Goal: Task Accomplishment & Management: Manage account settings

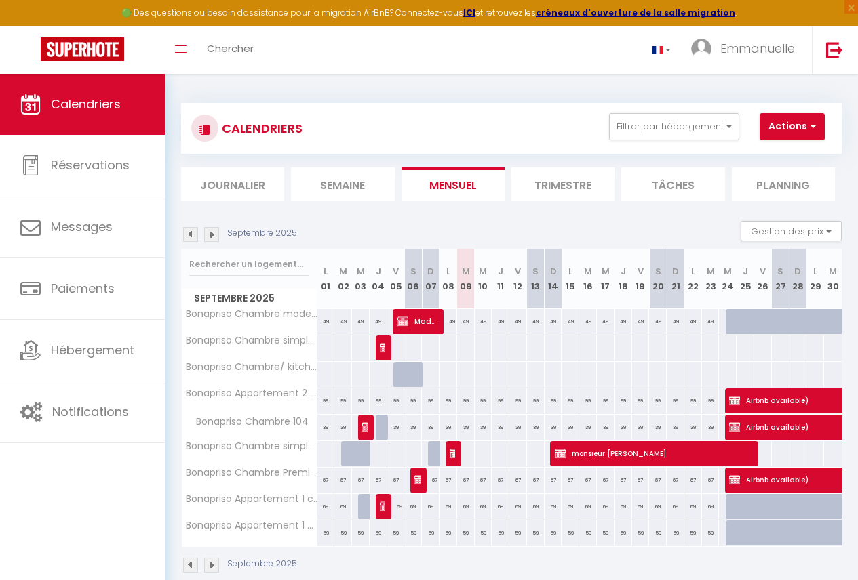
click at [208, 565] on img at bounding box center [211, 565] width 15 height 15
click at [208, 565] on body "🟢 Des questions ou besoin d'assistance pour la migration AirBnB? Connectez-vous…" at bounding box center [429, 364] width 858 height 580
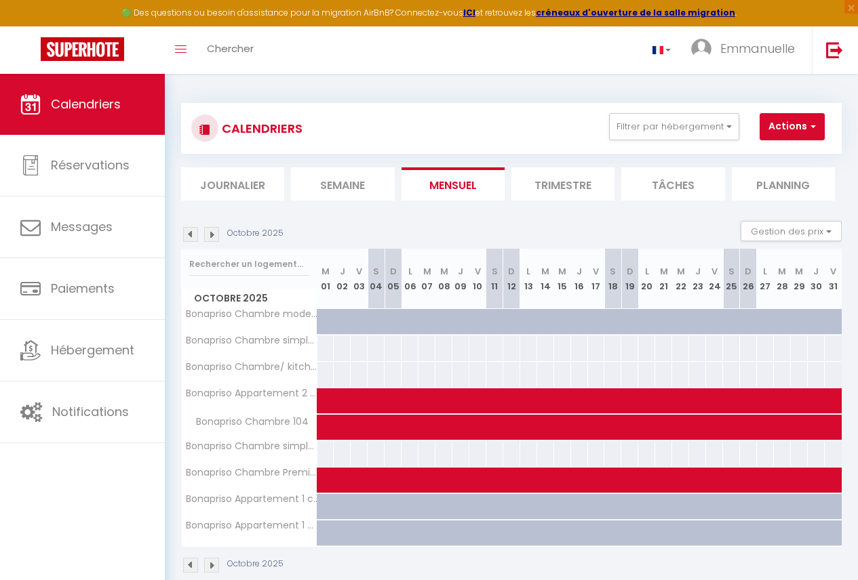
click at [211, 574] on div "Octobre 2025" at bounding box center [511, 567] width 660 height 40
click at [214, 566] on img at bounding box center [211, 565] width 15 height 15
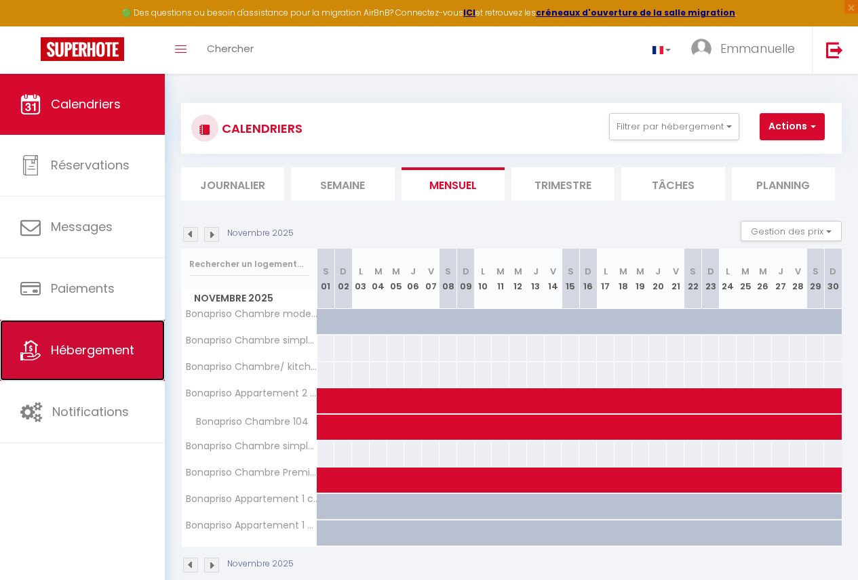
click at [127, 360] on link "Hébergement" at bounding box center [82, 350] width 165 height 61
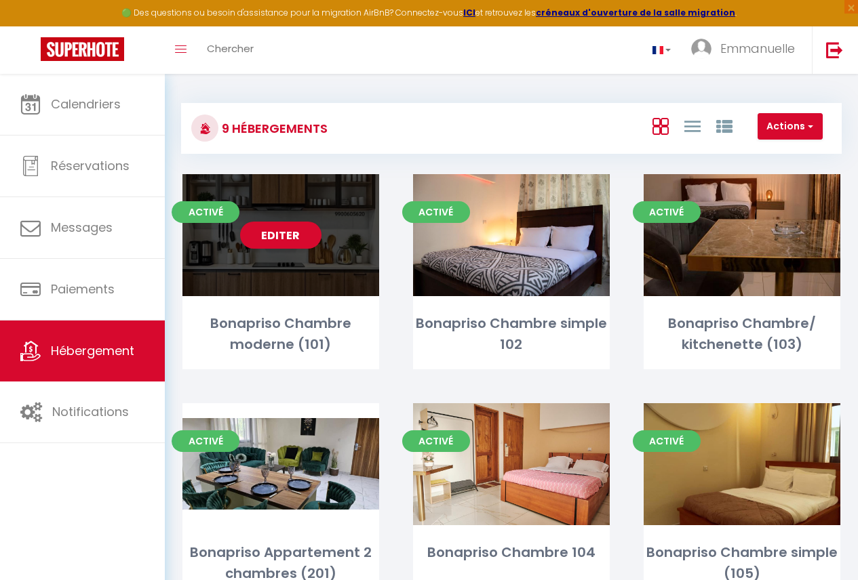
click at [302, 264] on div "Editer" at bounding box center [280, 235] width 197 height 122
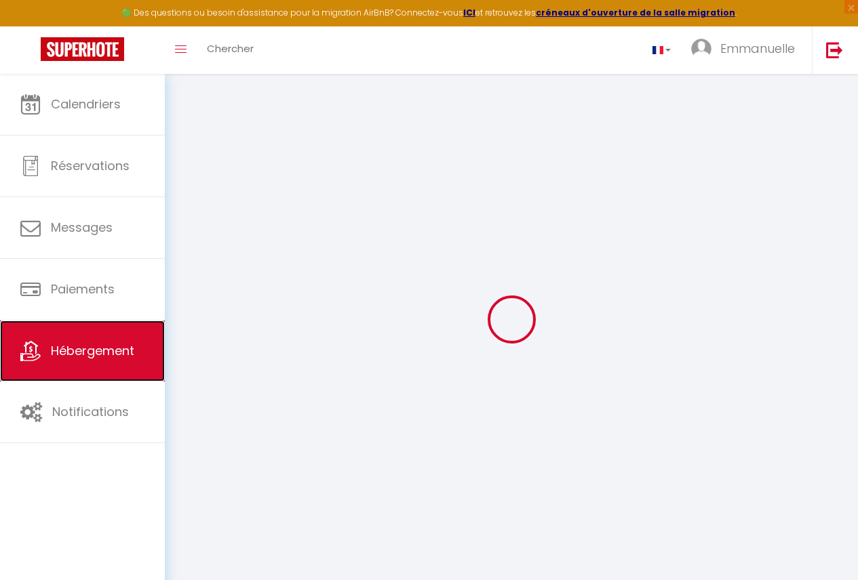
click at [97, 344] on span "Hébergement" at bounding box center [92, 350] width 83 height 17
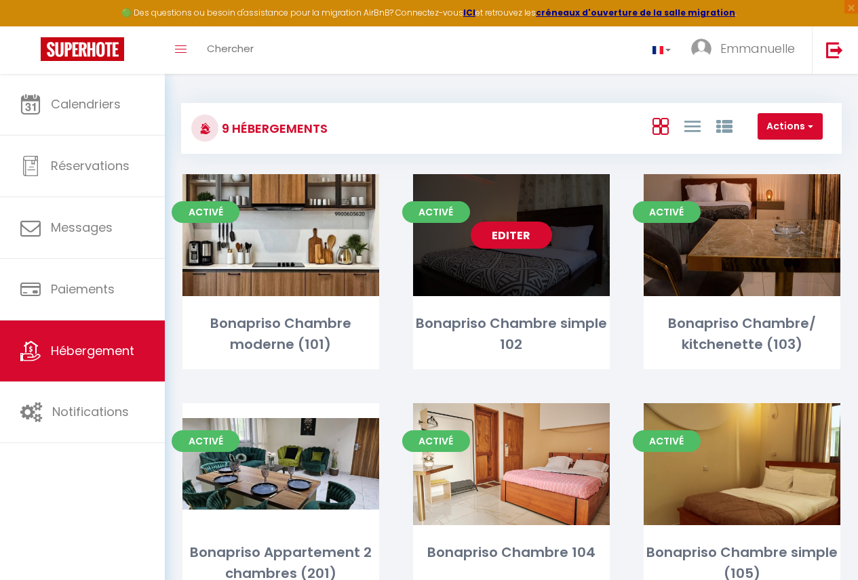
click at [568, 277] on div "Editer" at bounding box center [511, 235] width 197 height 122
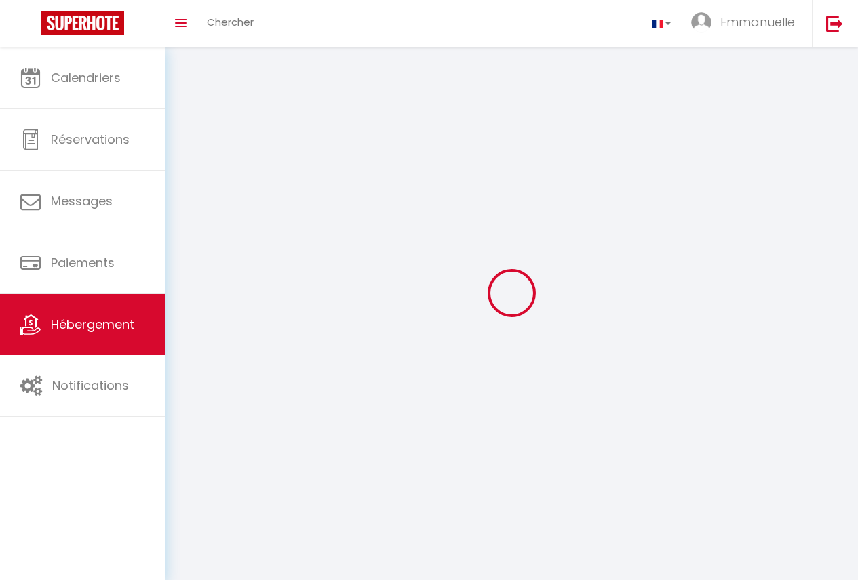
select select "1"
select select "28"
select select
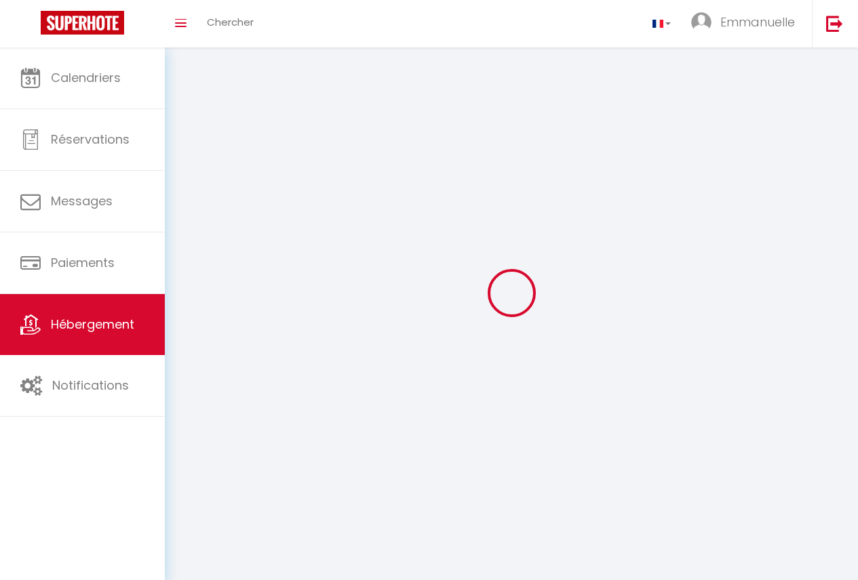
select select
checkbox input "false"
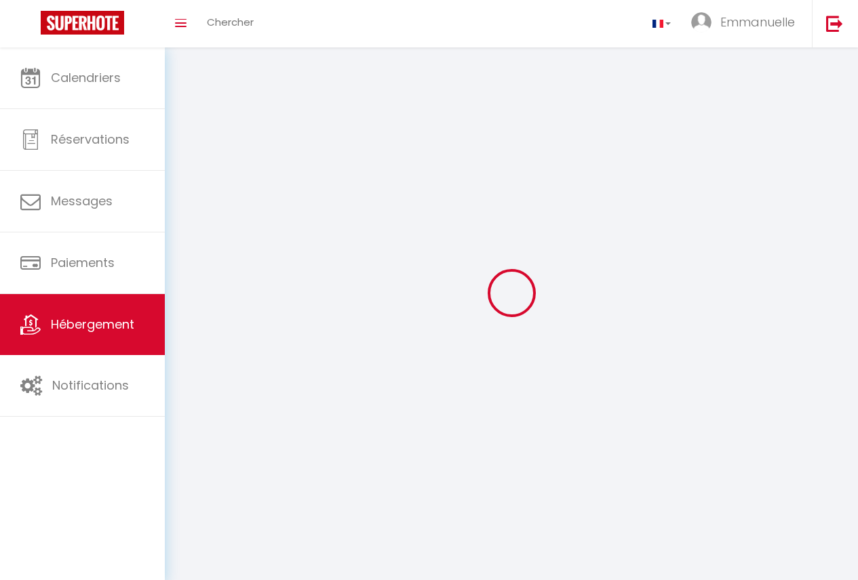
checkbox input "false"
select select
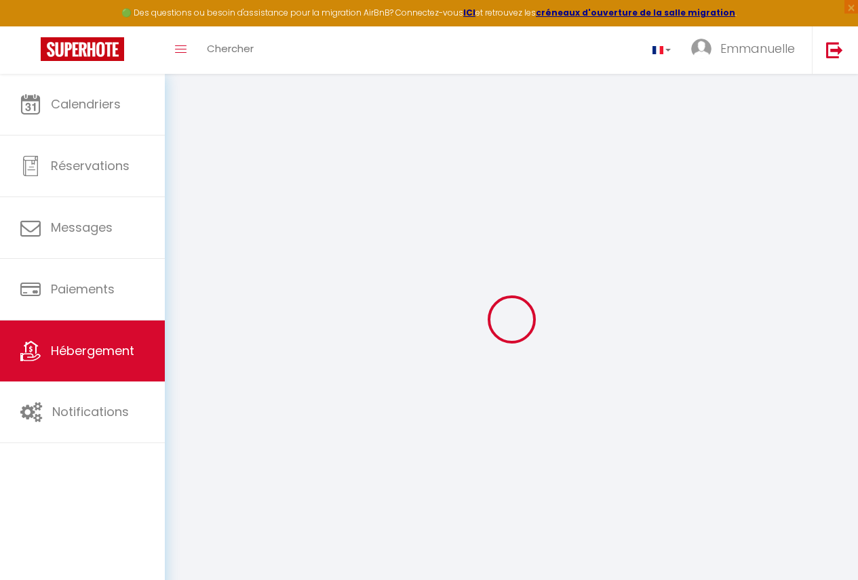
select select
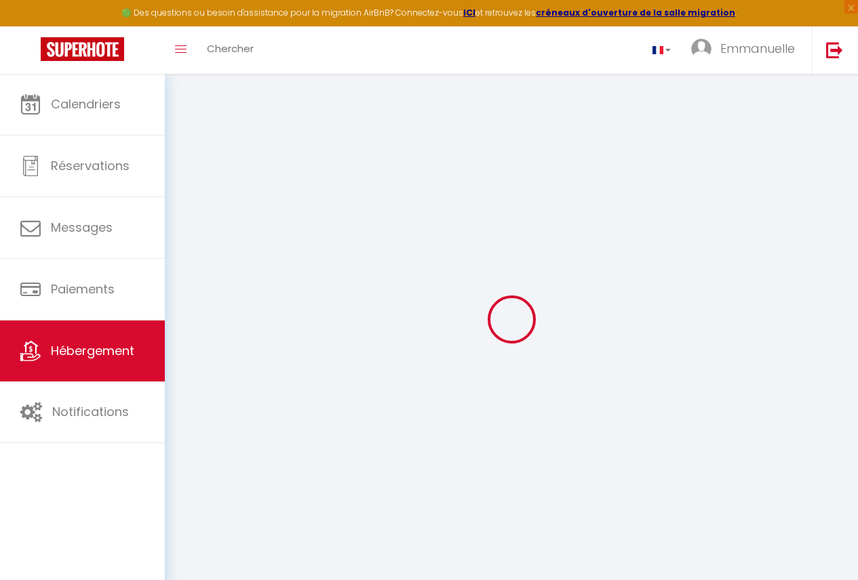
select select
checkbox input "false"
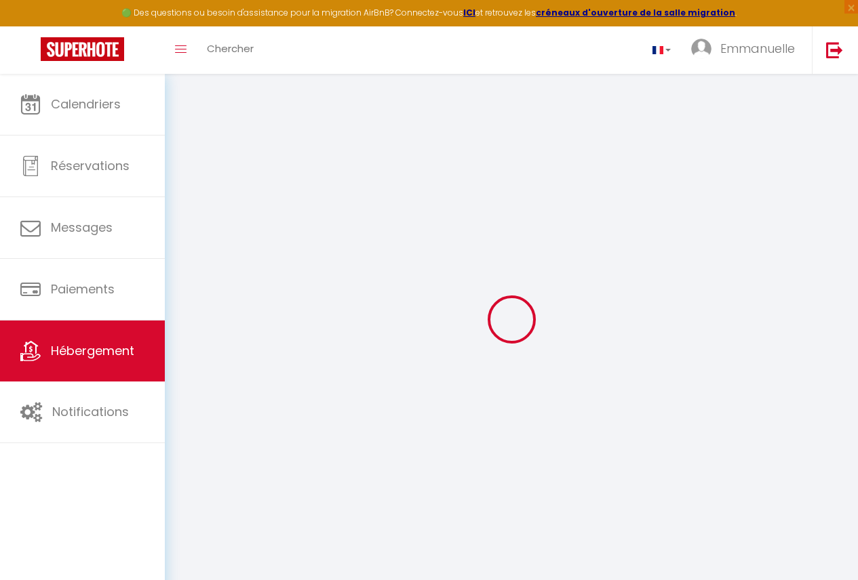
select select
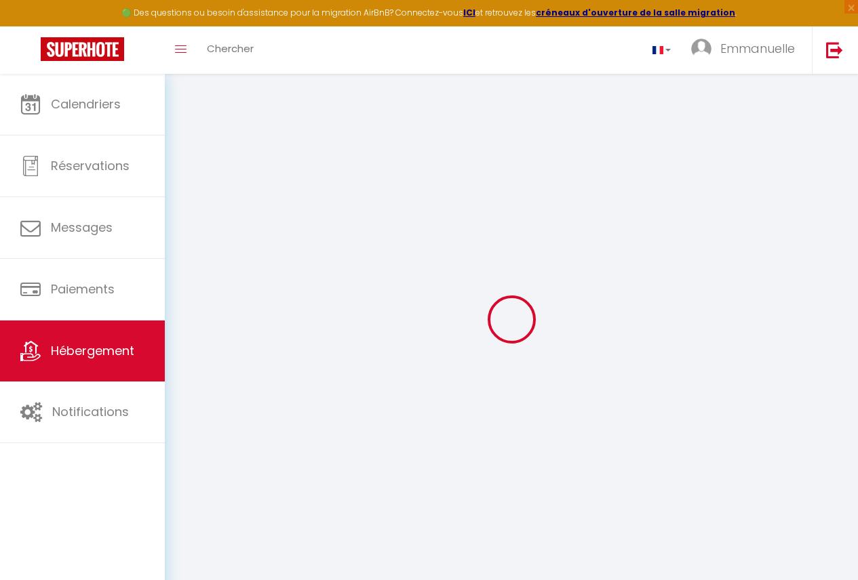
select select
checkbox input "false"
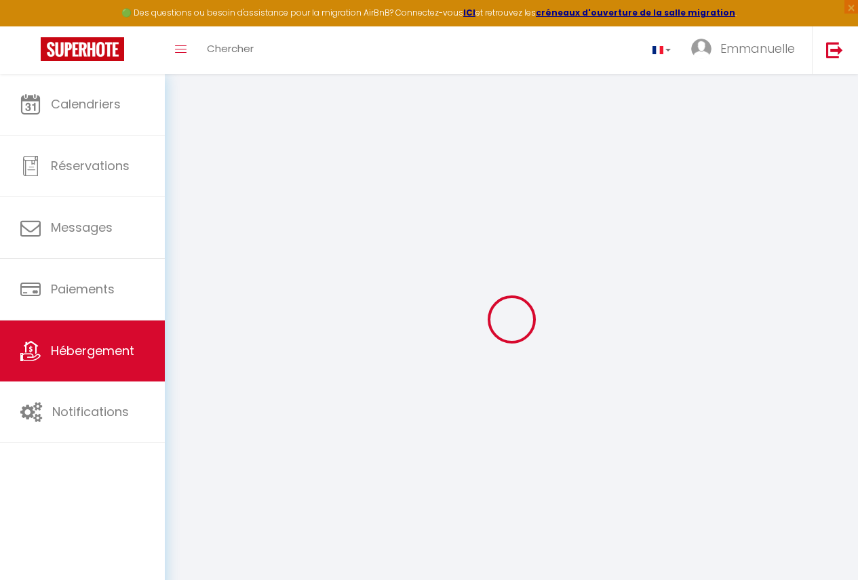
checkbox input "false"
select select
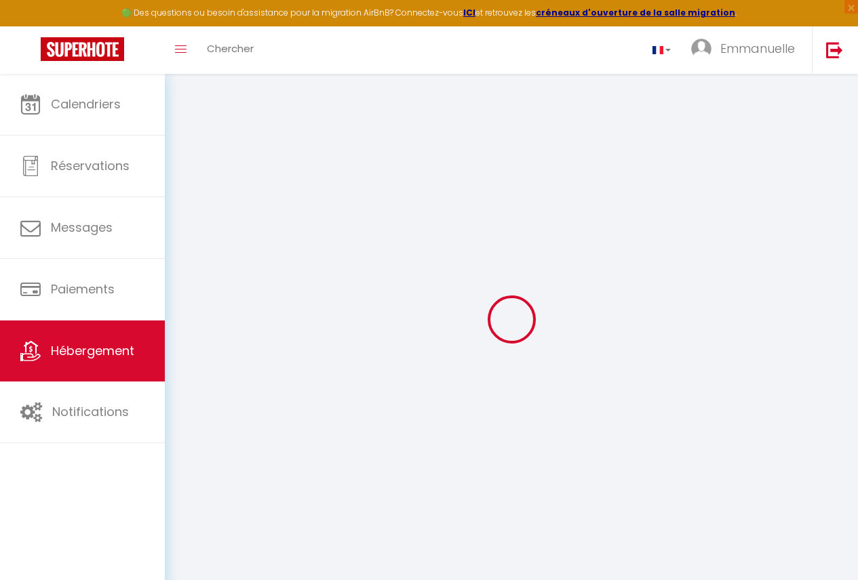
select select
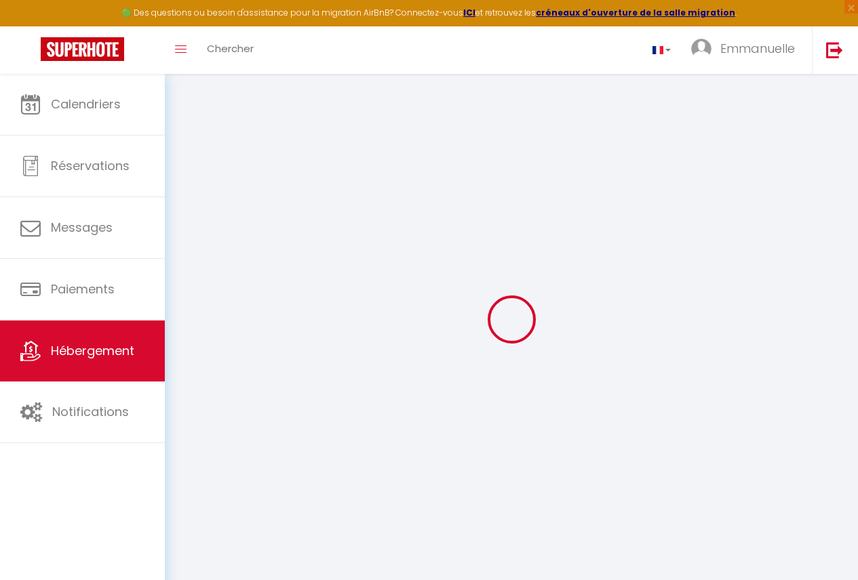
checkbox input "false"
select select
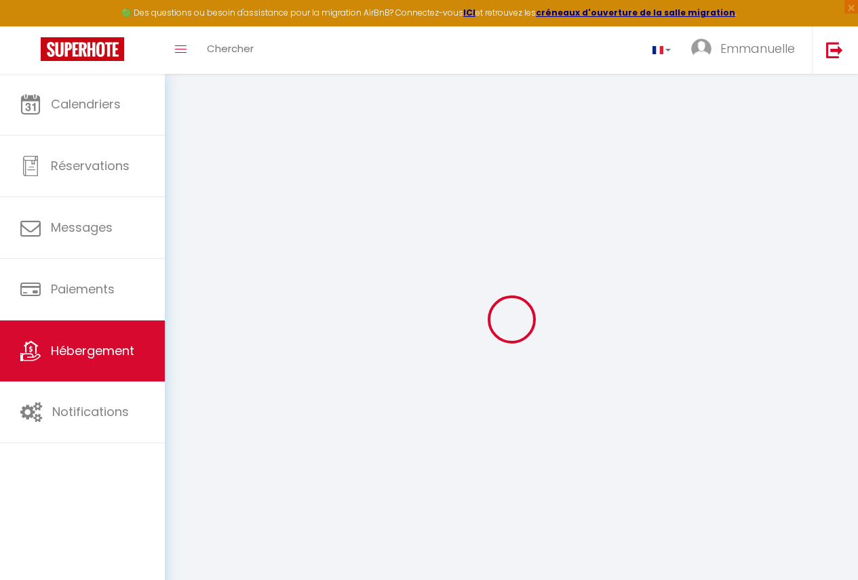
select select
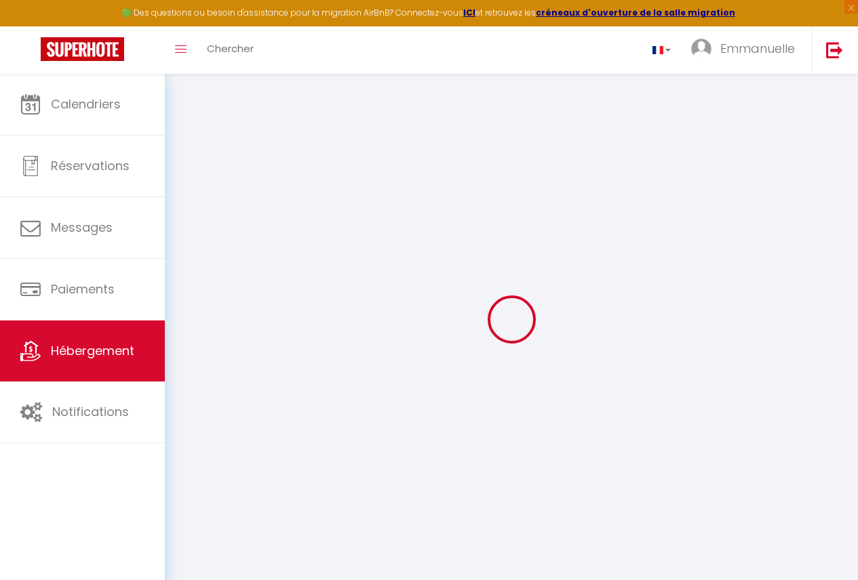
select select
checkbox input "false"
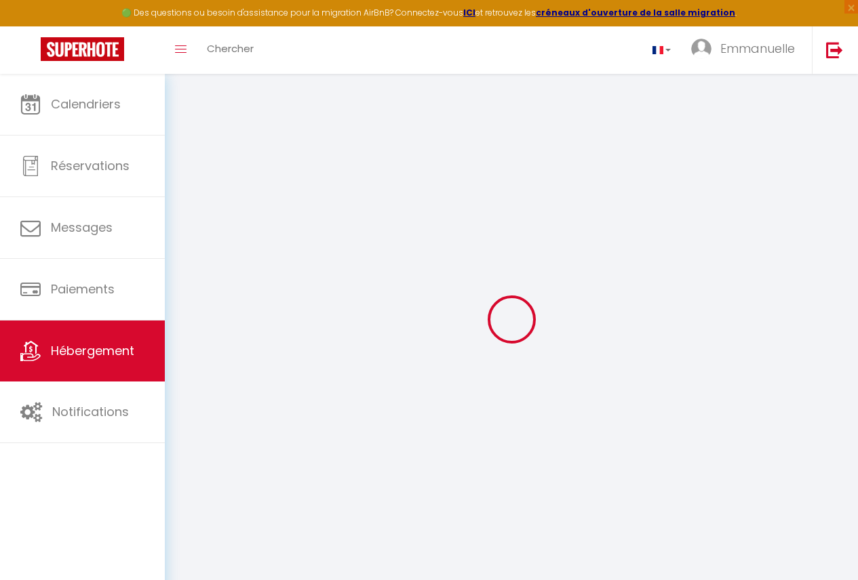
checkbox input "false"
select select
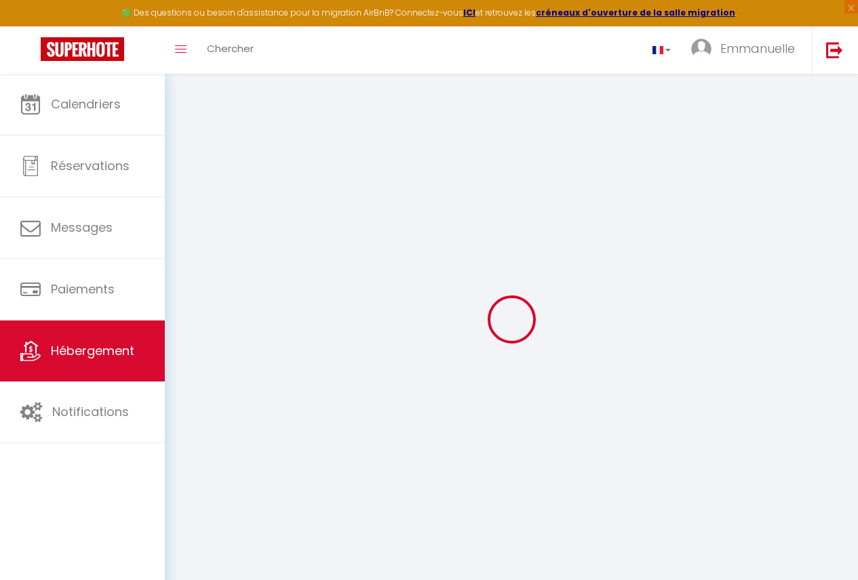
select select
checkbox input "false"
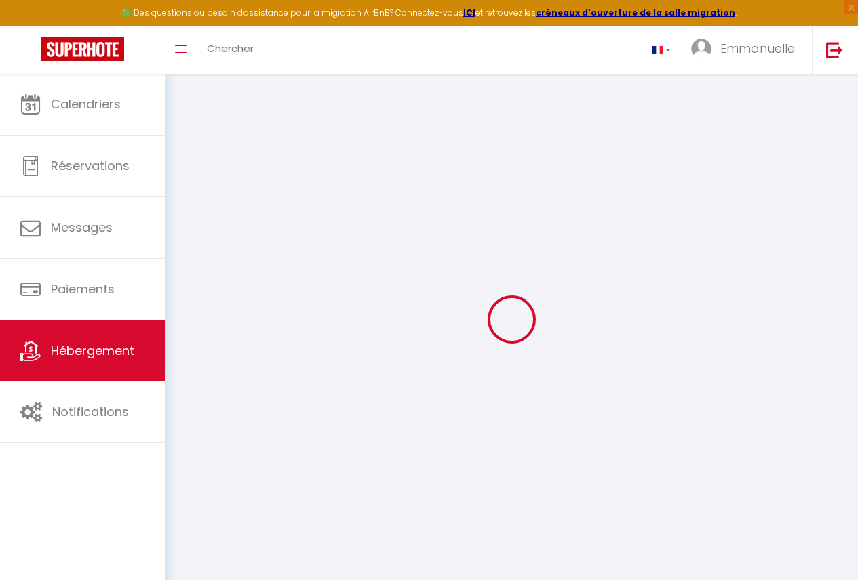
checkbox input "false"
select select
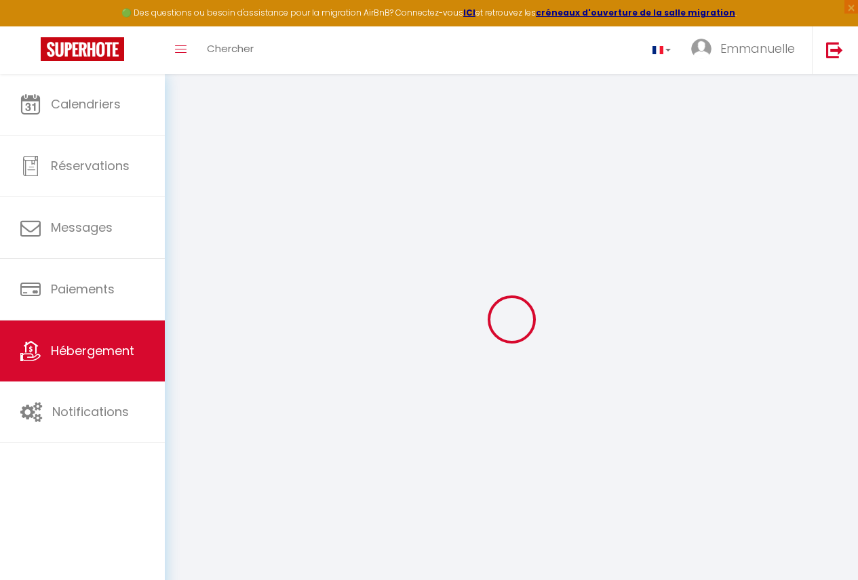
type input "Bonapriso Chambre simple 102"
type input "leslie charlene"
select select "bnb"
select select "2"
type input "39"
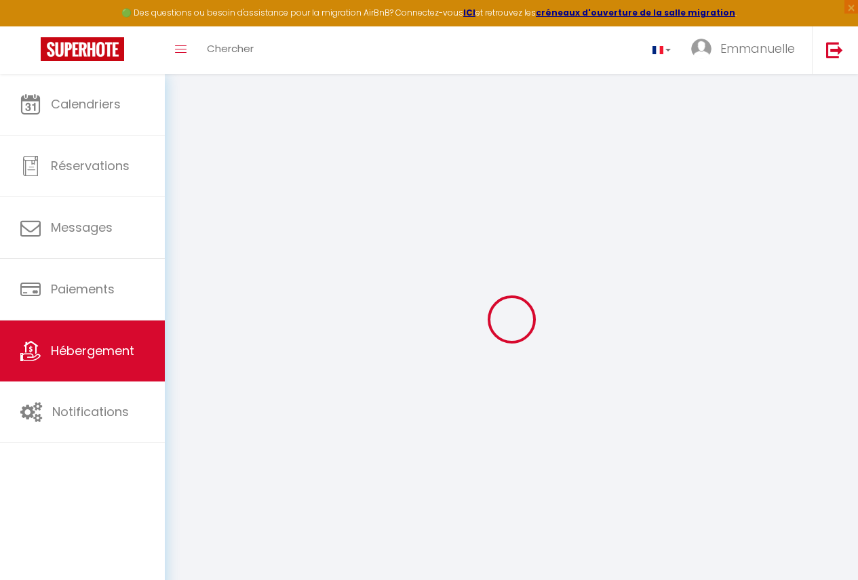
select select
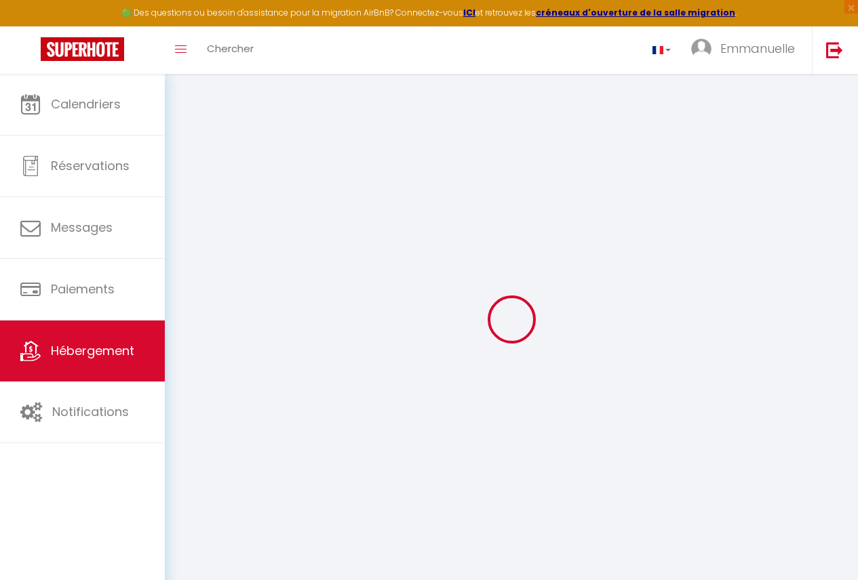
type input "entree energy club"
type input "BP12125"
type input "douala"
select select "39"
type input "charlenenguette@gmail.com"
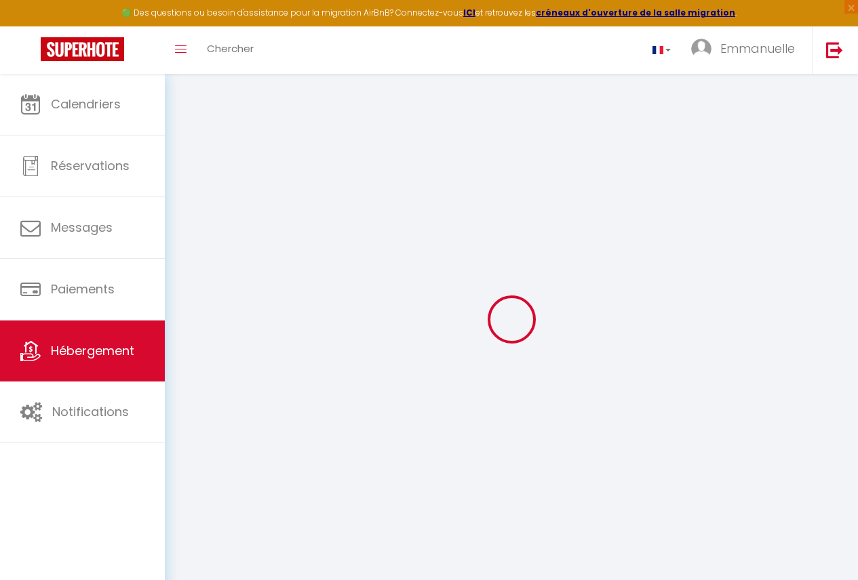
select select
checkbox input "false"
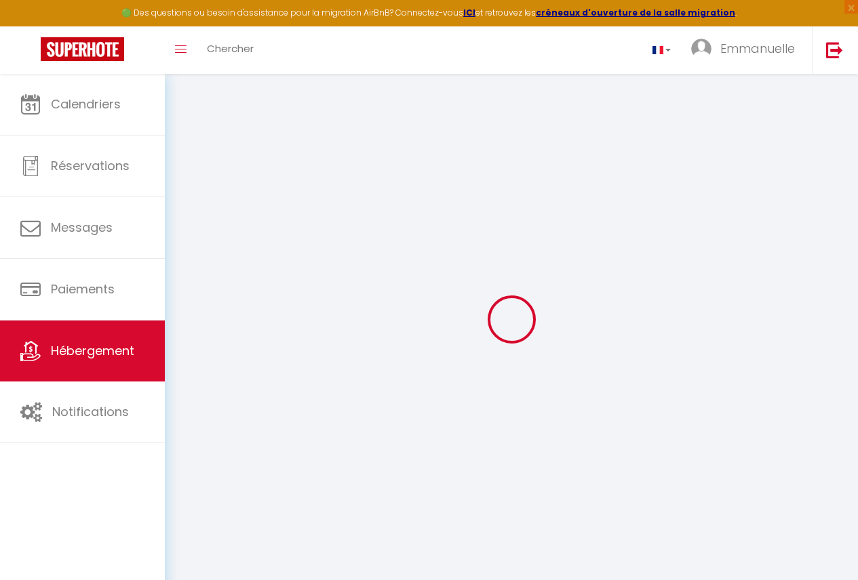
select select
type input "0"
select select
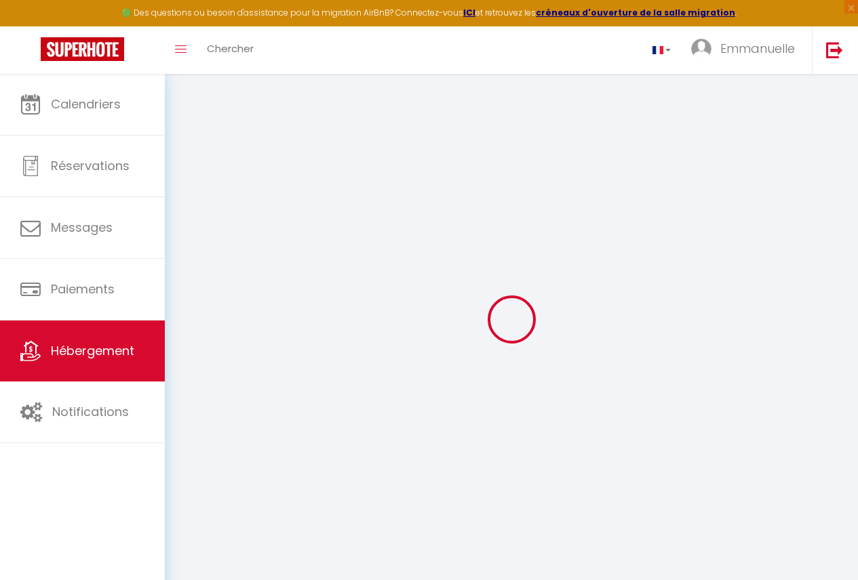
checkbox input "false"
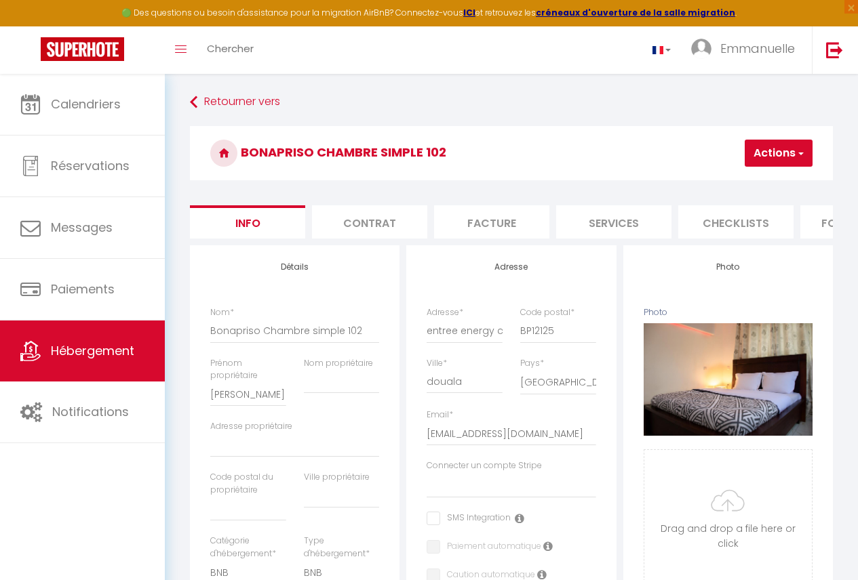
click at [745, 239] on ul "Info Contrat Facture Services Checklists Formulaires Plateformes Paramètres web…" at bounding box center [511, 221] width 643 height 33
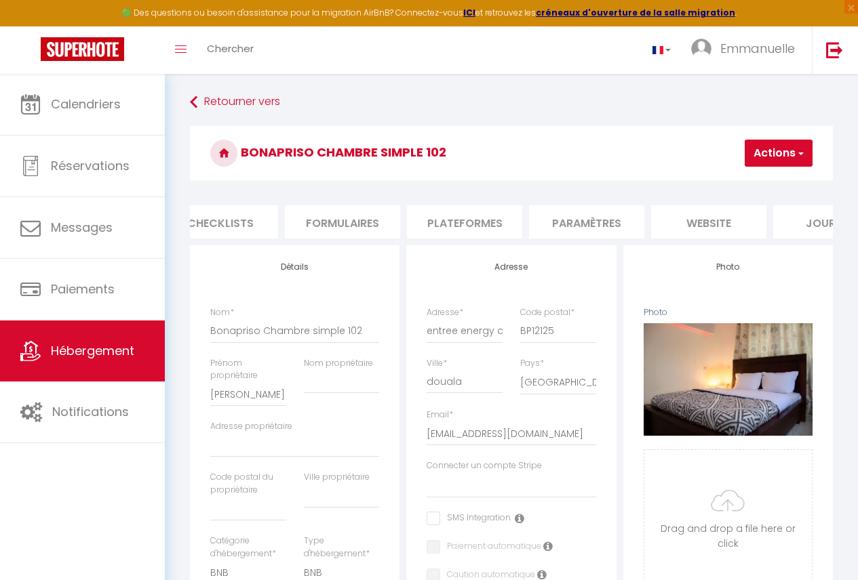
click at [501, 218] on li "Plateformes" at bounding box center [464, 221] width 115 height 33
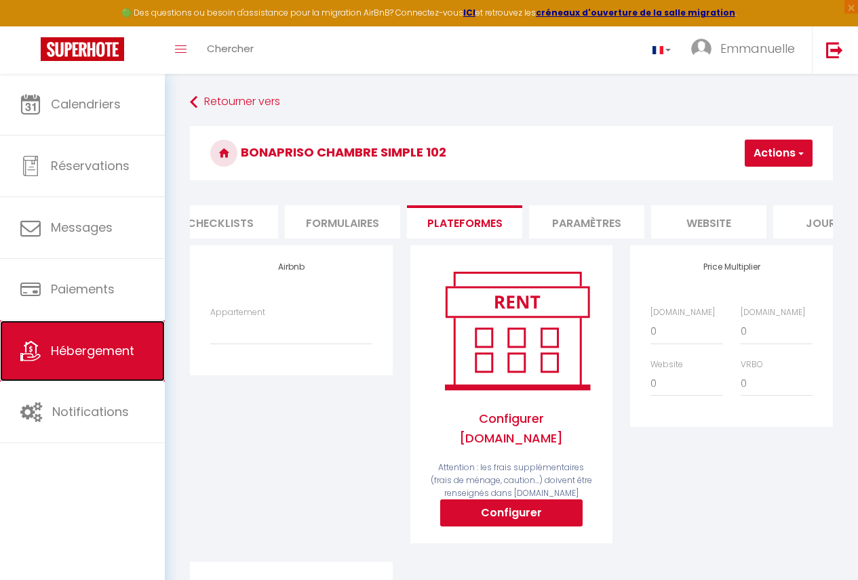
click at [67, 349] on span "Hébergement" at bounding box center [92, 350] width 83 height 17
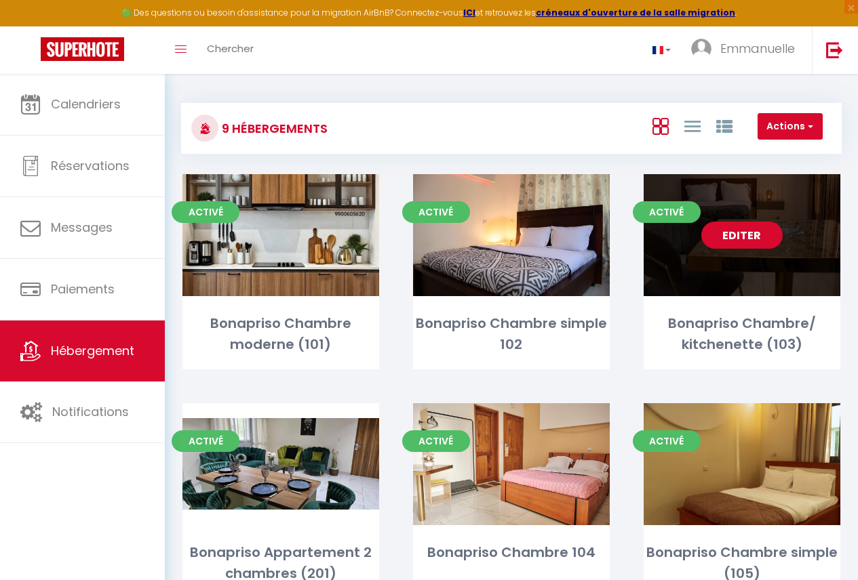
click at [775, 280] on div "Editer" at bounding box center [742, 235] width 197 height 122
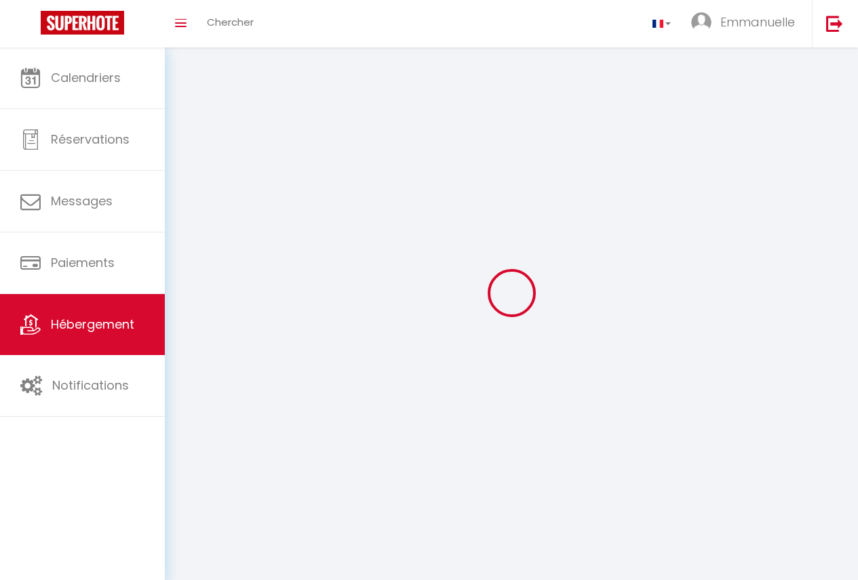
select select "28"
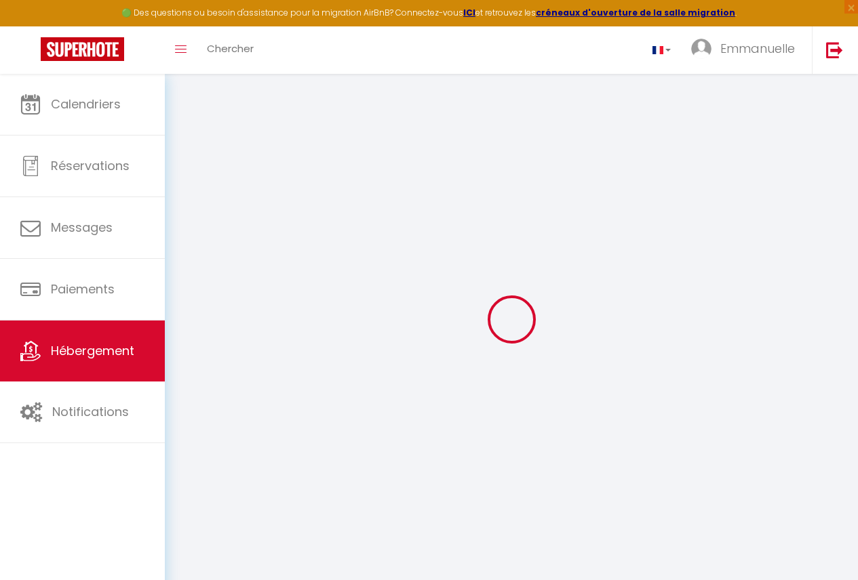
select select
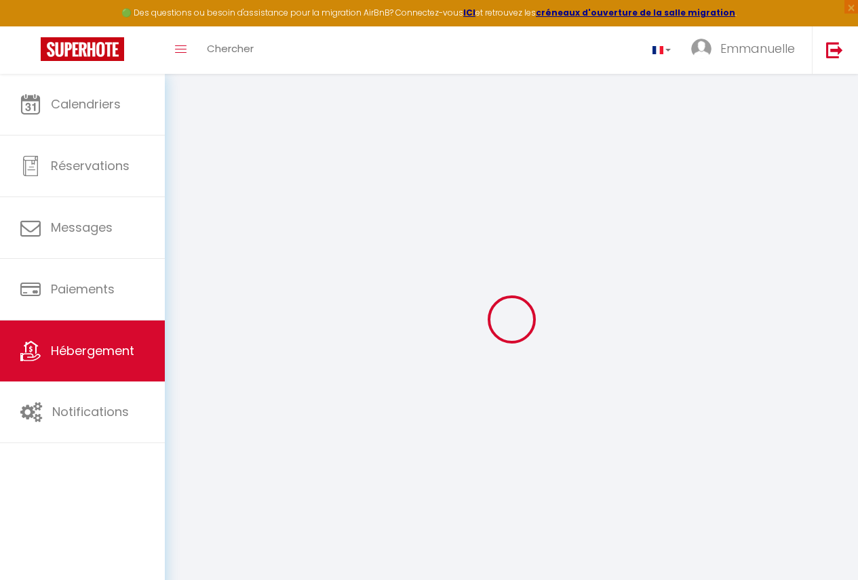
select select
checkbox input "false"
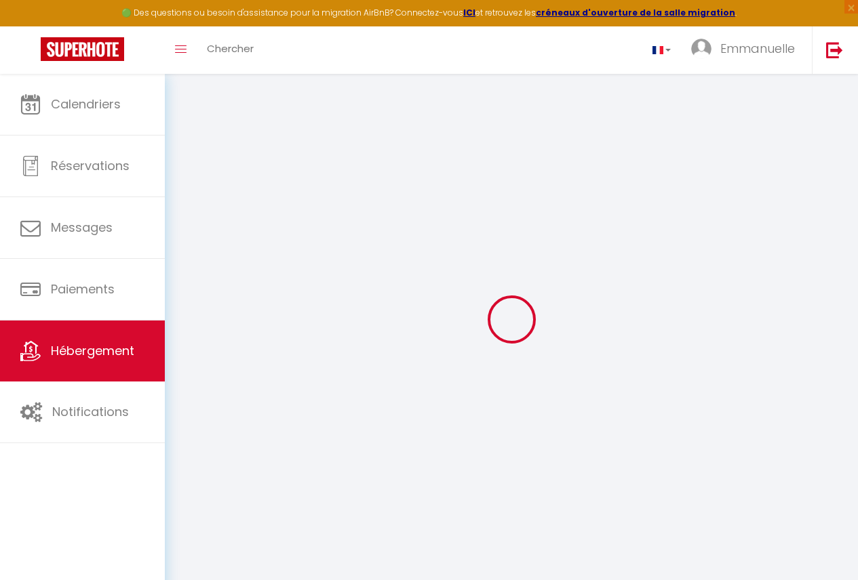
select select
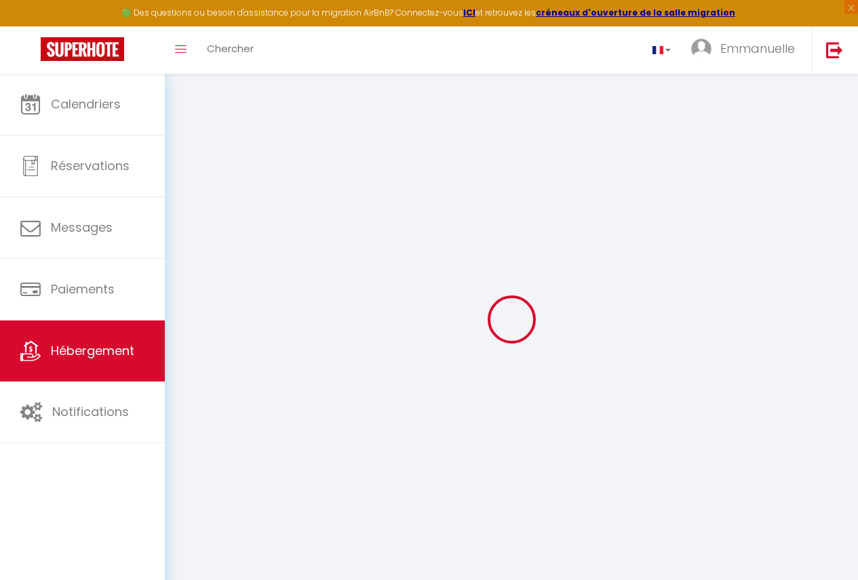
select select
checkbox input "false"
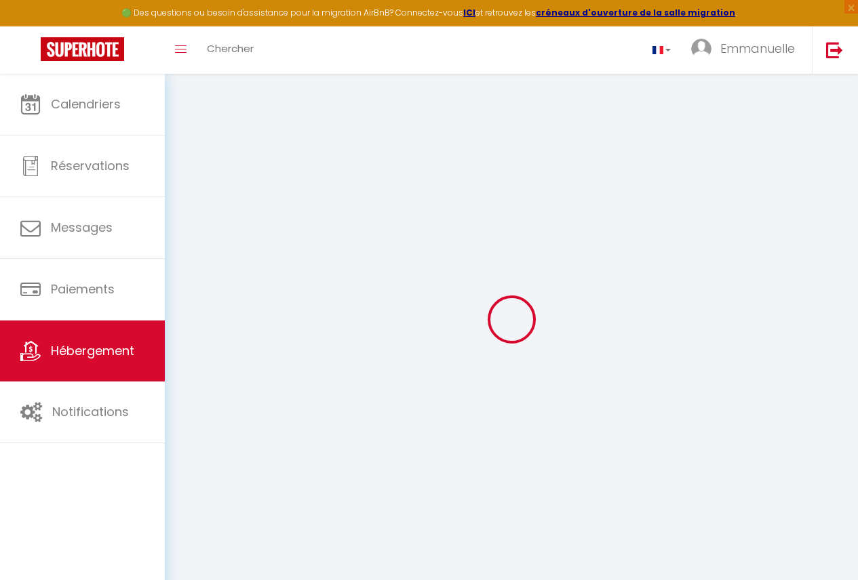
checkbox input "false"
select select
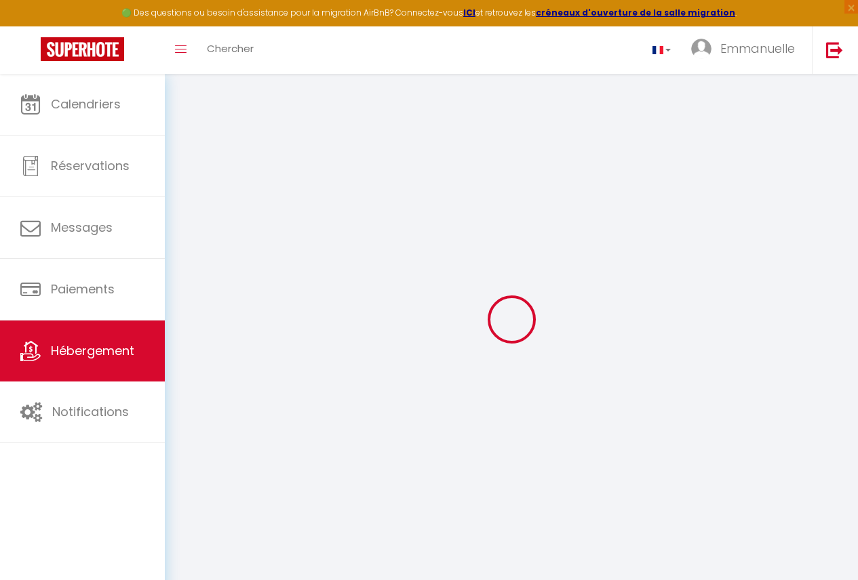
select select
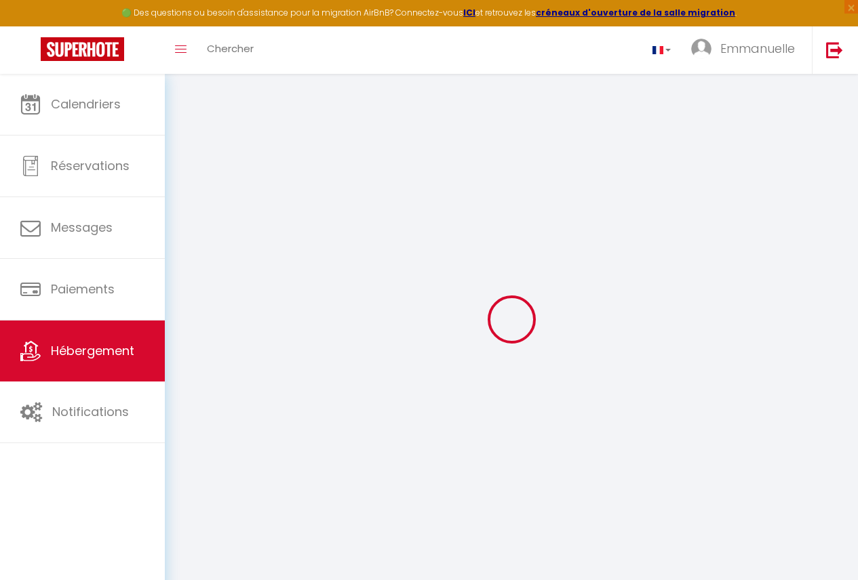
checkbox input "false"
select select
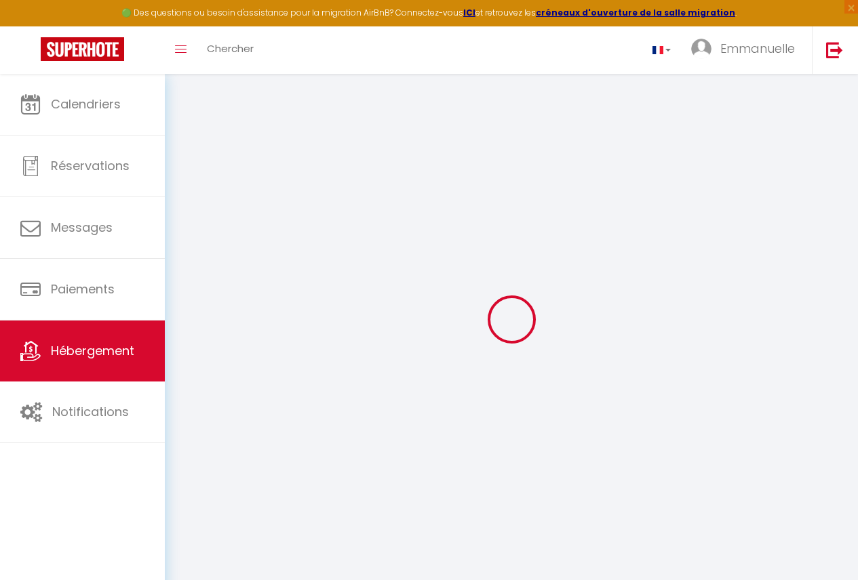
select select
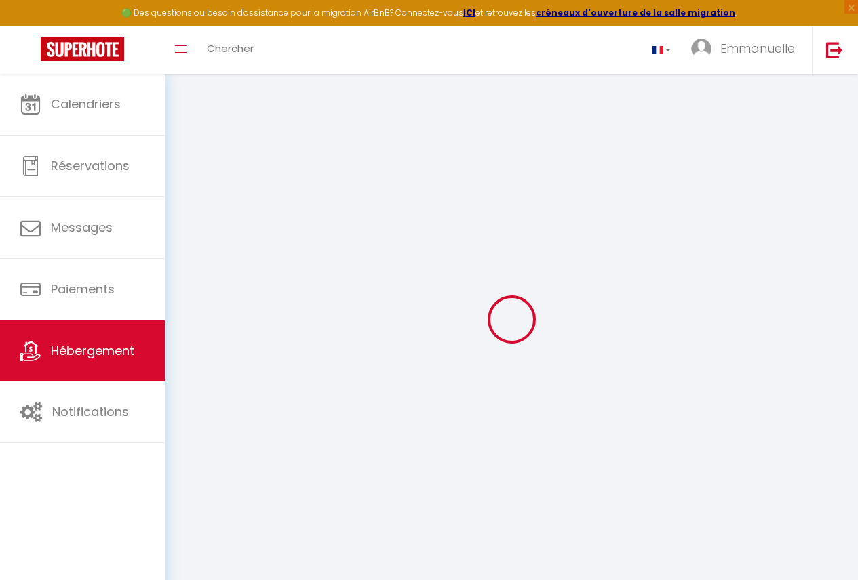
select select
checkbox input "false"
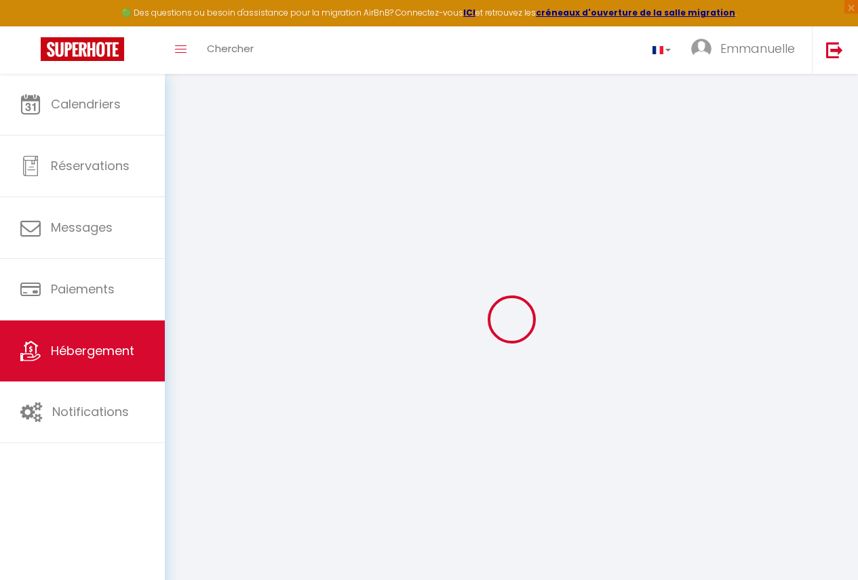
checkbox input "false"
select select
type input "Bonapriso Chambre/ kitchenette (103)"
select select "2"
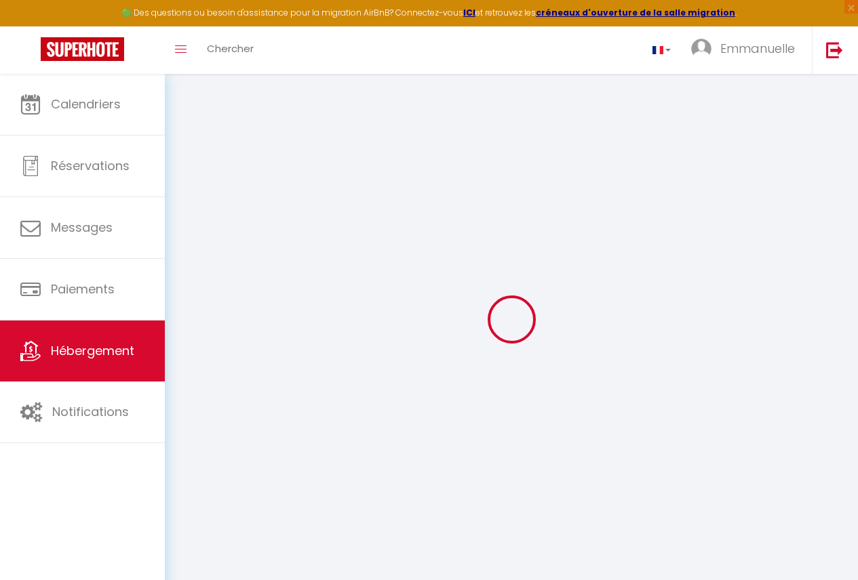
type input "53"
select select
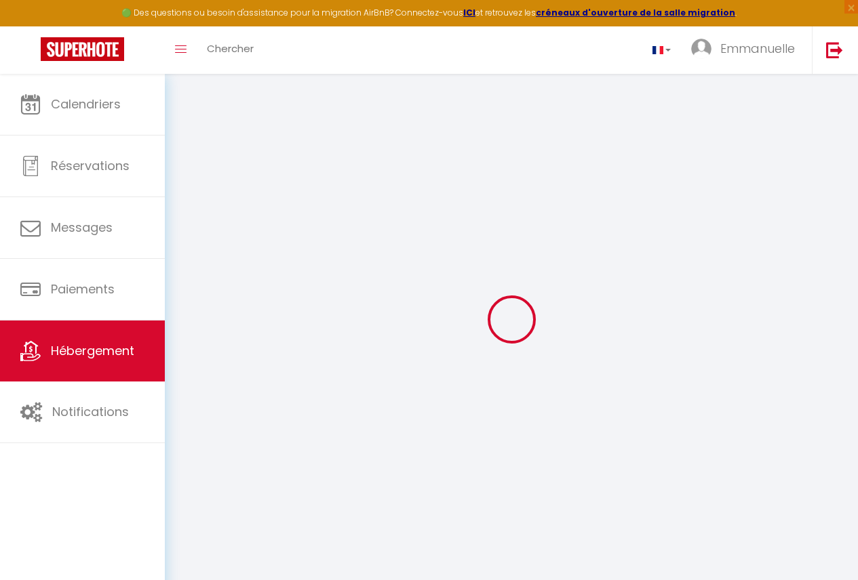
select select
type input "BONAPRISO"
type input "BO12125"
type input "DOUALA"
select select "39"
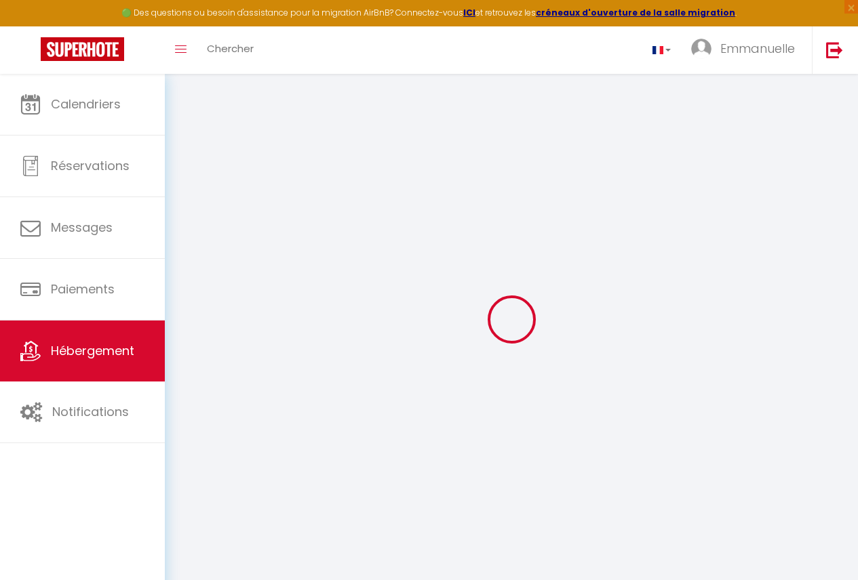
type input "[EMAIL_ADDRESS][DOMAIN_NAME]"
select select
checkbox input "false"
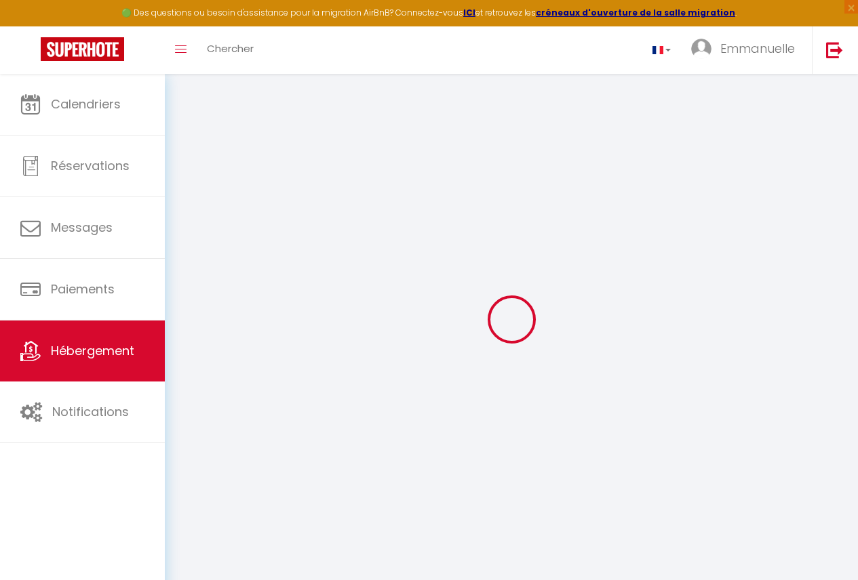
checkbox input "false"
select select
type input "0"
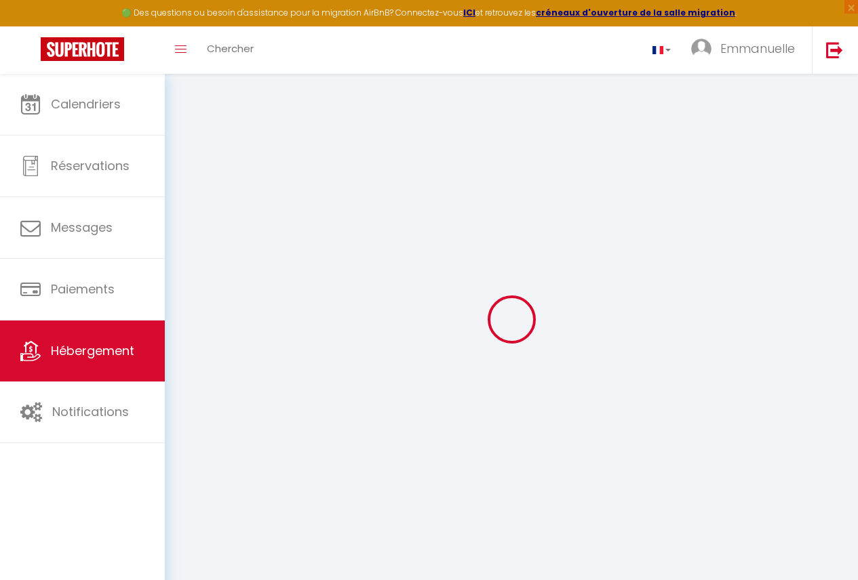
select select
checkbox input "false"
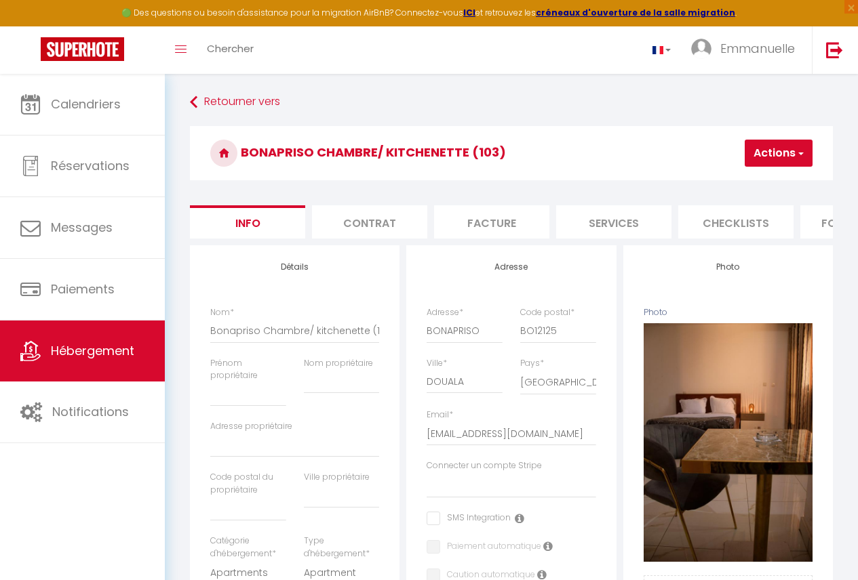
scroll to position [0, 563]
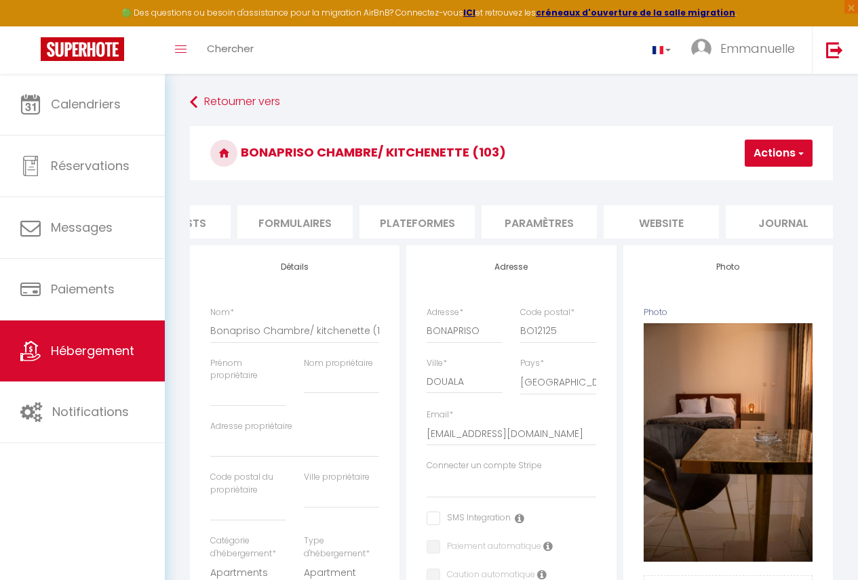
click at [410, 229] on li "Plateformes" at bounding box center [416, 221] width 115 height 33
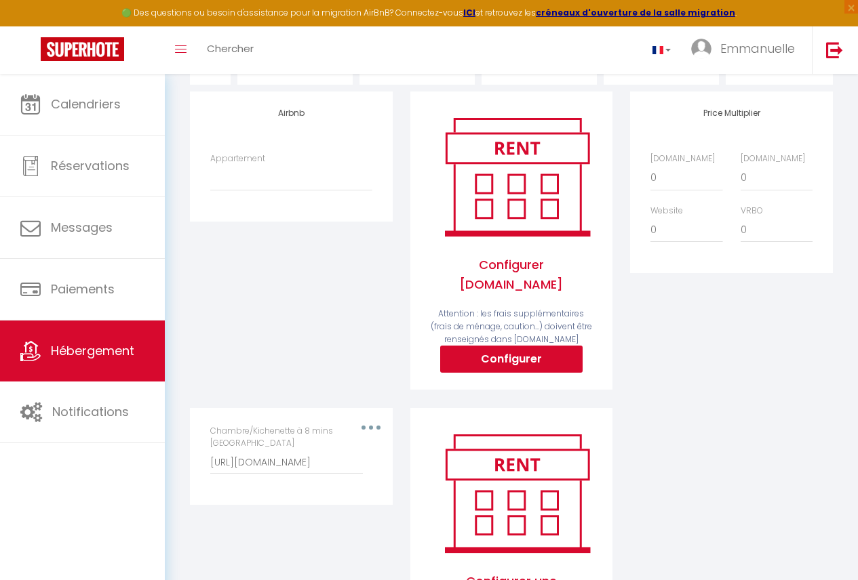
scroll to position [24, 0]
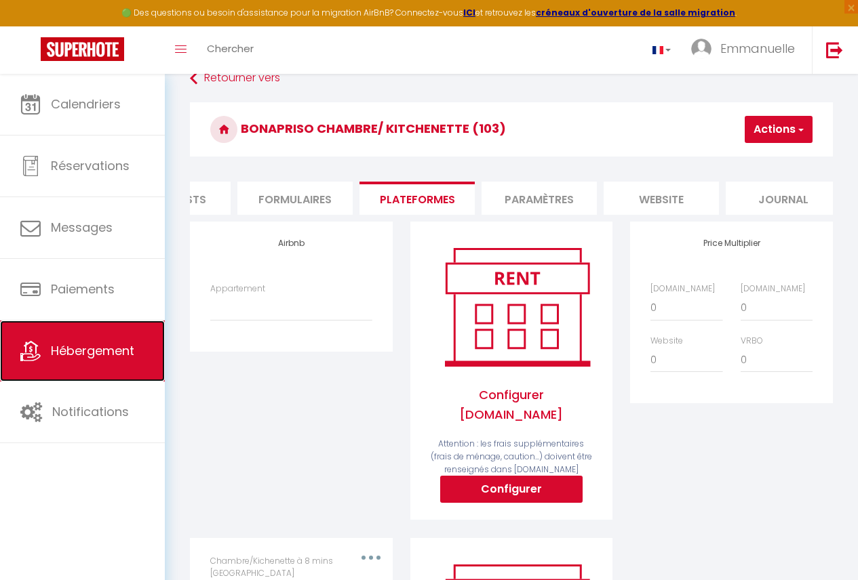
click at [143, 350] on link "Hébergement" at bounding box center [82, 351] width 165 height 61
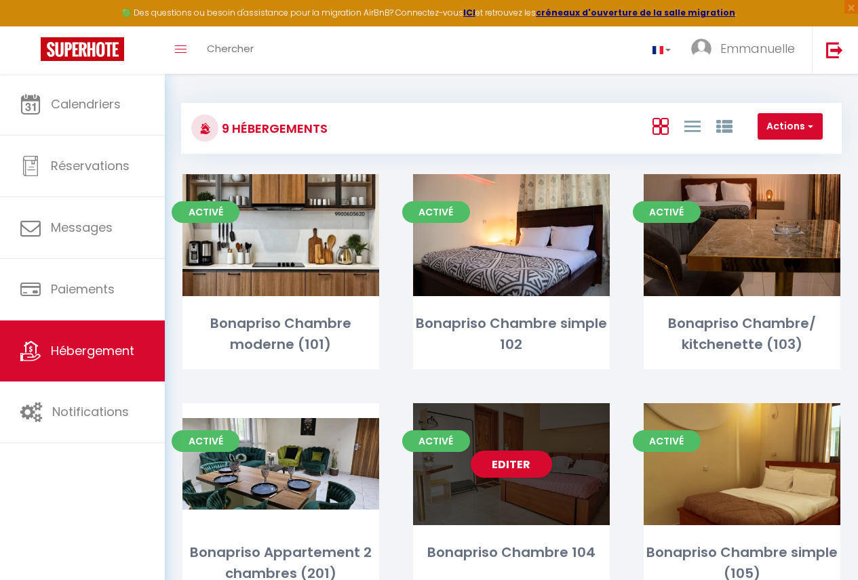
click at [601, 497] on div "Editer" at bounding box center [511, 464] width 197 height 122
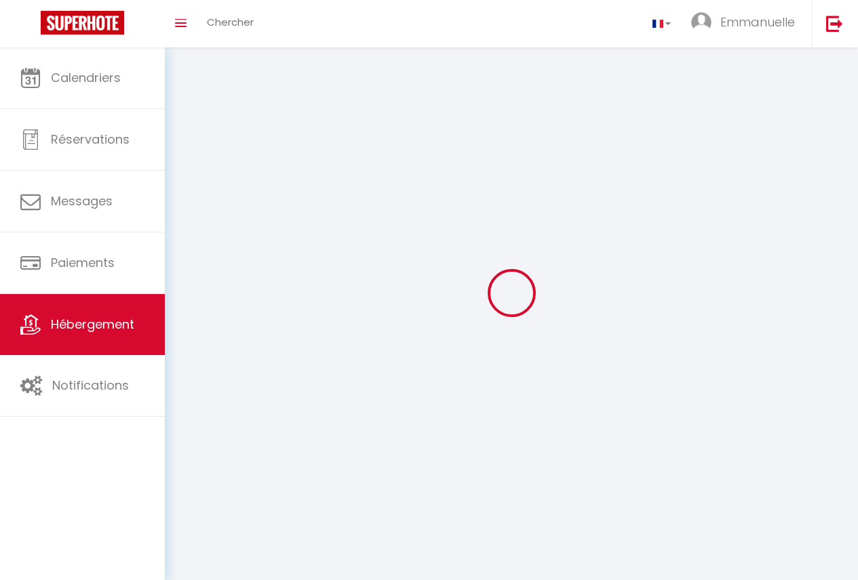
select select "28"
select select
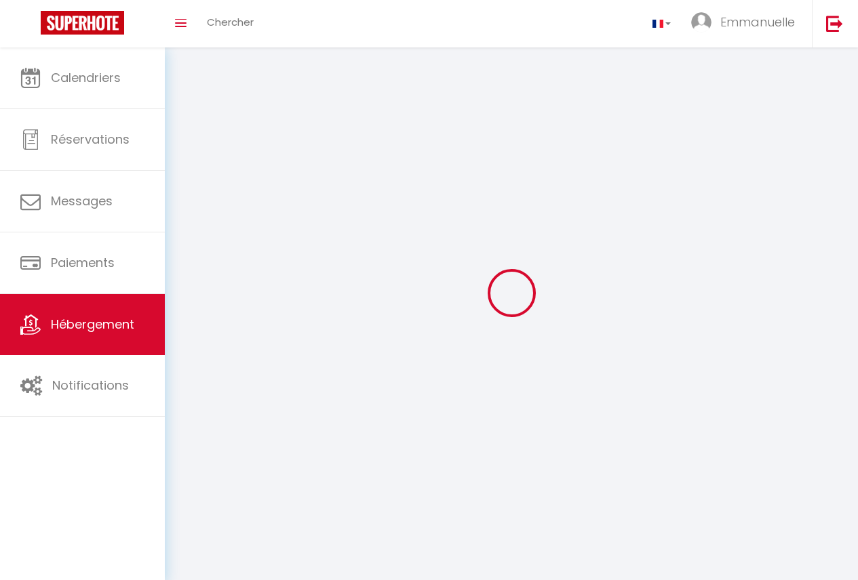
select select
checkbox input "false"
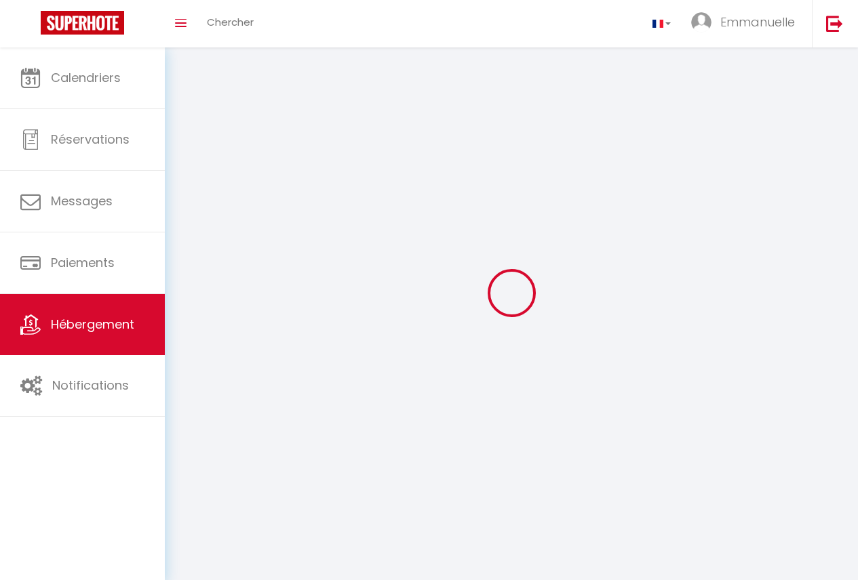
checkbox input "false"
select select
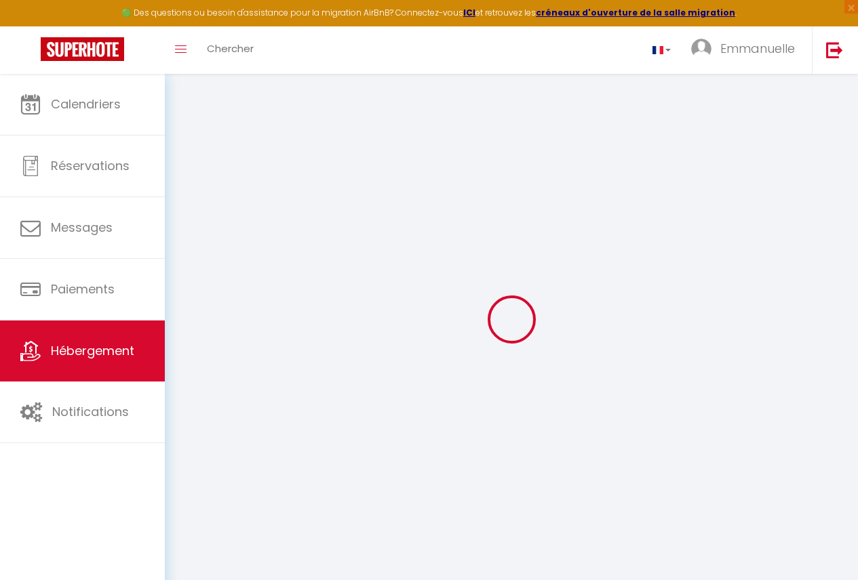
select select
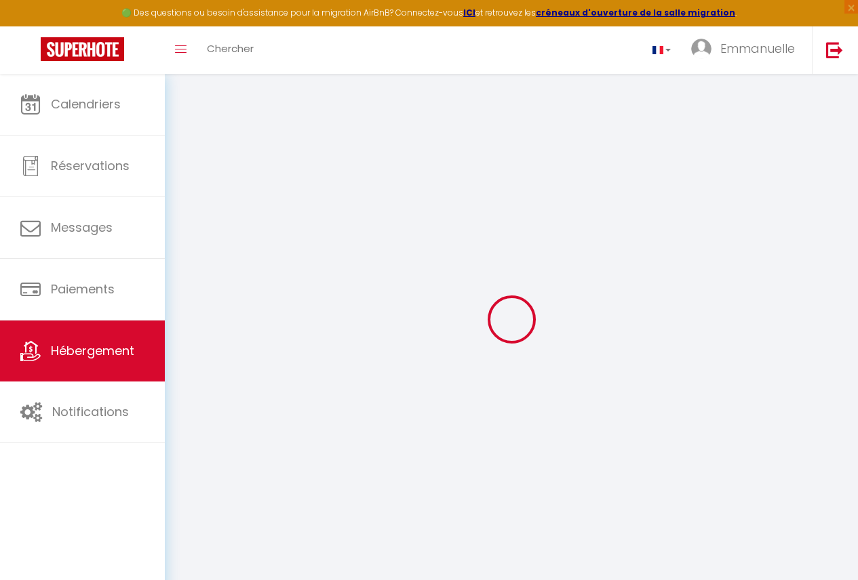
select select
checkbox input "false"
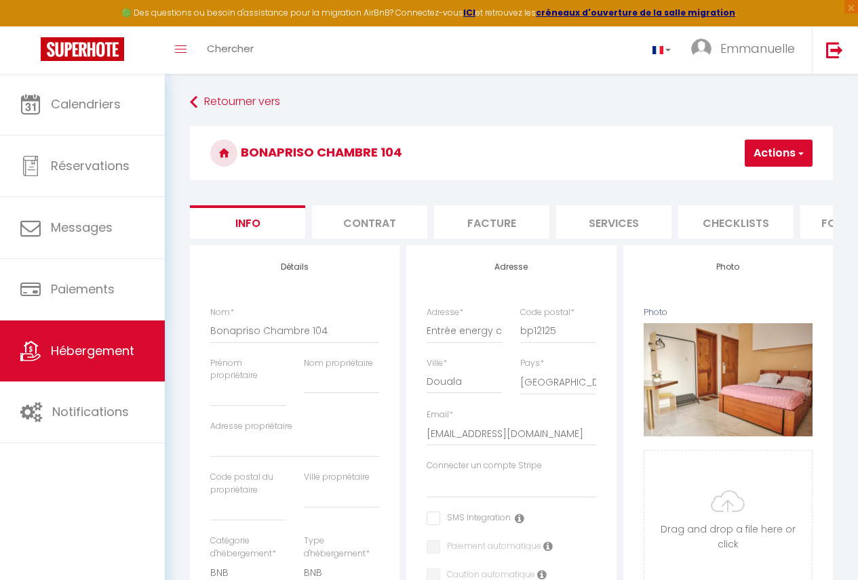
click at [817, 234] on li "Formulaires" at bounding box center [857, 221] width 115 height 33
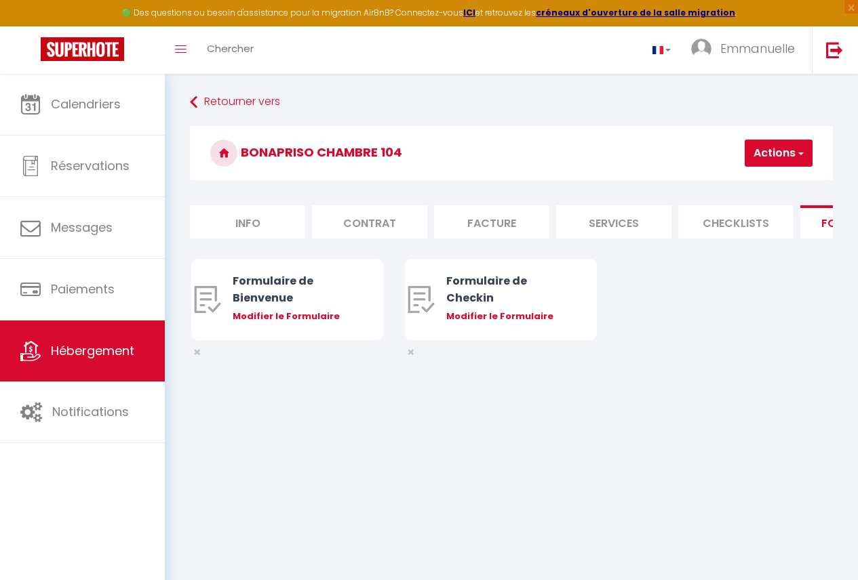
scroll to position [0, 563]
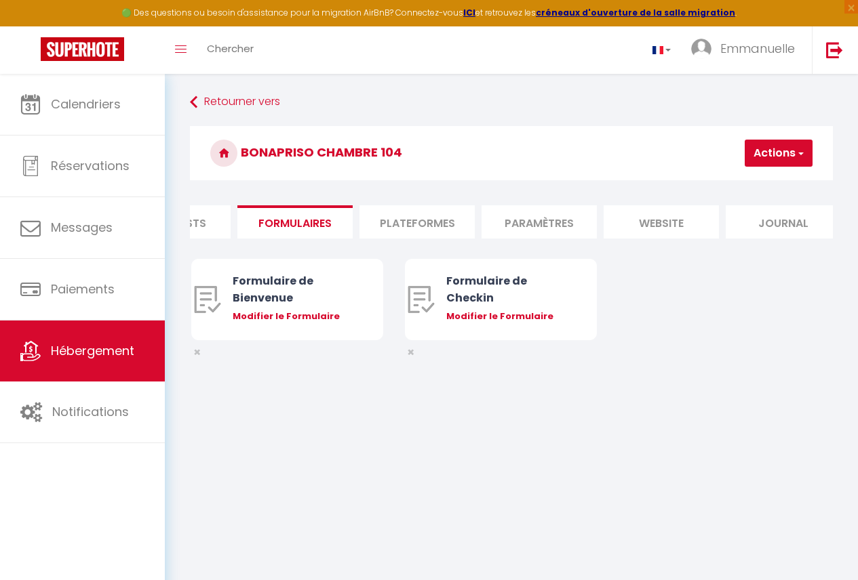
click at [446, 219] on li "Plateformes" at bounding box center [416, 221] width 115 height 33
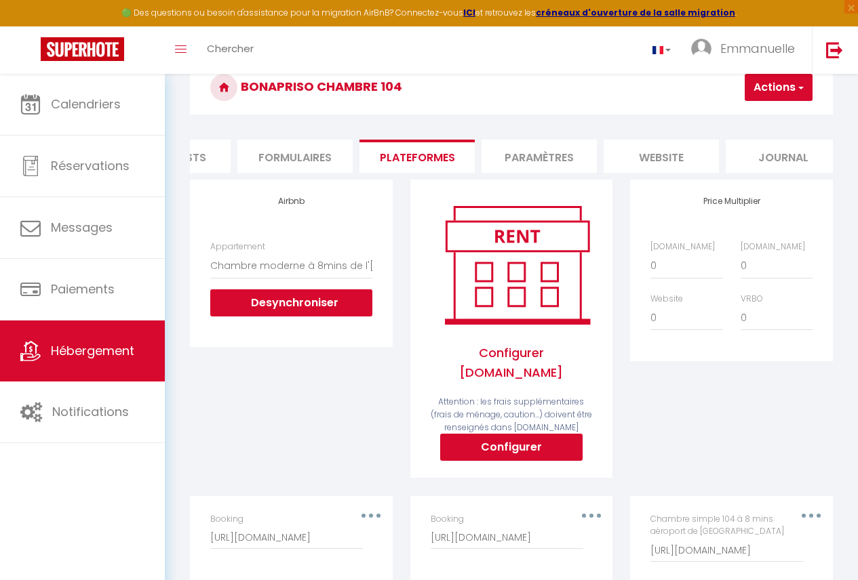
scroll to position [80, 0]
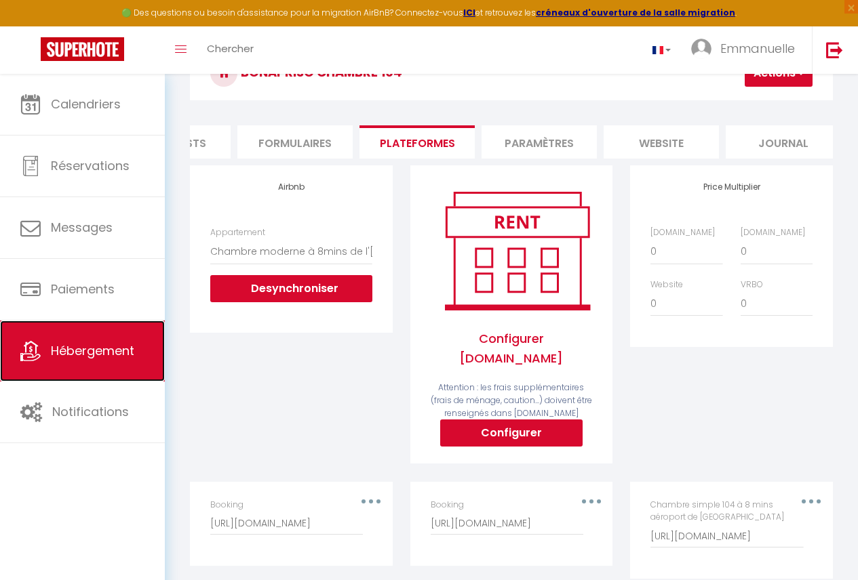
click at [44, 359] on link "Hébergement" at bounding box center [82, 351] width 165 height 61
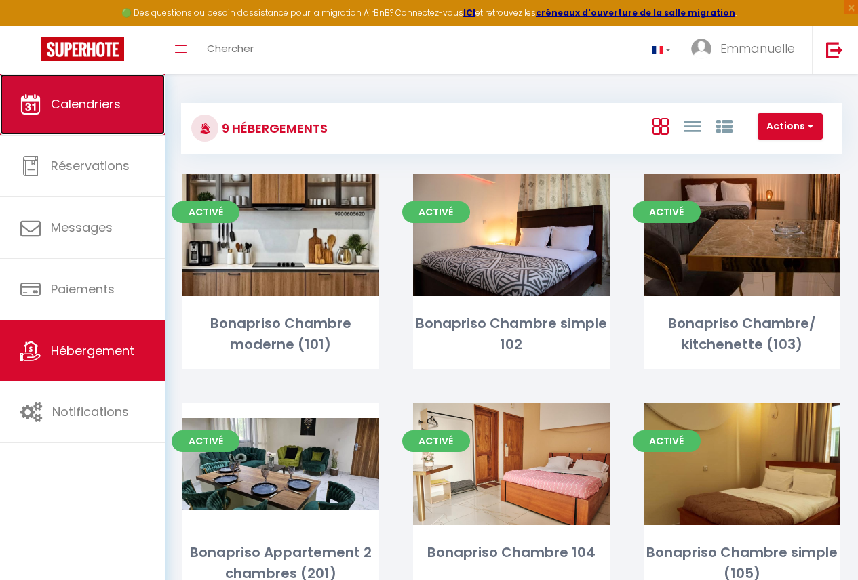
click at [120, 83] on link "Calendriers" at bounding box center [82, 104] width 165 height 61
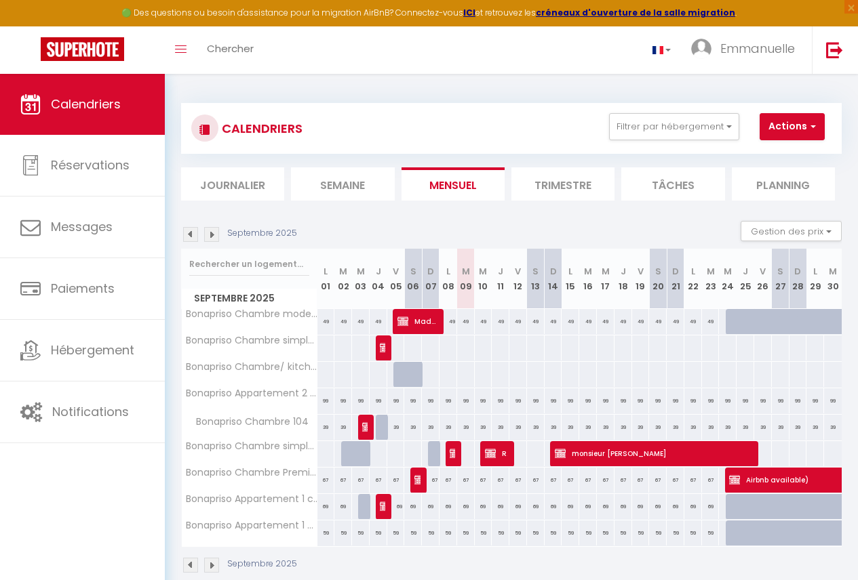
click at [398, 369] on div at bounding box center [402, 375] width 18 height 26
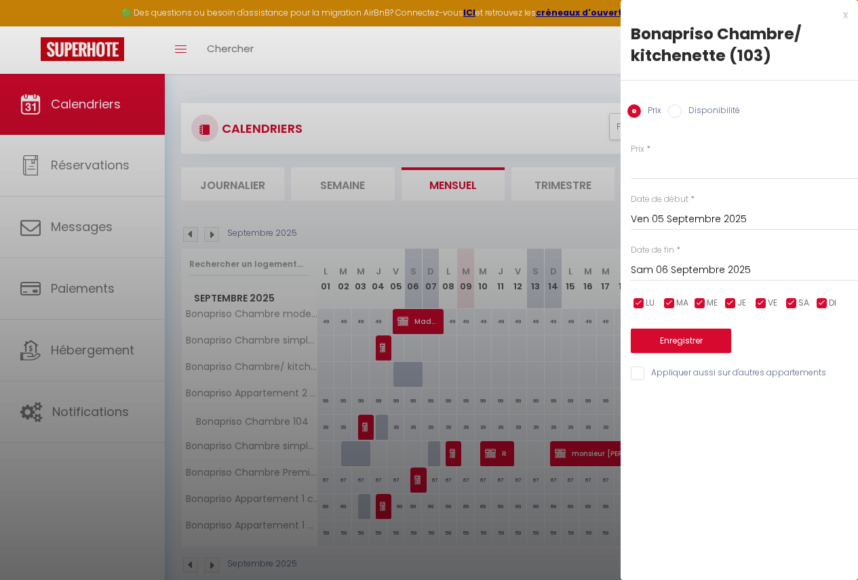
click at [498, 373] on div at bounding box center [429, 290] width 858 height 580
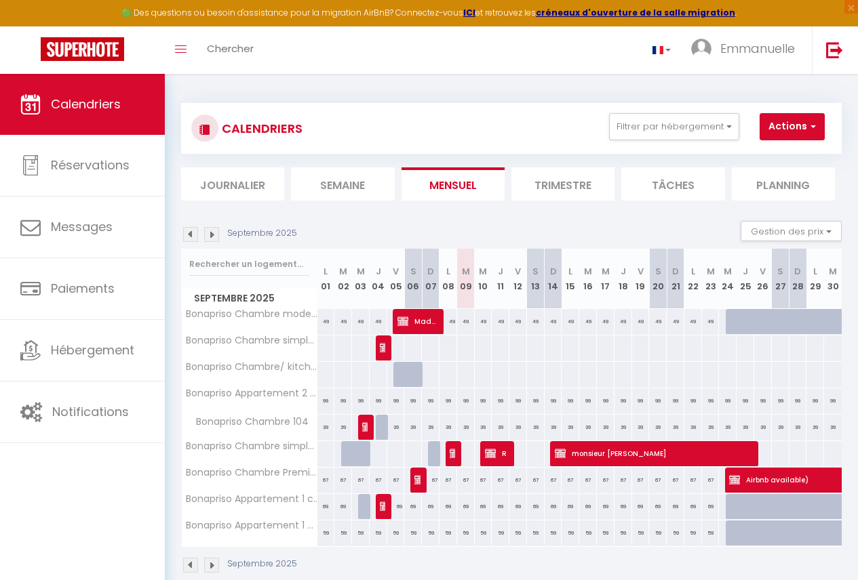
click at [726, 509] on div at bounding box center [735, 507] width 18 height 26
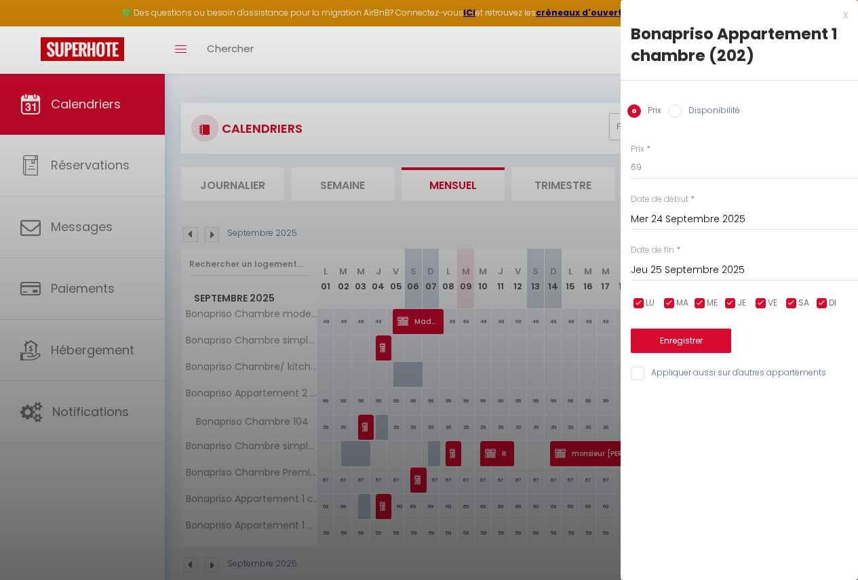
click at [572, 200] on div at bounding box center [429, 290] width 858 height 580
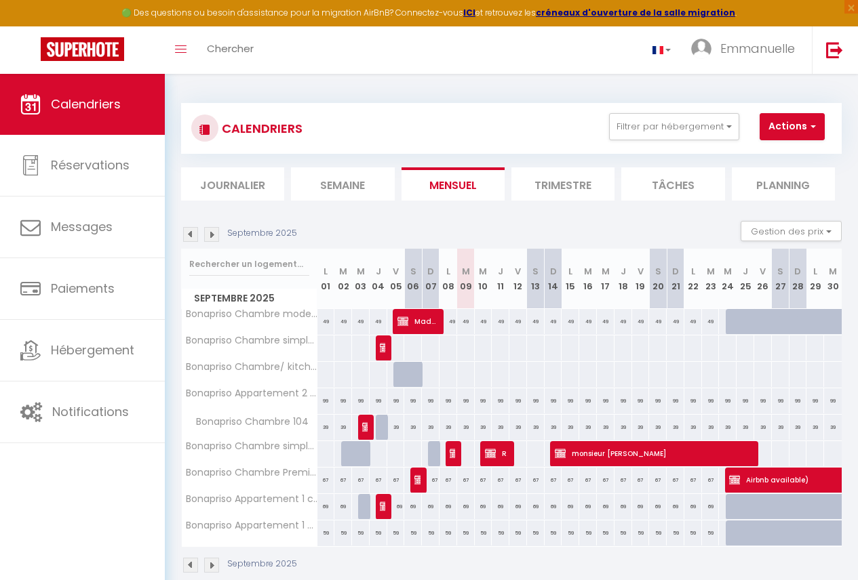
click at [574, 222] on body "🟢 Des questions ou besoin d'assistance pour la migration AirBnB? Connectez-vous…" at bounding box center [429, 364] width 858 height 580
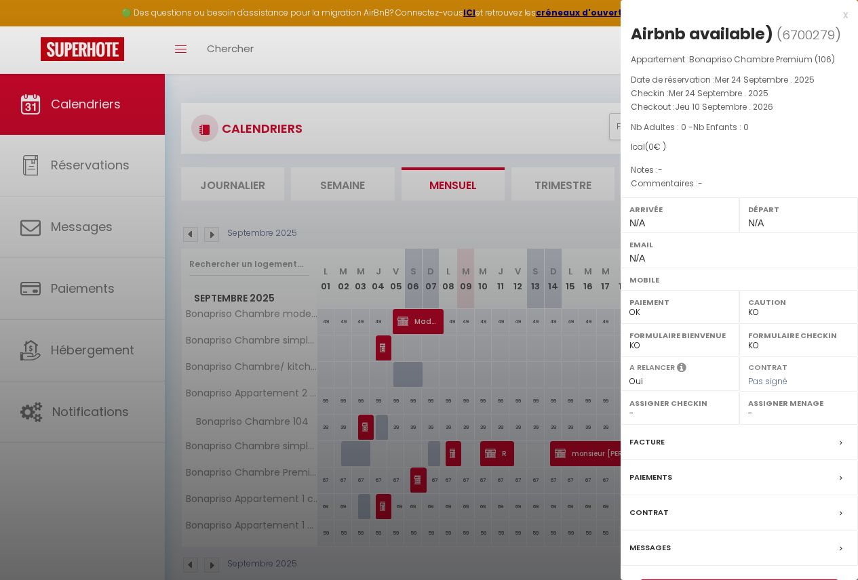
click at [524, 240] on div at bounding box center [429, 290] width 858 height 580
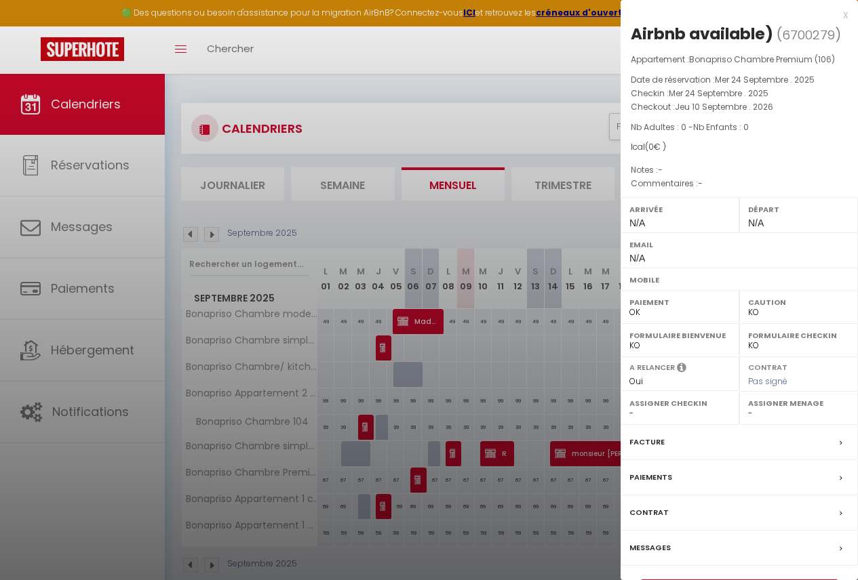
click at [547, 332] on div at bounding box center [429, 290] width 858 height 580
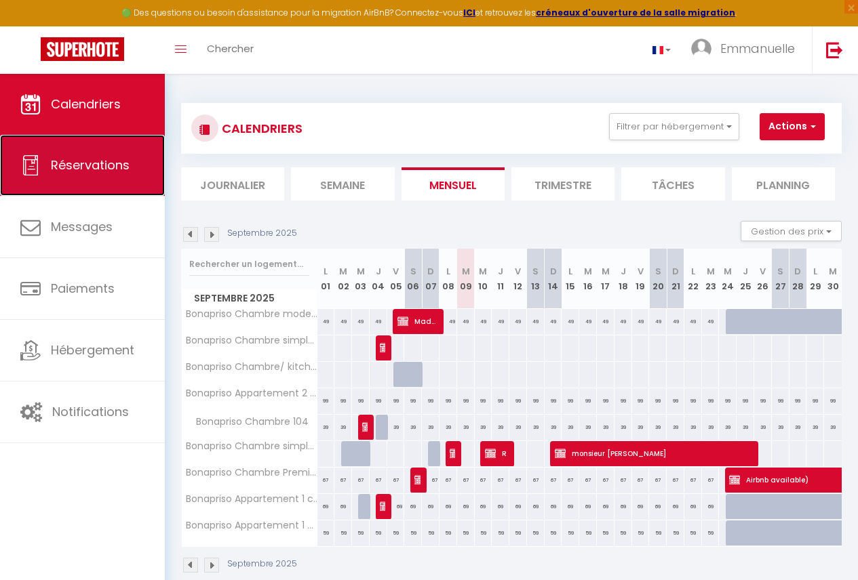
click at [120, 170] on span "Réservations" at bounding box center [90, 165] width 79 height 17
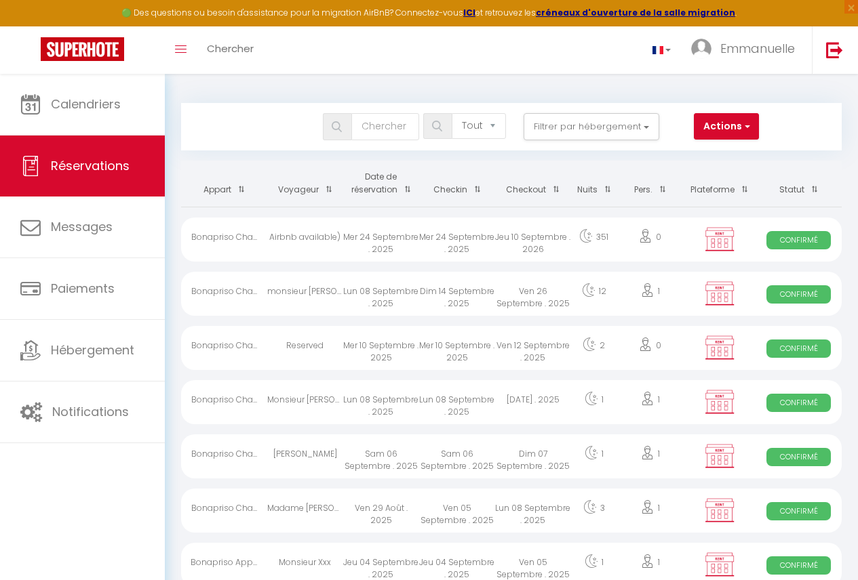
click at [526, 249] on div "Jeu 10 Septembre . 2026" at bounding box center [533, 240] width 76 height 44
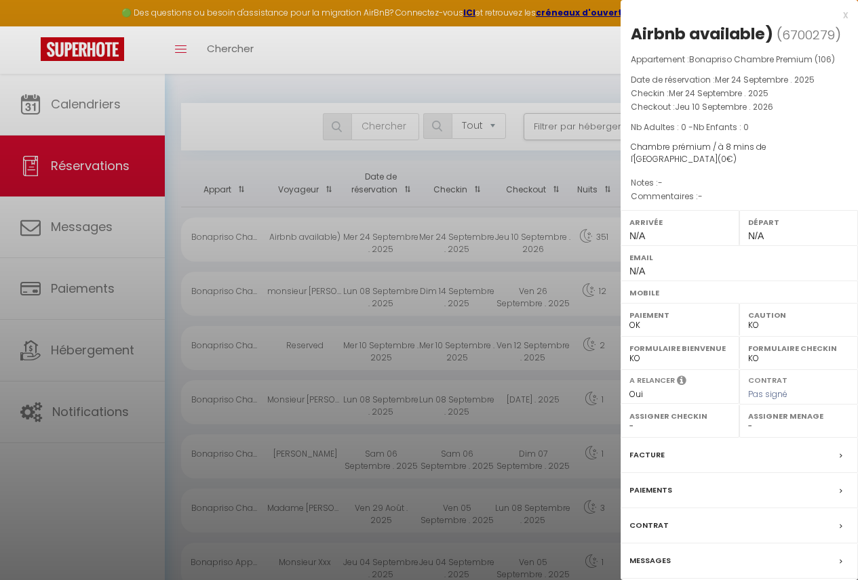
click at [465, 229] on div at bounding box center [429, 290] width 858 height 580
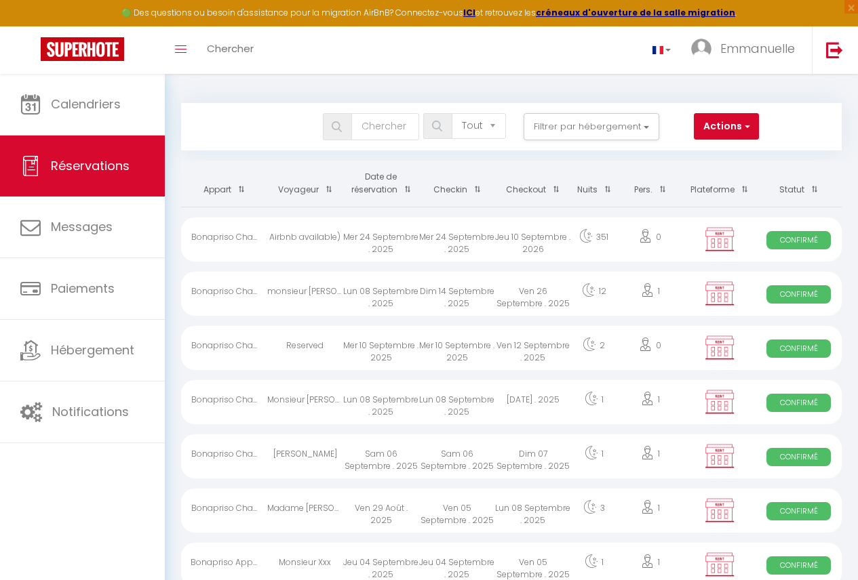
click at [438, 353] on div "Mer 10 Septembre . 2025" at bounding box center [457, 348] width 76 height 44
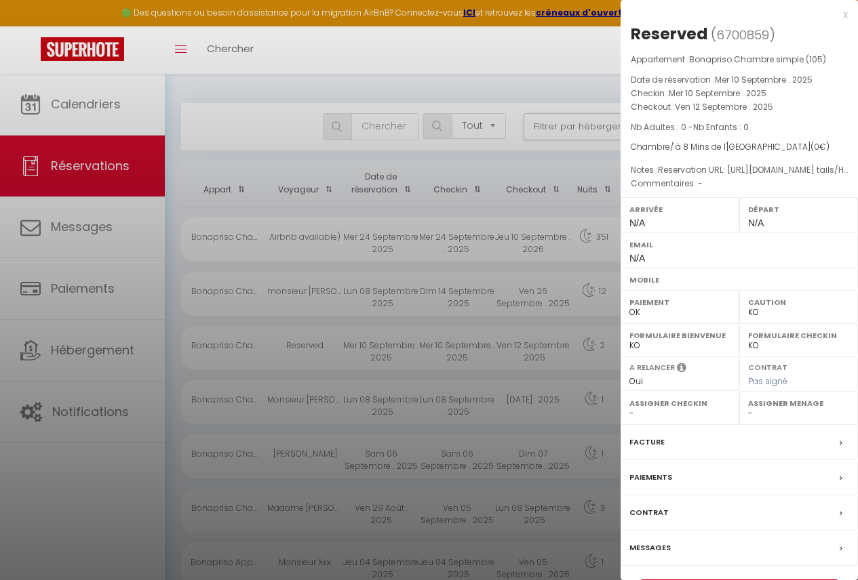
click at [243, 419] on div at bounding box center [429, 290] width 858 height 580
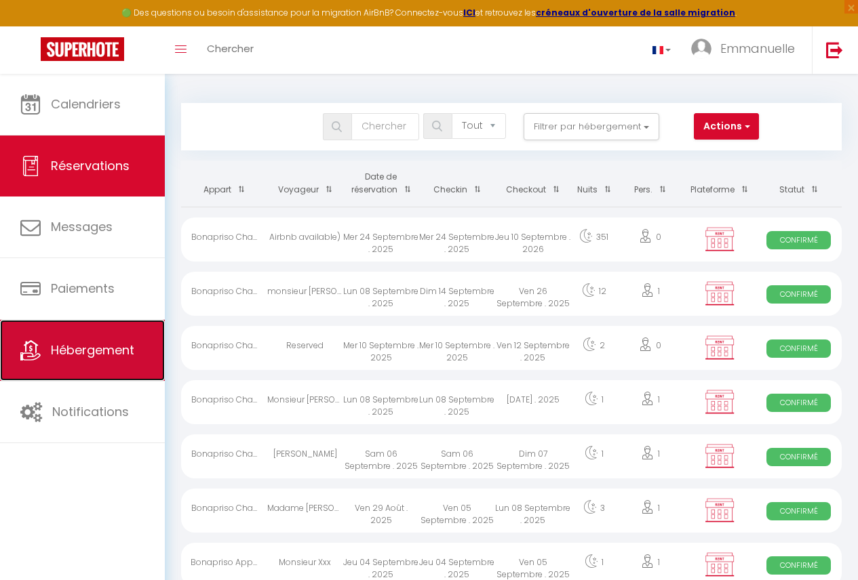
click at [90, 342] on span "Hébergement" at bounding box center [92, 350] width 83 height 17
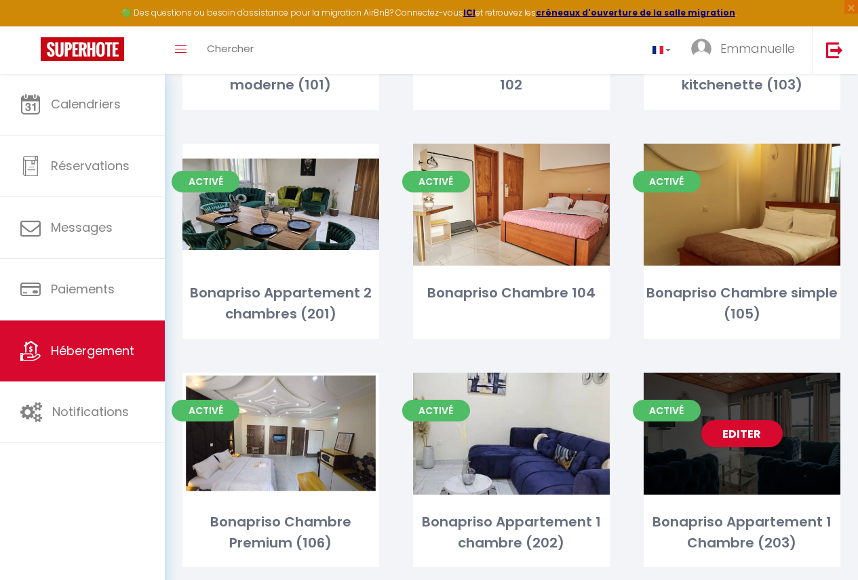
scroll to position [265, 0]
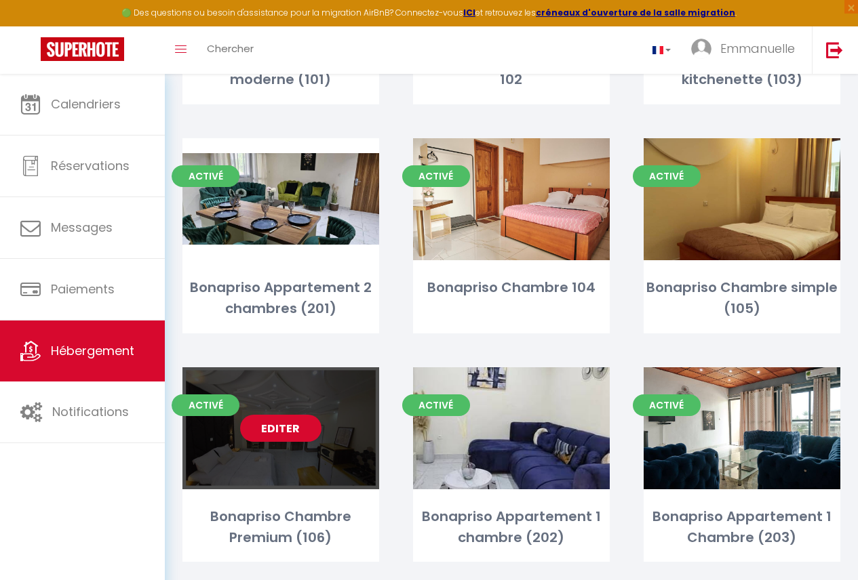
click at [324, 465] on div "Editer" at bounding box center [280, 429] width 197 height 122
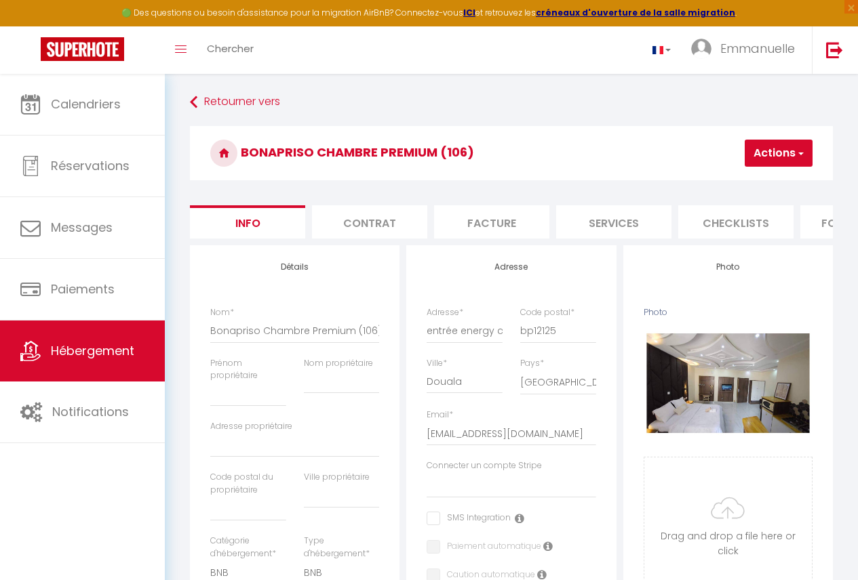
scroll to position [0, 563]
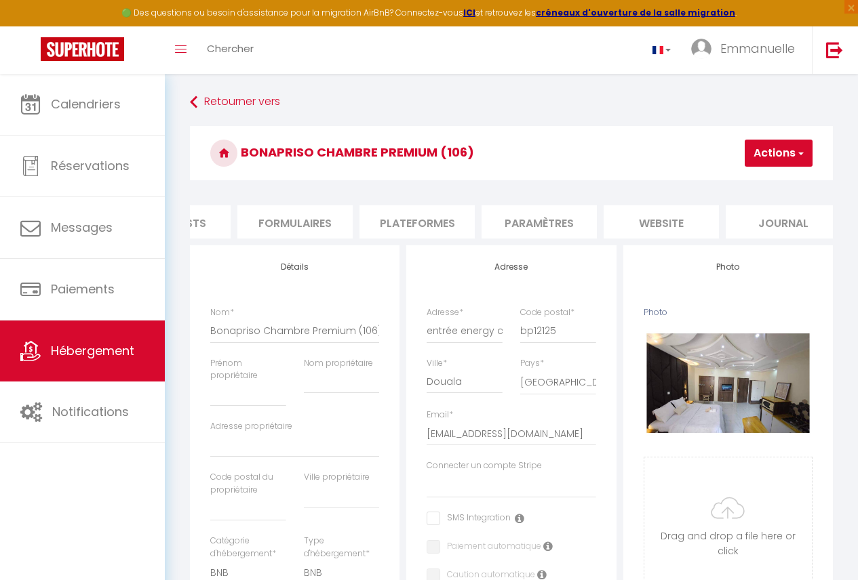
drag, startPoint x: 425, startPoint y: 218, endPoint x: 446, endPoint y: 184, distance: 39.9
click at [424, 218] on li "Plateformes" at bounding box center [416, 221] width 115 height 33
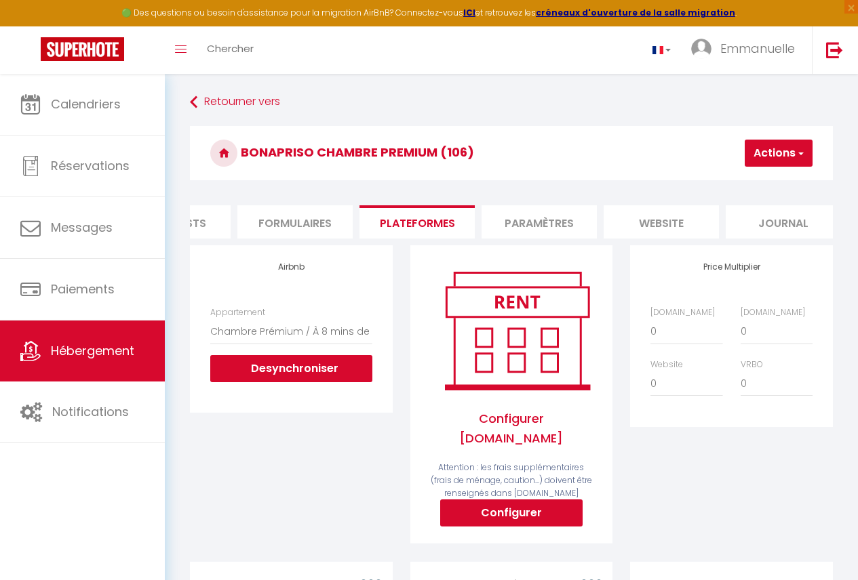
click at [446, 205] on li "Plateformes" at bounding box center [416, 221] width 115 height 33
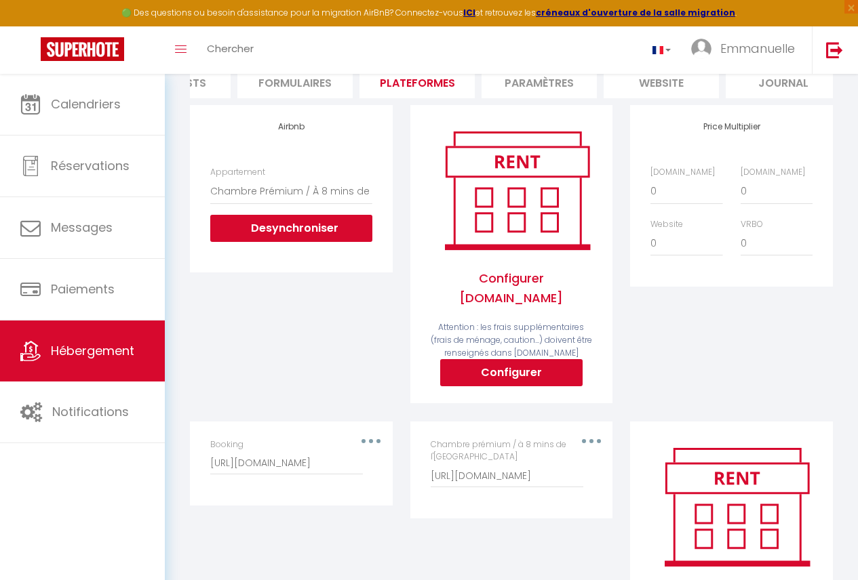
scroll to position [98, 0]
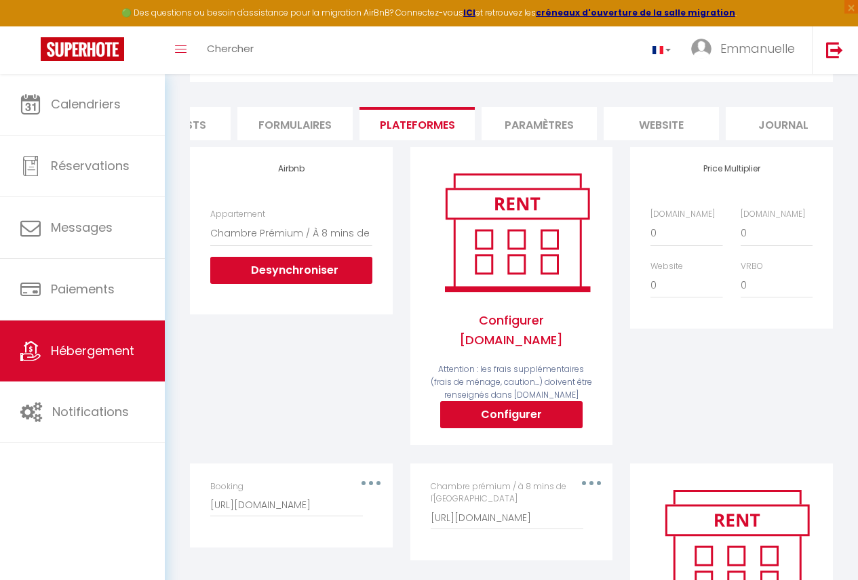
click at [662, 408] on div "Price Multiplier [DOMAIN_NAME] 0 + 1 % + 2 % + 3 % + 4 % + 5 % + 6 % + 7 %" at bounding box center [731, 305] width 220 height 316
click at [314, 243] on select "Chambre simple/ À 8mins de l’aéroport de Douala - charlenenguette@gmail.com Cha…" at bounding box center [290, 233] width 161 height 26
click at [308, 243] on select "Chambre simple/ À 8mins de l’aéroport de Douala - charlenenguette@gmail.com Cha…" at bounding box center [290, 233] width 161 height 26
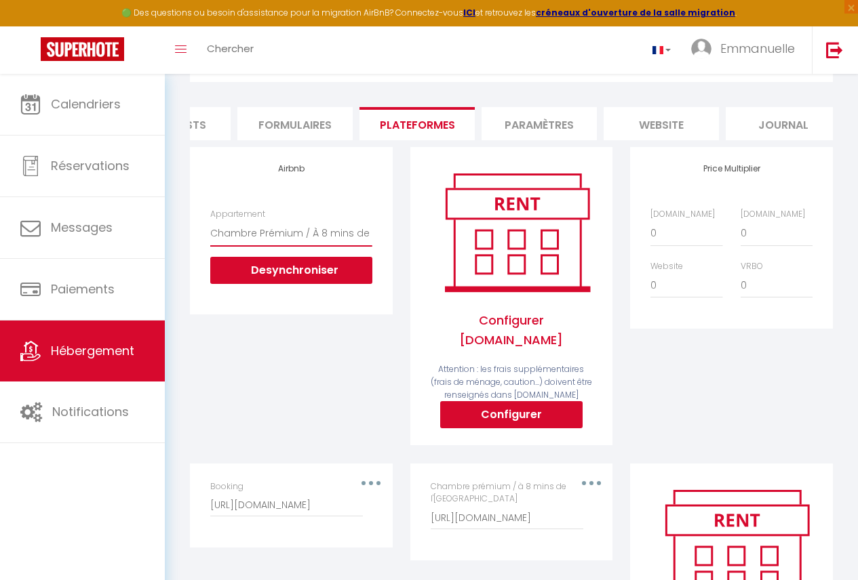
click at [308, 243] on select "Chambre simple/ À 8mins de l’aéroport de Douala - charlenenguette@gmail.com Cha…" at bounding box center [290, 233] width 161 height 26
click at [330, 244] on select "Chambre simple/ À 8mins de l’aéroport de Douala - charlenenguette@gmail.com Cha…" at bounding box center [290, 233] width 161 height 26
click at [319, 239] on select "Chambre simple/ À 8mins de l’aéroport de Douala - charlenenguette@gmail.com Cha…" at bounding box center [290, 233] width 161 height 26
click at [321, 244] on select "Chambre simple/ À 8mins de l’aéroport de Douala - charlenenguette@gmail.com Cha…" at bounding box center [290, 233] width 161 height 26
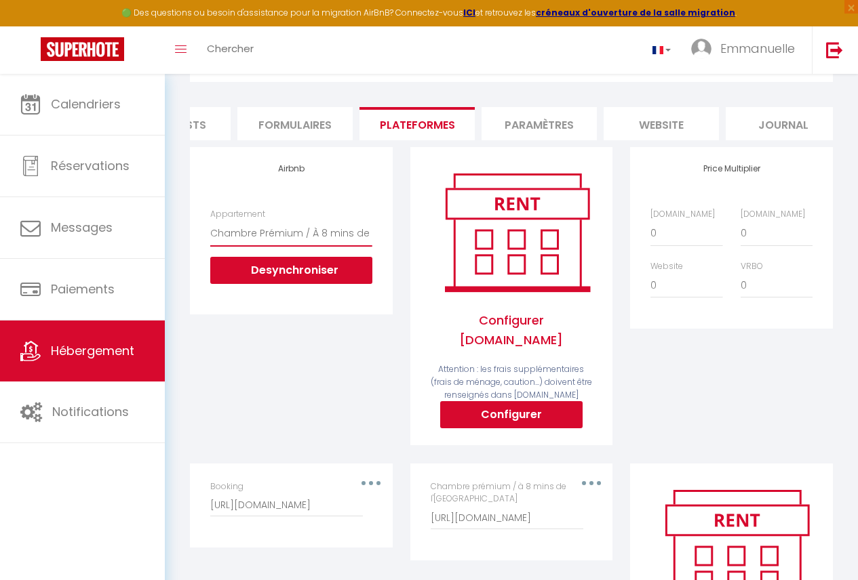
click at [321, 244] on select "Chambre simple/ À 8mins de l’aéroport de Douala - charlenenguette@gmail.com Cha…" at bounding box center [290, 233] width 161 height 26
click at [318, 246] on select "Chambre simple/ À 8mins de l’aéroport de Douala - charlenenguette@gmail.com Cha…" at bounding box center [290, 233] width 161 height 26
click at [316, 246] on select "Chambre simple/ À 8mins de l’aéroport de Douala - charlenenguette@gmail.com Cha…" at bounding box center [290, 233] width 161 height 26
click at [314, 246] on select "Chambre simple/ À 8mins de l’aéroport de Douala - charlenenguette@gmail.com Cha…" at bounding box center [290, 233] width 161 height 26
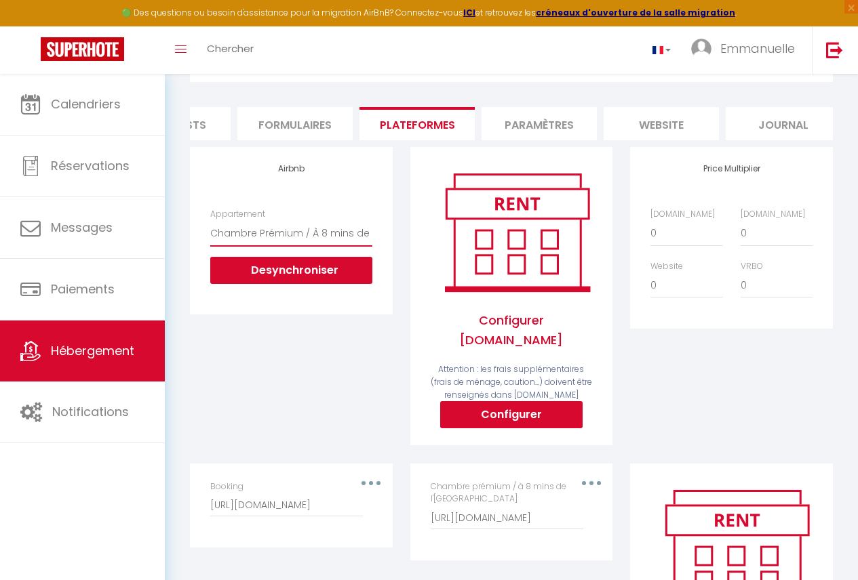
click at [311, 246] on select "Chambre simple/ À 8mins de l’aéroport de Douala - charlenenguette@gmail.com Cha…" at bounding box center [290, 233] width 161 height 26
click at [300, 246] on select "Chambre simple/ À 8mins de l’aéroport de Douala - charlenenguette@gmail.com Cha…" at bounding box center [290, 233] width 161 height 26
click at [266, 240] on select "Chambre simple/ À 8mins de l’aéroport de Douala - charlenenguette@gmail.com Cha…" at bounding box center [290, 233] width 161 height 26
click at [241, 241] on select "Chambre simple/ À 8mins de l’aéroport de Douala - charlenenguette@gmail.com Cha…" at bounding box center [290, 233] width 161 height 26
click at [201, 249] on div "Airbnb Appartement Chambre simple/ À 8mins de l’aéroport de Douala - charleneng…" at bounding box center [291, 230] width 202 height 167
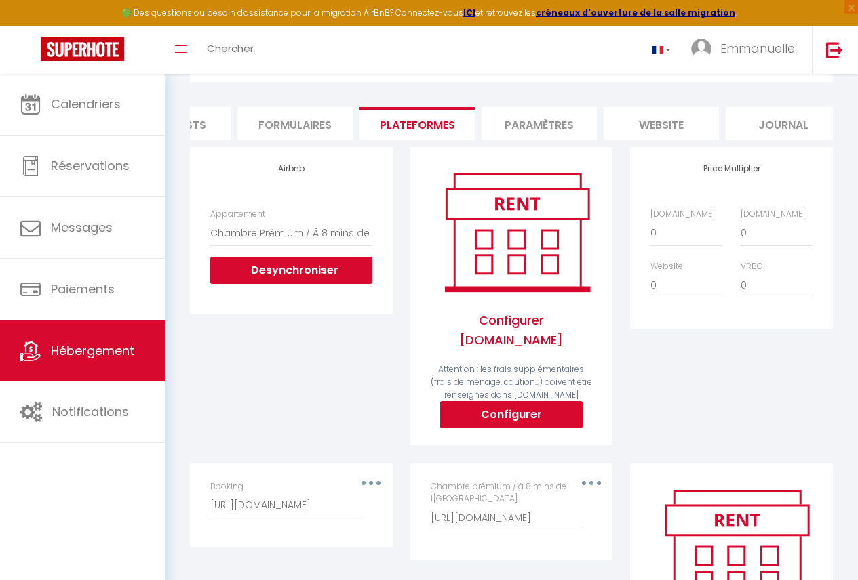
click at [198, 249] on div "Airbnb Appartement Chambre simple/ À 8mins de l’aéroport de Douala - charleneng…" at bounding box center [291, 230] width 202 height 167
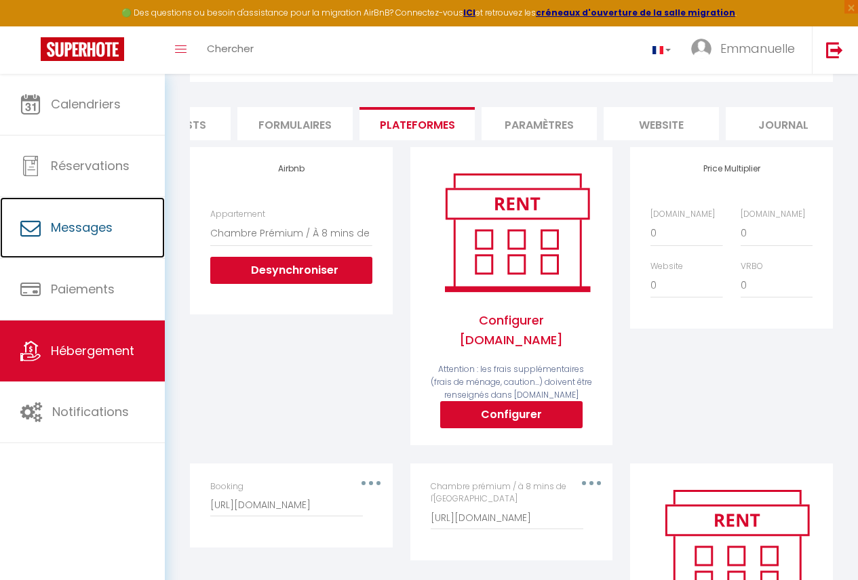
click at [144, 239] on link "Messages" at bounding box center [82, 227] width 165 height 61
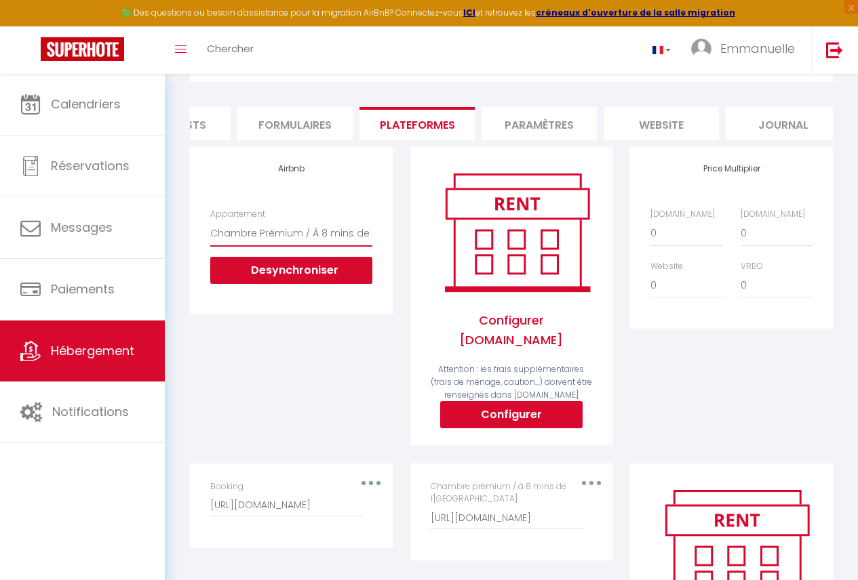
click at [342, 239] on select "Chambre simple/ À 8mins de l’aéroport de Douala - charlenenguette@gmail.com Cha…" at bounding box center [290, 233] width 161 height 26
click at [375, 243] on div "Appartement Chambre simple/ À 8mins de l’aéroport de Douala - charlenenguette@g…" at bounding box center [291, 253] width 180 height 90
click at [396, 353] on div "Airbnb Appartement Chambre simple/ À 8mins de l’aéroport de Douala - charleneng…" at bounding box center [291, 305] width 220 height 316
click at [137, 353] on link "Hébergement" at bounding box center [82, 351] width 165 height 61
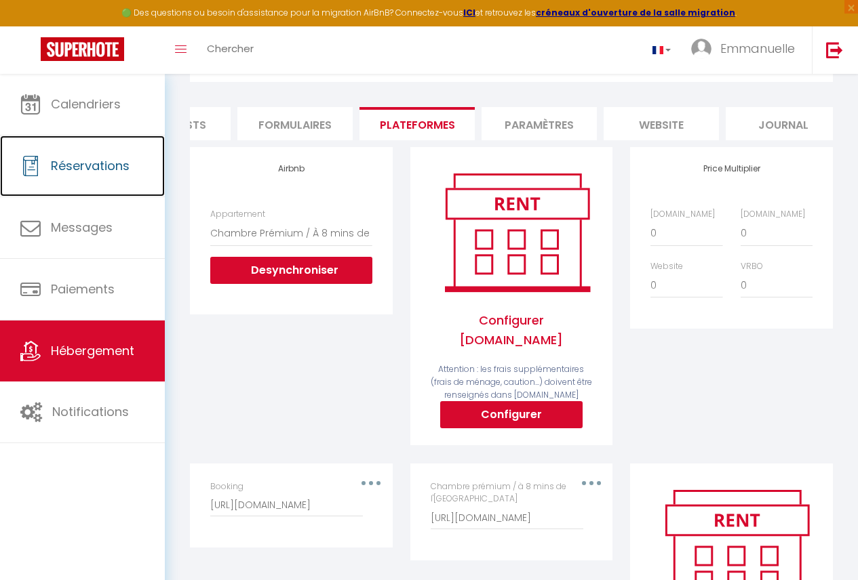
click at [94, 155] on link "Réservations" at bounding box center [82, 166] width 165 height 61
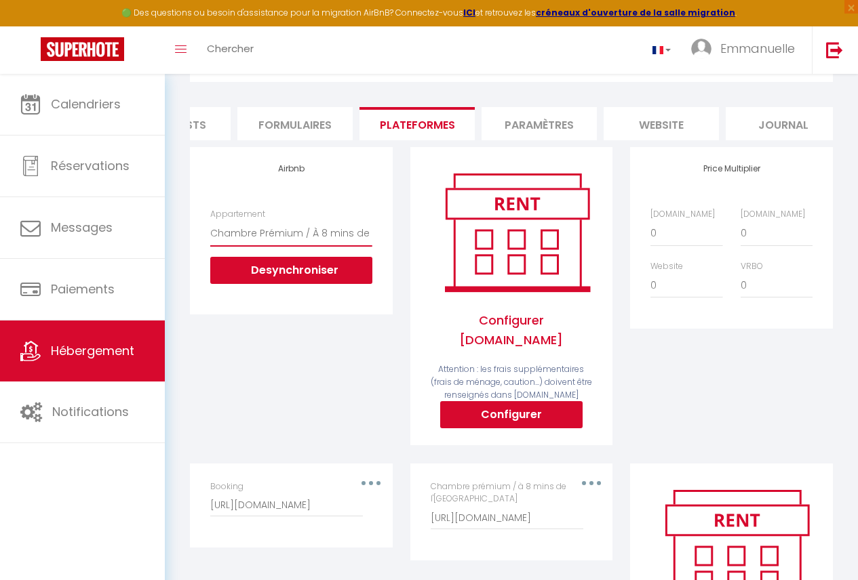
click at [296, 241] on select "Chambre simple/ À 8mins de l’aéroport de Douala - charlenenguette@gmail.com Cha…" at bounding box center [290, 233] width 161 height 26
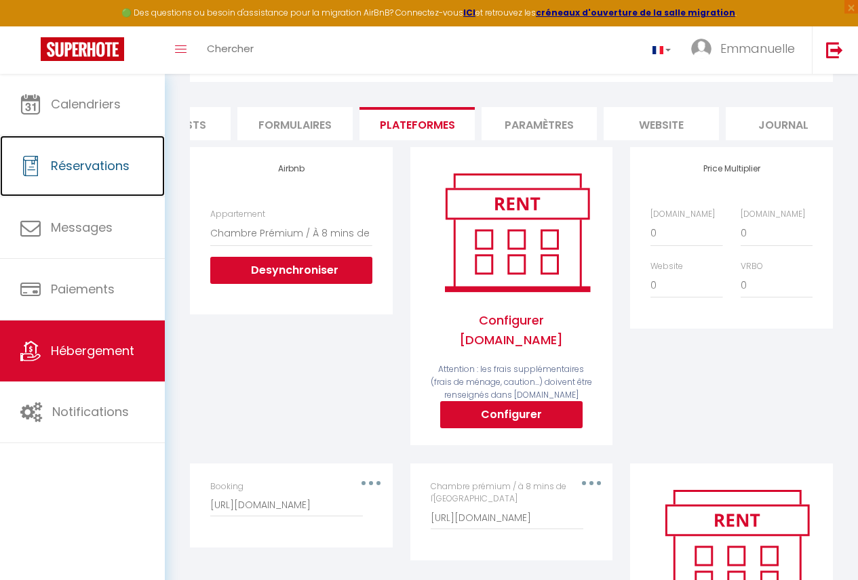
click at [85, 165] on span "Réservations" at bounding box center [90, 165] width 79 height 17
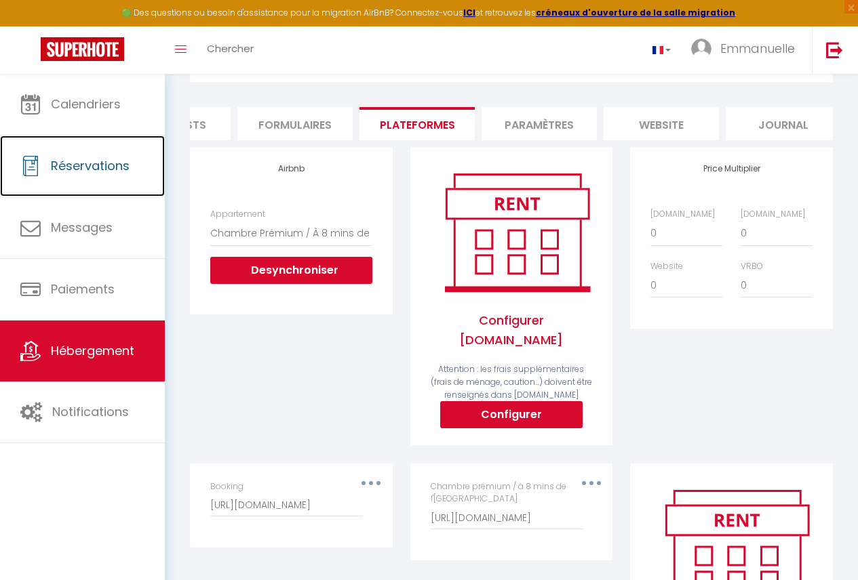
click at [85, 165] on span "Réservations" at bounding box center [90, 165] width 79 height 17
click at [94, 170] on span "Réservations" at bounding box center [90, 165] width 79 height 17
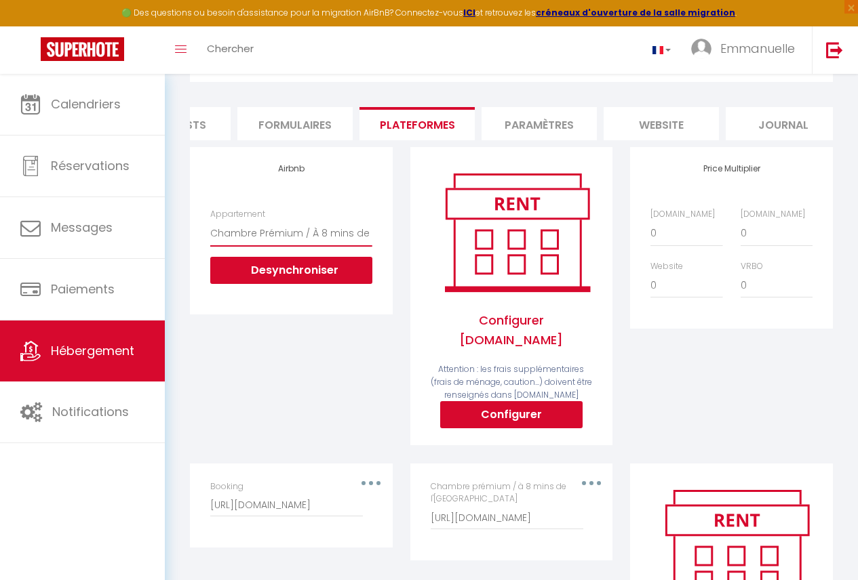
click at [243, 240] on select "Chambre simple/ À 8mins de l’aéroport de Douala - charlenenguette@gmail.com Cha…" at bounding box center [290, 233] width 161 height 26
click at [298, 264] on div "Appartement Chambre simple/ À 8mins de l’aéroport de Douala - charlenenguette@g…" at bounding box center [290, 246] width 161 height 76
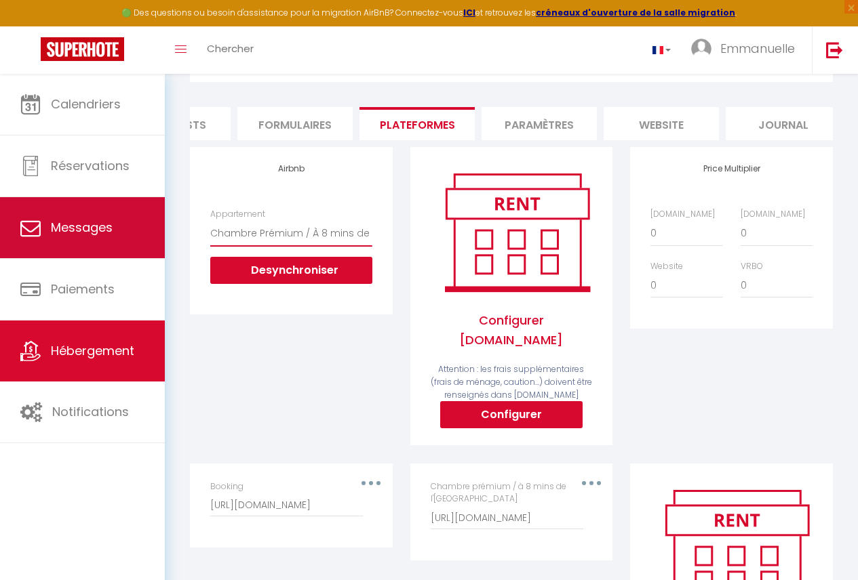
click at [298, 244] on select "Chambre simple/ À 8mins de l’aéroport de Douala - charlenenguette@gmail.com Cha…" at bounding box center [290, 233] width 161 height 26
click at [292, 241] on select "Chambre simple/ À 8mins de l’aéroport de Douala - charlenenguette@gmail.com Cha…" at bounding box center [290, 233] width 161 height 26
click at [238, 234] on select "Chambre simple/ À 8mins de l’aéroport de Douala - charlenenguette@gmail.com Cha…" at bounding box center [290, 233] width 161 height 26
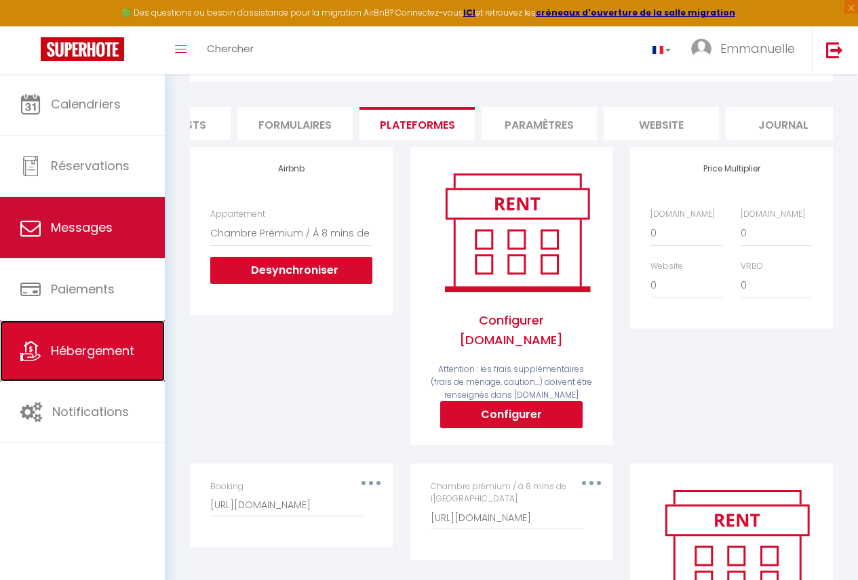
click at [130, 361] on link "Hébergement" at bounding box center [82, 351] width 165 height 61
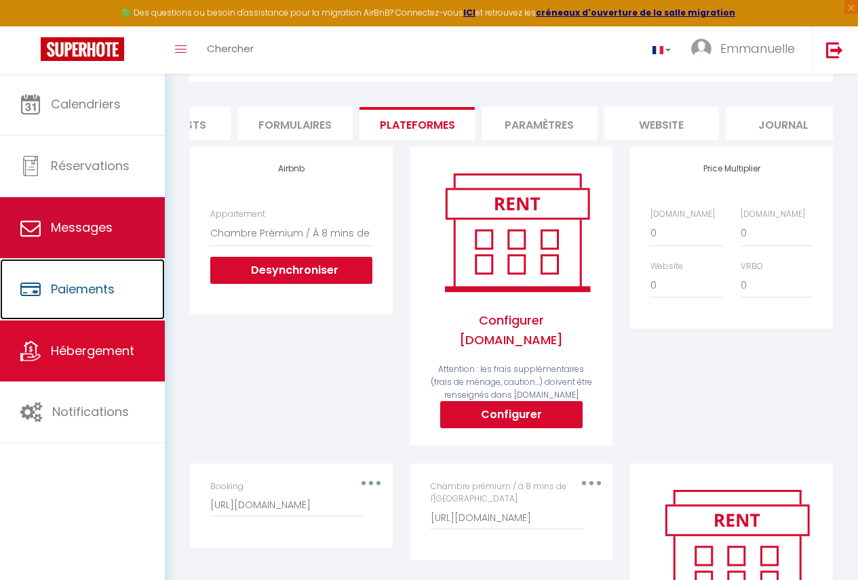
click at [101, 267] on link "Paiements" at bounding box center [82, 289] width 165 height 61
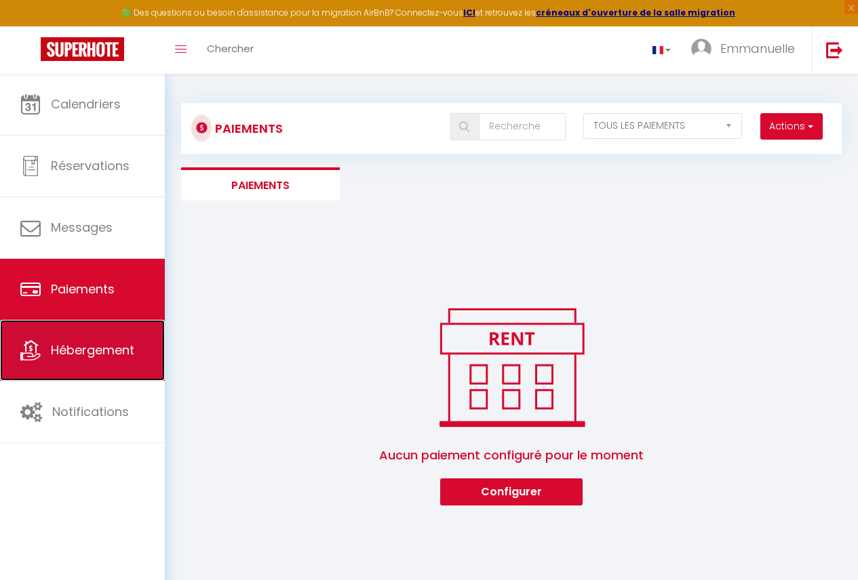
click at [92, 348] on span "Hébergement" at bounding box center [92, 350] width 83 height 17
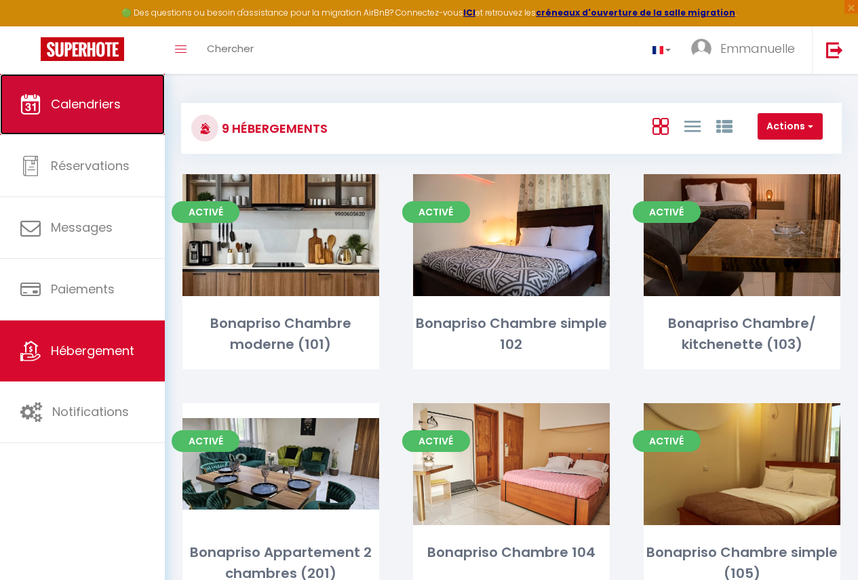
click at [31, 102] on icon at bounding box center [30, 104] width 20 height 20
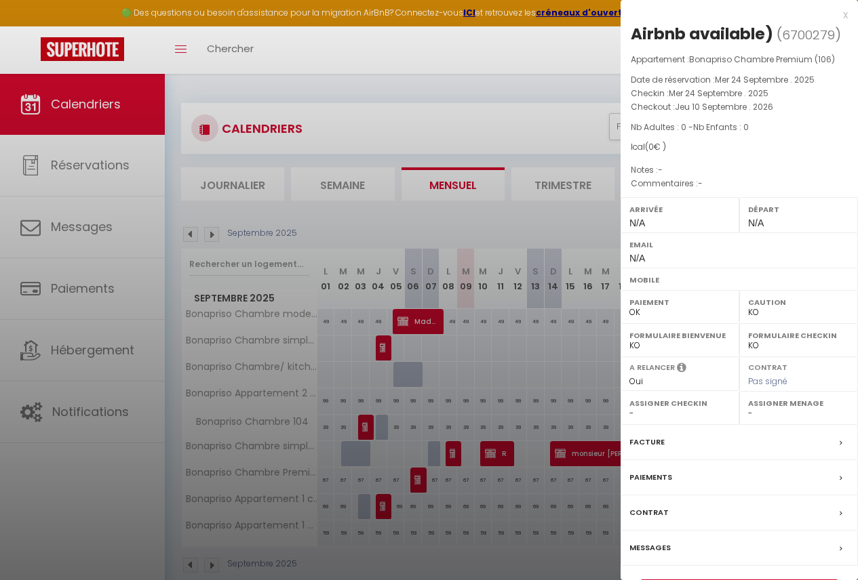
click at [477, 113] on div at bounding box center [429, 290] width 858 height 580
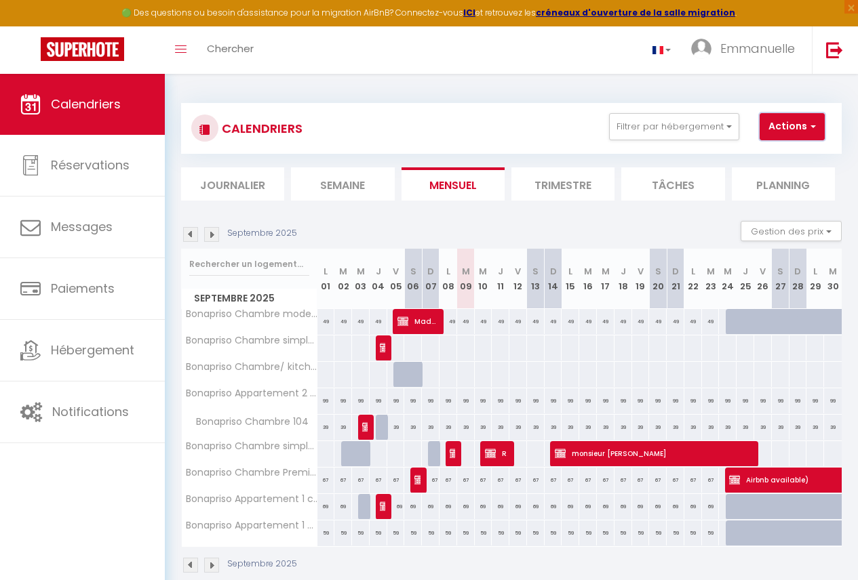
click at [789, 125] on button "Actions" at bounding box center [791, 126] width 65 height 27
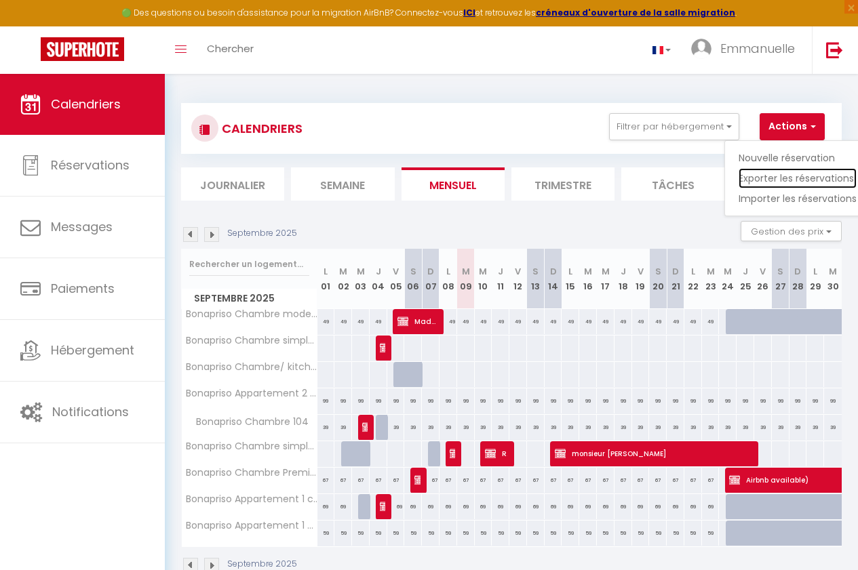
click at [786, 180] on link "Exporter les réservations" at bounding box center [797, 178] width 118 height 20
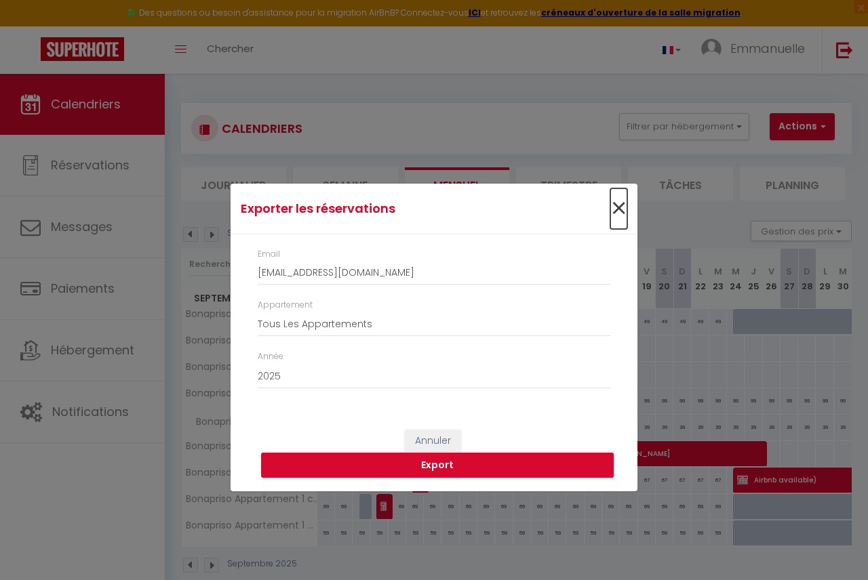
click at [620, 205] on span "×" at bounding box center [618, 209] width 17 height 41
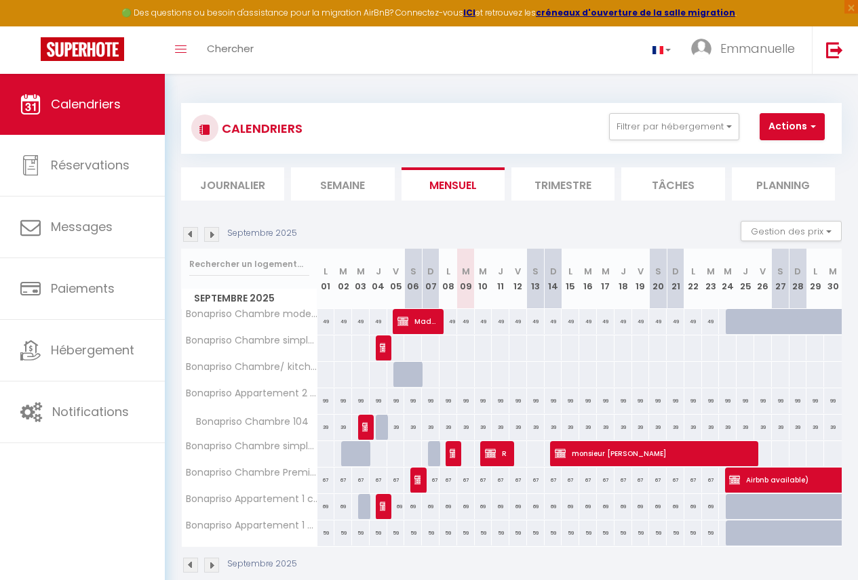
click at [211, 570] on img at bounding box center [211, 565] width 15 height 15
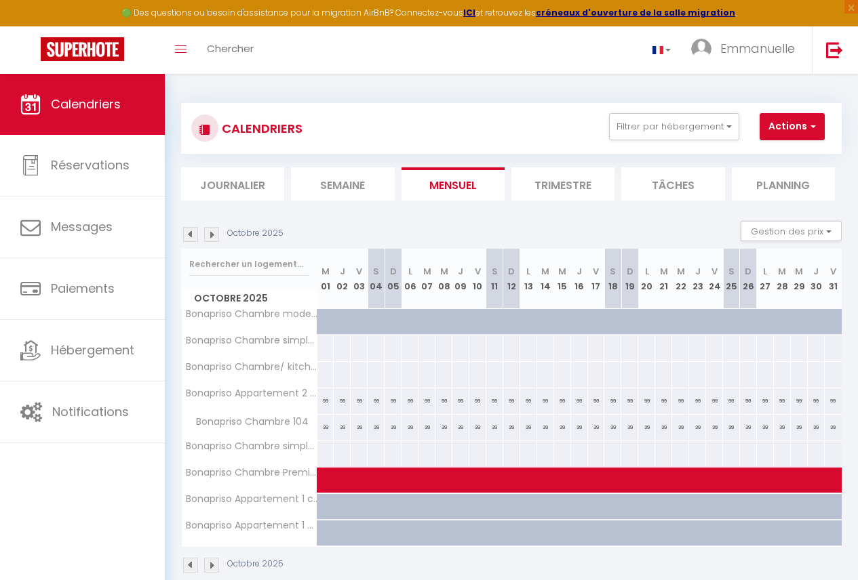
click at [663, 517] on div at bounding box center [669, 515] width 17 height 26
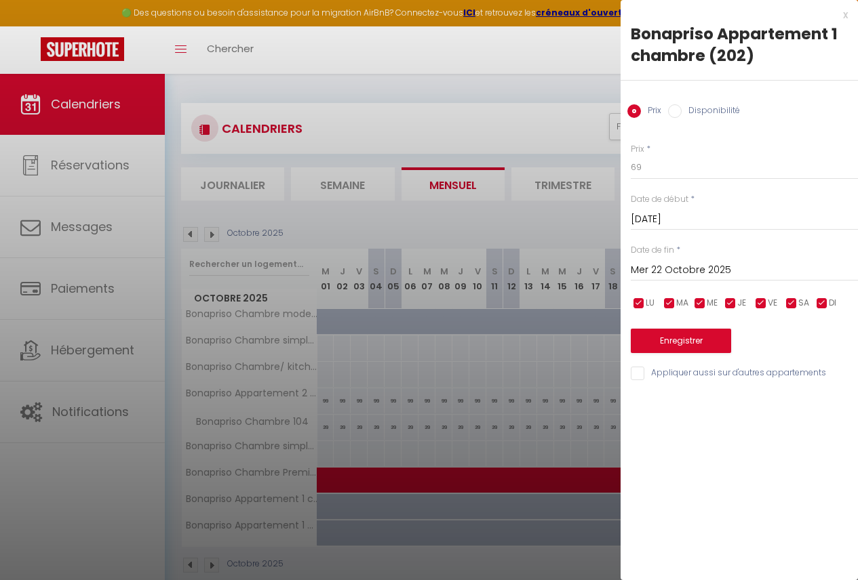
click at [677, 221] on input "Mar 21 Octobre 2025" at bounding box center [744, 220] width 227 height 18
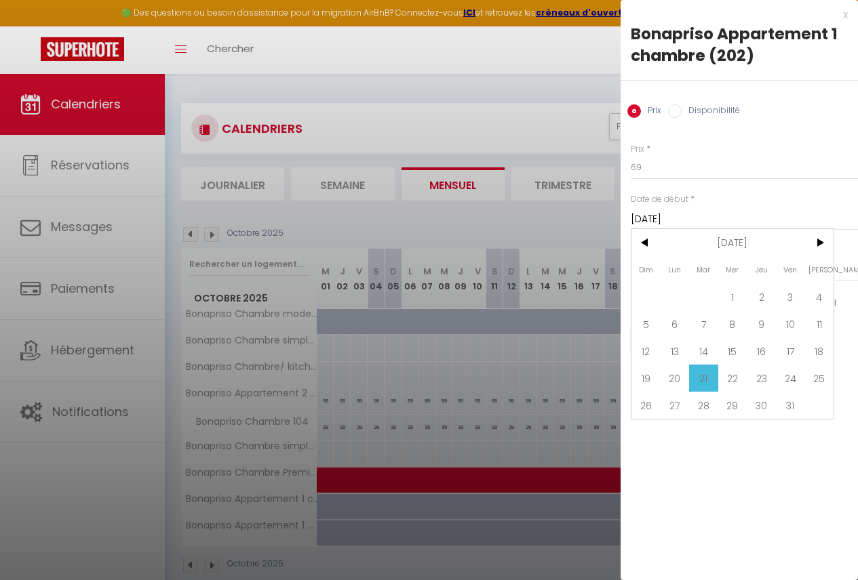
click at [711, 182] on div "Prix * 69 Statut * Disponible Indisponible Date de début * Mar 21 Octobre 2025 …" at bounding box center [738, 254] width 237 height 256
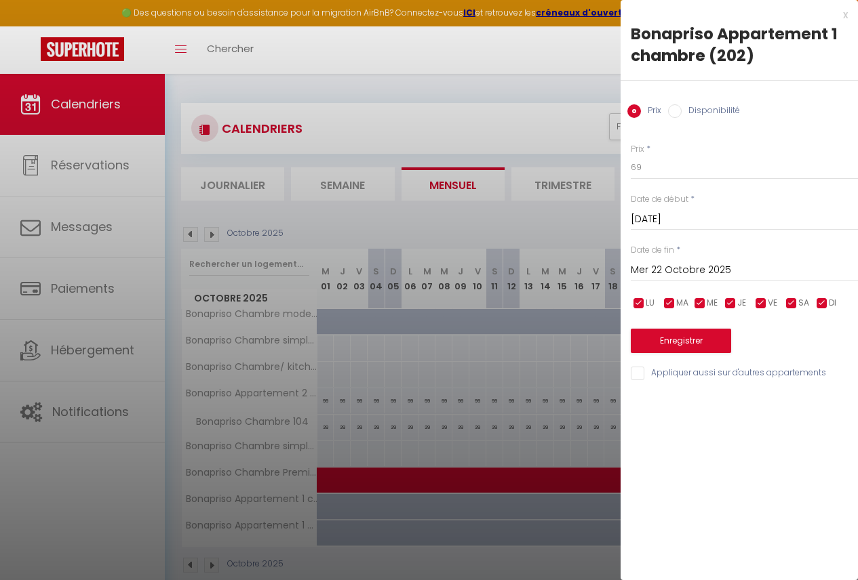
click at [673, 302] on input "checkbox" at bounding box center [670, 304] width 14 height 14
click at [698, 302] on input "checkbox" at bounding box center [700, 304] width 14 height 14
click at [740, 304] on span "JE" at bounding box center [741, 303] width 9 height 13
click at [755, 305] on input "checkbox" at bounding box center [761, 304] width 14 height 14
click at [787, 305] on input "checkbox" at bounding box center [792, 304] width 14 height 14
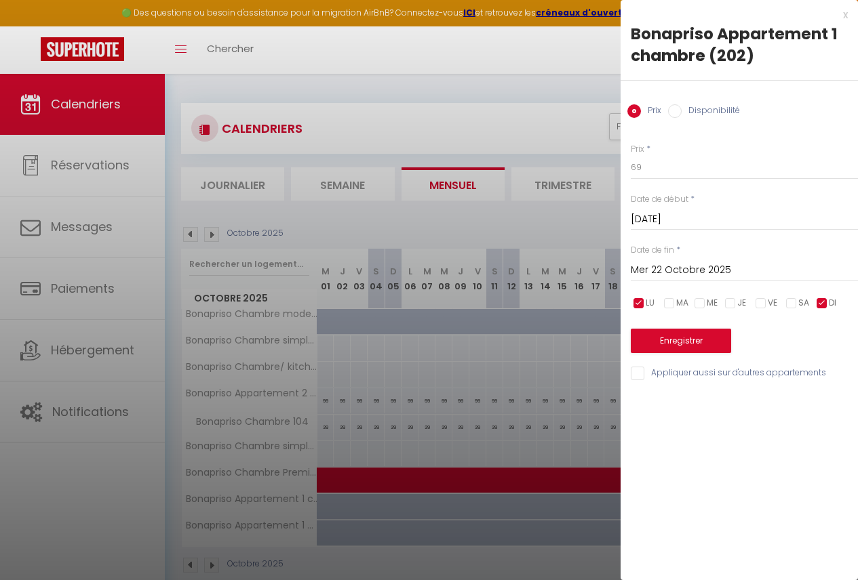
click at [827, 304] on input "checkbox" at bounding box center [822, 304] width 14 height 14
click at [639, 304] on input "checkbox" at bounding box center [639, 304] width 14 height 14
click at [652, 335] on button "Enregistrer" at bounding box center [681, 341] width 100 height 24
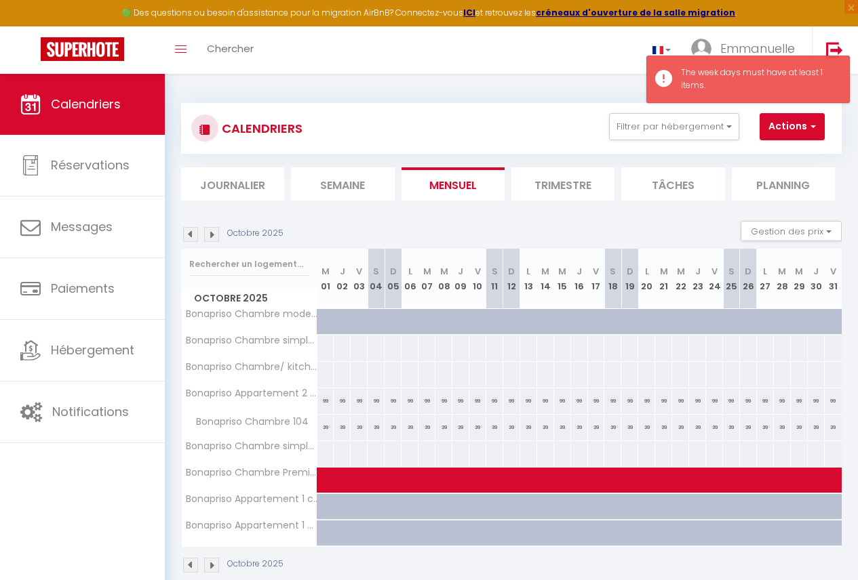
click at [644, 325] on div at bounding box center [652, 330] width 17 height 26
click at [0, 0] on div at bounding box center [0, 0] width 0 height 0
click at [670, 510] on div at bounding box center [429, 290] width 858 height 580
click at [619, 481] on div at bounding box center [429, 290] width 858 height 580
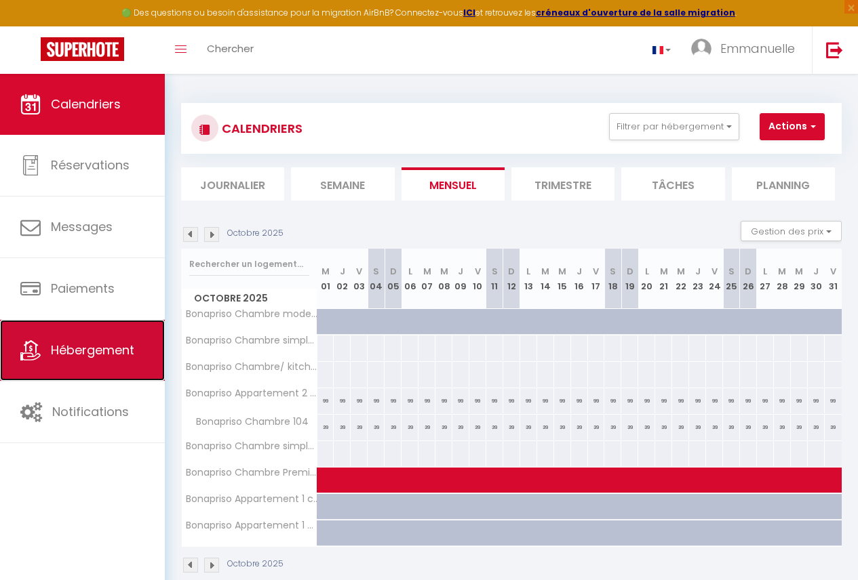
click at [117, 347] on span "Hébergement" at bounding box center [92, 350] width 83 height 17
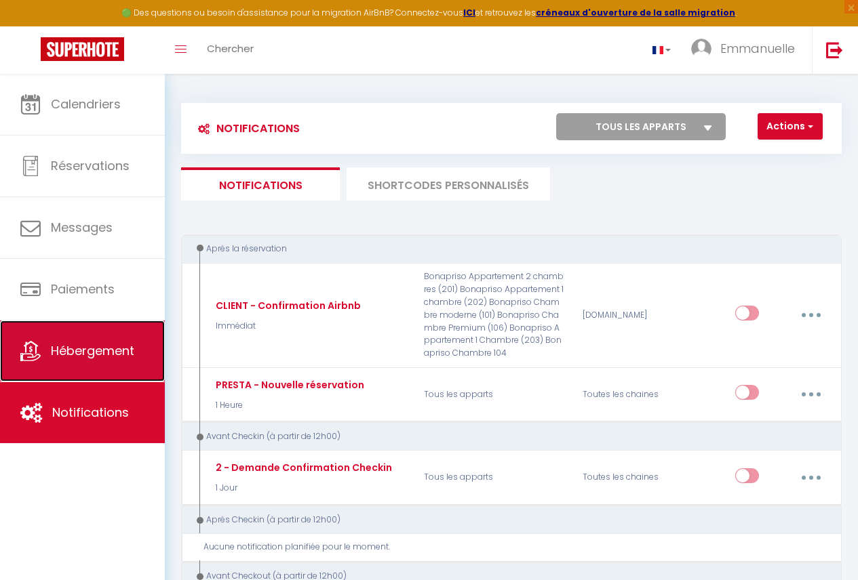
click at [123, 364] on link "Hébergement" at bounding box center [82, 351] width 165 height 61
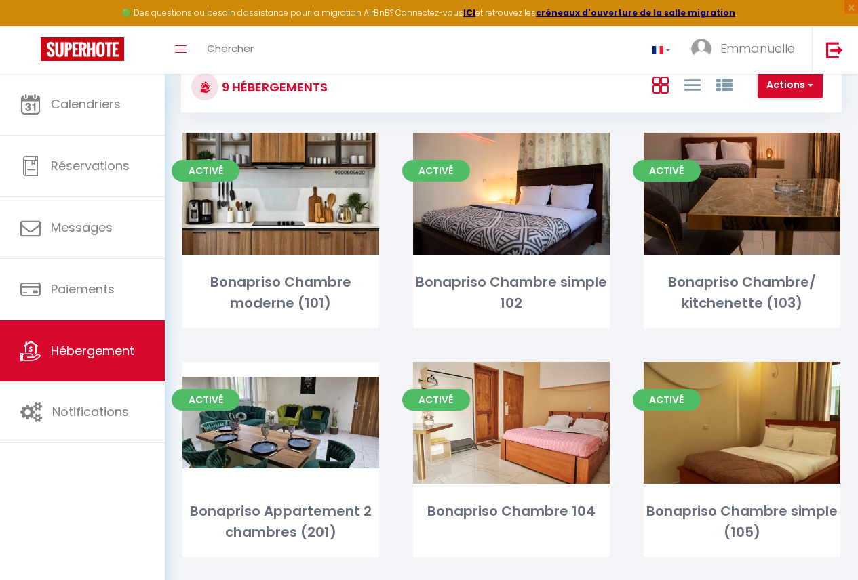
scroll to position [39, 0]
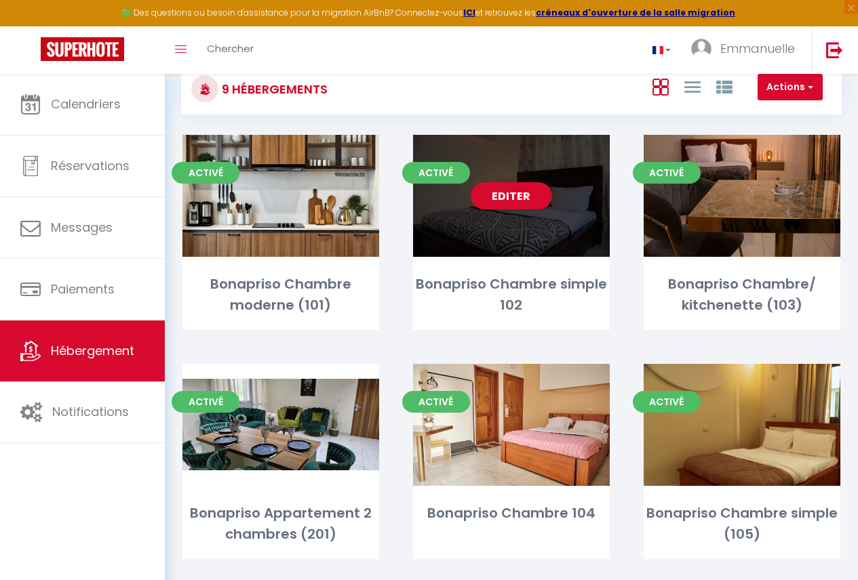
click at [556, 223] on div "Editer" at bounding box center [511, 196] width 197 height 122
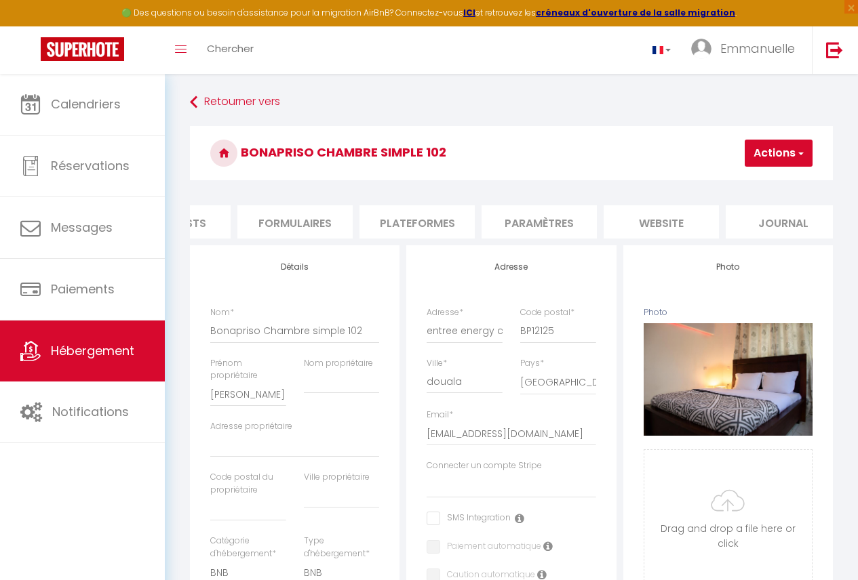
click at [454, 234] on li "Plateformes" at bounding box center [416, 221] width 115 height 33
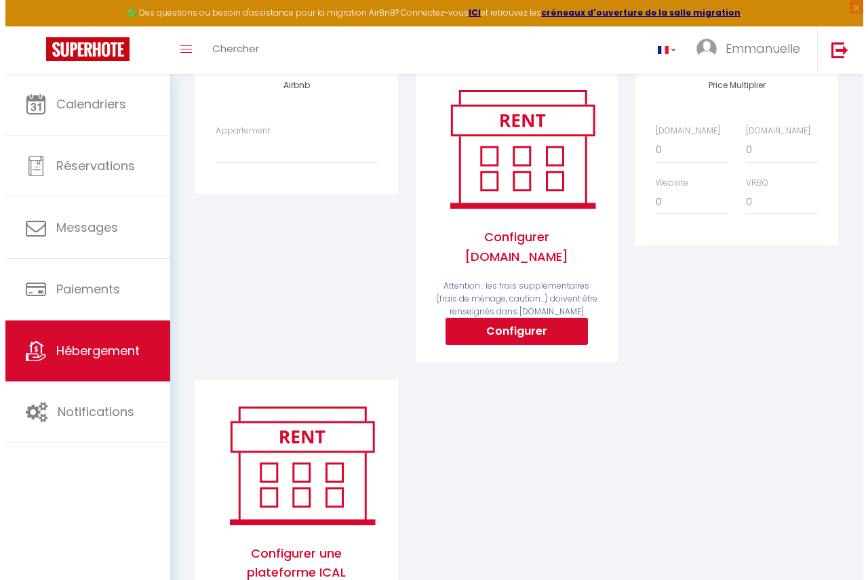
scroll to position [198, 0]
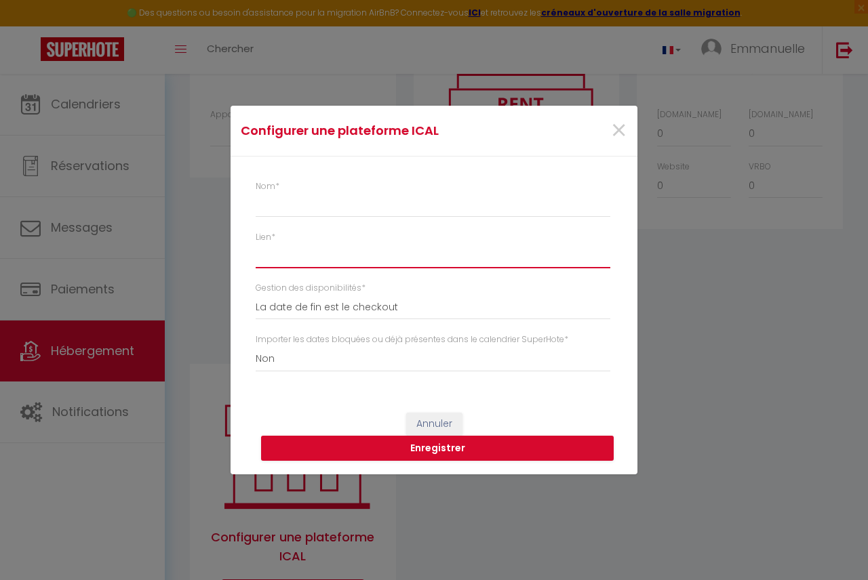
paste input "https://www.airbnb.fr/calendar/ical/1399864151241299811.ics?s=7e68df43d8f0b17e8…"
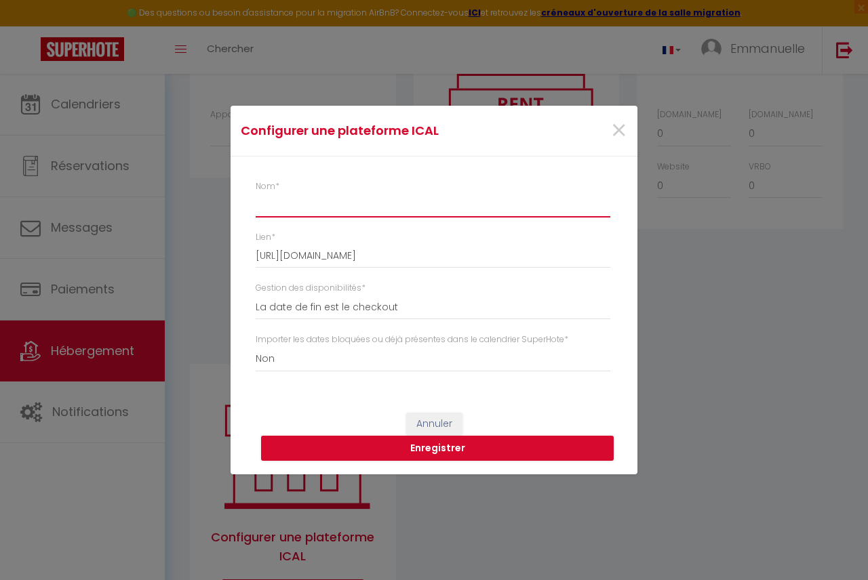
click at [307, 194] on input "Nom *" at bounding box center [433, 205] width 355 height 24
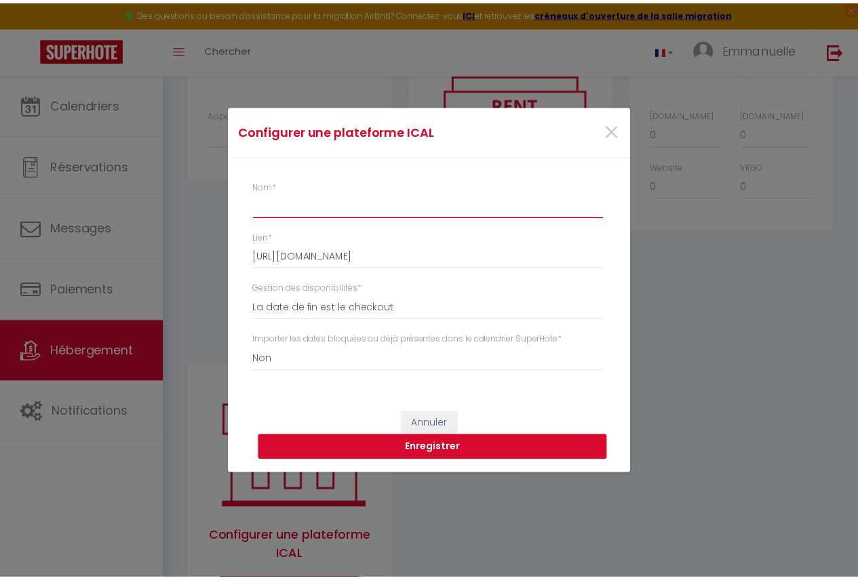
scroll to position [0, 0]
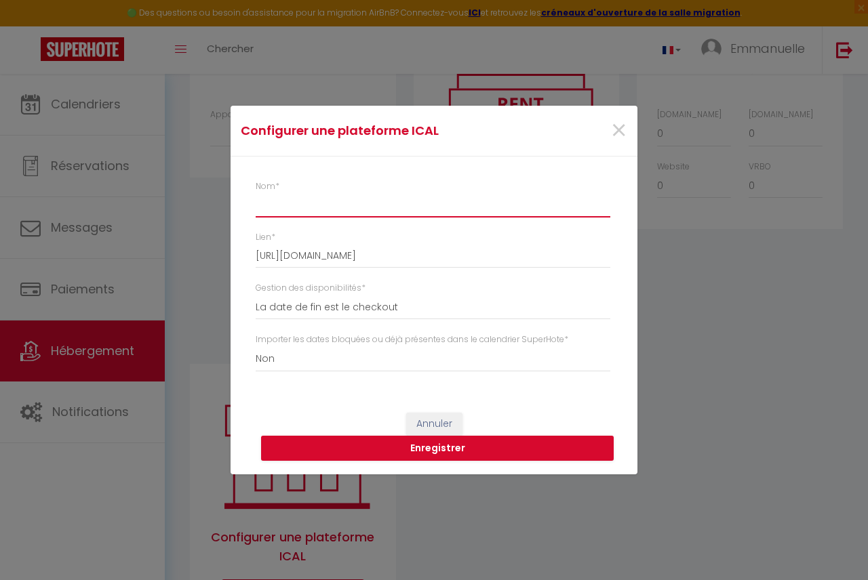
click at [368, 200] on input "Nom *" at bounding box center [433, 205] width 355 height 24
drag, startPoint x: 341, startPoint y: 204, endPoint x: 354, endPoint y: 193, distance: 17.3
click at [352, 193] on input "Chambre simple/ A" at bounding box center [433, 205] width 355 height 24
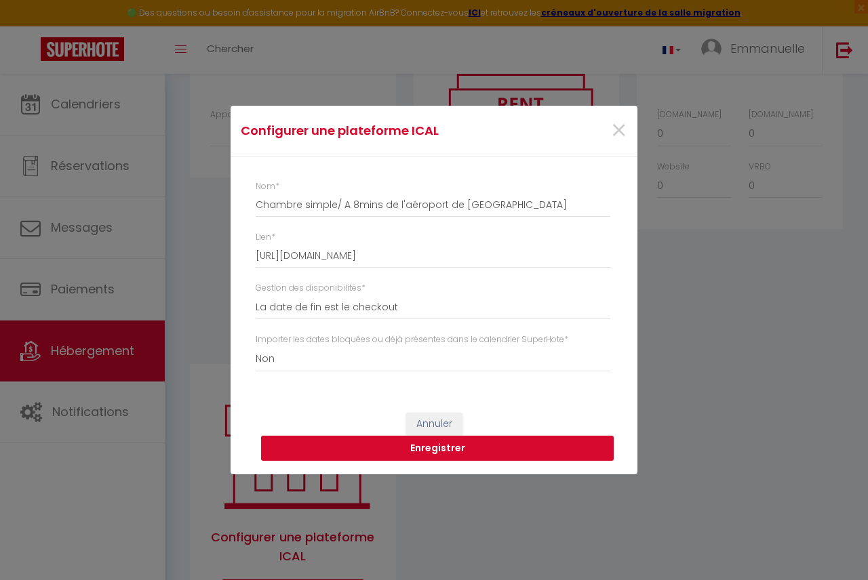
click at [440, 451] on button "Enregistrer" at bounding box center [437, 449] width 353 height 26
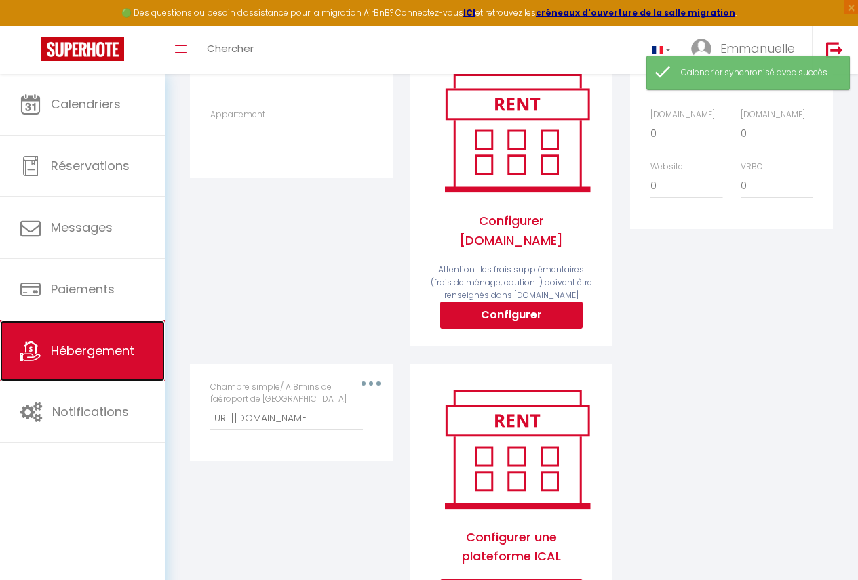
click at [107, 355] on span "Hébergement" at bounding box center [92, 350] width 83 height 17
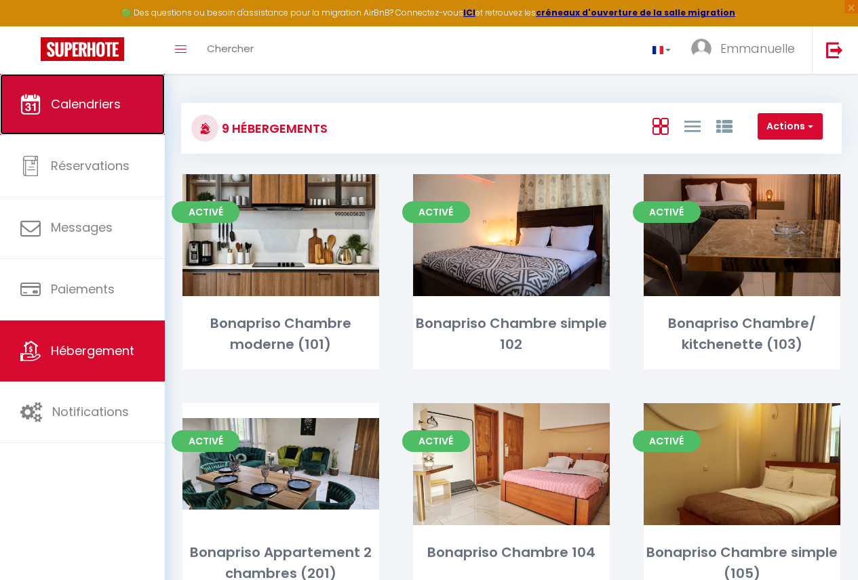
click at [136, 111] on link "Calendriers" at bounding box center [82, 104] width 165 height 61
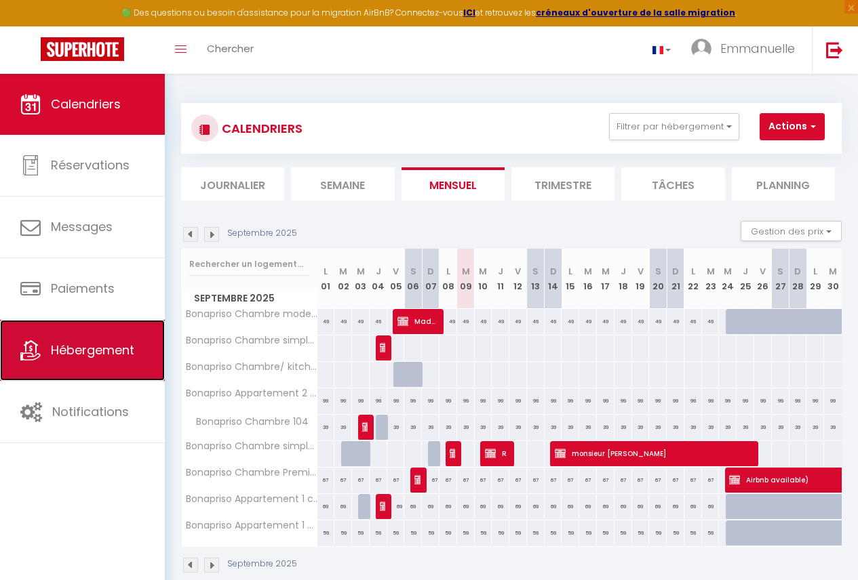
click at [144, 357] on link "Hébergement" at bounding box center [82, 350] width 165 height 61
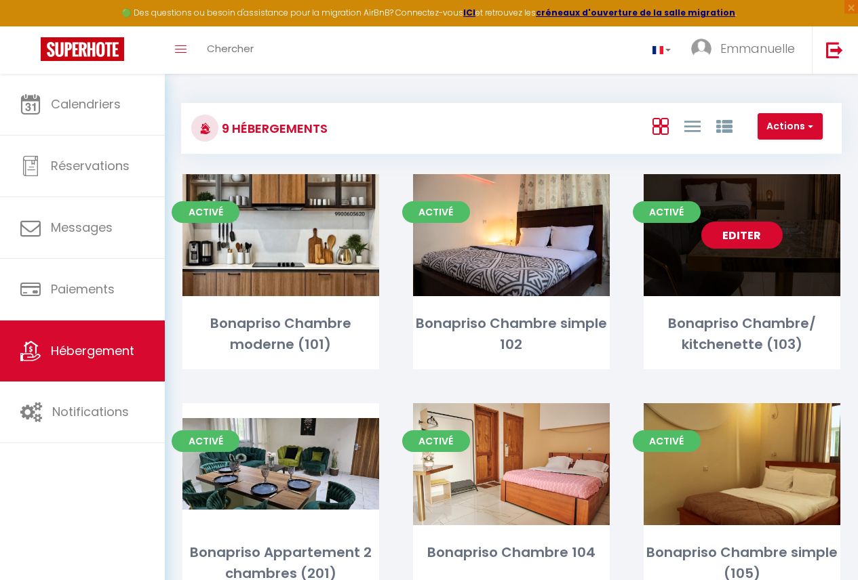
click at [805, 264] on div "Editer" at bounding box center [742, 235] width 197 height 122
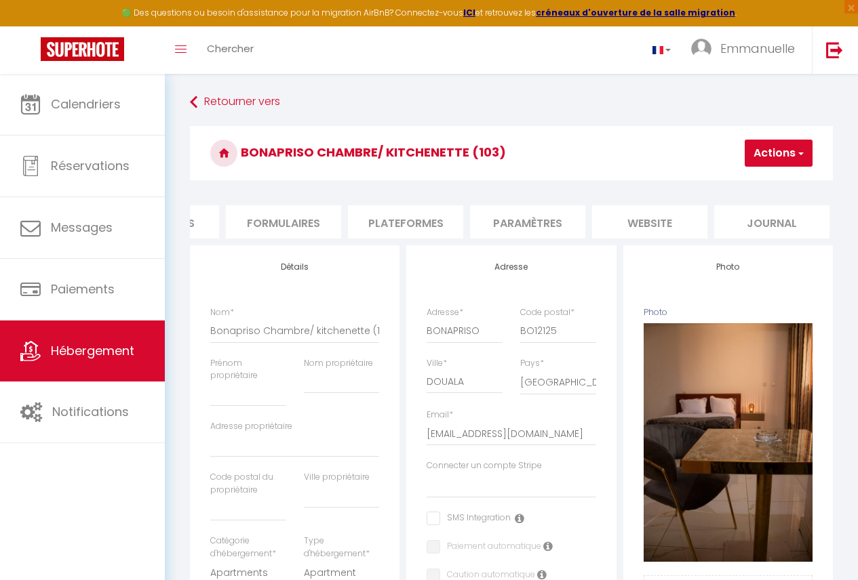
scroll to position [0, 578]
click at [430, 222] on li "Plateformes" at bounding box center [401, 221] width 115 height 33
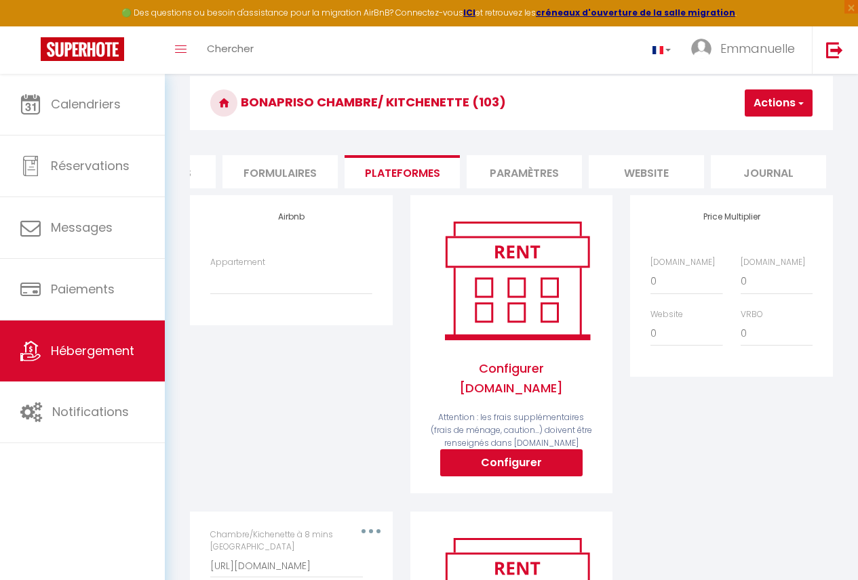
scroll to position [39, 0]
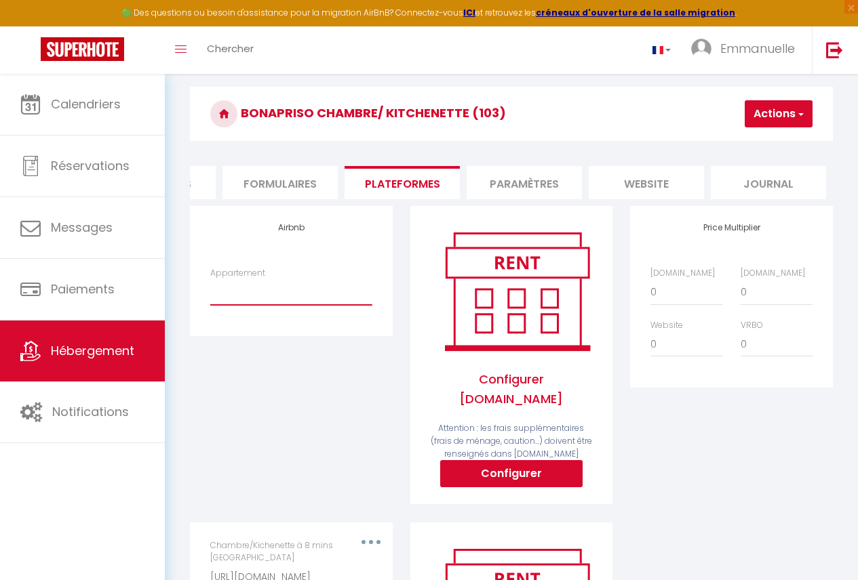
click at [360, 296] on select "Chambre simple/ À 8mins de l’[GEOGRAPHIC_DATA] - [EMAIL_ADDRESS][DOMAIN_NAME] C…" at bounding box center [290, 292] width 161 height 26
click at [251, 294] on select "Chambre simple/ À 8mins de l’[GEOGRAPHIC_DATA] - [EMAIL_ADDRESS][DOMAIN_NAME] C…" at bounding box center [290, 292] width 161 height 26
click at [247, 299] on select "Chambre simple/ À 8mins de l’[GEOGRAPHIC_DATA] - [EMAIL_ADDRESS][DOMAIN_NAME] C…" at bounding box center [290, 292] width 161 height 26
click at [252, 305] on select "Chambre simple/ À 8mins de l’[GEOGRAPHIC_DATA] - [EMAIL_ADDRESS][DOMAIN_NAME] C…" at bounding box center [290, 292] width 161 height 26
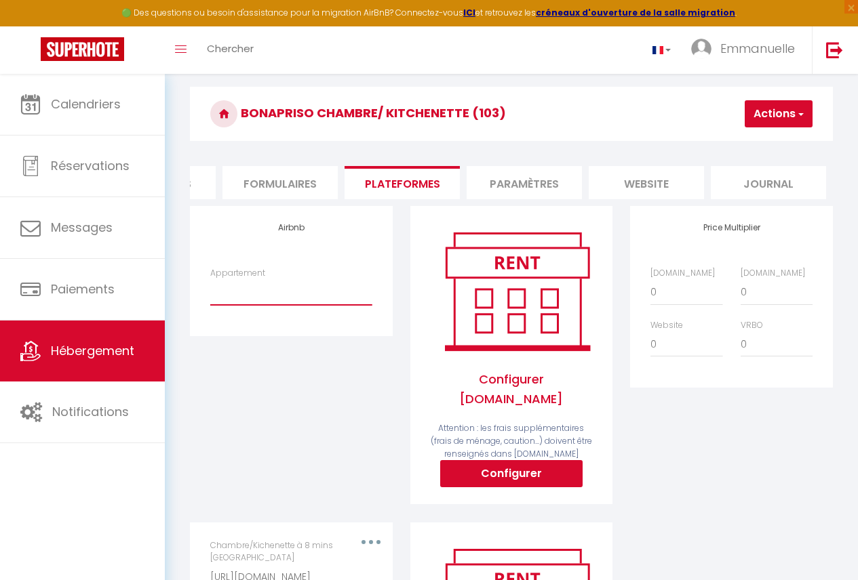
click at [252, 305] on select "Chambre simple/ À 8mins de l’[GEOGRAPHIC_DATA] - [EMAIL_ADDRESS][DOMAIN_NAME] C…" at bounding box center [290, 292] width 161 height 26
click at [677, 357] on select "0 + 1 % + 2 % + 3 % + 4 % + 5 % + 6 % + 7 % + 8 % + 9 %" at bounding box center [686, 345] width 72 height 26
click at [264, 305] on select "Chambre simple/ À 8mins de l’[GEOGRAPHIC_DATA] - [EMAIL_ADDRESS][DOMAIN_NAME] C…" at bounding box center [290, 292] width 161 height 26
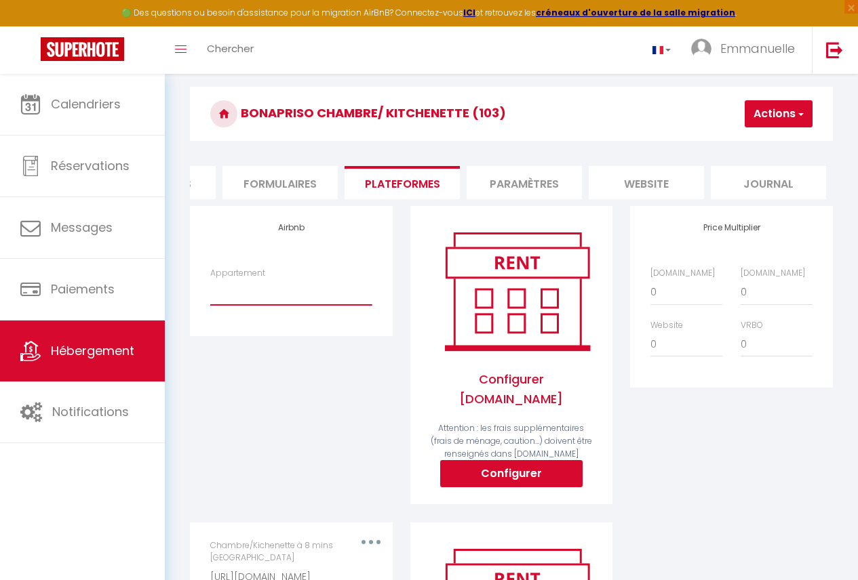
click at [264, 305] on select "Chambre simple/ À 8mins de l’[GEOGRAPHIC_DATA] - [EMAIL_ADDRESS][DOMAIN_NAME] C…" at bounding box center [290, 292] width 161 height 26
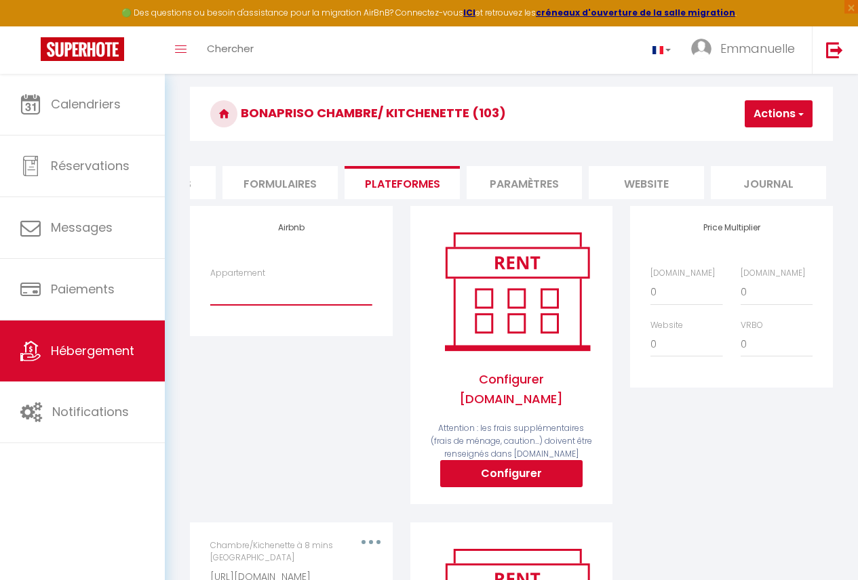
click at [264, 305] on select "Chambre simple/ À 8mins de l’[GEOGRAPHIC_DATA] - [EMAIL_ADDRESS][DOMAIN_NAME] C…" at bounding box center [290, 292] width 161 height 26
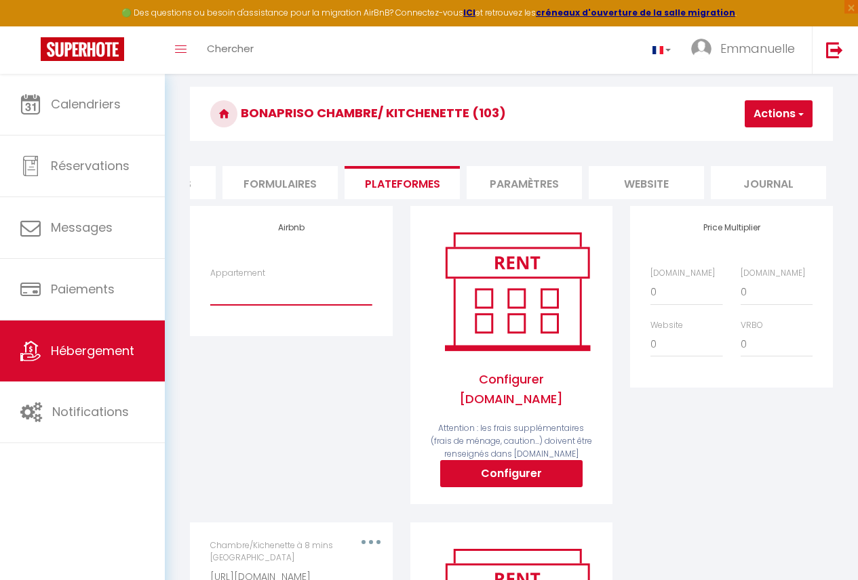
click at [264, 305] on select "Chambre simple/ À 8mins de l’[GEOGRAPHIC_DATA] - [EMAIL_ADDRESS][DOMAIN_NAME] C…" at bounding box center [290, 292] width 161 height 26
click at [232, 299] on select "Chambre simple/ À 8mins de l’[GEOGRAPHIC_DATA] - [EMAIL_ADDRESS][DOMAIN_NAME] C…" at bounding box center [290, 292] width 161 height 26
click at [220, 317] on div "Appartement Chambre simple/ À 8mins de l’aéroport de Douala - charlenenguette@g…" at bounding box center [291, 293] width 180 height 52
click at [220, 305] on select "Chambre simple/ À 8mins de l’[GEOGRAPHIC_DATA] - [EMAIL_ADDRESS][DOMAIN_NAME] C…" at bounding box center [290, 292] width 161 height 26
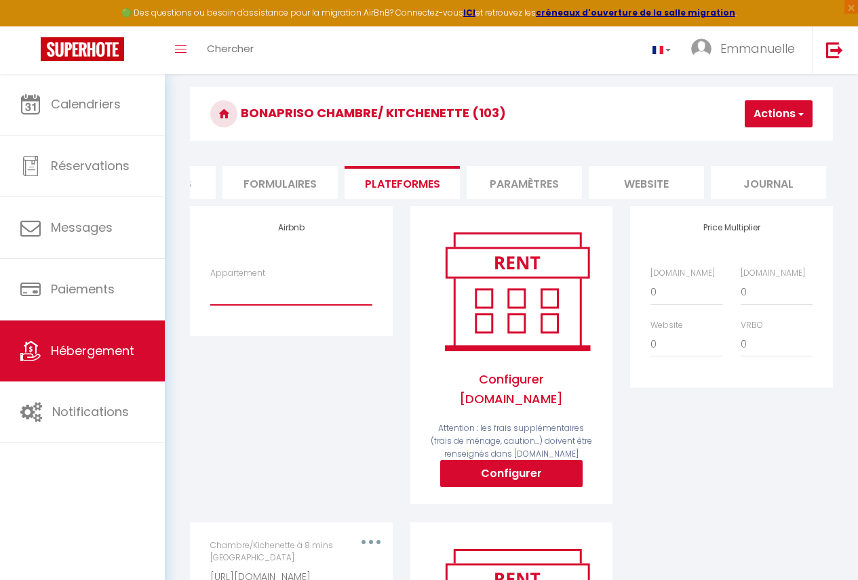
click at [220, 305] on select "Chambre simple/ À 8mins de l’[GEOGRAPHIC_DATA] - [EMAIL_ADDRESS][DOMAIN_NAME] C…" at bounding box center [290, 292] width 161 height 26
click at [225, 305] on select "Chambre simple/ À 8mins de l’[GEOGRAPHIC_DATA] - [EMAIL_ADDRESS][DOMAIN_NAME] C…" at bounding box center [290, 292] width 161 height 26
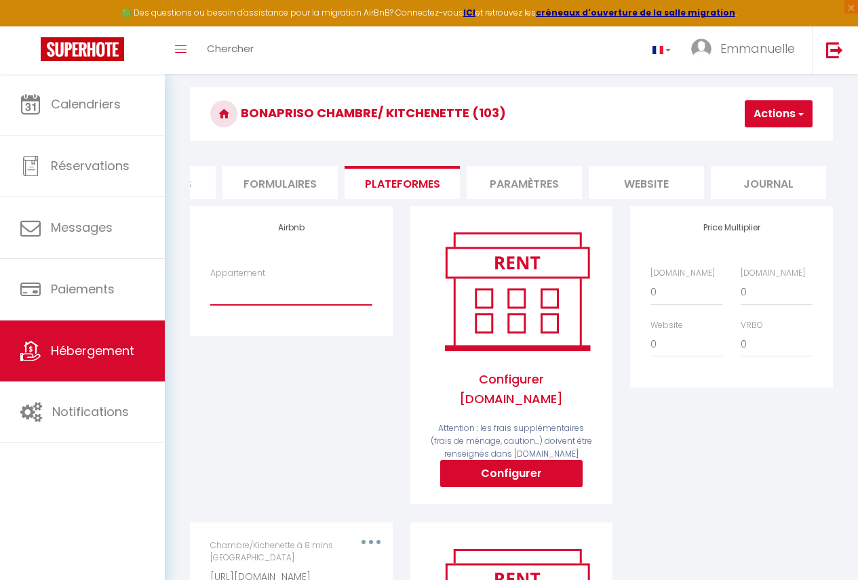
click at [225, 305] on select "Chambre simple/ À 8mins de l’[GEOGRAPHIC_DATA] - [EMAIL_ADDRESS][DOMAIN_NAME] C…" at bounding box center [290, 292] width 161 height 26
click at [229, 305] on select "Chambre simple/ À 8mins de l’[GEOGRAPHIC_DATA] - [EMAIL_ADDRESS][DOMAIN_NAME] C…" at bounding box center [290, 292] width 161 height 26
click at [314, 296] on select "Chambre simple/ À 8mins de l’[GEOGRAPHIC_DATA] - [EMAIL_ADDRESS][DOMAIN_NAME] C…" at bounding box center [290, 292] width 161 height 26
click at [325, 305] on select "Chambre simple/ À 8mins de l’[GEOGRAPHIC_DATA] - [EMAIL_ADDRESS][DOMAIN_NAME] C…" at bounding box center [290, 292] width 161 height 26
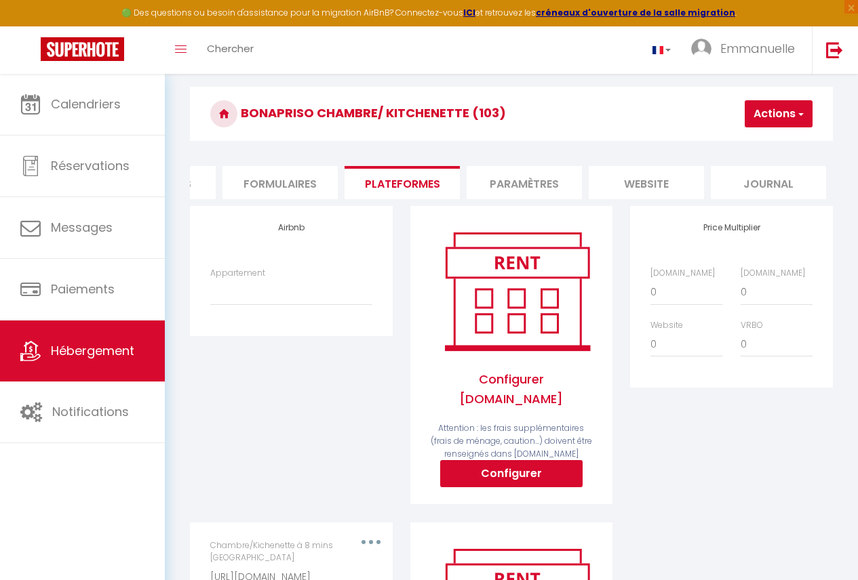
click at [243, 275] on div "Airbnb Appartement Chambre simple/ À 8mins de l’[GEOGRAPHIC_DATA][EMAIL_ADDRESS…" at bounding box center [291, 271] width 202 height 130
click at [273, 305] on select "Chambre simple/ À 8mins de l’[GEOGRAPHIC_DATA] - [EMAIL_ADDRESS][DOMAIN_NAME] C…" at bounding box center [290, 292] width 161 height 26
click at [107, 375] on link "Hébergement" at bounding box center [82, 351] width 165 height 61
click at [252, 305] on select "Chambre simple/ À 8mins de l’[GEOGRAPHIC_DATA] - [EMAIL_ADDRESS][DOMAIN_NAME] C…" at bounding box center [290, 292] width 161 height 26
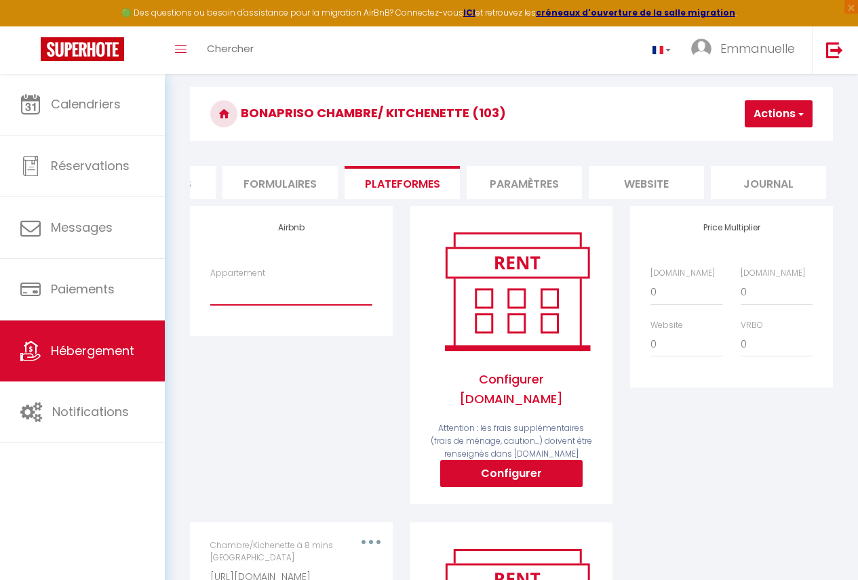
click at [252, 305] on select "Chambre simple/ À 8mins de l’[GEOGRAPHIC_DATA] - [EMAIL_ADDRESS][DOMAIN_NAME] C…" at bounding box center [290, 292] width 161 height 26
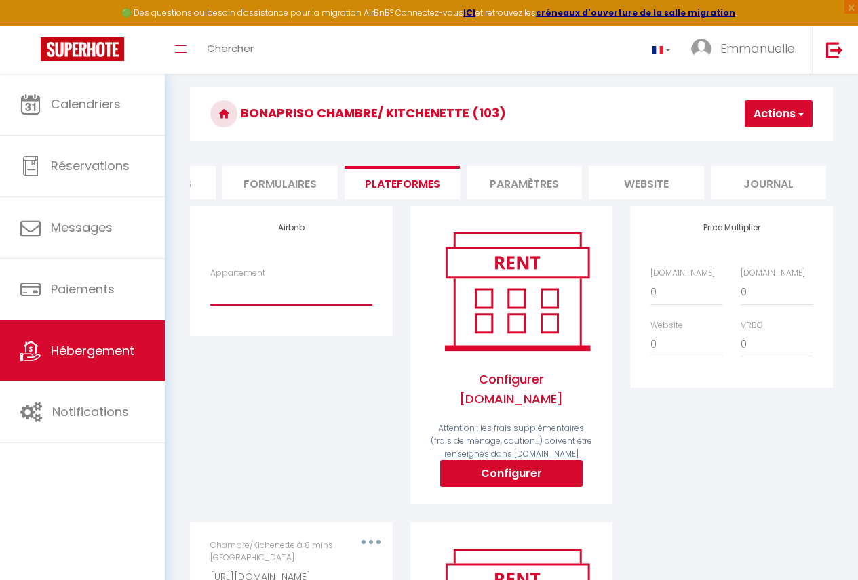
click at [252, 305] on select "Chambre simple/ À 8mins de l’[GEOGRAPHIC_DATA] - [EMAIL_ADDRESS][DOMAIN_NAME] C…" at bounding box center [290, 292] width 161 height 26
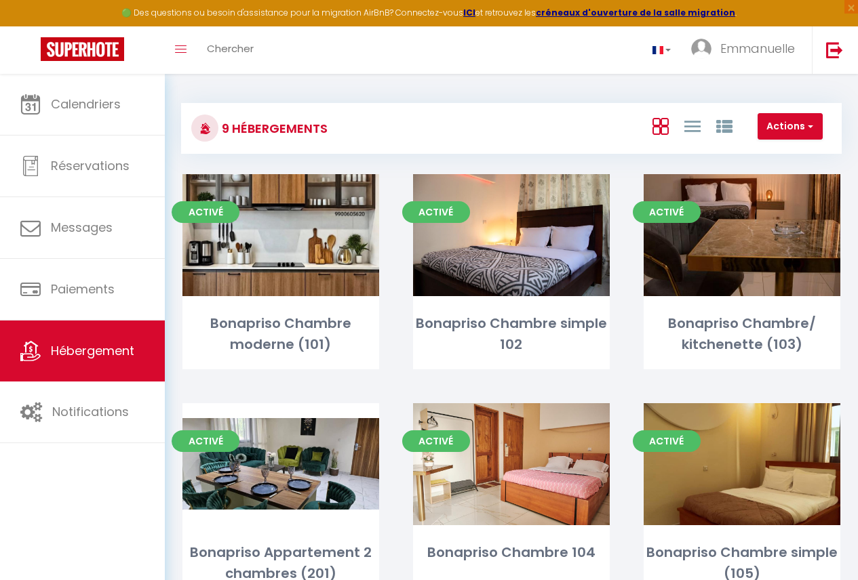
drag, startPoint x: 252, startPoint y: 306, endPoint x: 343, endPoint y: 393, distance: 126.1
click at [343, 393] on div "Activé Editer Bonapriso Chambre moderne (101)" at bounding box center [280, 288] width 231 height 229
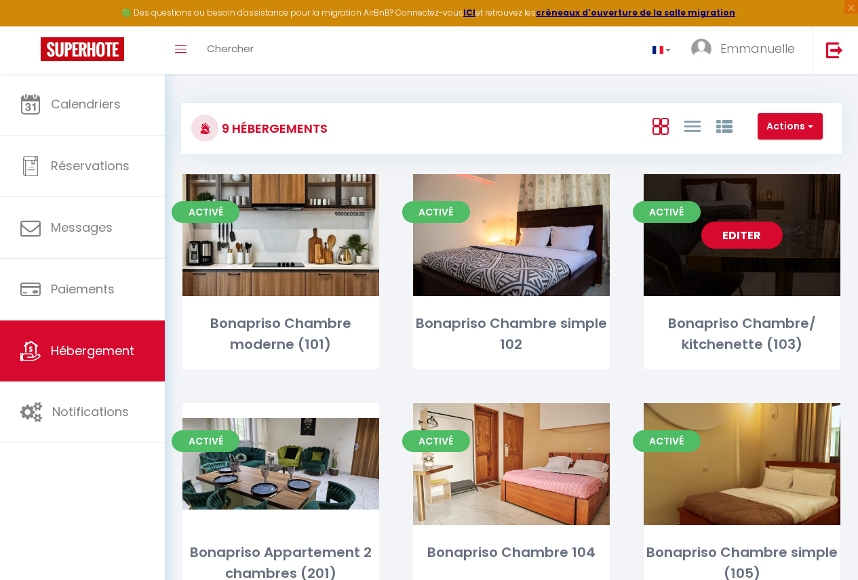
click at [757, 262] on div "Editer" at bounding box center [742, 235] width 197 height 122
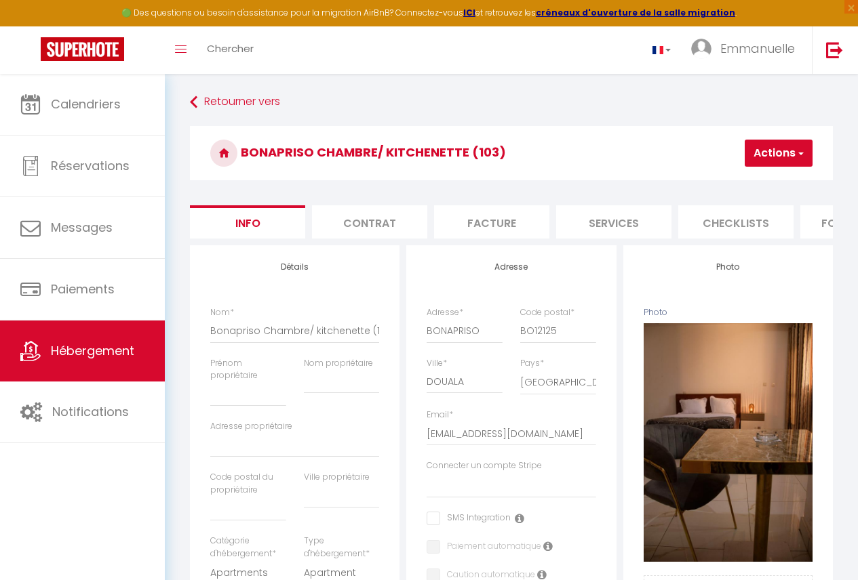
scroll to position [0, 563]
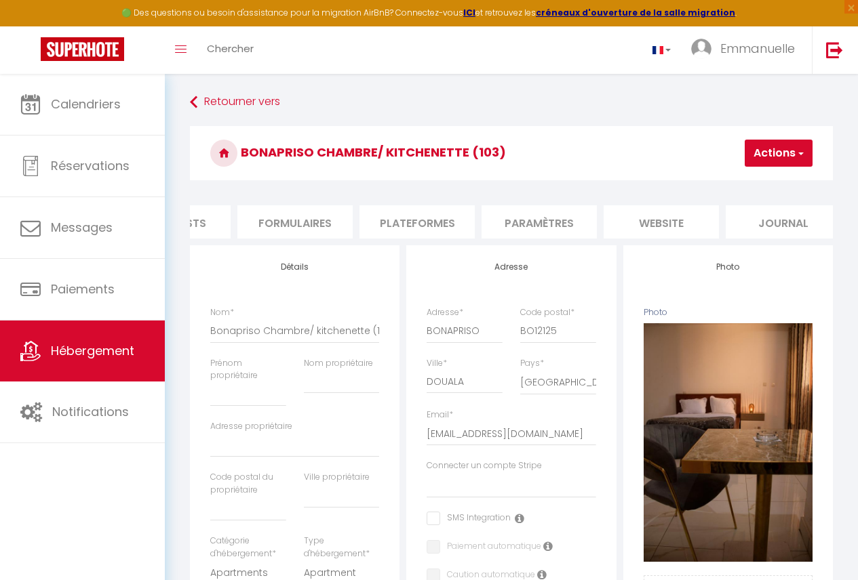
click at [436, 224] on li "Plateformes" at bounding box center [416, 221] width 115 height 33
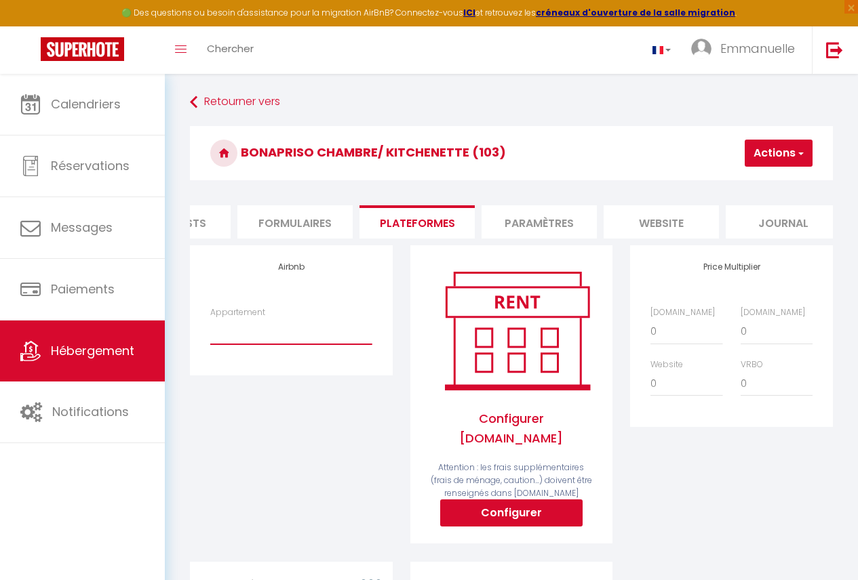
click at [310, 332] on select "Chambre simple/ À 8mins de l’[GEOGRAPHIC_DATA] - [EMAIL_ADDRESS][DOMAIN_NAME] C…" at bounding box center [290, 332] width 161 height 26
click at [718, 486] on div "Price Multiplier [DOMAIN_NAME] 0 + 1 % + 2 % + 3 % + 4 % + 5 % + 6 % + 7 %" at bounding box center [731, 403] width 220 height 316
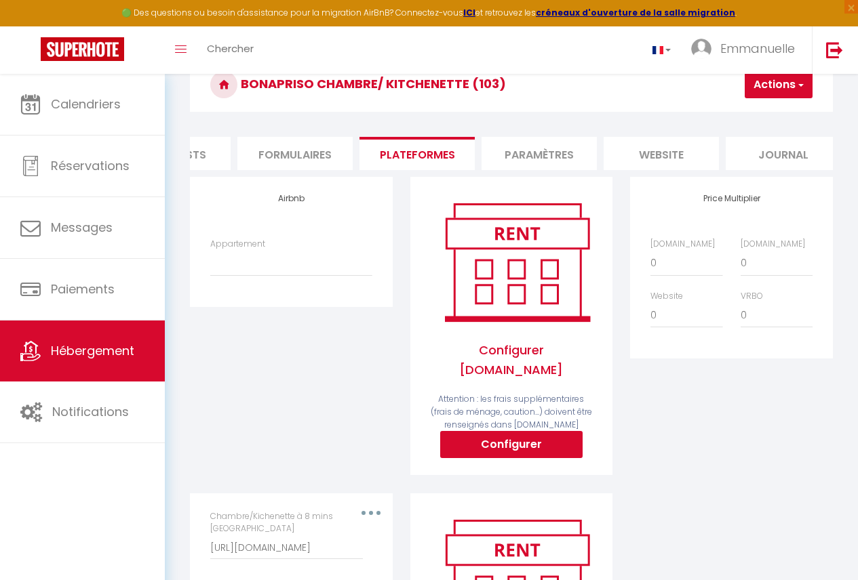
scroll to position [47, 0]
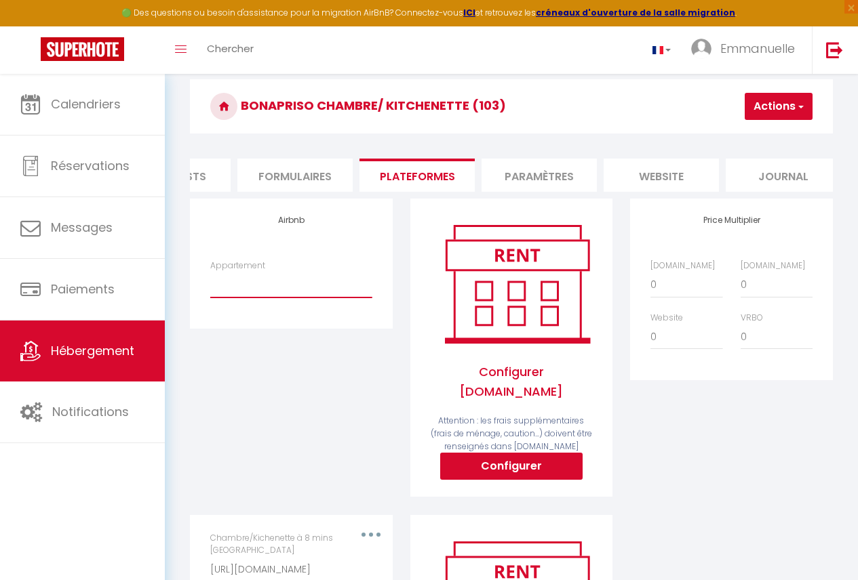
click at [340, 294] on select "Chambre simple/ À 8mins de l’[GEOGRAPHIC_DATA] - [EMAIL_ADDRESS][DOMAIN_NAME] C…" at bounding box center [290, 285] width 161 height 26
click at [226, 298] on select "Chambre simple/ À 8mins de l’[GEOGRAPHIC_DATA] - [EMAIL_ADDRESS][DOMAIN_NAME] C…" at bounding box center [290, 285] width 161 height 26
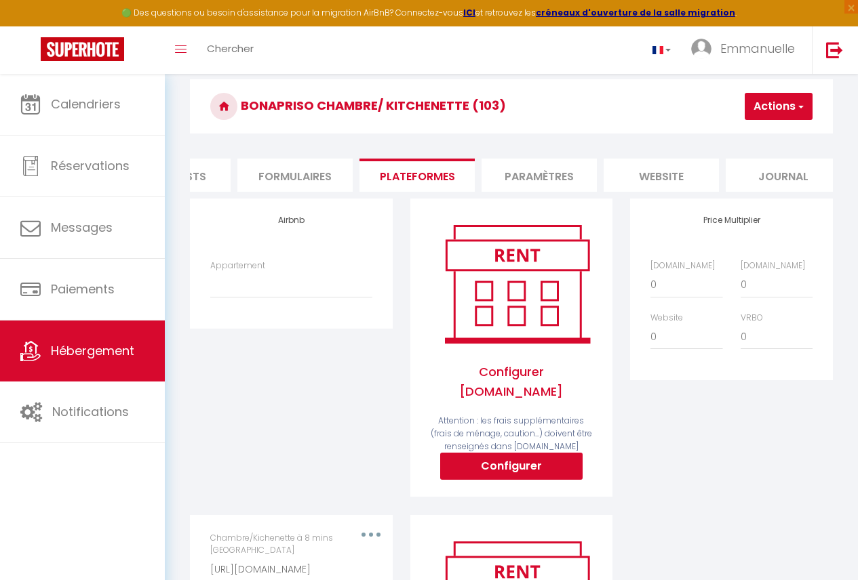
drag, startPoint x: 338, startPoint y: 260, endPoint x: 321, endPoint y: 553, distance: 294.1
click at [338, 260] on div "Airbnb Appartement Chambre simple/ À 8mins de l’[GEOGRAPHIC_DATA][EMAIL_ADDRESS…" at bounding box center [291, 264] width 202 height 130
click at [372, 532] on div "Chambre/Kichenette à 8 mins aéroport de Douala https://www.airbnb.fr/calendar/i…" at bounding box center [290, 557] width 161 height 50
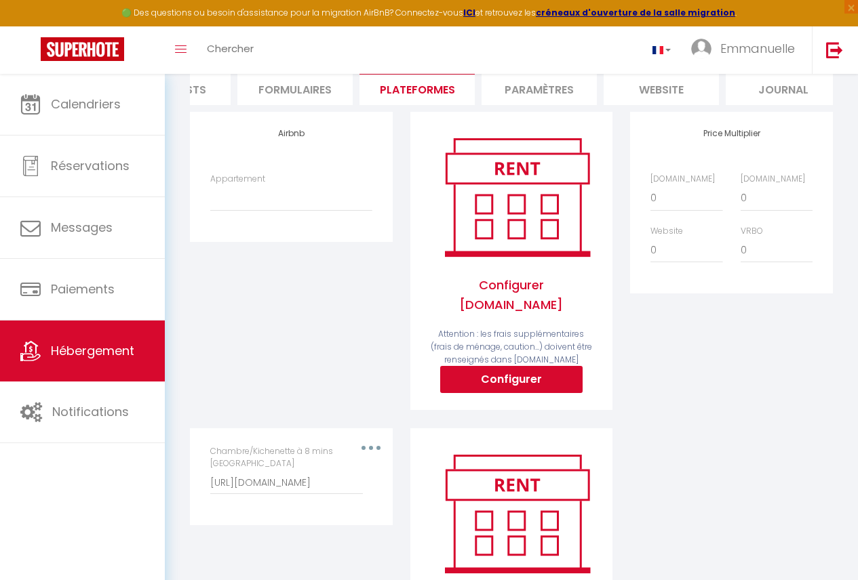
scroll to position [136, 0]
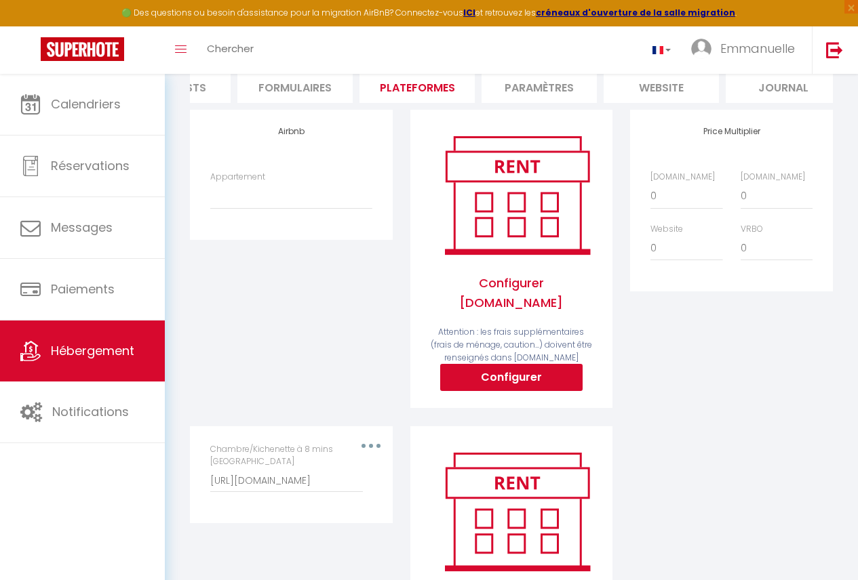
click at [362, 443] on label "Chambre/Kichenette à 8 mins aéroport de Douala" at bounding box center [286, 456] width 153 height 26
click at [362, 469] on input "[URL][DOMAIN_NAME]" at bounding box center [286, 481] width 153 height 24
click at [374, 443] on div "Chambre/Kichenette à 8 mins aéroport de Douala https://www.airbnb.fr/calendar/i…" at bounding box center [291, 475] width 180 height 64
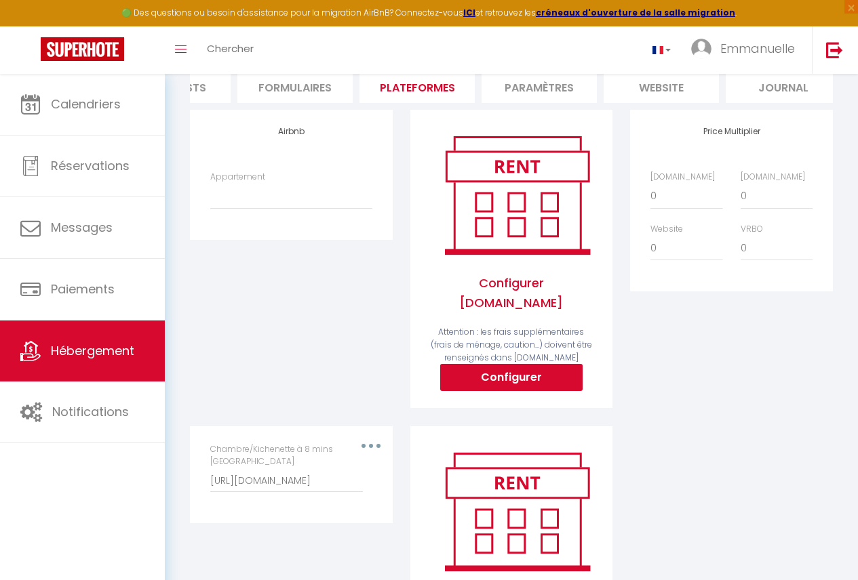
click at [374, 443] on div "Chambre/Kichenette à 8 mins aéroport de Douala https://www.airbnb.fr/calendar/i…" at bounding box center [291, 475] width 180 height 64
click at [372, 443] on div "Chambre/Kichenette à 8 mins aéroport de Douala https://www.airbnb.fr/calendar/i…" at bounding box center [291, 475] width 180 height 64
click at [371, 443] on div "Chambre/Kichenette à 8 mins aéroport de Douala https://www.airbnb.fr/calendar/i…" at bounding box center [290, 468] width 161 height 50
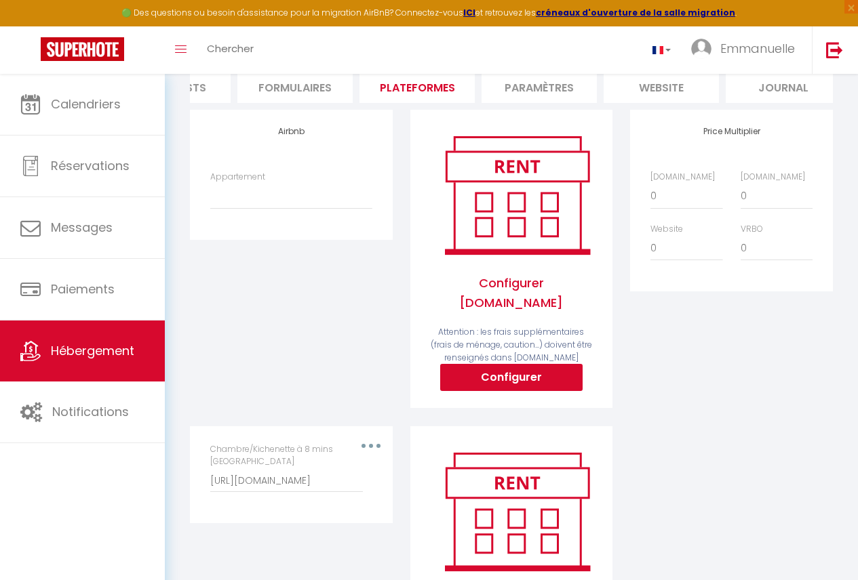
click at [371, 443] on div "Chambre/Kichenette à 8 mins aéroport de Douala https://www.airbnb.fr/calendar/i…" at bounding box center [290, 468] width 161 height 50
click at [368, 405] on div "Airbnb Appartement Chambre simple/ À 8mins de l’[GEOGRAPHIC_DATA][EMAIL_ADDRESS…" at bounding box center [291, 268] width 220 height 316
click at [374, 443] on div "Chambre/Kichenette à 8 mins aéroport de Douala https://www.airbnb.fr/calendar/i…" at bounding box center [291, 475] width 180 height 64
click at [256, 209] on select "Chambre simple/ À 8mins de l’[GEOGRAPHIC_DATA] - [EMAIL_ADDRESS][DOMAIN_NAME] C…" at bounding box center [290, 196] width 161 height 26
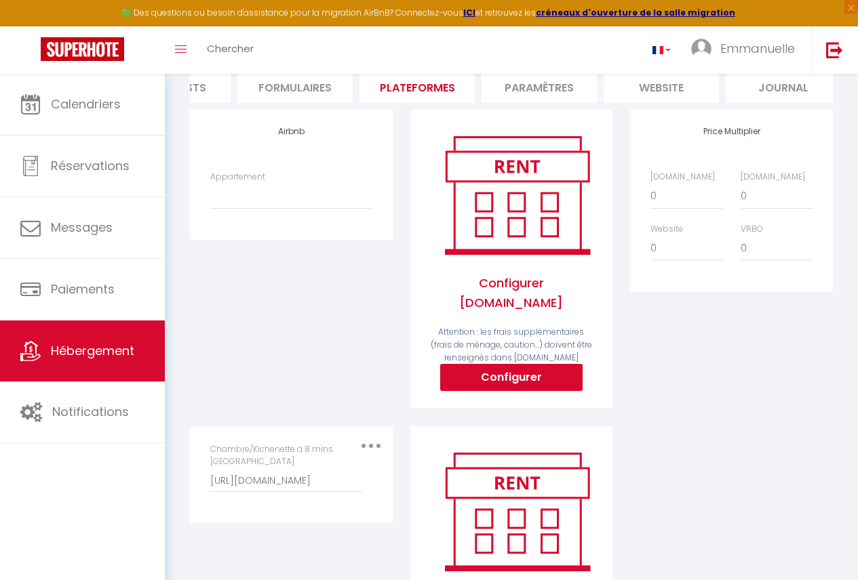
click at [306, 356] on div "Airbnb Appartement Chambre simple/ À 8mins de l’[GEOGRAPHIC_DATA][EMAIL_ADDRESS…" at bounding box center [291, 268] width 220 height 316
click at [372, 443] on div "Chambre/Kichenette à 8 mins aéroport de Douala https://www.airbnb.fr/calendar/i…" at bounding box center [291, 475] width 180 height 64
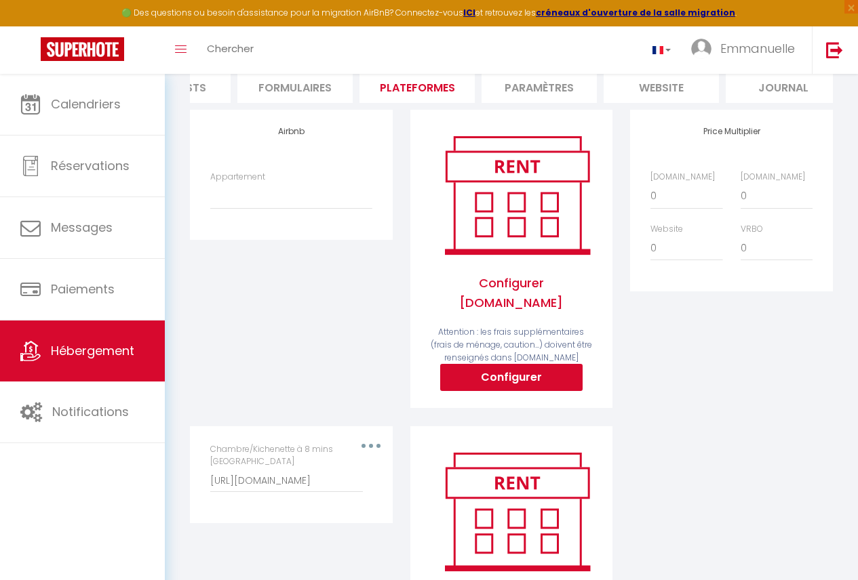
click at [372, 443] on div "Chambre/Kichenette à 8 mins aéroport de Douala https://www.airbnb.fr/calendar/i…" at bounding box center [291, 475] width 180 height 64
click at [381, 433] on button "button" at bounding box center [371, 446] width 36 height 26
click at [363, 503] on button "Supprimer" at bounding box center [335, 511] width 100 height 28
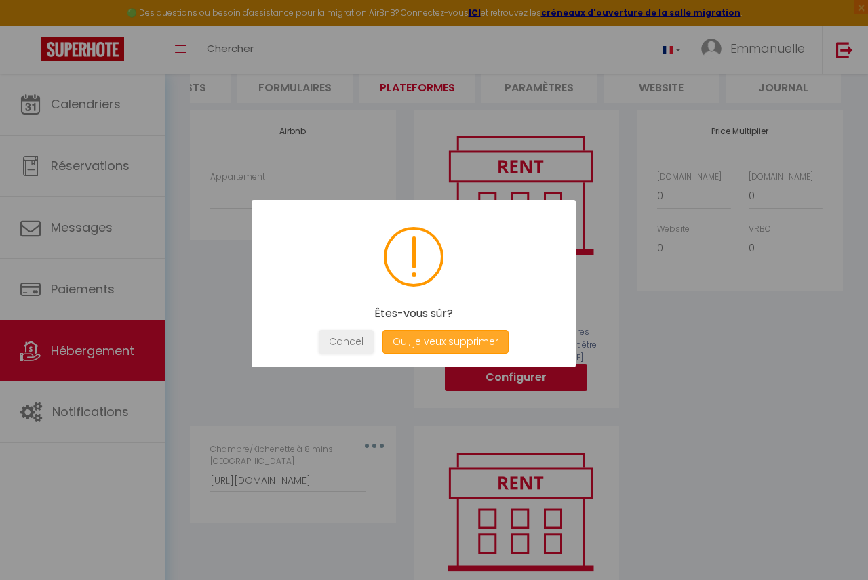
click at [422, 342] on button "Oui, je veux supprimer" at bounding box center [445, 342] width 126 height 24
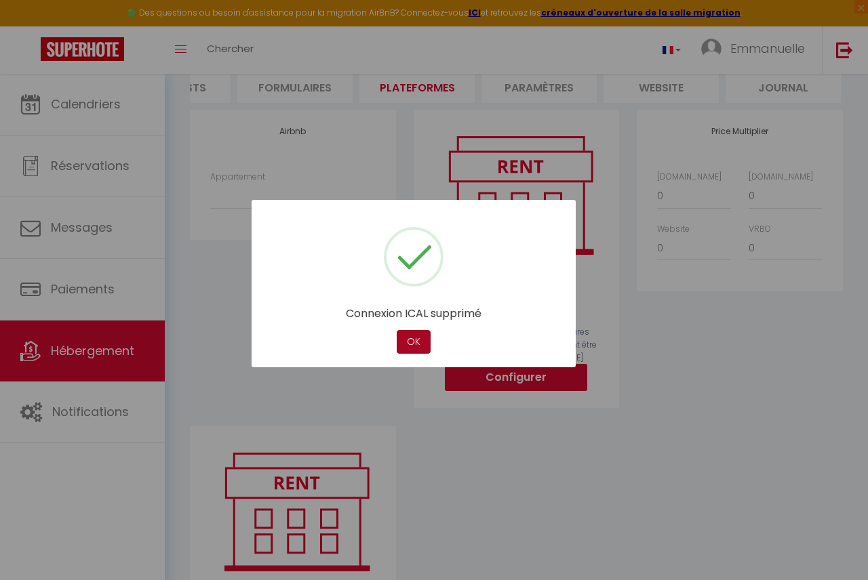
click at [411, 331] on button "OK" at bounding box center [414, 342] width 34 height 24
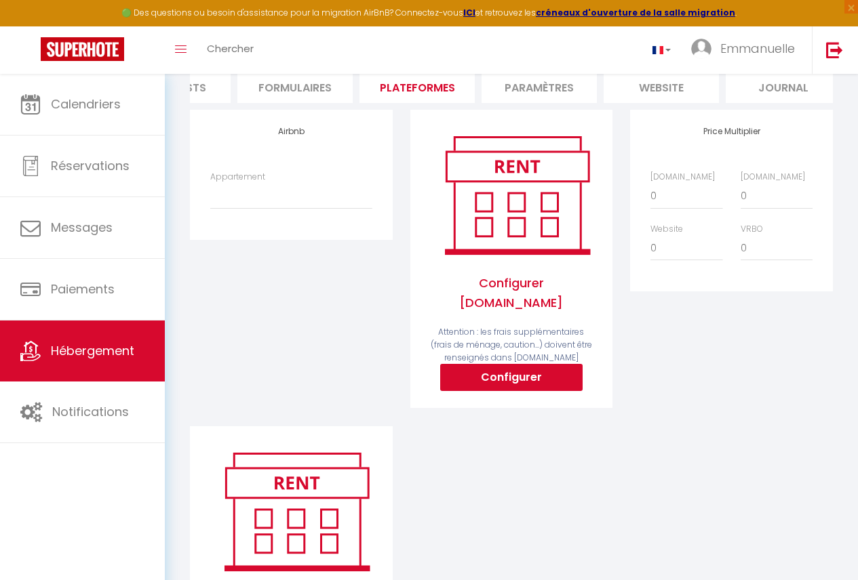
click at [336, 518] on img at bounding box center [296, 512] width 173 height 130
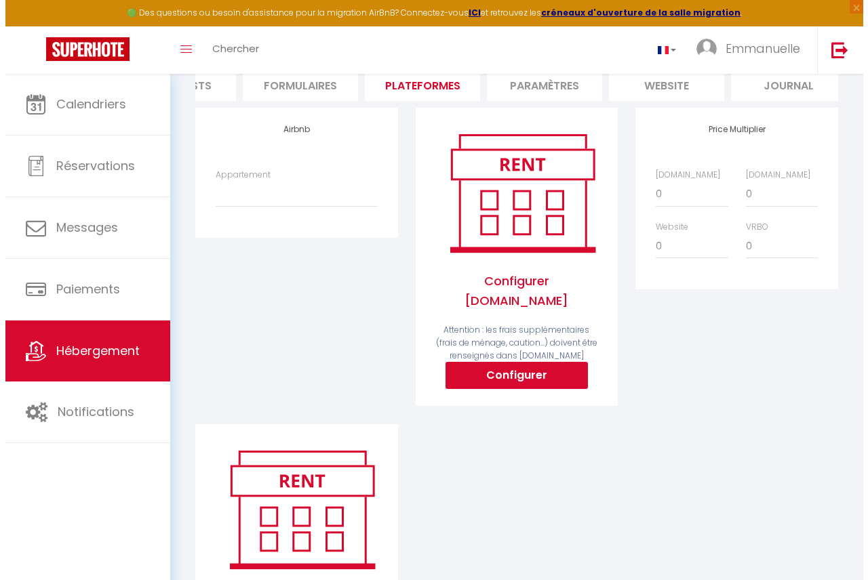
scroll to position [266, 0]
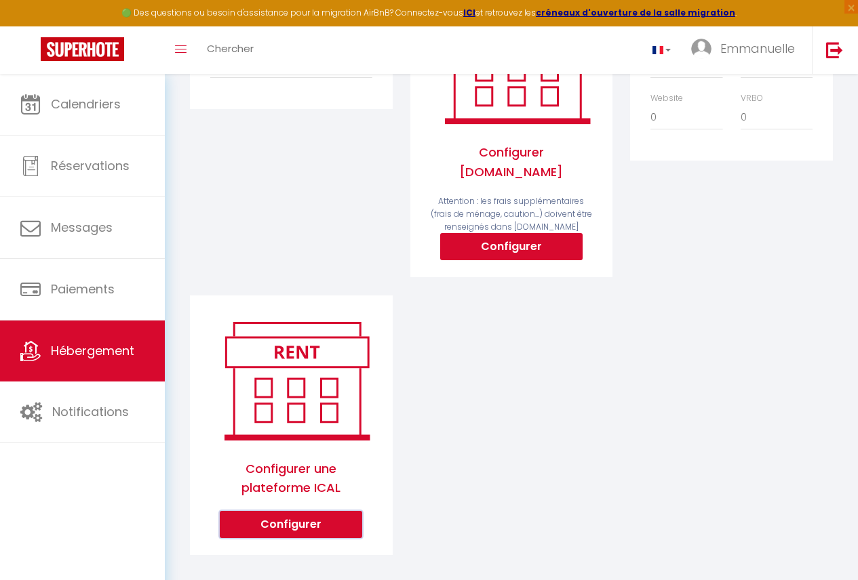
click at [317, 519] on button "Configurer" at bounding box center [291, 524] width 142 height 27
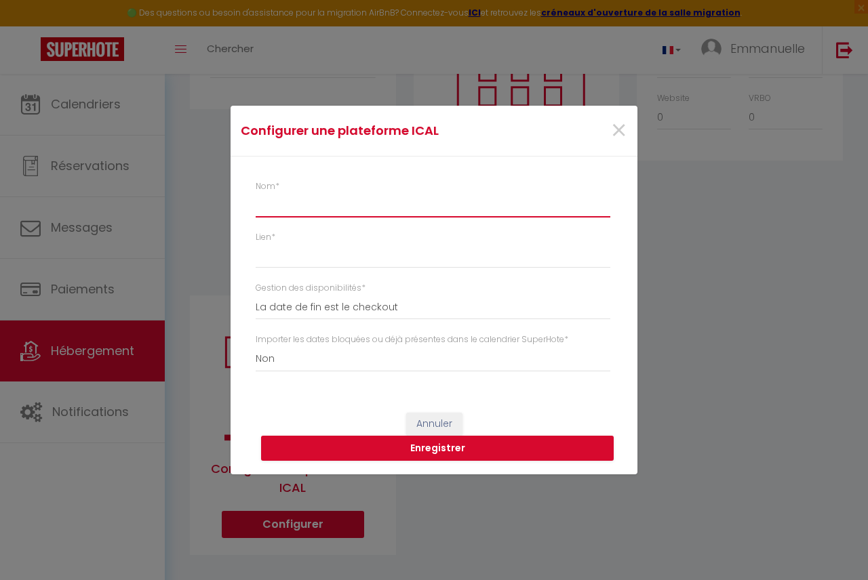
click at [318, 197] on input "Nom *" at bounding box center [433, 205] width 355 height 24
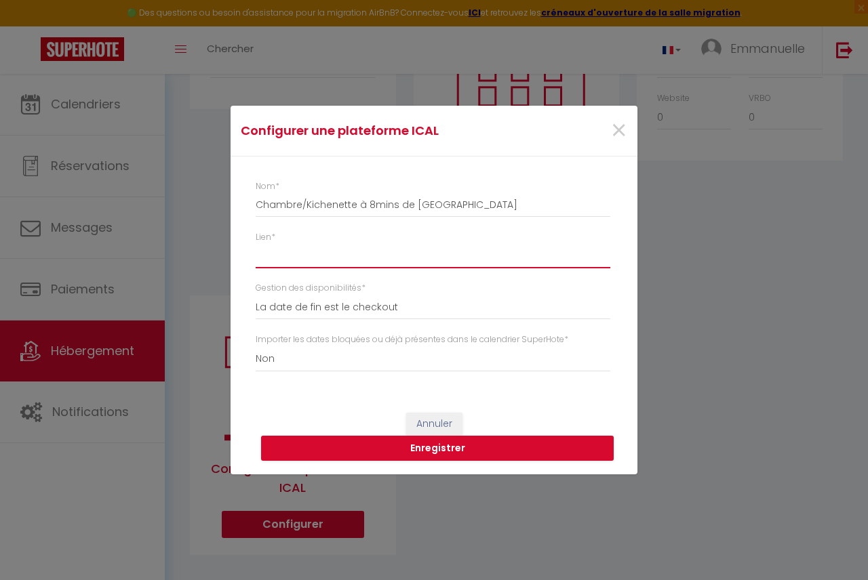
paste input "[URL][DOMAIN_NAME]"
click at [466, 450] on button "Enregistrer" at bounding box center [437, 449] width 353 height 26
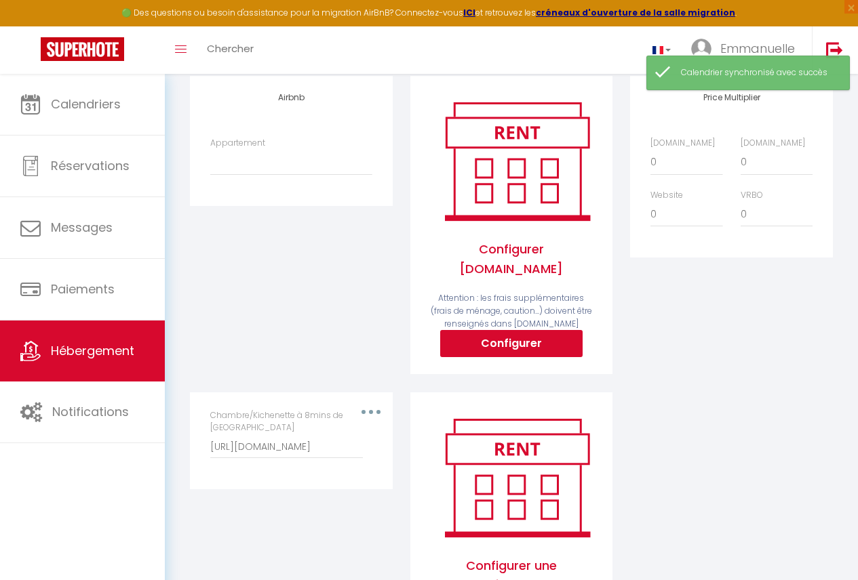
scroll to position [144, 0]
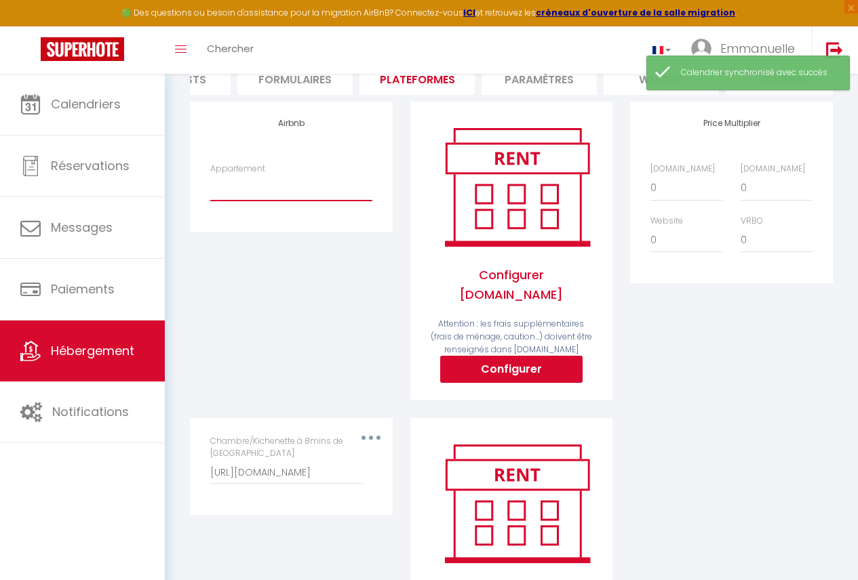
click at [328, 201] on select "Chambre simple/ À 8mins de l’[GEOGRAPHIC_DATA] - [EMAIL_ADDRESS][DOMAIN_NAME] C…" at bounding box center [290, 188] width 161 height 26
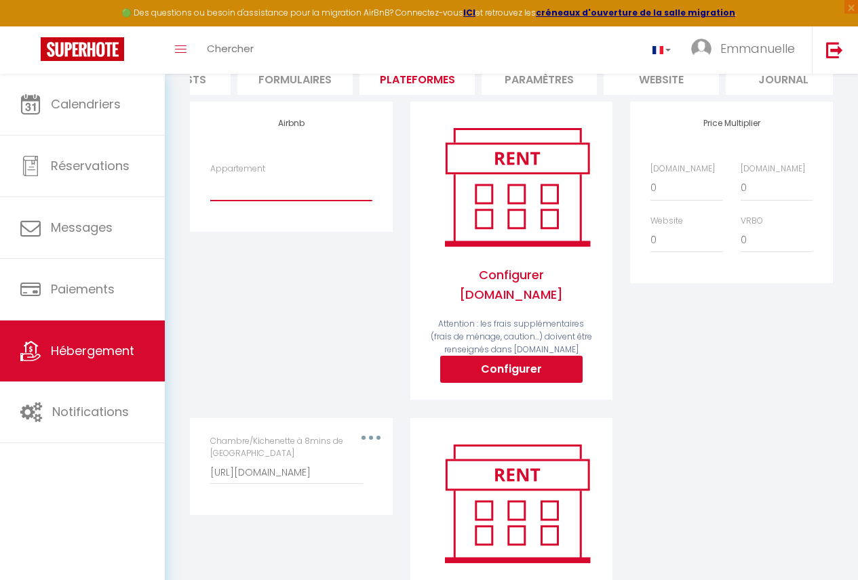
click at [210, 185] on select "Chambre simple/ À 8mins de l’[GEOGRAPHIC_DATA] - [EMAIL_ADDRESS][DOMAIN_NAME] C…" at bounding box center [290, 188] width 161 height 26
click at [286, 201] on select "Chambre simple/ À 8mins de l’[GEOGRAPHIC_DATA] - [EMAIL_ADDRESS][DOMAIN_NAME] C…" at bounding box center [290, 188] width 161 height 26
click at [285, 201] on select "Chambre simple/ À 8mins de l’[GEOGRAPHIC_DATA] - [EMAIL_ADDRESS][DOMAIN_NAME] C…" at bounding box center [290, 188] width 161 height 26
click at [234, 201] on select "Chambre simple/ À 8mins de l’[GEOGRAPHIC_DATA] - [EMAIL_ADDRESS][DOMAIN_NAME] C…" at bounding box center [290, 188] width 161 height 26
click at [331, 201] on select "Chambre simple/ À 8mins de l’[GEOGRAPHIC_DATA] - [EMAIL_ADDRESS][DOMAIN_NAME] C…" at bounding box center [290, 188] width 161 height 26
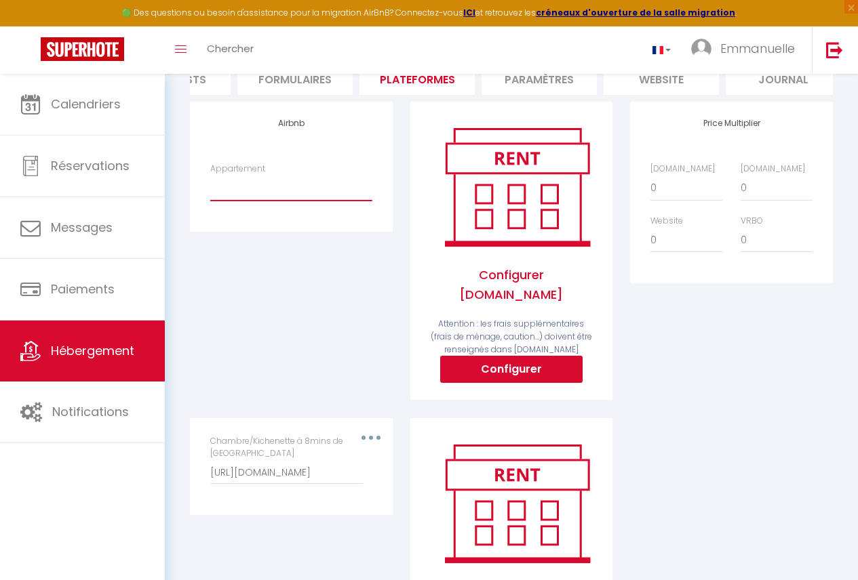
click at [292, 201] on select "Chambre simple/ À 8mins de l’[GEOGRAPHIC_DATA] - [EMAIL_ADDRESS][DOMAIN_NAME] C…" at bounding box center [290, 188] width 161 height 26
click at [233, 199] on select "Chambre simple/ À 8mins de l’[GEOGRAPHIC_DATA] - [EMAIL_ADDRESS][DOMAIN_NAME] C…" at bounding box center [290, 188] width 161 height 26
click at [243, 201] on select "Chambre simple/ À 8mins de l’[GEOGRAPHIC_DATA] - [EMAIL_ADDRESS][DOMAIN_NAME] C…" at bounding box center [290, 188] width 161 height 26
click at [271, 199] on select "Chambre simple/ À 8mins de l’[GEOGRAPHIC_DATA] - [EMAIL_ADDRESS][DOMAIN_NAME] C…" at bounding box center [290, 188] width 161 height 26
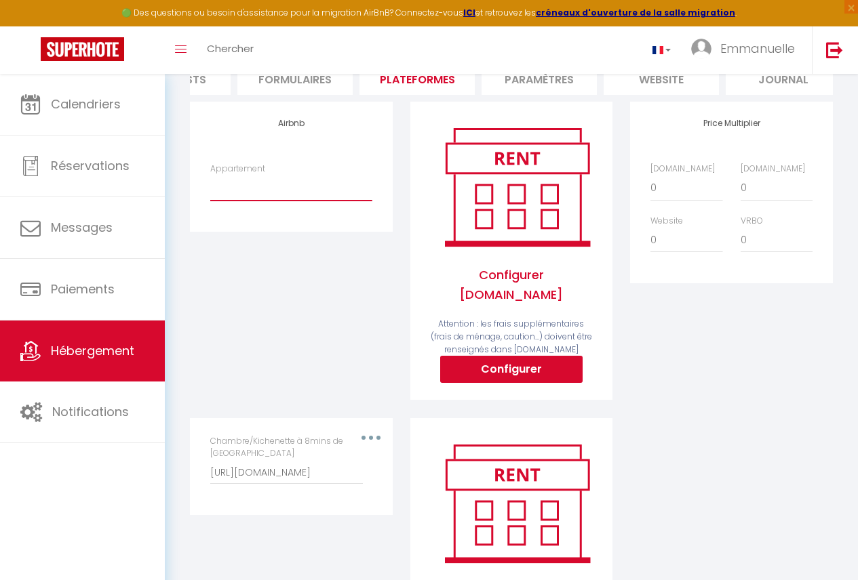
click at [309, 201] on select "Chambre simple/ À 8mins de l’[GEOGRAPHIC_DATA] - [EMAIL_ADDRESS][DOMAIN_NAME] C…" at bounding box center [290, 188] width 161 height 26
click at [336, 362] on div "Airbnb Appartement Chambre simple/ À 8mins de l’[GEOGRAPHIC_DATA][EMAIL_ADDRESS…" at bounding box center [291, 260] width 220 height 316
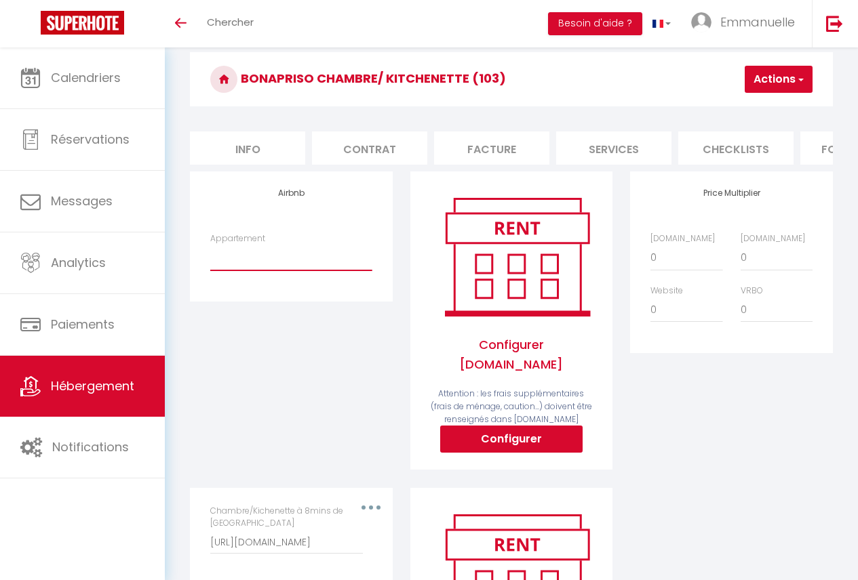
click at [259, 271] on select "Chambre simple/ À 8mins de l’[GEOGRAPHIC_DATA] - [EMAIL_ADDRESS][DOMAIN_NAME] C…" at bounding box center [290, 258] width 161 height 26
click at [261, 268] on select "Chambre simple/ À 8mins de l’[GEOGRAPHIC_DATA] - [EMAIL_ADDRESS][DOMAIN_NAME] C…" at bounding box center [290, 258] width 161 height 26
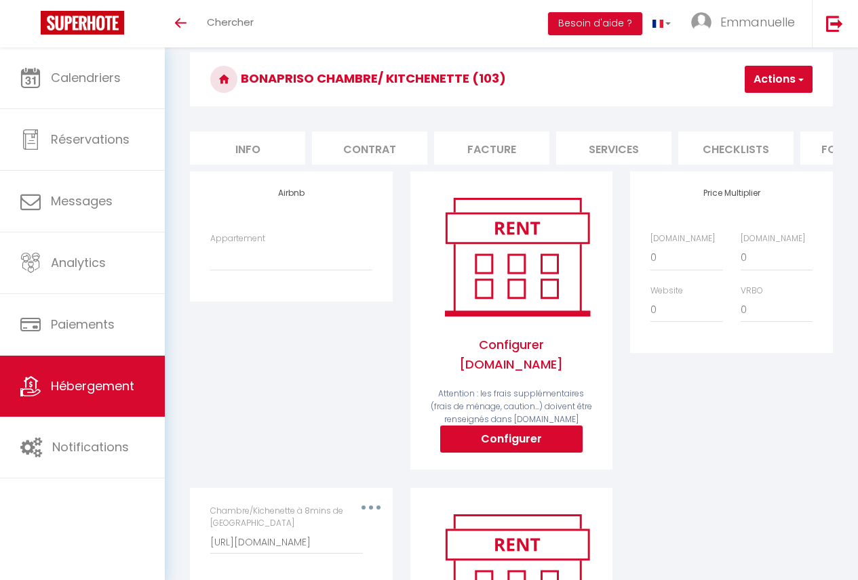
click at [285, 407] on div "Airbnb Appartement Chambre simple/ À 8mins de l’[GEOGRAPHIC_DATA][EMAIL_ADDRESS…" at bounding box center [291, 330] width 220 height 316
click at [140, 381] on link "Hébergement" at bounding box center [82, 386] width 165 height 61
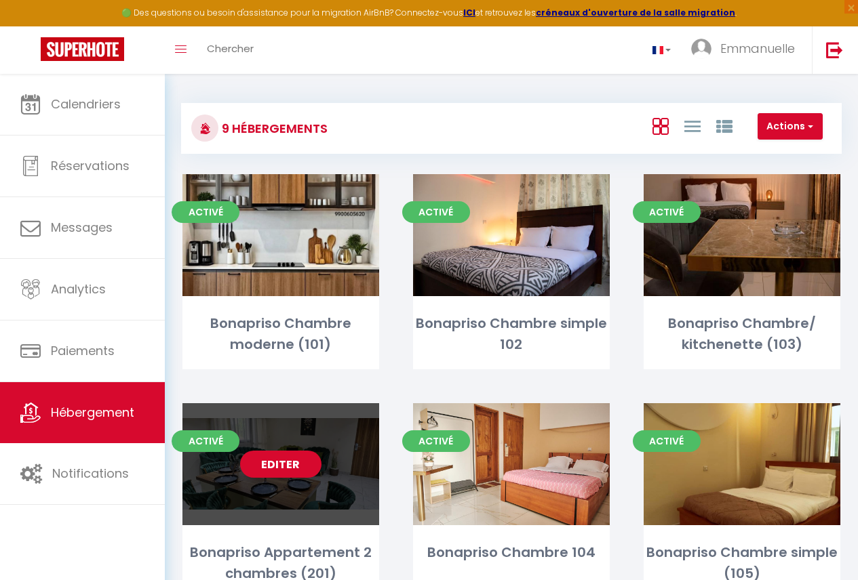
click at [363, 486] on div "Editer" at bounding box center [280, 464] width 197 height 122
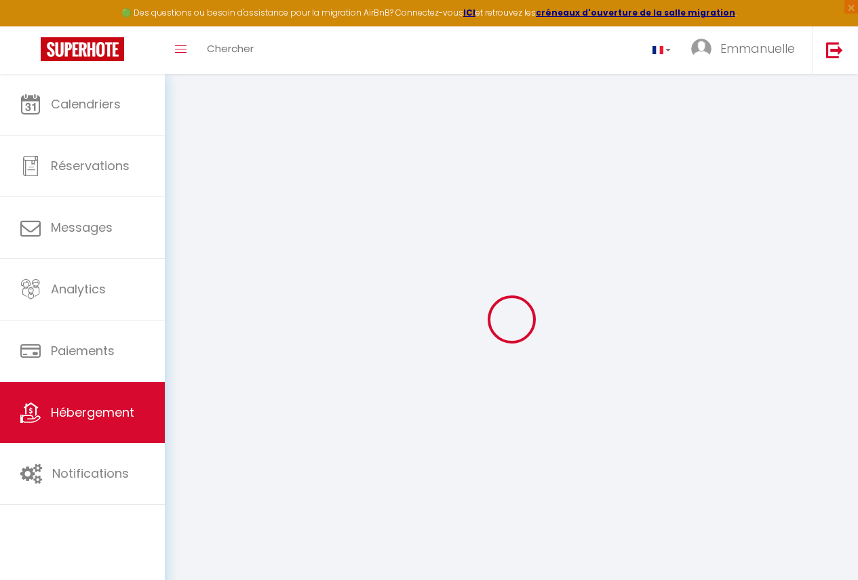
select select
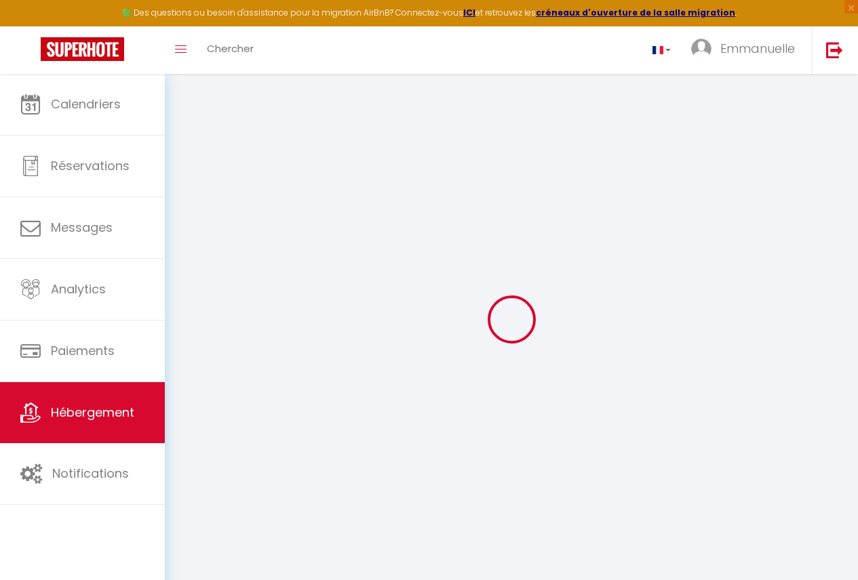
select select
checkbox input "false"
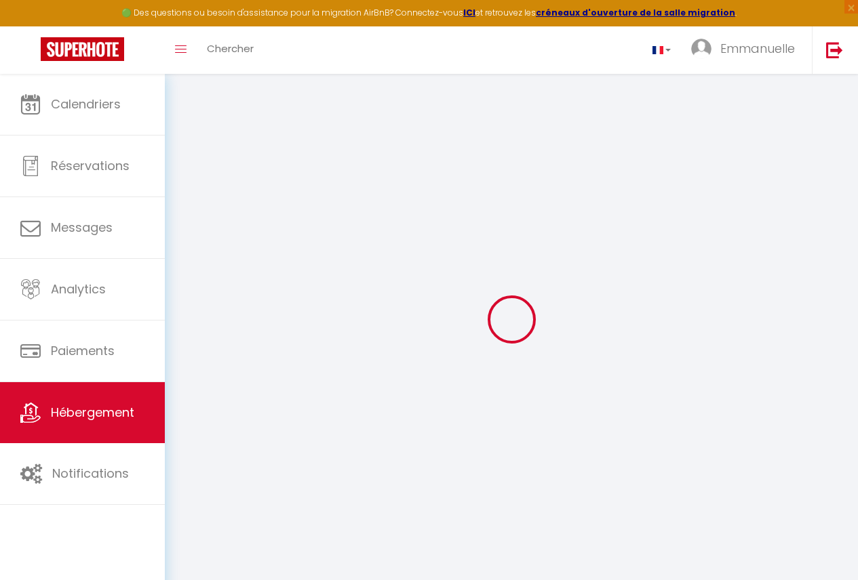
select select
type input "Bonapriso Appartement 2 chambres (201)"
type input "[PERSON_NAME]"
select select "2"
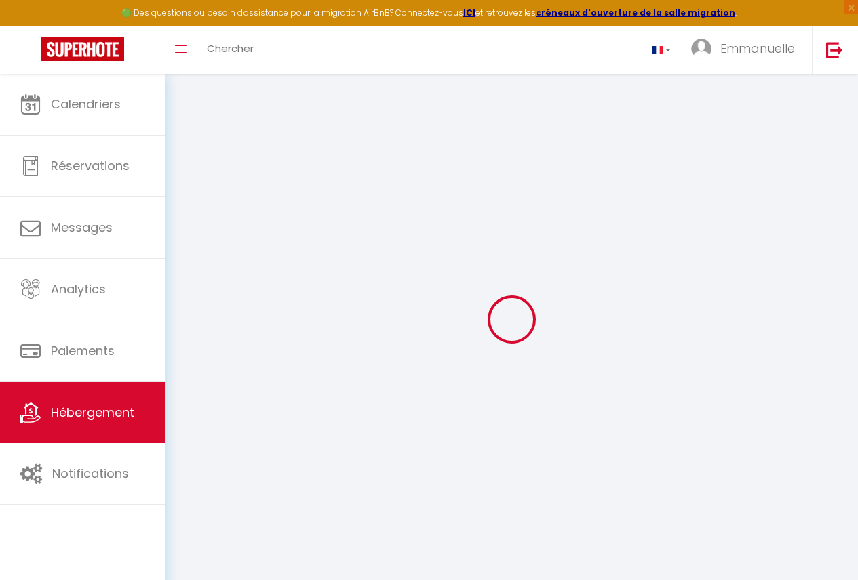
select select "2"
type input "99"
select select
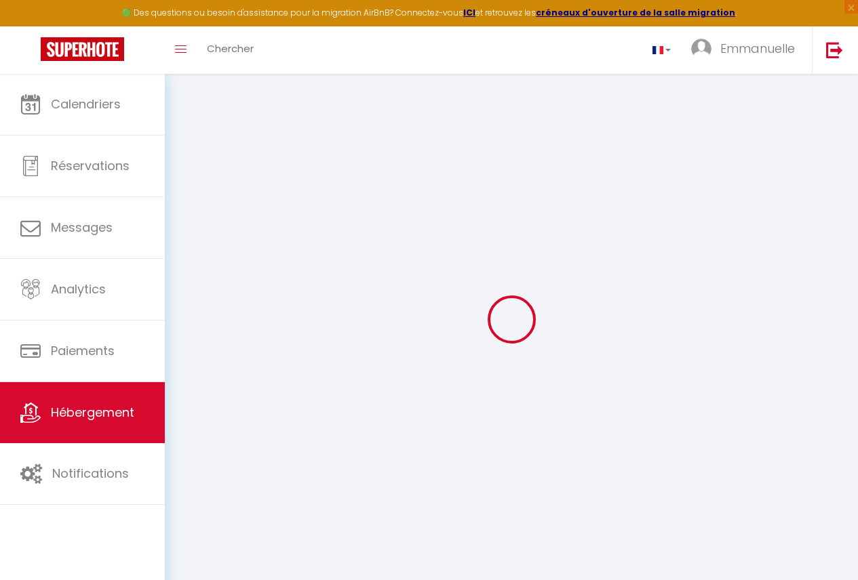
select select
type input "Face entrée Energy Club"
type input "BP12125"
type input "Douala"
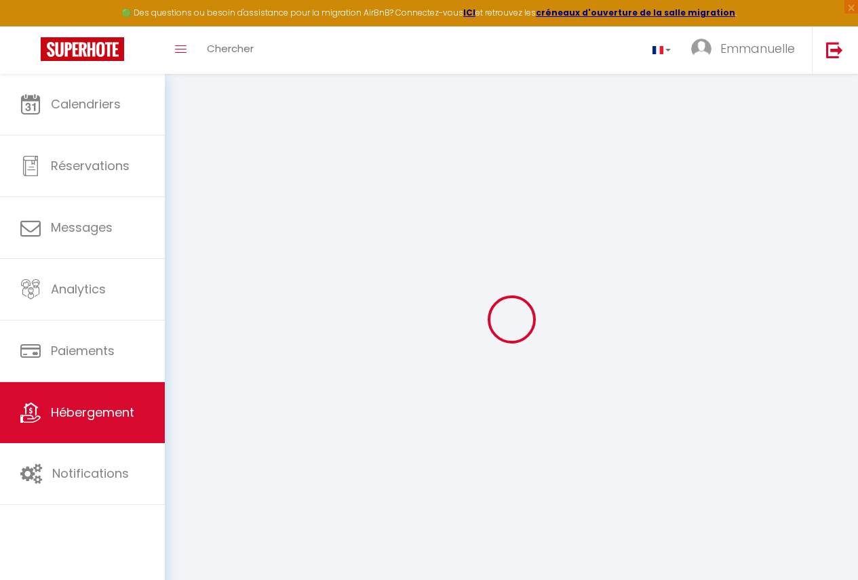
select select "39"
type input "[EMAIL_ADDRESS][DOMAIN_NAME]"
select select
checkbox input "false"
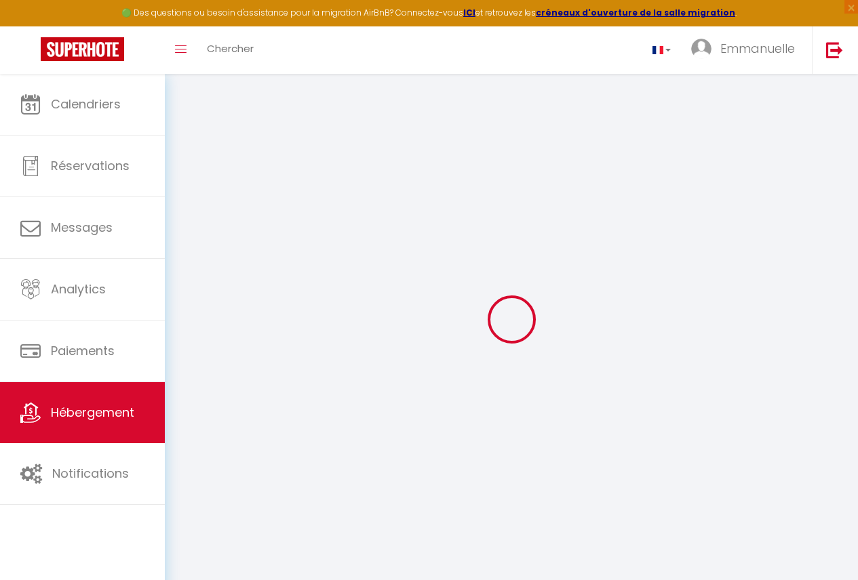
checkbox input "false"
select select
type input "0"
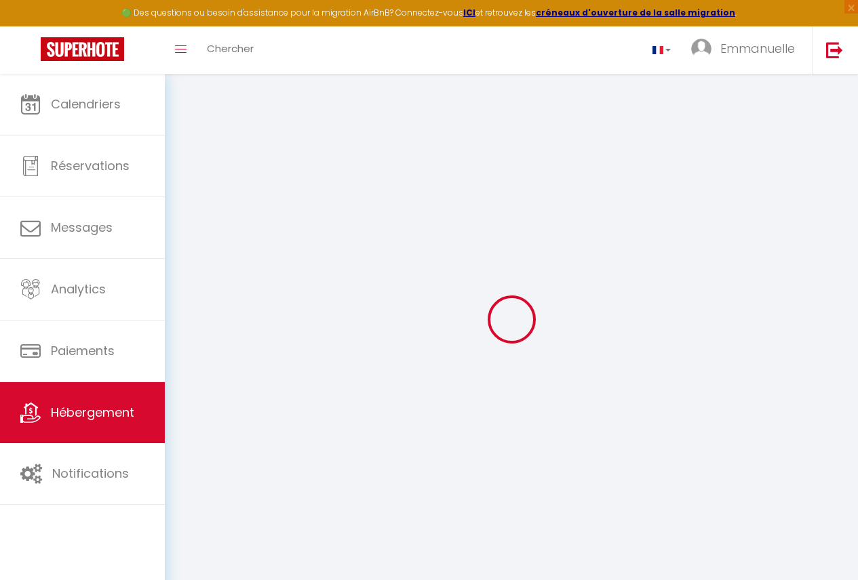
type input "0"
select select
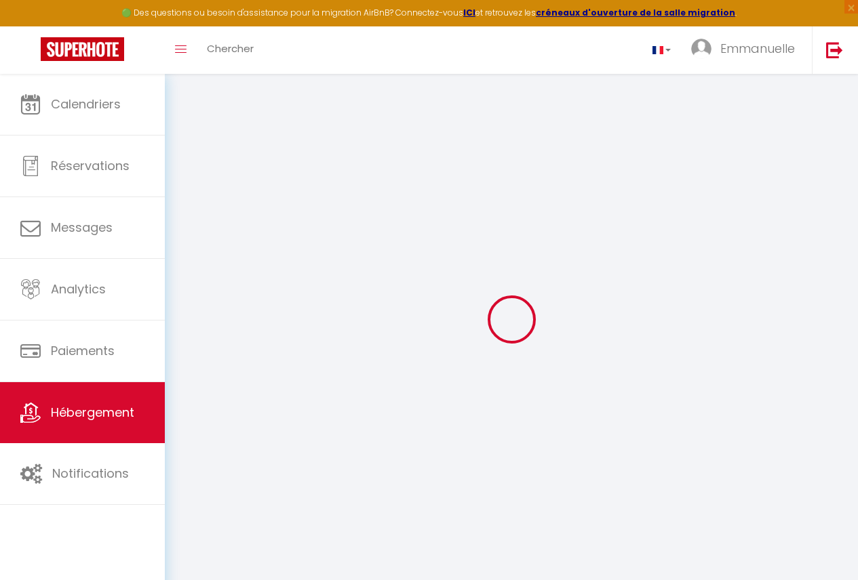
select select
checkbox input "false"
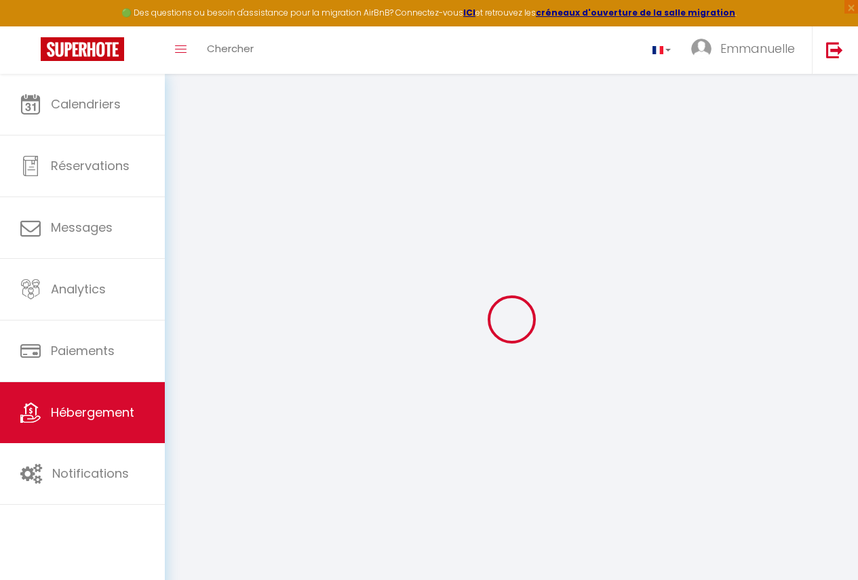
checkbox input "false"
select select
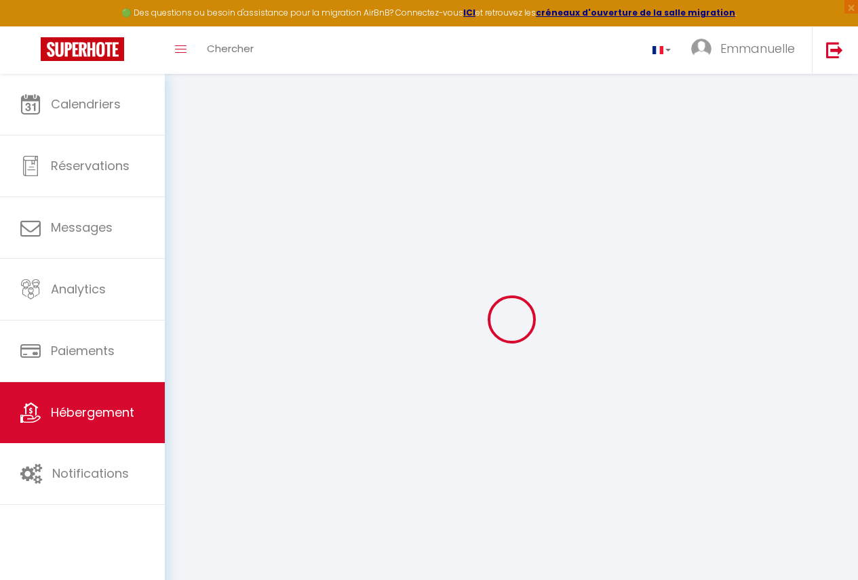
select select
checkbox input "false"
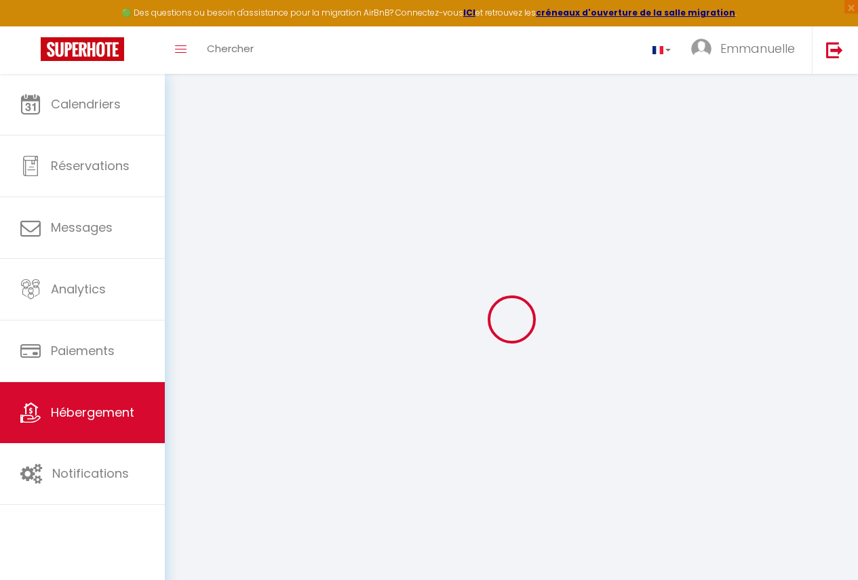
checkbox input "false"
select select
checkbox input "false"
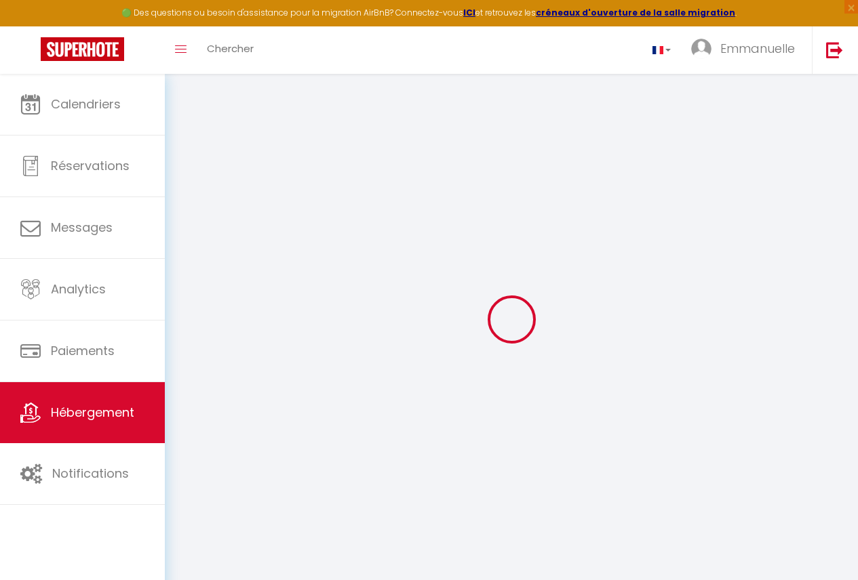
checkbox input "false"
select select
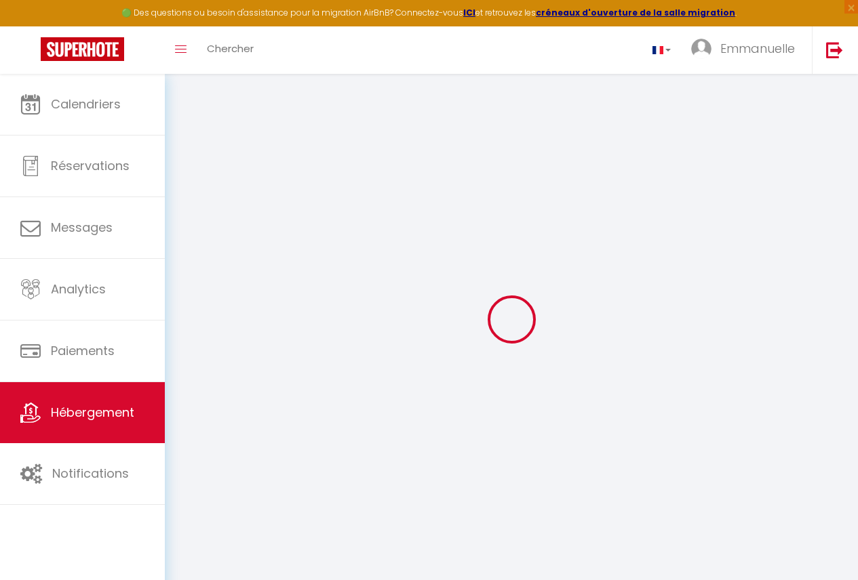
checkbox input "false"
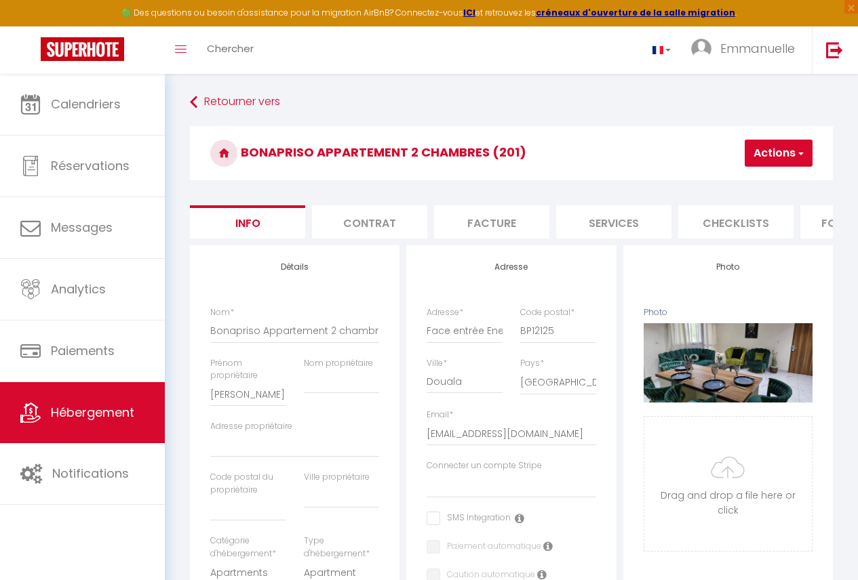
scroll to position [0, 563]
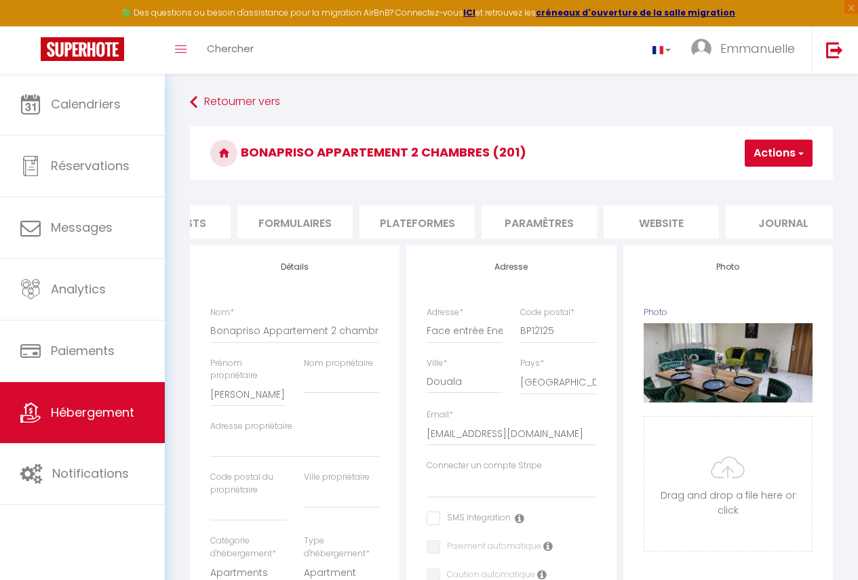
click at [421, 224] on li "Plateformes" at bounding box center [416, 221] width 115 height 33
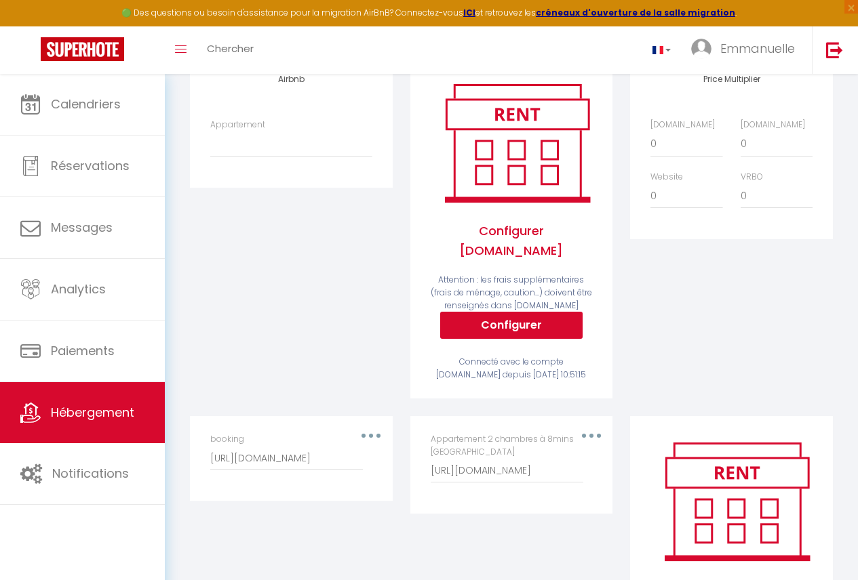
scroll to position [204, 0]
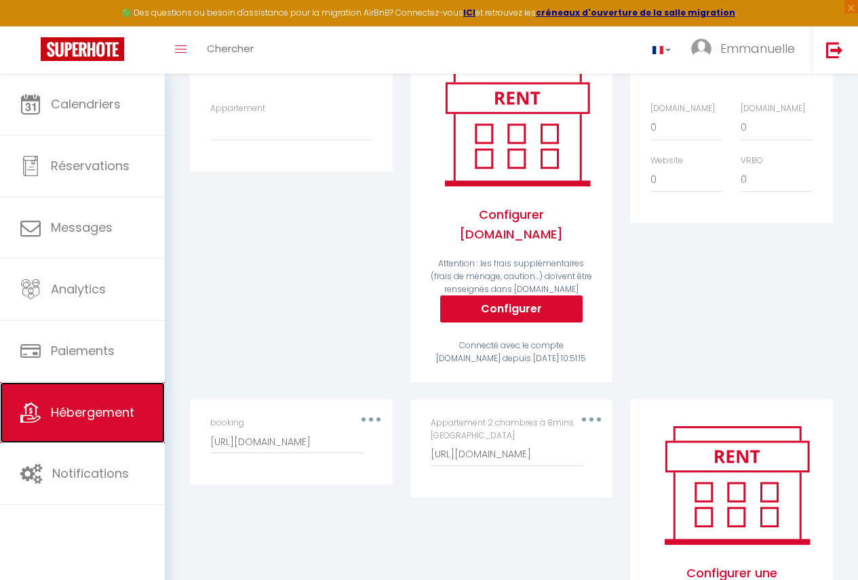
click at [127, 424] on link "Hébergement" at bounding box center [82, 412] width 165 height 61
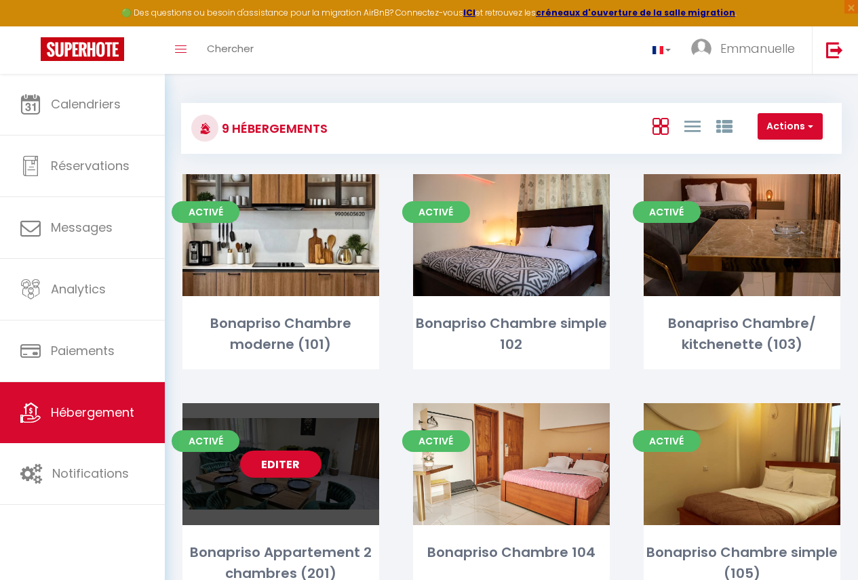
click at [362, 469] on div "Editer" at bounding box center [280, 464] width 197 height 122
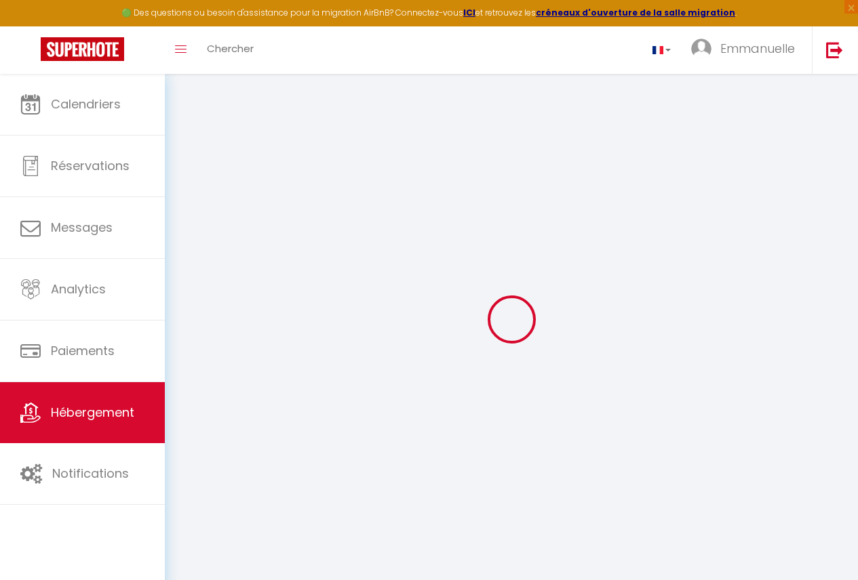
type input "Bonapriso Appartement 2 chambres (201)"
type input "[PERSON_NAME]"
select select "2"
type input "99"
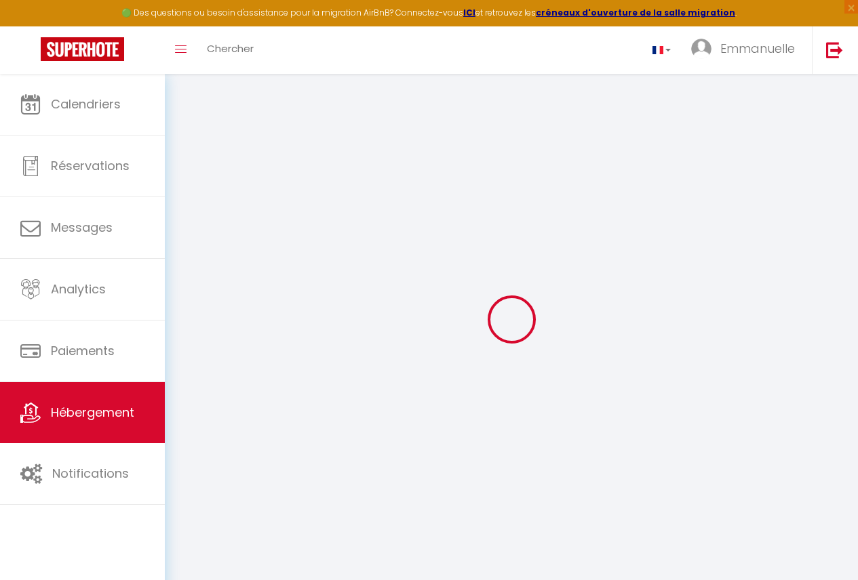
select select
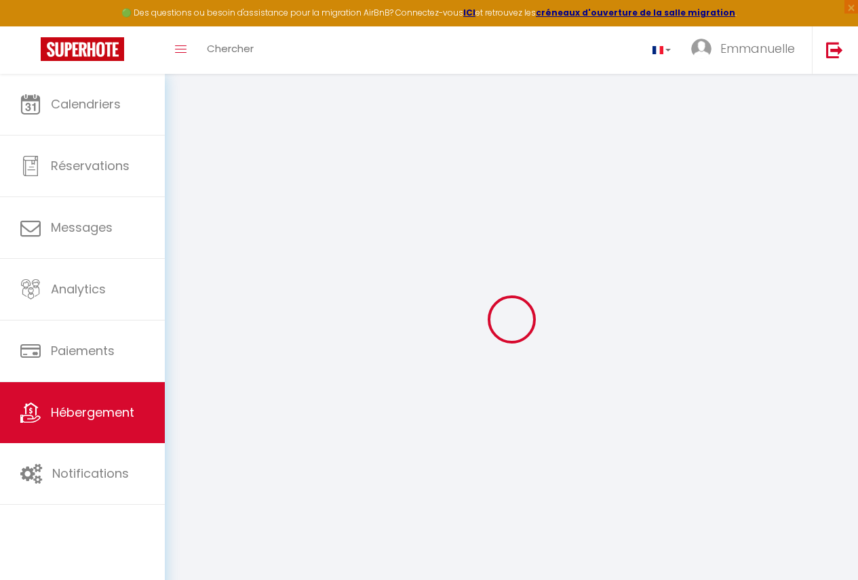
type input "Face entrée Energy Club"
type input "BP12125"
type input "Douala"
select select "39"
type input "[EMAIL_ADDRESS][DOMAIN_NAME]"
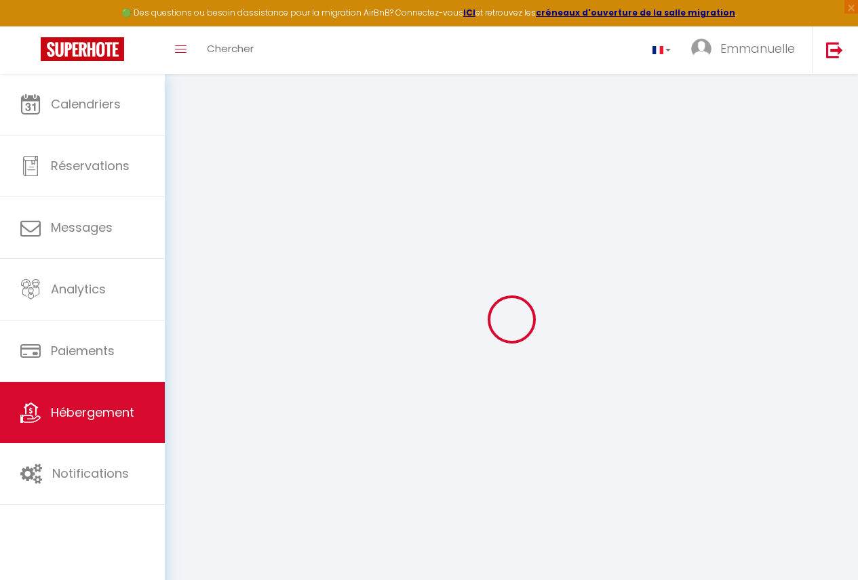
select select
checkbox input "false"
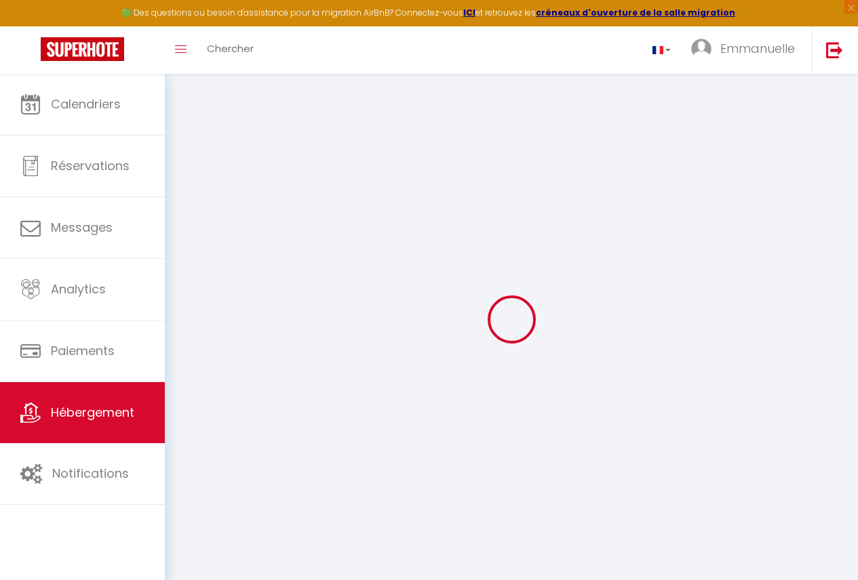
select select
type input "0"
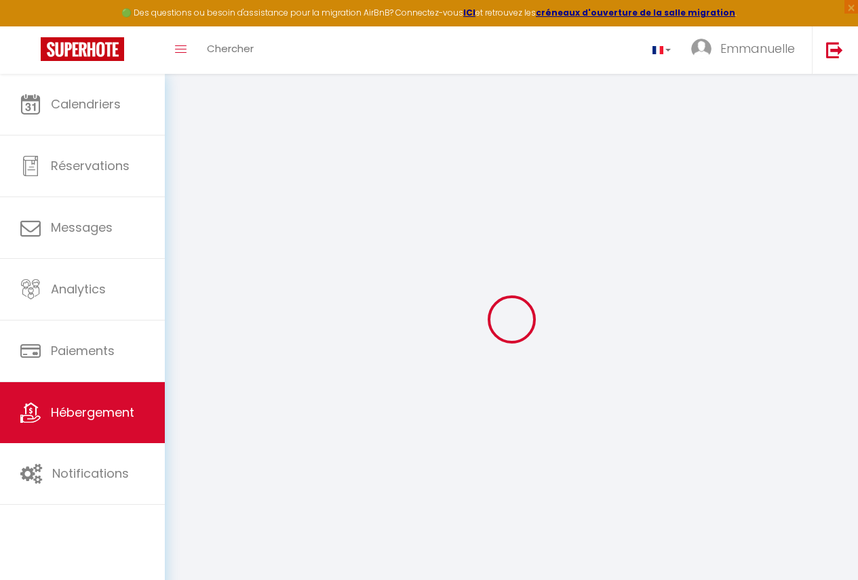
type input "0"
select select
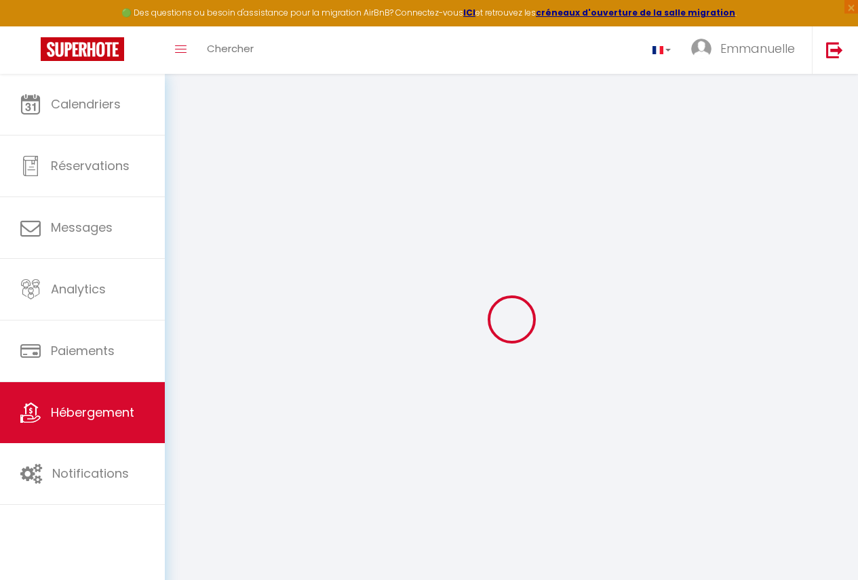
select select
checkbox input "false"
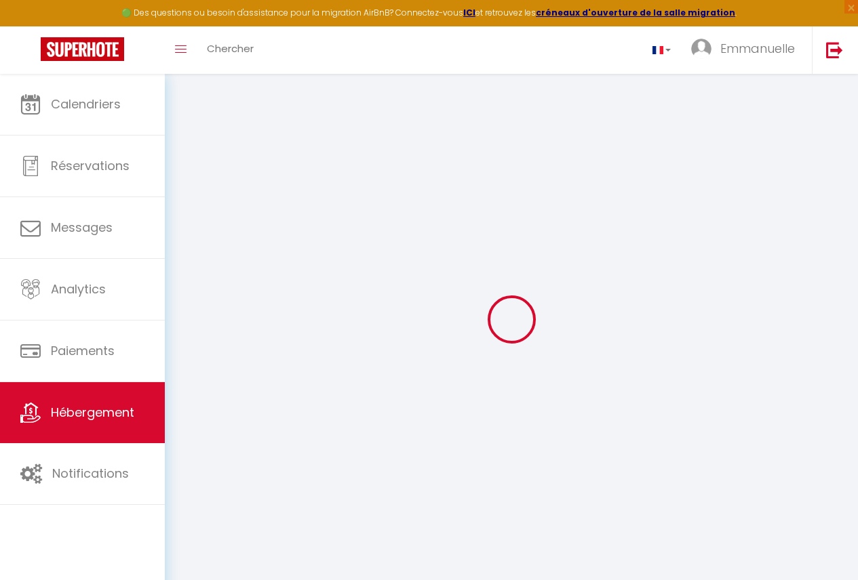
checkbox input "false"
select select
checkbox input "false"
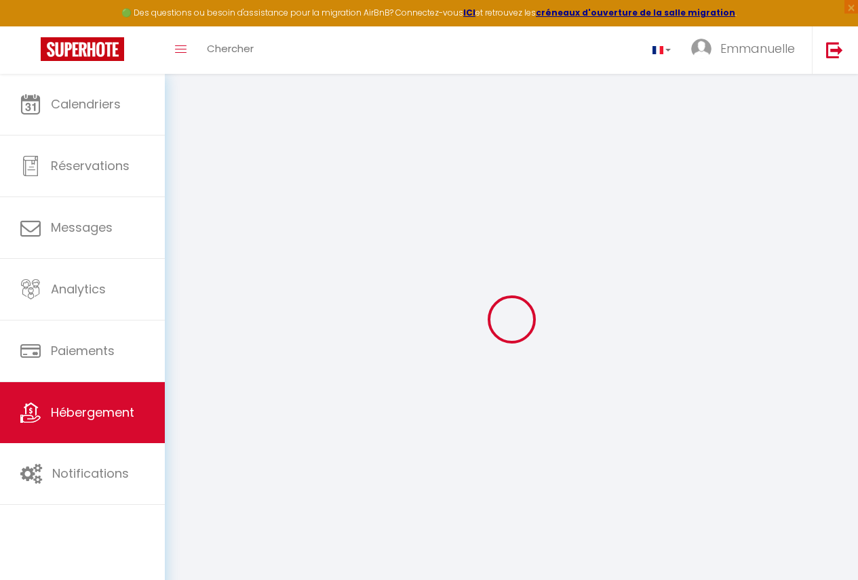
checkbox input "false"
select select
checkbox input "false"
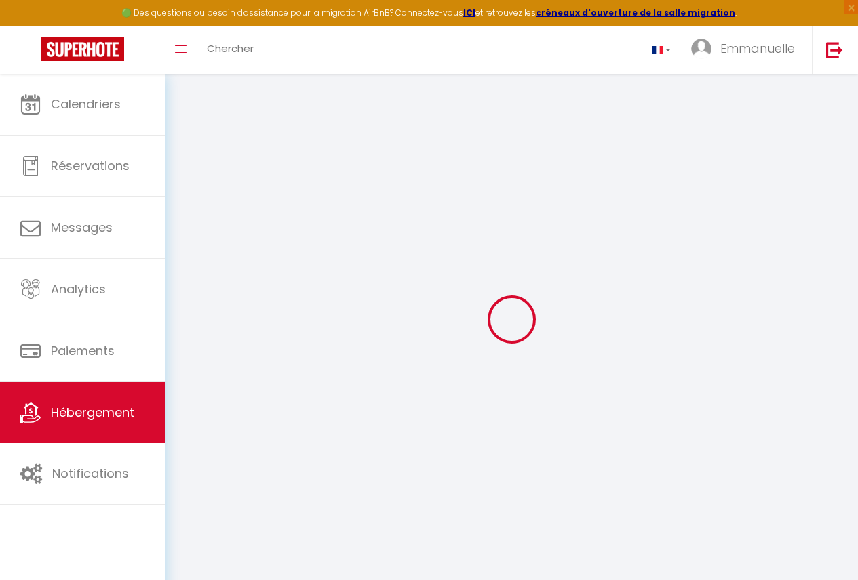
checkbox input "false"
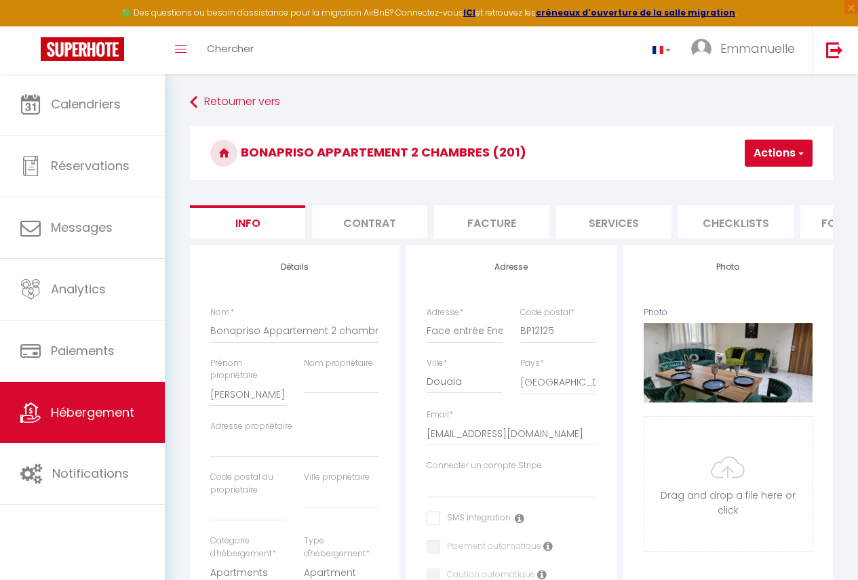
scroll to position [0, 563]
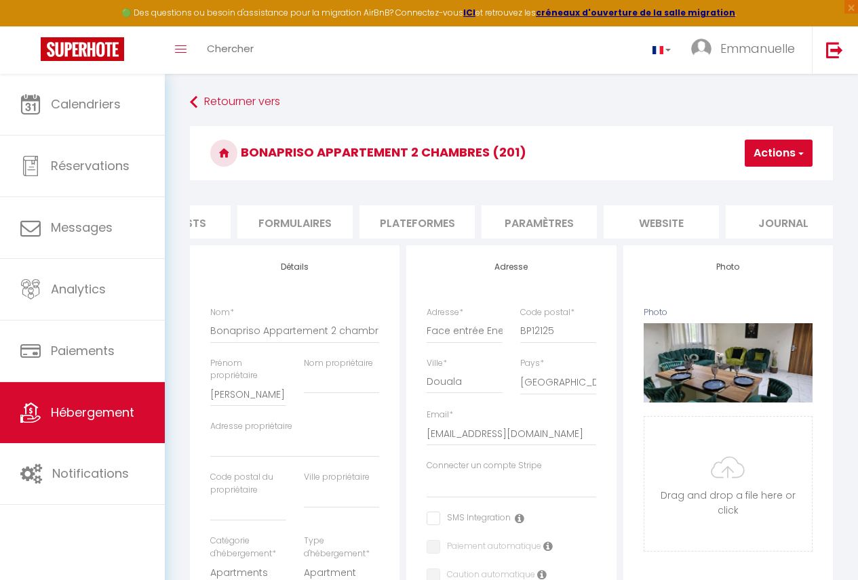
click at [433, 235] on li "Plateformes" at bounding box center [416, 221] width 115 height 33
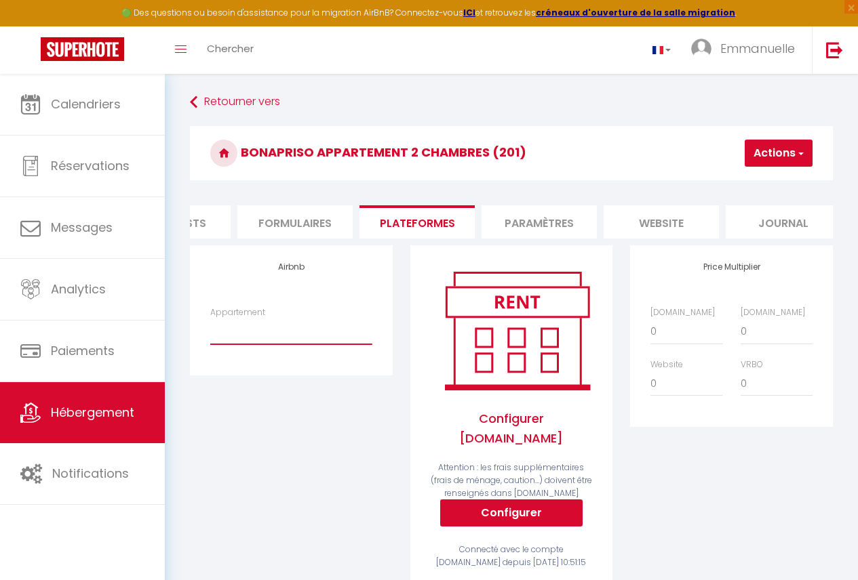
click at [300, 344] on select "Chambre simple/ À 8mins de l’[GEOGRAPHIC_DATA] - [EMAIL_ADDRESS][DOMAIN_NAME] C…" at bounding box center [290, 332] width 161 height 26
select select "6477-1243182645770771822"
click at [210, 329] on select "Chambre simple/ À 8mins de l’[GEOGRAPHIC_DATA] - [EMAIL_ADDRESS][DOMAIN_NAME] C…" at bounding box center [290, 332] width 161 height 26
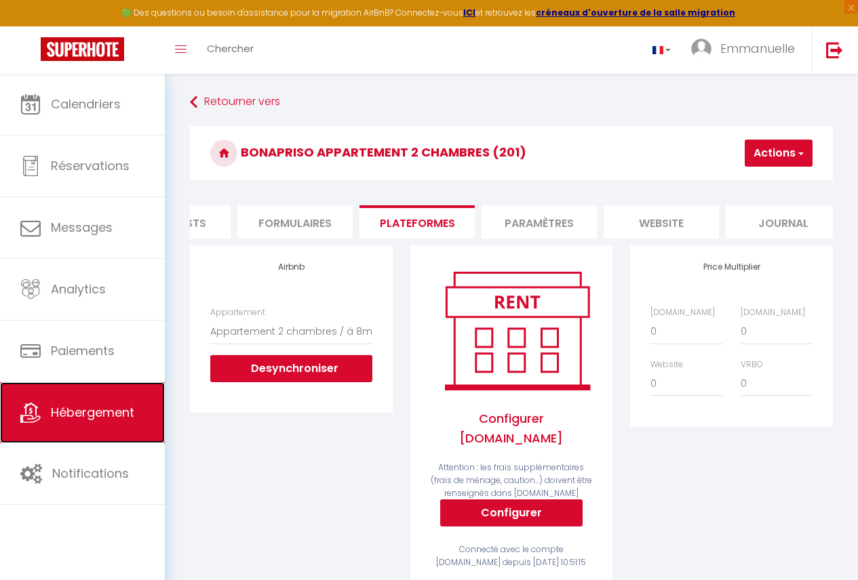
click at [143, 398] on link "Hébergement" at bounding box center [82, 412] width 165 height 61
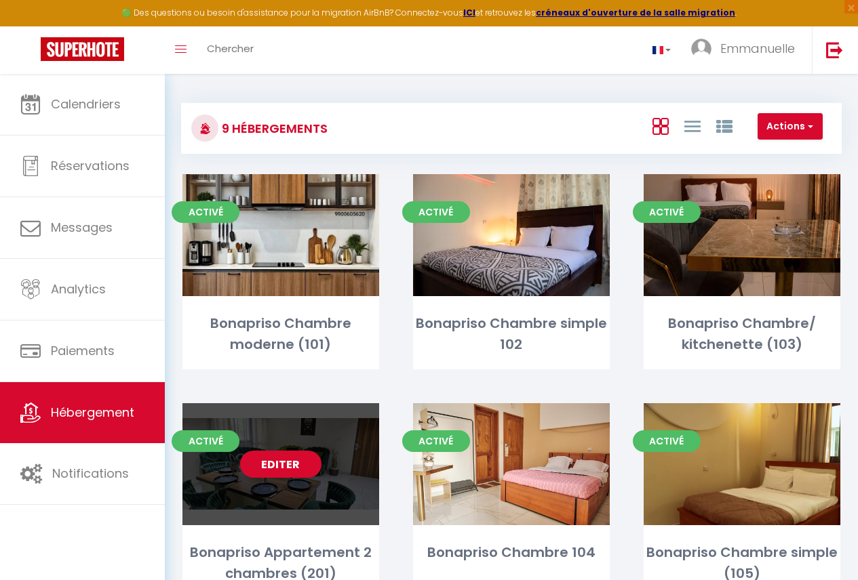
click at [349, 465] on div "Editer" at bounding box center [280, 464] width 197 height 122
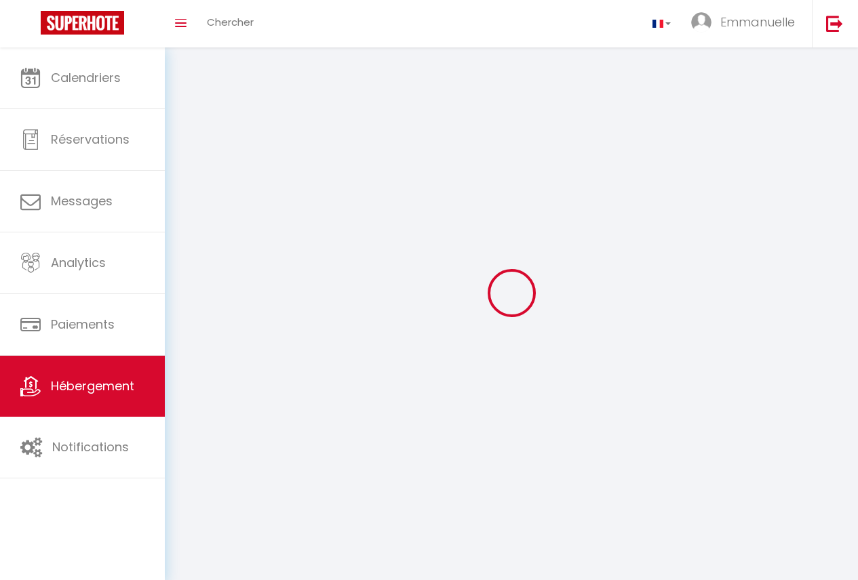
select select "28"
select select
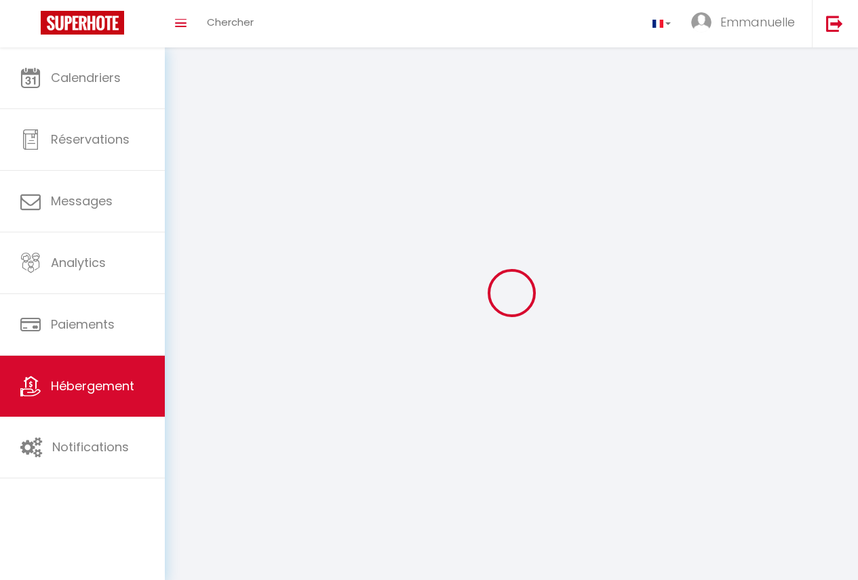
select select
checkbox input "false"
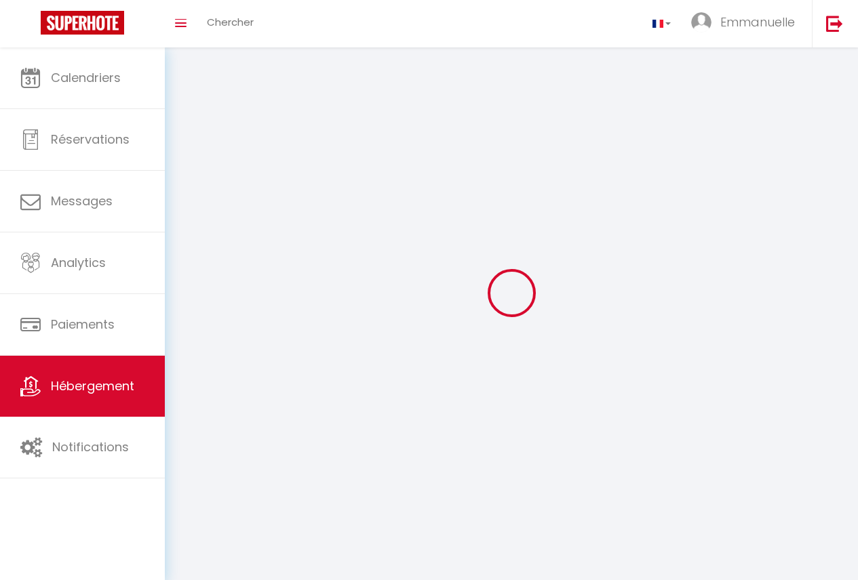
checkbox input "false"
select select
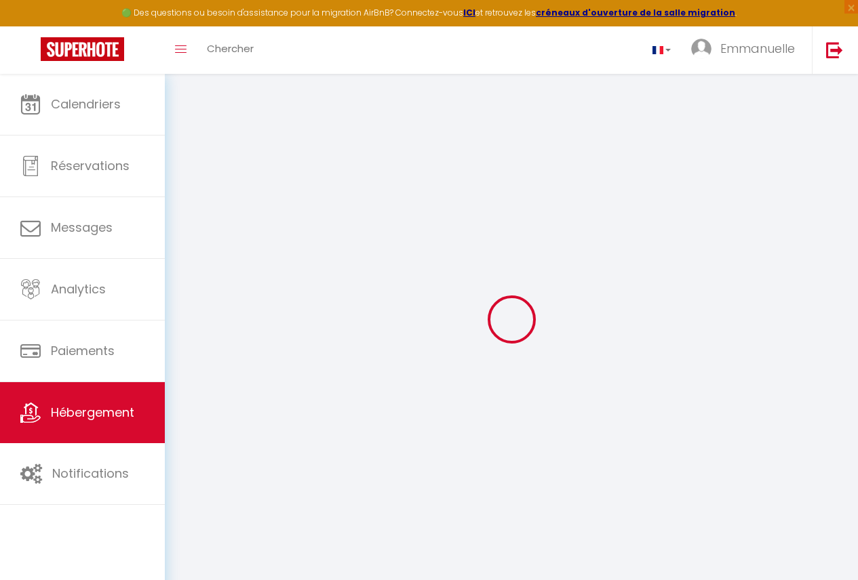
select select
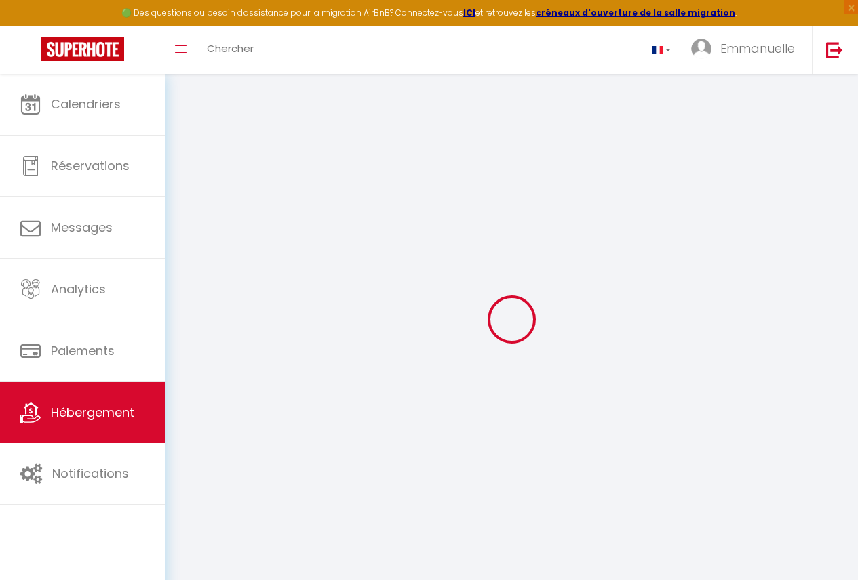
select select
checkbox input "false"
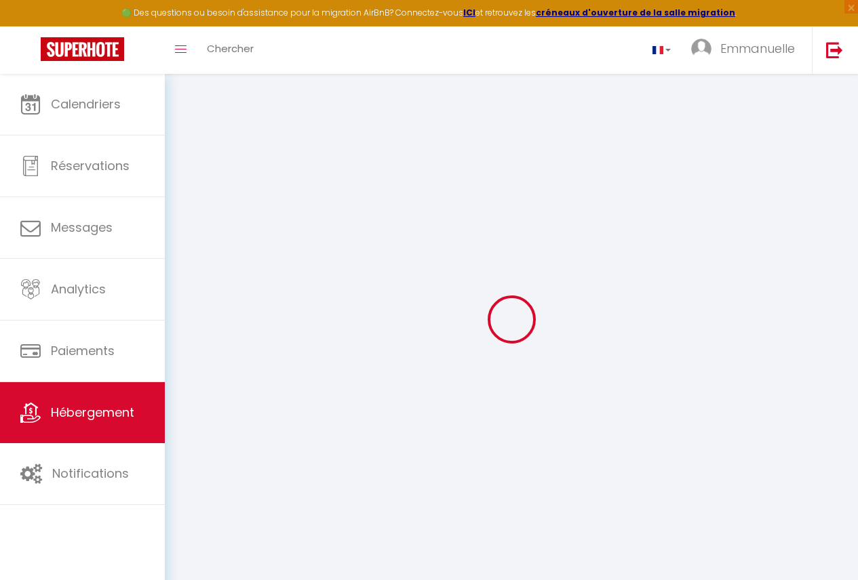
select select
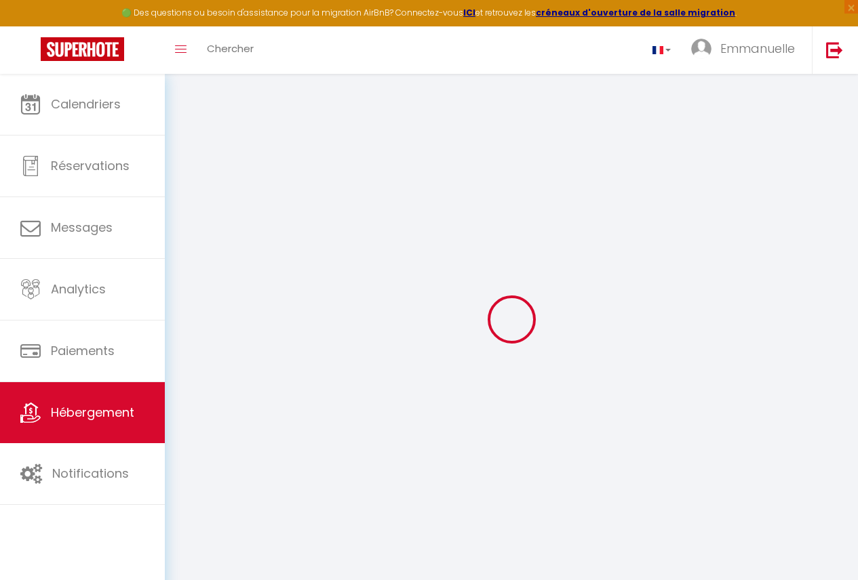
select select
checkbox input "false"
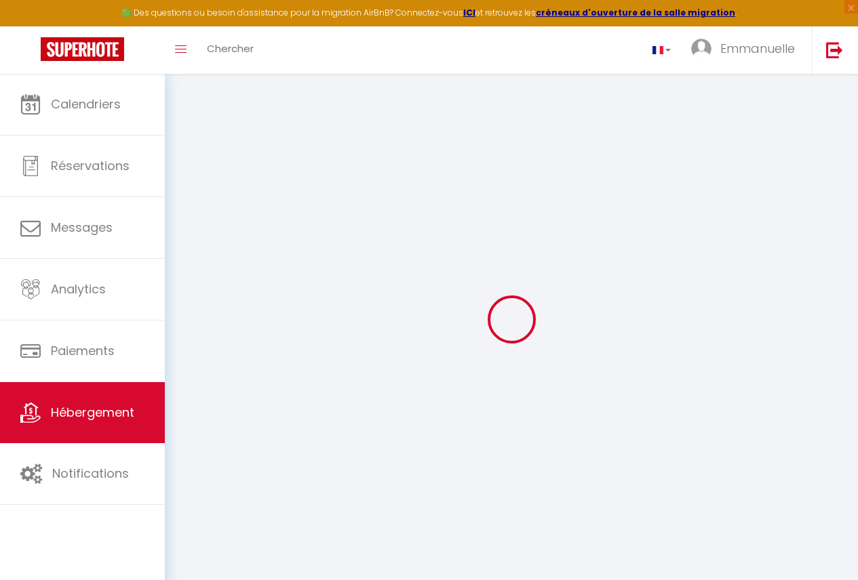
checkbox input "false"
select select
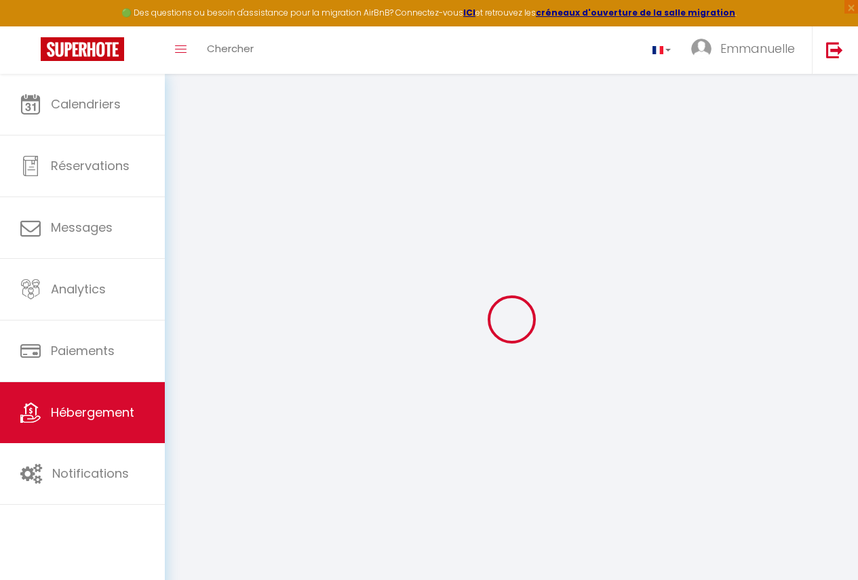
select select
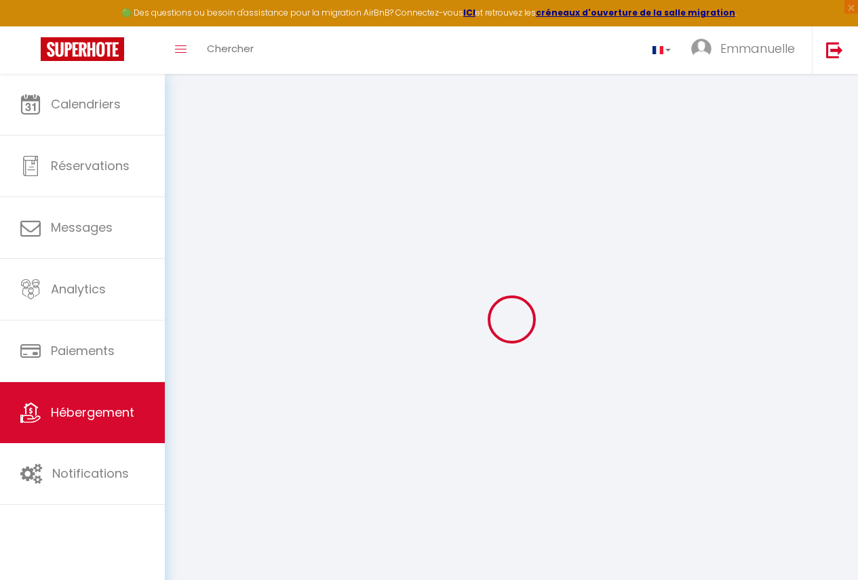
checkbox input "false"
select select
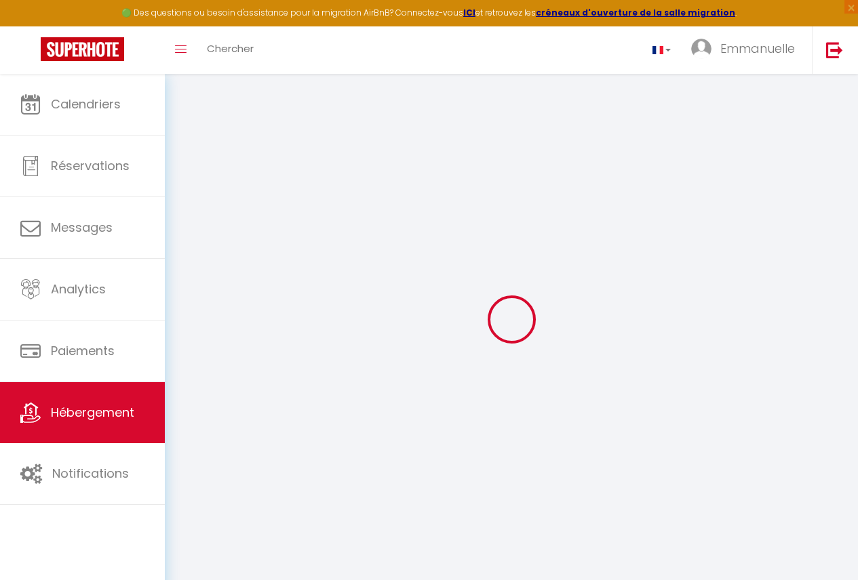
select select
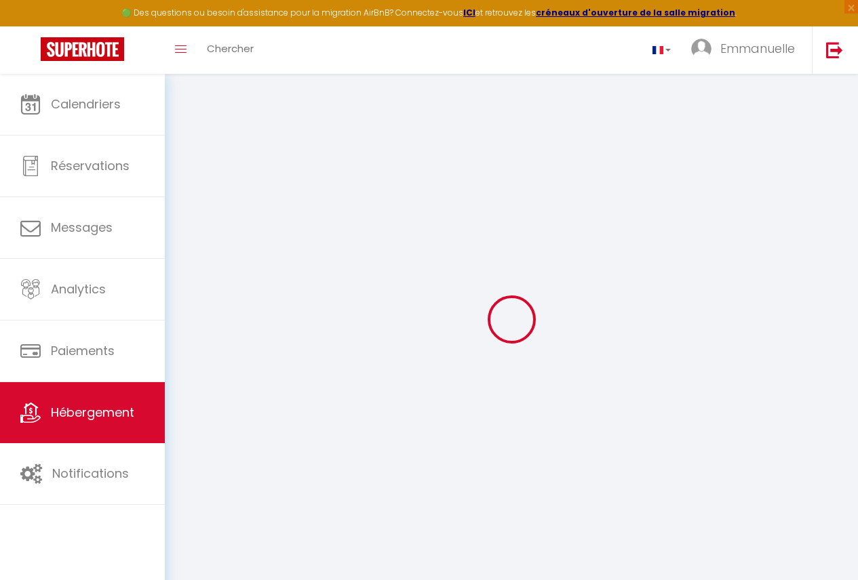
select select
checkbox input "false"
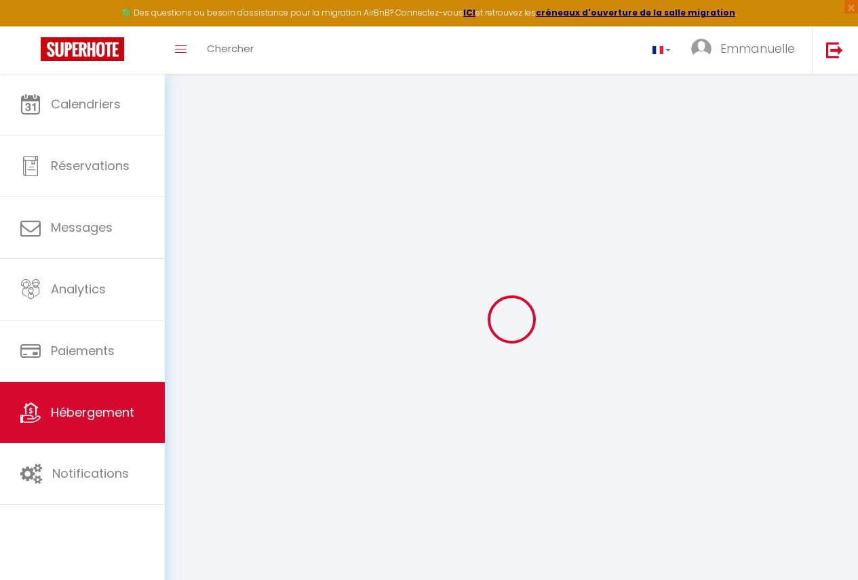
checkbox input "false"
select select
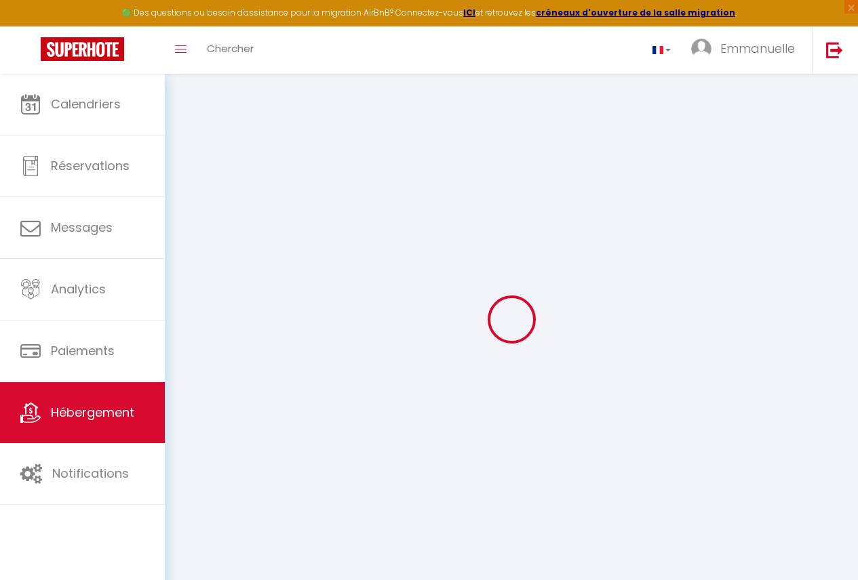
select select
checkbox input "false"
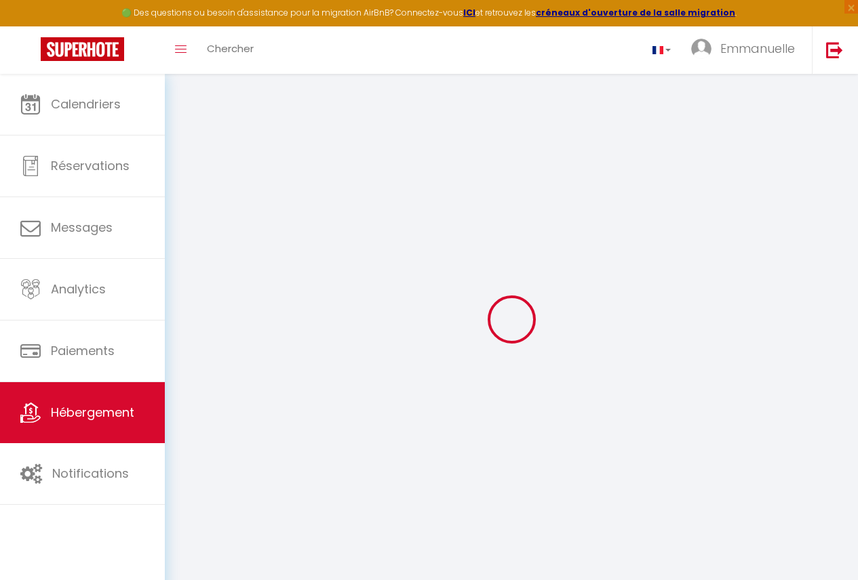
checkbox input "false"
select select
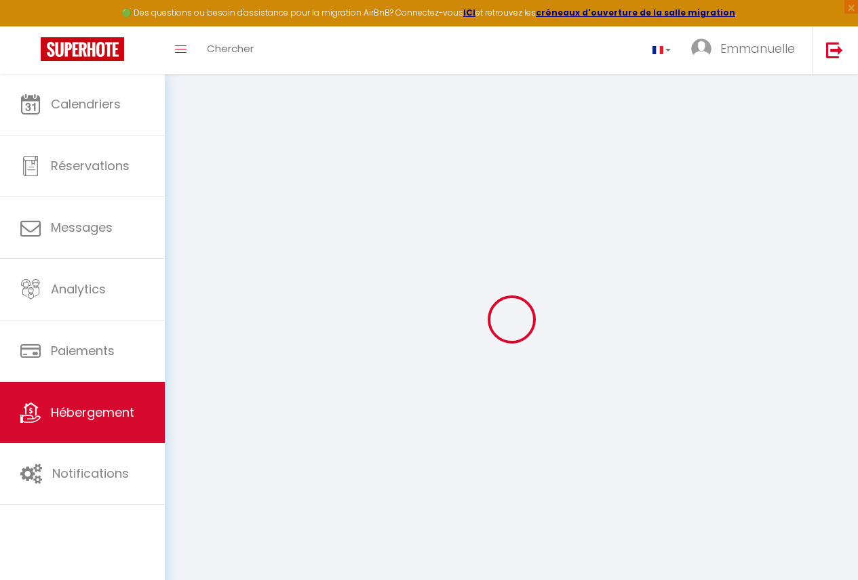
type input "Bonapriso Appartement 2 chambres (201)"
type input "[PERSON_NAME]"
select select "2"
type input "99"
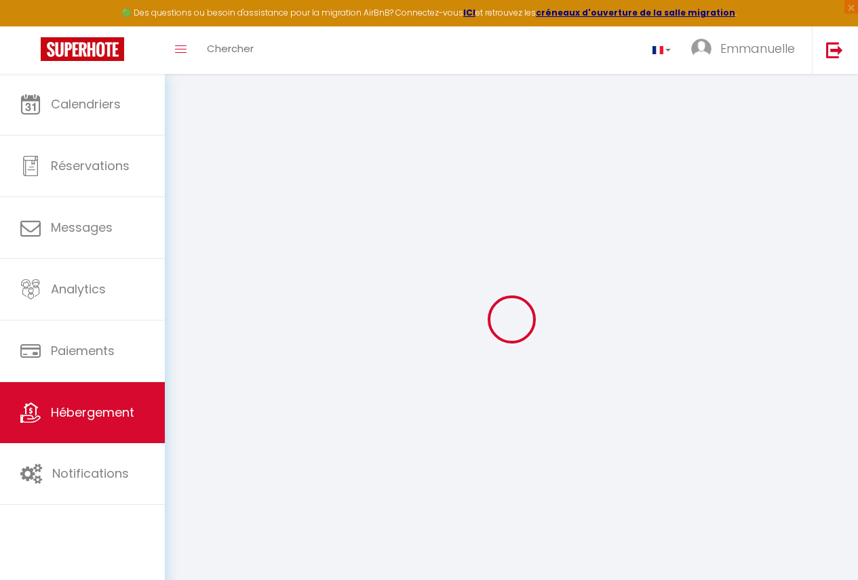
select select
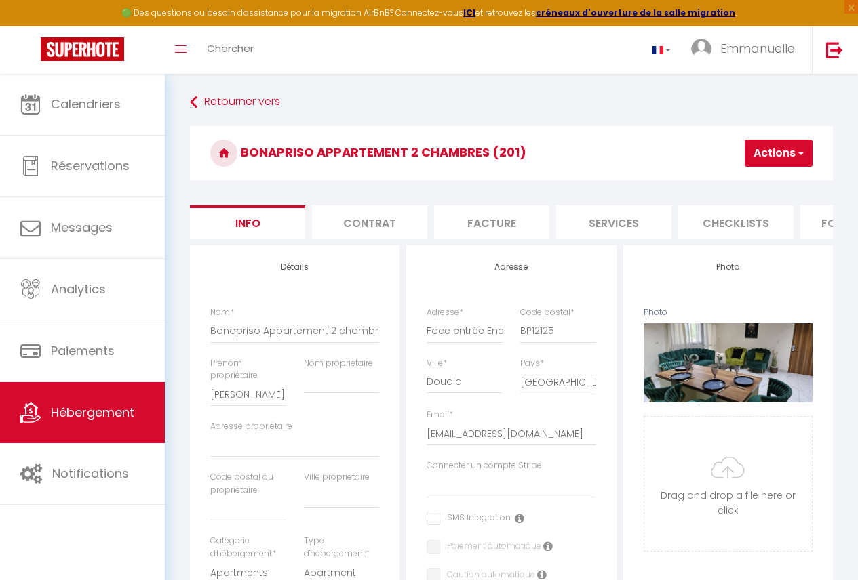
scroll to position [0, 563]
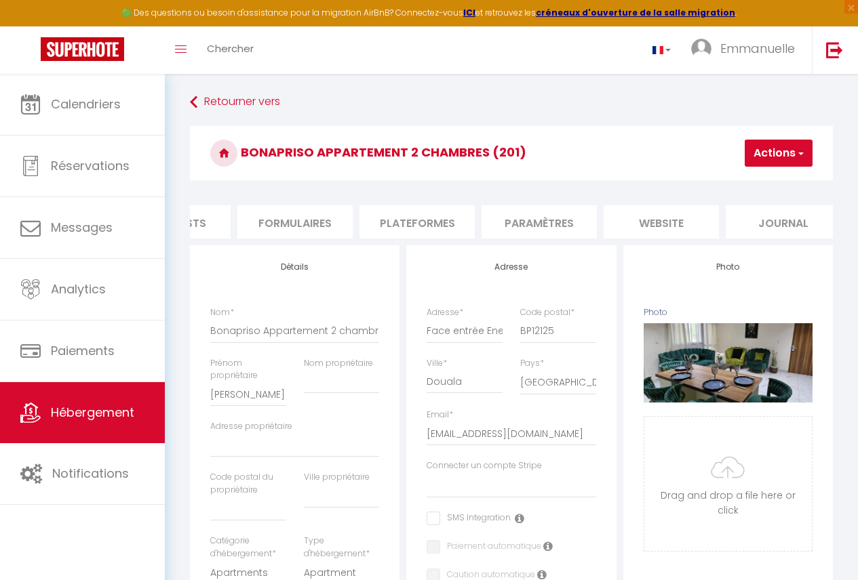
click at [438, 220] on li "Plateformes" at bounding box center [416, 221] width 115 height 33
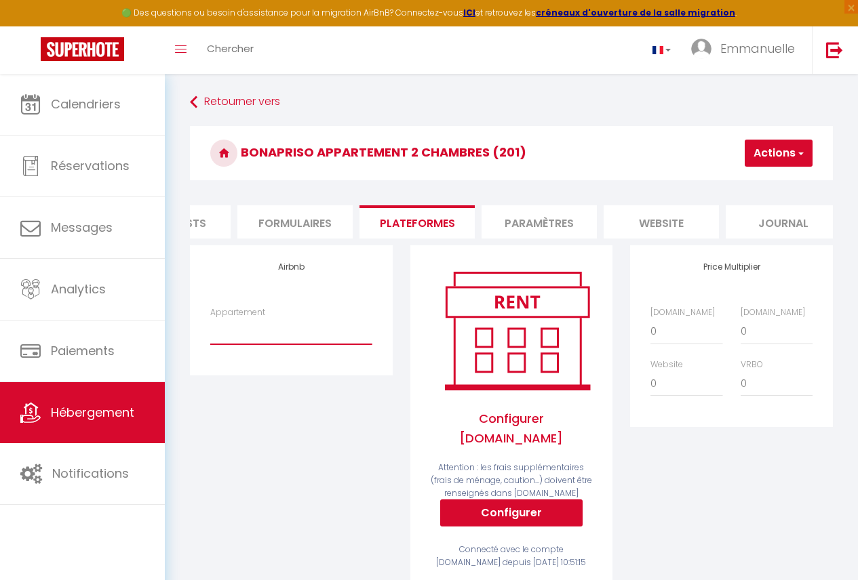
click at [334, 336] on select "Chambre simple/ À 8mins de l’[GEOGRAPHIC_DATA] - [EMAIL_ADDRESS][DOMAIN_NAME] C…" at bounding box center [290, 332] width 161 height 26
click at [210, 329] on select "Chambre simple/ À 8mins de l’[GEOGRAPHIC_DATA] - [EMAIL_ADDRESS][DOMAIN_NAME] C…" at bounding box center [290, 332] width 161 height 26
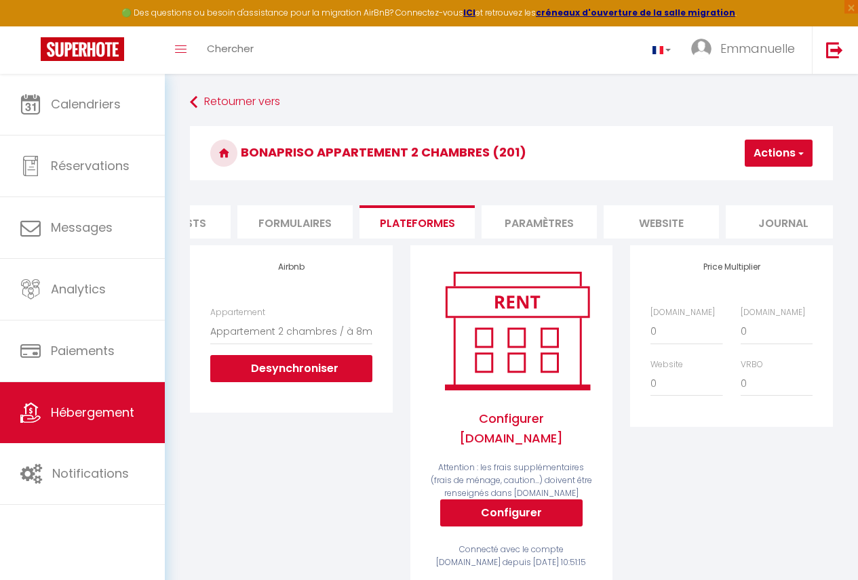
drag, startPoint x: 791, startPoint y: 155, endPoint x: 768, endPoint y: 171, distance: 27.8
click at [789, 156] on button "Actions" at bounding box center [779, 153] width 68 height 27
click at [755, 183] on link "Enregistrer" at bounding box center [758, 183] width 107 height 18
click at [133, 418] on span "Hébergement" at bounding box center [92, 412] width 83 height 17
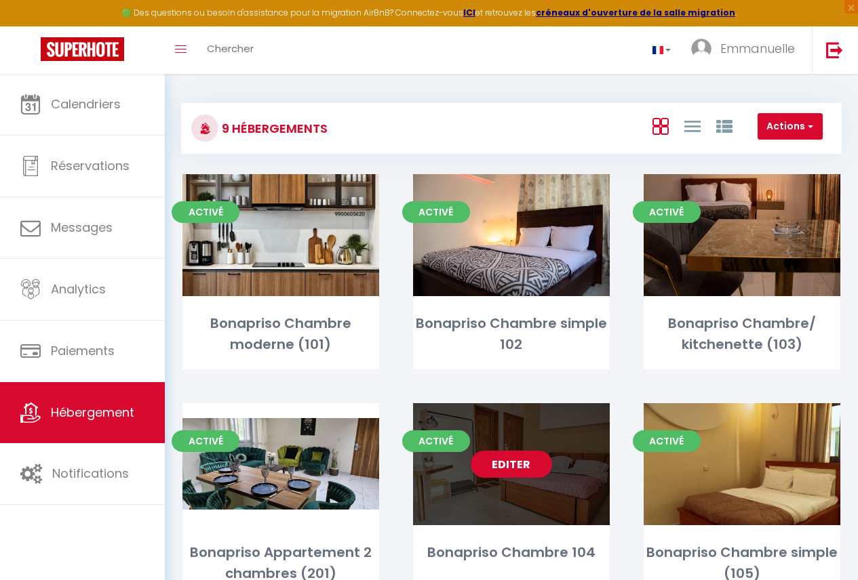
click at [568, 445] on div "Editer" at bounding box center [511, 464] width 197 height 122
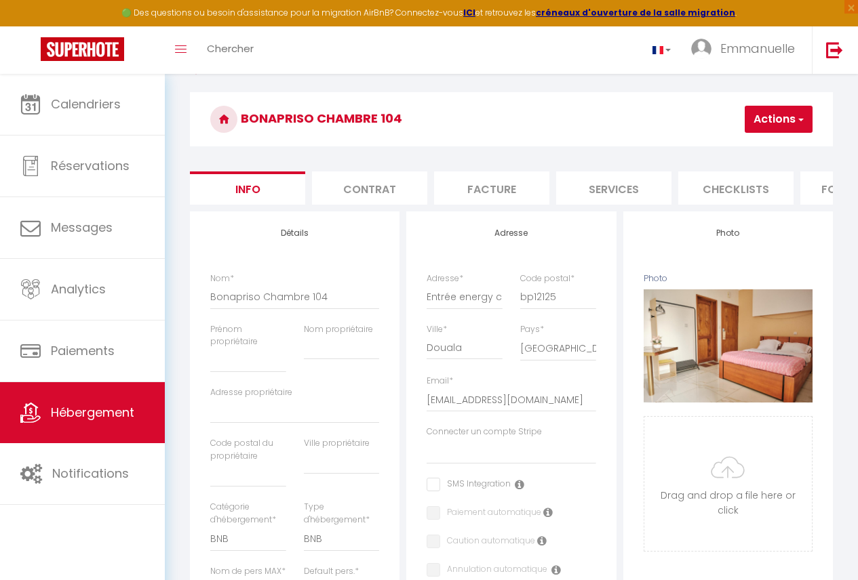
scroll to position [0, 563]
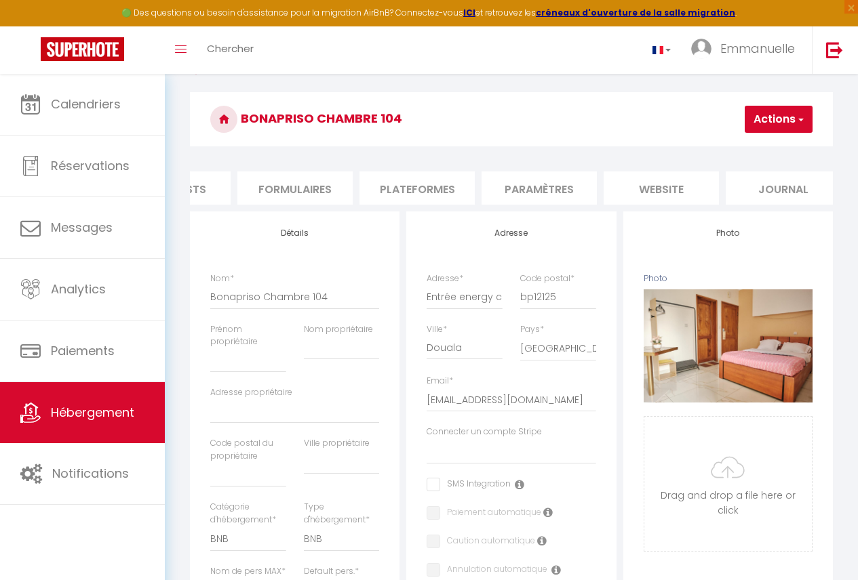
click at [429, 185] on li "Plateformes" at bounding box center [416, 188] width 115 height 33
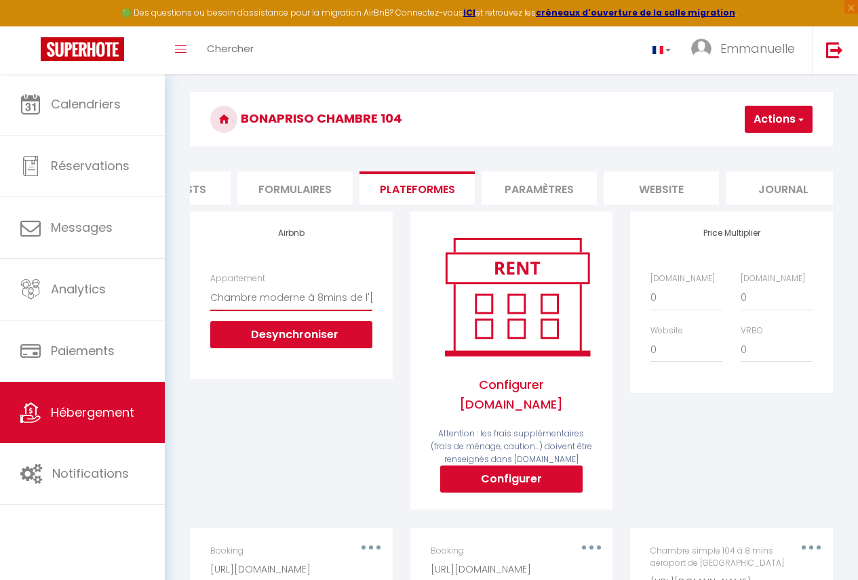
click at [310, 307] on select "Chambre simple/ À 8mins de l’[GEOGRAPHIC_DATA] - [EMAIL_ADDRESS][DOMAIN_NAME] C…" at bounding box center [290, 298] width 161 height 26
click at [337, 305] on select "Chambre simple/ À 8mins de l’[GEOGRAPHIC_DATA] - [EMAIL_ADDRESS][DOMAIN_NAME] C…" at bounding box center [290, 298] width 161 height 26
click at [332, 311] on select "Chambre simple/ À 8mins de l’[GEOGRAPHIC_DATA] - [EMAIL_ADDRESS][DOMAIN_NAME] C…" at bounding box center [290, 298] width 161 height 26
click at [363, 293] on div "Appartement Chambre simple/ À 8mins de l’[GEOGRAPHIC_DATA][EMAIL_ADDRESS][DOMAI…" at bounding box center [290, 311] width 161 height 76
click at [356, 311] on select "Chambre simple/ À 8mins de l’[GEOGRAPHIC_DATA] - [EMAIL_ADDRESS][DOMAIN_NAME] C…" at bounding box center [290, 298] width 161 height 26
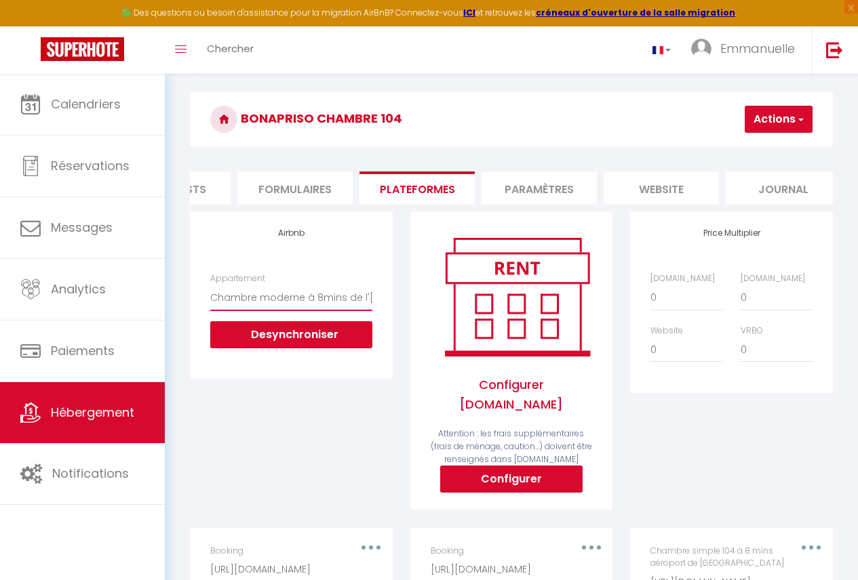
click at [370, 304] on select "Chambre simple/ À 8mins de l’[GEOGRAPHIC_DATA] - [EMAIL_ADDRESS][DOMAIN_NAME] C…" at bounding box center [290, 298] width 161 height 26
click at [365, 304] on select "Chambre simple/ À 8mins de l’[GEOGRAPHIC_DATA] - [EMAIL_ADDRESS][DOMAIN_NAME] C…" at bounding box center [290, 298] width 161 height 26
click at [361, 307] on select "Chambre simple/ À 8mins de l’[GEOGRAPHIC_DATA] - [EMAIL_ADDRESS][DOMAIN_NAME] C…" at bounding box center [290, 298] width 161 height 26
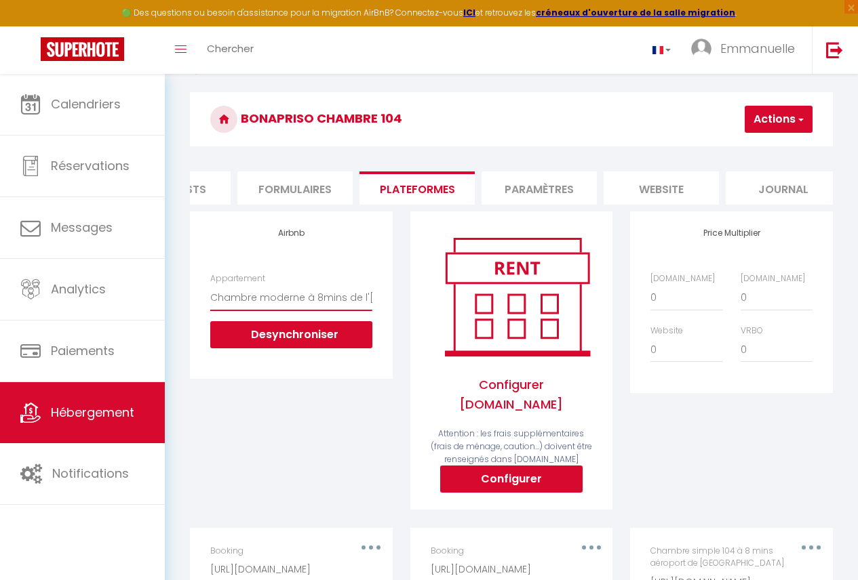
click at [358, 310] on select "Chambre simple/ À 8mins de l’[GEOGRAPHIC_DATA] - [EMAIL_ADDRESS][DOMAIN_NAME] C…" at bounding box center [290, 298] width 161 height 26
click at [369, 306] on select "Chambre simple/ À 8mins de l’[GEOGRAPHIC_DATA] - [EMAIL_ADDRESS][DOMAIN_NAME] C…" at bounding box center [290, 298] width 161 height 26
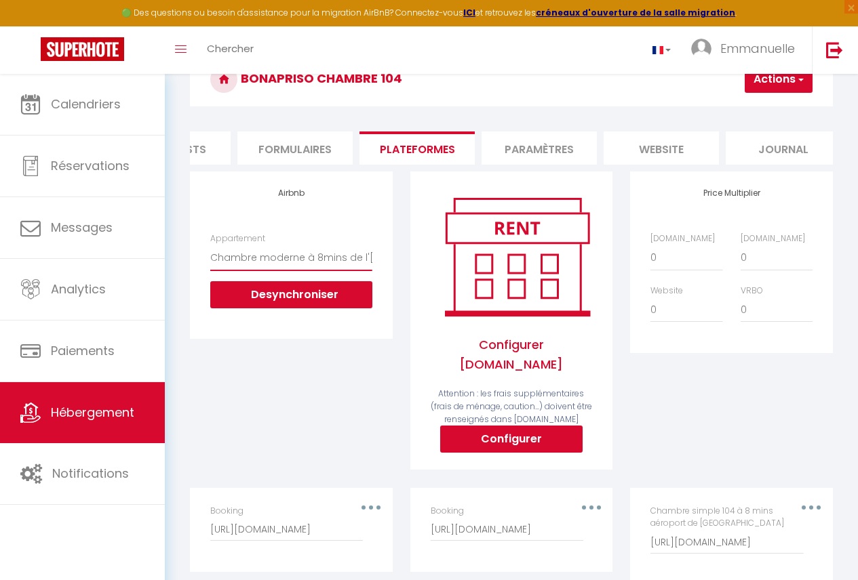
scroll to position [104, 0]
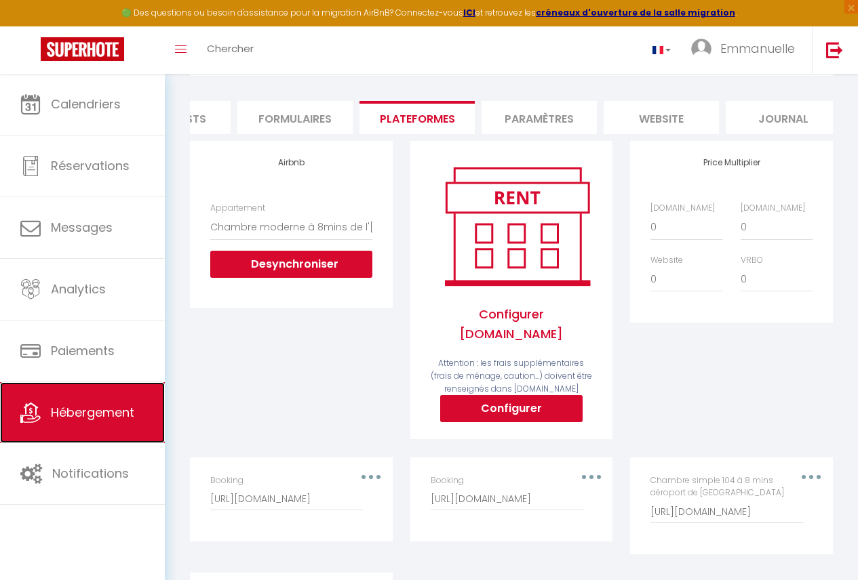
click at [77, 400] on link "Hébergement" at bounding box center [82, 412] width 165 height 61
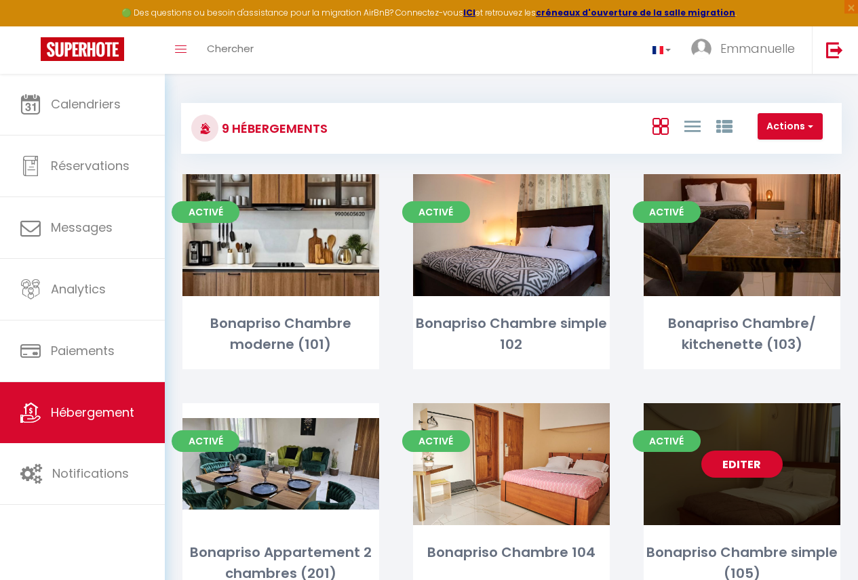
click at [816, 492] on div "Editer" at bounding box center [742, 464] width 197 height 122
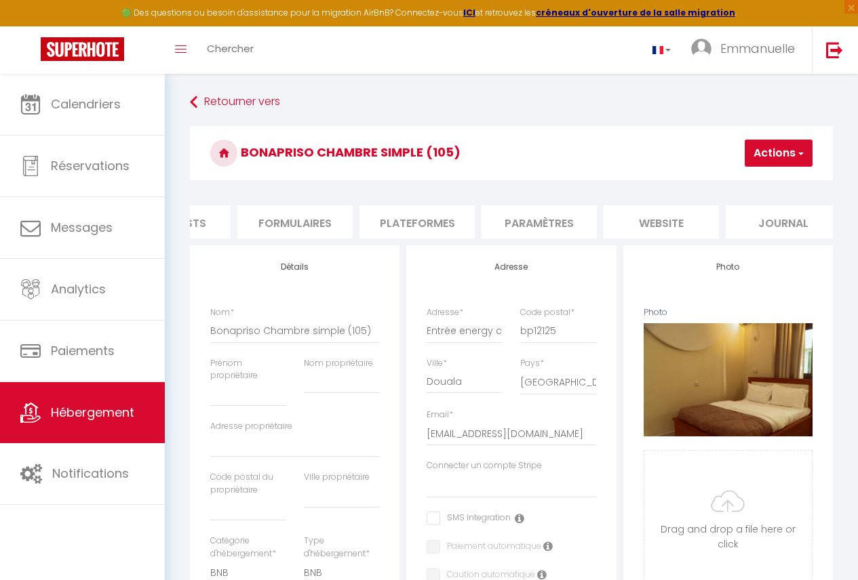
scroll to position [0, 578]
click at [440, 231] on li "Plateformes" at bounding box center [401, 221] width 115 height 33
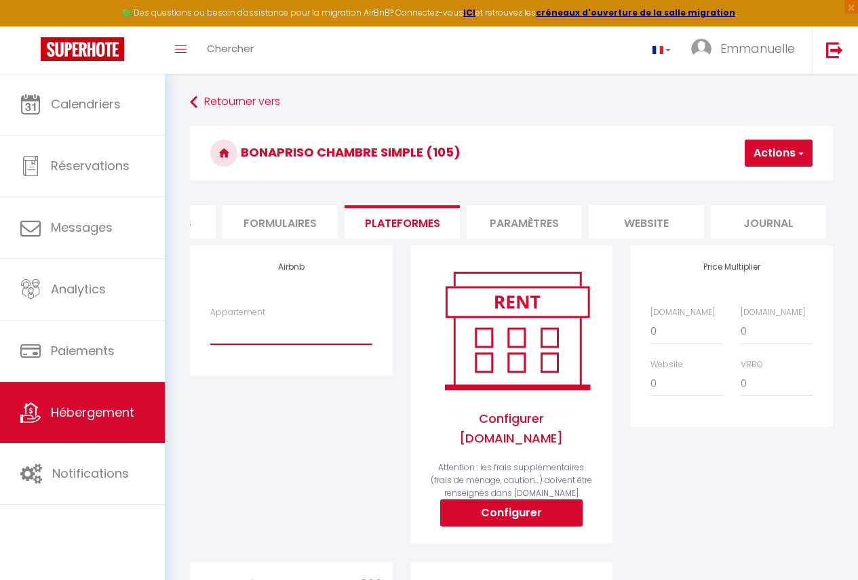
click at [264, 344] on select "Chambre simple/ À 8mins de l’[GEOGRAPHIC_DATA] - [EMAIL_ADDRESS][DOMAIN_NAME] C…" at bounding box center [290, 332] width 161 height 26
click at [210, 329] on select "Chambre simple/ À 8mins de l’[GEOGRAPHIC_DATA] - [EMAIL_ADDRESS][DOMAIN_NAME] C…" at bounding box center [290, 332] width 161 height 26
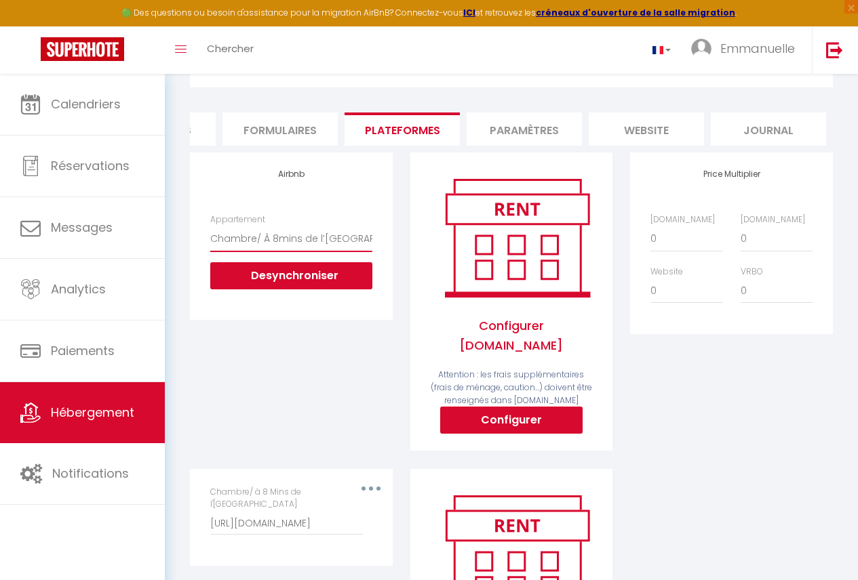
scroll to position [81, 0]
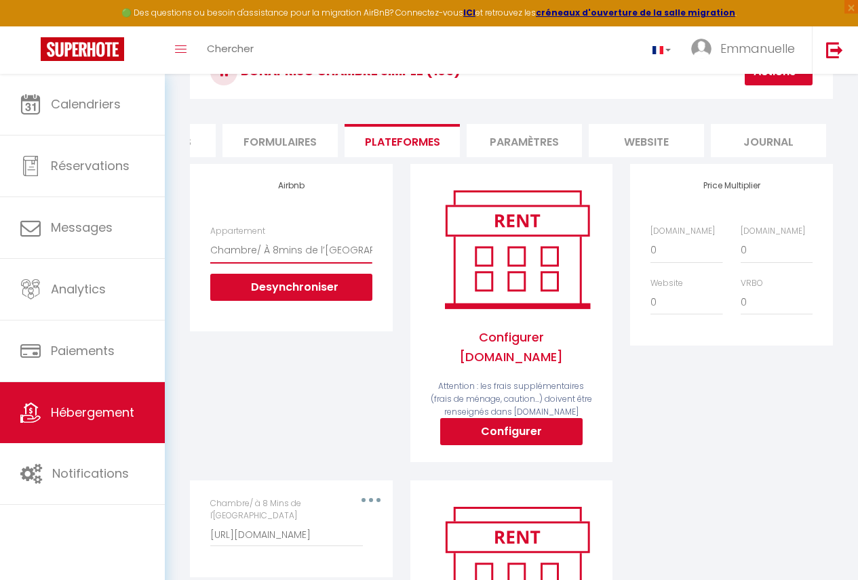
click at [338, 262] on select "Chambre simple/ À 8mins de l’[GEOGRAPHIC_DATA] - [EMAIL_ADDRESS][DOMAIN_NAME] C…" at bounding box center [290, 250] width 161 height 26
click at [342, 435] on div "Airbnb Appartement Chambre simple/ À 8mins de l’[GEOGRAPHIC_DATA][EMAIL_ADDRESS…" at bounding box center [291, 322] width 220 height 316
click at [829, 324] on div "Price Multiplier [DOMAIN_NAME] 0 + 1 % + 2 % + 3 % + 4 % + 5 % + 6 % + 7 %" at bounding box center [731, 255] width 202 height 182
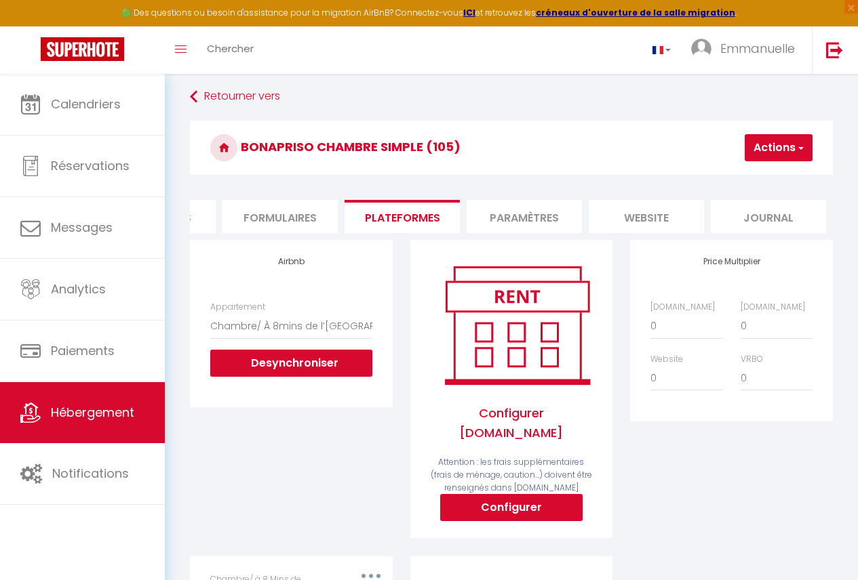
click at [778, 142] on button "Actions" at bounding box center [779, 147] width 68 height 27
click at [760, 180] on link "Enregistrer" at bounding box center [758, 178] width 107 height 18
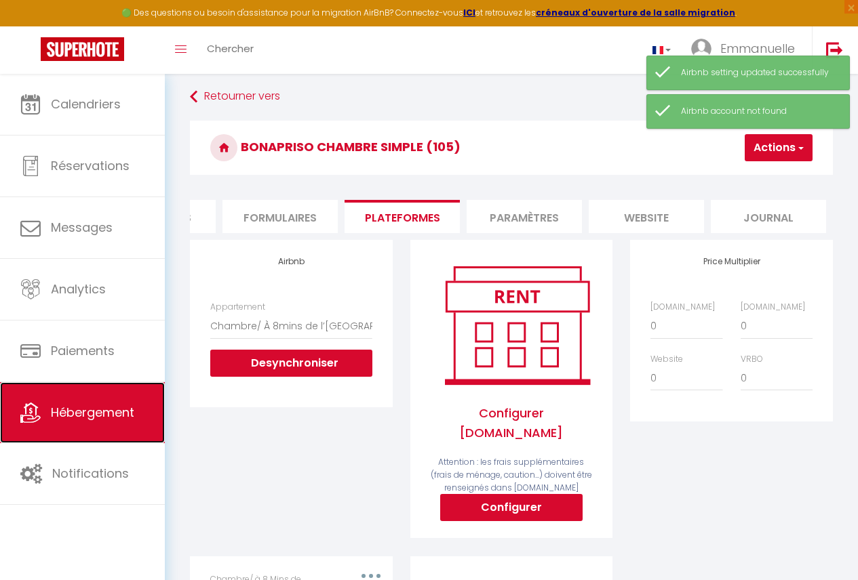
click at [105, 416] on span "Hébergement" at bounding box center [92, 412] width 83 height 17
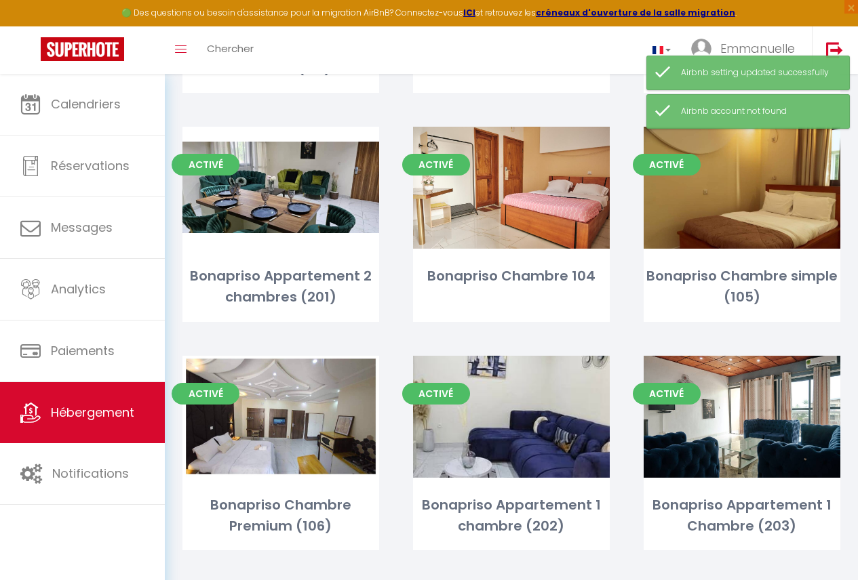
scroll to position [288, 0]
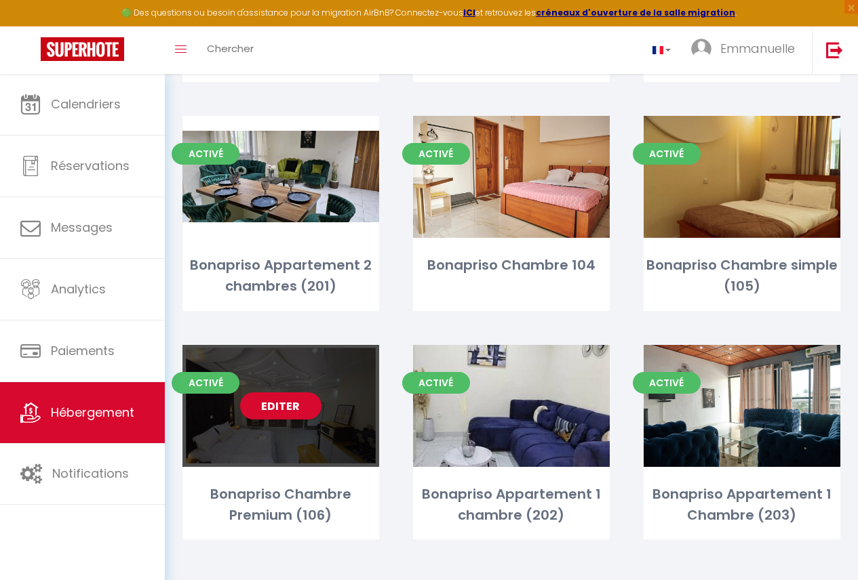
click at [280, 429] on div "Editer" at bounding box center [280, 406] width 197 height 122
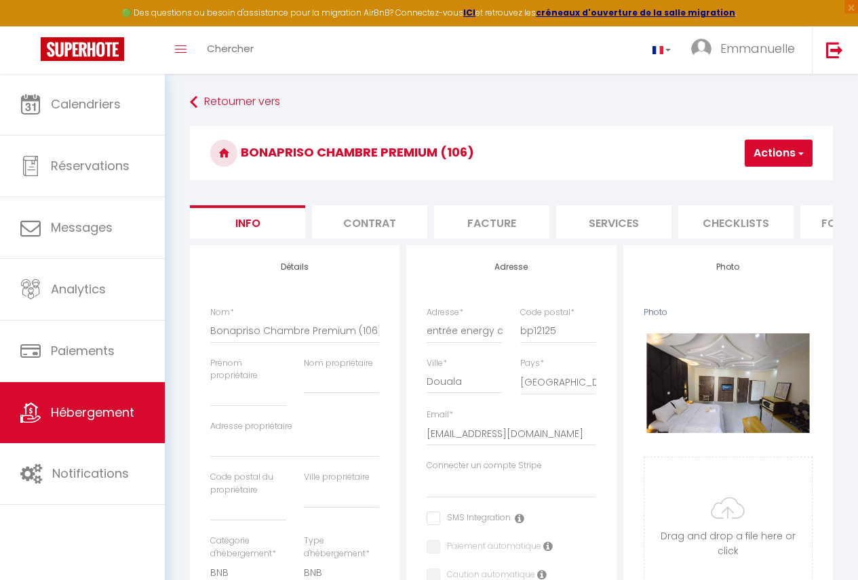
scroll to position [0, 563]
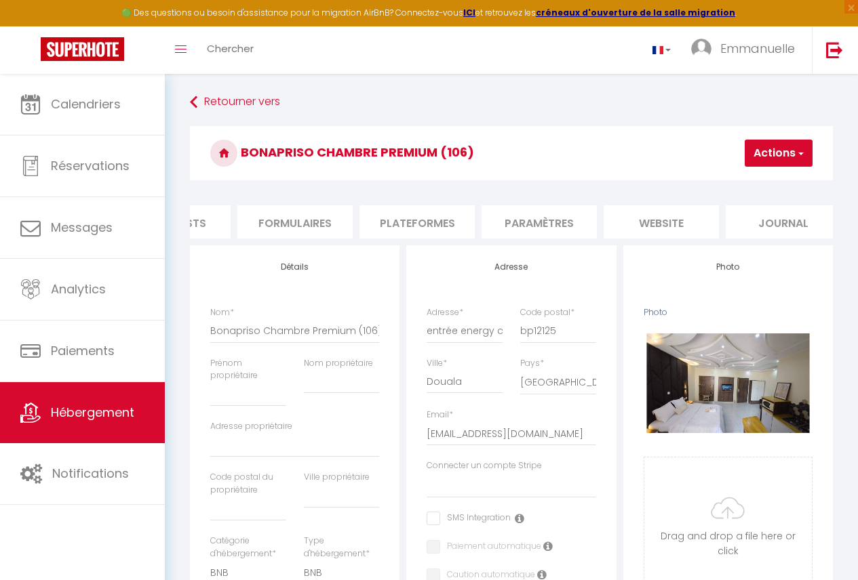
click at [432, 215] on li "Plateformes" at bounding box center [416, 221] width 115 height 33
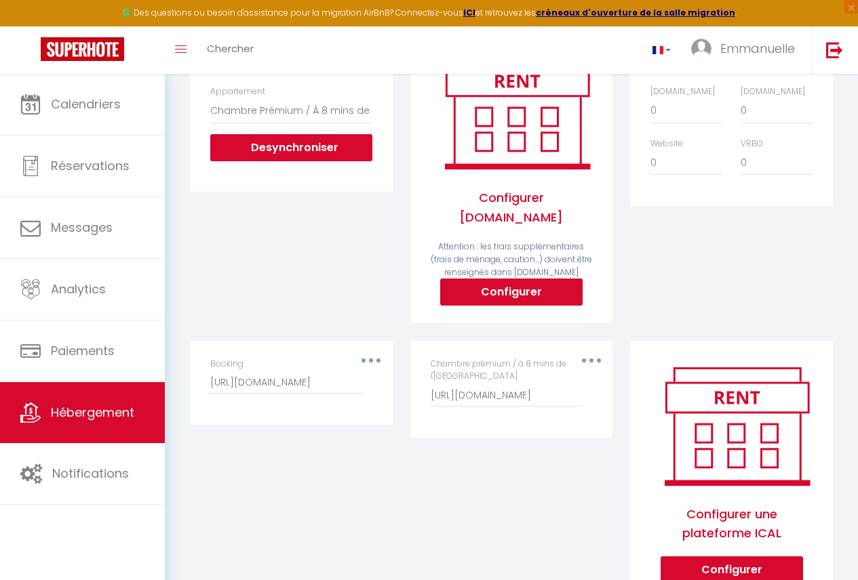
scroll to position [81, 0]
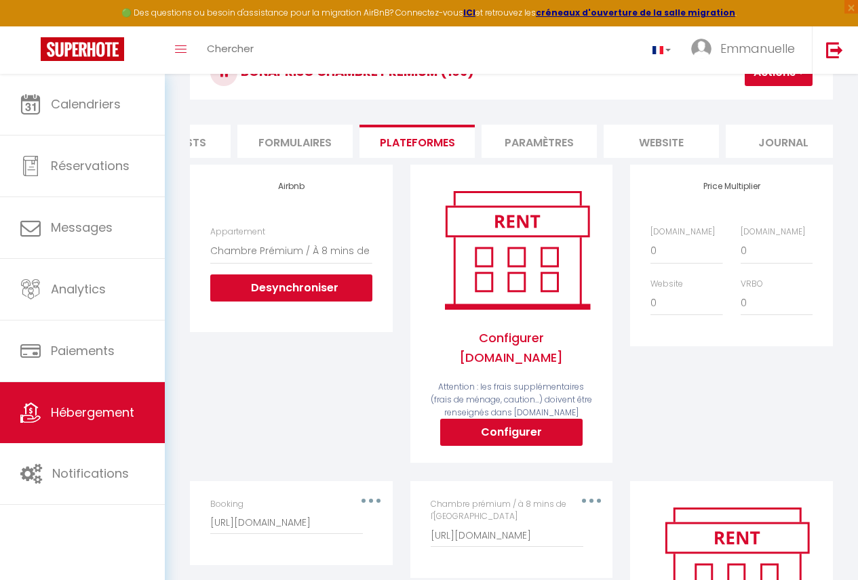
click at [785, 83] on button "Actions" at bounding box center [779, 72] width 68 height 27
click at [740, 104] on link "Enregistrer" at bounding box center [758, 103] width 107 height 18
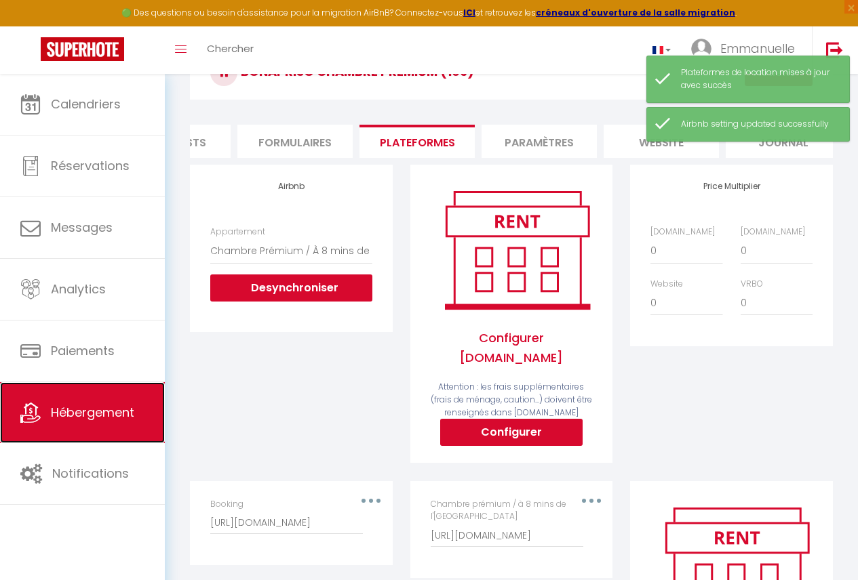
click at [100, 410] on span "Hébergement" at bounding box center [92, 412] width 83 height 17
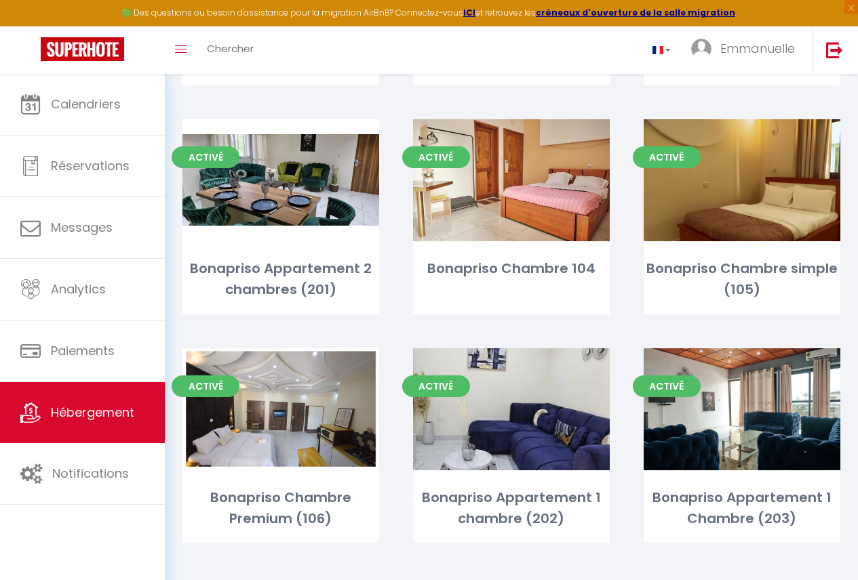
scroll to position [290, 0]
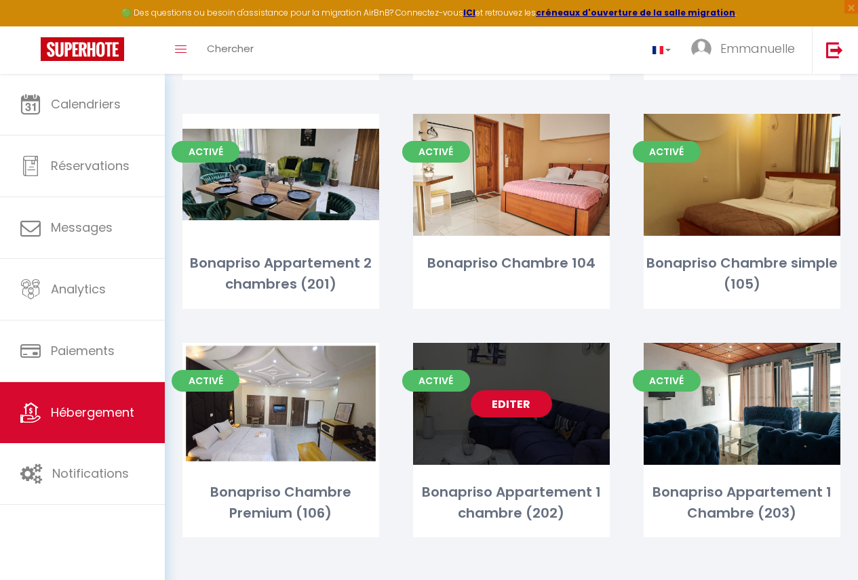
click at [551, 410] on link "Editer" at bounding box center [511, 404] width 81 height 27
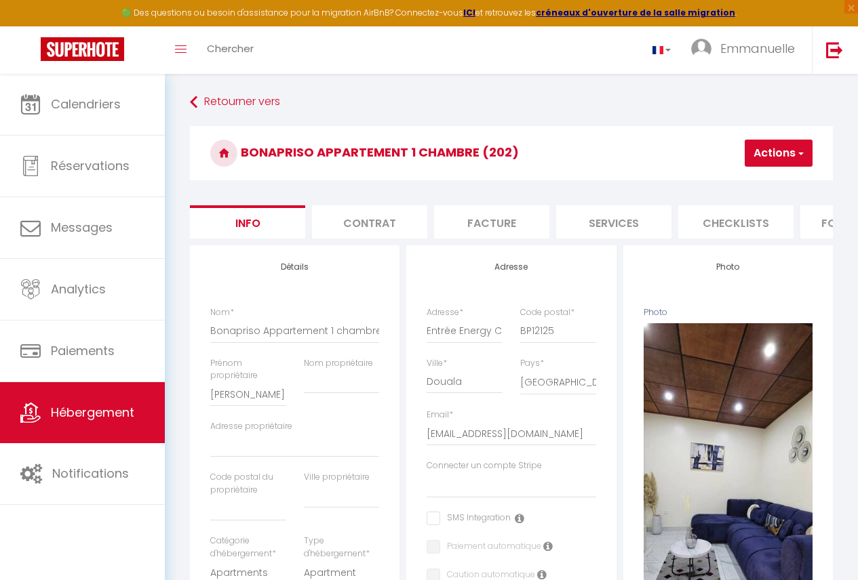
scroll to position [0, 563]
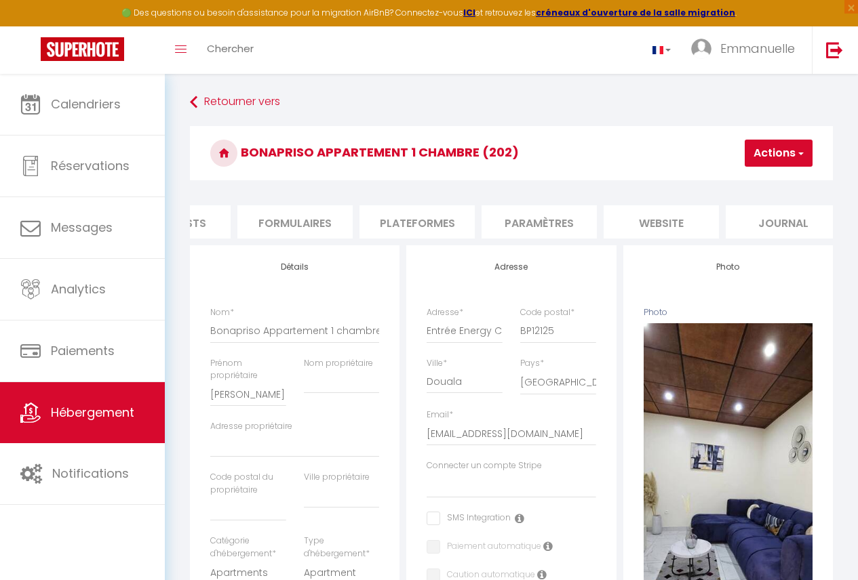
click at [402, 234] on li "Plateformes" at bounding box center [416, 221] width 115 height 33
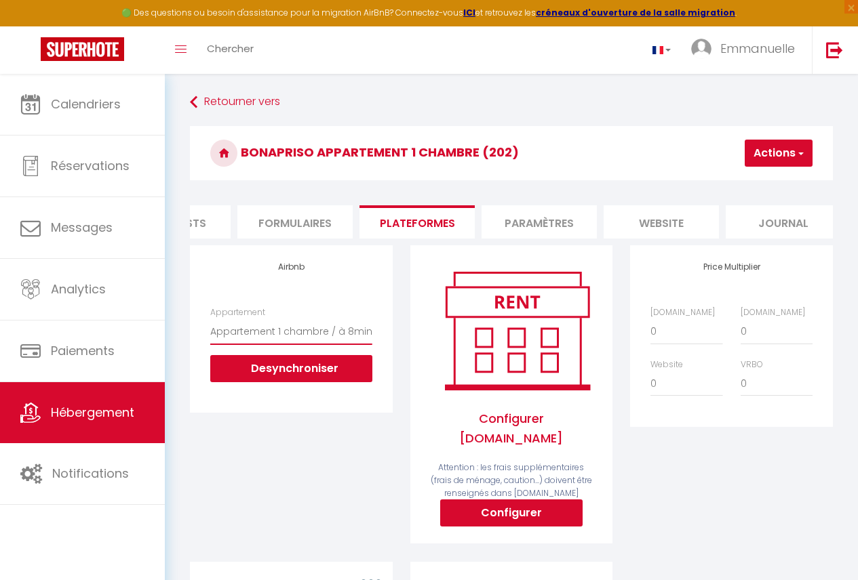
click at [321, 336] on select "Chambre simple/ À 8mins de l’[GEOGRAPHIC_DATA] - [EMAIL_ADDRESS][DOMAIN_NAME] C…" at bounding box center [290, 332] width 161 height 26
click at [365, 502] on div "Airbnb Appartement Chambre simple/ À 8mins de l’[GEOGRAPHIC_DATA][EMAIL_ADDRESS…" at bounding box center [291, 403] width 220 height 316
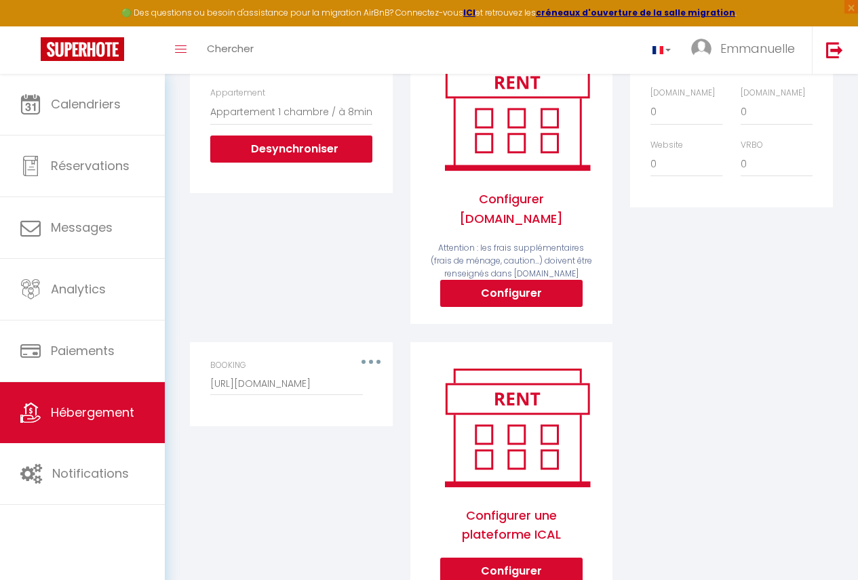
scroll to position [160, 0]
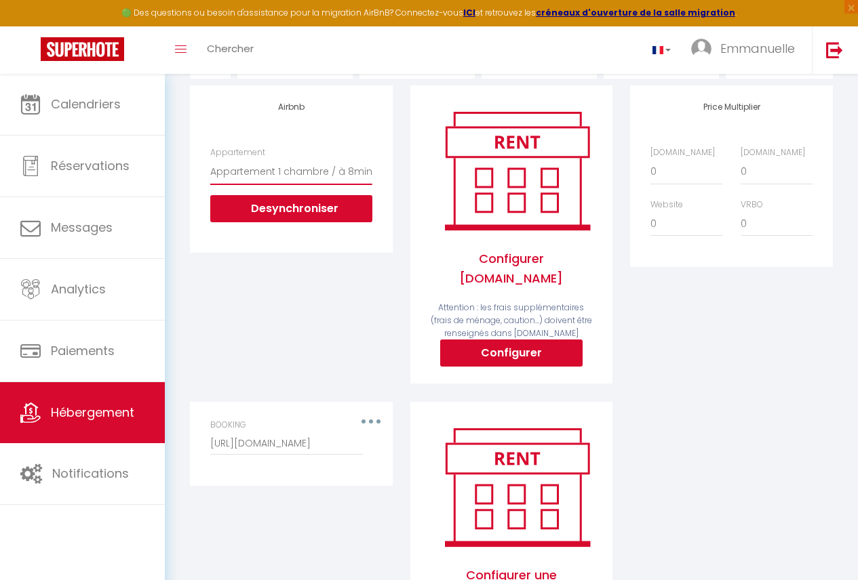
click at [360, 184] on select "Chambre simple/ À 8mins de l’[GEOGRAPHIC_DATA] - [EMAIL_ADDRESS][DOMAIN_NAME] C…" at bounding box center [290, 172] width 161 height 26
click at [359, 179] on select "Chambre simple/ À 8mins de l’[GEOGRAPHIC_DATA] - [EMAIL_ADDRESS][DOMAIN_NAME] C…" at bounding box center [290, 172] width 161 height 26
click at [358, 179] on select "Chambre simple/ À 8mins de l’[GEOGRAPHIC_DATA] - [EMAIL_ADDRESS][DOMAIN_NAME] C…" at bounding box center [290, 172] width 161 height 26
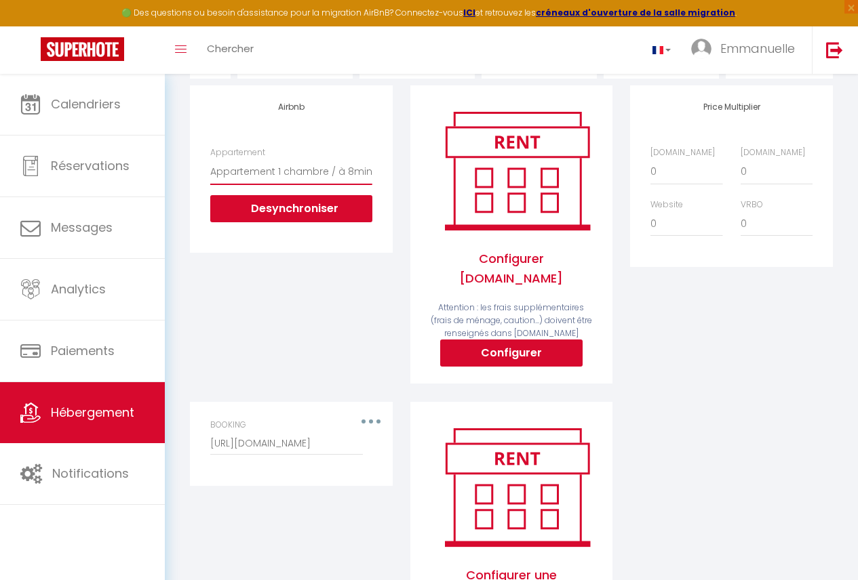
click at [338, 184] on select "Chambre simple/ À 8mins de l’[GEOGRAPHIC_DATA] - [EMAIL_ADDRESS][DOMAIN_NAME] C…" at bounding box center [290, 172] width 161 height 26
click at [333, 182] on select "Chambre simple/ À 8mins de l’[GEOGRAPHIC_DATA] - [EMAIL_ADDRESS][DOMAIN_NAME] C…" at bounding box center [290, 172] width 161 height 26
click at [323, 175] on select "Chambre simple/ À 8mins de l’[GEOGRAPHIC_DATA] - [EMAIL_ADDRESS][DOMAIN_NAME] C…" at bounding box center [290, 172] width 161 height 26
click at [284, 184] on select "Chambre simple/ À 8mins de l’[GEOGRAPHIC_DATA] - [EMAIL_ADDRESS][DOMAIN_NAME] C…" at bounding box center [290, 172] width 161 height 26
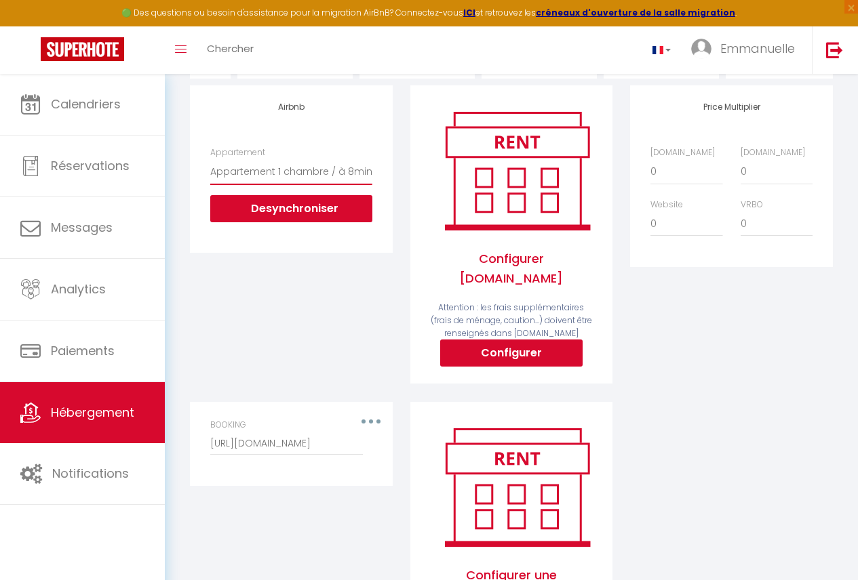
click at [280, 181] on select "Chambre simple/ À 8mins de l’[GEOGRAPHIC_DATA] - [EMAIL_ADDRESS][DOMAIN_NAME] C…" at bounding box center [290, 172] width 161 height 26
click at [275, 180] on select "Chambre simple/ À 8mins de l’[GEOGRAPHIC_DATA] - [EMAIL_ADDRESS][DOMAIN_NAME] C…" at bounding box center [290, 172] width 161 height 26
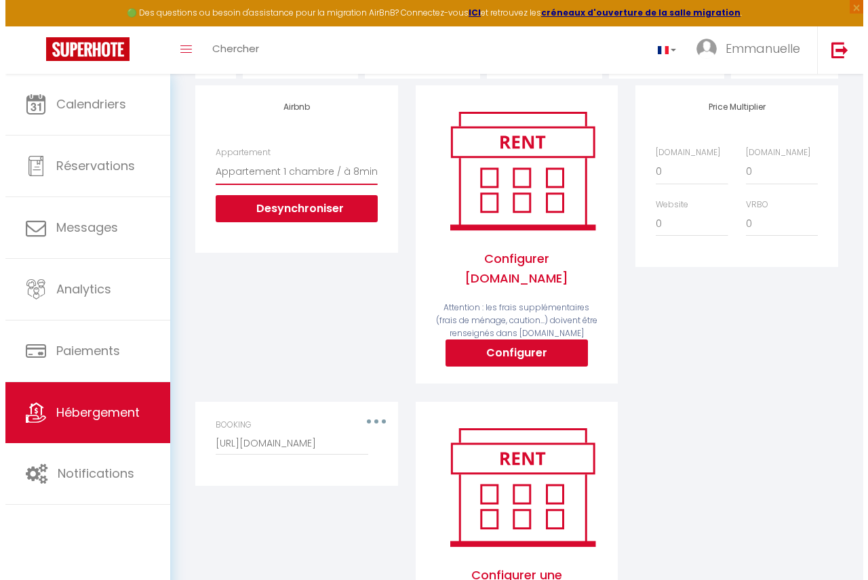
scroll to position [266, 0]
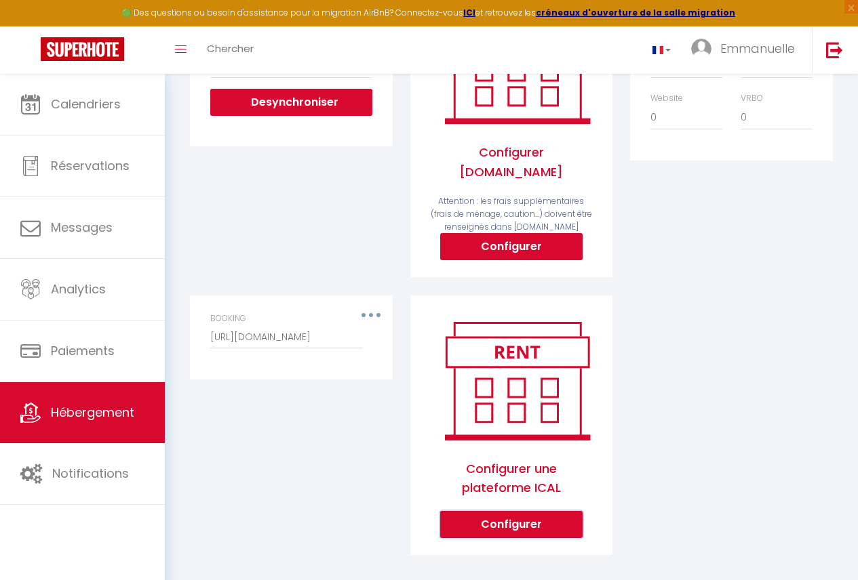
click at [562, 519] on button "Configurer" at bounding box center [511, 524] width 142 height 27
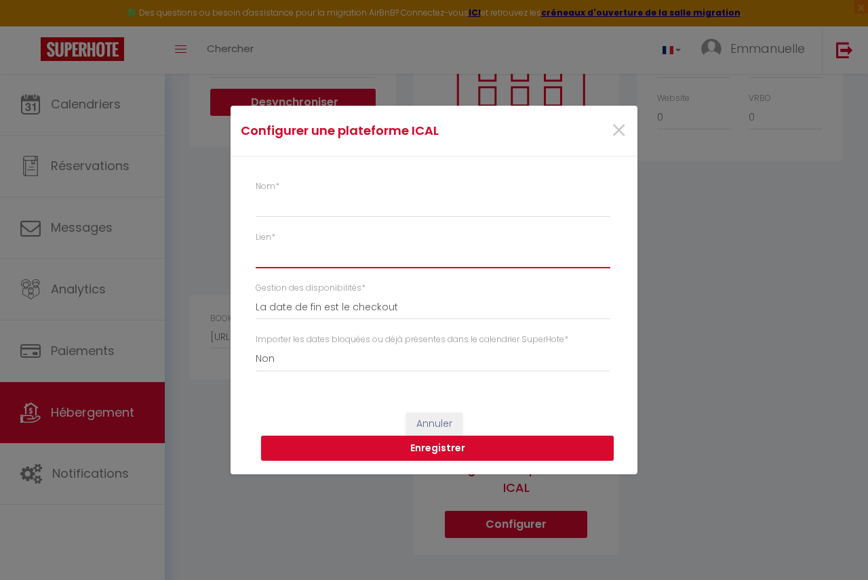
click at [355, 260] on input "Lien *" at bounding box center [433, 255] width 355 height 24
paste input "[URL][DOMAIN_NAME]"
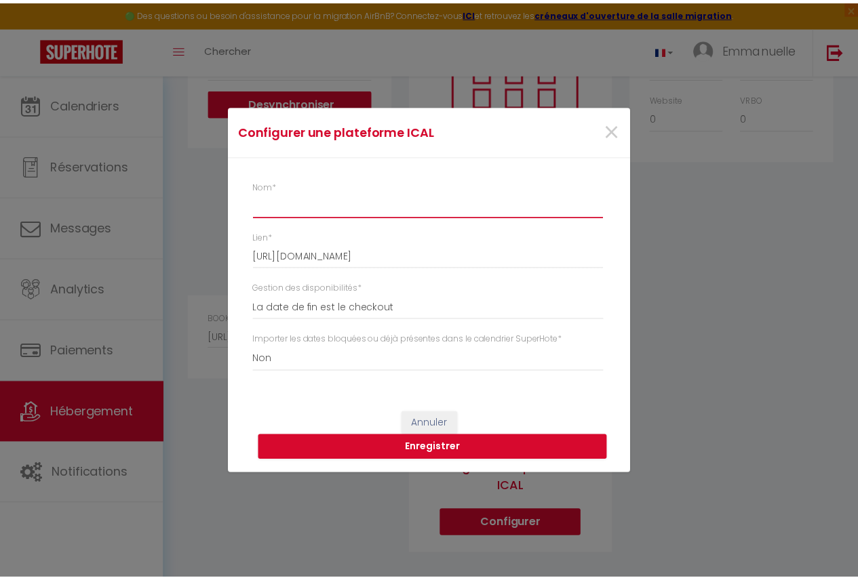
scroll to position [0, 0]
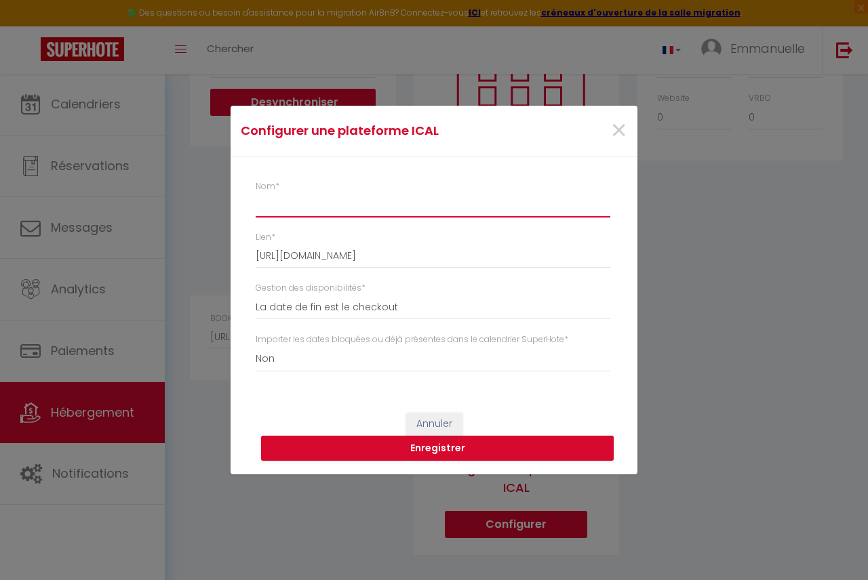
click at [334, 205] on input "Nom *" at bounding box center [433, 205] width 355 height 24
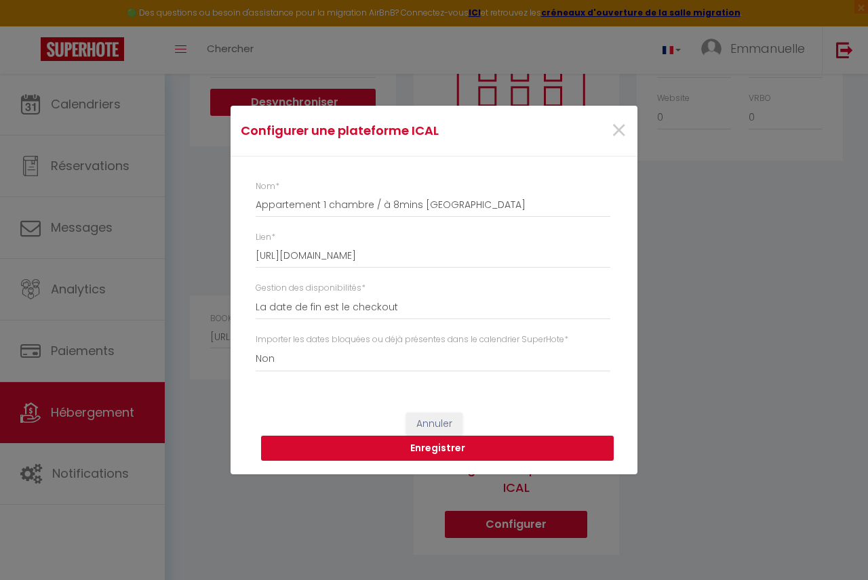
click at [519, 439] on button "Enregistrer" at bounding box center [437, 449] width 353 height 26
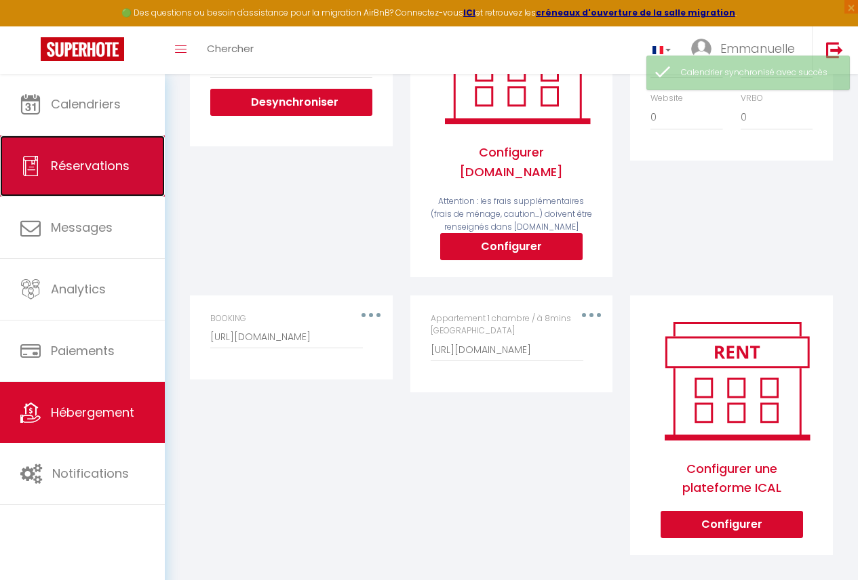
click at [94, 170] on span "Réservations" at bounding box center [90, 165] width 79 height 17
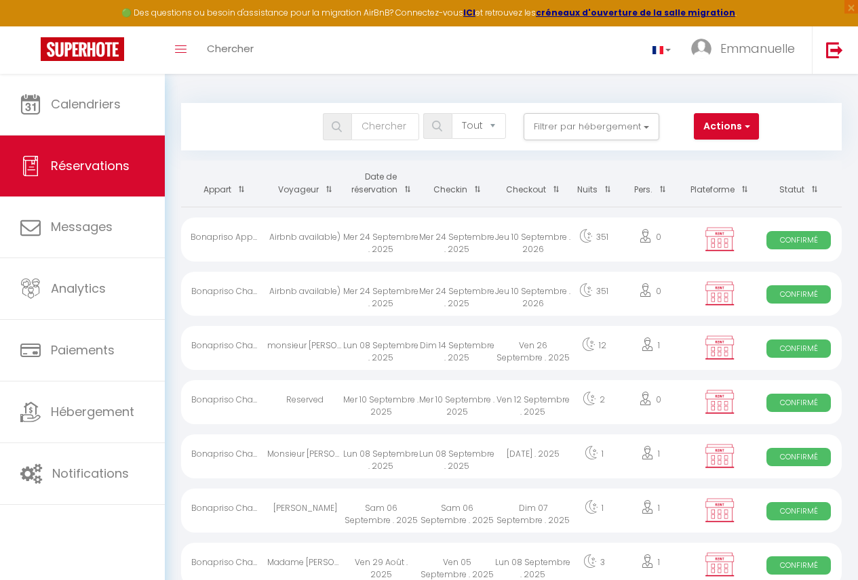
click at [540, 253] on div "Jeu 10 Septembre . 2026" at bounding box center [533, 240] width 76 height 44
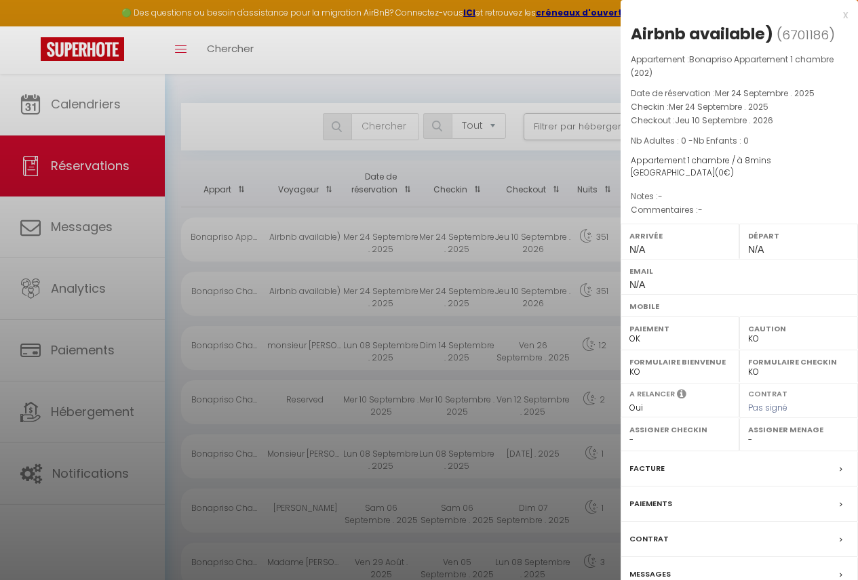
click at [543, 245] on div at bounding box center [429, 290] width 858 height 580
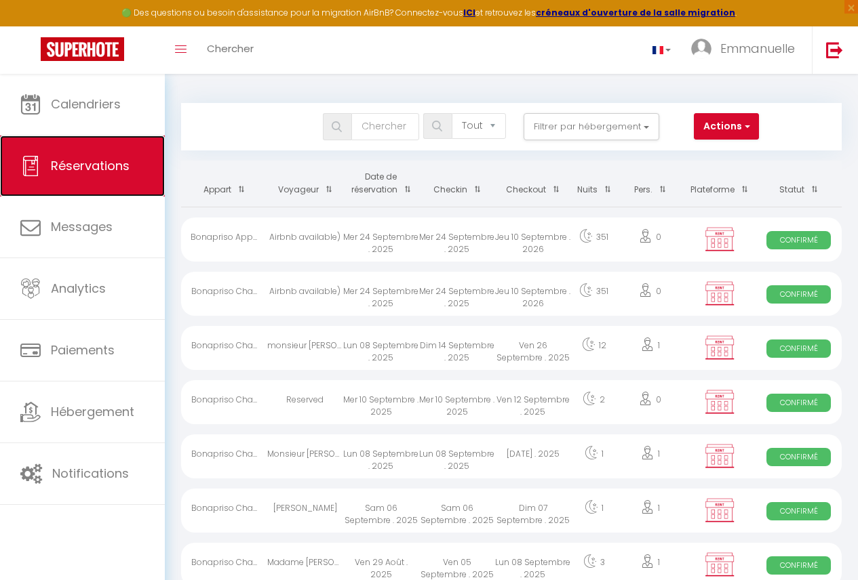
click at [121, 152] on link "Réservations" at bounding box center [82, 166] width 165 height 61
click at [486, 247] on div "Mer 24 Septembre . 2025" at bounding box center [457, 240] width 76 height 44
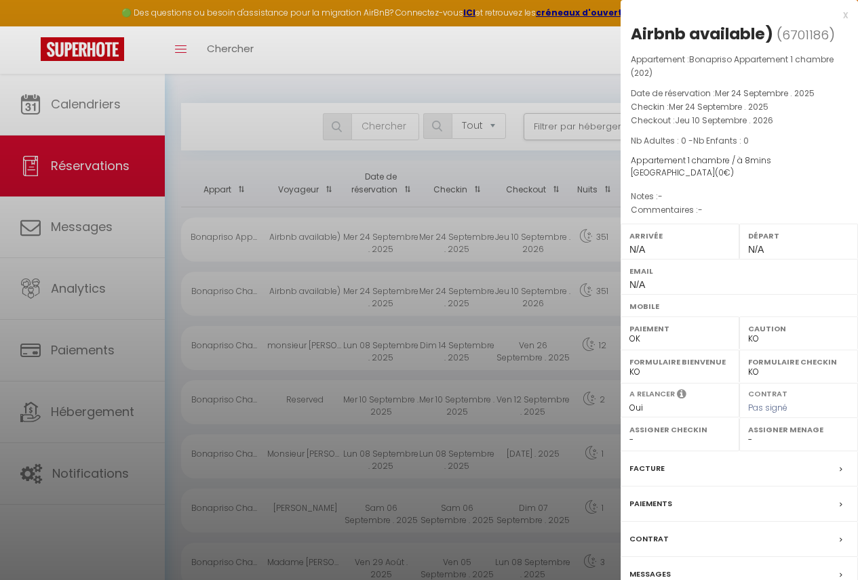
click at [551, 269] on div at bounding box center [429, 290] width 858 height 580
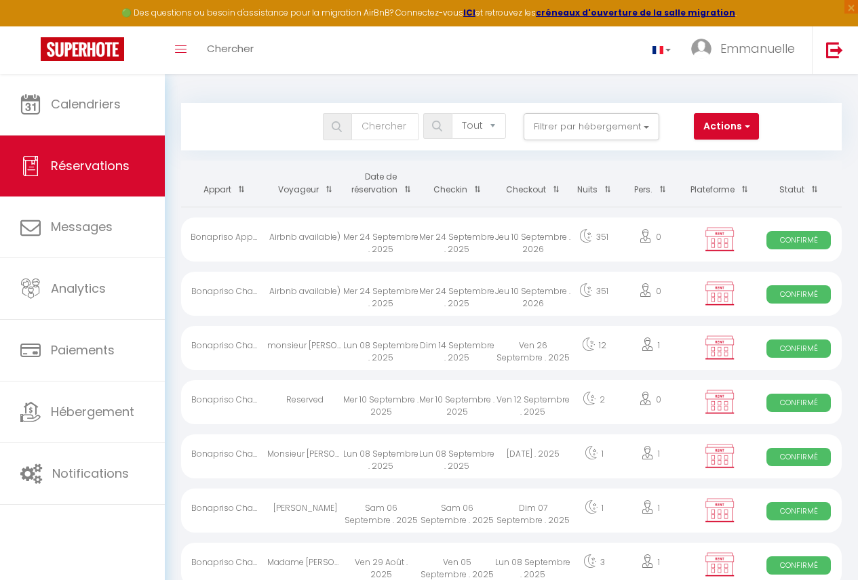
click at [518, 246] on div "Jeu 10 Septembre . 2026" at bounding box center [533, 240] width 76 height 44
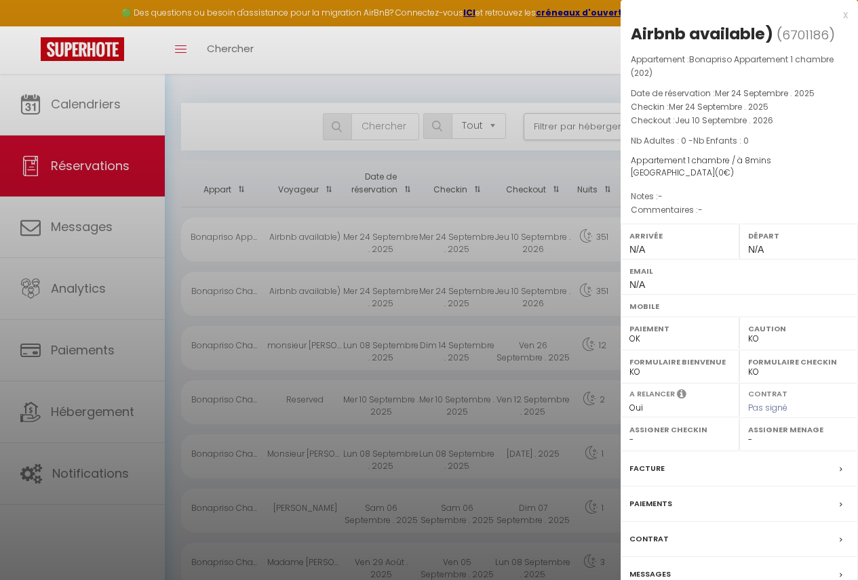
click at [561, 208] on div at bounding box center [429, 290] width 858 height 580
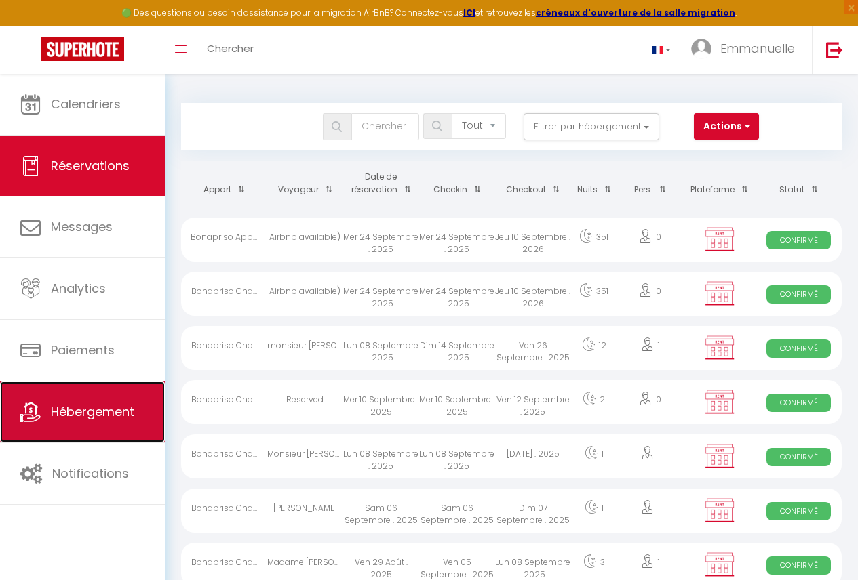
click at [100, 412] on span "Hébergement" at bounding box center [92, 411] width 83 height 17
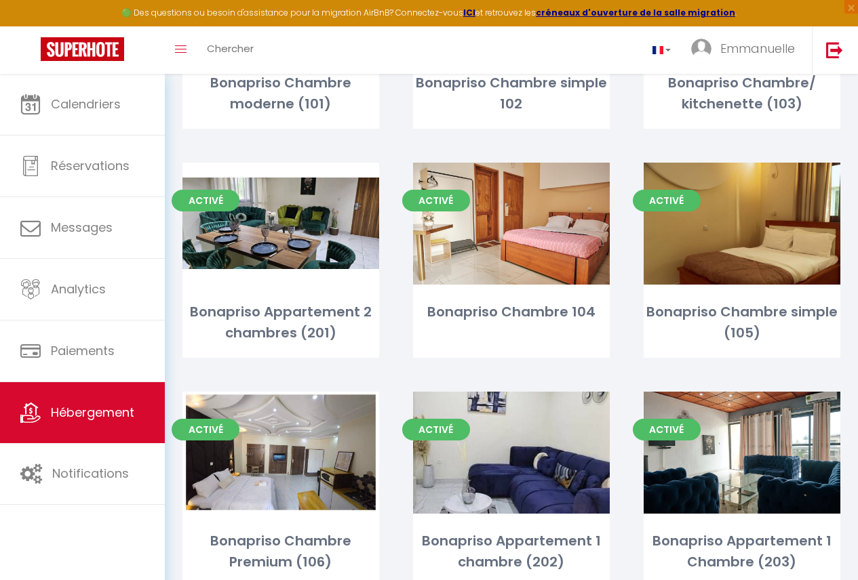
scroll to position [297, 0]
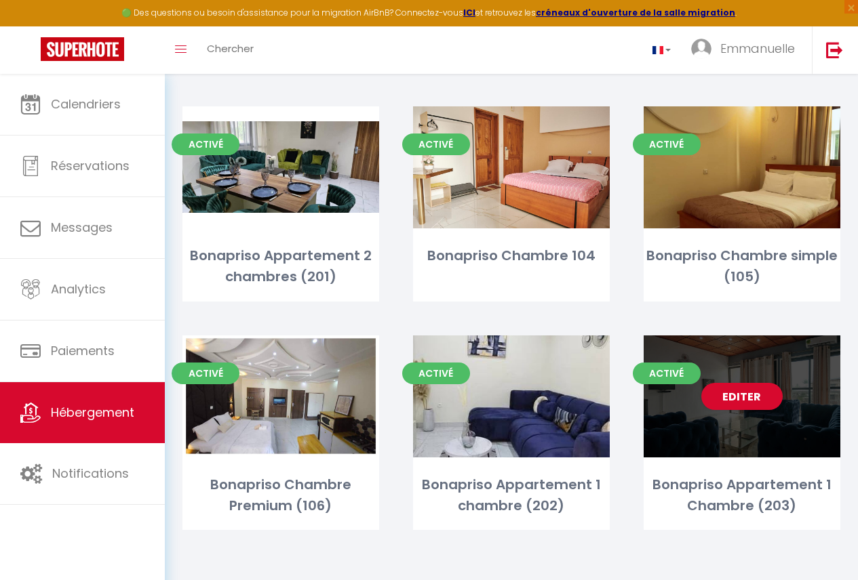
click at [766, 382] on div "Editer" at bounding box center [742, 397] width 197 height 122
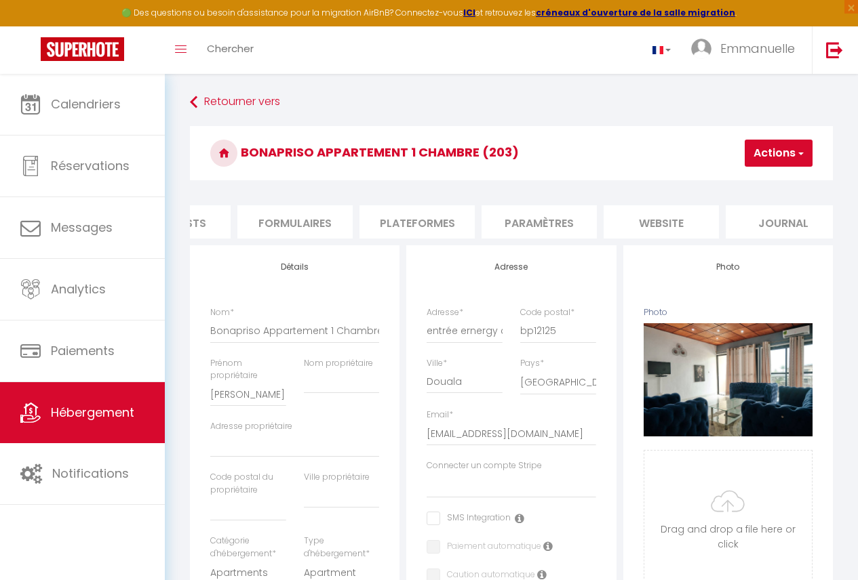
scroll to position [0, 578]
click at [420, 231] on li "Plateformes" at bounding box center [401, 221] width 115 height 33
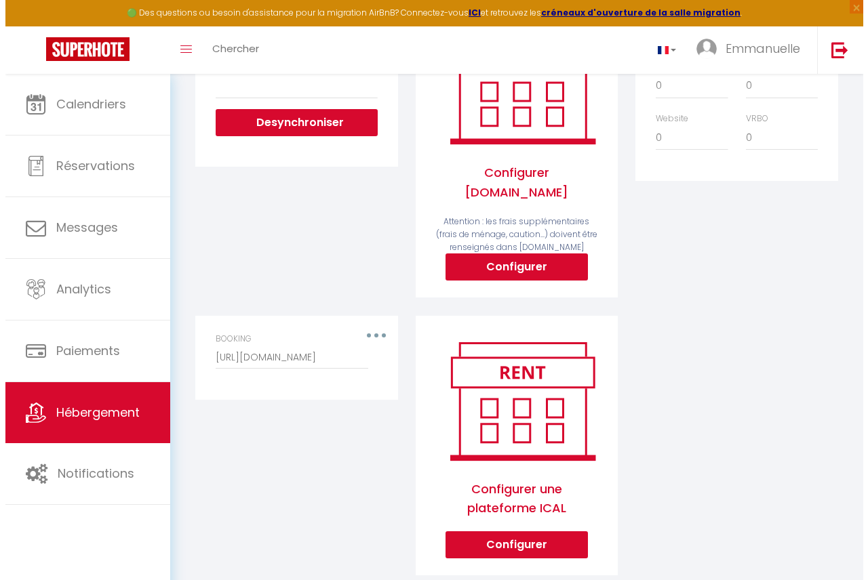
scroll to position [266, 0]
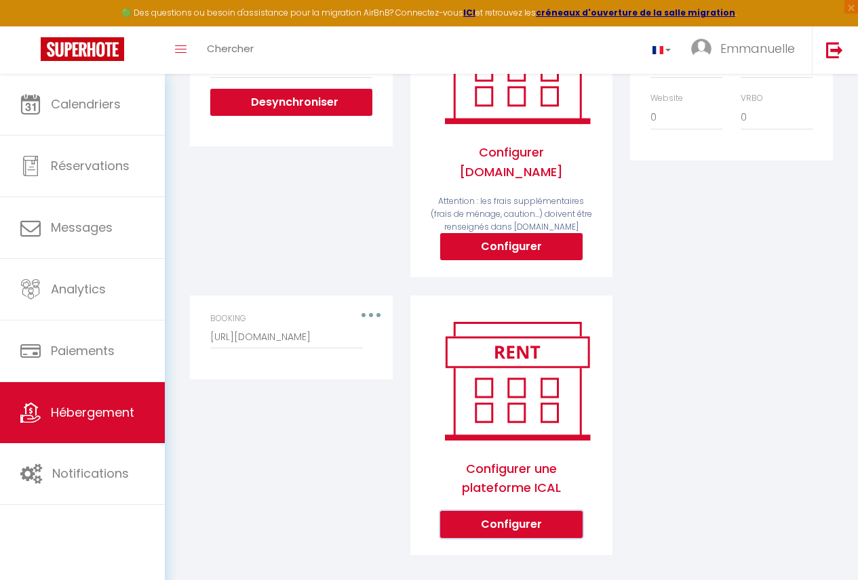
click at [520, 513] on button "Configurer" at bounding box center [511, 524] width 142 height 27
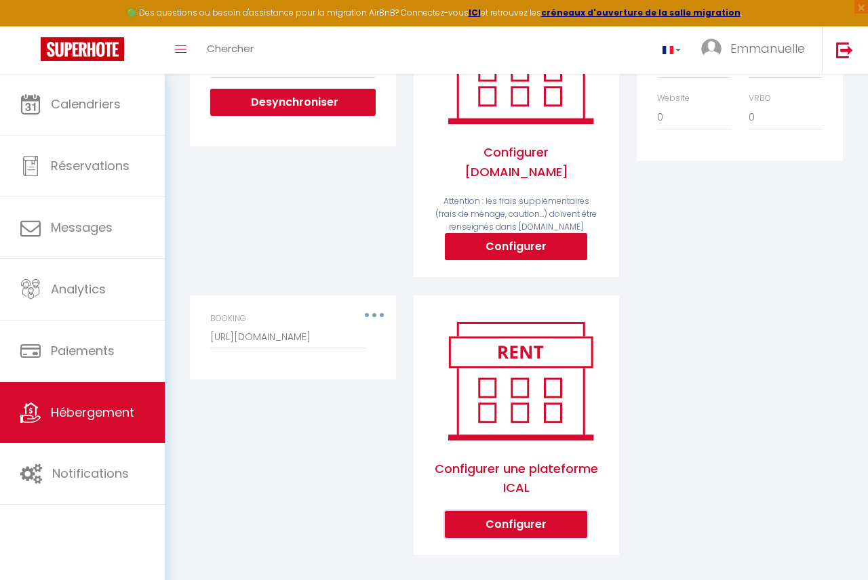
scroll to position [0, 568]
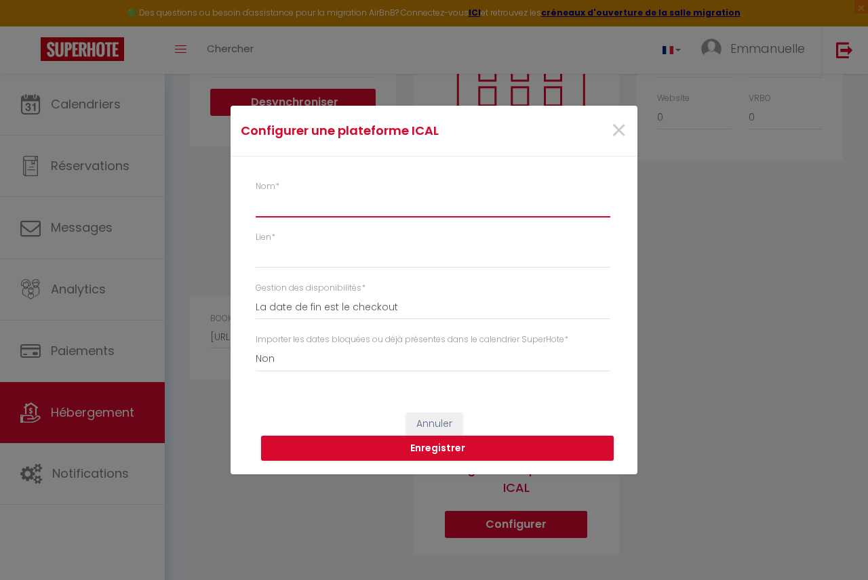
click at [353, 206] on input "Nom *" at bounding box center [433, 205] width 355 height 24
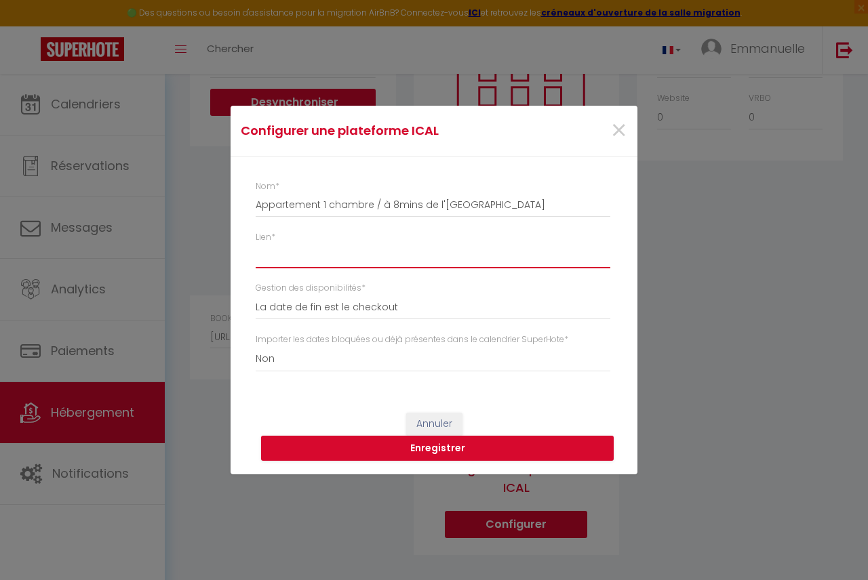
paste input "[URL][DOMAIN_NAME]"
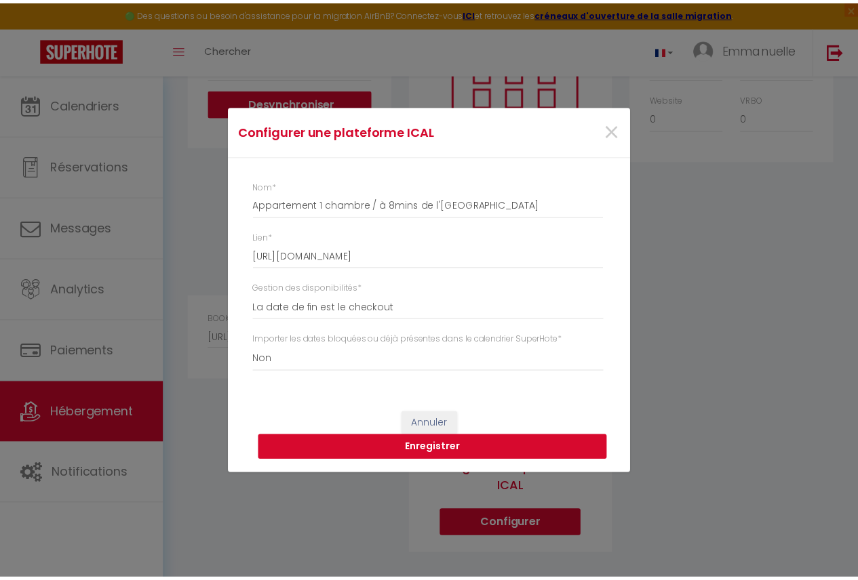
scroll to position [0, 0]
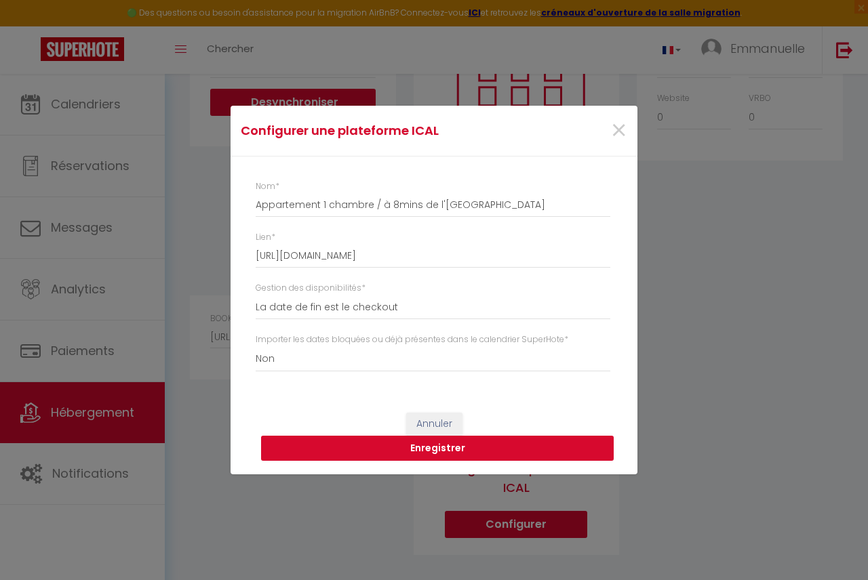
click at [488, 448] on button "Enregistrer" at bounding box center [437, 449] width 353 height 26
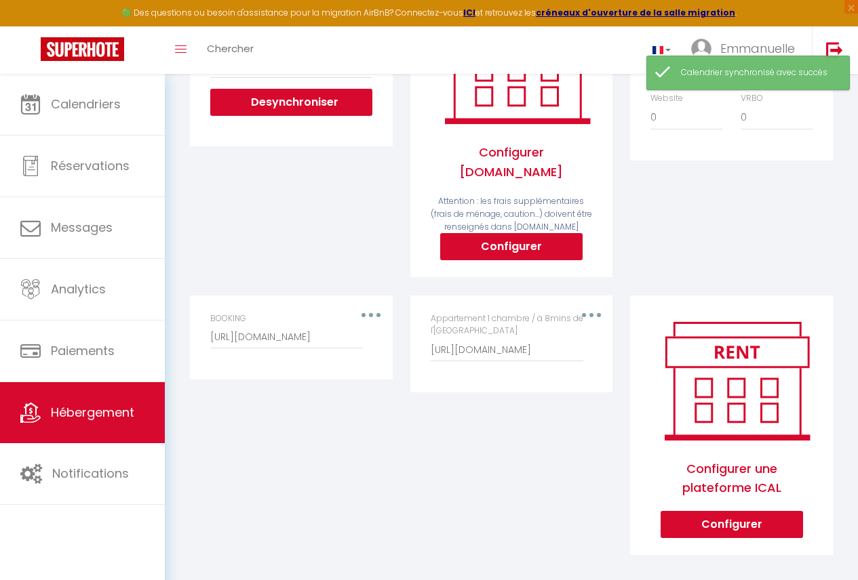
scroll to position [148, 0]
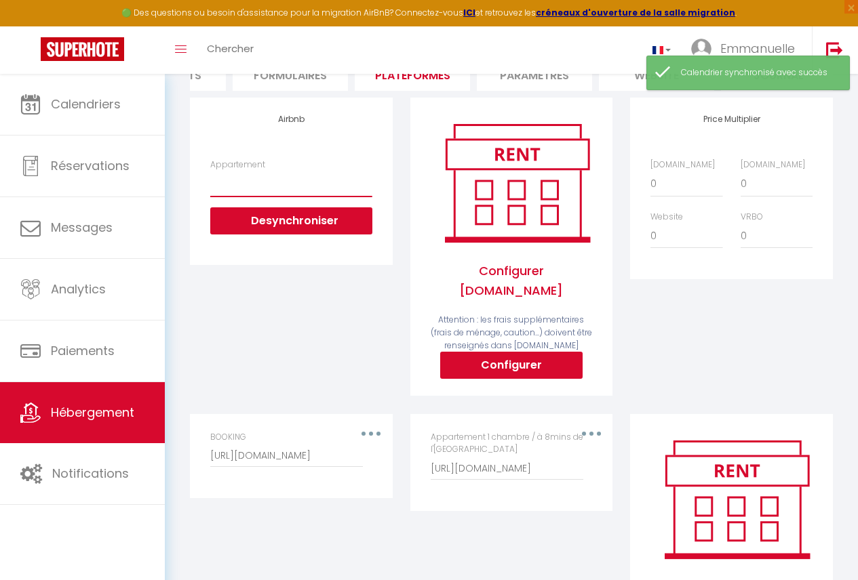
click at [291, 190] on select "Chambre simple/ À 8mins de l’[GEOGRAPHIC_DATA] - [EMAIL_ADDRESS][DOMAIN_NAME] C…" at bounding box center [290, 184] width 161 height 26
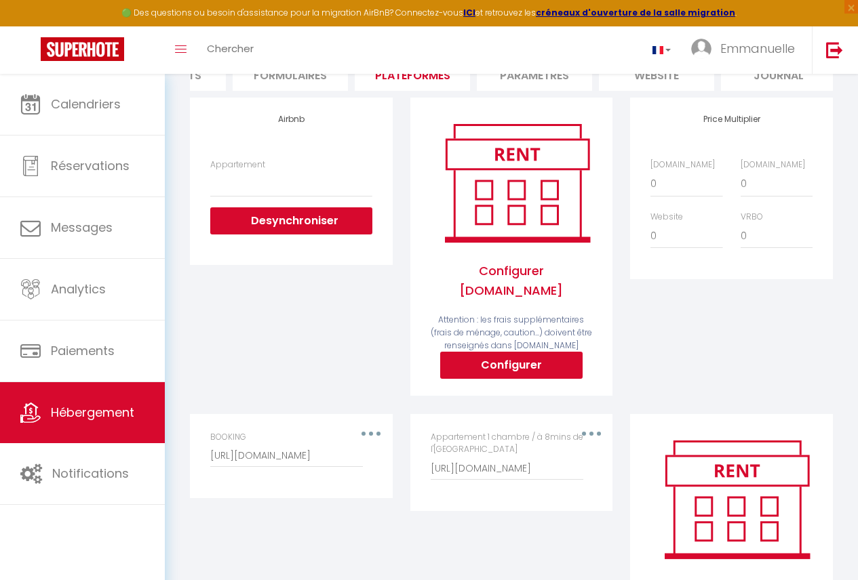
click at [189, 323] on div "Airbnb Appartement Chambre simple/ À 8mins de l’[GEOGRAPHIC_DATA][EMAIL_ADDRESS…" at bounding box center [291, 256] width 220 height 316
drag, startPoint x: 275, startPoint y: 168, endPoint x: 277, endPoint y: 175, distance: 7.1
click at [277, 175] on div "Appartement Chambre simple/ À 8mins de l’[GEOGRAPHIC_DATA][EMAIL_ADDRESS][DOMAI…" at bounding box center [290, 197] width 161 height 76
drag, startPoint x: 279, startPoint y: 191, endPoint x: 279, endPoint y: 202, distance: 11.5
click at [279, 193] on select "Chambre simple/ À 8mins de l’[GEOGRAPHIC_DATA] - [EMAIL_ADDRESS][DOMAIN_NAME] C…" at bounding box center [290, 184] width 161 height 26
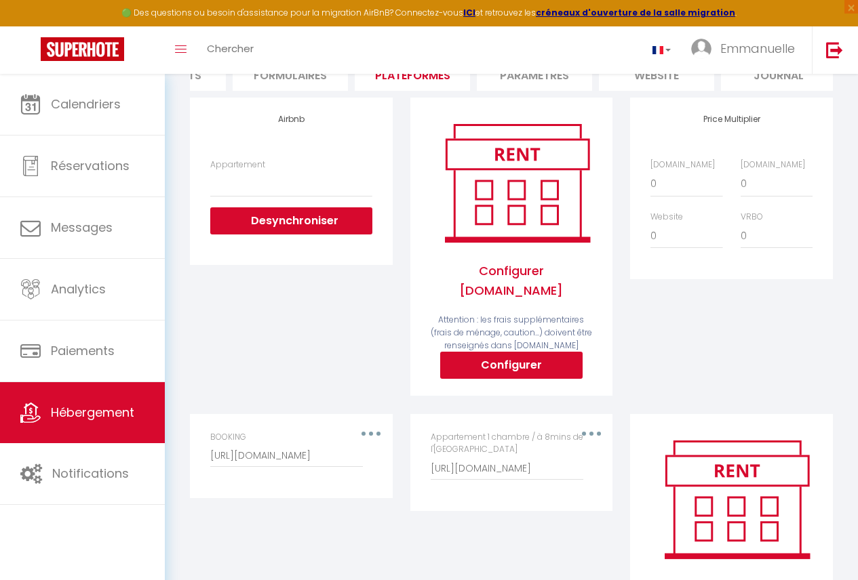
click at [274, 351] on div "Airbnb Appartement Chambre simple/ À 8mins de l’[GEOGRAPHIC_DATA][EMAIL_ADDRESS…" at bounding box center [291, 256] width 220 height 316
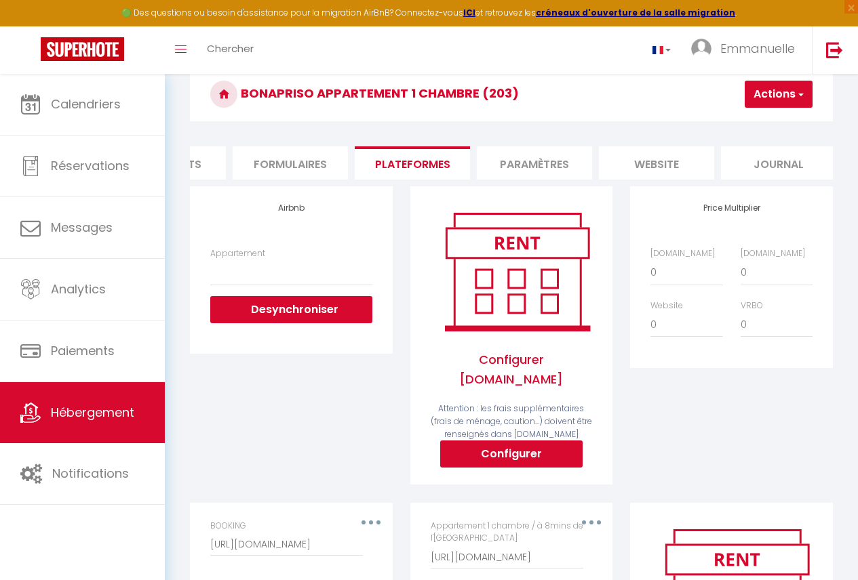
scroll to position [43, 0]
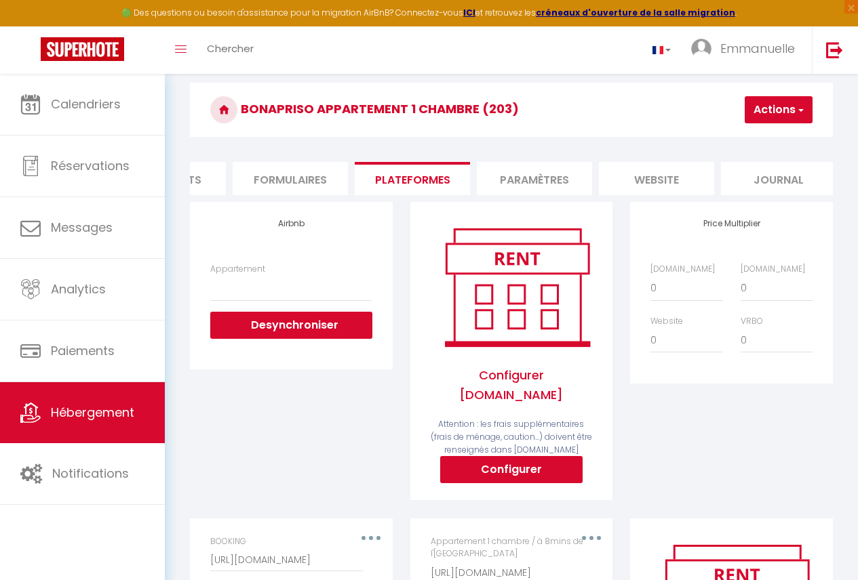
click at [787, 106] on button "Actions" at bounding box center [779, 109] width 68 height 27
click at [759, 136] on link "Enregistrer" at bounding box center [758, 140] width 107 height 18
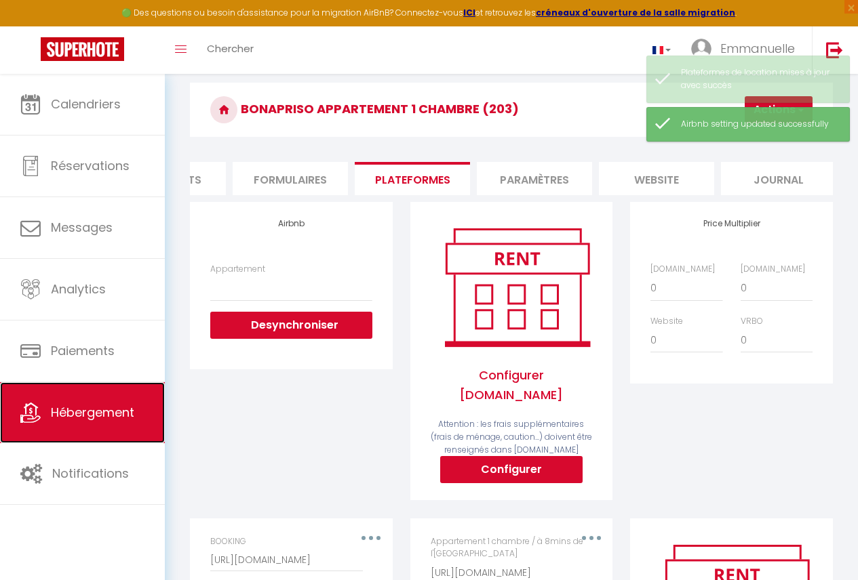
click at [110, 414] on span "Hébergement" at bounding box center [92, 412] width 83 height 17
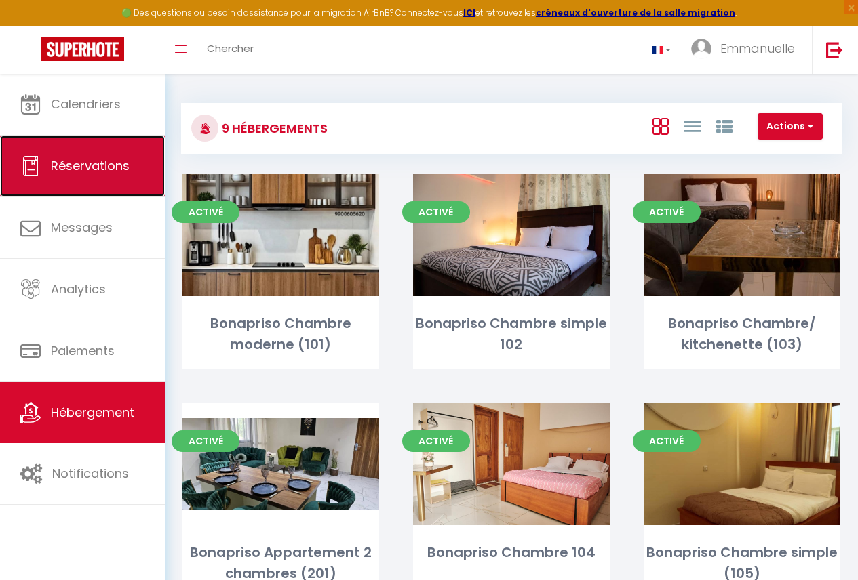
click at [73, 168] on span "Réservations" at bounding box center [90, 165] width 79 height 17
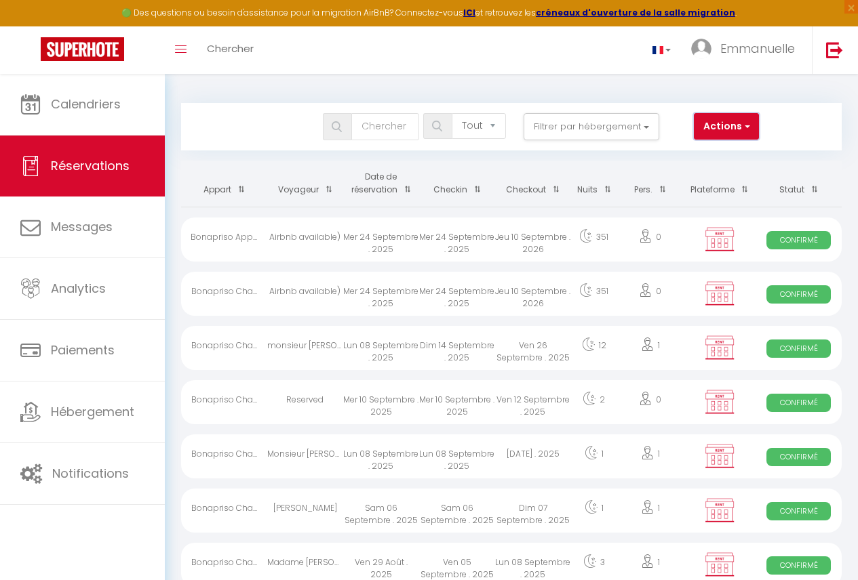
click at [737, 132] on button "Actions" at bounding box center [726, 126] width 65 height 27
click at [658, 153] on link "Nouvelle Réservation" at bounding box center [685, 156] width 145 height 18
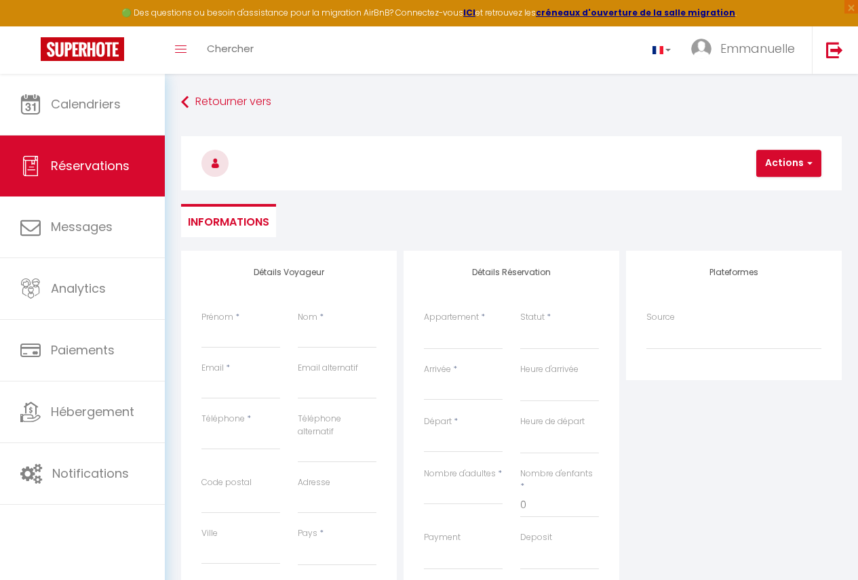
click at [283, 323] on div "Prénom *" at bounding box center [241, 336] width 96 height 51
click at [254, 337] on input "Prénom" at bounding box center [240, 336] width 79 height 24
click at [101, 161] on span "Réservations" at bounding box center [90, 165] width 79 height 17
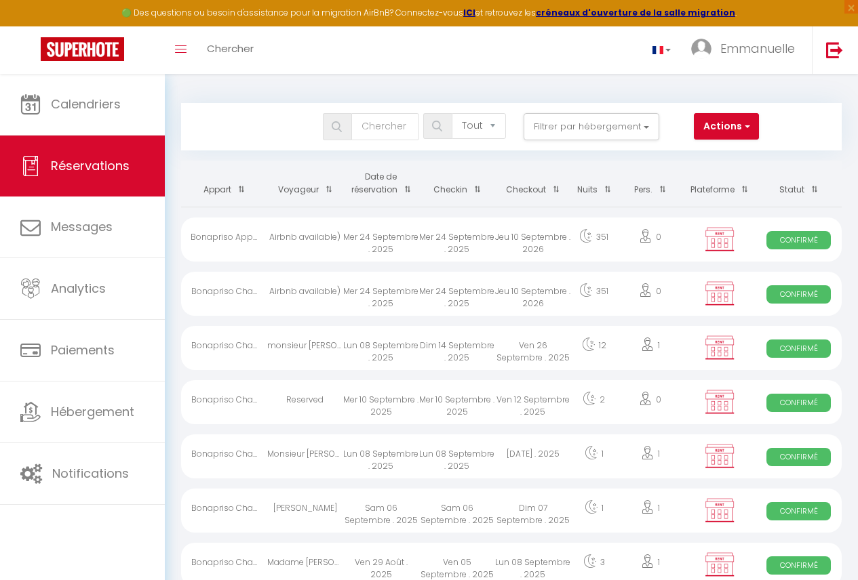
click at [492, 415] on div "Mer 10 Septembre . 2025" at bounding box center [457, 402] width 76 height 44
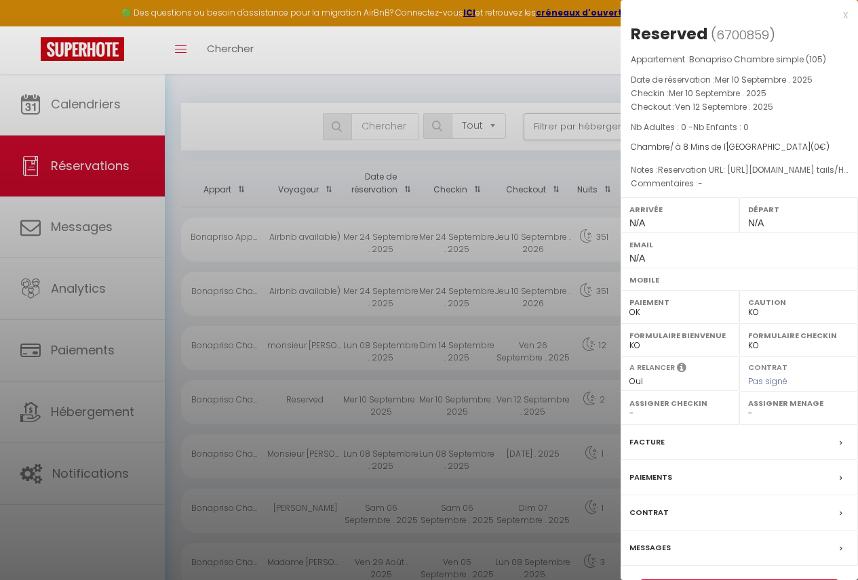
click at [492, 415] on div at bounding box center [429, 290] width 858 height 580
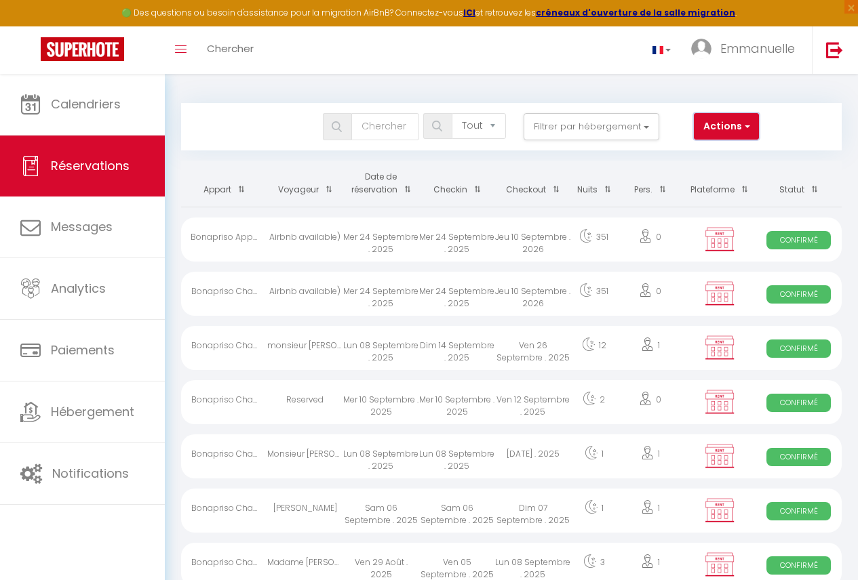
click at [715, 119] on button "Actions" at bounding box center [726, 126] width 65 height 27
click at [690, 153] on link "Nouvelle Réservation" at bounding box center [685, 156] width 145 height 18
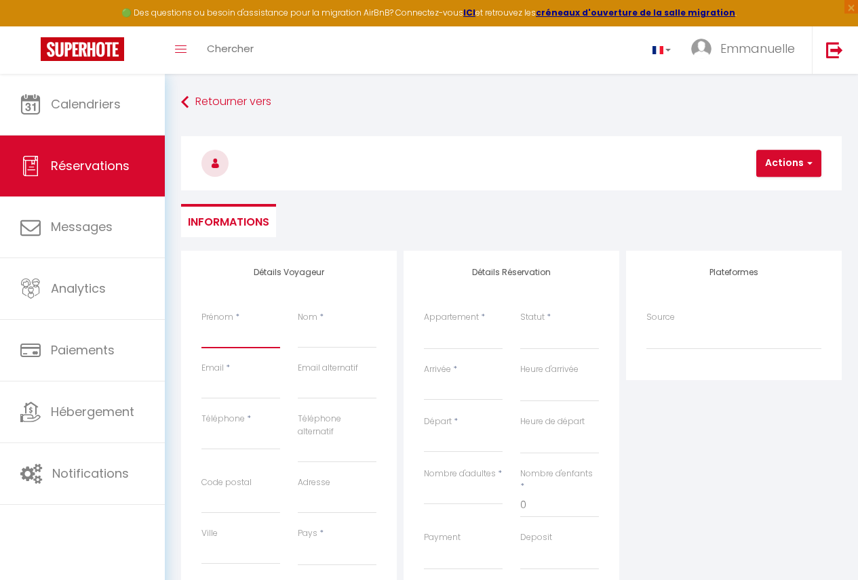
click at [251, 339] on input "Prénom" at bounding box center [240, 336] width 79 height 24
click at [301, 344] on input "Nom" at bounding box center [337, 336] width 79 height 24
click at [239, 387] on input "Email" at bounding box center [240, 387] width 79 height 24
click at [235, 442] on input "Téléphone" at bounding box center [240, 438] width 79 height 24
click at [334, 555] on select "[GEOGRAPHIC_DATA] [GEOGRAPHIC_DATA] [GEOGRAPHIC_DATA] [GEOGRAPHIC_DATA] [GEOGRA…" at bounding box center [337, 553] width 79 height 26
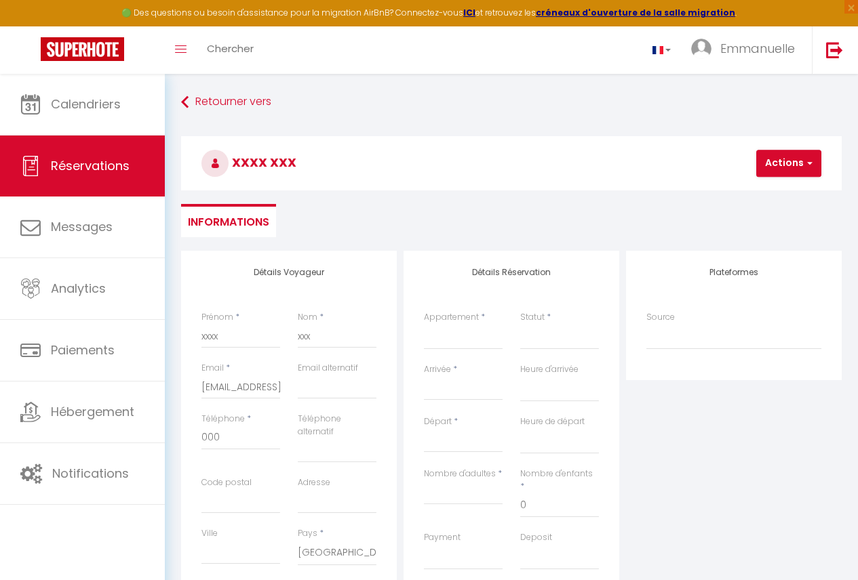
click at [685, 415] on div "Plateformes Source Direct [DOMAIN_NAME] [DOMAIN_NAME] Chalet montagne Expedia G…" at bounding box center [734, 500] width 222 height 498
click at [488, 328] on select "Bonapriso Appartement 2 chambres (201) Bonapriso Appartement 1 chambre (202) Bo…" at bounding box center [463, 337] width 79 height 26
click at [424, 324] on select "Bonapriso Appartement 2 chambres (201) Bonapriso Appartement 1 chambre (202) Bo…" at bounding box center [463, 337] width 79 height 26
click at [536, 344] on select "Confirmé Non Confirmé [PERSON_NAME] par le voyageur No Show Request" at bounding box center [559, 337] width 79 height 26
click at [543, 344] on select "Confirmé Non Confirmé [PERSON_NAME] par le voyageur No Show Request" at bounding box center [559, 337] width 79 height 26
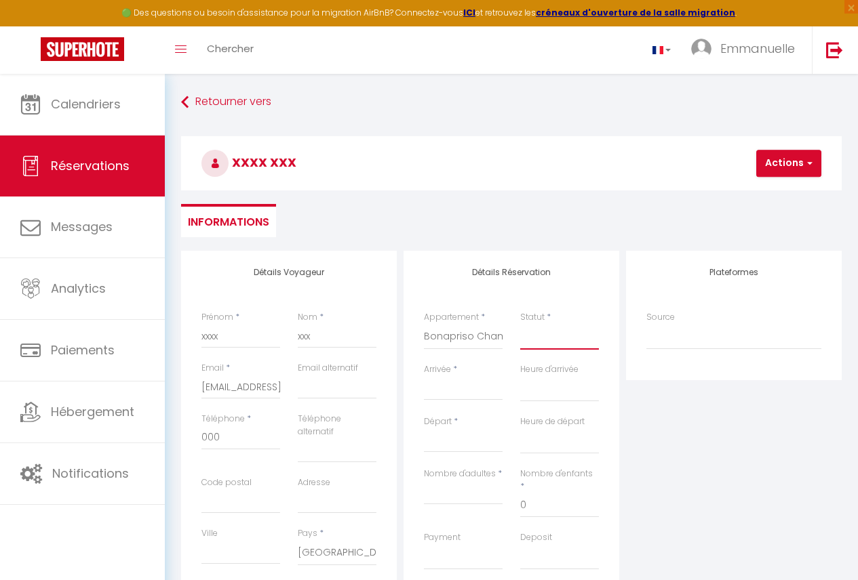
click at [547, 341] on select "Confirmé Non Confirmé [PERSON_NAME] par le voyageur No Show Request" at bounding box center [559, 337] width 79 height 26
click at [520, 324] on select "Confirmé Non Confirmé [PERSON_NAME] par le voyageur No Show Request" at bounding box center [559, 337] width 79 height 26
click at [479, 397] on input "Arrivée" at bounding box center [463, 390] width 79 height 18
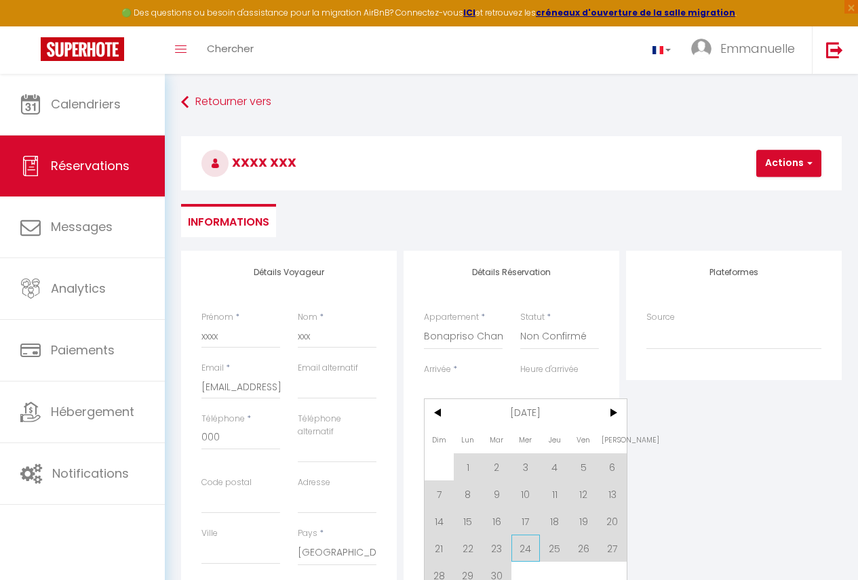
click at [525, 547] on span "24" at bounding box center [525, 548] width 29 height 27
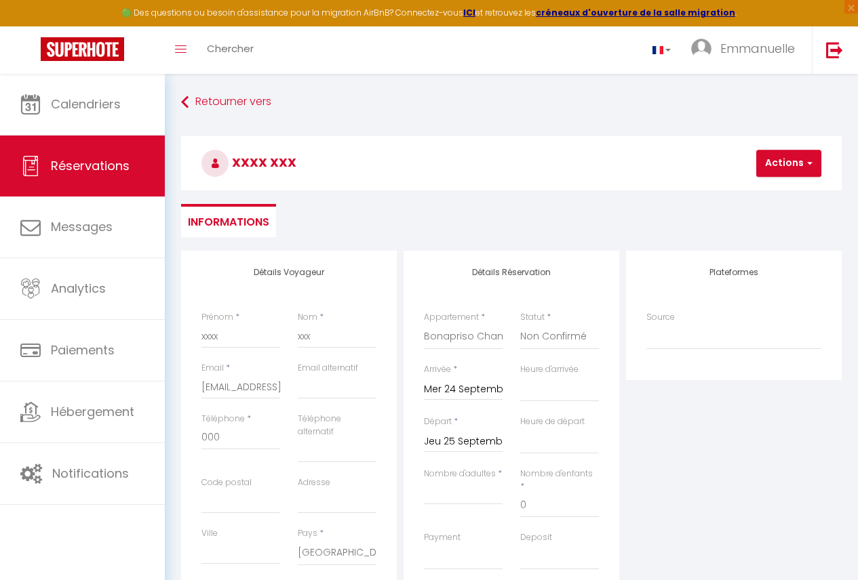
click at [479, 443] on input "Jeu 25 Septembre 2025" at bounding box center [463, 442] width 79 height 18
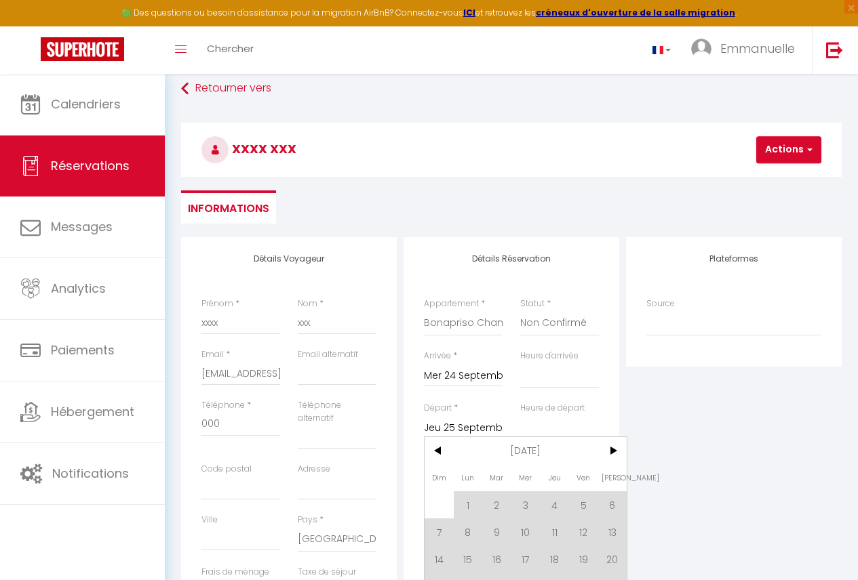
scroll to position [71, 0]
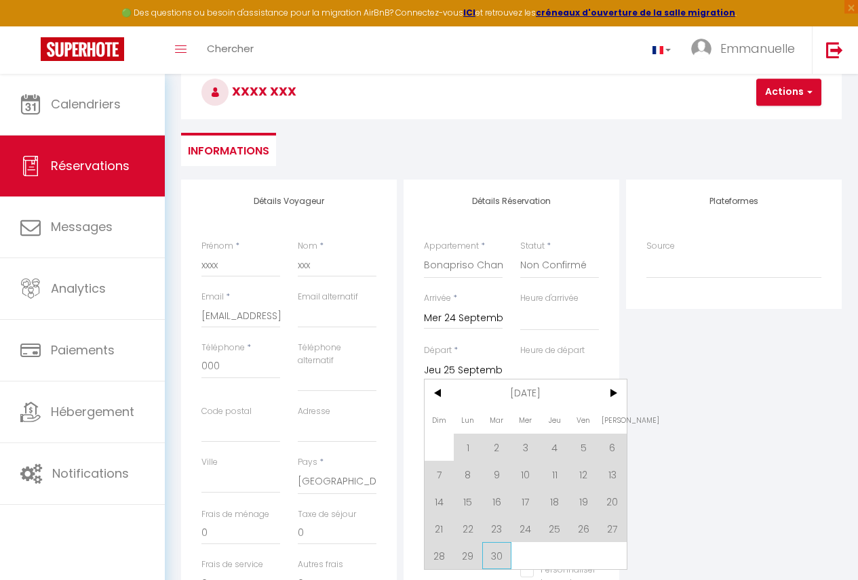
click at [493, 556] on span "30" at bounding box center [496, 555] width 29 height 27
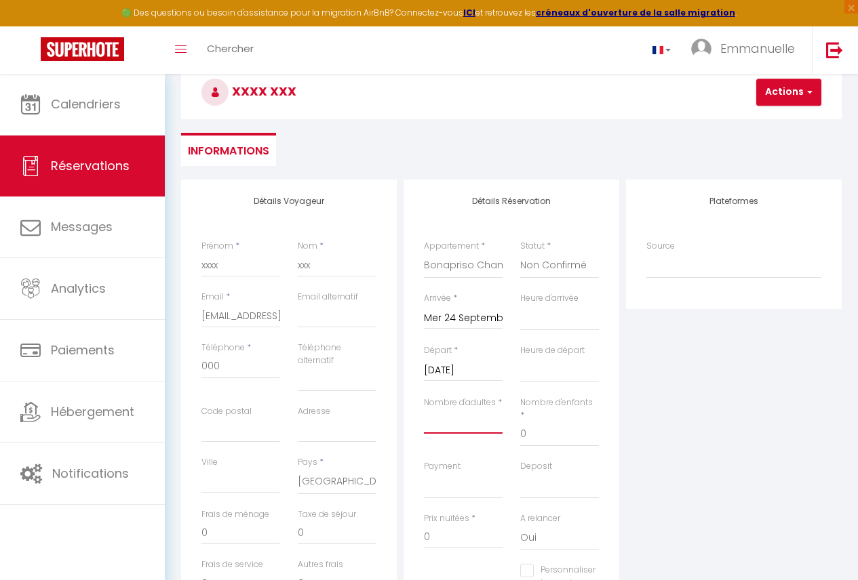
click at [486, 421] on input "Nombre d'adultes" at bounding box center [463, 422] width 79 height 24
click at [452, 525] on input "0" at bounding box center [463, 537] width 79 height 24
click at [803, 95] on button "Actions" at bounding box center [788, 92] width 65 height 27
click at [776, 121] on link "Enregistrer" at bounding box center [800, 122] width 107 height 18
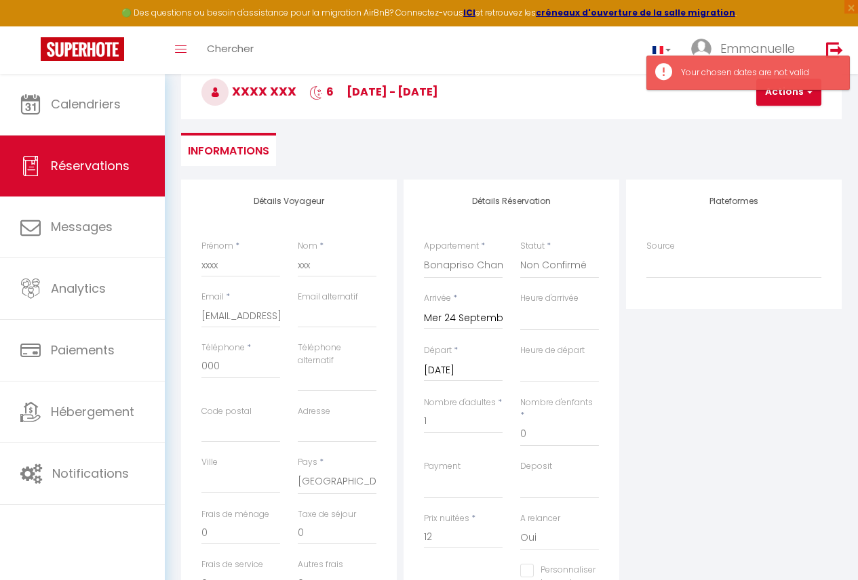
click at [457, 314] on input "Mer 24 Septembre 2025" at bounding box center [463, 319] width 79 height 18
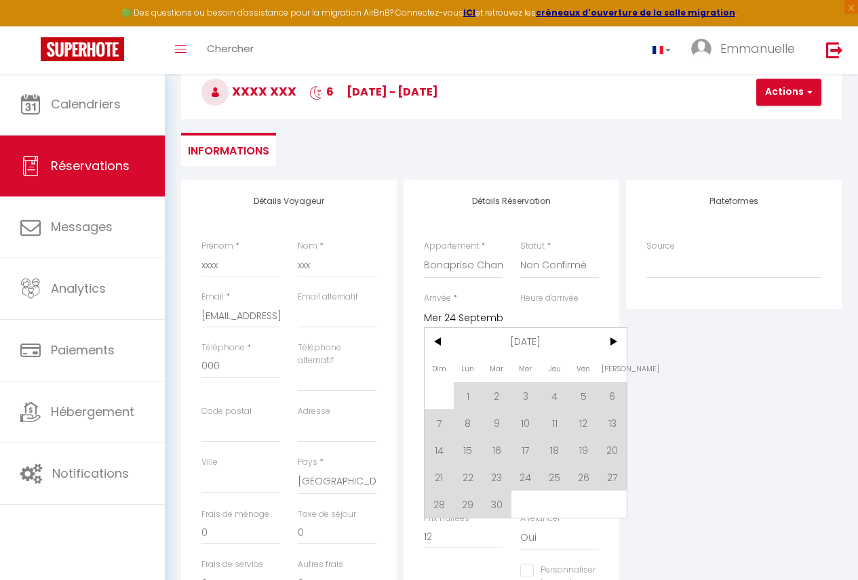
click at [471, 296] on div "Arrivée * [DATE] < [DATE] > Dim Lun Mar Mer Jeu Ven Sam 1 2 3 4 5 6 7 8 9 10 11…" at bounding box center [463, 310] width 79 height 37
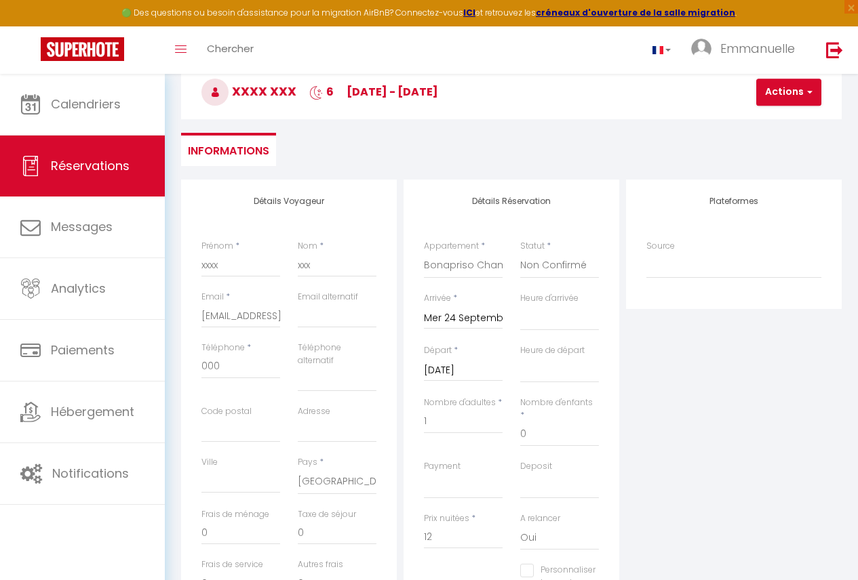
click at [469, 314] on input "Mer 24 Septembre 2025" at bounding box center [463, 319] width 79 height 18
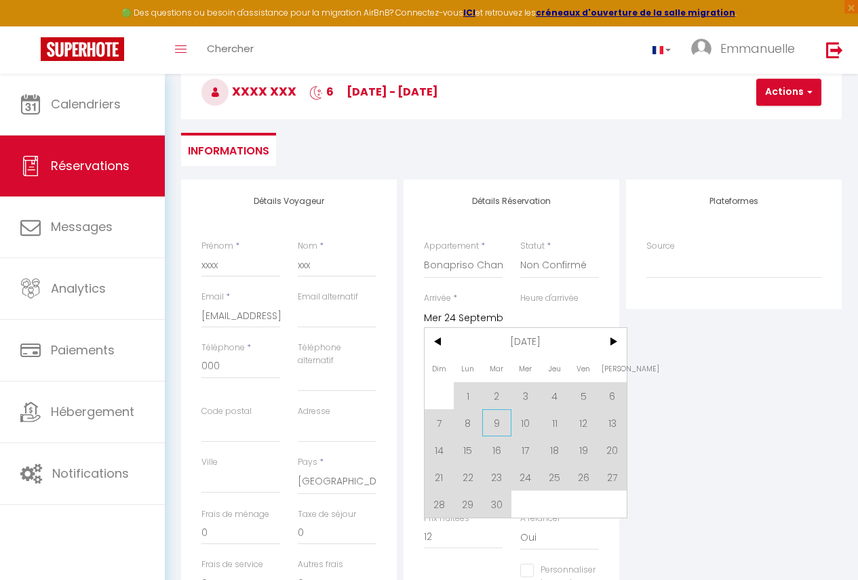
click at [490, 416] on span "9" at bounding box center [496, 423] width 29 height 27
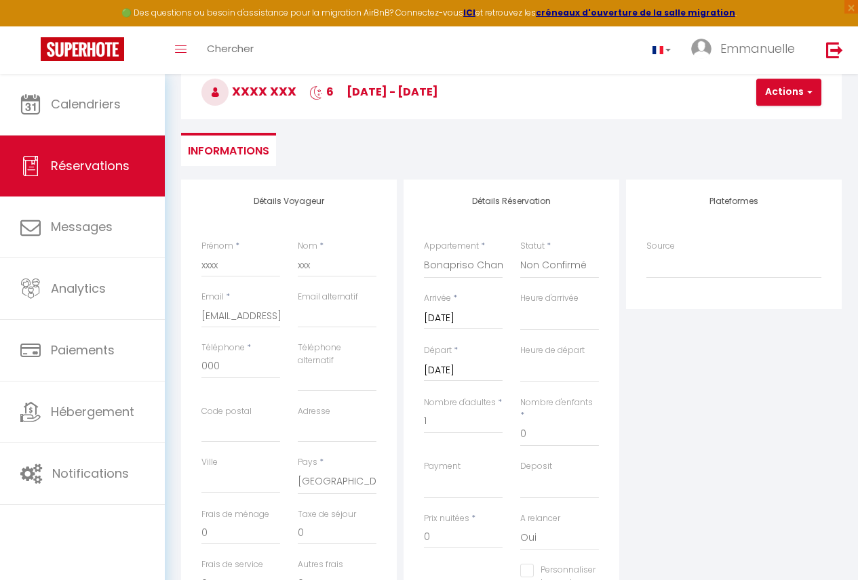
click at [462, 372] on input "[DATE]" at bounding box center [463, 371] width 79 height 18
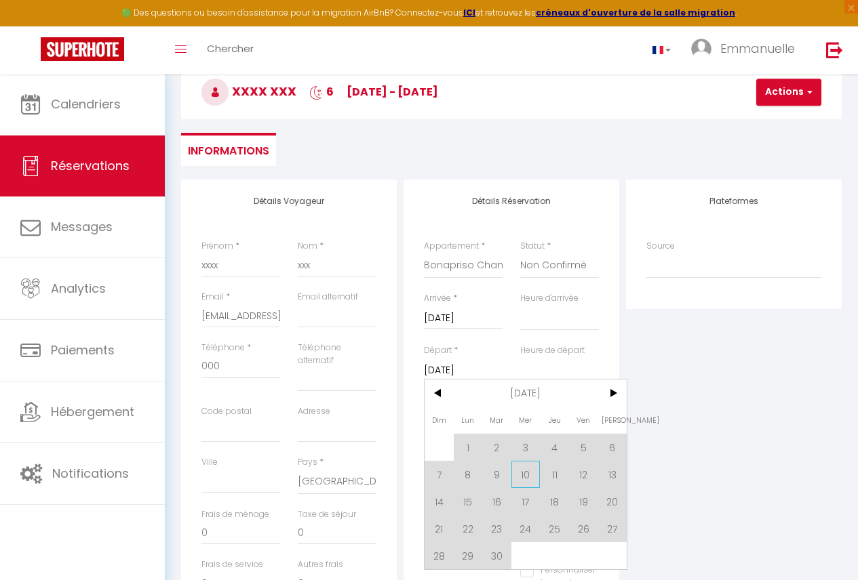
click at [534, 471] on span "10" at bounding box center [525, 474] width 29 height 27
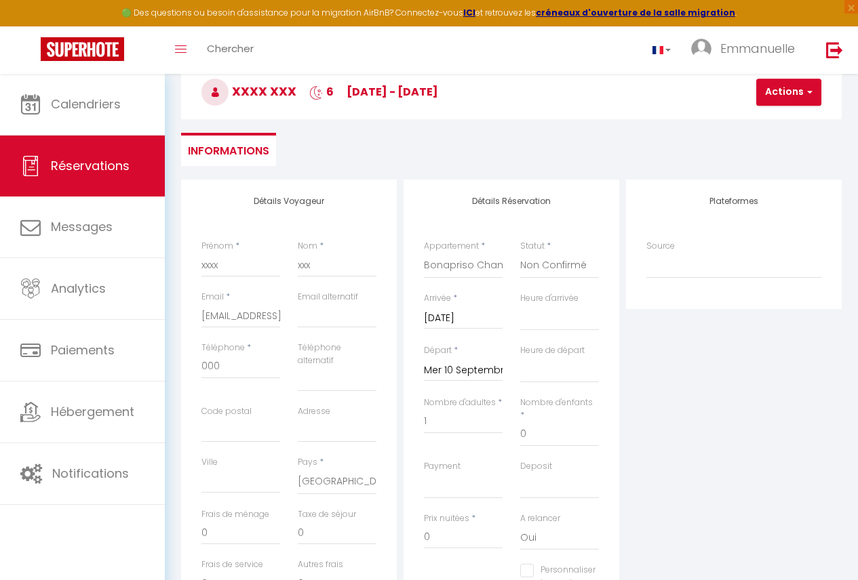
click at [457, 374] on input "Mer 10 Septembre 2025" at bounding box center [463, 371] width 79 height 18
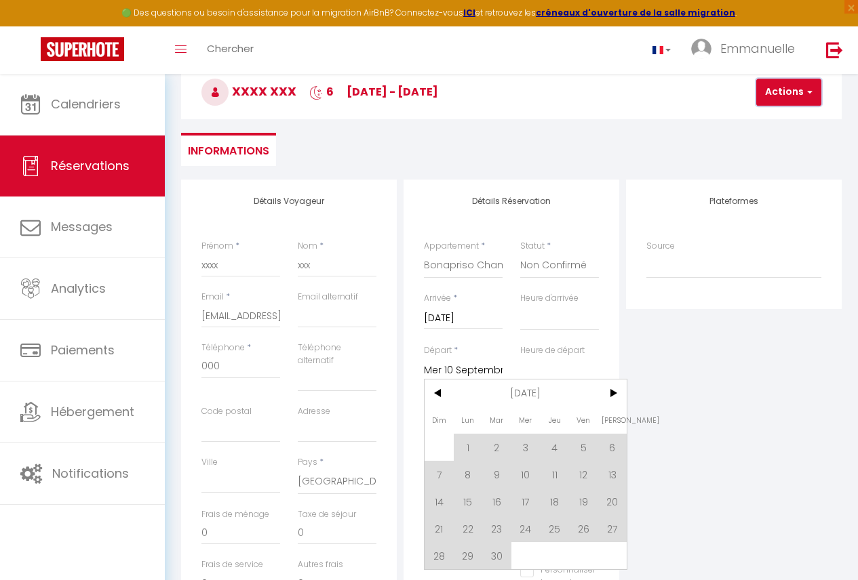
click at [783, 92] on button "Actions" at bounding box center [788, 92] width 65 height 27
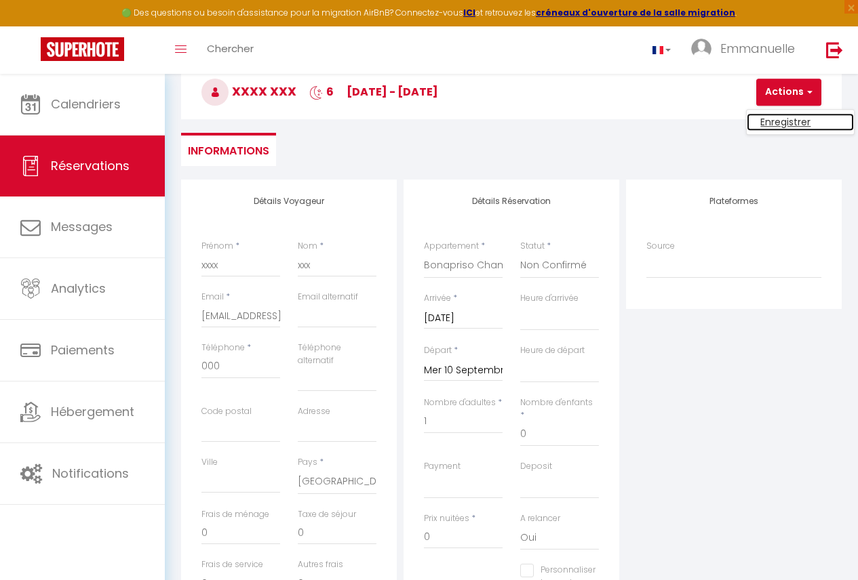
click at [773, 116] on link "Enregistrer" at bounding box center [800, 122] width 107 height 18
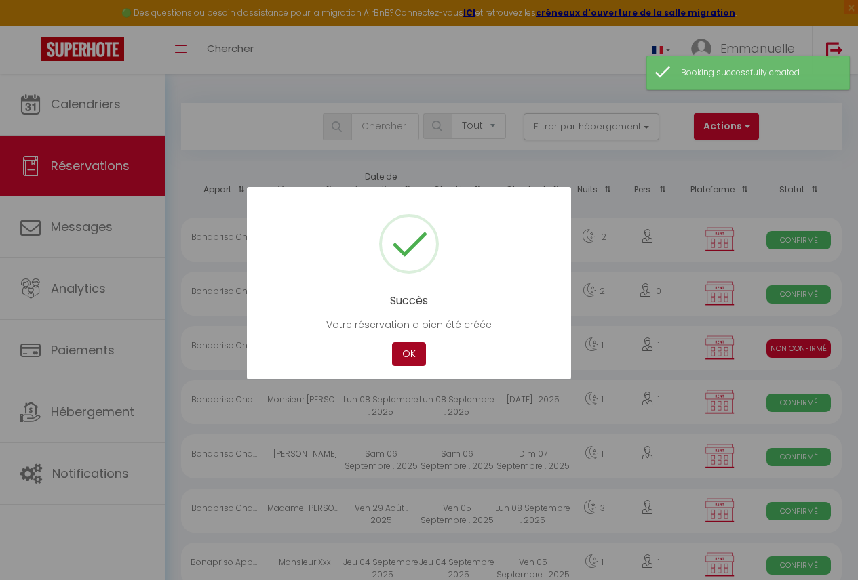
click at [408, 347] on button "OK" at bounding box center [409, 354] width 34 height 24
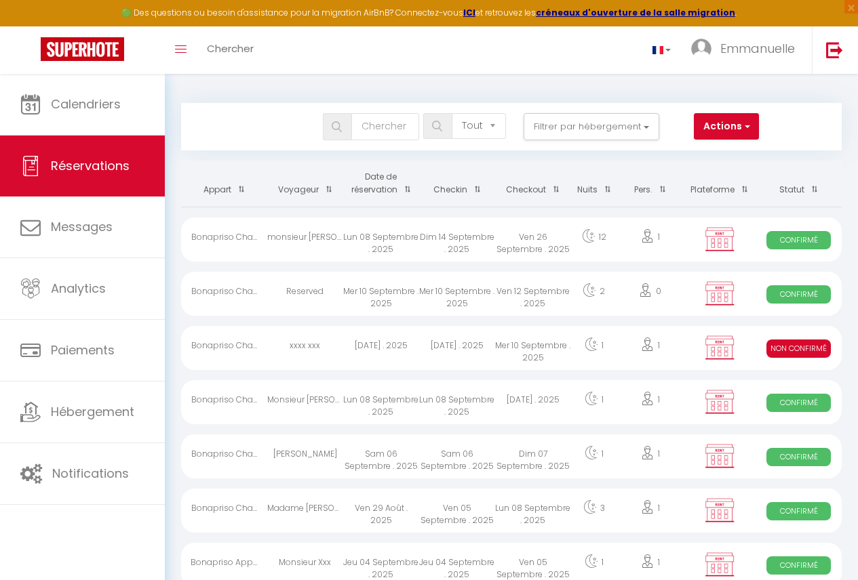
click at [577, 344] on div "1" at bounding box center [594, 348] width 46 height 44
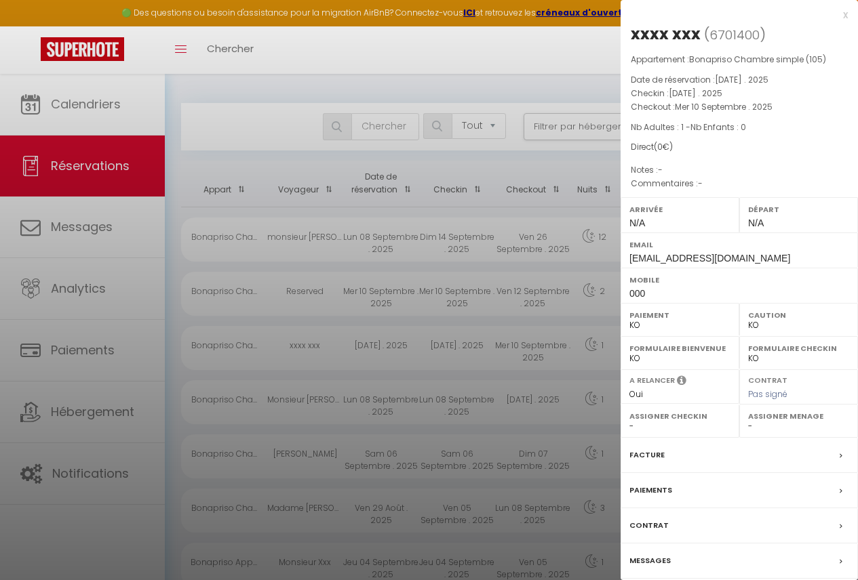
click at [662, 527] on label "Contrat" at bounding box center [648, 526] width 39 height 14
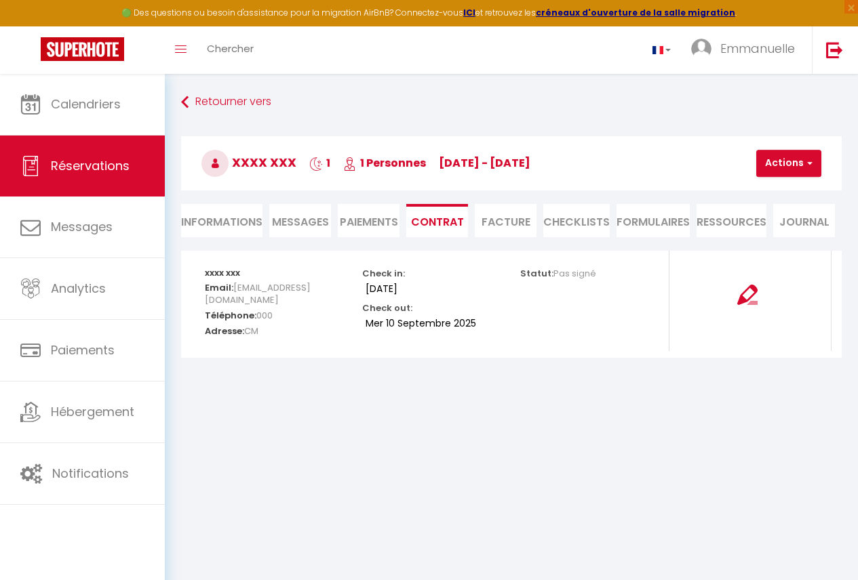
click at [199, 237] on li "Informations" at bounding box center [221, 220] width 81 height 33
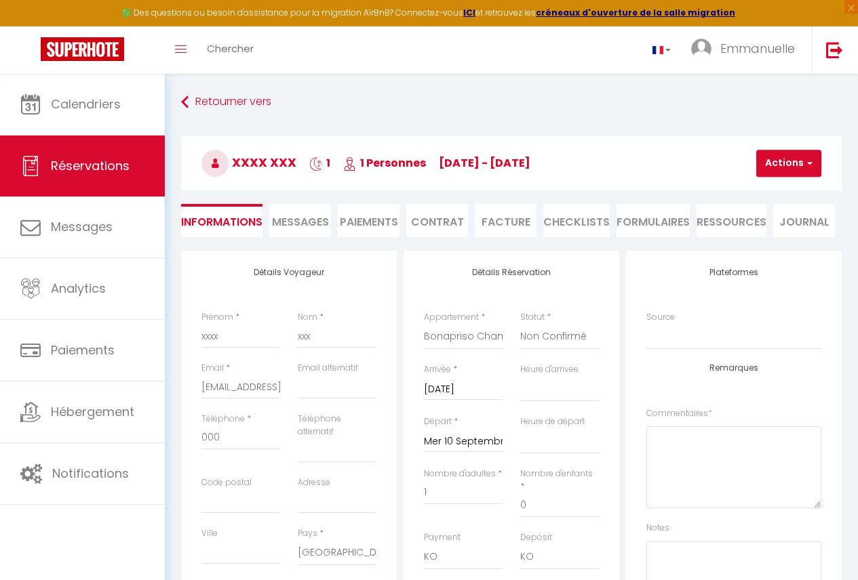
click at [456, 394] on input "[DATE]" at bounding box center [463, 390] width 79 height 18
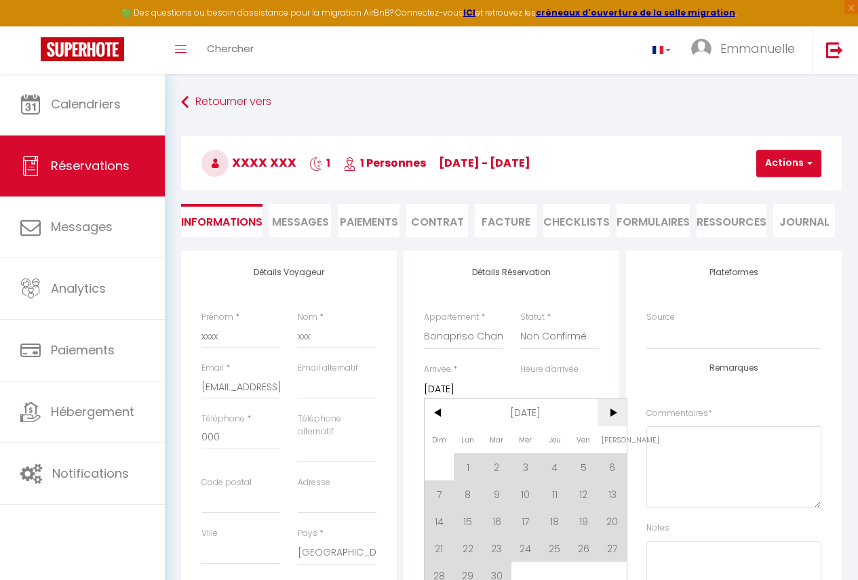
click at [612, 406] on span ">" at bounding box center [611, 412] width 29 height 27
click at [534, 467] on span "1" at bounding box center [525, 467] width 29 height 27
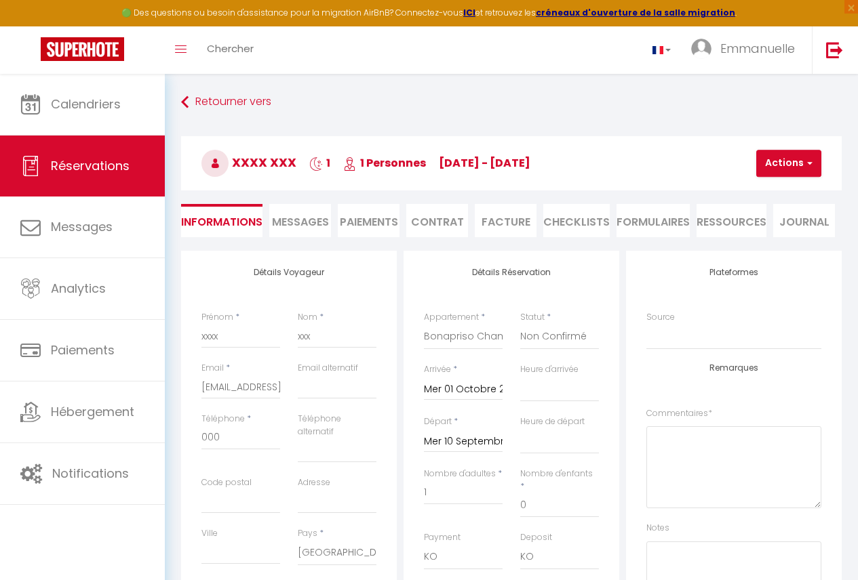
click at [465, 443] on input "Mer 10 Septembre 2025" at bounding box center [463, 442] width 79 height 18
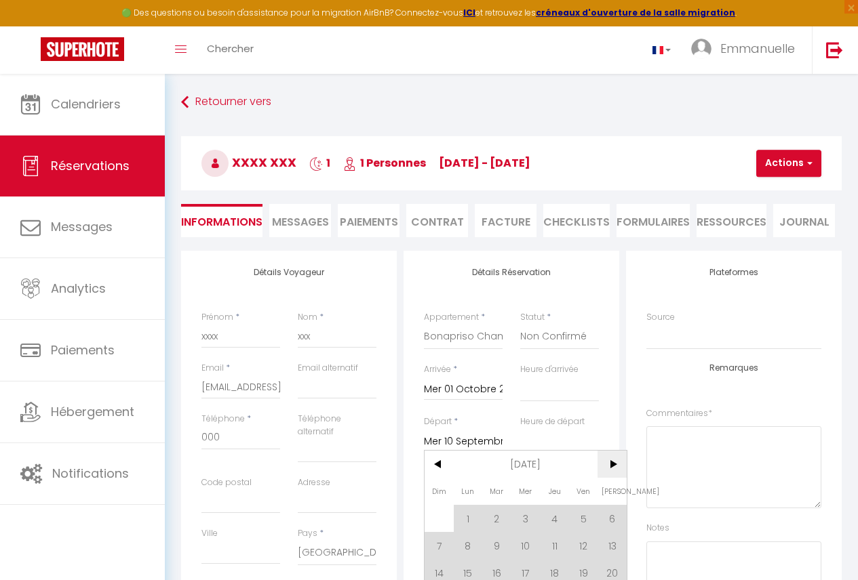
click at [616, 469] on span ">" at bounding box center [611, 464] width 29 height 27
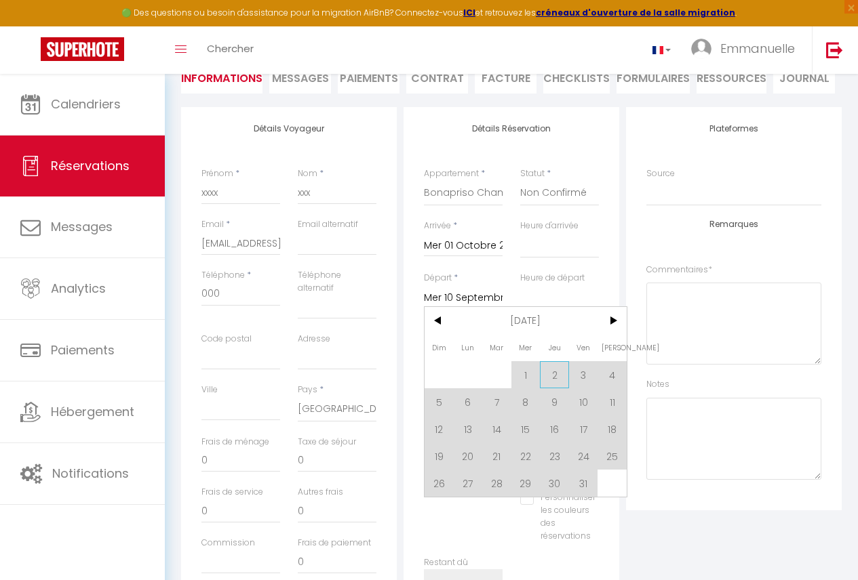
click at [564, 379] on span "2" at bounding box center [554, 374] width 29 height 27
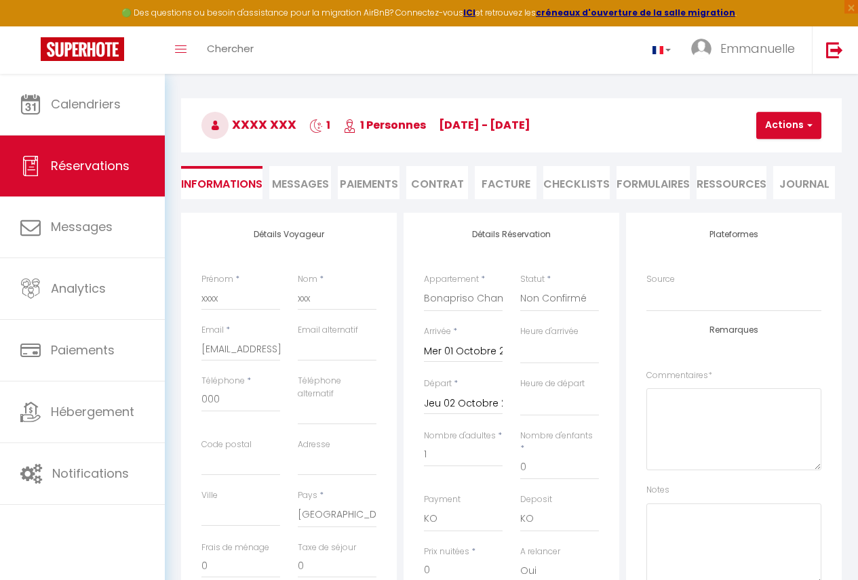
scroll to position [35, 0]
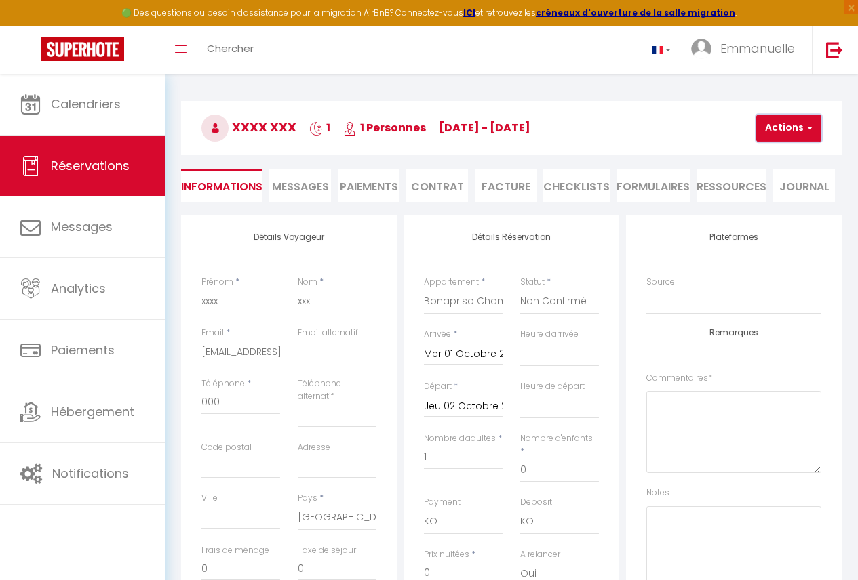
click at [785, 126] on button "Actions" at bounding box center [788, 128] width 65 height 27
click at [773, 151] on link "Enregistrer" at bounding box center [800, 158] width 107 height 18
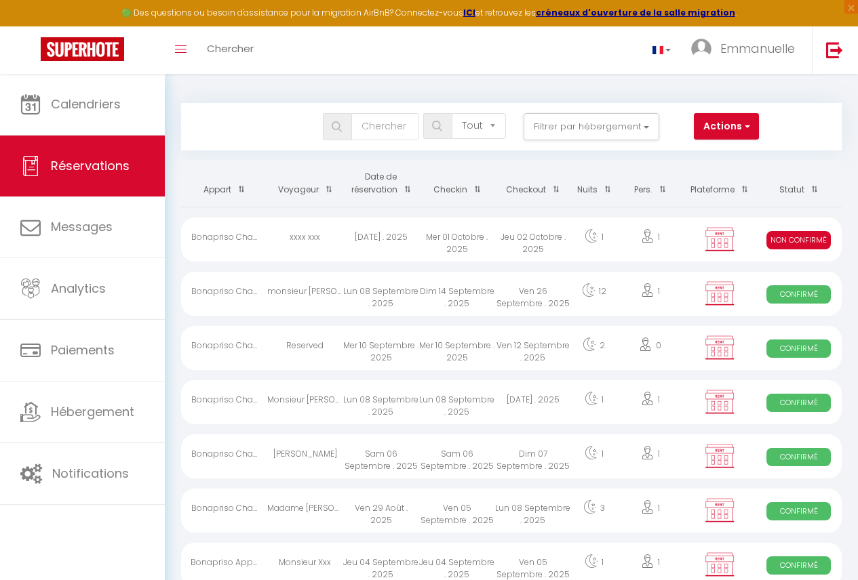
click at [538, 245] on div "Jeu 02 Octobre . 2025" at bounding box center [533, 240] width 76 height 44
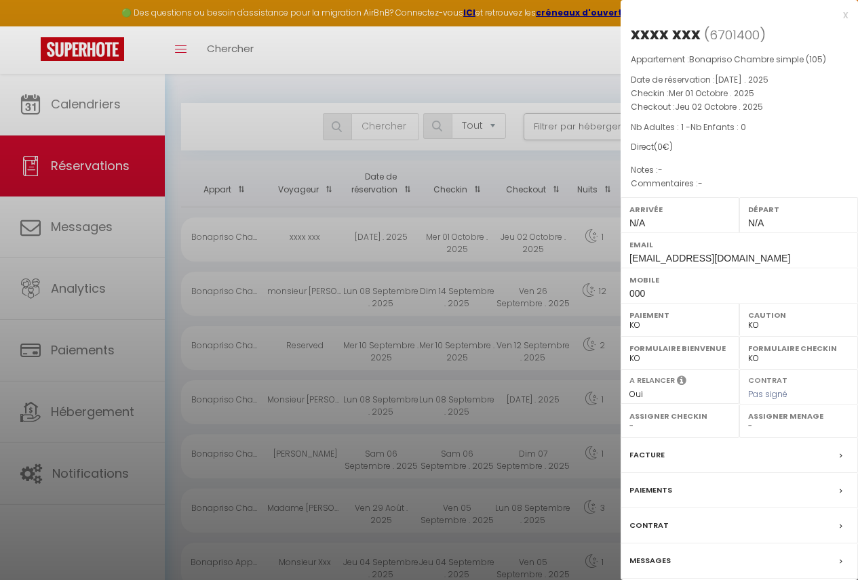
click at [665, 500] on div "Paiements" at bounding box center [738, 490] width 237 height 35
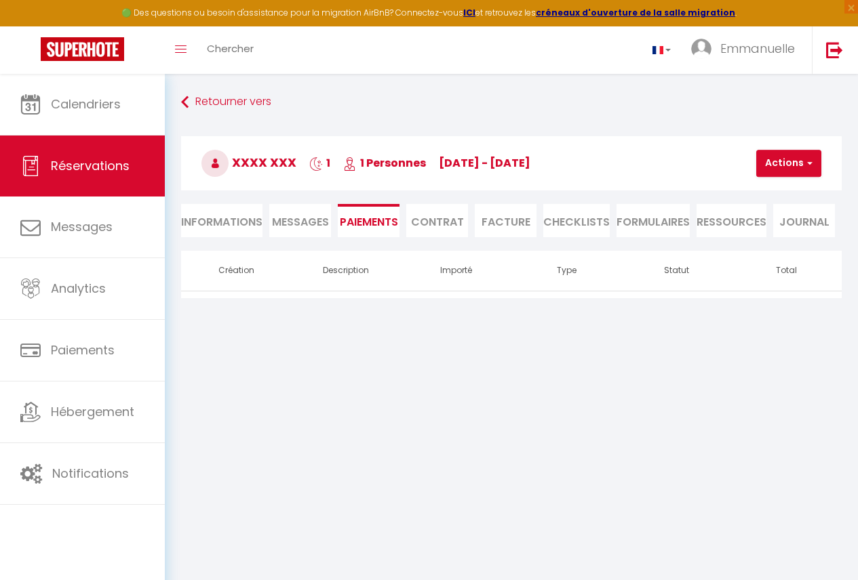
click at [235, 224] on li "Informations" at bounding box center [221, 220] width 81 height 33
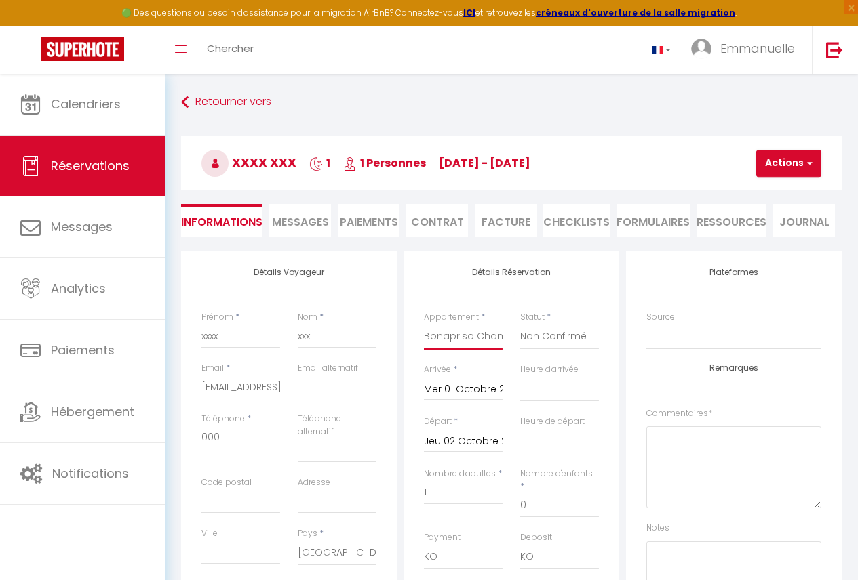
click at [452, 340] on select "Bonapriso Appartement 2 chambres (201) Bonapriso Appartement 1 chambre (202) Bo…" at bounding box center [463, 337] width 79 height 26
click at [424, 324] on select "Bonapriso Appartement 2 chambres (201) Bonapriso Appartement 1 chambre (202) Bo…" at bounding box center [463, 337] width 79 height 26
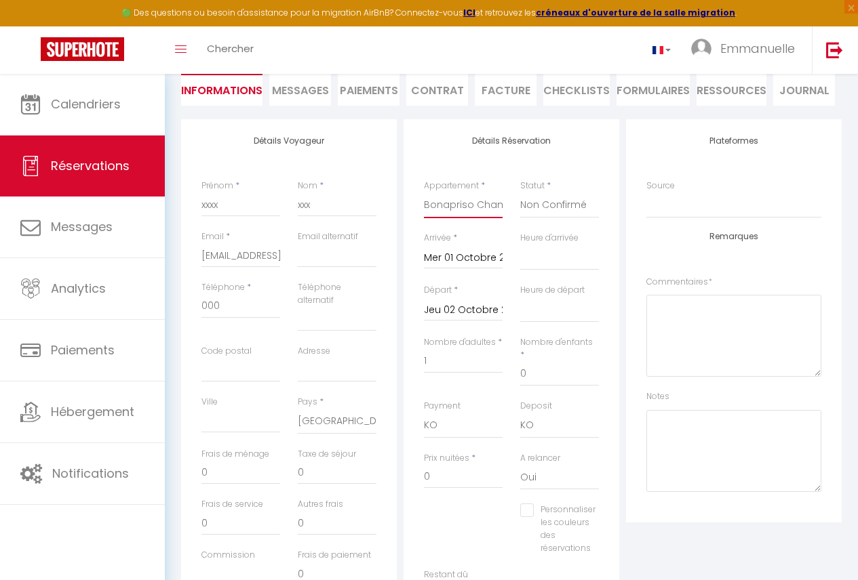
scroll to position [136, 0]
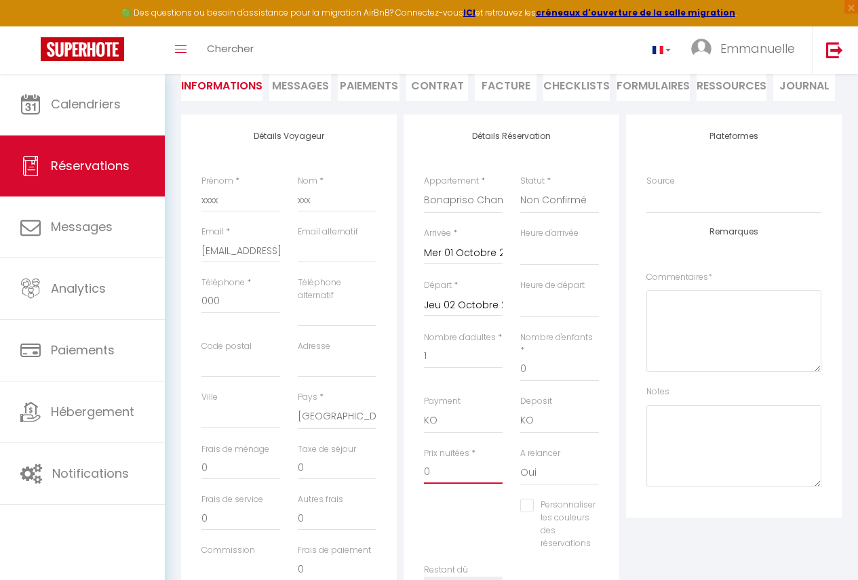
click at [467, 463] on input "0" at bounding box center [463, 472] width 79 height 24
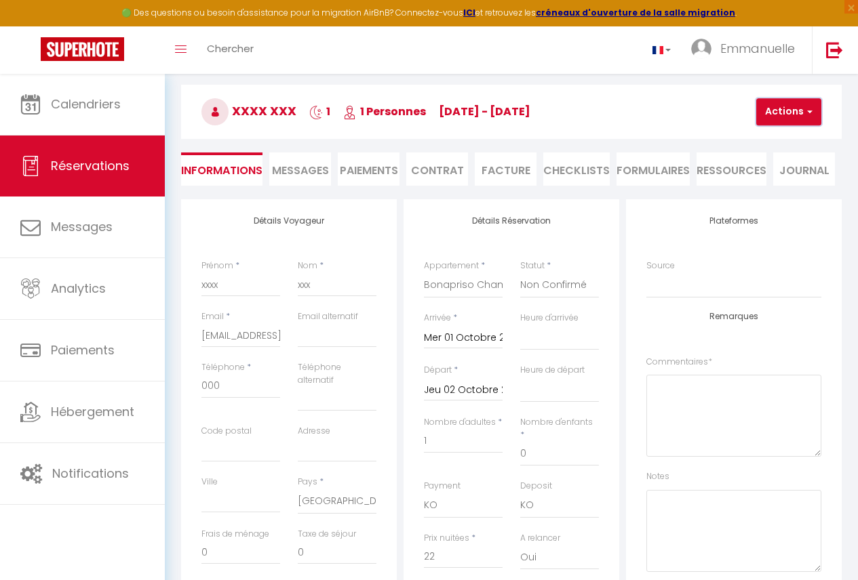
click at [796, 107] on button "Actions" at bounding box center [788, 111] width 65 height 27
click at [779, 136] on link "Enregistrer" at bounding box center [800, 142] width 107 height 18
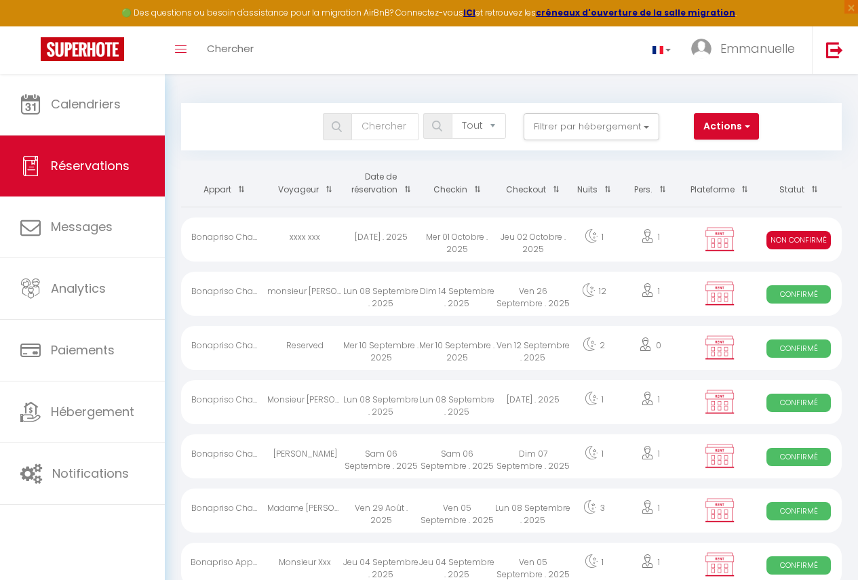
click at [526, 241] on div "Jeu 02 Octobre . 2025" at bounding box center [533, 240] width 76 height 44
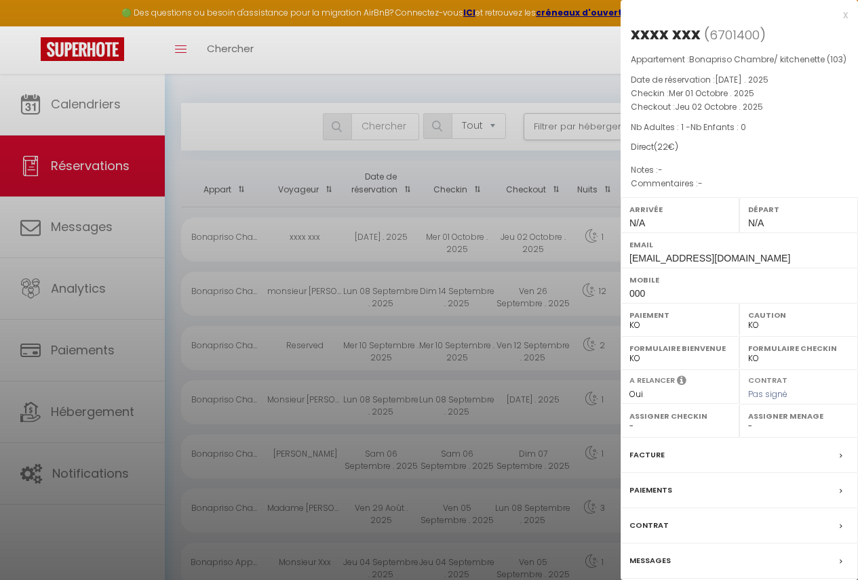
click at [667, 523] on div "Contrat" at bounding box center [738, 526] width 237 height 35
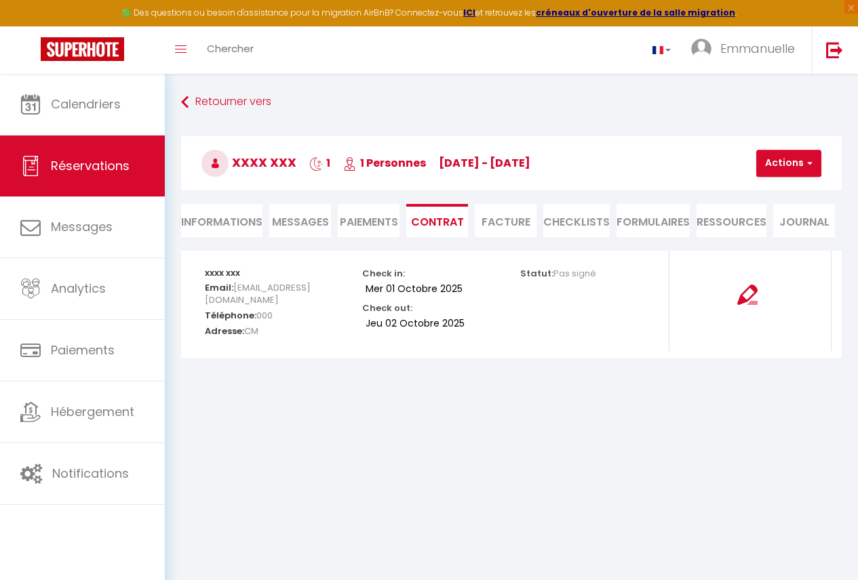
click at [239, 214] on li "Informations" at bounding box center [221, 220] width 81 height 33
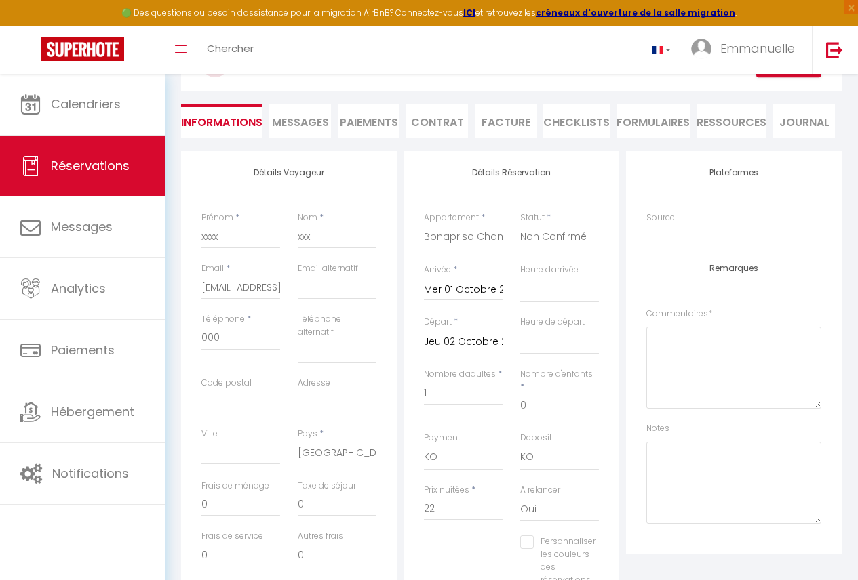
scroll to position [70, 0]
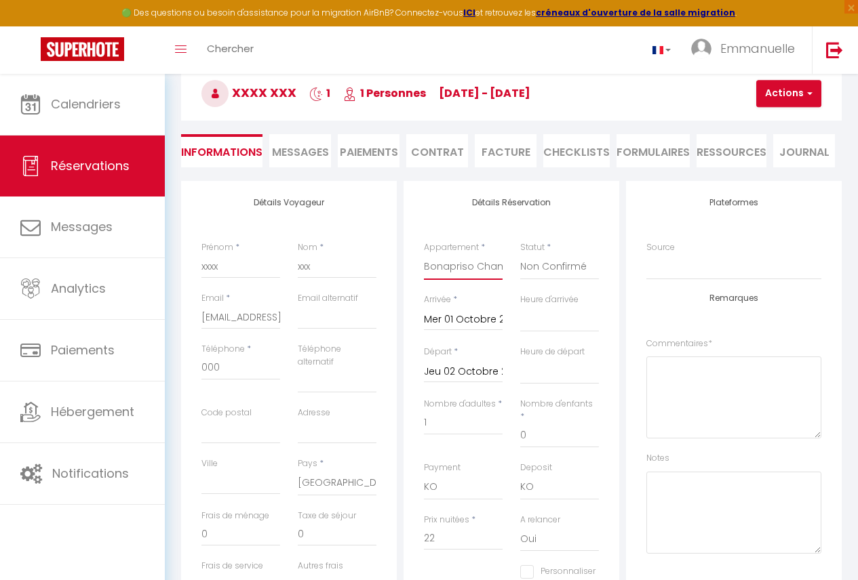
click at [483, 265] on select "Bonapriso Appartement 2 chambres (201) Bonapriso Appartement 1 chambre (202) Bo…" at bounding box center [463, 267] width 79 height 26
click at [424, 254] on select "Bonapriso Appartement 2 chambres (201) Bonapriso Appartement 1 chambre (202) Bo…" at bounding box center [463, 267] width 79 height 26
click at [783, 96] on button "Actions" at bounding box center [788, 93] width 65 height 27
click at [774, 121] on link "Enregistrer" at bounding box center [800, 124] width 107 height 18
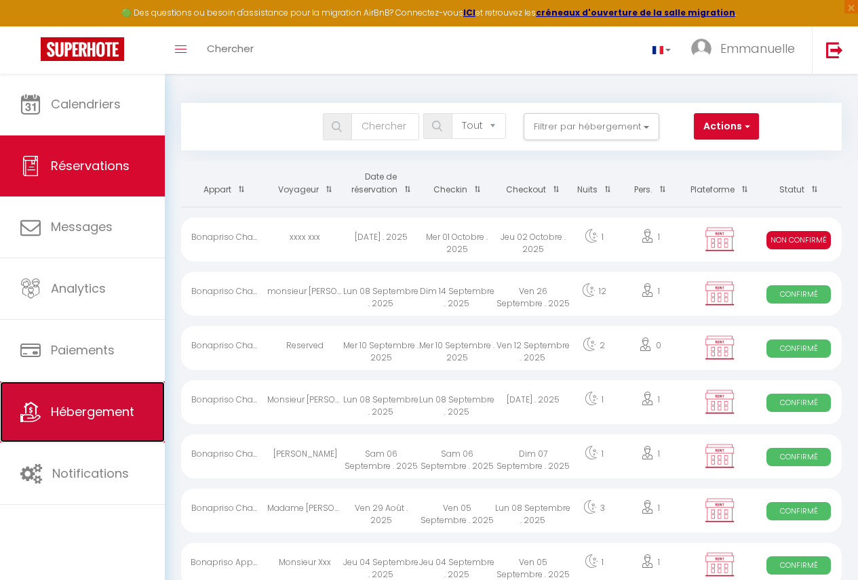
click at [130, 416] on span "Hébergement" at bounding box center [92, 411] width 83 height 17
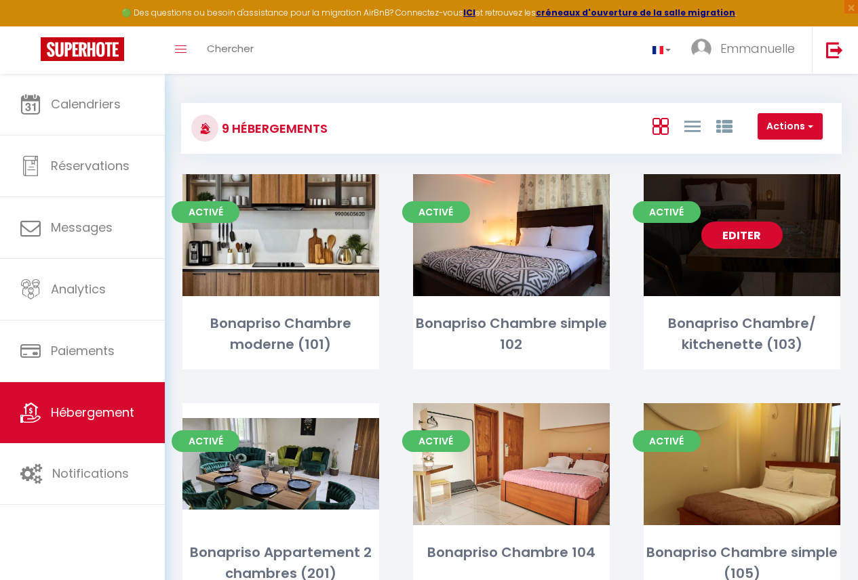
click at [688, 241] on div "Editer" at bounding box center [742, 235] width 197 height 122
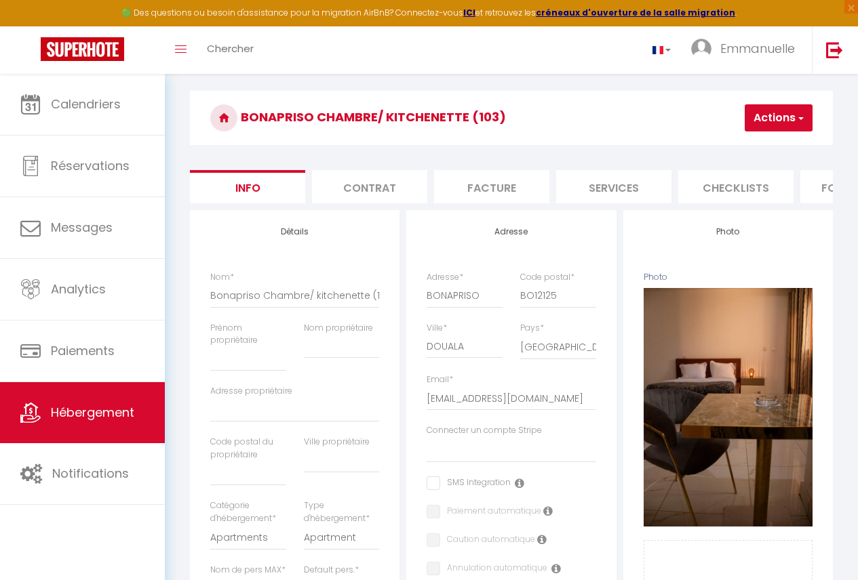
scroll to position [0, 563]
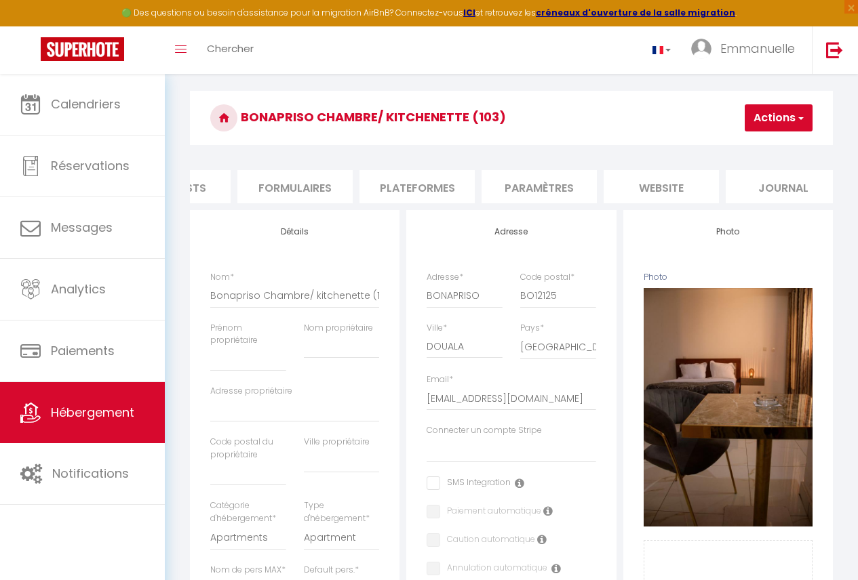
click at [408, 187] on li "Plateformes" at bounding box center [416, 186] width 115 height 33
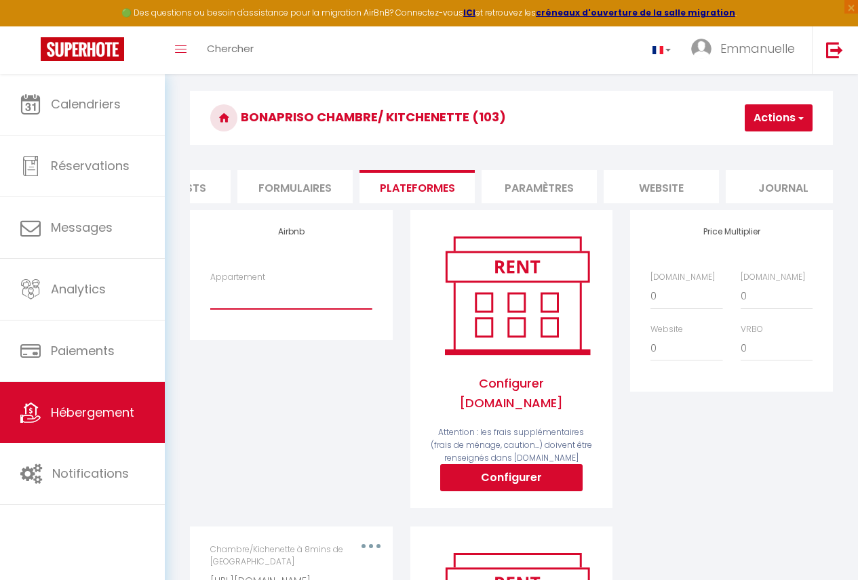
click at [321, 304] on select "Chambre simple/ À 8mins de l’[GEOGRAPHIC_DATA] - [EMAIL_ADDRESS][DOMAIN_NAME] C…" at bounding box center [290, 296] width 161 height 26
click at [264, 448] on div "Airbnb Appartement Chambre simple/ À 8mins de l’[GEOGRAPHIC_DATA][EMAIL_ADDRESS…" at bounding box center [291, 368] width 220 height 316
click at [274, 448] on div "Airbnb Appartement Chambre simple/ À 8mins de l’[GEOGRAPHIC_DATA][EMAIL_ADDRESS…" at bounding box center [291, 368] width 220 height 316
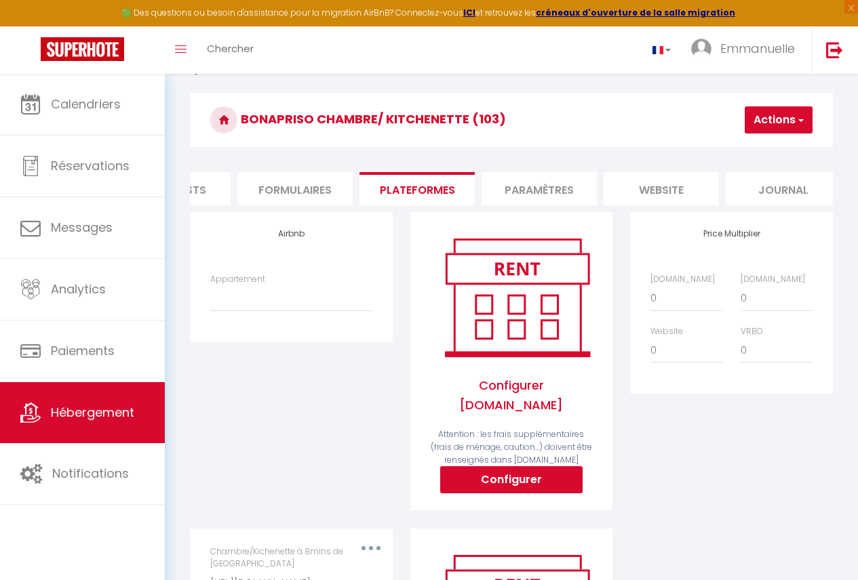
scroll to position [14, 0]
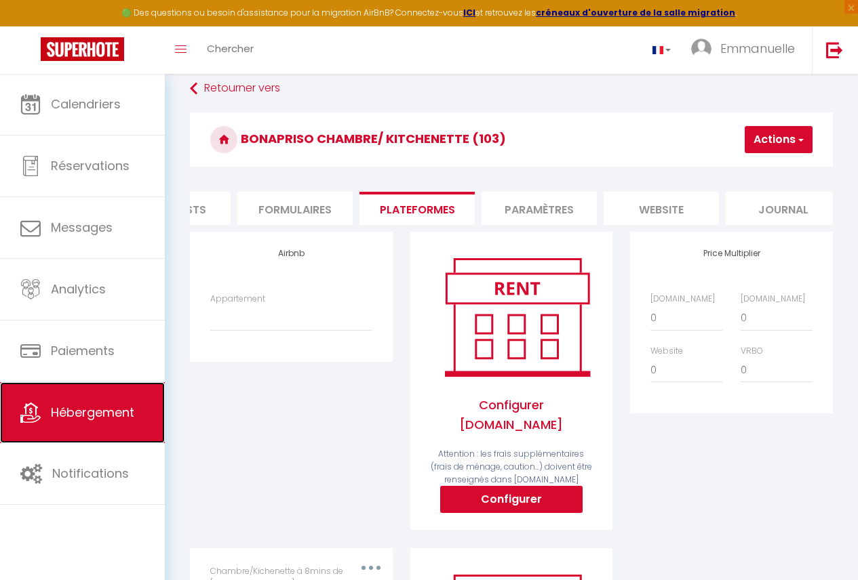
click at [84, 428] on link "Hébergement" at bounding box center [82, 412] width 165 height 61
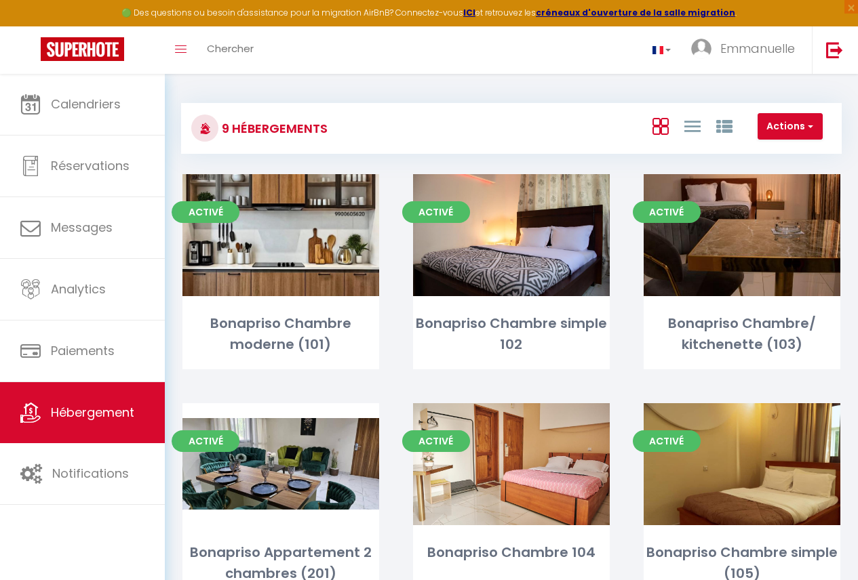
scroll to position [229, 0]
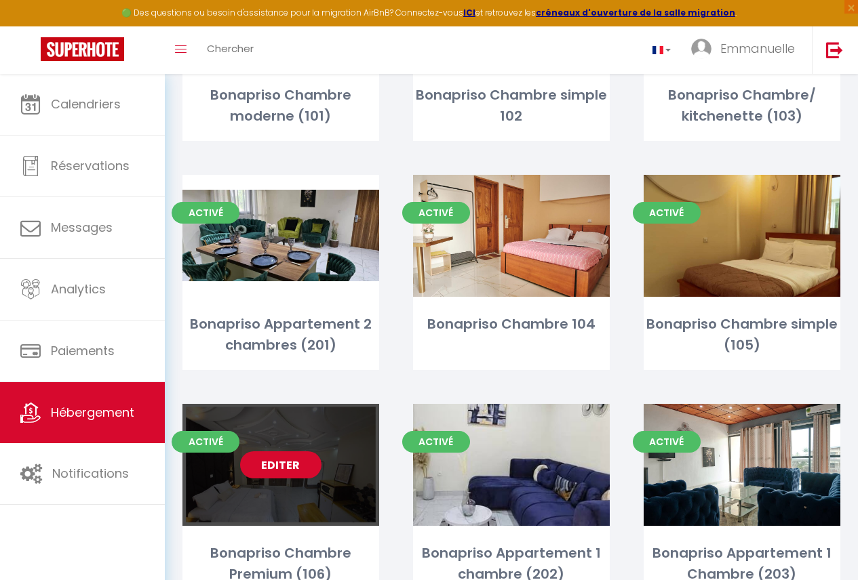
click at [335, 477] on div "Editer" at bounding box center [280, 465] width 197 height 122
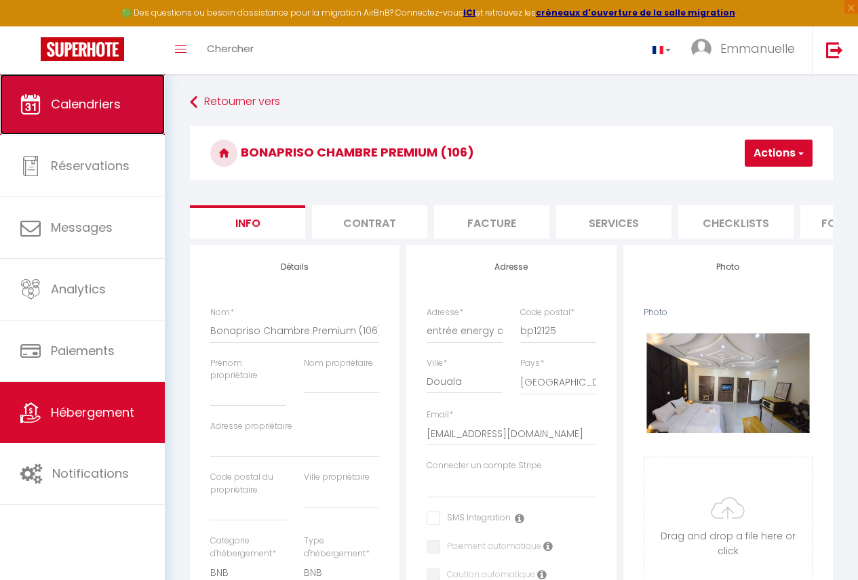
click at [81, 111] on span "Calendriers" at bounding box center [86, 104] width 70 height 17
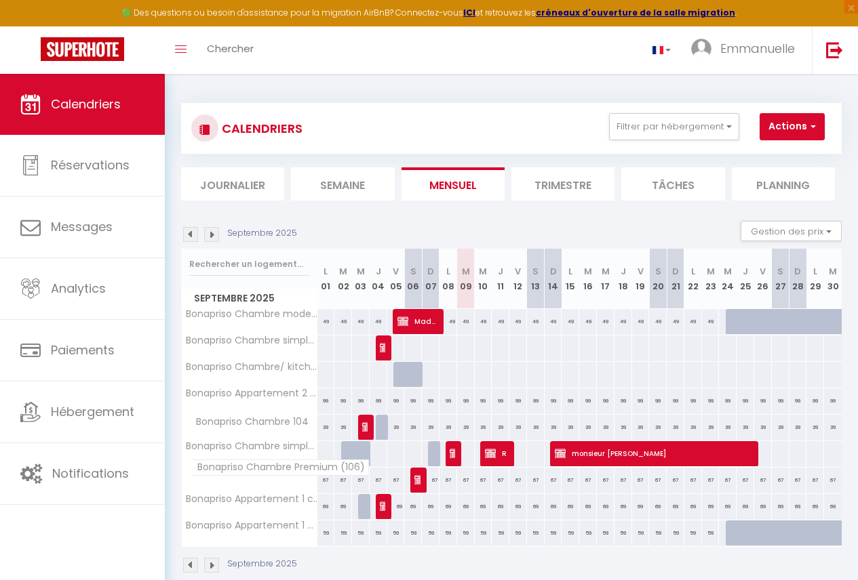
click at [292, 468] on span "Bonapriso Chambre Premium (106)" at bounding box center [280, 468] width 177 height 16
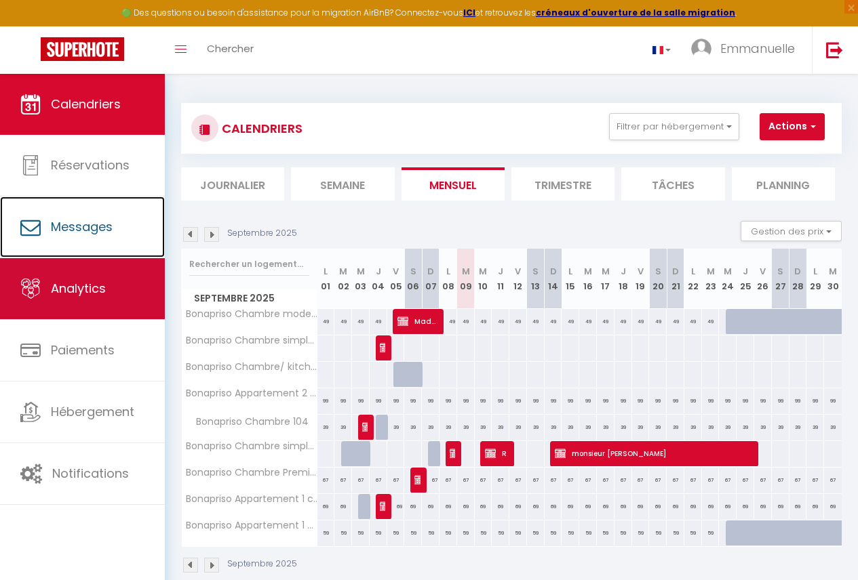
drag, startPoint x: 85, startPoint y: 264, endPoint x: 86, endPoint y: 310, distance: 45.5
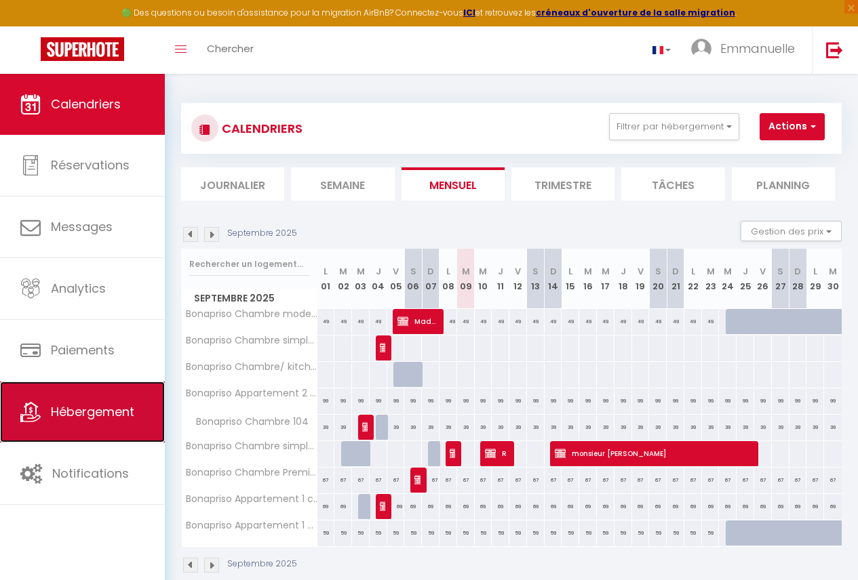
click at [65, 405] on span "Hébergement" at bounding box center [92, 411] width 83 height 17
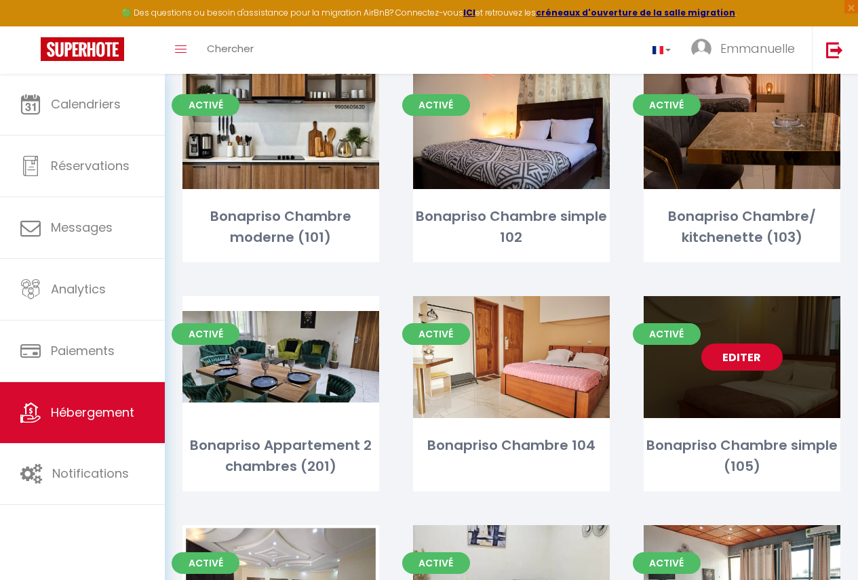
scroll to position [117, 0]
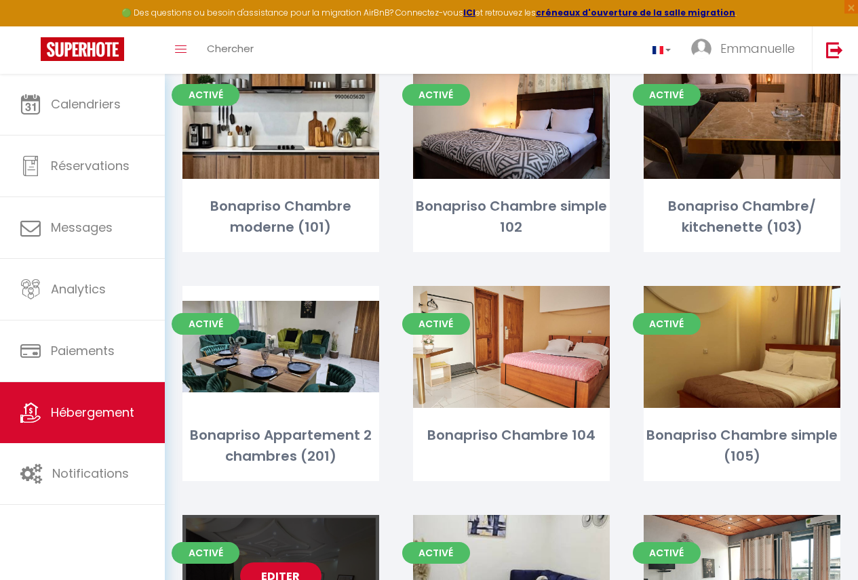
click at [322, 557] on div "Editer" at bounding box center [280, 576] width 197 height 122
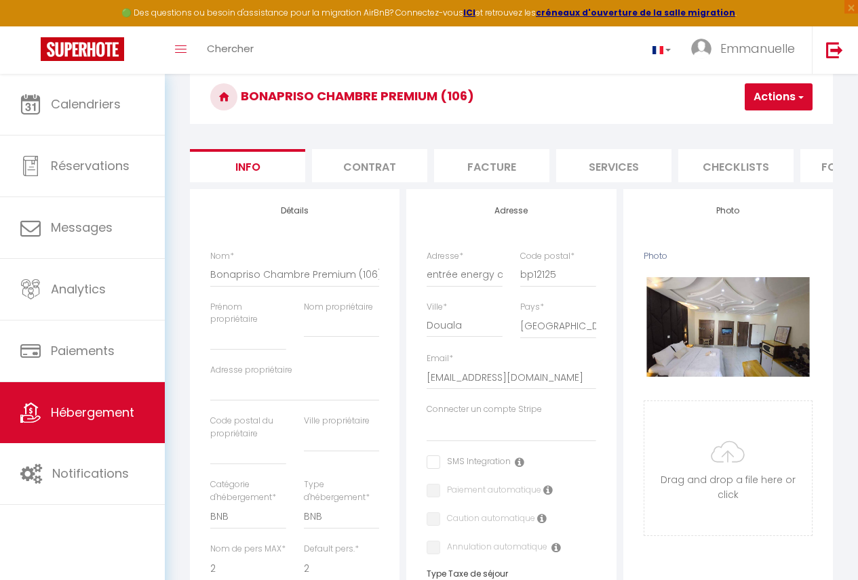
scroll to position [31, 0]
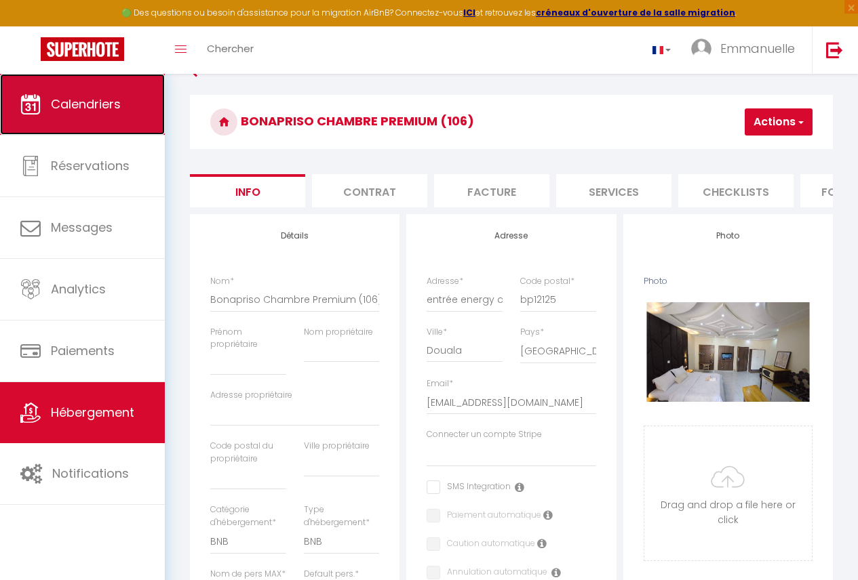
click at [144, 104] on link "Calendriers" at bounding box center [82, 104] width 165 height 61
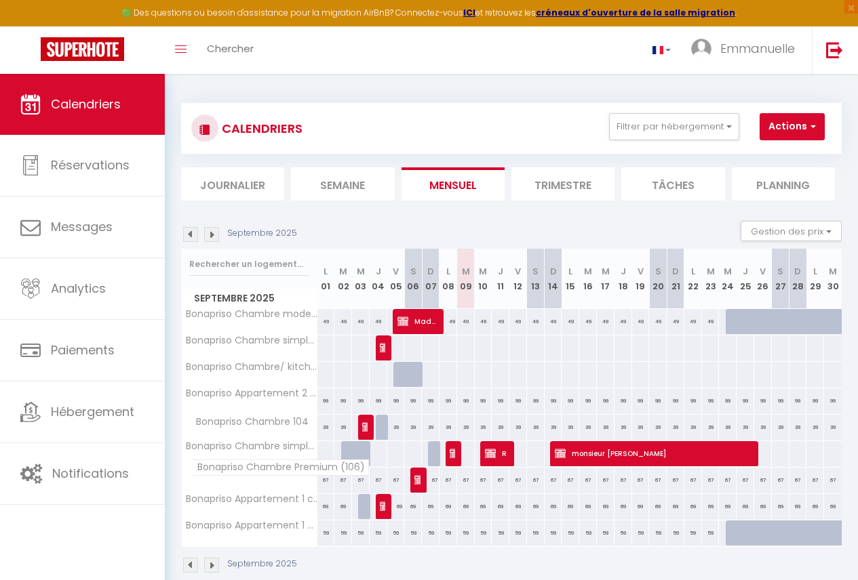
click at [232, 466] on span "Bonapriso Chambre Premium (106)" at bounding box center [280, 468] width 177 height 16
click at [243, 468] on span "Bonapriso Chambre Premium (106)" at bounding box center [280, 468] width 177 height 16
click at [792, 130] on button "Actions" at bounding box center [791, 126] width 65 height 27
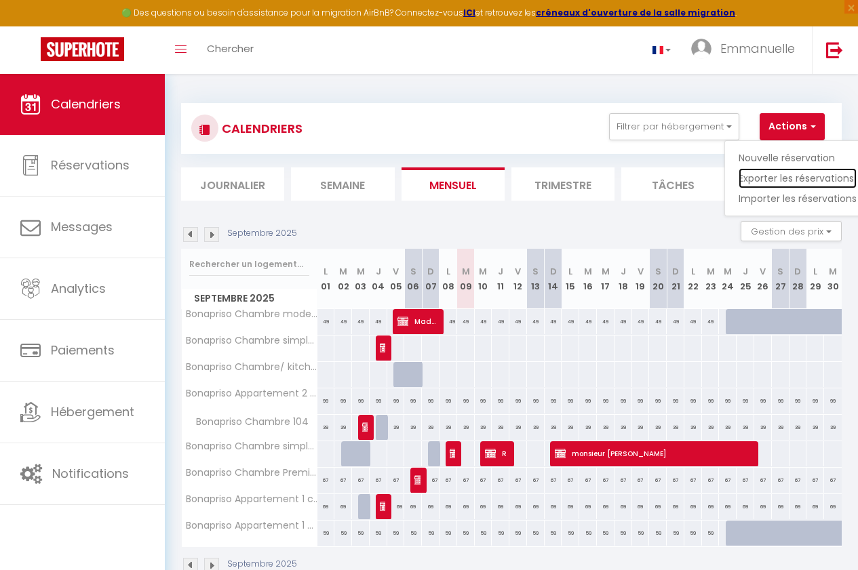
click at [781, 180] on link "Exporter les réservations" at bounding box center [797, 178] width 118 height 20
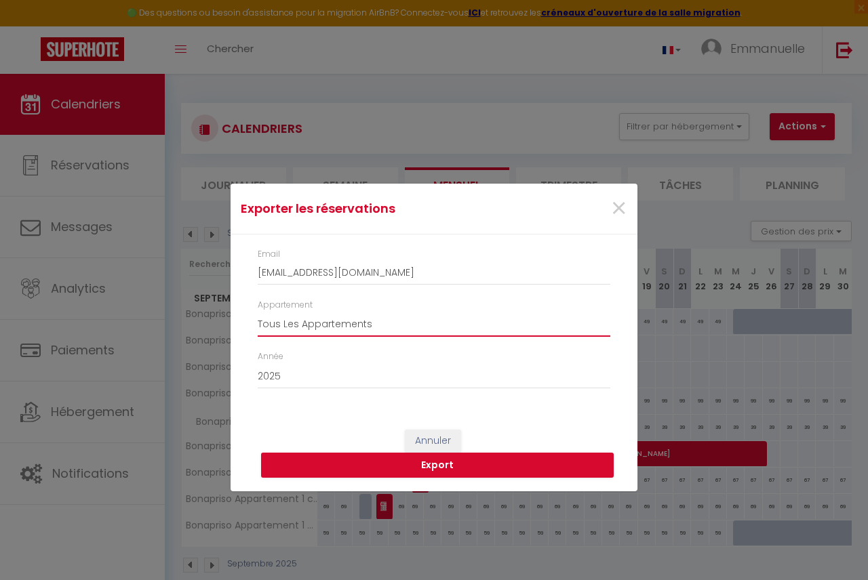
click at [387, 327] on select "Tous Les Appartements Bonapriso Chambre simple 102 Bonapriso Chambre 104 Bonapr…" at bounding box center [434, 324] width 353 height 26
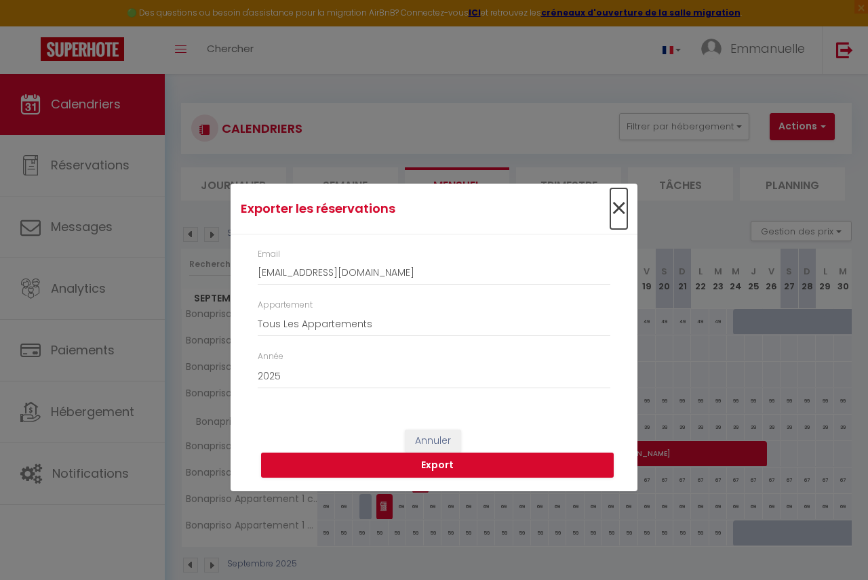
click at [620, 203] on span "×" at bounding box center [618, 209] width 17 height 41
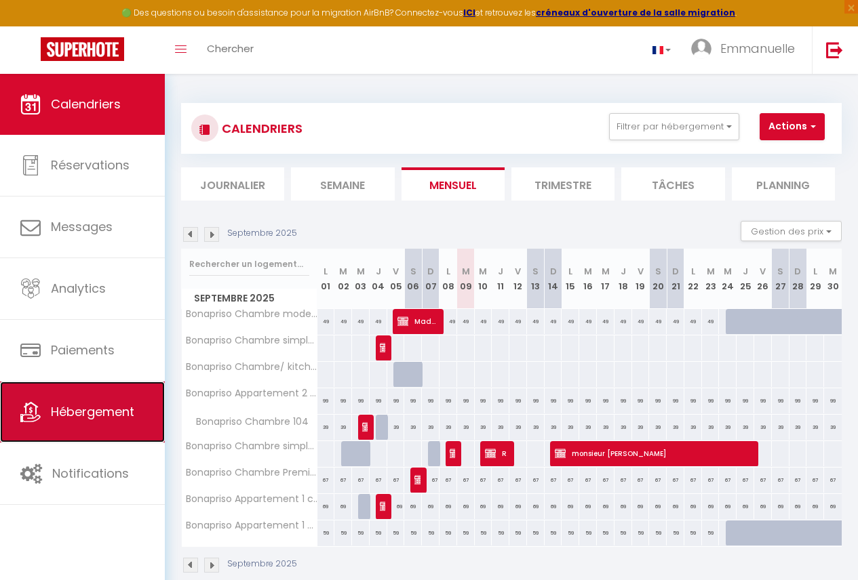
click at [77, 419] on span "Hébergement" at bounding box center [92, 411] width 83 height 17
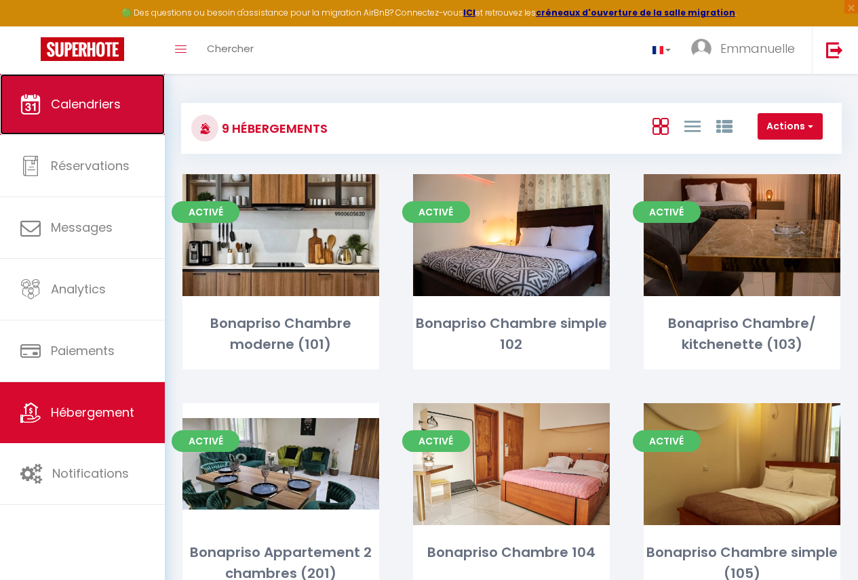
click at [111, 96] on span "Calendriers" at bounding box center [86, 104] width 70 height 17
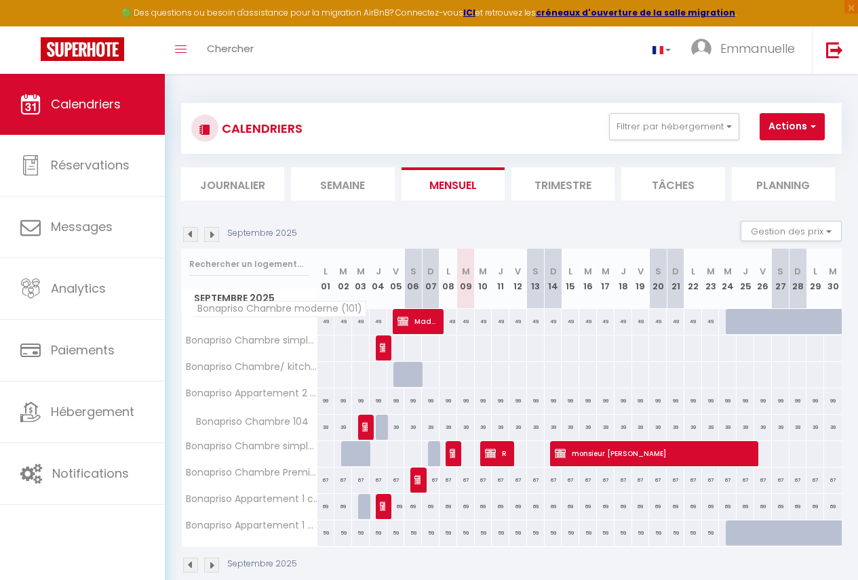
click at [295, 315] on span "Bonapriso Chambre moderne (101)" at bounding box center [279, 309] width 174 height 16
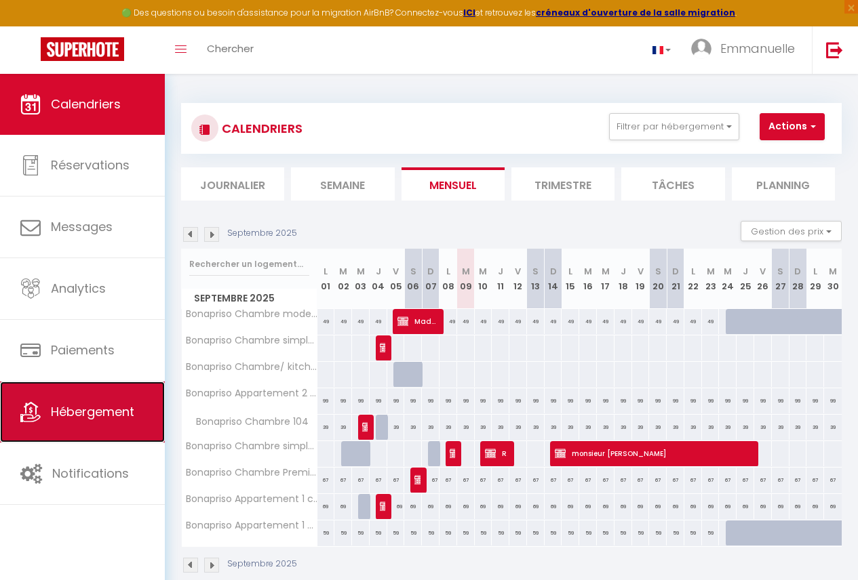
click at [121, 401] on link "Hébergement" at bounding box center [82, 412] width 165 height 61
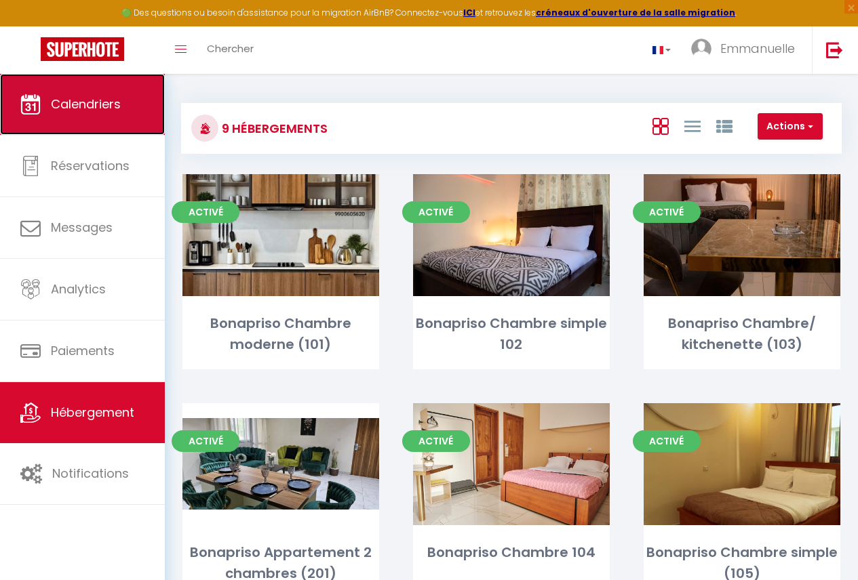
click at [97, 90] on link "Calendriers" at bounding box center [82, 104] width 165 height 61
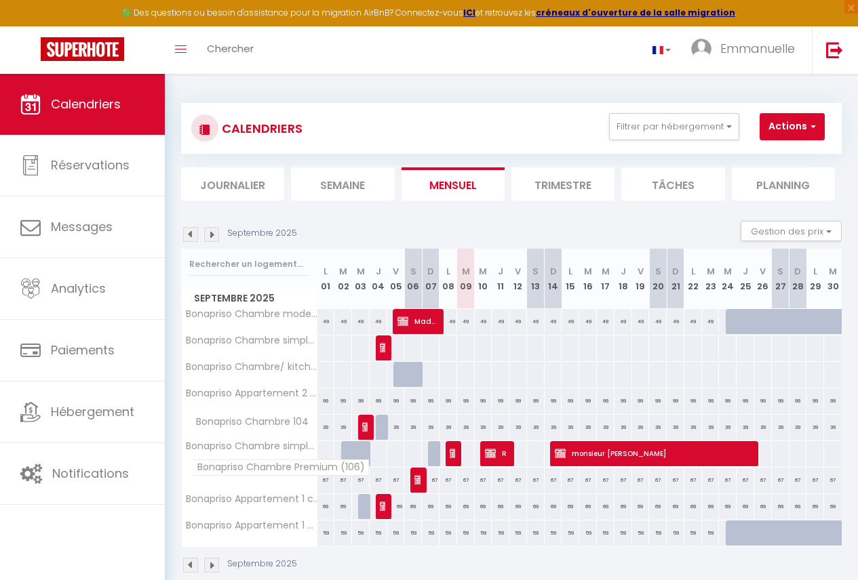
click at [269, 469] on span "Bonapriso Chambre Premium (106)" at bounding box center [280, 468] width 177 height 16
click at [589, 463] on span "monsieur [PERSON_NAME]" at bounding box center [651, 454] width 192 height 26
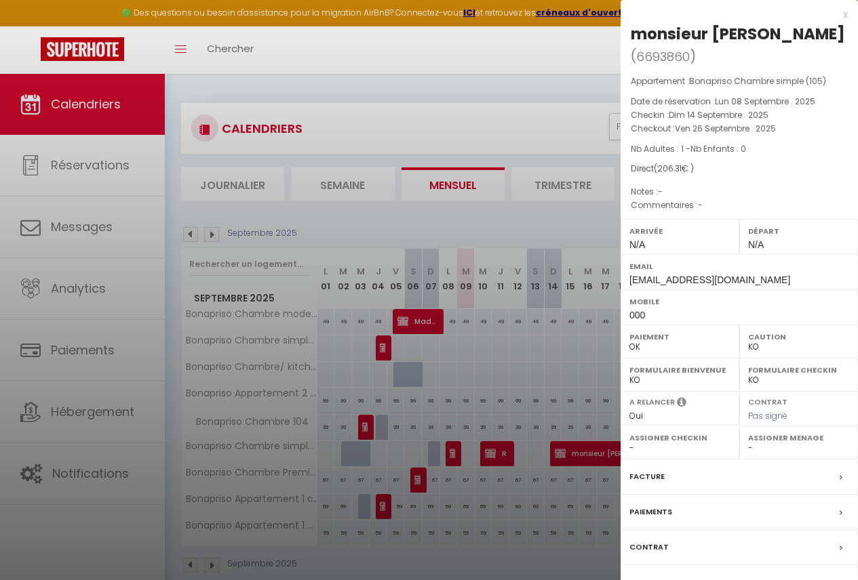
click at [589, 482] on div at bounding box center [429, 290] width 858 height 580
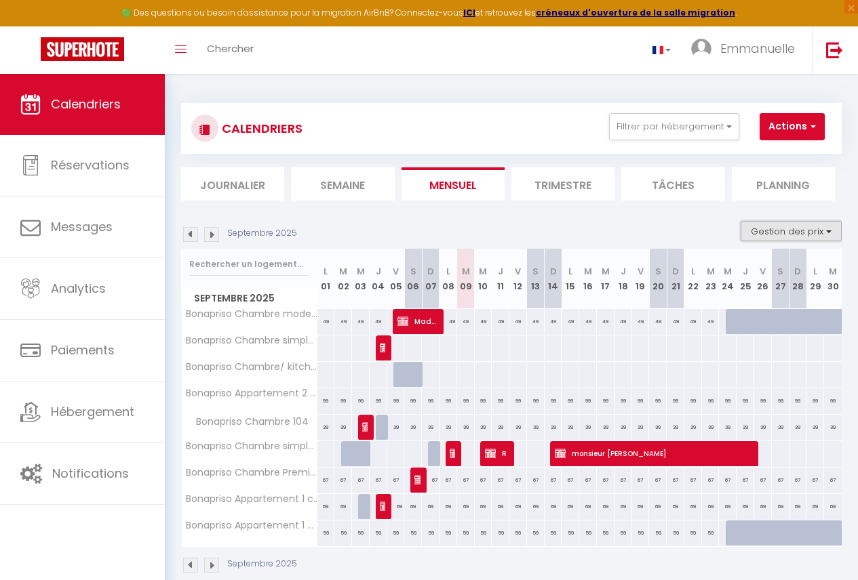
click at [789, 229] on button "Gestion des prix" at bounding box center [790, 231] width 101 height 20
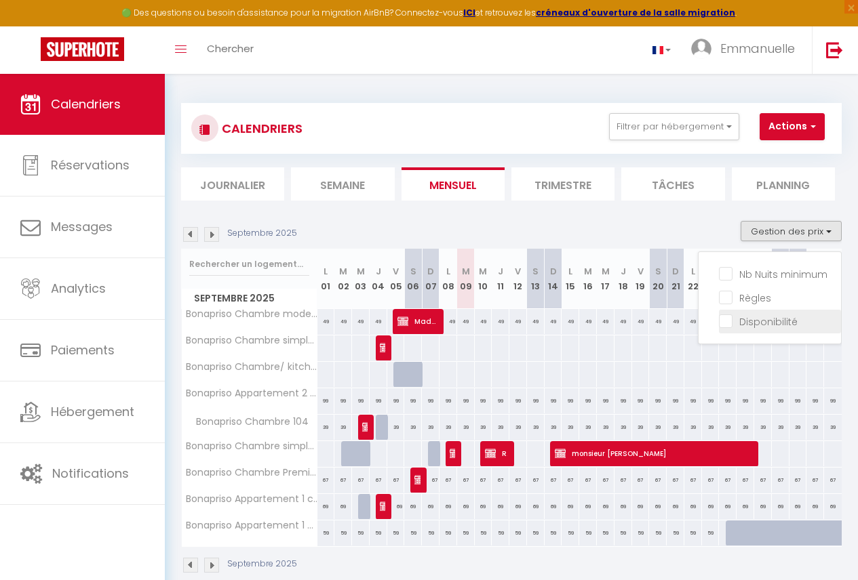
click at [741, 324] on input "Disponibilité" at bounding box center [780, 321] width 122 height 14
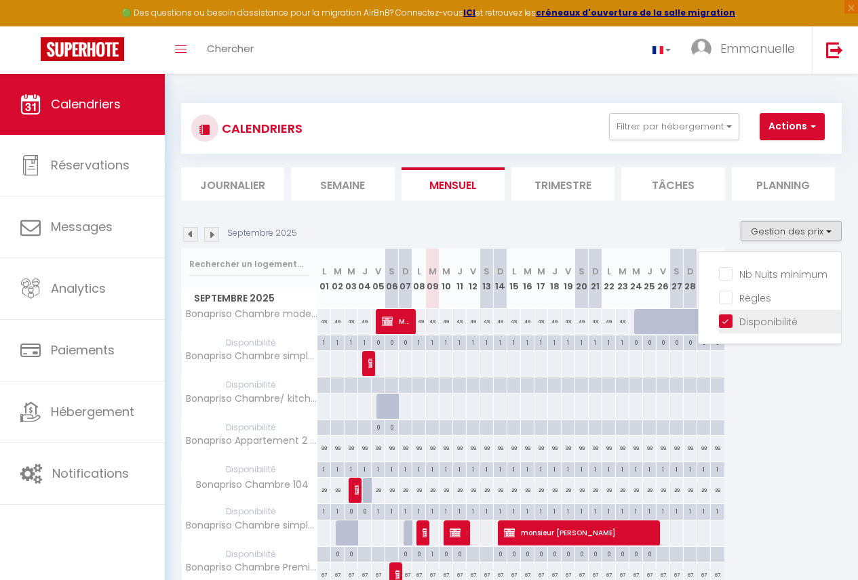
click at [741, 324] on input "Disponibilité" at bounding box center [780, 321] width 122 height 14
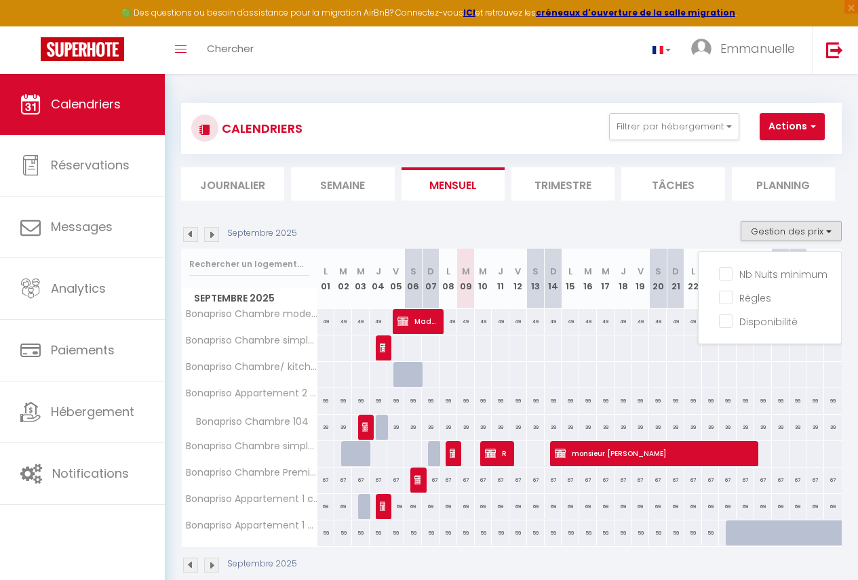
click at [654, 236] on div "Septembre 2025 Gestion des prix Nb Nuits minimum Règles Disponibilité" at bounding box center [511, 235] width 660 height 28
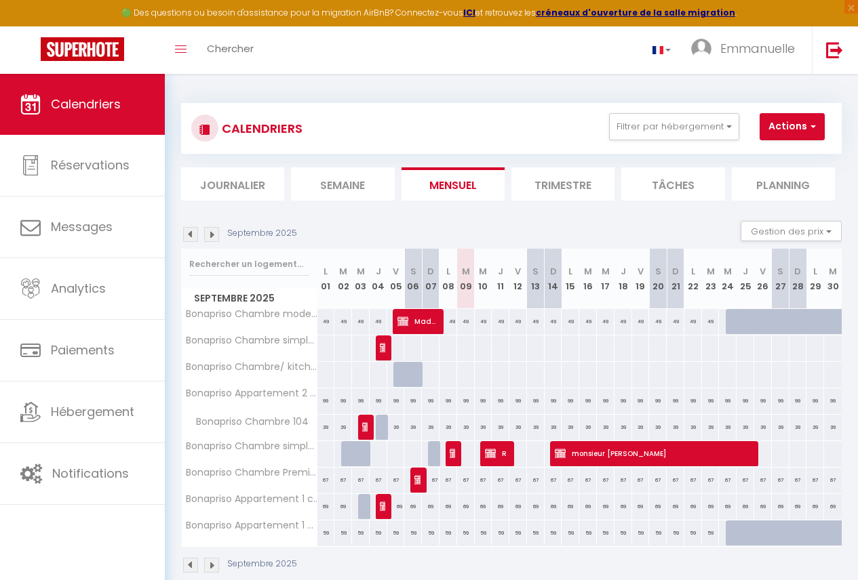
click at [816, 192] on li "Planning" at bounding box center [783, 183] width 103 height 33
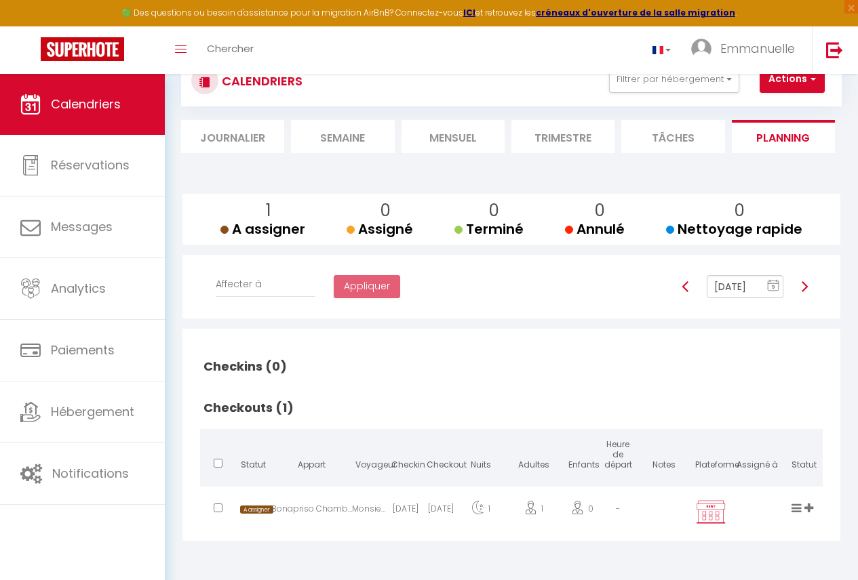
scroll to position [46, 0]
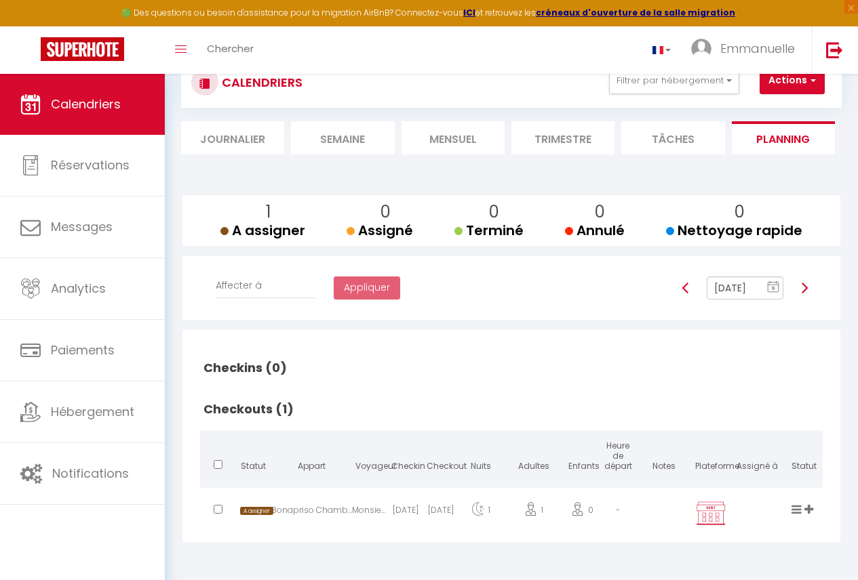
click at [671, 147] on li "Tâches" at bounding box center [672, 137] width 103 height 33
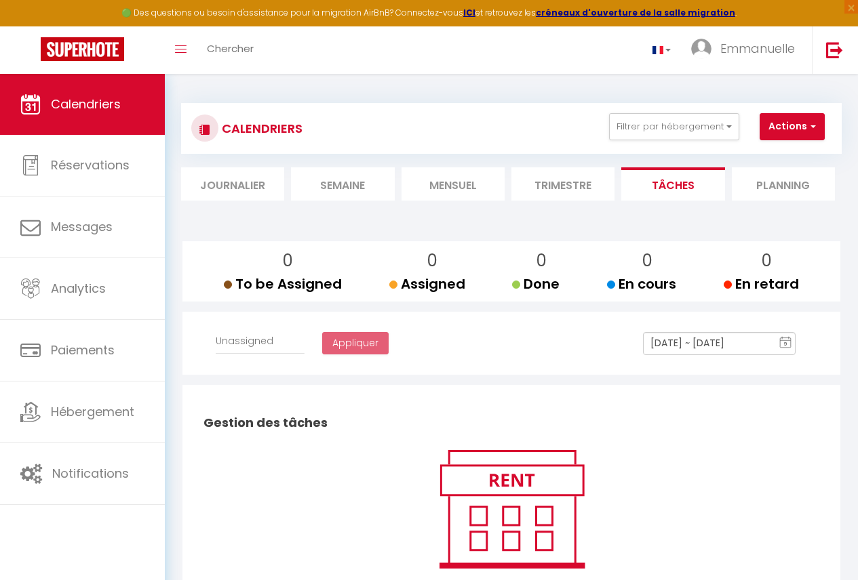
click at [534, 193] on li "Trimestre" at bounding box center [562, 183] width 103 height 33
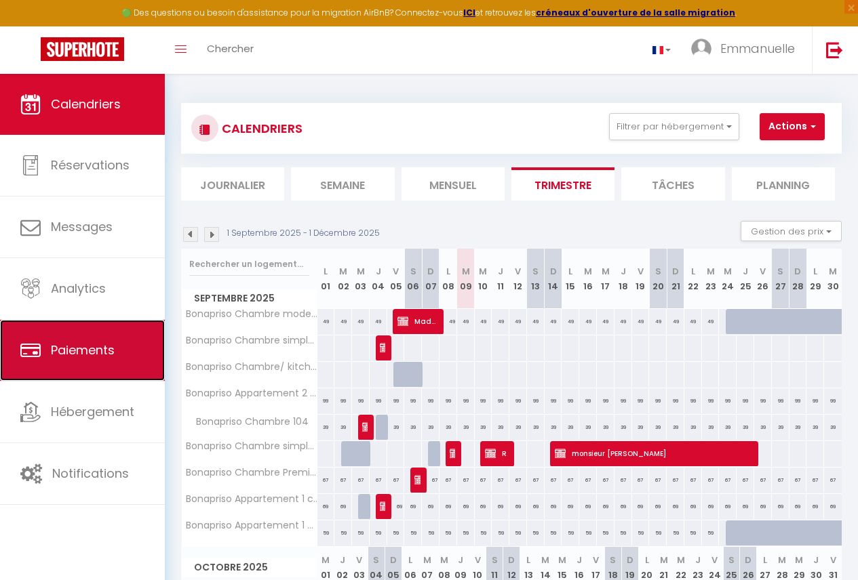
click at [99, 355] on span "Paiements" at bounding box center [83, 350] width 64 height 17
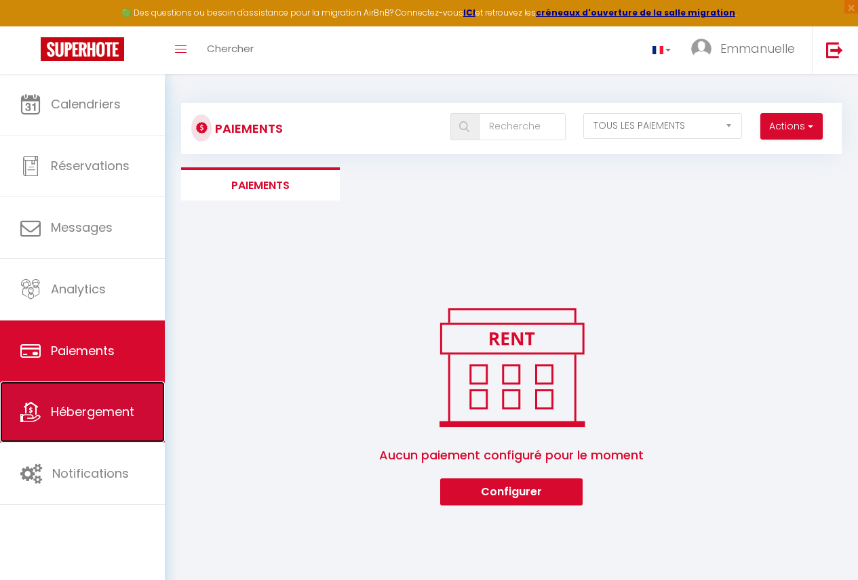
click at [90, 408] on span "Hébergement" at bounding box center [92, 411] width 83 height 17
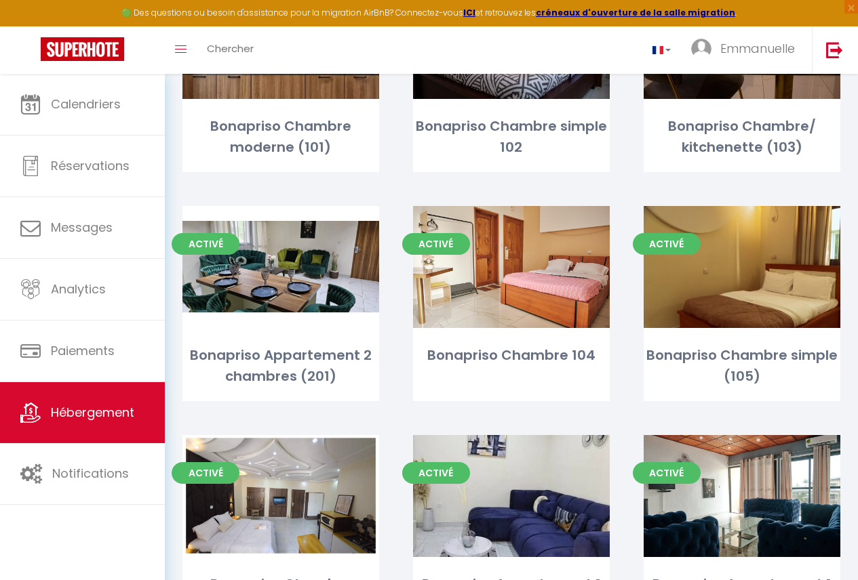
scroll to position [285, 0]
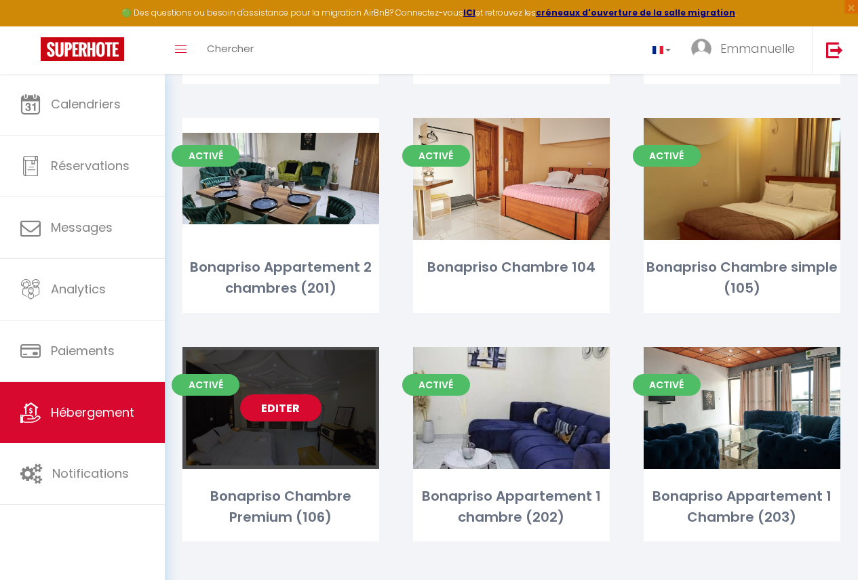
click at [234, 434] on div "Editer" at bounding box center [280, 408] width 197 height 122
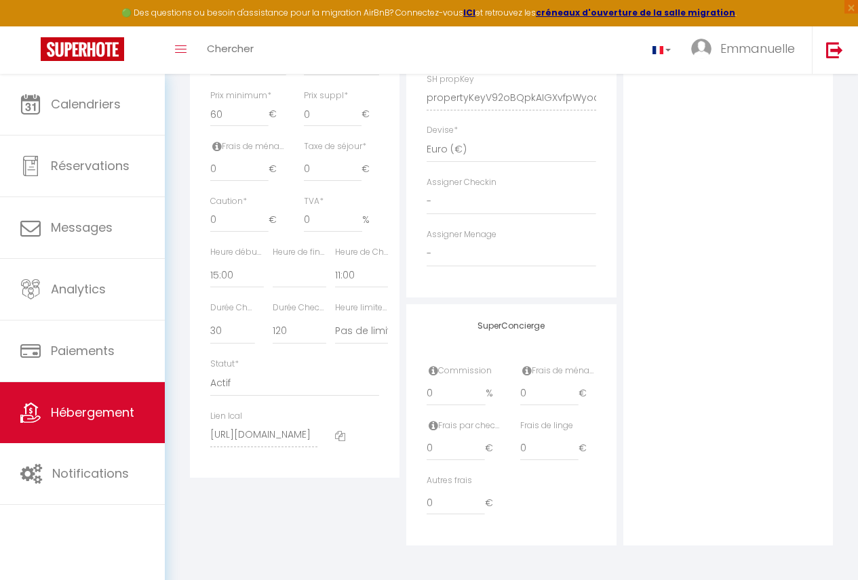
scroll to position [0, 132]
drag, startPoint x: 210, startPoint y: 442, endPoint x: 322, endPoint y: 454, distance: 113.2
click at [322, 454] on div "Lien Ical [URL][DOMAIN_NAME]" at bounding box center [263, 435] width 125 height 51
click at [337, 512] on div "Détails Nom * Bonapriso Chambre Premium (106) Prénom propriétaire Nom propriéta…" at bounding box center [294, 88] width 216 height 915
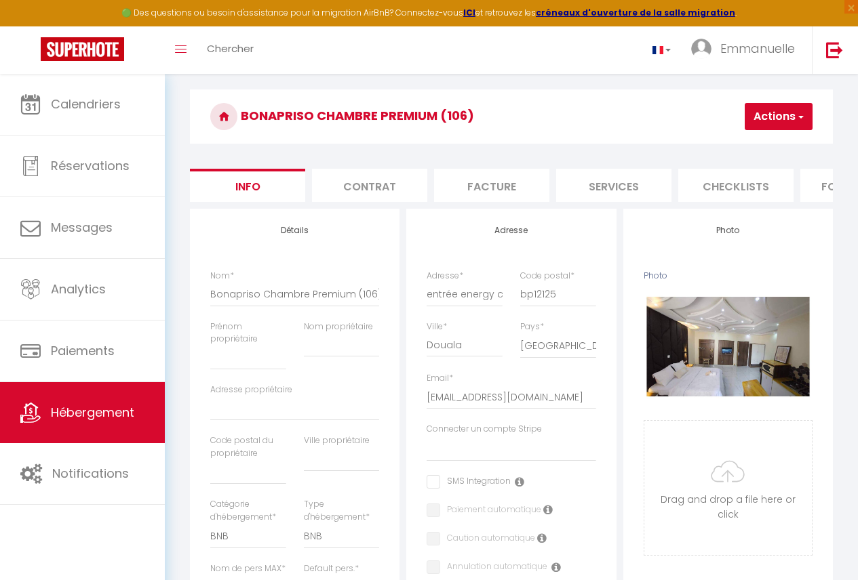
scroll to position [0, 0]
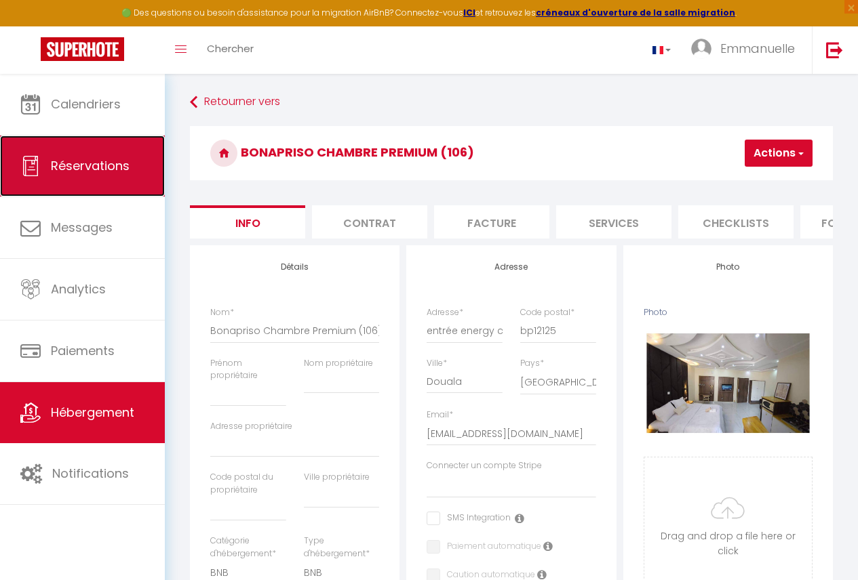
click at [102, 165] on span "Réservations" at bounding box center [90, 165] width 79 height 17
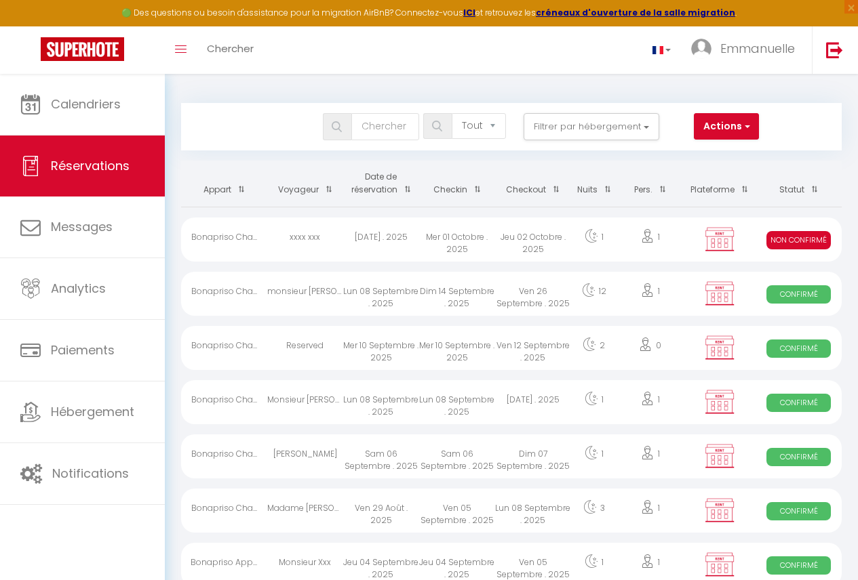
click at [446, 226] on div "Mer 01 Octobre . 2025" at bounding box center [457, 240] width 76 height 44
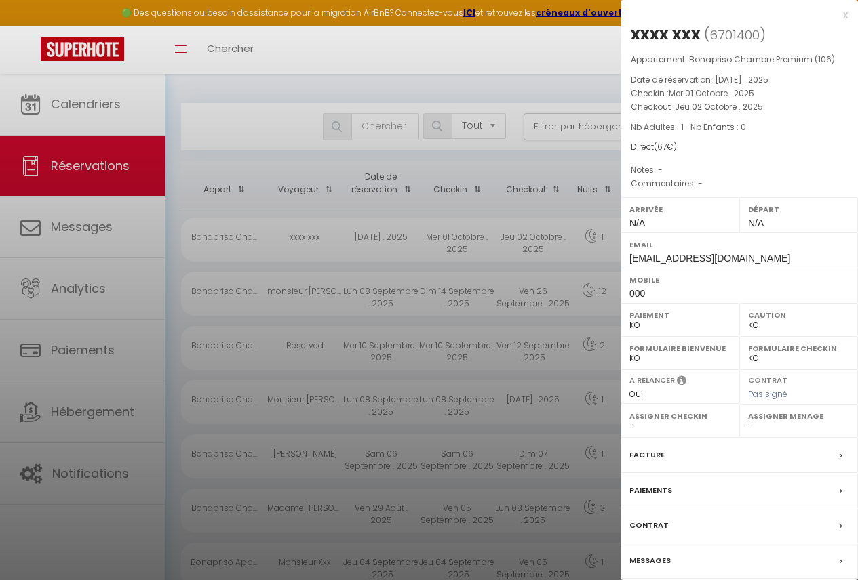
click at [475, 269] on div at bounding box center [429, 290] width 858 height 580
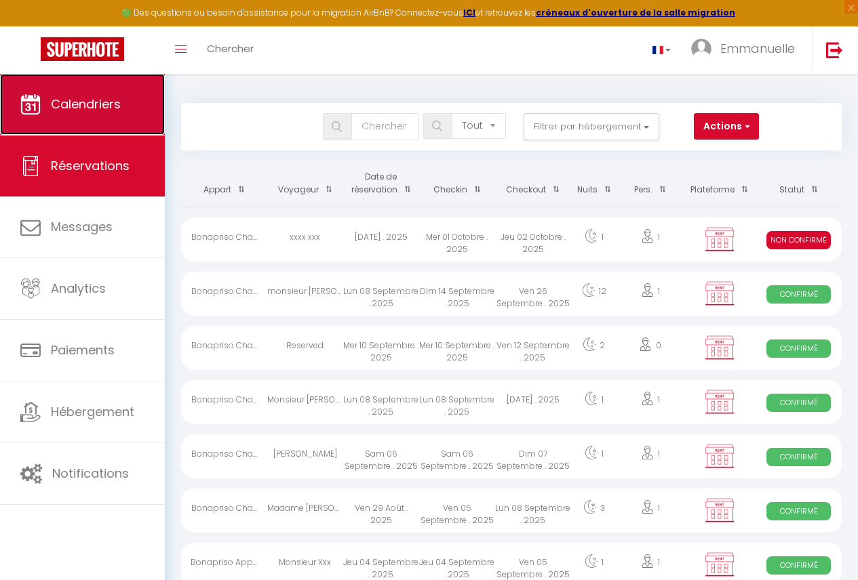
click at [115, 108] on span "Calendriers" at bounding box center [86, 104] width 70 height 17
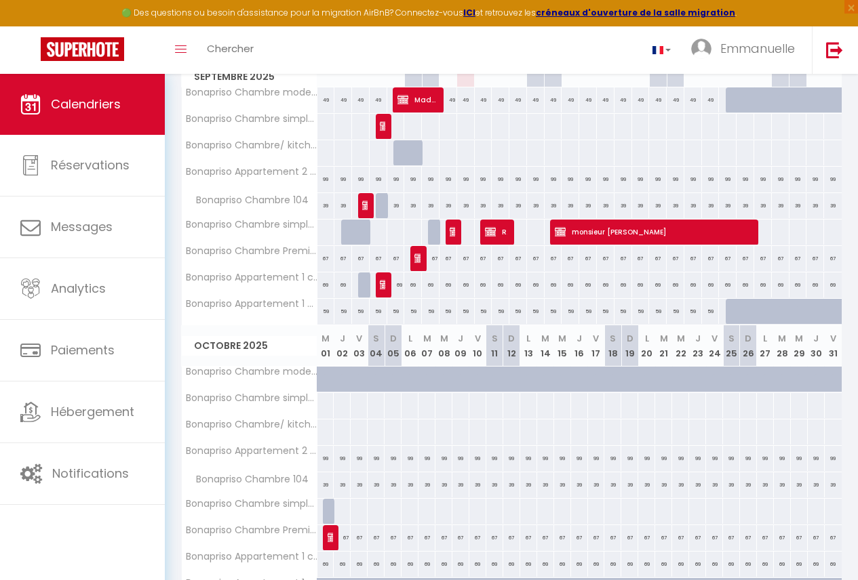
scroll to position [239, 0]
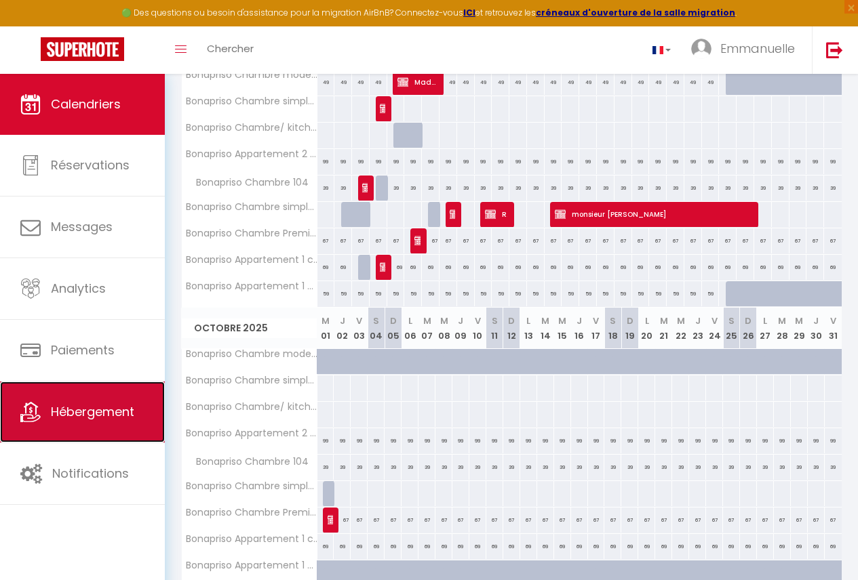
click at [79, 403] on span "Hébergement" at bounding box center [92, 411] width 83 height 17
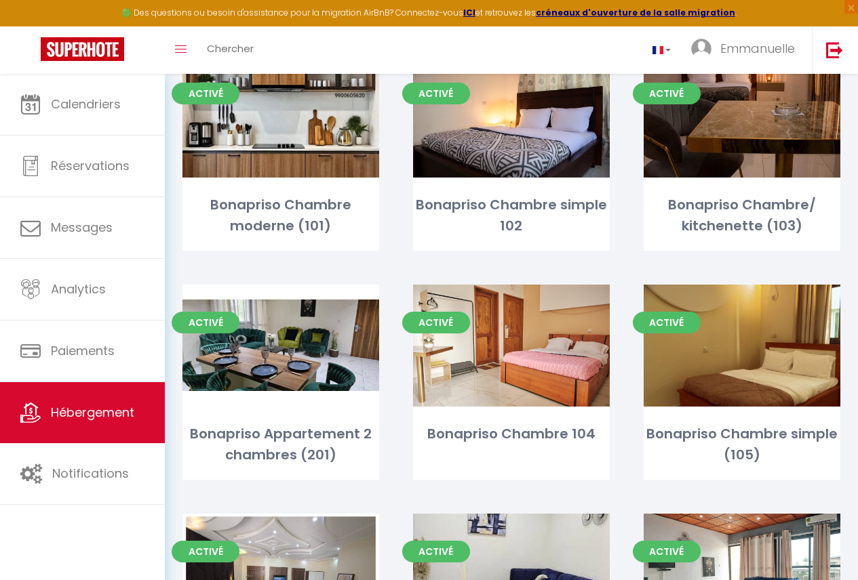
scroll to position [233, 0]
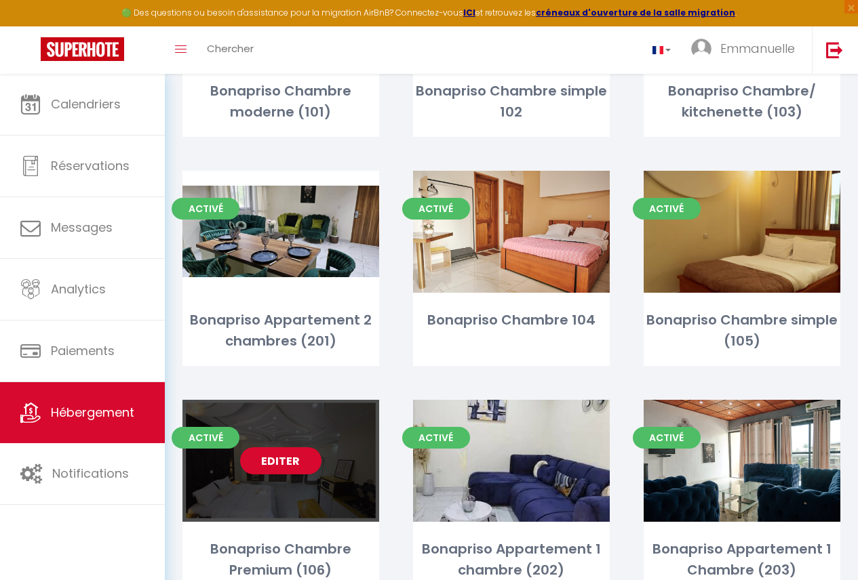
click at [246, 499] on div "Editer" at bounding box center [280, 461] width 197 height 122
click at [293, 493] on div "Editer" at bounding box center [280, 461] width 197 height 122
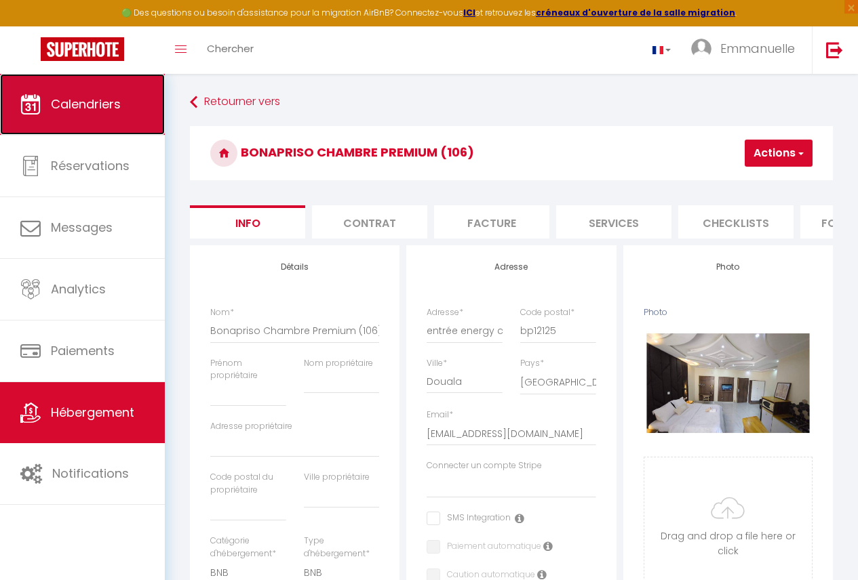
click at [87, 108] on span "Calendriers" at bounding box center [86, 104] width 70 height 17
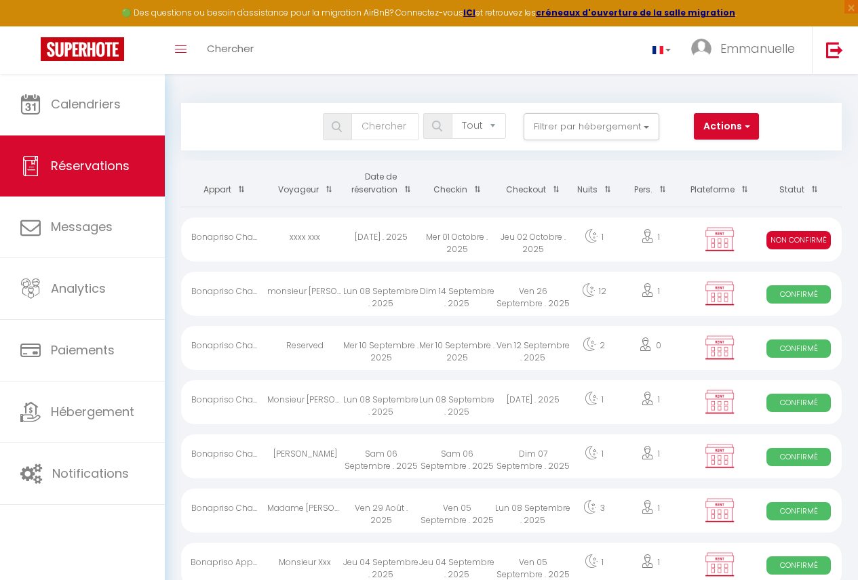
click at [534, 227] on div "Jeu 02 Octobre . 2025" at bounding box center [533, 240] width 76 height 44
select select "KO"
select select "0"
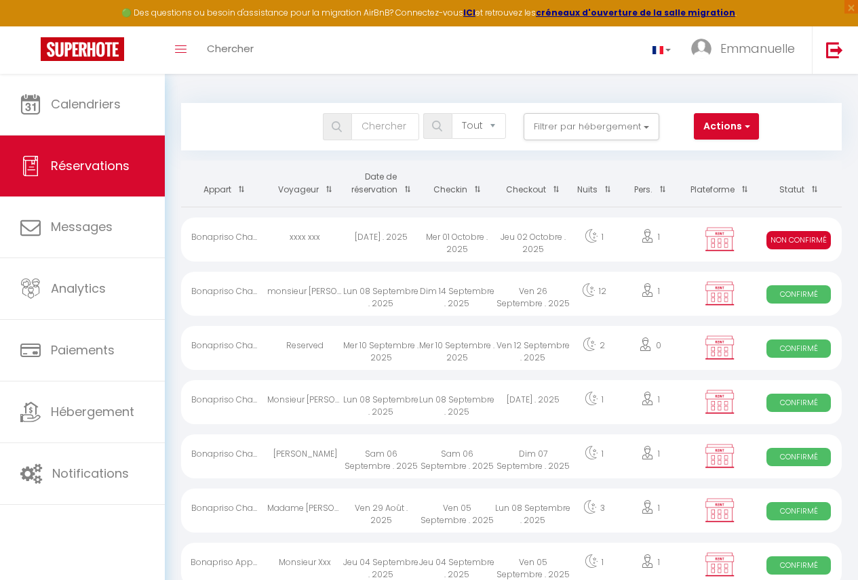
select select "1"
select select
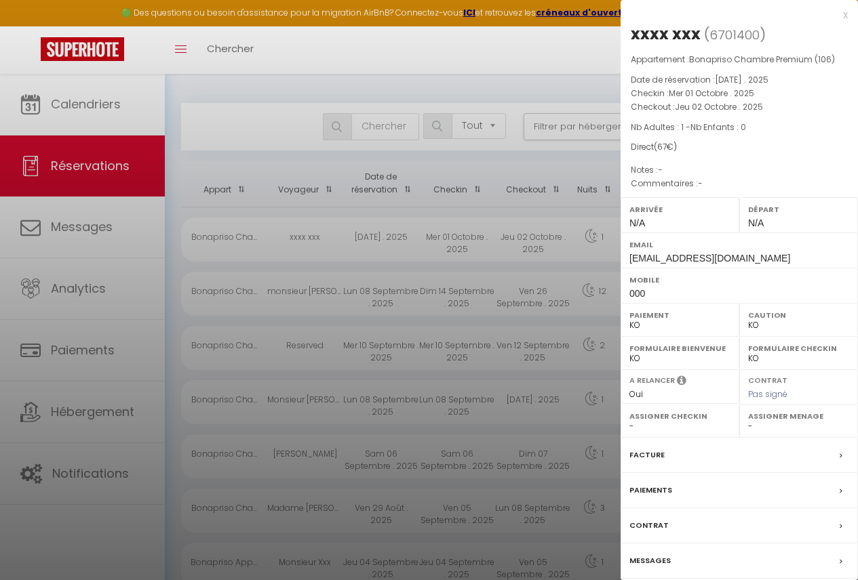
drag, startPoint x: 691, startPoint y: 515, endPoint x: 687, endPoint y: 483, distance: 32.1
click at [691, 502] on div "Gestion des serrures Facture Paiements Contrat Messages" at bounding box center [738, 441] width 237 height 276
click at [687, 497] on div "Paiements" at bounding box center [738, 490] width 237 height 35
select select
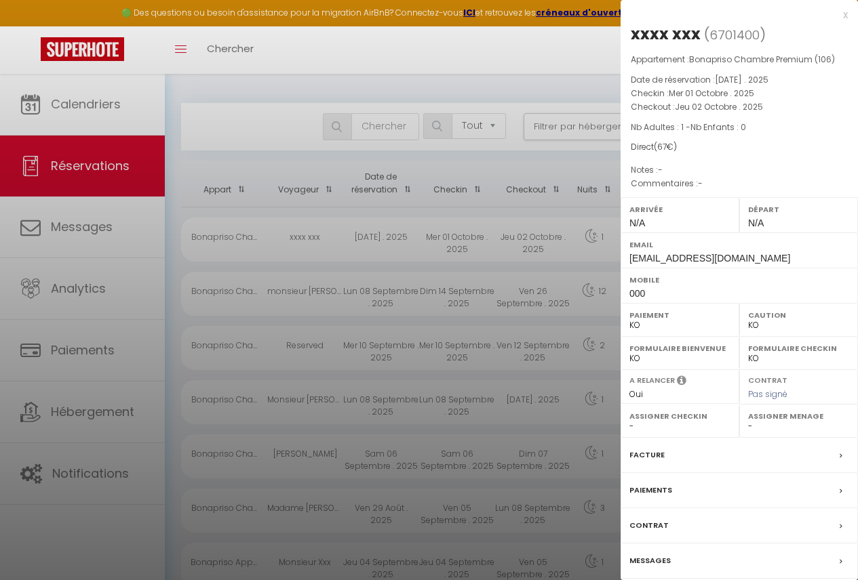
select select
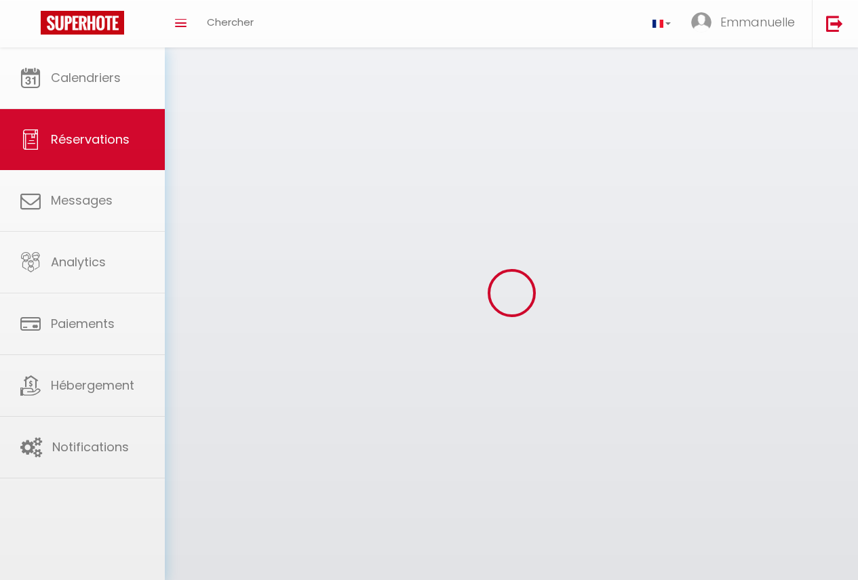
select select
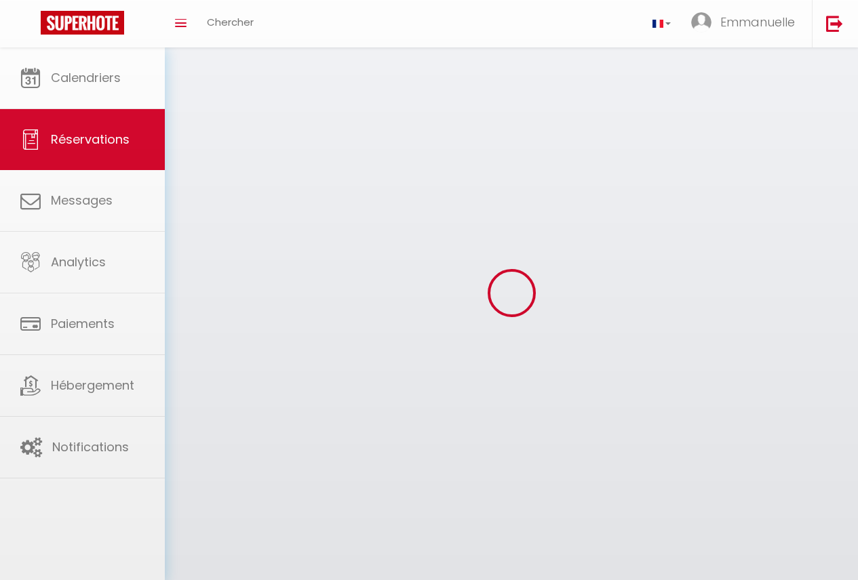
select select
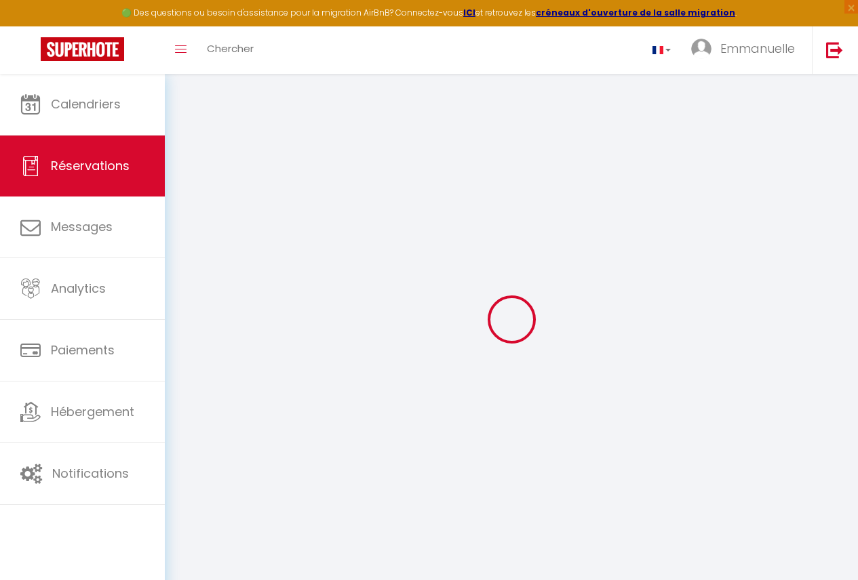
select select
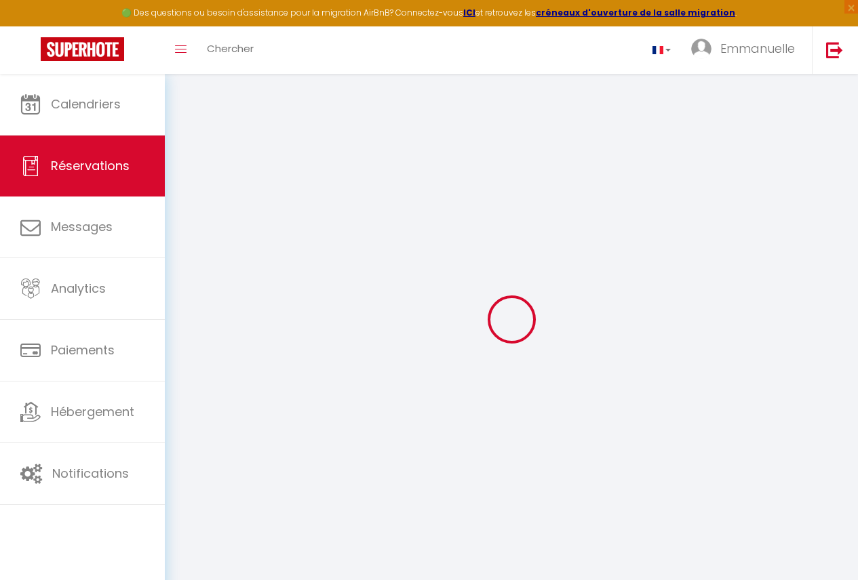
select select
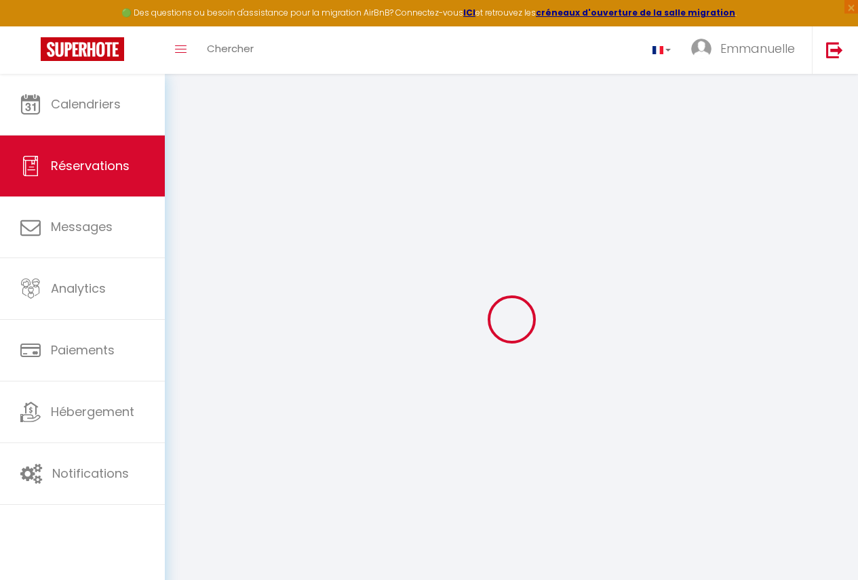
select select
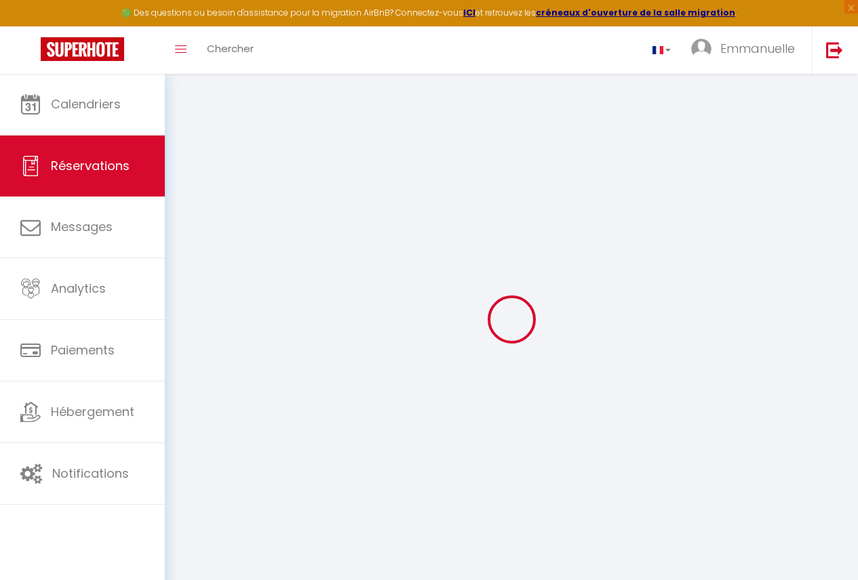
select select
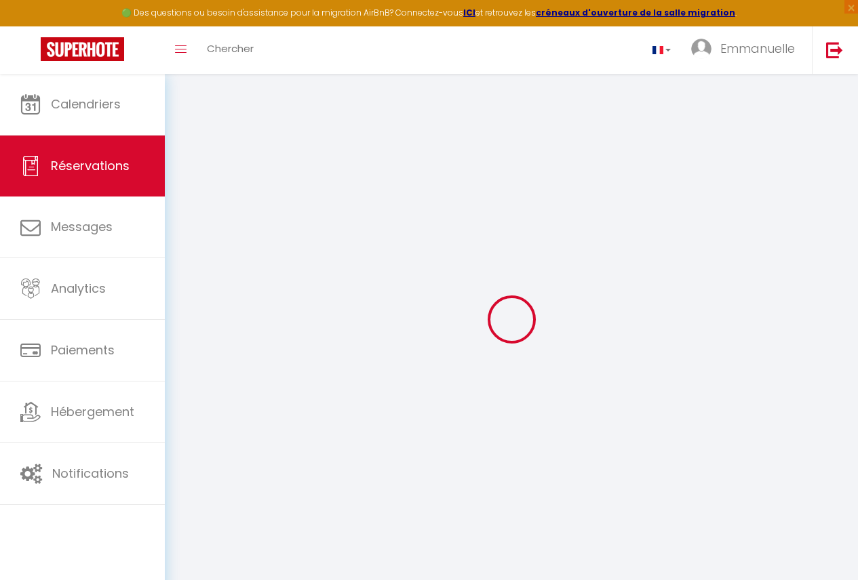
select select
type input "xxxx"
type input "xxx"
type input "[EMAIL_ADDRESS][DOMAIN_NAME]"
type input "000"
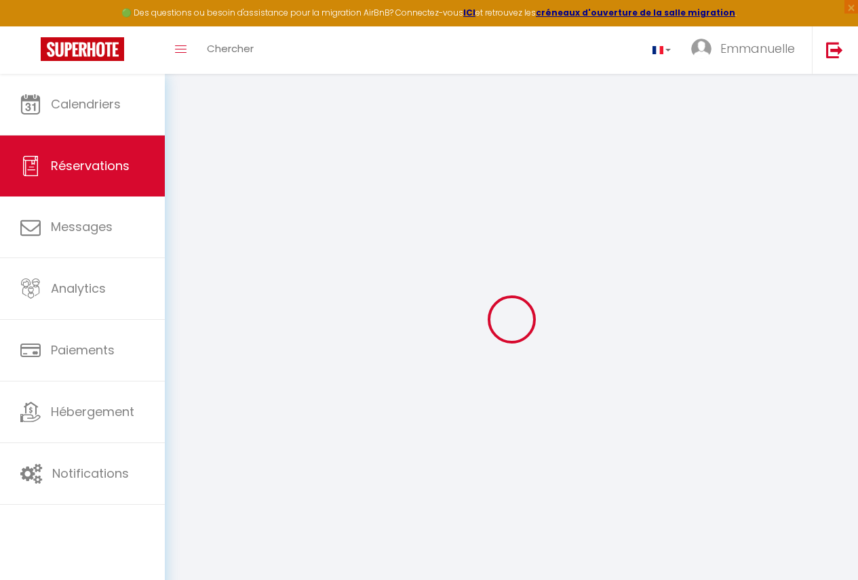
select select "CM"
select select "51275"
select select "2"
type input "Mer 01 Octobre 2025"
select select
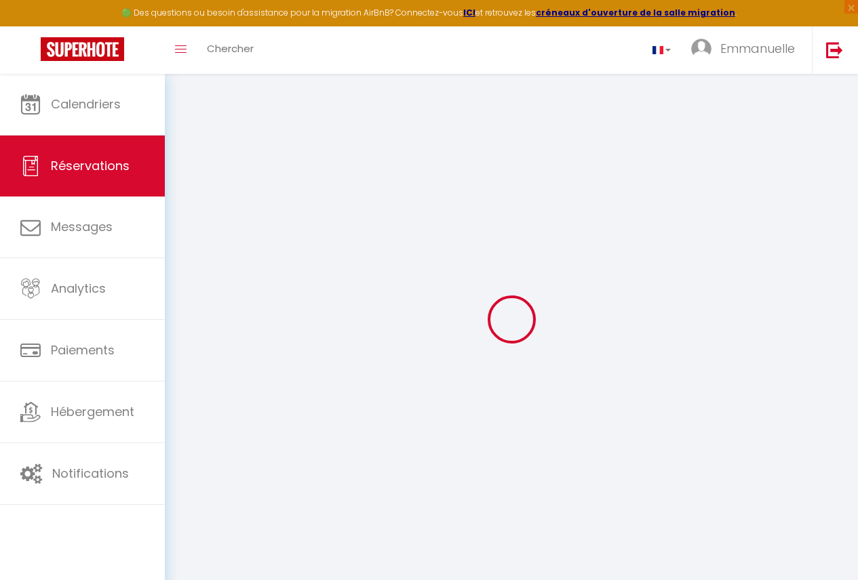
type input "Jeu 02 Octobre 2025"
select select
type input "1"
select select "10"
select select
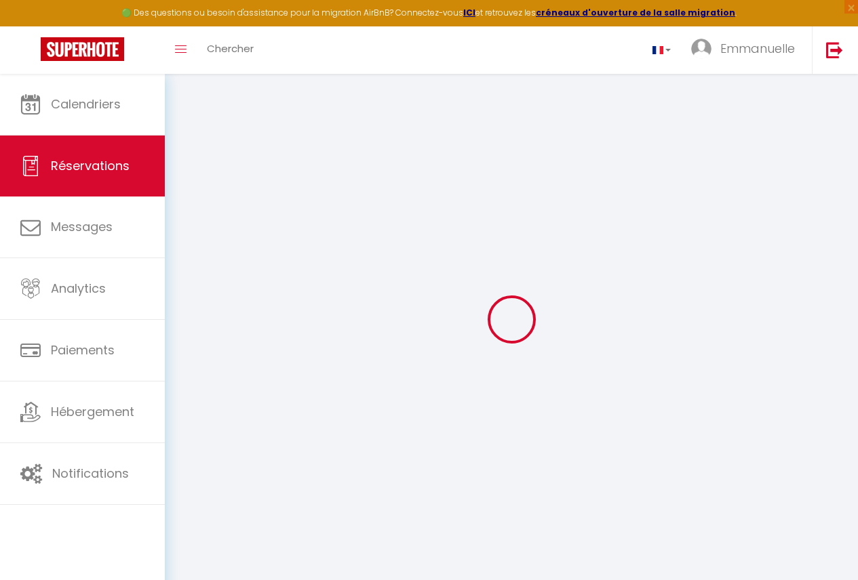
type input "0"
select select
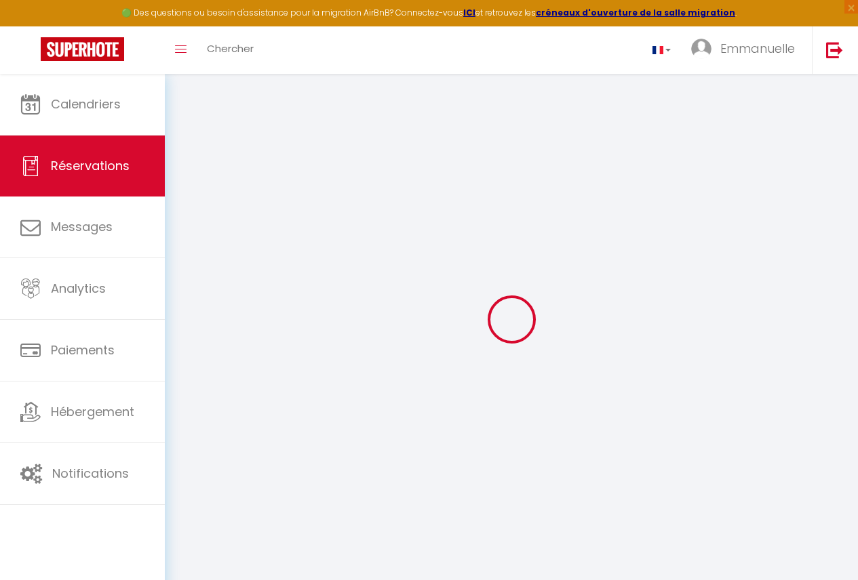
select select "14"
select select
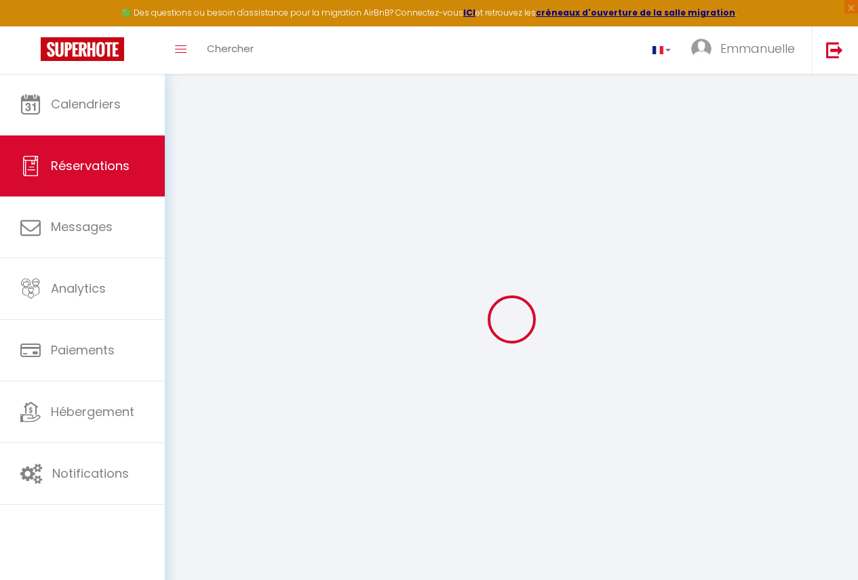
checkbox input "false"
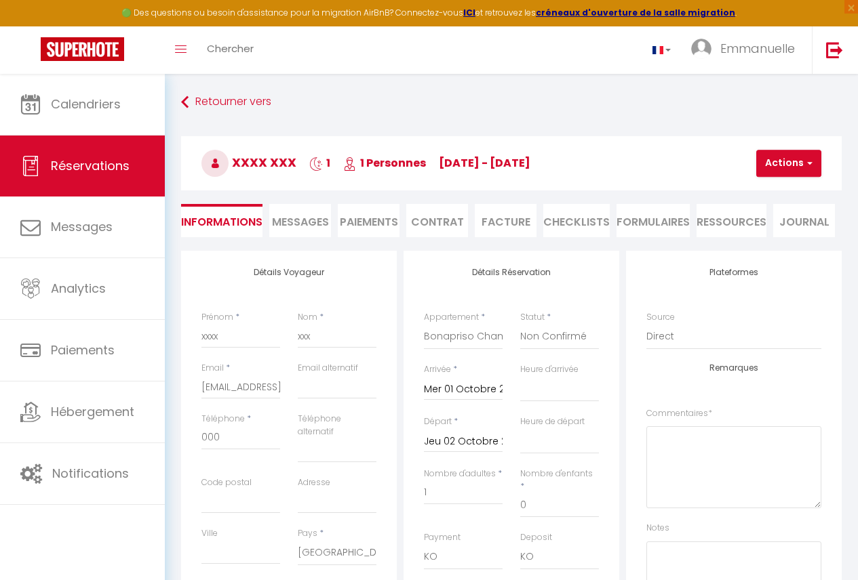
select select
checkbox input "false"
select select
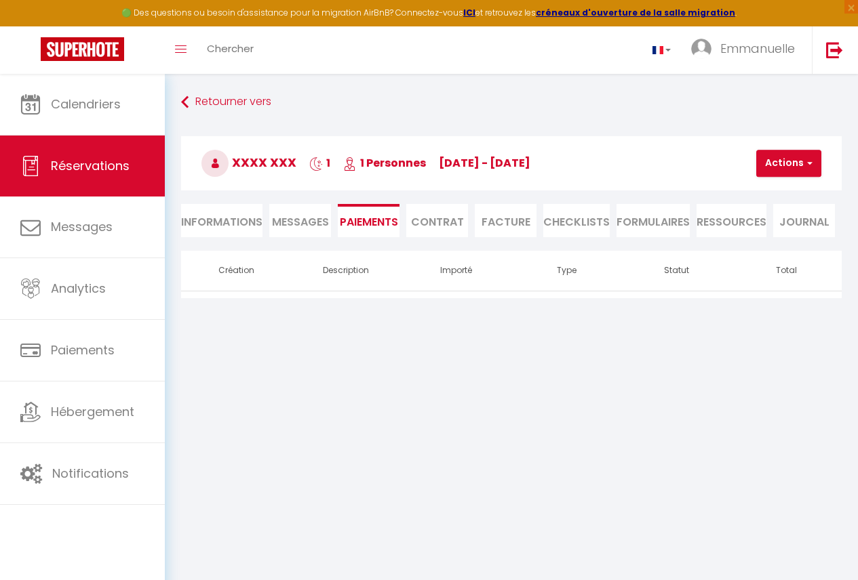
select select
click at [229, 231] on li "Informations" at bounding box center [221, 220] width 81 height 33
select select
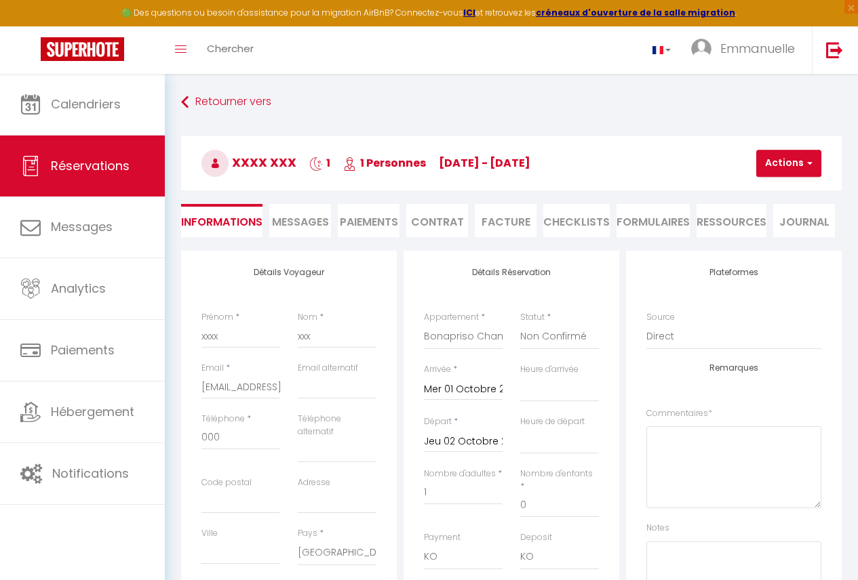
click at [464, 391] on input "Mer 01 Octobre 2025" at bounding box center [463, 390] width 79 height 18
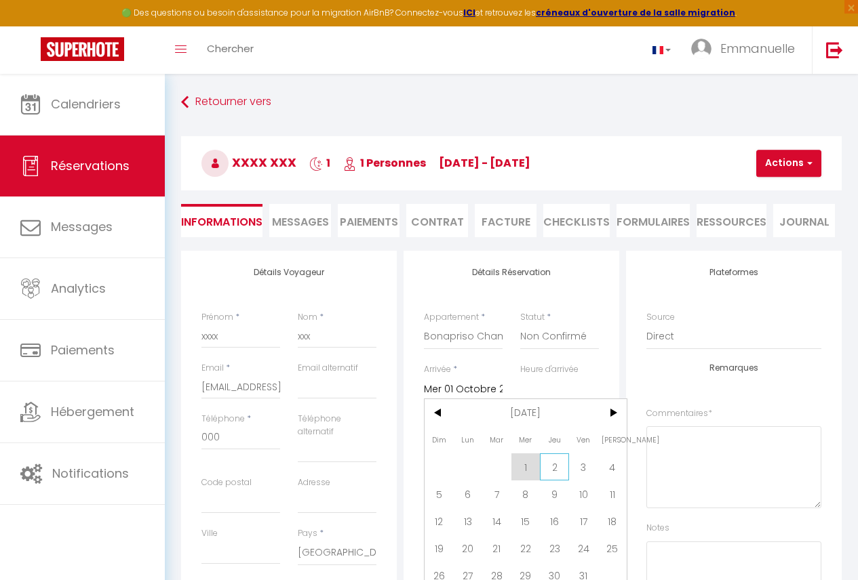
click at [551, 465] on span "2" at bounding box center [554, 467] width 29 height 27
type input "Jeu 02 Octobre 2025"
select select
checkbox input "false"
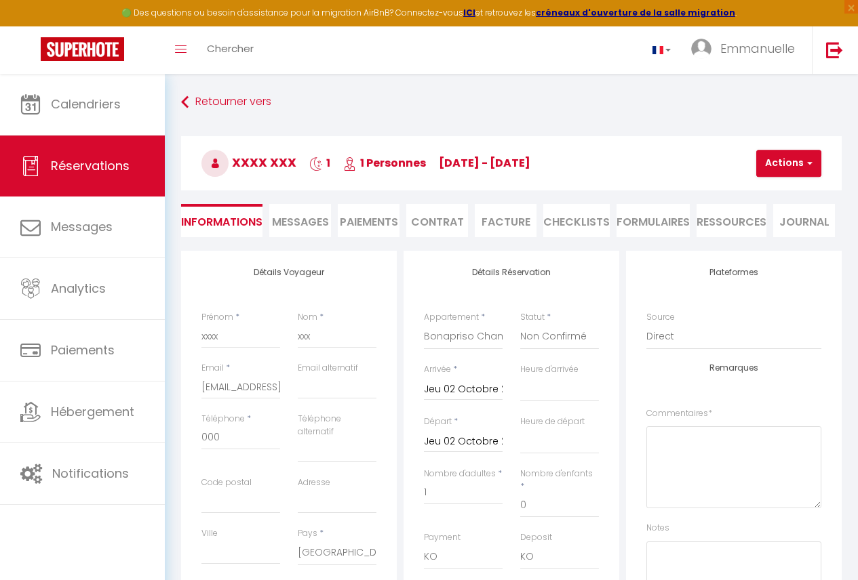
select select
checkbox input "false"
click at [469, 437] on input "Jeu 02 Octobre 2025" at bounding box center [463, 442] width 79 height 18
click at [584, 519] on span "3" at bounding box center [583, 518] width 29 height 27
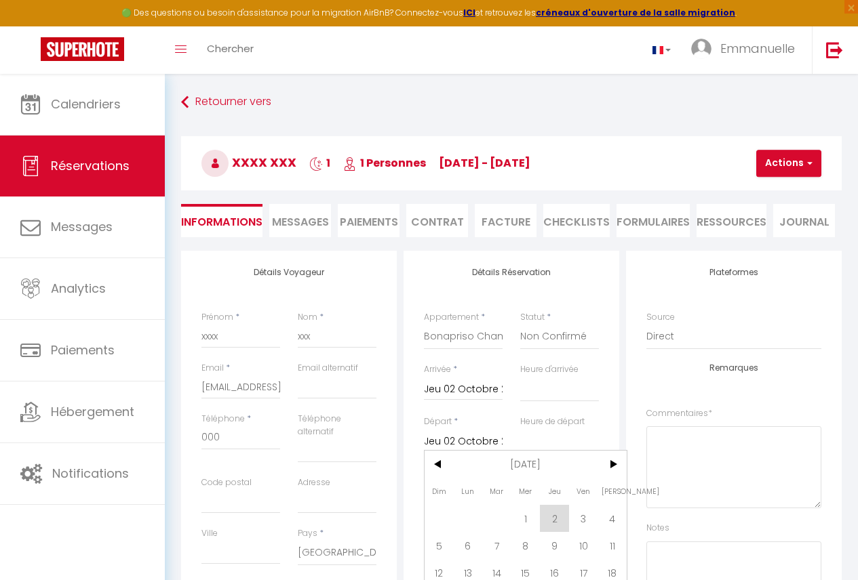
select select
type input "Ven 03 Octobre 2025"
select select
checkbox input "false"
select select
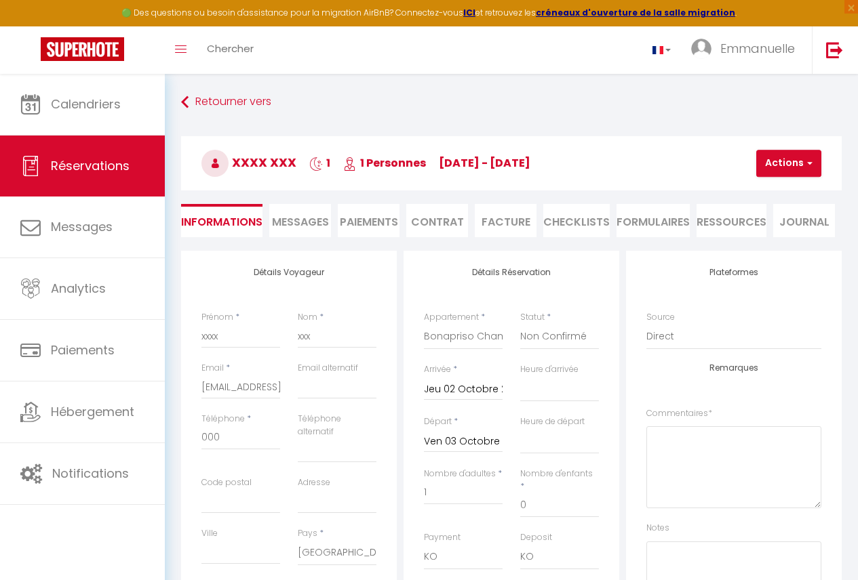
select select
checkbox input "false"
click at [807, 163] on span "button" at bounding box center [808, 163] width 8 height 12
click at [778, 192] on link "Enregistrer" at bounding box center [800, 193] width 107 height 18
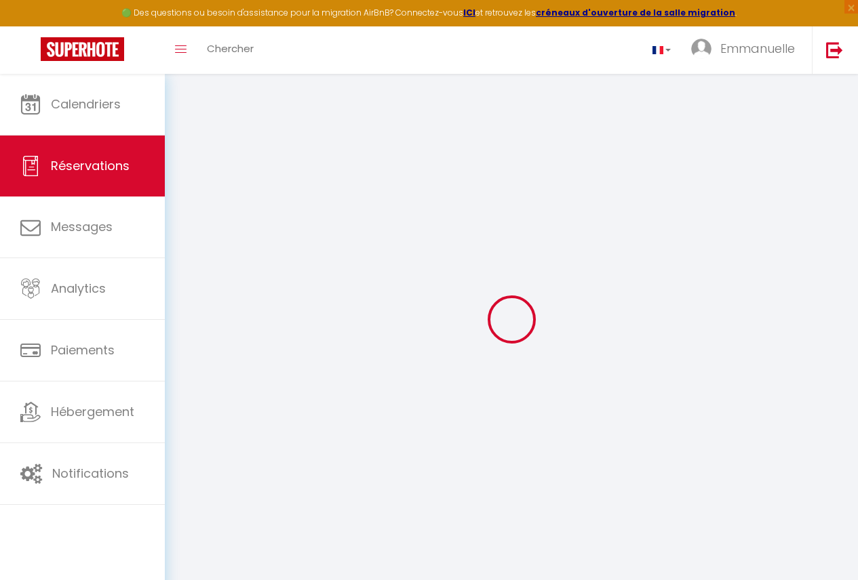
select select "not_cancelled"
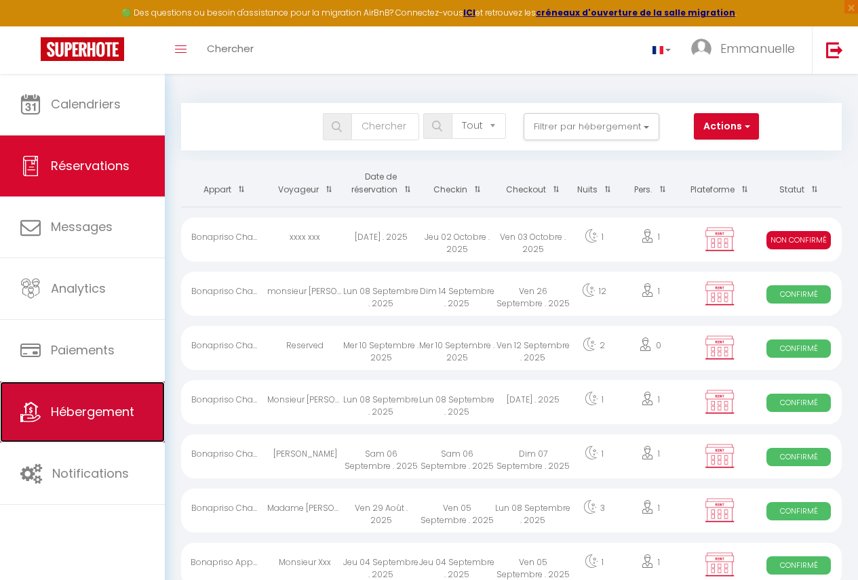
click at [86, 417] on span "Hébergement" at bounding box center [92, 411] width 83 height 17
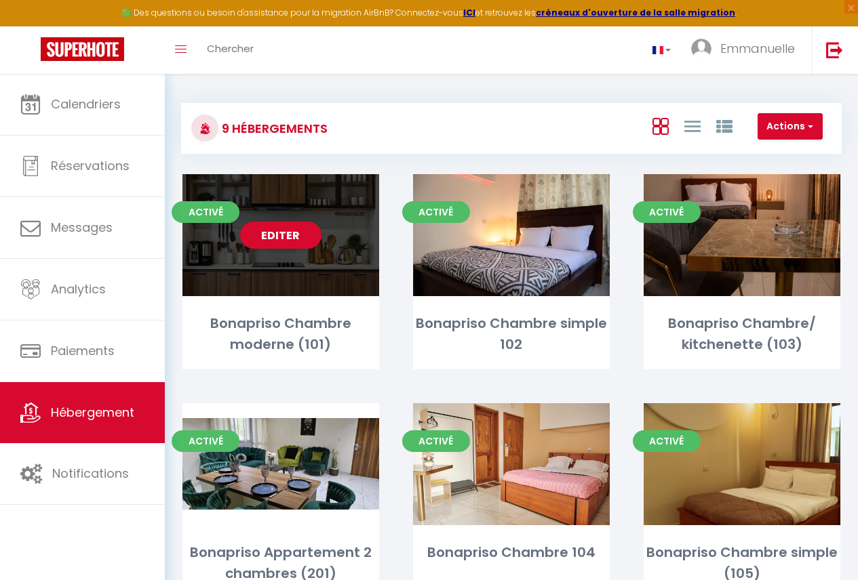
click at [297, 269] on div "Editer" at bounding box center [280, 235] width 197 height 122
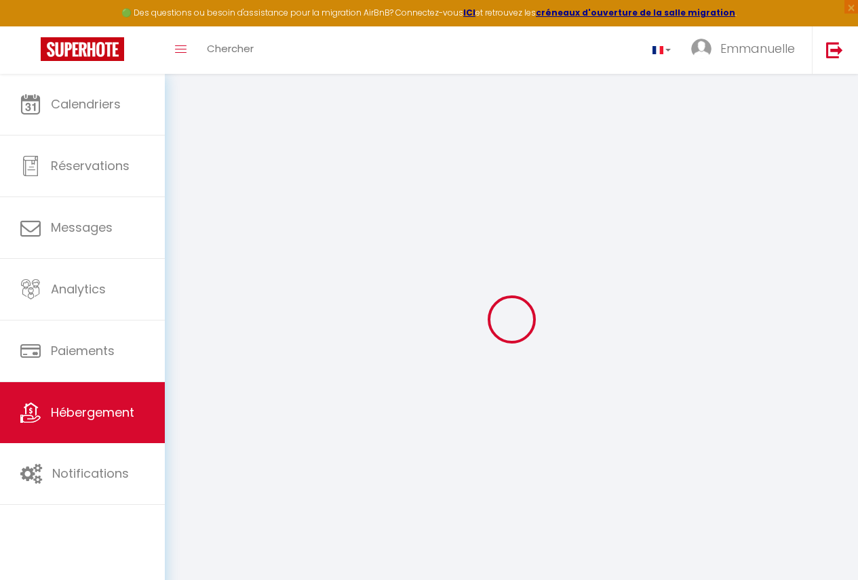
select select
checkbox input "false"
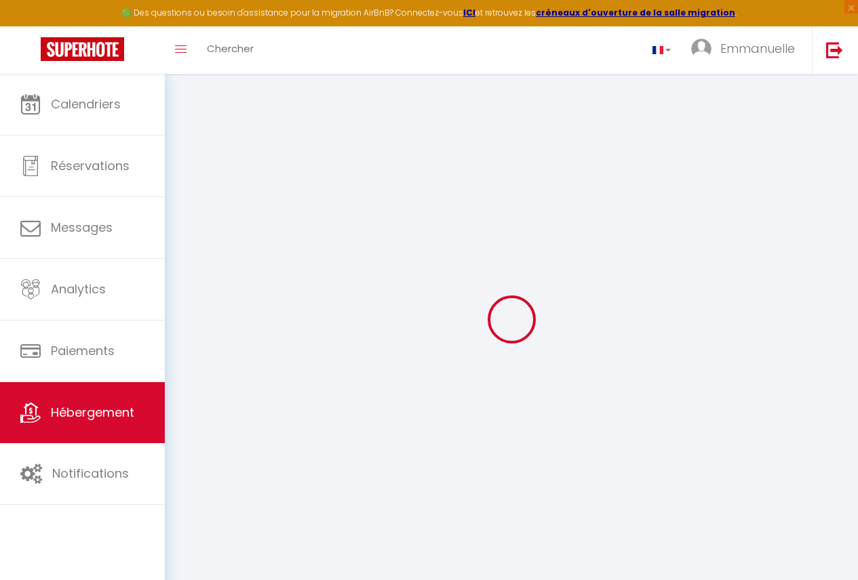
checkbox input "false"
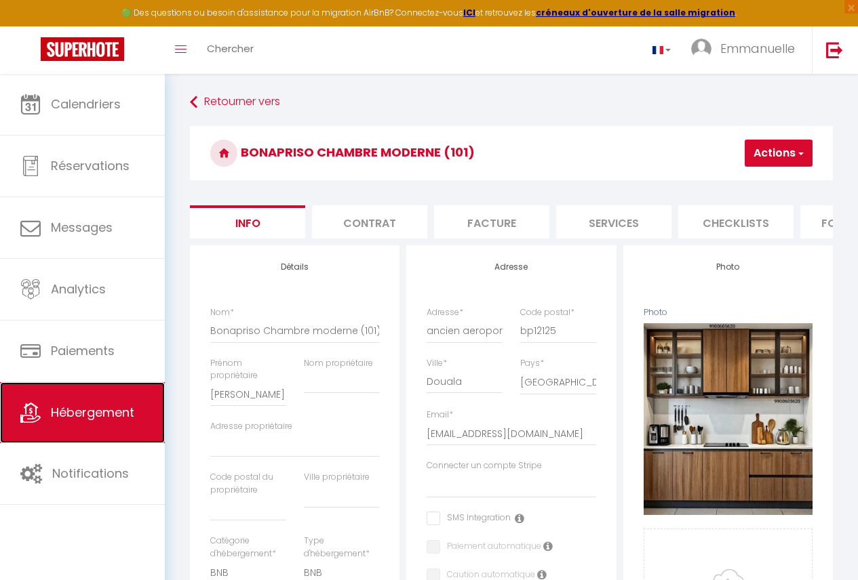
click at [122, 400] on link "Hébergement" at bounding box center [82, 412] width 165 height 61
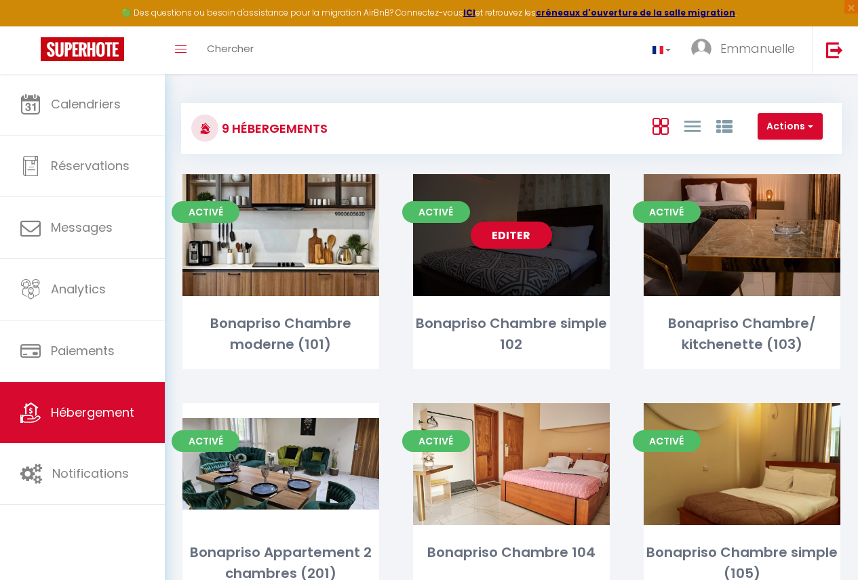
click at [576, 277] on div "Editer" at bounding box center [511, 235] width 197 height 122
select select "3"
select select "2"
select select "1"
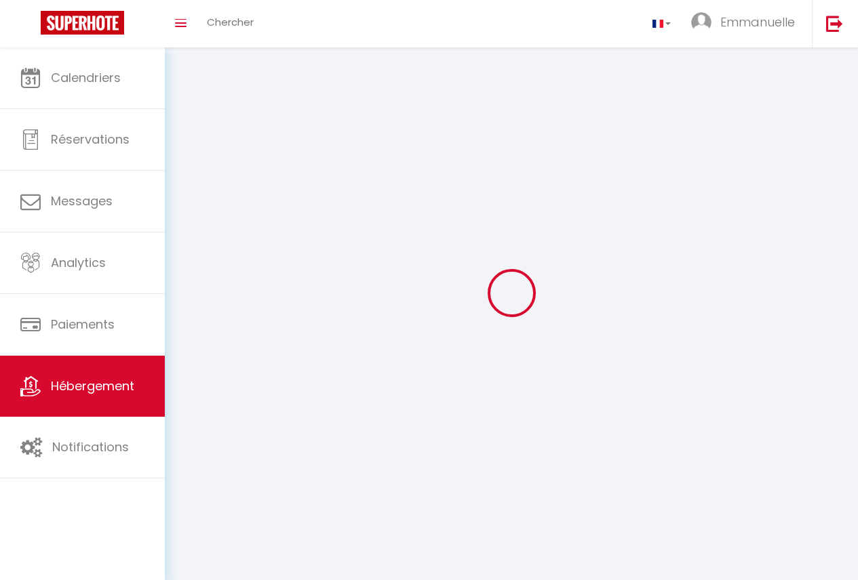
select select
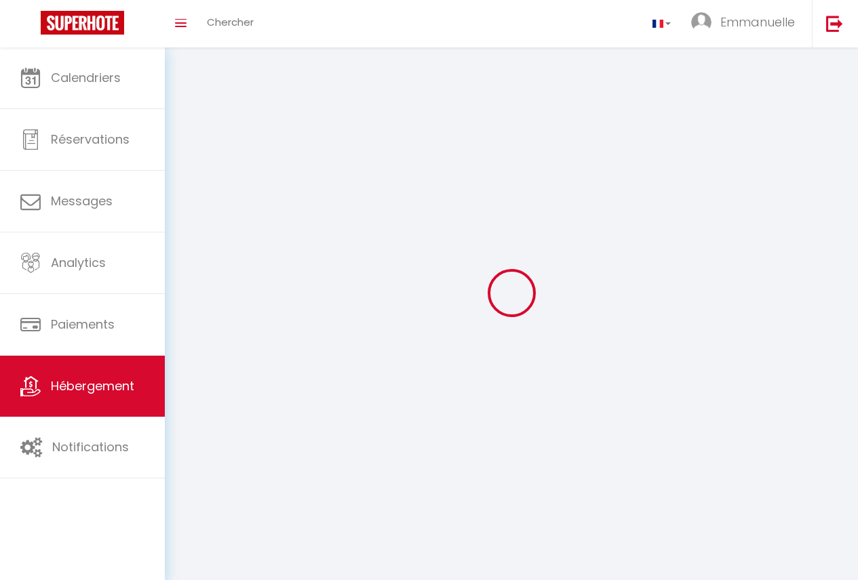
select select
checkbox input "false"
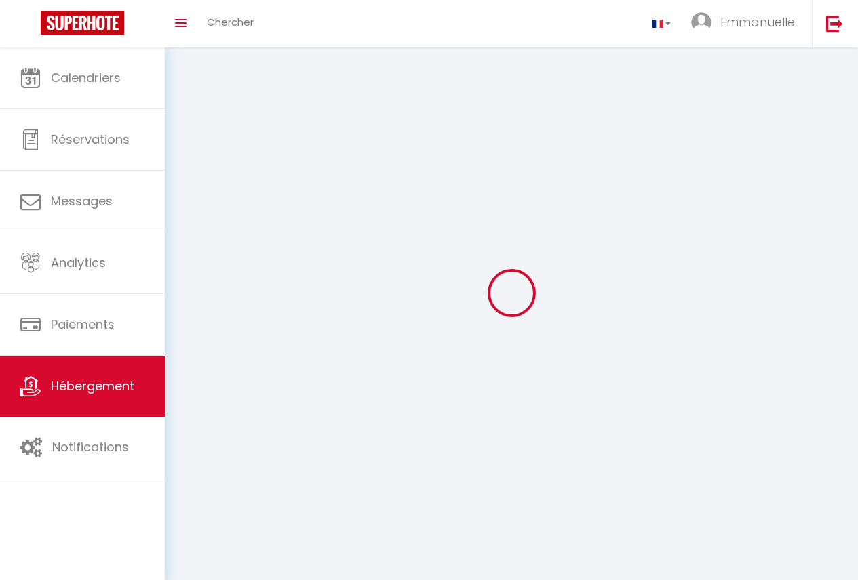
checkbox input "false"
select select
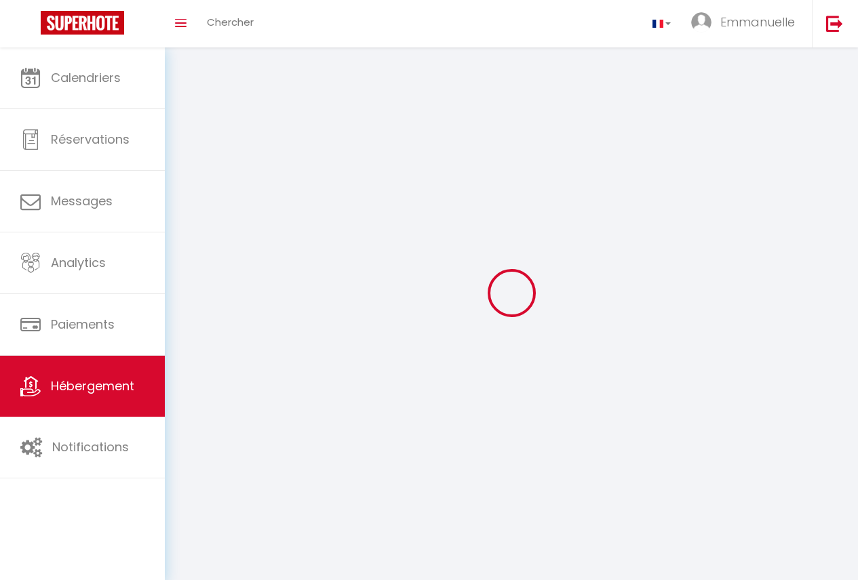
select select
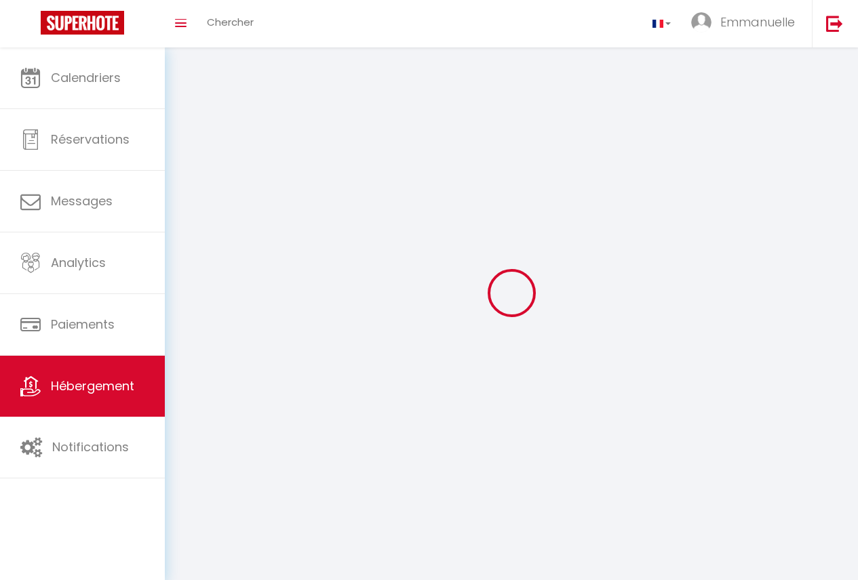
checkbox input "false"
select select
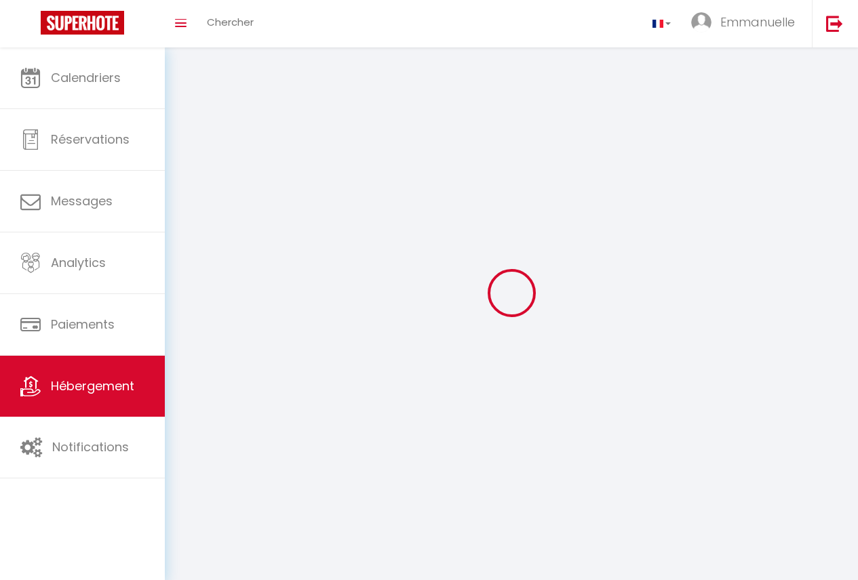
select select
select select "28"
select select
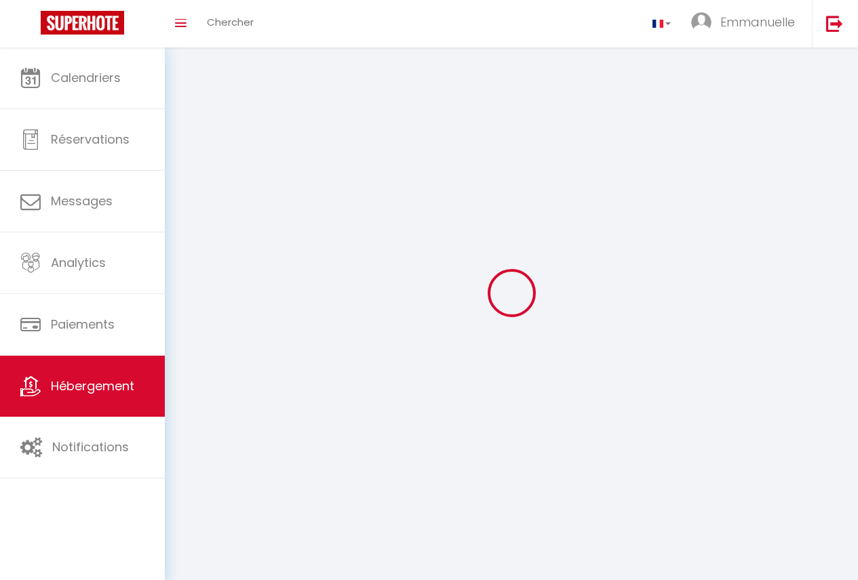
select select
checkbox input "false"
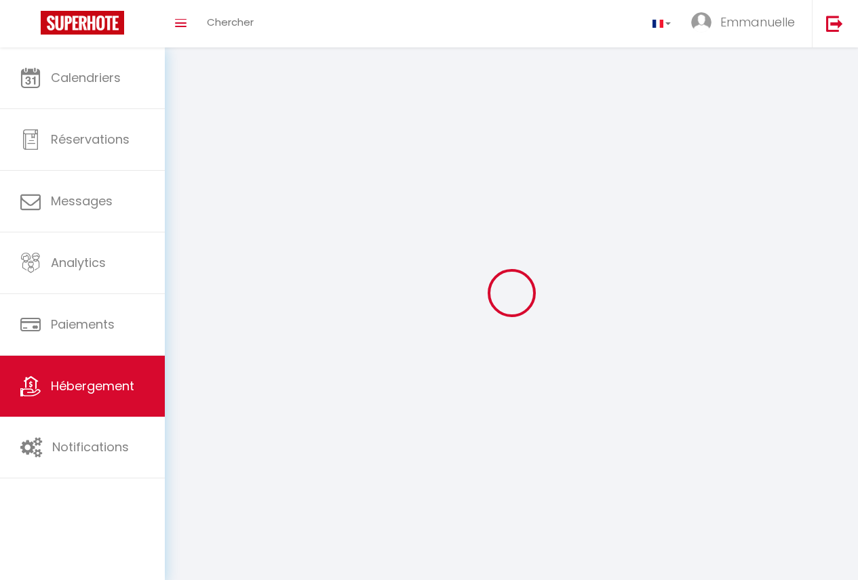
checkbox input "false"
select select
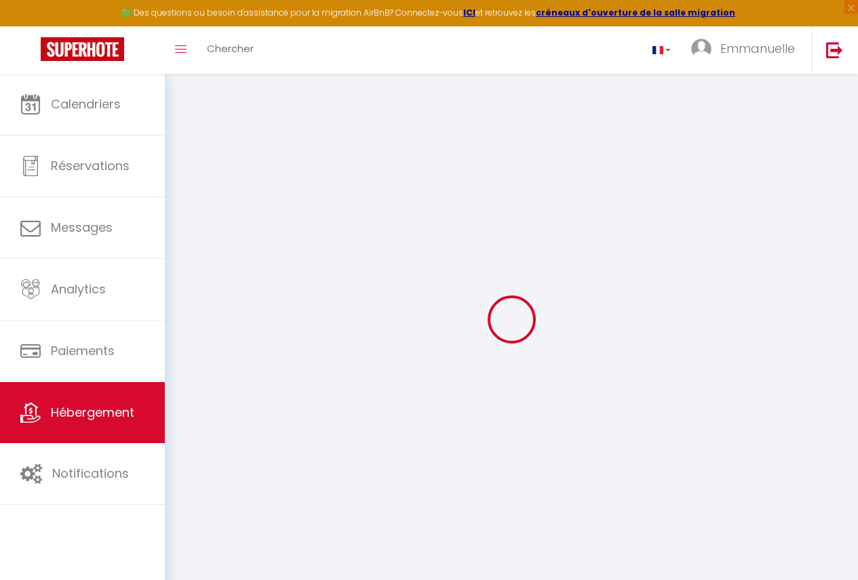
select select
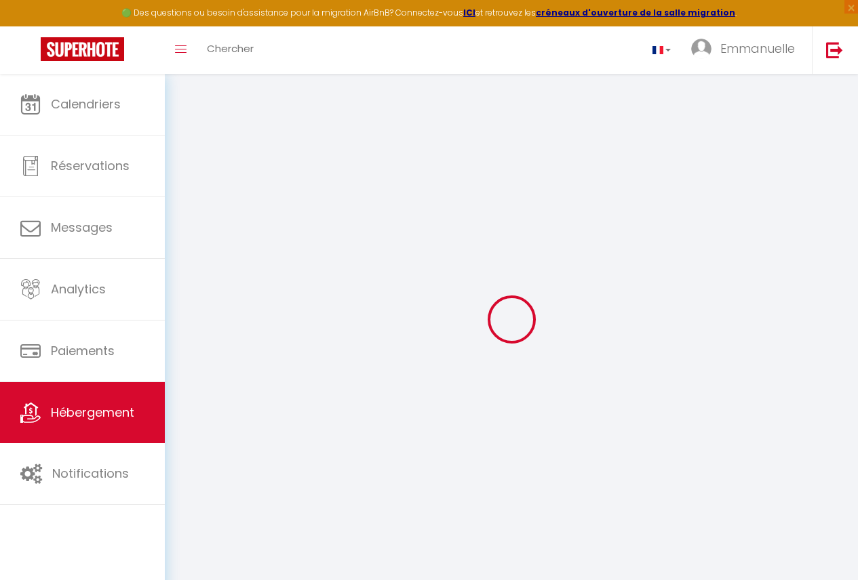
select select
checkbox input "false"
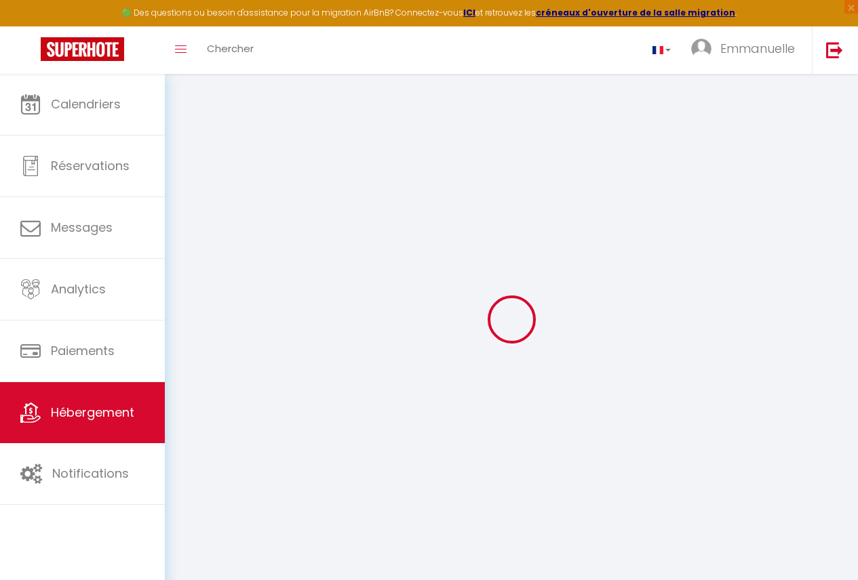
select select
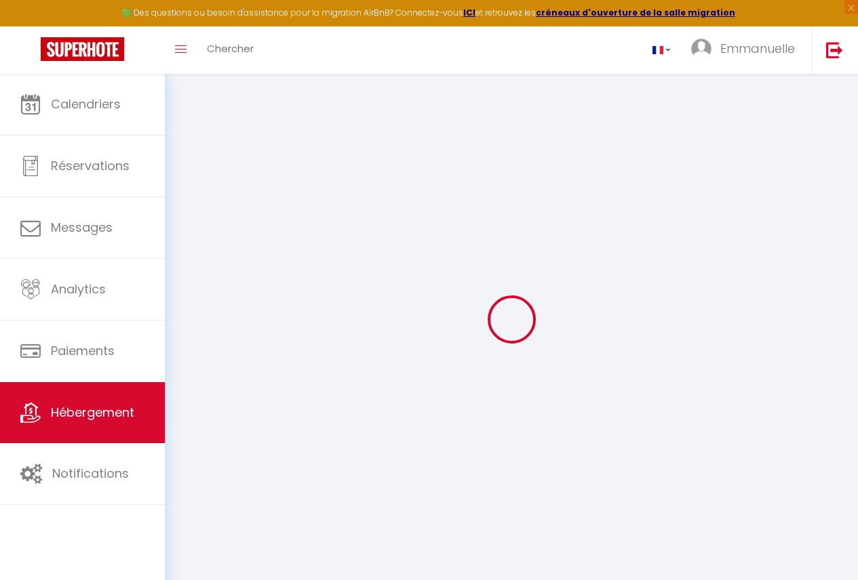
select select
checkbox input "false"
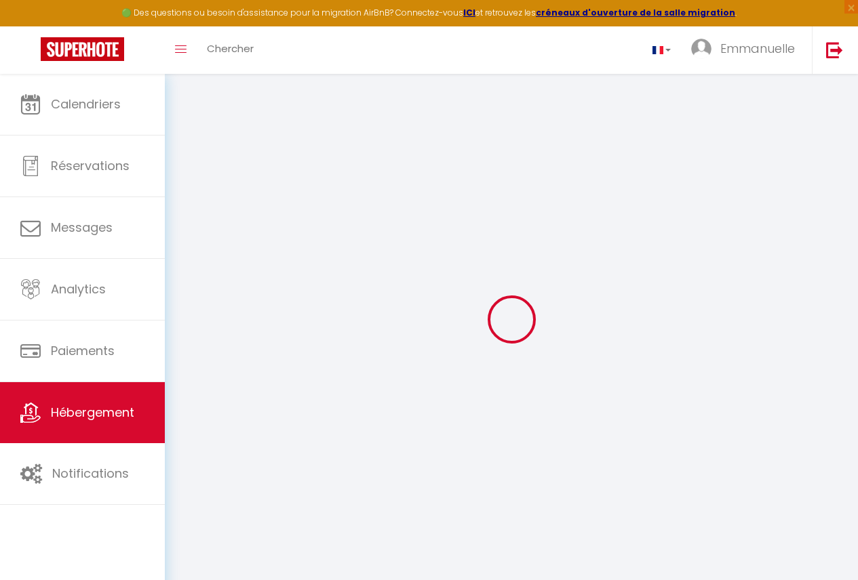
checkbox input "false"
select select
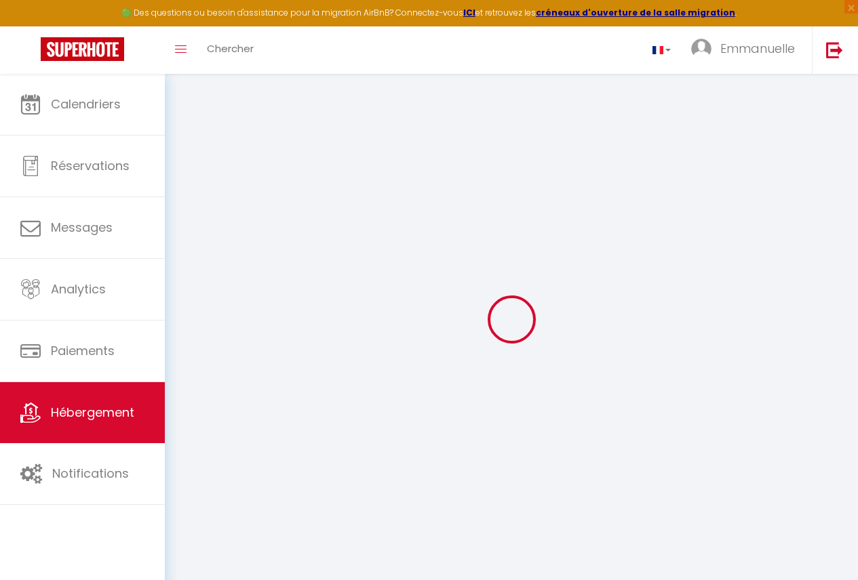
select select
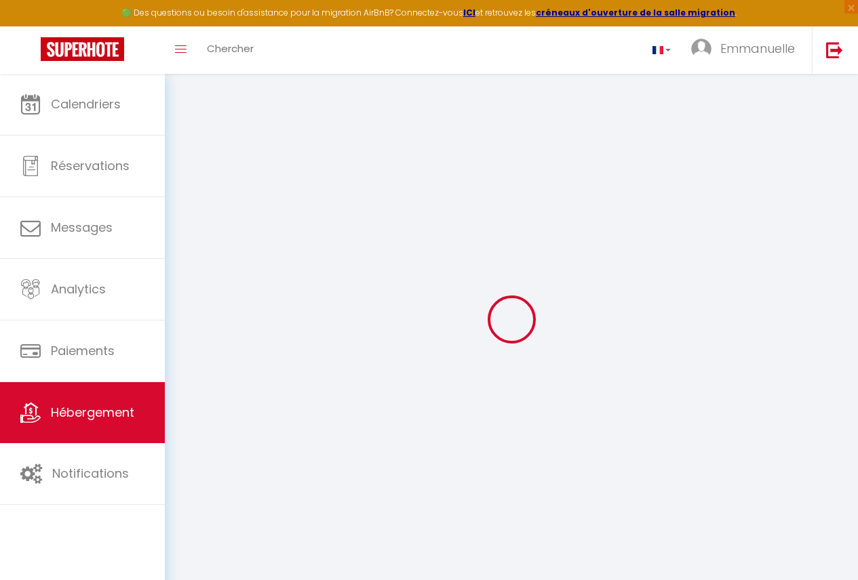
checkbox input "false"
select select
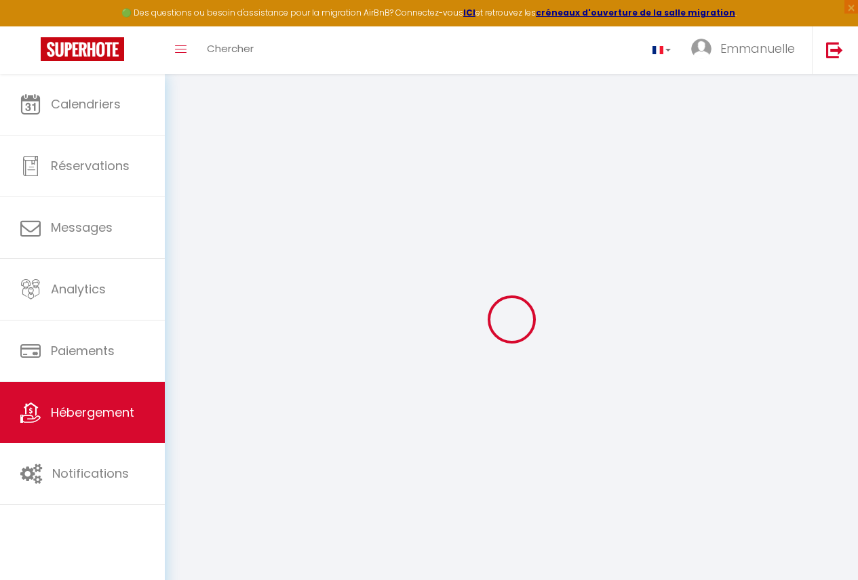
select select
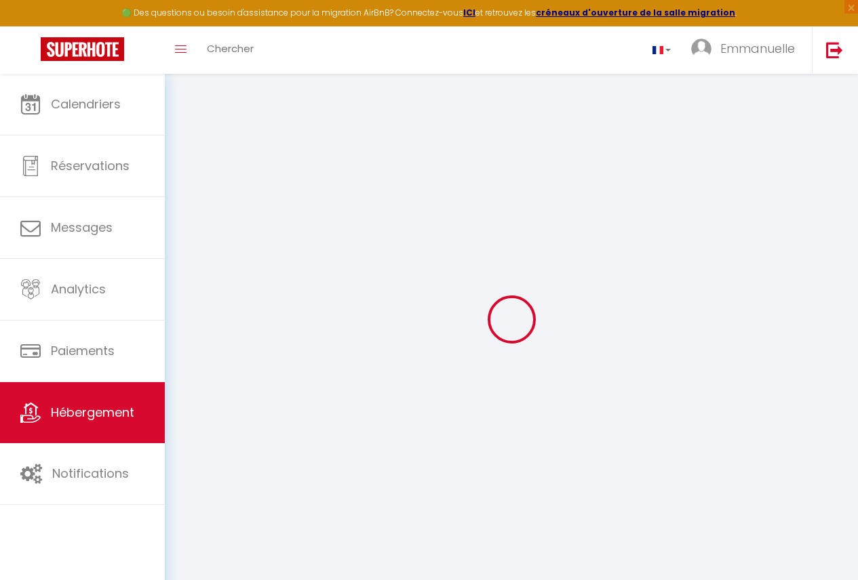
select select
checkbox input "false"
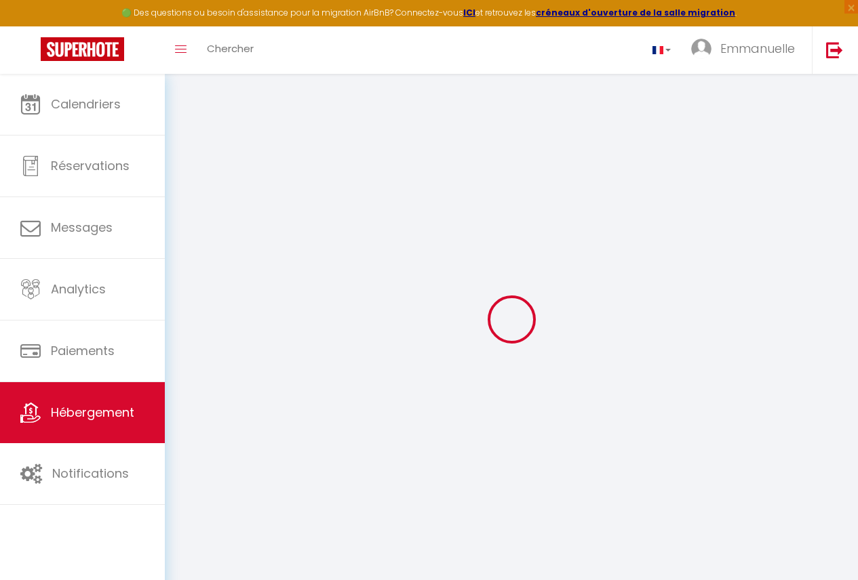
checkbox input "false"
select select
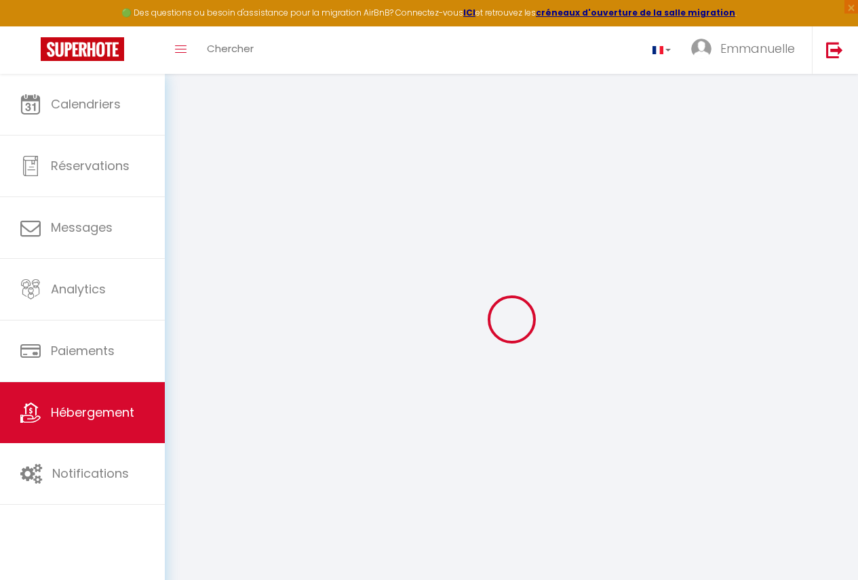
select select
checkbox input "false"
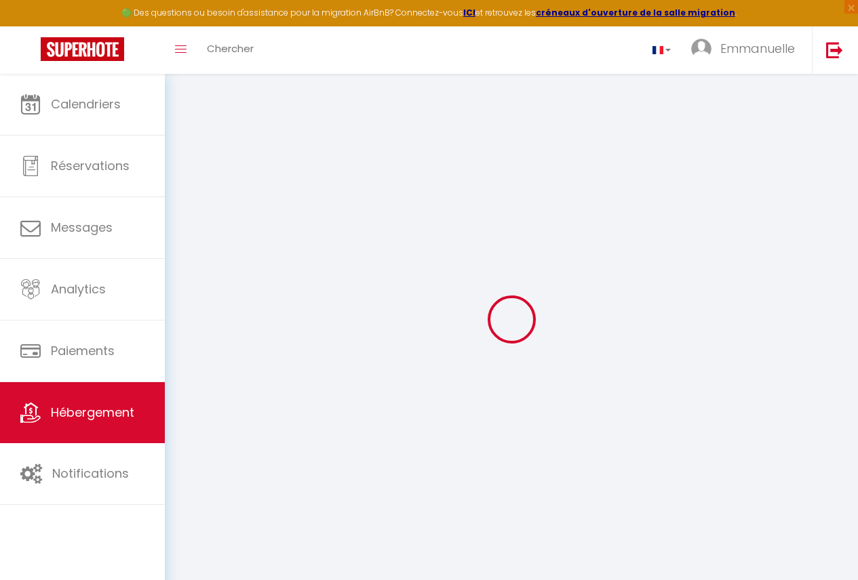
checkbox input "false"
select select
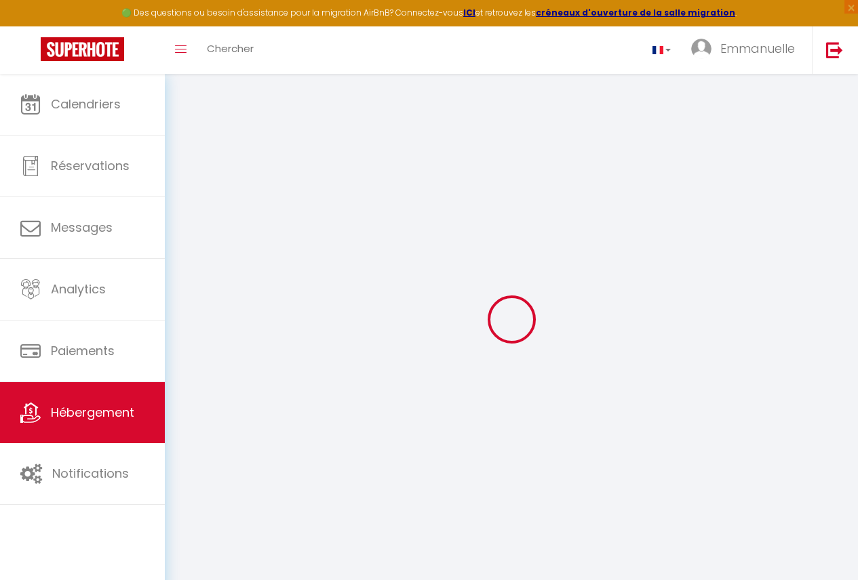
type input "Bonapriso Chambre simple 102"
type input "leslie charlene"
select select "bnb"
select select "2"
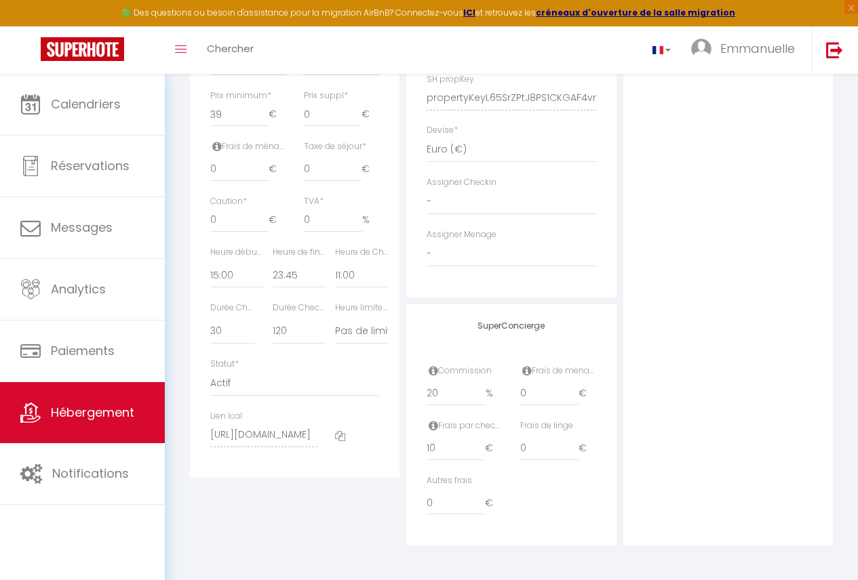
scroll to position [0, 16]
click at [232, 474] on div "Détails Nom * Bonapriso Chambre simple 102 Prénom propriétaire leslie charlene …" at bounding box center [295, 54] width 210 height 846
drag, startPoint x: 231, startPoint y: 525, endPoint x: 232, endPoint y: 465, distance: 60.4
click at [231, 524] on div "Détails Nom * Bonapriso Chambre simple 102 Prénom propriétaire leslie charlene …" at bounding box center [294, 88] width 216 height 915
click at [252, 397] on select "Actif Pas actif" at bounding box center [294, 384] width 169 height 26
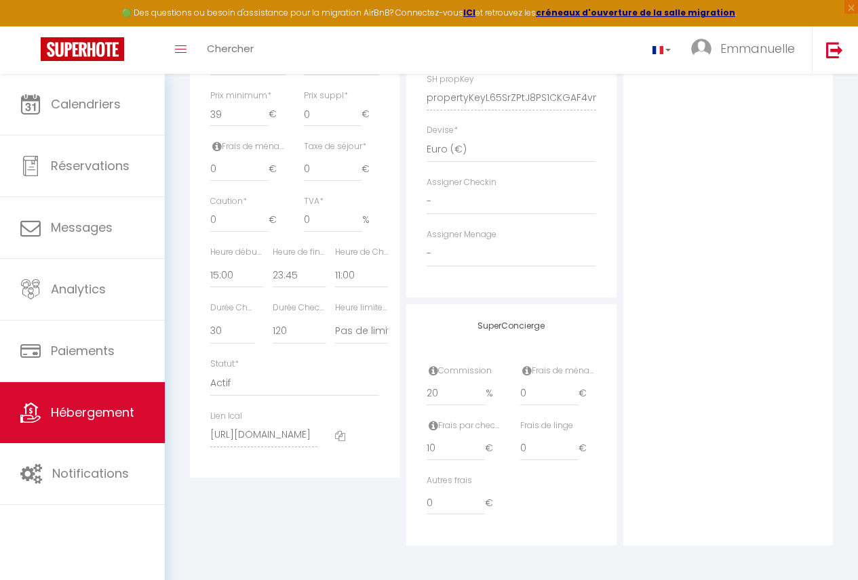
click at [193, 375] on div "Détails Nom * Bonapriso Chambre simple 102 Prénom propriétaire leslie charlene …" at bounding box center [295, 54] width 210 height 846
click at [184, 441] on div "Retourner vers Bonapriso Chambre simple 102 Actions Enregistrer Importer les ré…" at bounding box center [511, 11] width 660 height 1070
click at [211, 511] on div "Détails Nom * Bonapriso Chambre simple 102 Prénom propriétaire leslie charlene …" at bounding box center [294, 88] width 216 height 915
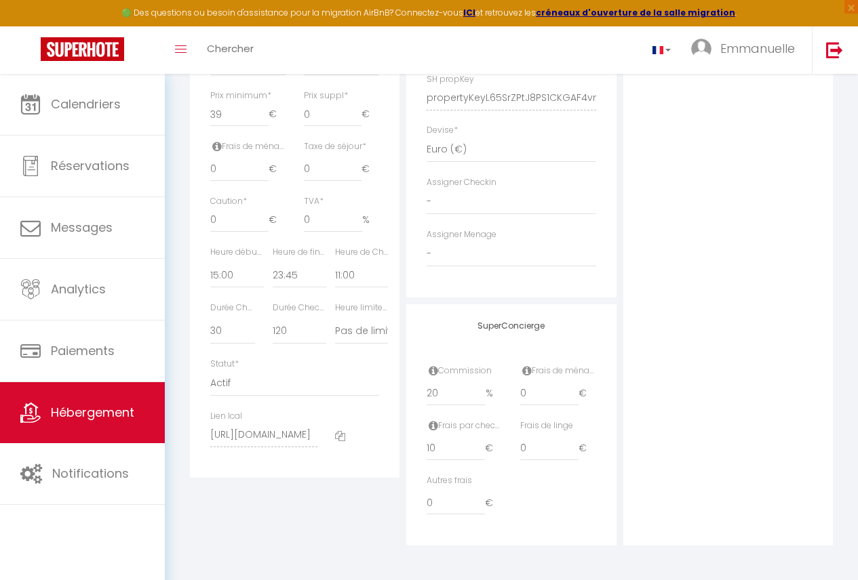
click at [333, 450] on div "Lien Ical https://app.superhote.com/export-ics/eOCAstIct9" at bounding box center [294, 435] width 186 height 51
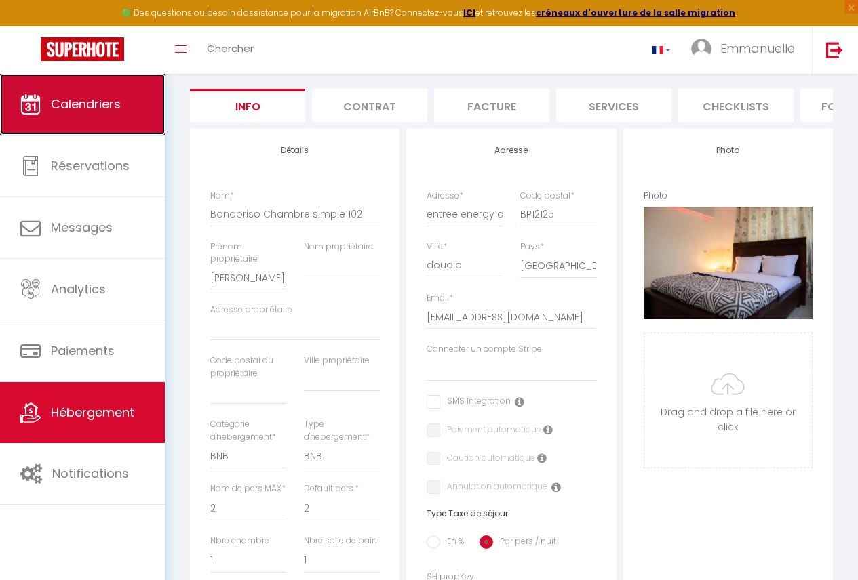
click at [117, 100] on span "Calendriers" at bounding box center [86, 104] width 70 height 17
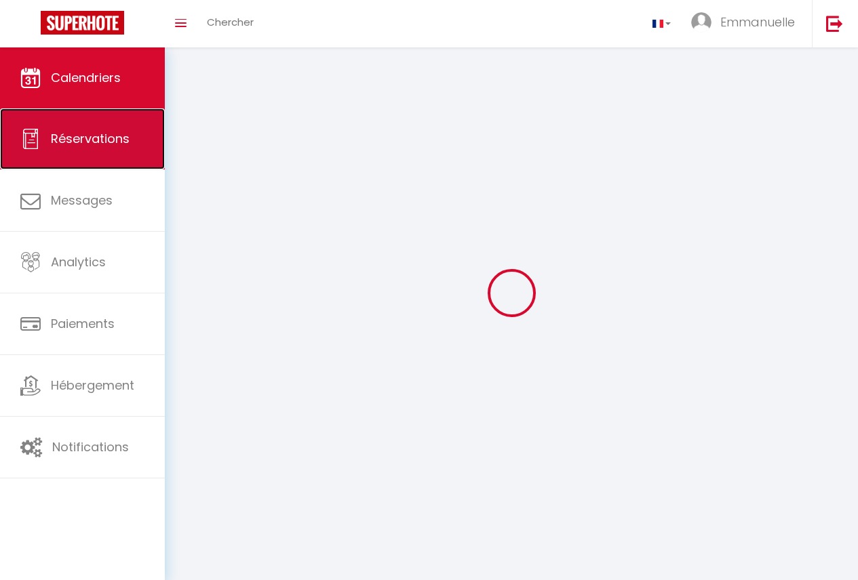
click at [111, 136] on span "Réservations" at bounding box center [90, 138] width 79 height 17
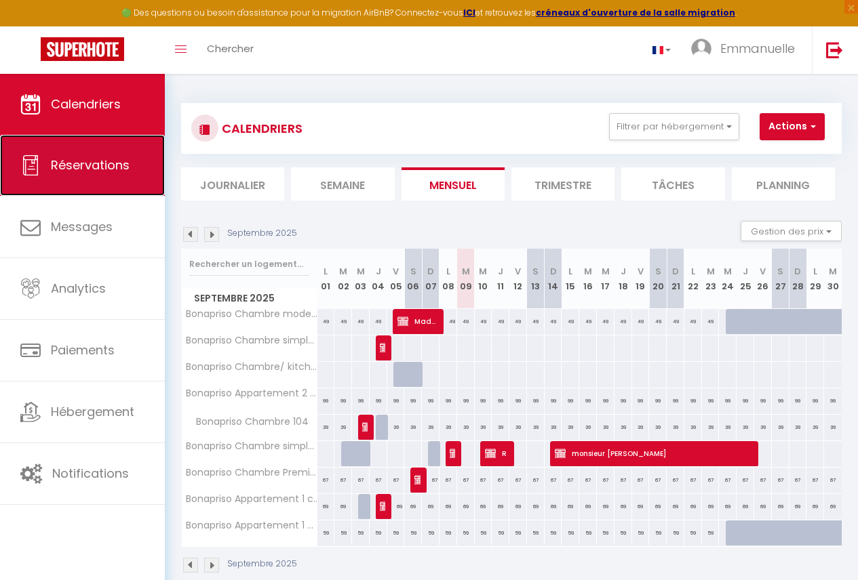
click at [93, 166] on span "Réservations" at bounding box center [90, 165] width 79 height 17
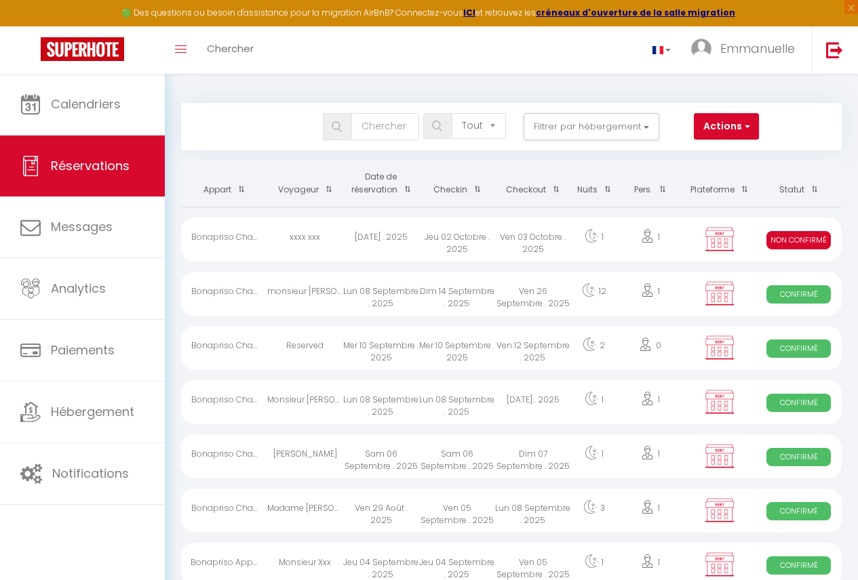
click at [499, 262] on td "Ven 03 Octobre . 2025" at bounding box center [533, 238] width 76 height 54
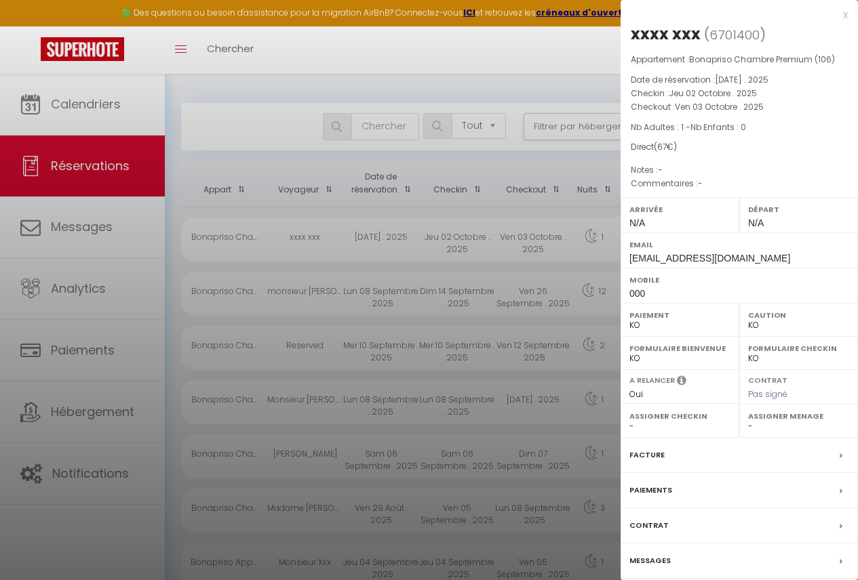
click at [698, 495] on div "Paiements" at bounding box center [738, 490] width 237 height 35
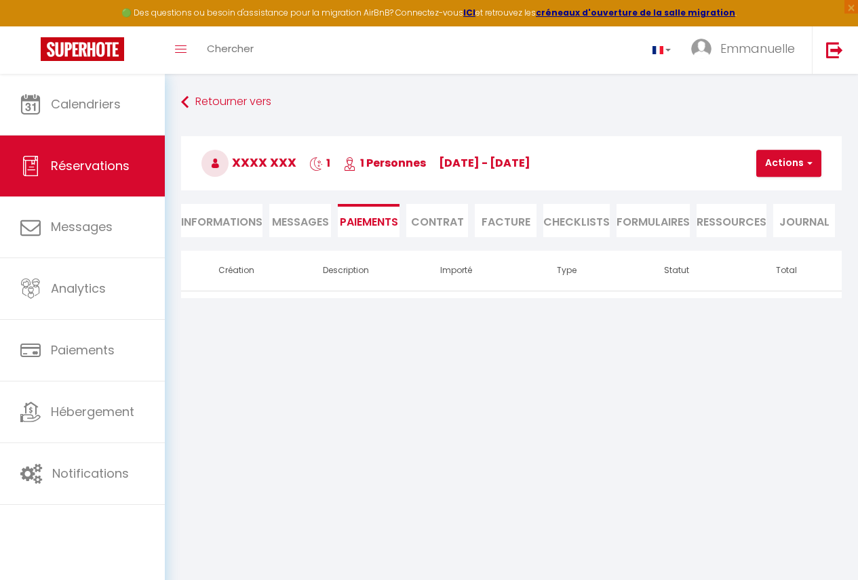
click at [246, 226] on li "Informations" at bounding box center [221, 220] width 81 height 33
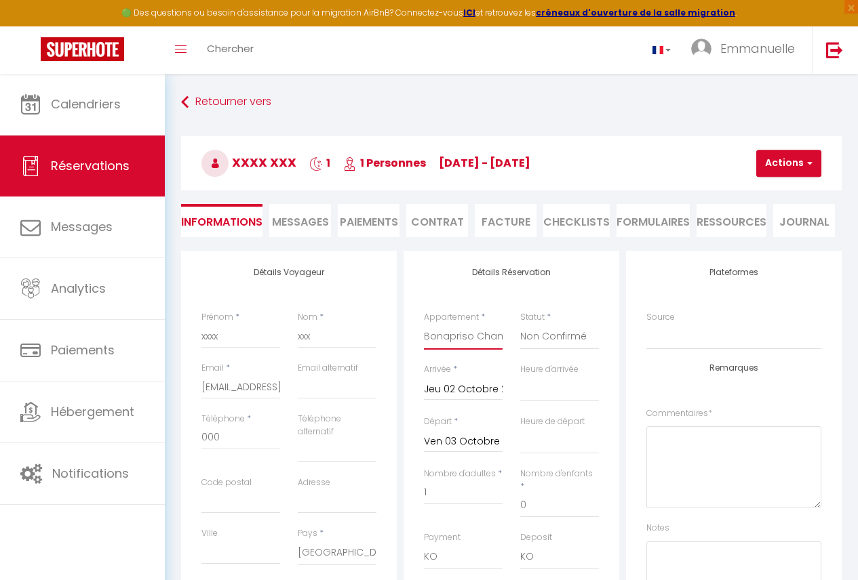
click at [462, 343] on select "Bonapriso Appartement 2 chambres (201) Bonapriso Appartement 1 chambre (202) Bo…" at bounding box center [463, 337] width 79 height 26
click at [424, 324] on select "Bonapriso Appartement 2 chambres (201) Bonapriso Appartement 1 chambre (202) Bo…" at bounding box center [463, 337] width 79 height 26
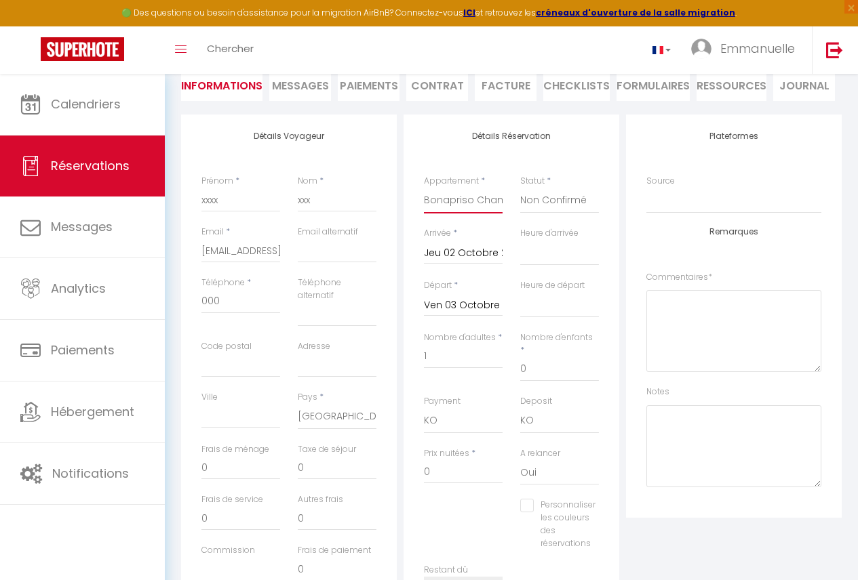
scroll to position [130, 0]
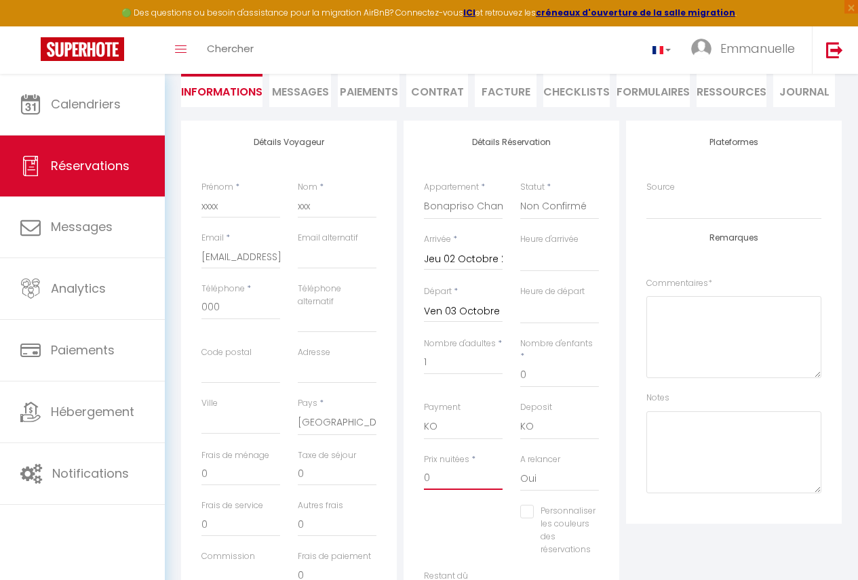
drag, startPoint x: 483, startPoint y: 456, endPoint x: 481, endPoint y: 465, distance: 9.2
click at [481, 466] on input "0" at bounding box center [463, 478] width 79 height 24
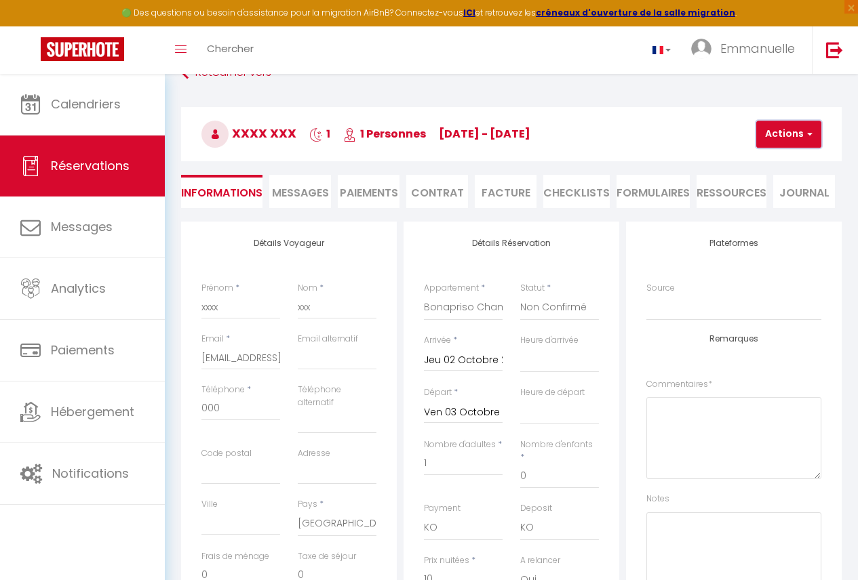
click at [779, 129] on button "Actions" at bounding box center [788, 134] width 65 height 27
click at [778, 155] on link "Enregistrer" at bounding box center [800, 164] width 107 height 18
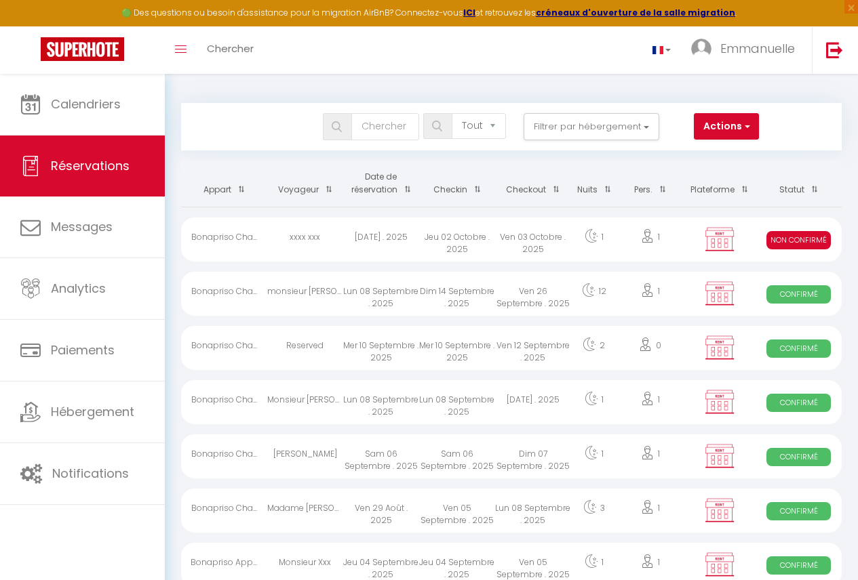
click at [537, 222] on div "Ven 03 Octobre . 2025" at bounding box center [533, 240] width 76 height 44
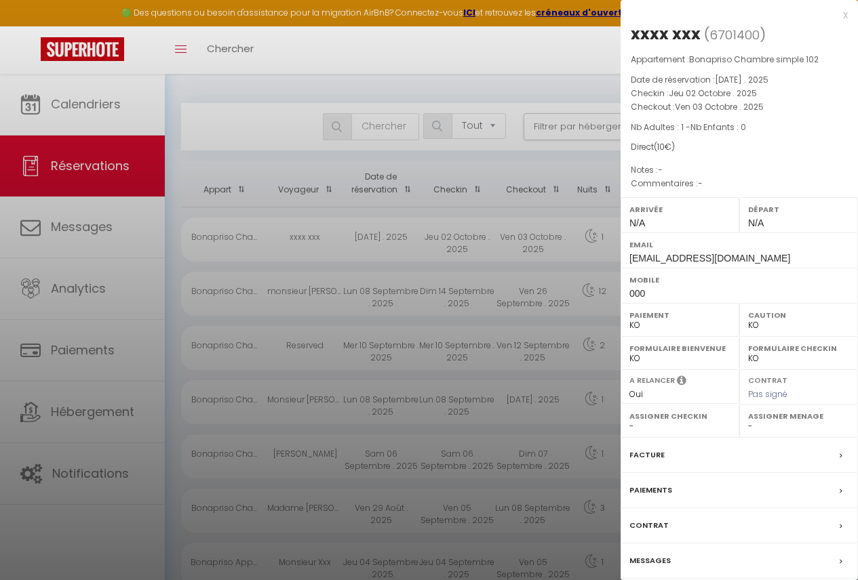
click at [679, 459] on div "Facture" at bounding box center [738, 455] width 237 height 35
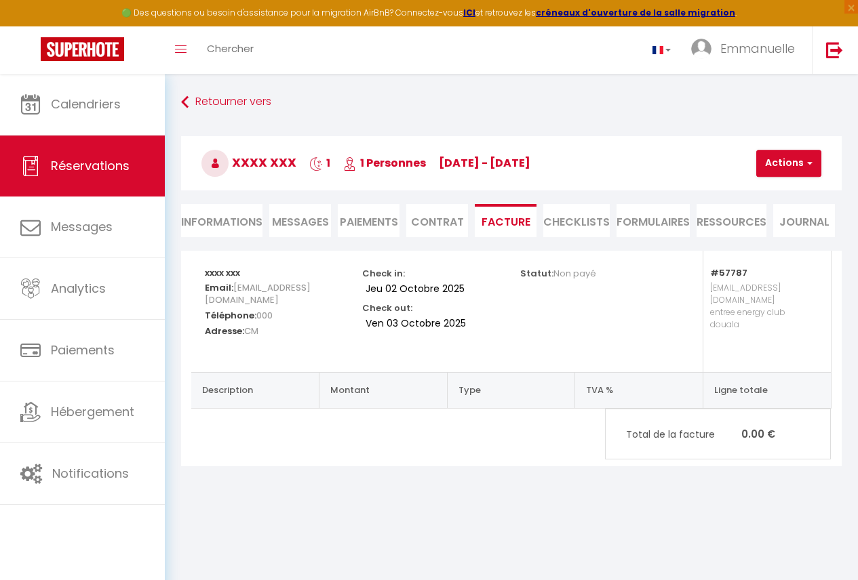
click at [201, 222] on li "Informations" at bounding box center [221, 220] width 81 height 33
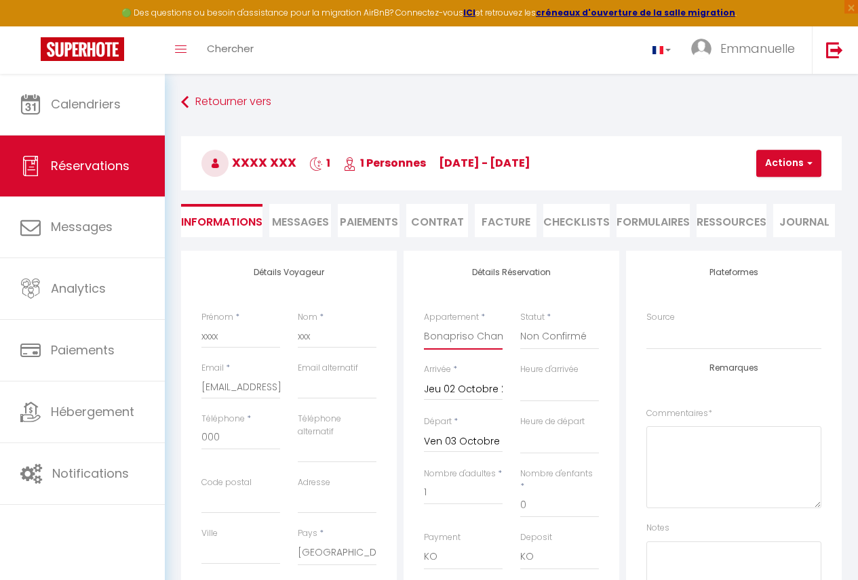
click at [502, 338] on select "Bonapriso Appartement 2 chambres (201) Bonapriso Appartement 1 chambre (202) Bo…" at bounding box center [463, 337] width 79 height 26
click at [424, 324] on select "Bonapriso Appartement 2 chambres (201) Bonapriso Appartement 1 chambre (202) Bo…" at bounding box center [463, 337] width 79 height 26
drag, startPoint x: 475, startPoint y: 387, endPoint x: 485, endPoint y: 437, distance: 50.4
click at [476, 391] on input "Jeu 02 Octobre 2025" at bounding box center [463, 390] width 79 height 18
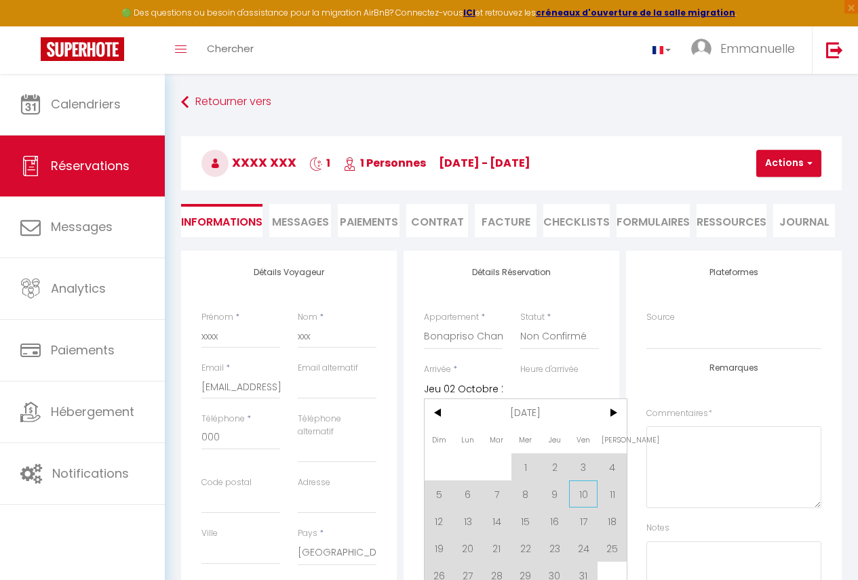
click at [584, 496] on span "10" at bounding box center [583, 494] width 29 height 27
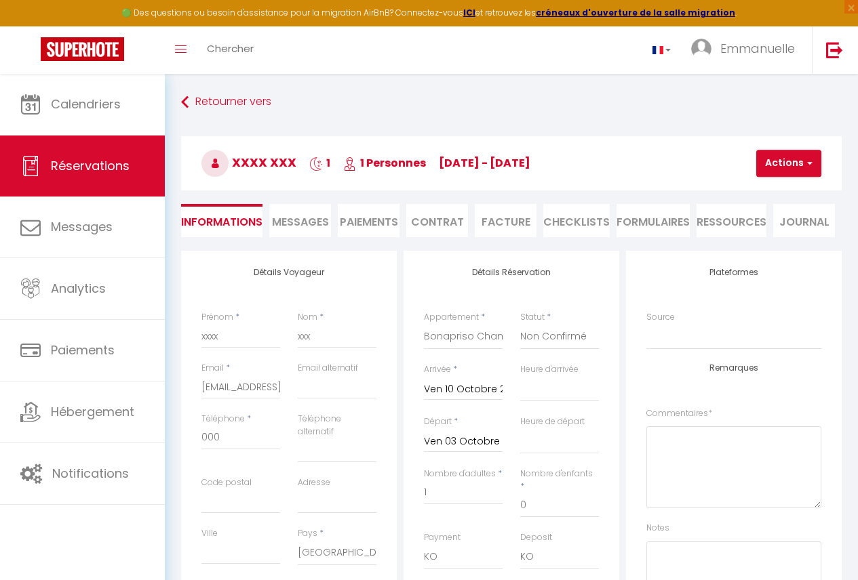
click at [450, 441] on input "Ven 03 Octobre 2025" at bounding box center [463, 442] width 79 height 18
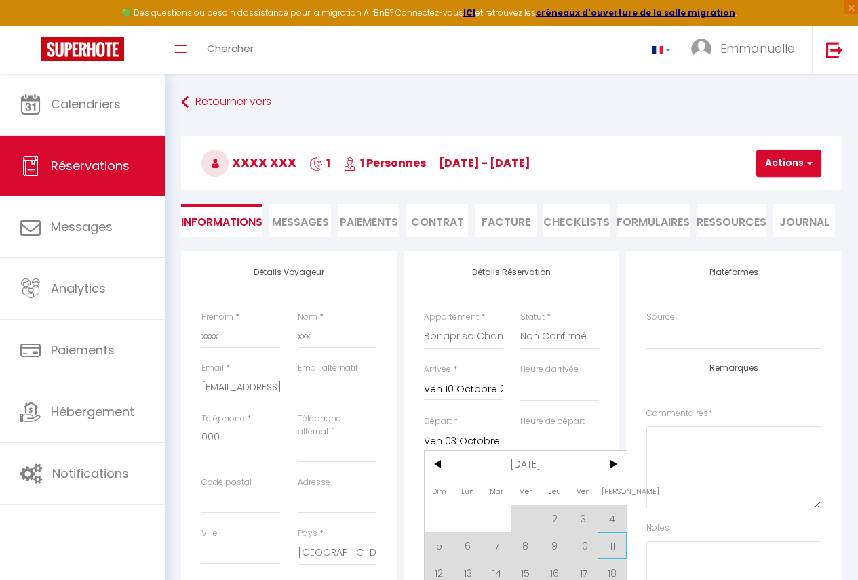
click at [610, 541] on span "11" at bounding box center [611, 545] width 29 height 27
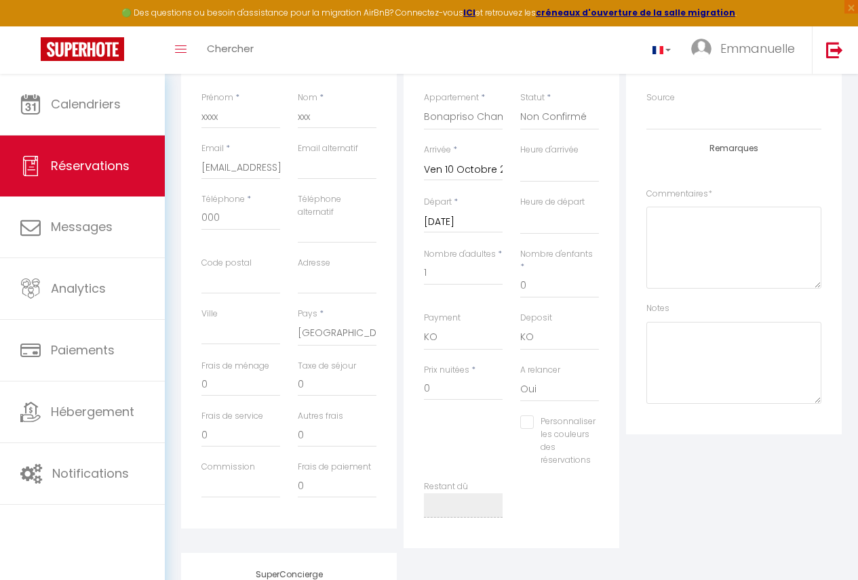
scroll to position [227, 0]
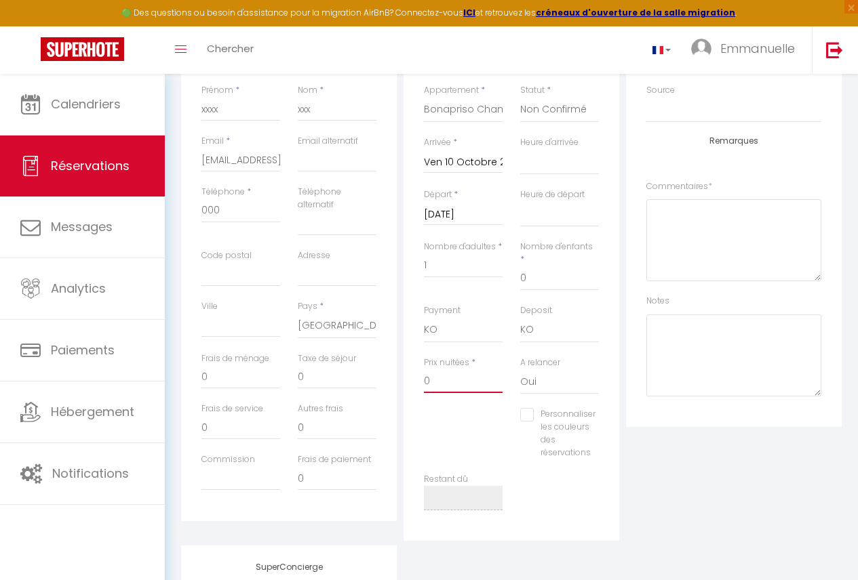
click at [447, 375] on input "0" at bounding box center [463, 381] width 79 height 24
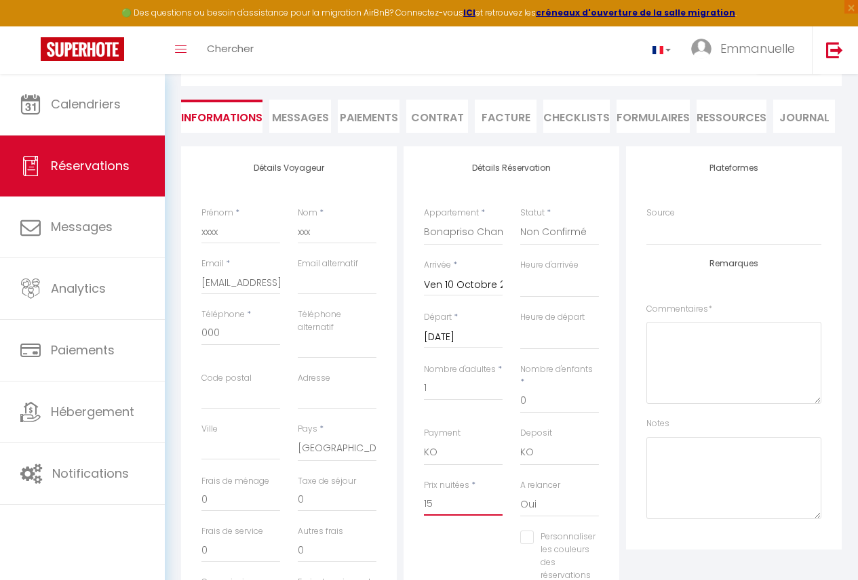
scroll to position [59, 0]
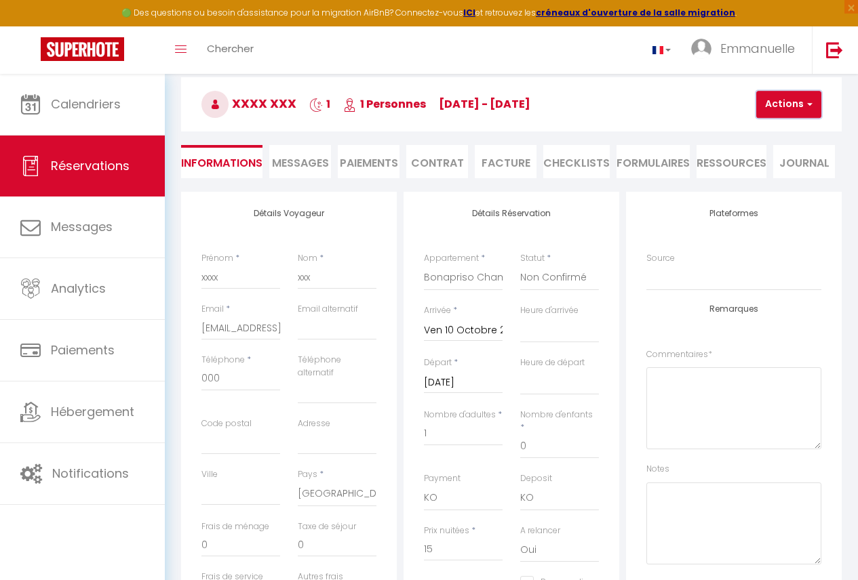
click at [797, 109] on button "Actions" at bounding box center [788, 104] width 65 height 27
click at [785, 131] on link "Enregistrer" at bounding box center [800, 134] width 107 height 18
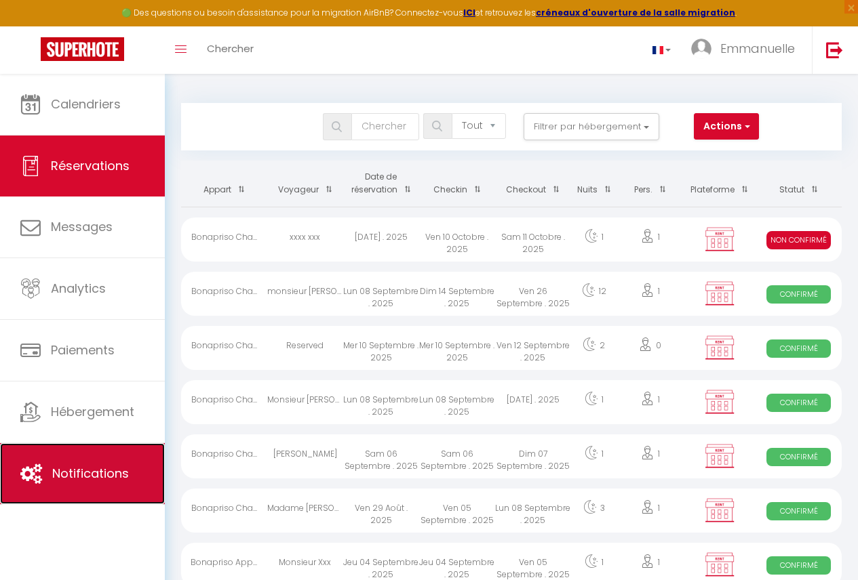
click at [29, 451] on link "Notifications" at bounding box center [82, 473] width 165 height 61
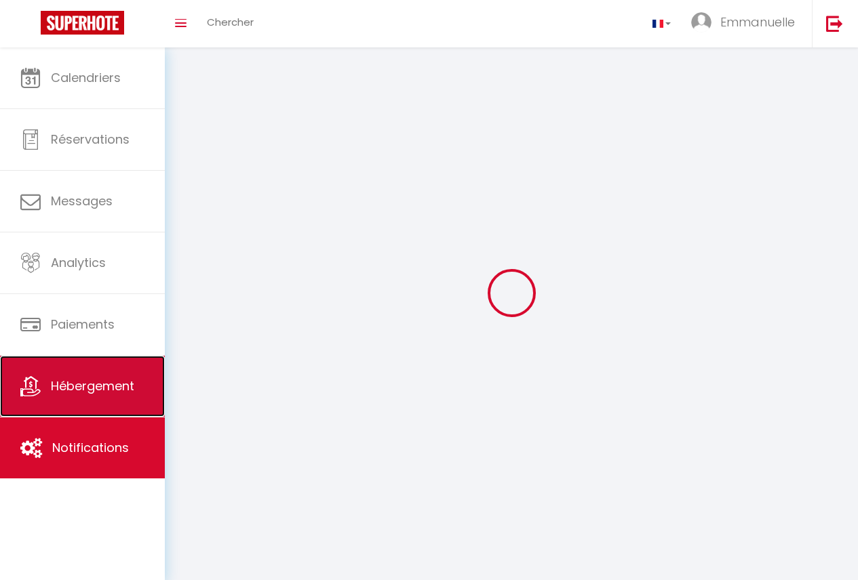
click at [52, 395] on link "Hébergement" at bounding box center [82, 386] width 165 height 61
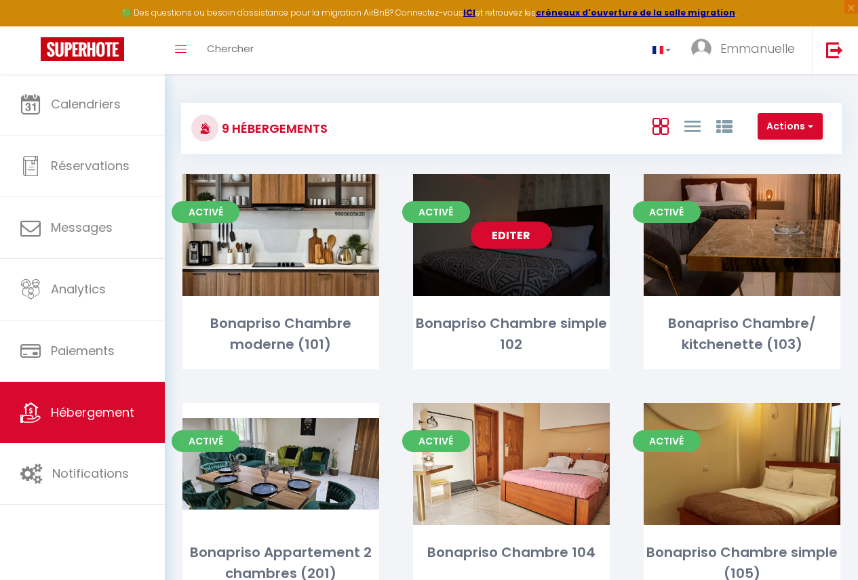
click at [586, 248] on div "Editer" at bounding box center [511, 235] width 197 height 122
click at [538, 261] on div "Editer" at bounding box center [511, 235] width 197 height 122
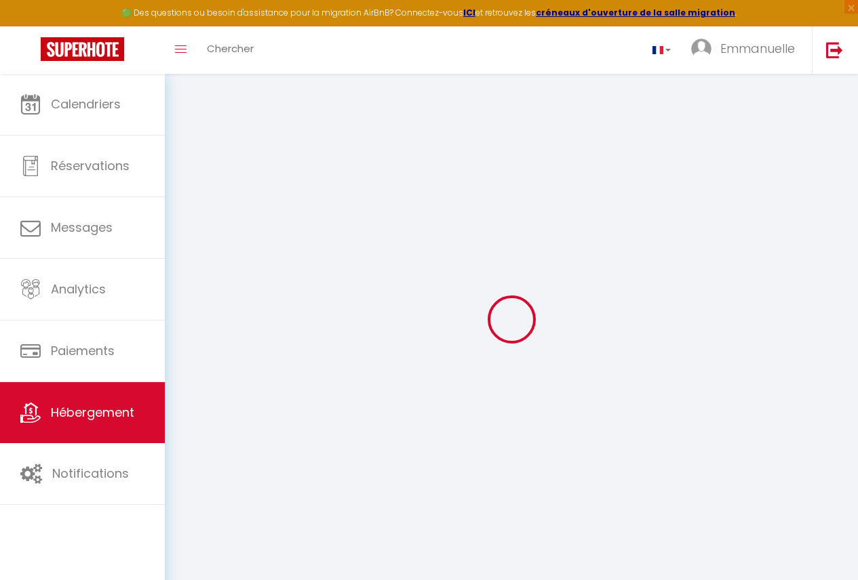
scroll to position [74, 0]
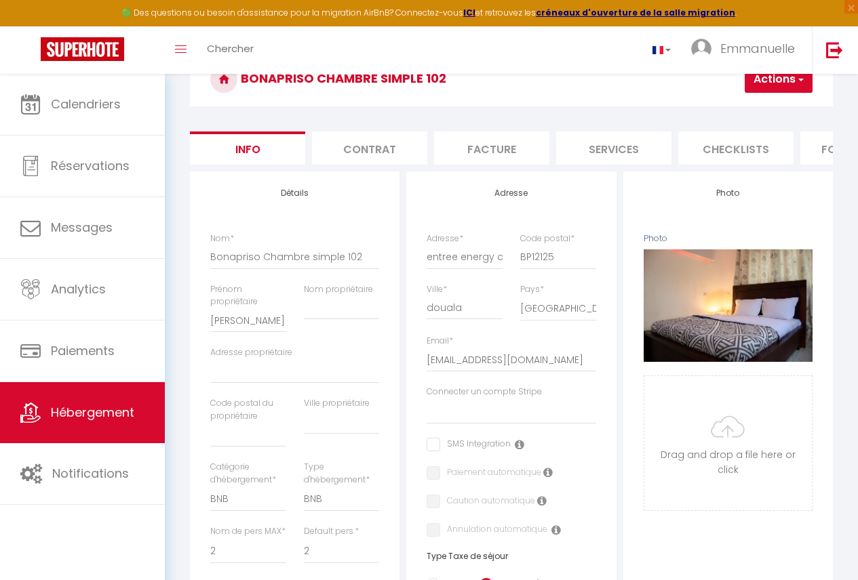
scroll to position [0, 563]
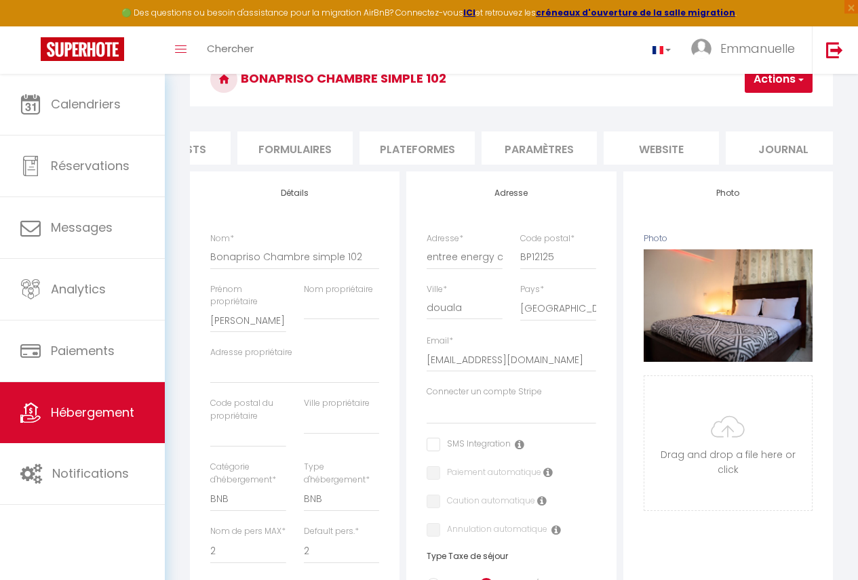
click at [422, 131] on form "Bonapriso Chambre simple 102 Actions Enregistrer Importer les réservations Info…" at bounding box center [511, 569] width 643 height 1034
click at [430, 151] on li "Plateformes" at bounding box center [416, 148] width 115 height 33
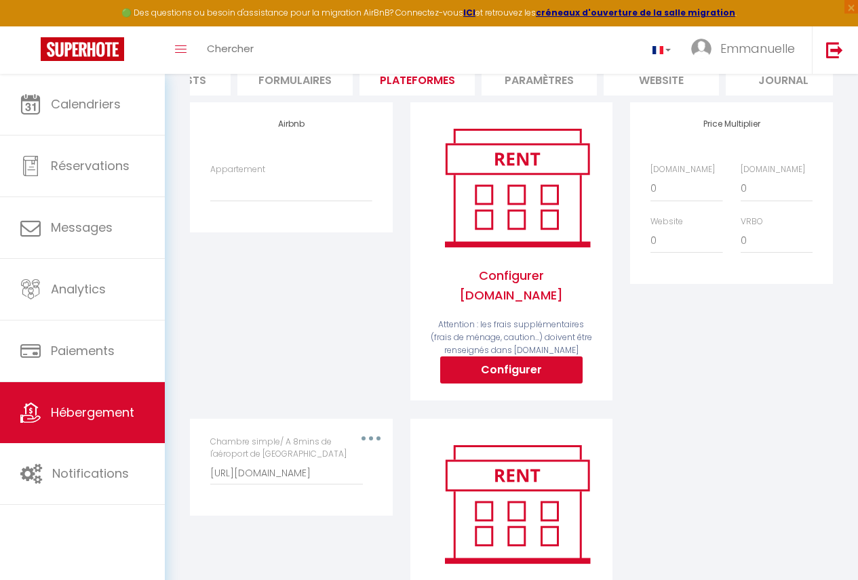
scroll to position [197, 0]
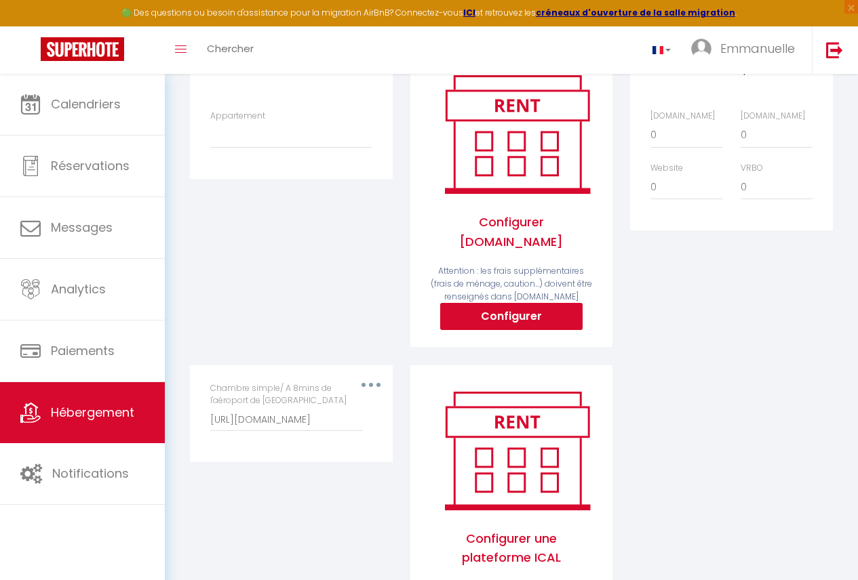
click at [373, 382] on div "Chambre simple/ A 8mins de l'aéroport de Douala https://www.airbnb.fr/calendar/…" at bounding box center [291, 414] width 180 height 64
click at [362, 372] on button "button" at bounding box center [371, 385] width 36 height 26
click at [346, 407] on button "Editer" at bounding box center [335, 420] width 100 height 28
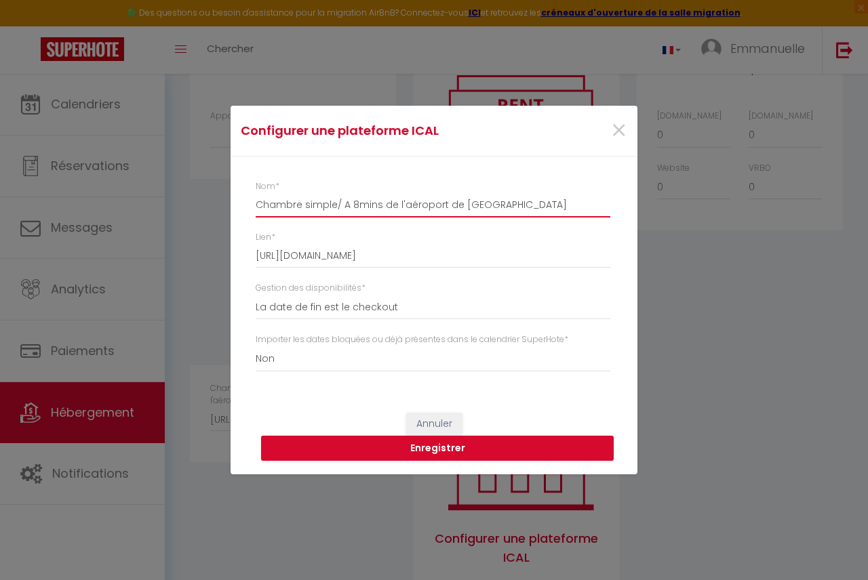
click at [351, 207] on input "Chambre simple/ A 8mins de l'aéroport de Douala" at bounding box center [433, 205] width 355 height 24
click at [498, 452] on button "Enregistrer" at bounding box center [437, 449] width 353 height 26
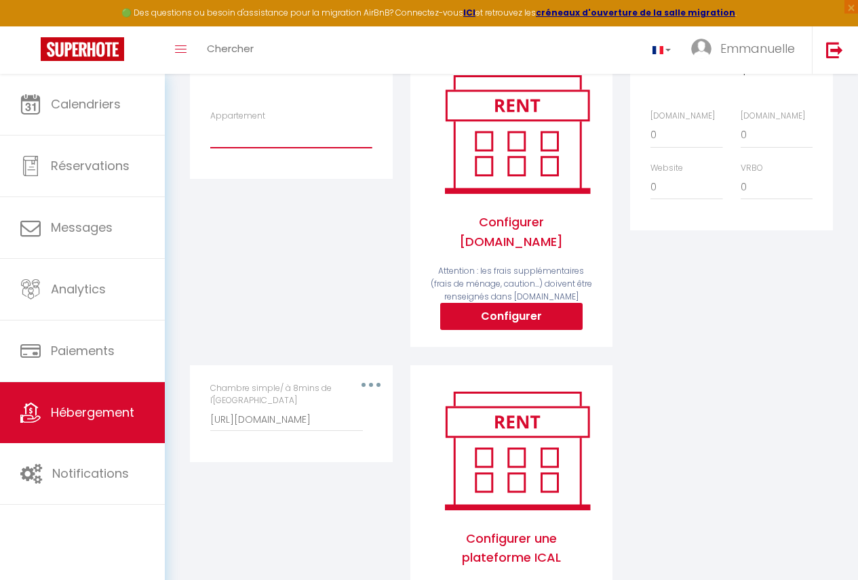
click at [234, 148] on select "Chambre simple/ À 8mins de l’[GEOGRAPHIC_DATA] - [EMAIL_ADDRESS][DOMAIN_NAME] C…" at bounding box center [290, 135] width 161 height 26
click at [210, 132] on select "Chambre simple/ À 8mins de l’[GEOGRAPHIC_DATA] - [EMAIL_ADDRESS][DOMAIN_NAME] C…" at bounding box center [290, 135] width 161 height 26
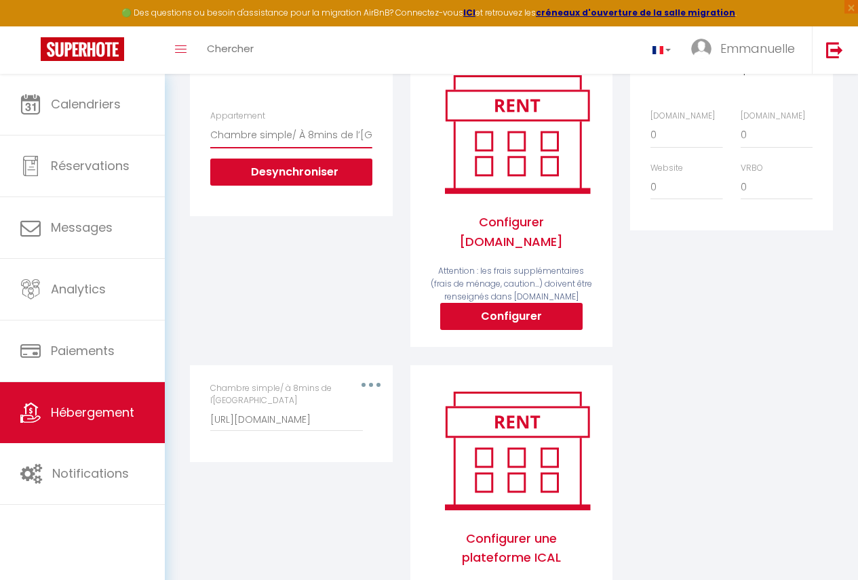
scroll to position [0, 0]
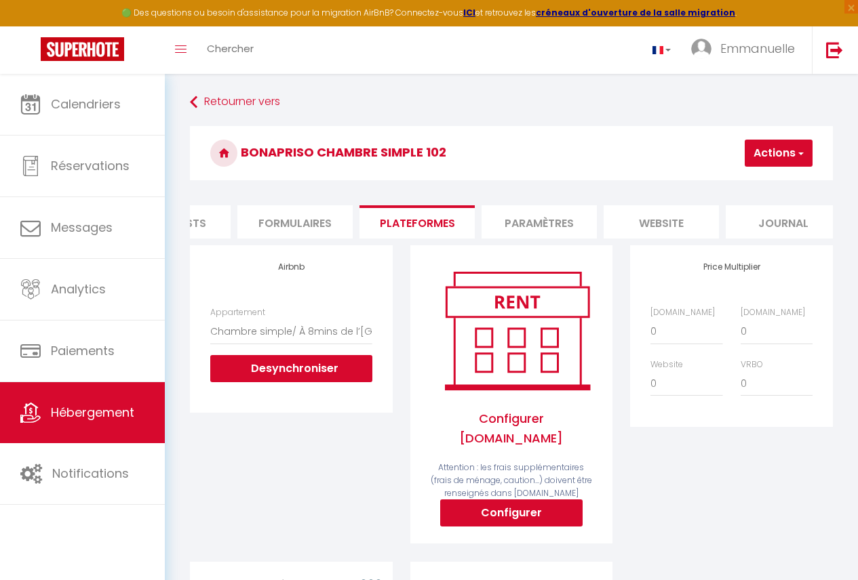
click at [785, 143] on button "Actions" at bounding box center [779, 153] width 68 height 27
click at [778, 174] on ul "Enregistrer" at bounding box center [758, 183] width 108 height 26
click at [772, 157] on button "Actions" at bounding box center [779, 153] width 68 height 27
click at [744, 185] on link "Enregistrer" at bounding box center [758, 183] width 107 height 18
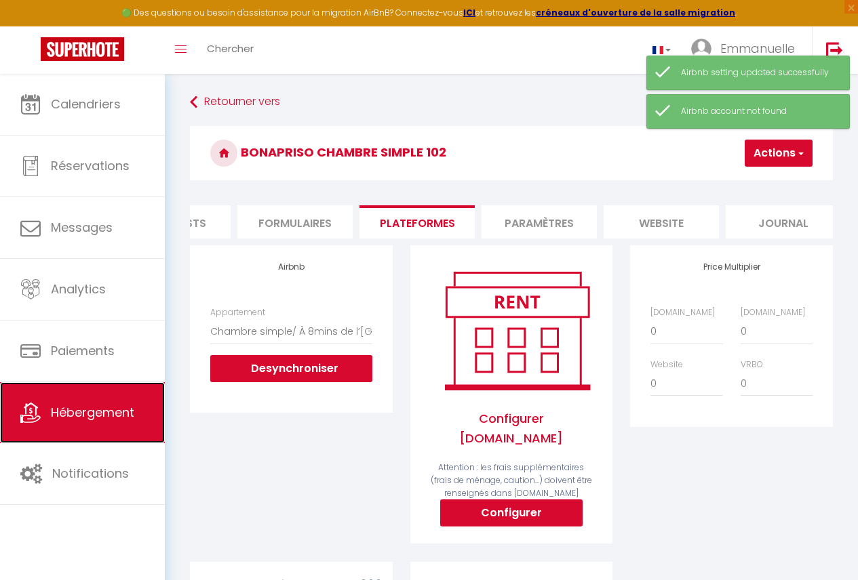
click at [145, 390] on link "Hébergement" at bounding box center [82, 412] width 165 height 61
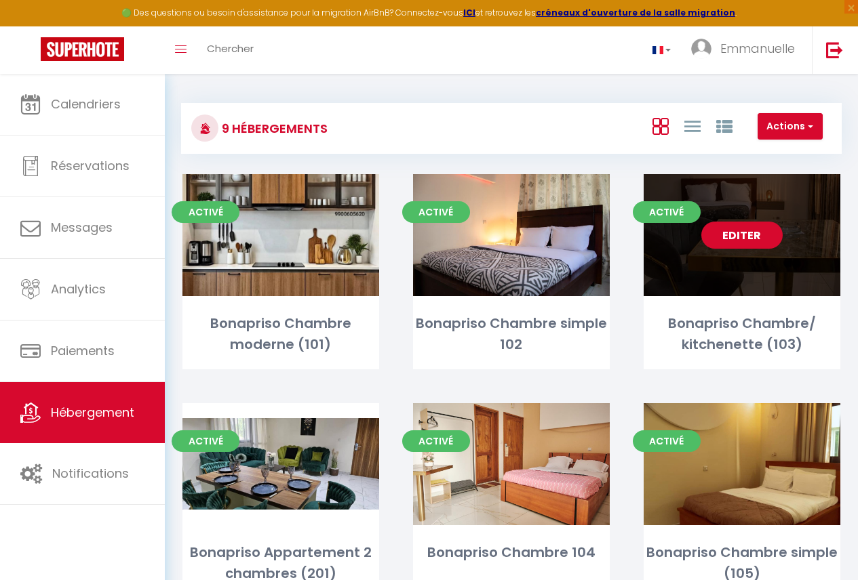
click at [715, 249] on div "Editer" at bounding box center [742, 235] width 197 height 122
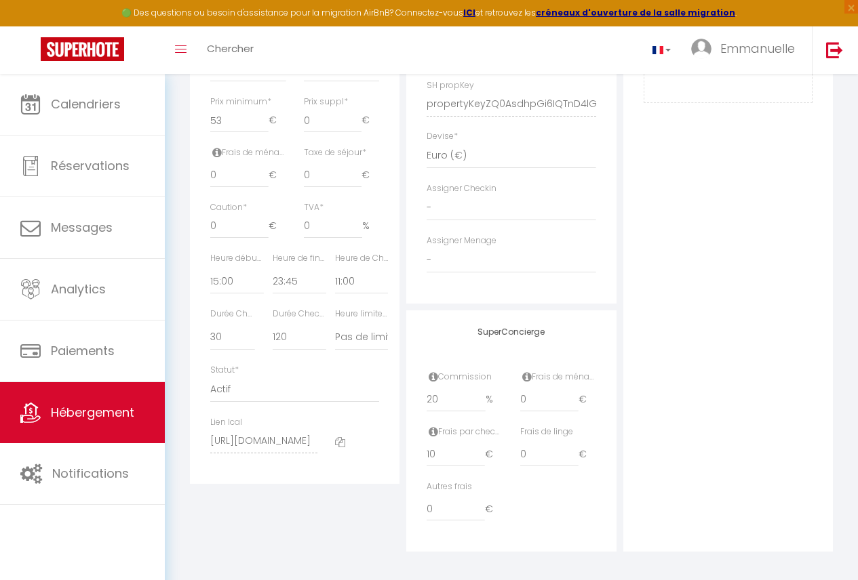
scroll to position [0, 142]
drag, startPoint x: 210, startPoint y: 465, endPoint x: 343, endPoint y: 443, distance: 135.2
click at [343, 443] on div "Lien Ical https://app.superhote.com/export-ics/v0wVyWkOW3" at bounding box center [294, 441] width 186 height 51
drag, startPoint x: 343, startPoint y: 443, endPoint x: 372, endPoint y: 555, distance: 115.6
click at [372, 552] on div "Détails Nom * Bonapriso Chambre/ kitchenette (103) Prénom propriétaire Nom prop…" at bounding box center [294, 94] width 216 height 915
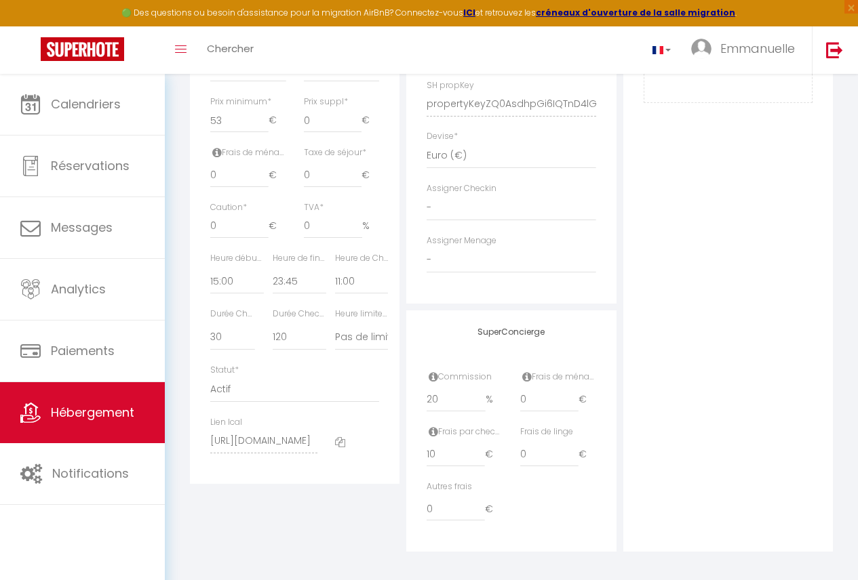
scroll to position [0, 0]
click at [197, 468] on div "Détails Nom * Bonapriso Chambre/ kitchenette (103) Prénom propriétaire Nom prop…" at bounding box center [295, 60] width 210 height 846
click at [214, 511] on div "Détails Nom * Bonapriso Chambre/ kitchenette (103) Prénom propriétaire Nom prop…" at bounding box center [294, 94] width 216 height 915
drag, startPoint x: 208, startPoint y: 465, endPoint x: 344, endPoint y: 465, distance: 136.3
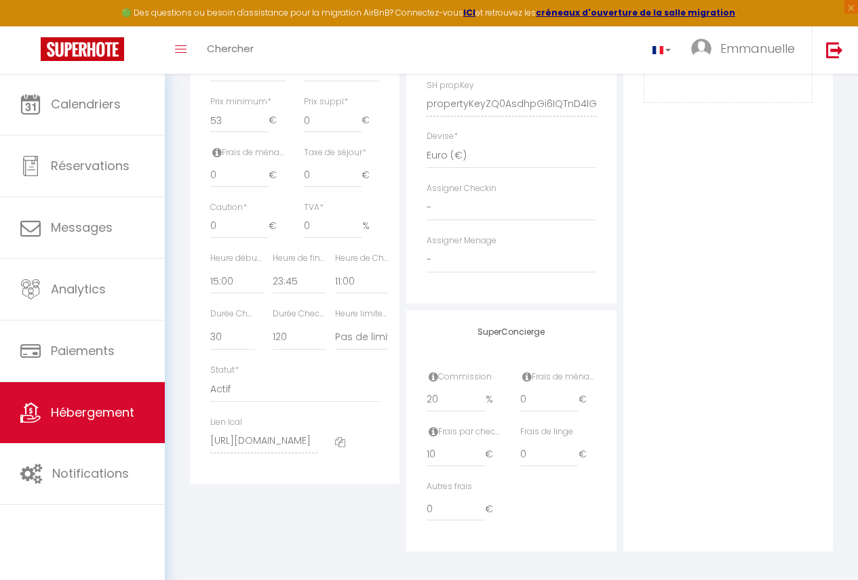
click at [344, 465] on div "Lien Ical https://app.superhote.com/export-ics/v0wVyWkOW3" at bounding box center [294, 441] width 186 height 51
click at [373, 508] on div "Détails Nom * Bonapriso Chambre/ kitchenette (103) Prénom propriétaire Nom prop…" at bounding box center [294, 94] width 216 height 915
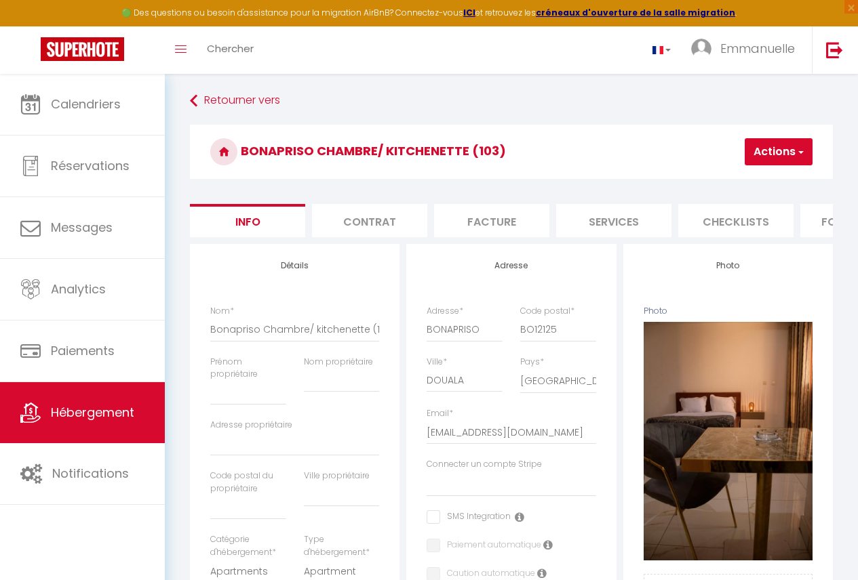
scroll to position [0, 0]
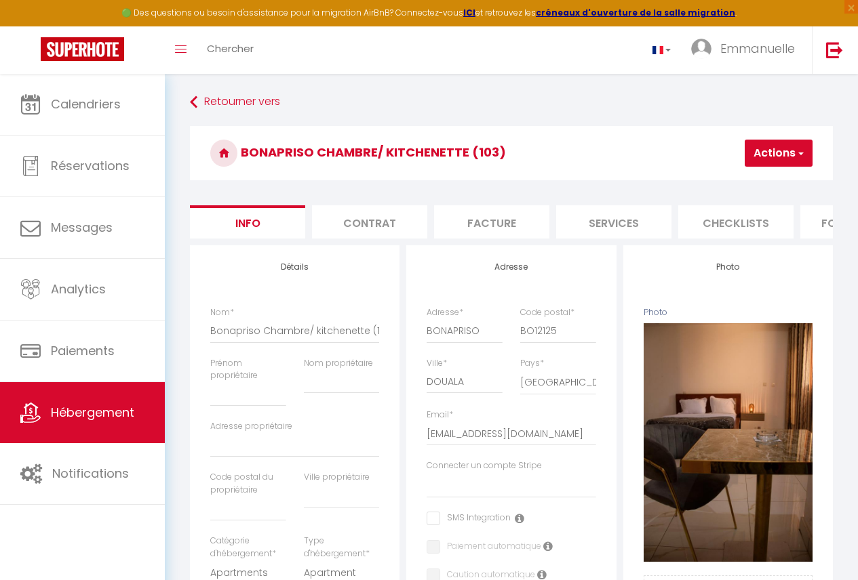
click at [313, 151] on h3 "Bonapriso Chambre/ kitchenette (103)" at bounding box center [511, 153] width 643 height 54
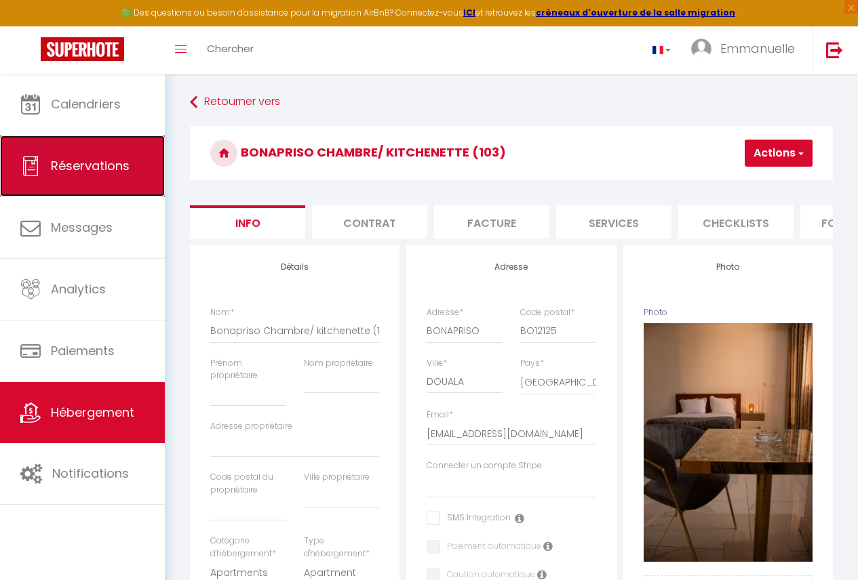
click at [135, 149] on link "Réservations" at bounding box center [82, 166] width 165 height 61
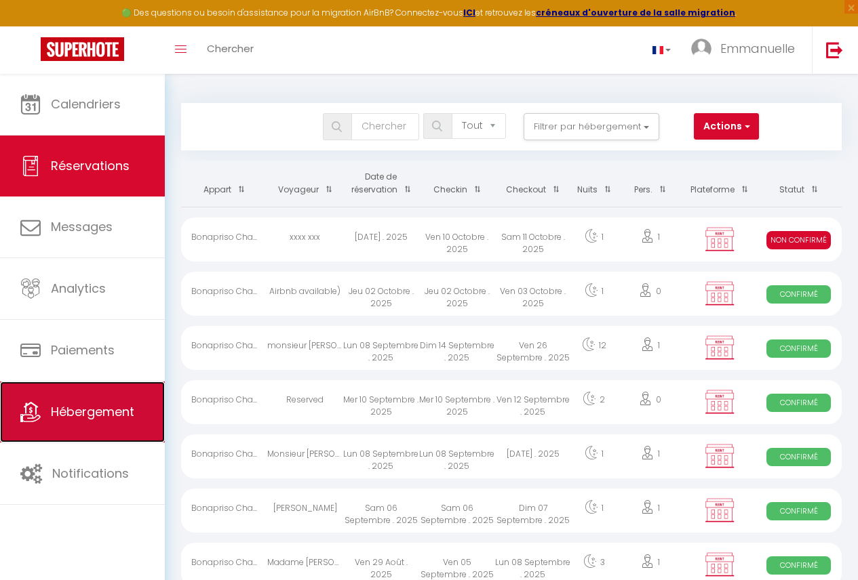
click at [104, 400] on link "Hébergement" at bounding box center [82, 412] width 165 height 61
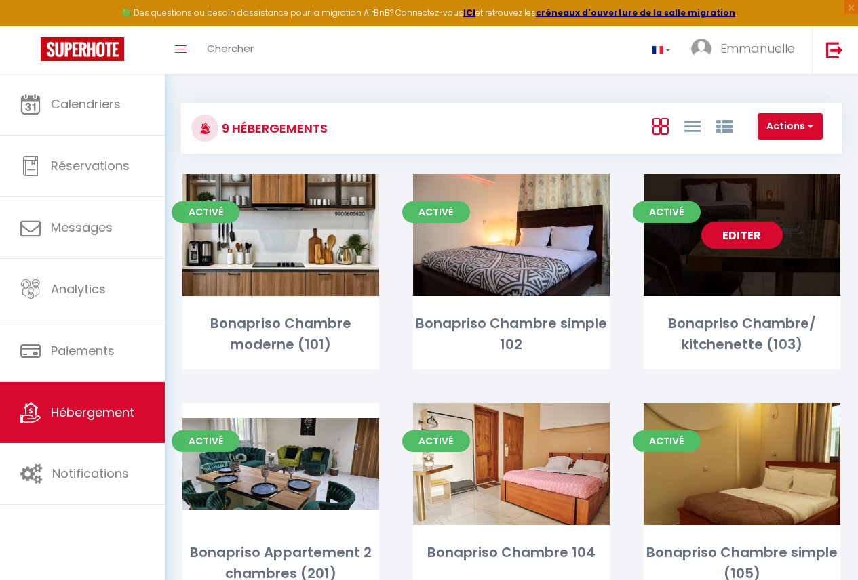
click at [726, 262] on div "Editer" at bounding box center [742, 235] width 197 height 122
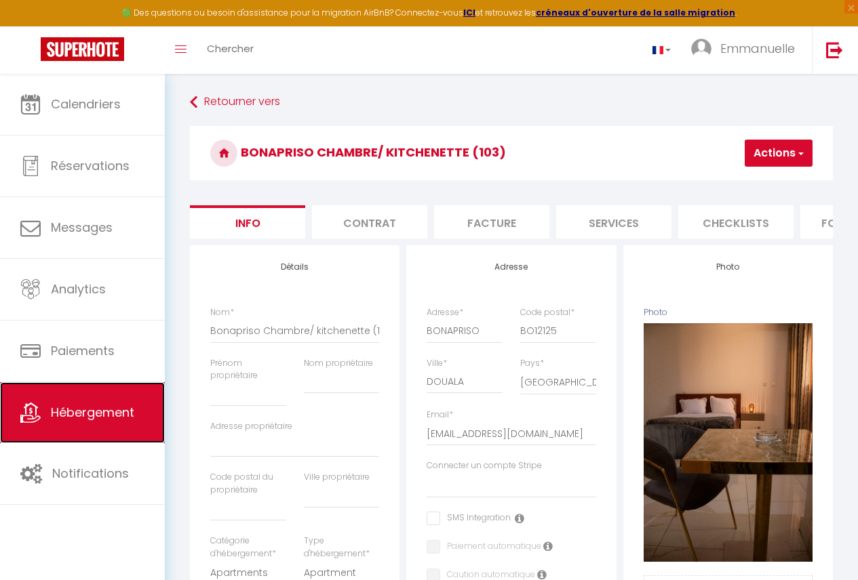
click at [106, 414] on span "Hébergement" at bounding box center [92, 412] width 83 height 17
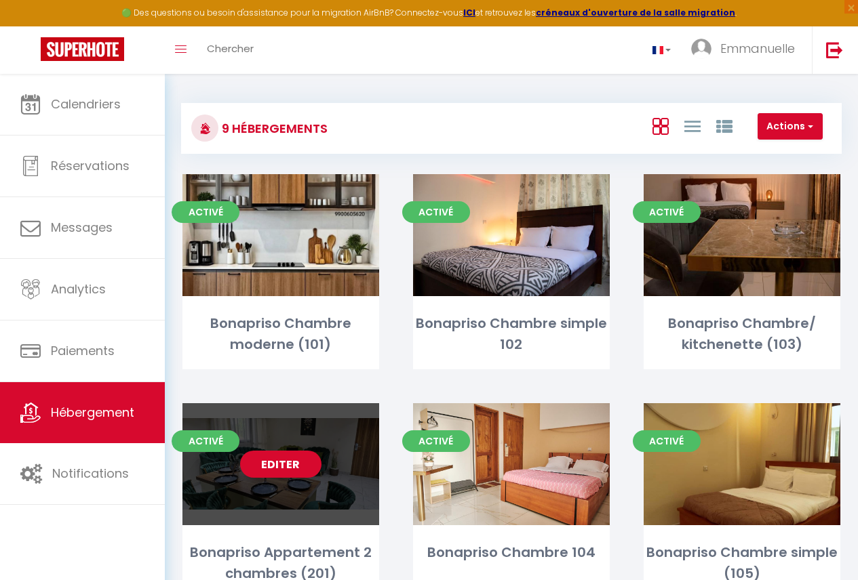
click at [321, 481] on div "Editer" at bounding box center [280, 464] width 197 height 122
click at [342, 454] on div "Editer" at bounding box center [280, 464] width 197 height 122
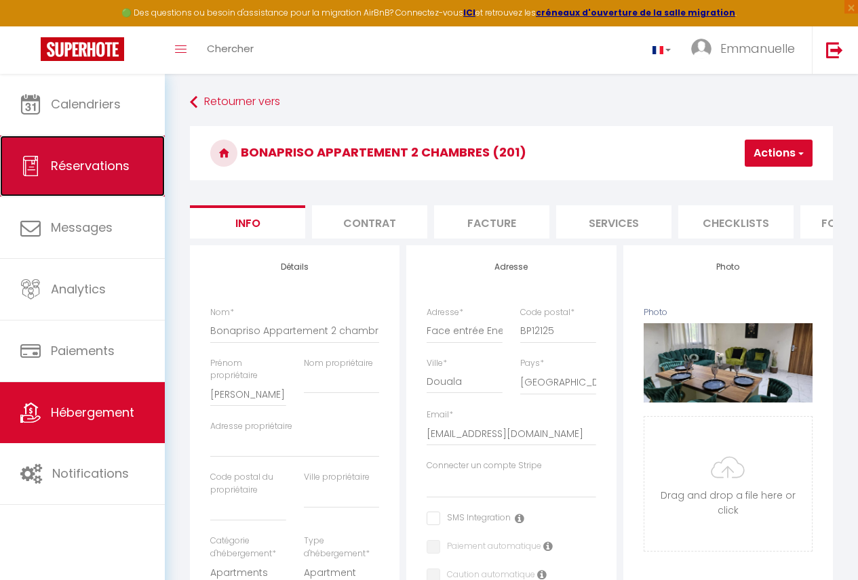
click at [119, 145] on link "Réservations" at bounding box center [82, 166] width 165 height 61
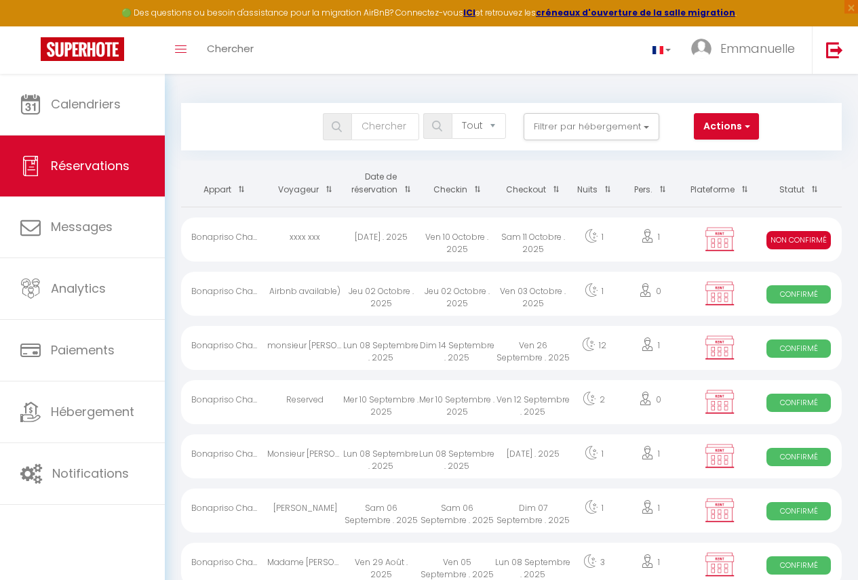
click at [528, 244] on div "Sam 11 Octobre . 2025" at bounding box center [533, 240] width 76 height 44
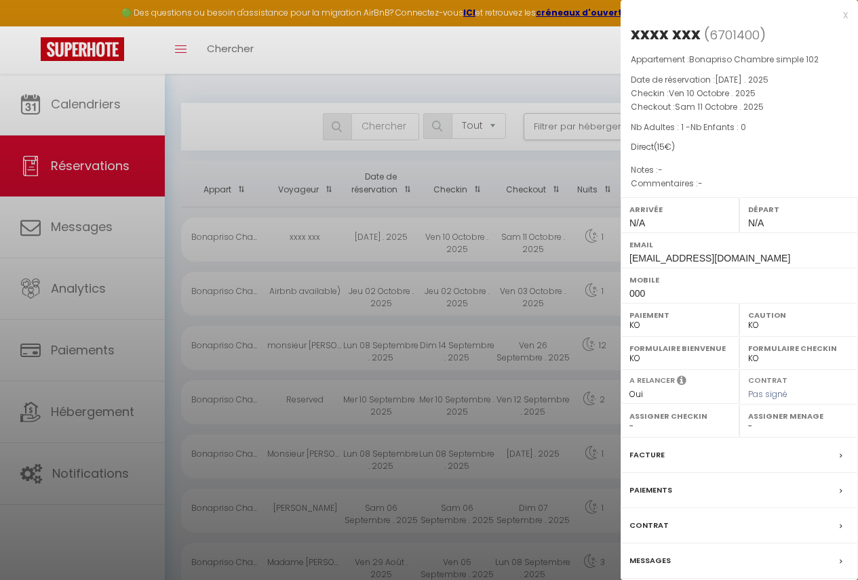
click at [652, 450] on label "Facture" at bounding box center [646, 455] width 35 height 14
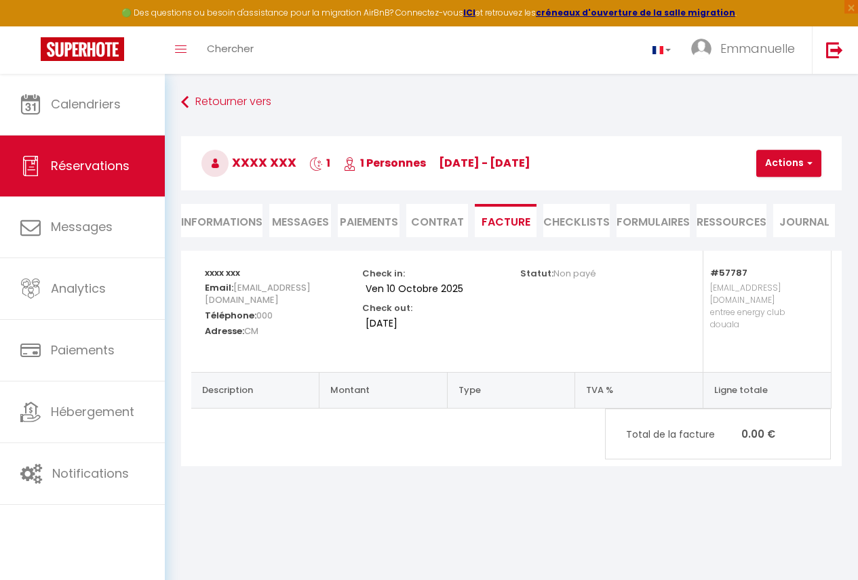
click at [231, 226] on li "Informations" at bounding box center [221, 220] width 81 height 33
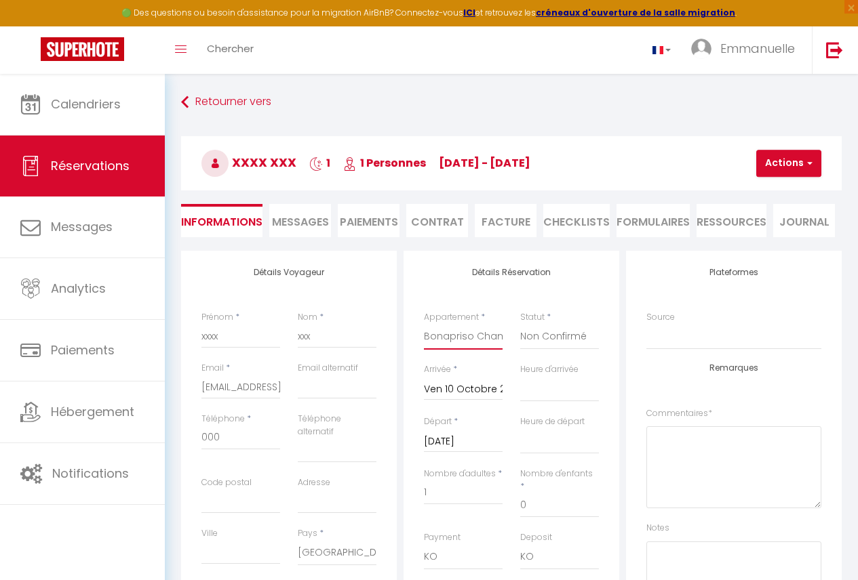
click at [474, 331] on select "Bonapriso Appartement 2 chambres (201) Bonapriso Appartement 1 chambre (202) Bo…" at bounding box center [463, 337] width 79 height 26
click at [424, 324] on select "Bonapriso Appartement 2 chambres (201) Bonapriso Appartement 1 chambre (202) Bo…" at bounding box center [463, 337] width 79 height 26
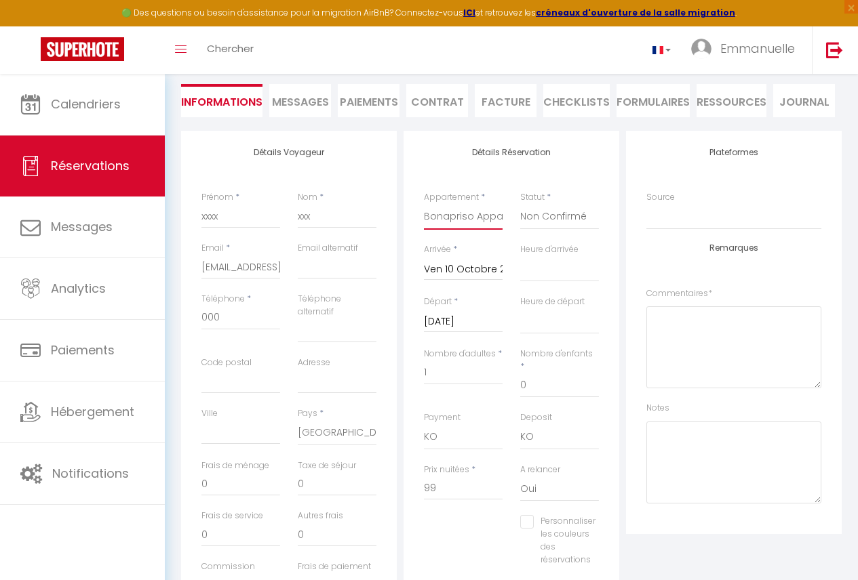
scroll to position [12, 0]
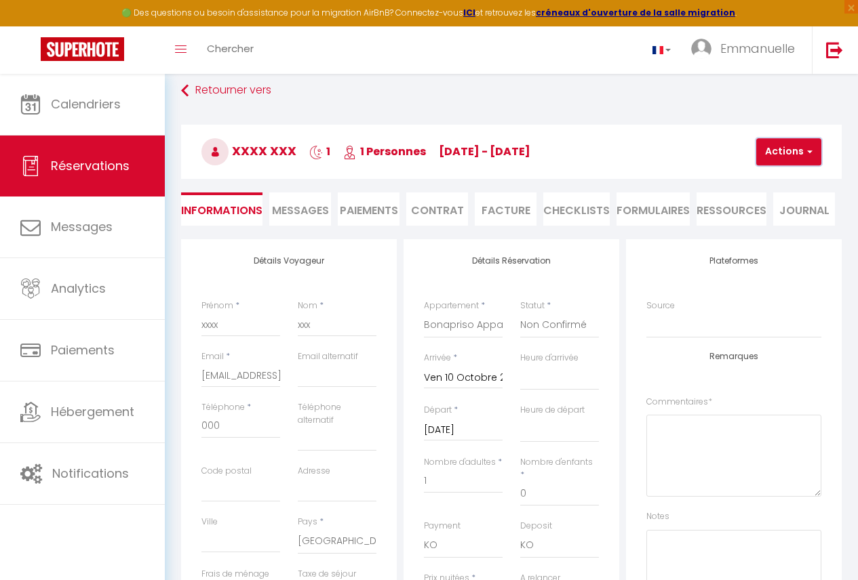
click at [793, 146] on button "Actions" at bounding box center [788, 151] width 65 height 27
click at [767, 180] on link "Enregistrer" at bounding box center [800, 182] width 107 height 18
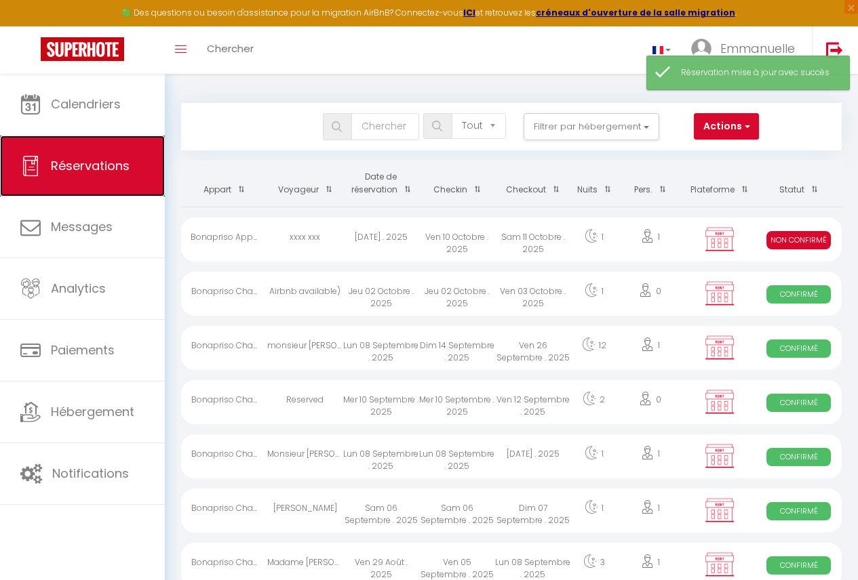
click at [84, 176] on link "Réservations" at bounding box center [82, 166] width 165 height 61
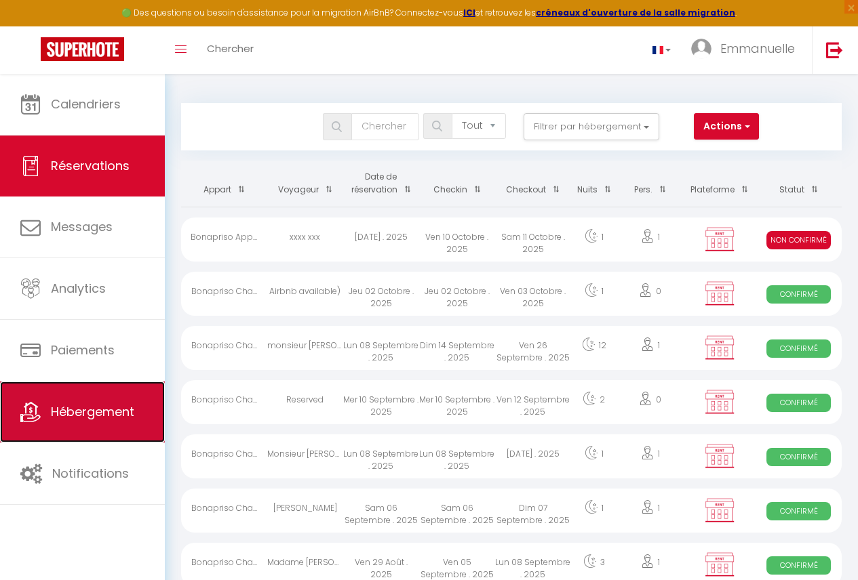
click at [70, 422] on link "Hébergement" at bounding box center [82, 412] width 165 height 61
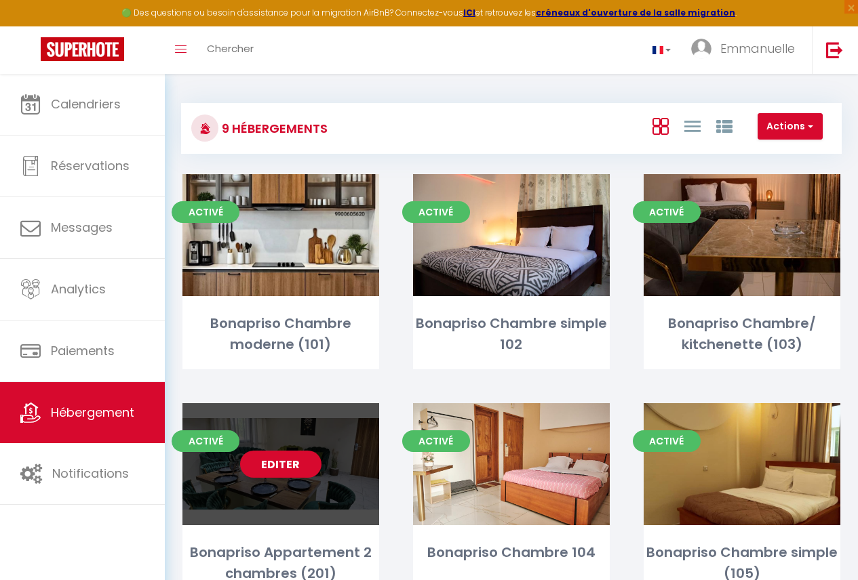
click at [334, 481] on div "Editer" at bounding box center [280, 464] width 197 height 122
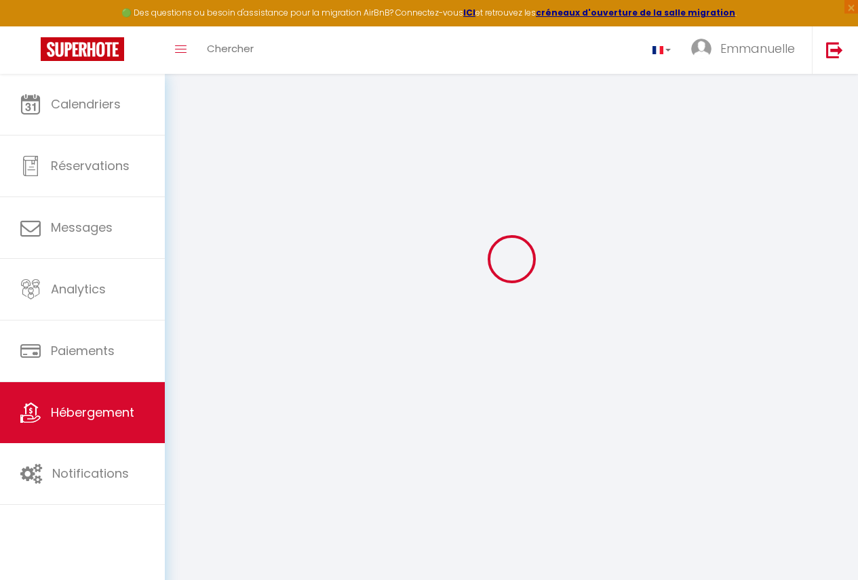
scroll to position [74, 0]
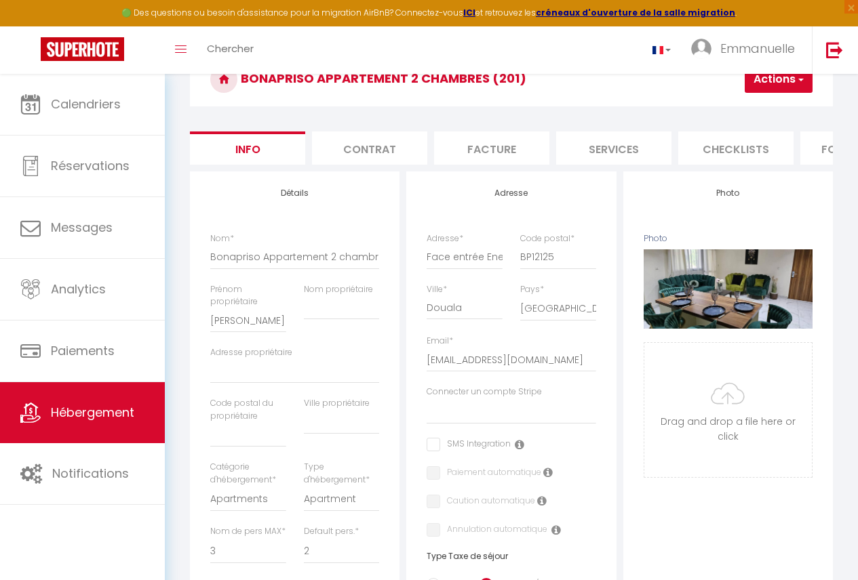
scroll to position [0, 563]
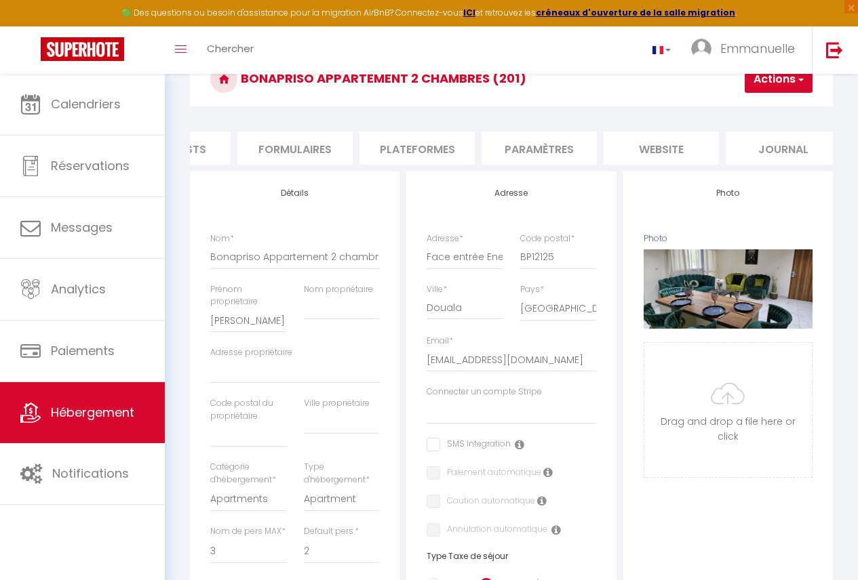
click at [414, 150] on li "Plateformes" at bounding box center [416, 148] width 115 height 33
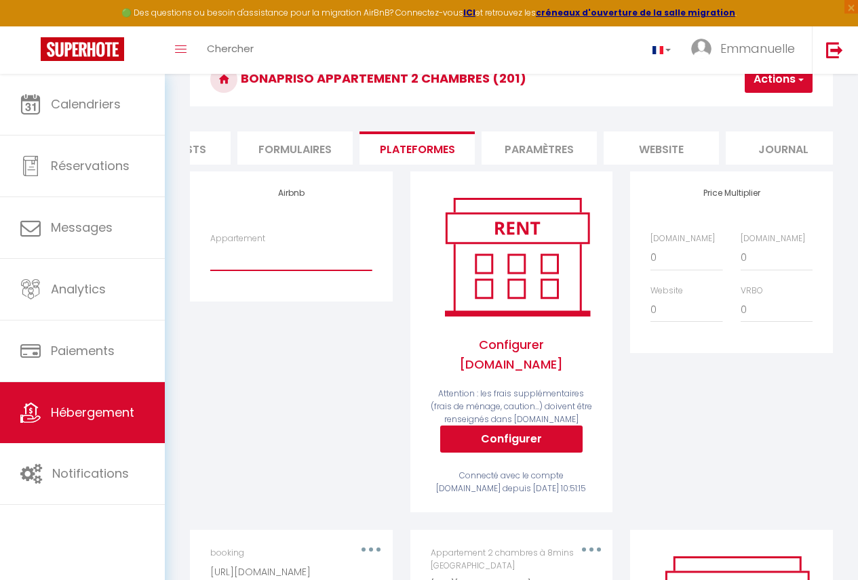
click at [318, 271] on select "Chambre simple/ À 8mins de l’[GEOGRAPHIC_DATA] - [EMAIL_ADDRESS][DOMAIN_NAME] C…" at bounding box center [290, 258] width 161 height 26
click at [210, 255] on select "Chambre simple/ À 8mins de l’[GEOGRAPHIC_DATA] - [EMAIL_ADDRESS][DOMAIN_NAME] C…" at bounding box center [290, 258] width 161 height 26
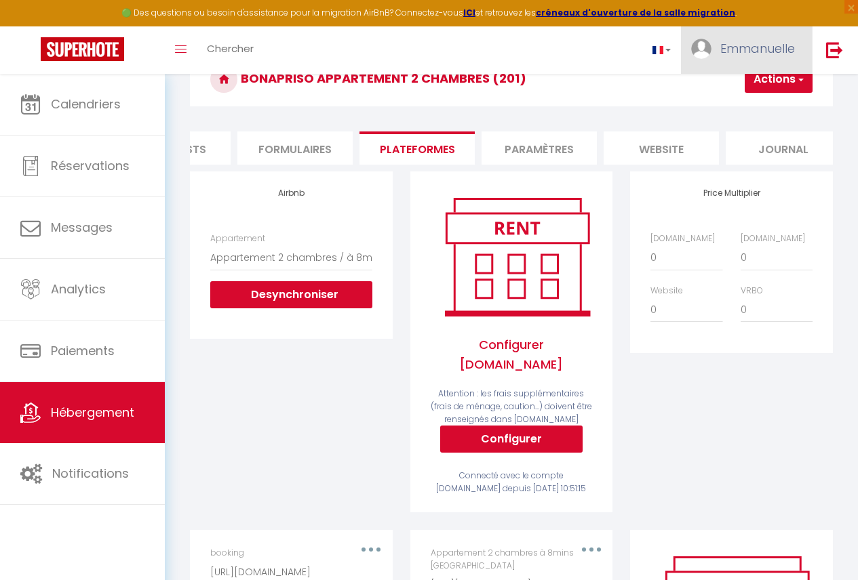
click at [799, 67] on link "Emmanuelle" at bounding box center [746, 49] width 131 height 47
click at [790, 85] on link "Paramètres" at bounding box center [757, 94] width 100 height 23
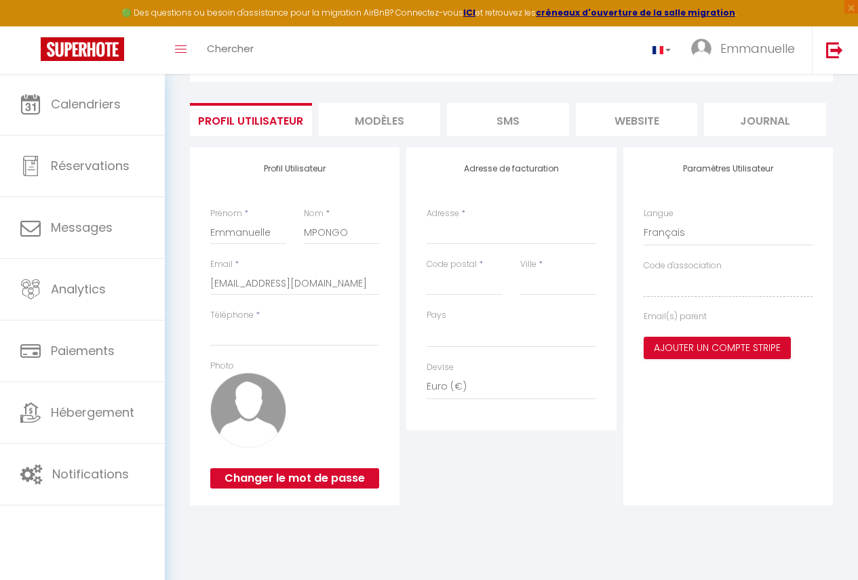
scroll to position [74, 0]
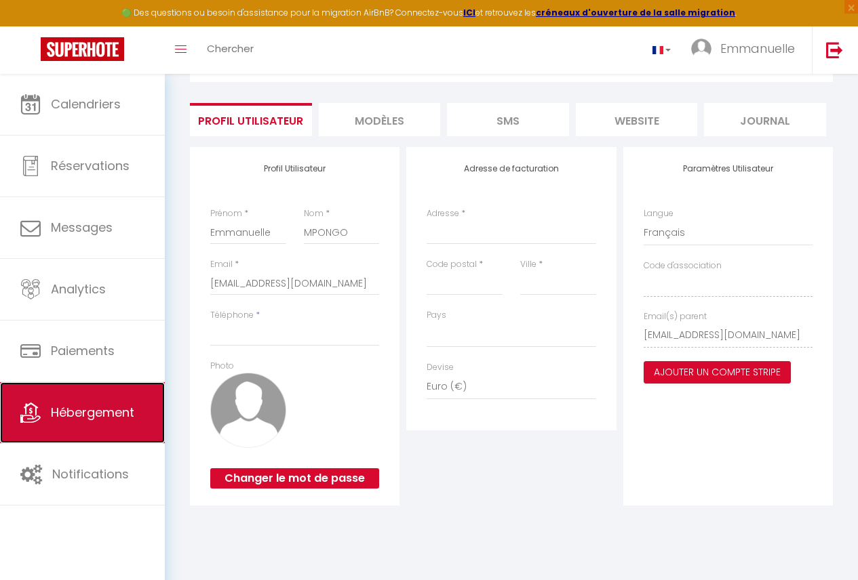
click at [123, 427] on link "Hébergement" at bounding box center [82, 412] width 165 height 61
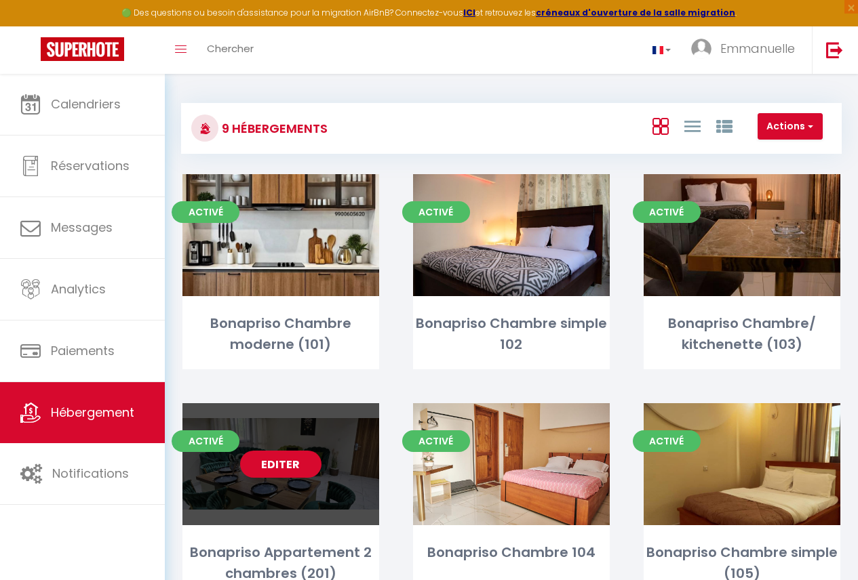
click at [366, 465] on div "Editer" at bounding box center [280, 464] width 197 height 122
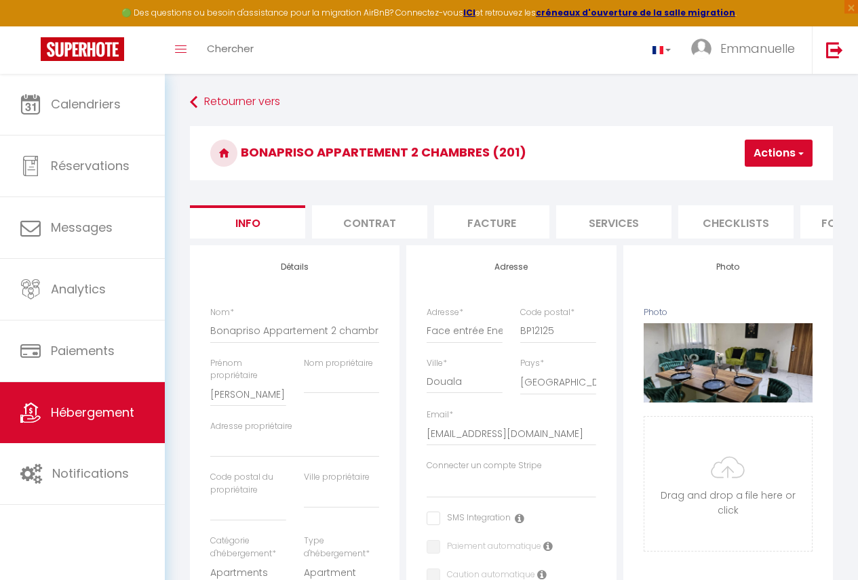
scroll to position [0, 563]
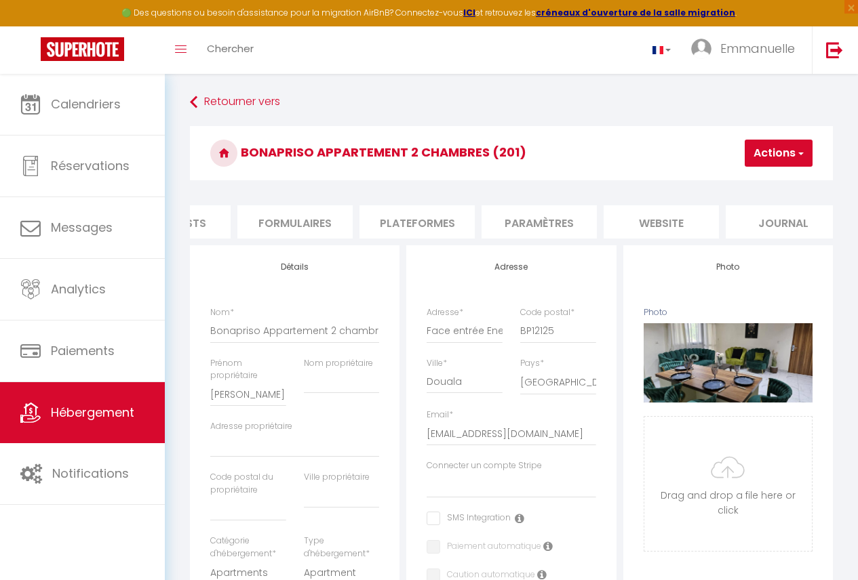
click at [372, 235] on li "Plateformes" at bounding box center [416, 221] width 115 height 33
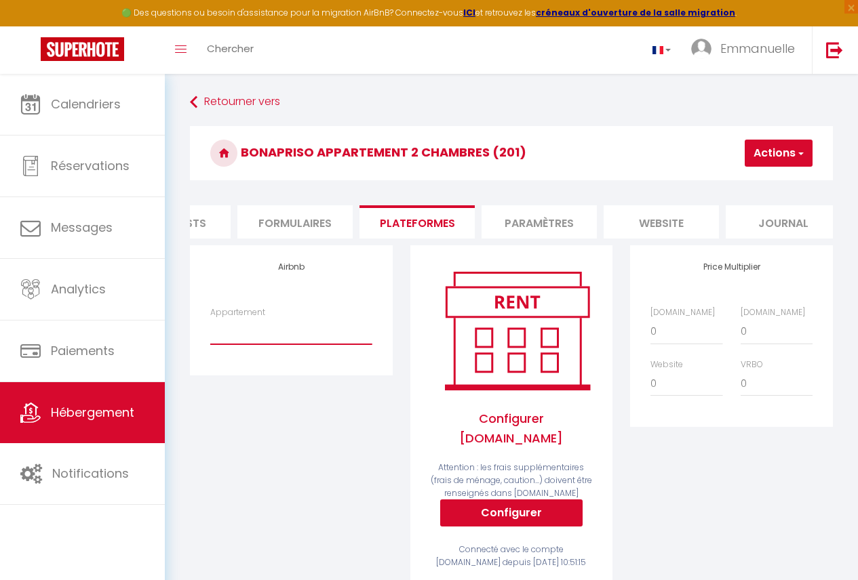
click at [304, 344] on select "Chambre simple/ À 8mins de l’[GEOGRAPHIC_DATA] - [EMAIL_ADDRESS][DOMAIN_NAME] C…" at bounding box center [290, 332] width 161 height 26
click at [210, 329] on select "Chambre simple/ À 8mins de l’[GEOGRAPHIC_DATA] - [EMAIL_ADDRESS][DOMAIN_NAME] C…" at bounding box center [290, 332] width 161 height 26
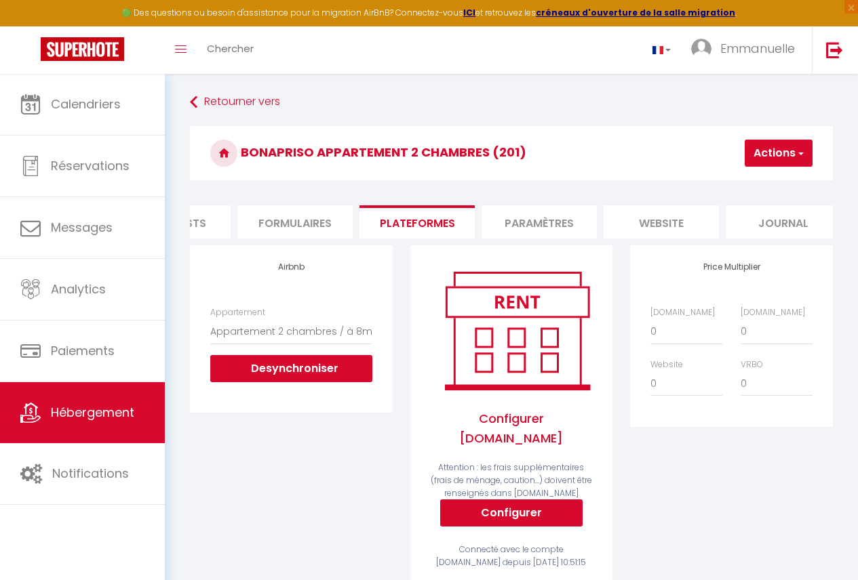
click at [747, 158] on button "Actions" at bounding box center [779, 153] width 68 height 27
click at [745, 178] on link "Enregistrer" at bounding box center [758, 183] width 107 height 18
click at [93, 419] on span "Hébergement" at bounding box center [92, 412] width 83 height 17
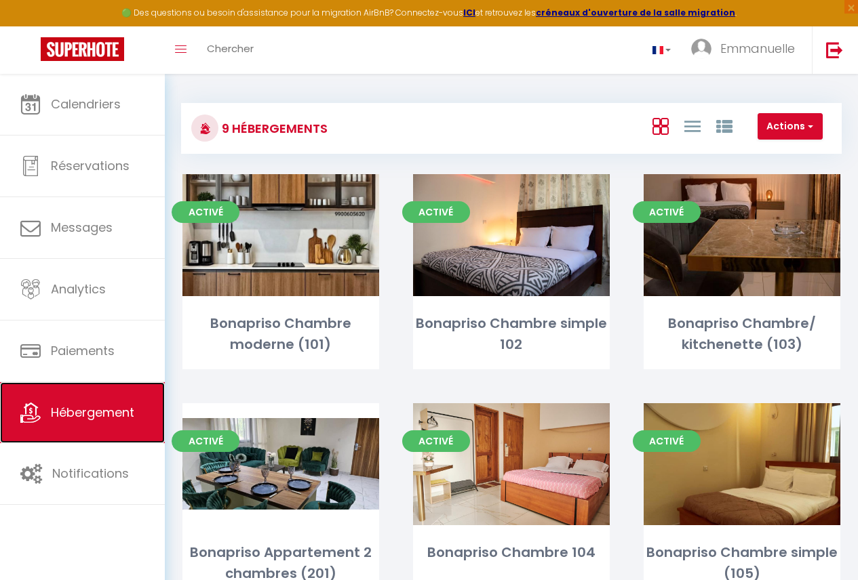
click at [132, 416] on span "Hébergement" at bounding box center [92, 412] width 83 height 17
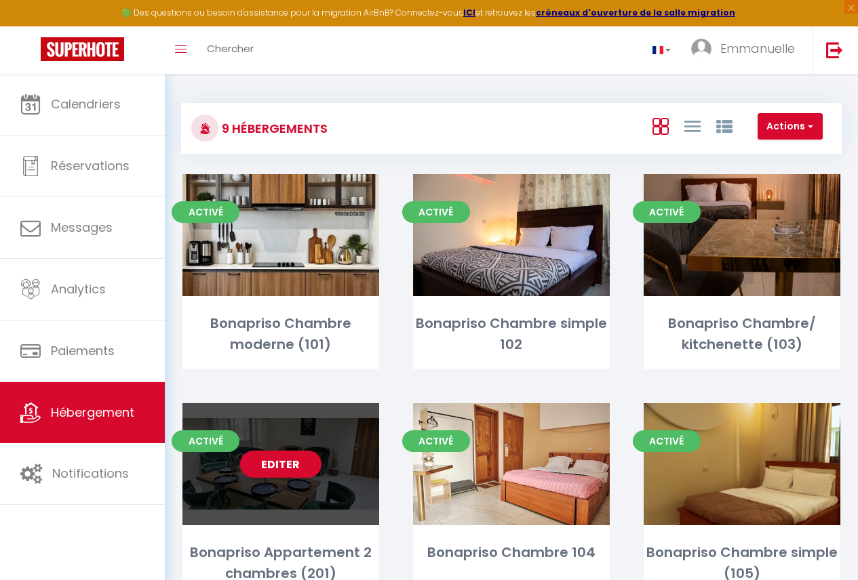
click at [266, 483] on div "Editer" at bounding box center [280, 464] width 197 height 122
click at [304, 443] on div "Editer" at bounding box center [280, 464] width 197 height 122
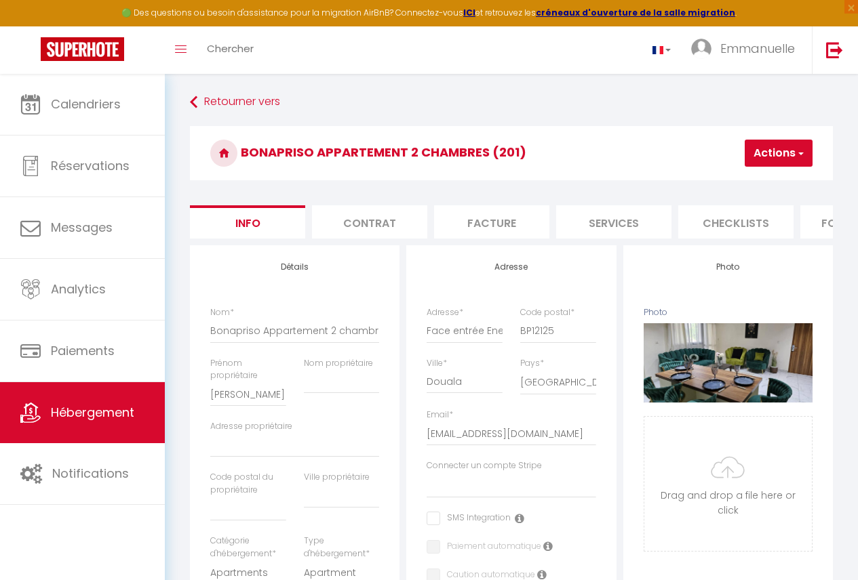
scroll to position [625, 0]
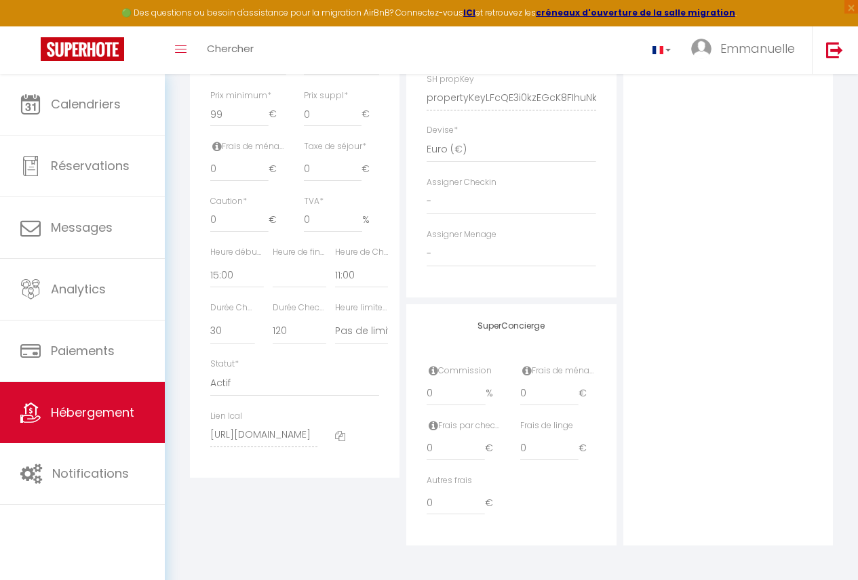
click at [204, 448] on div "Lien Ical https://app.superhote.com/export-ics/WLfatMIr2I" at bounding box center [263, 435] width 125 height 51
drag, startPoint x: 210, startPoint y: 445, endPoint x: 383, endPoint y: 415, distance: 176.1
click at [383, 415] on div "Détails Nom * Bonapriso Appartement 2 chambres (201) Prénom propriétaire Leslie…" at bounding box center [295, 54] width 210 height 846
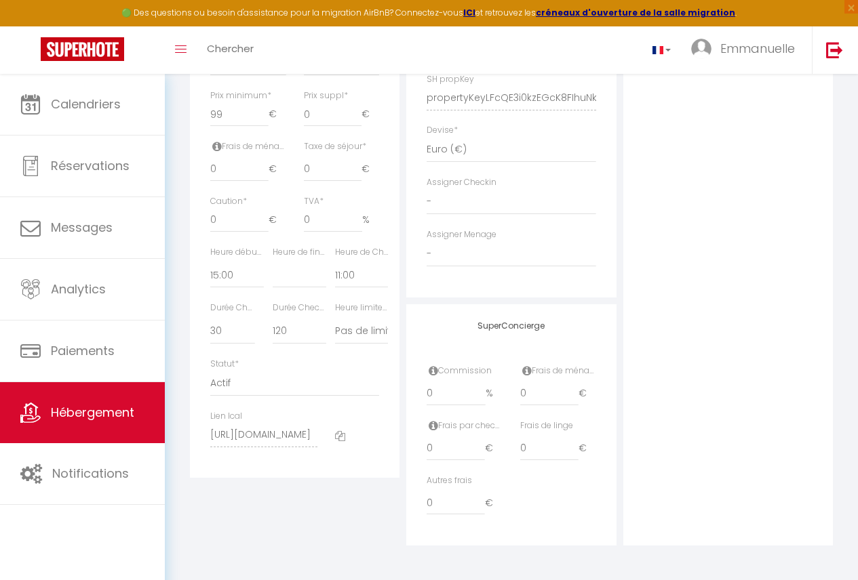
click at [170, 456] on div "Retourner vers Bonapriso Appartement 2 chambres (201) Actions Enregistrer Impor…" at bounding box center [511, 20] width 693 height 1121
click at [338, 545] on div "Détails Nom * Bonapriso Appartement 2 chambres (201) Prénom propriétaire Leslie…" at bounding box center [294, 88] width 216 height 915
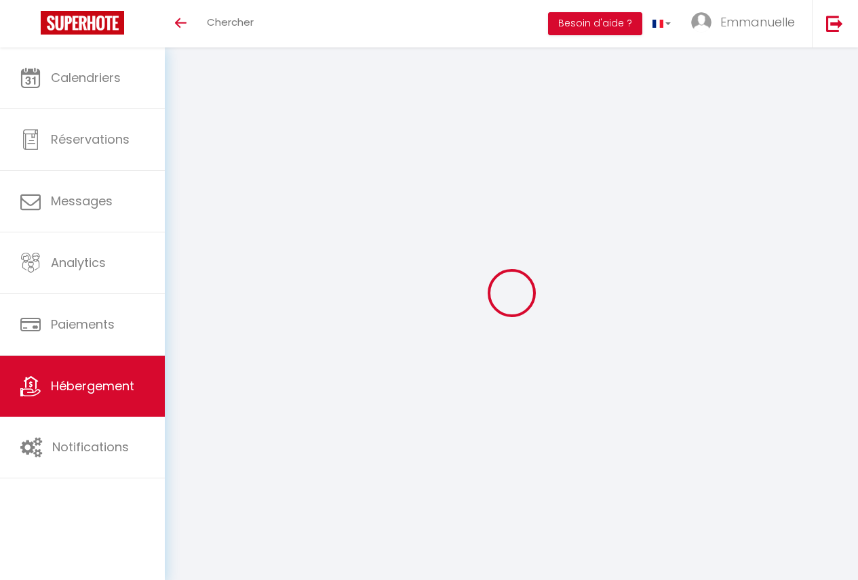
select select
checkbox input "false"
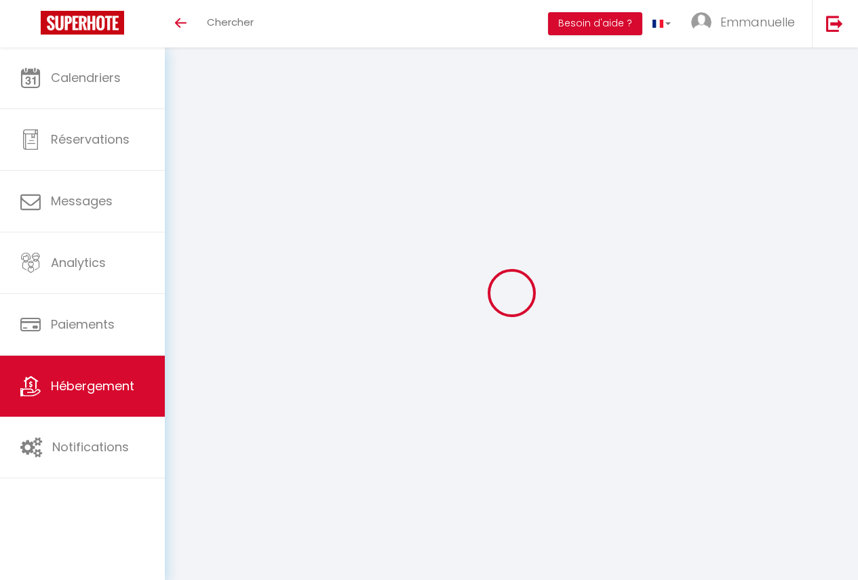
checkbox input "false"
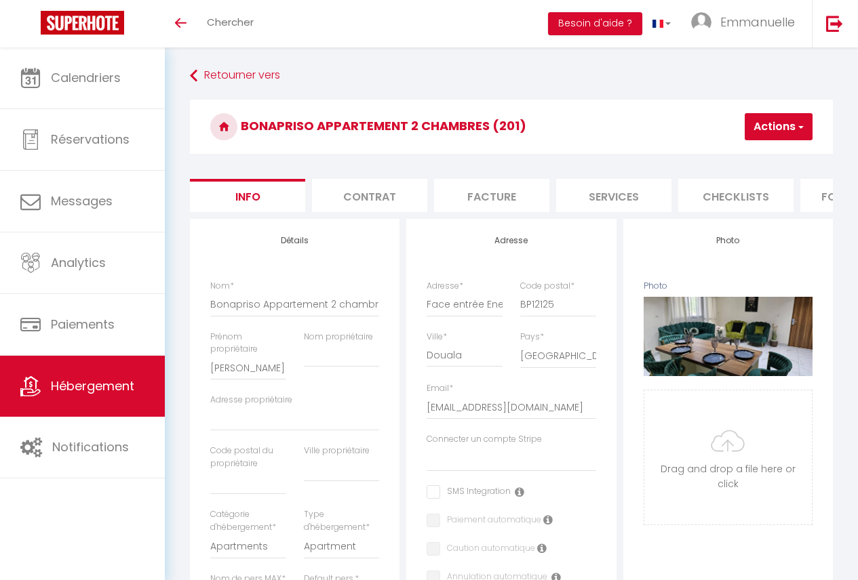
click at [115, 377] on link "Hébergement" at bounding box center [82, 386] width 165 height 61
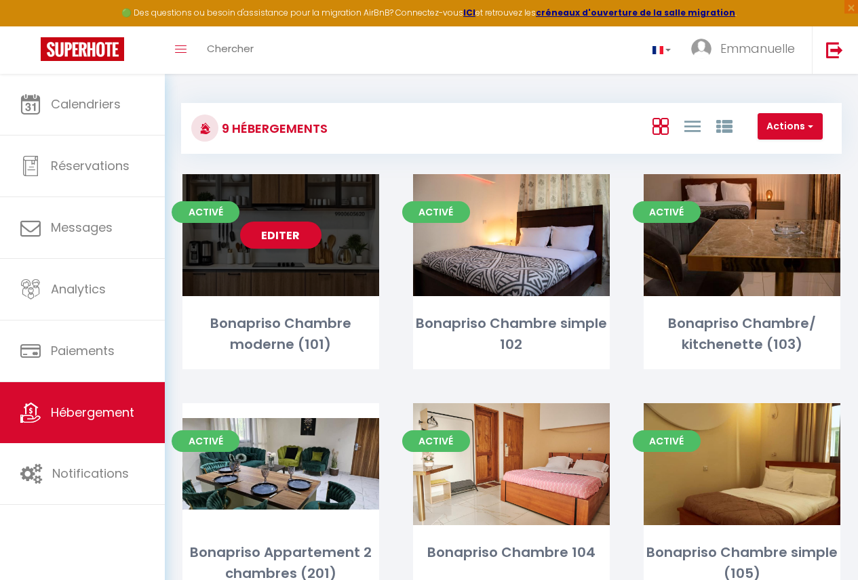
click at [308, 280] on div "Editer" at bounding box center [280, 235] width 197 height 122
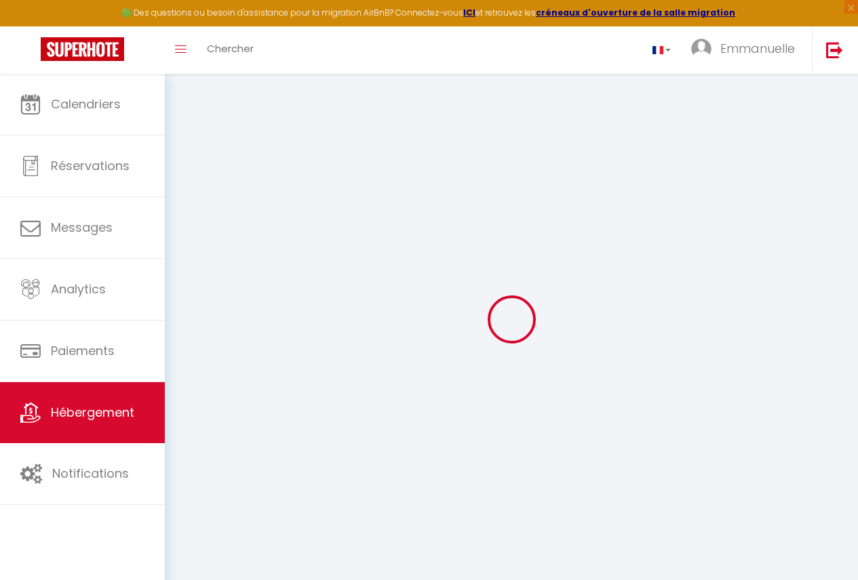
select select
checkbox input "false"
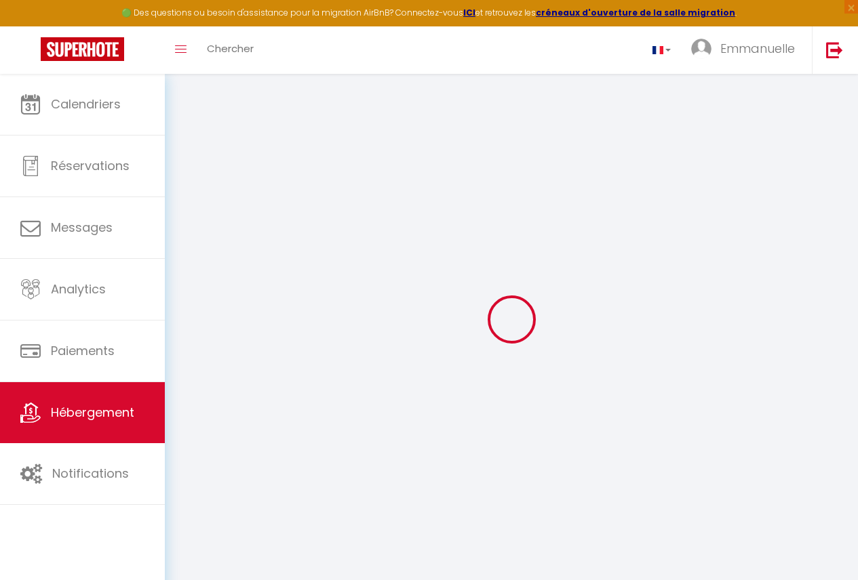
checkbox input "false"
select select
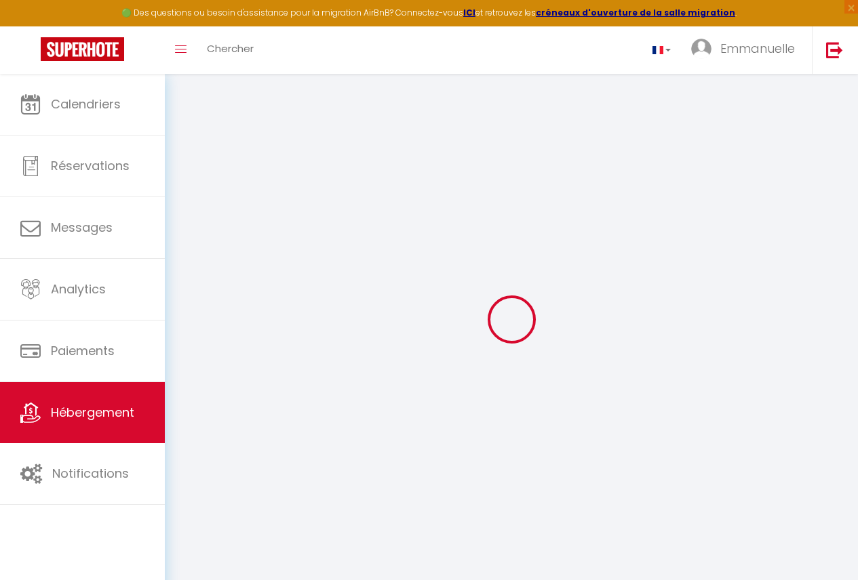
select select
checkbox input "false"
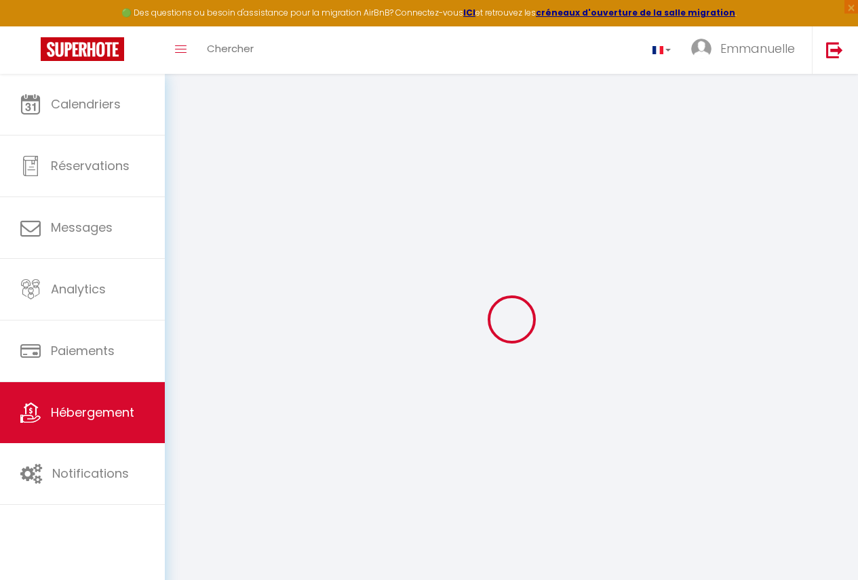
checkbox input "false"
select select
checkbox input "false"
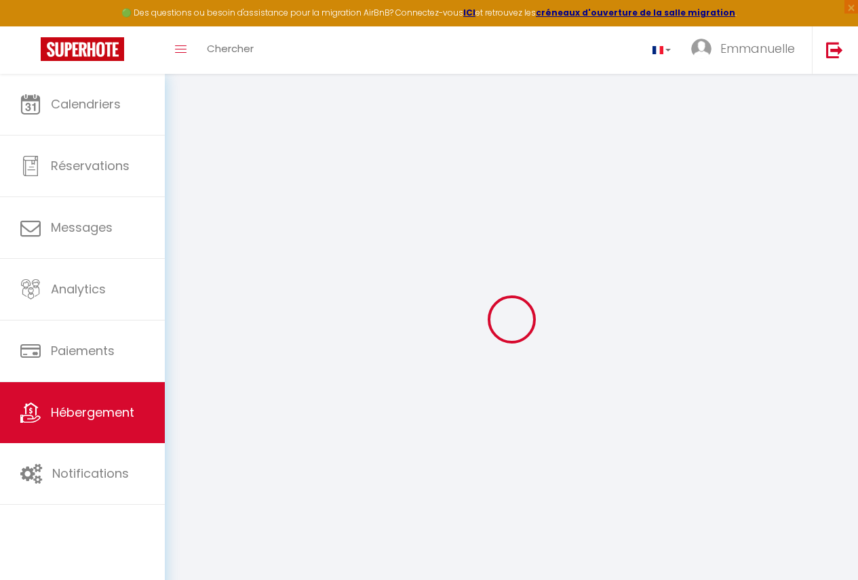
checkbox input "false"
select select "15:00"
select select
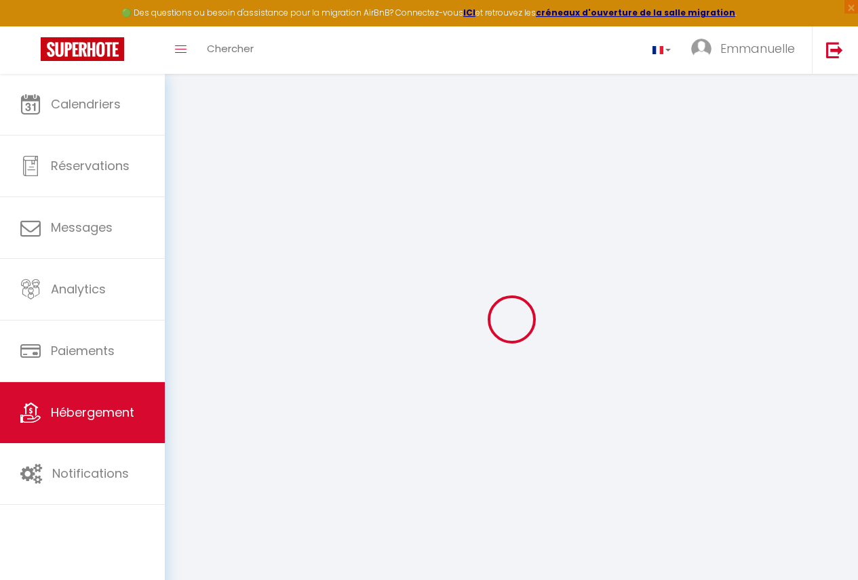
select select "11:00"
select select "30"
select select "120"
select select
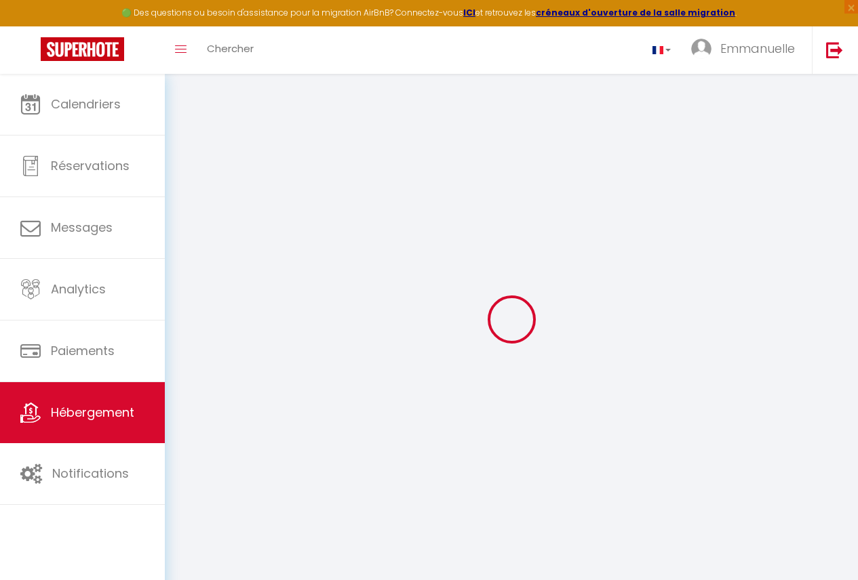
checkbox input "false"
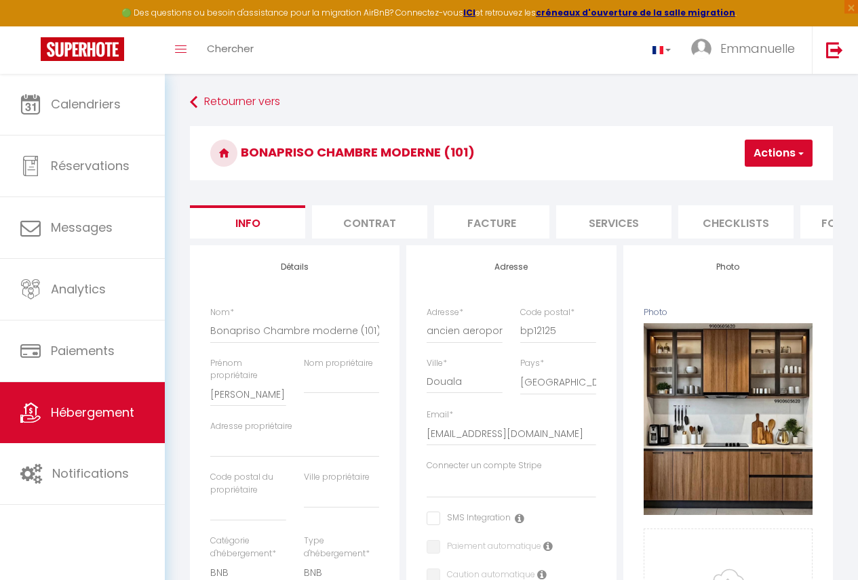
scroll to position [0, 563]
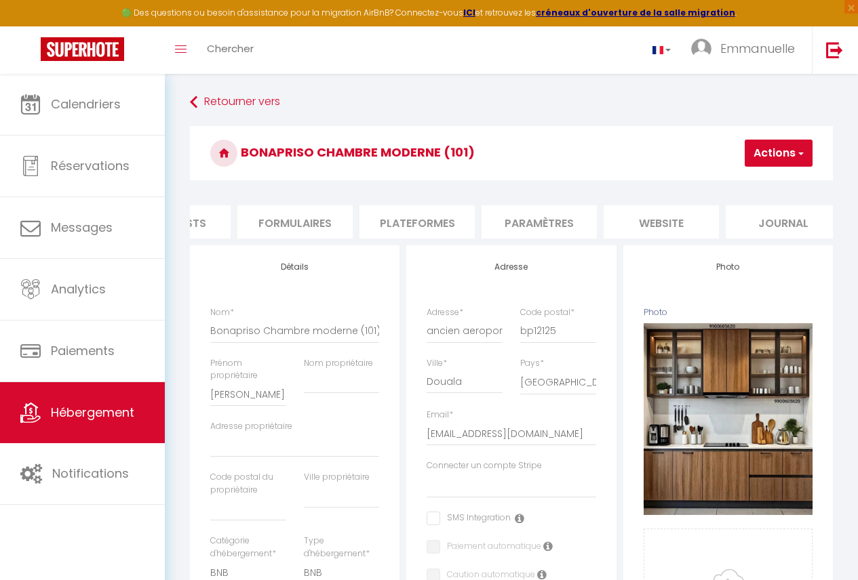
click at [432, 212] on li "Plateformes" at bounding box center [416, 221] width 115 height 33
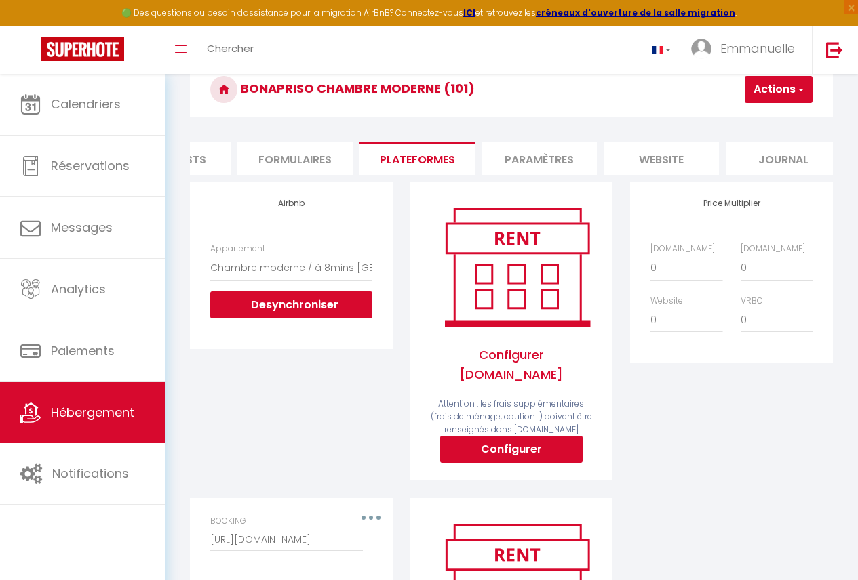
scroll to position [55, 0]
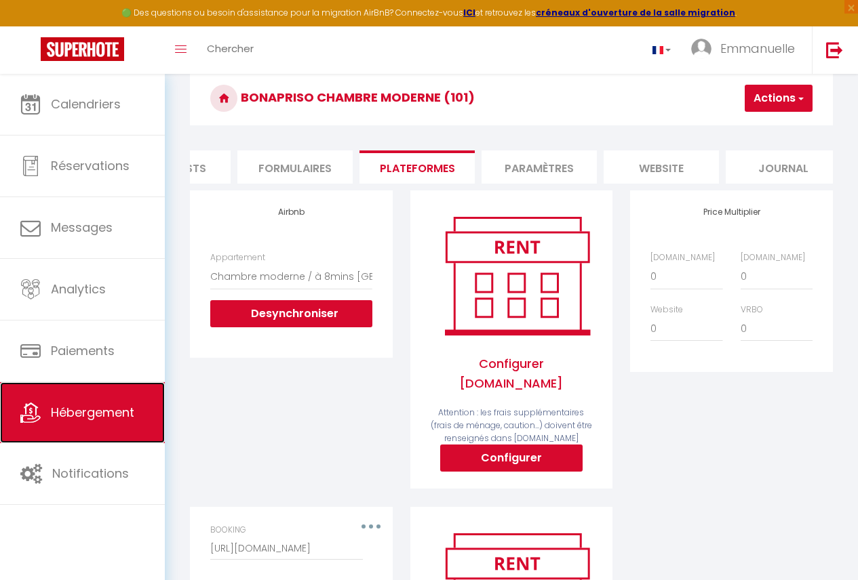
click at [77, 422] on link "Hébergement" at bounding box center [82, 412] width 165 height 61
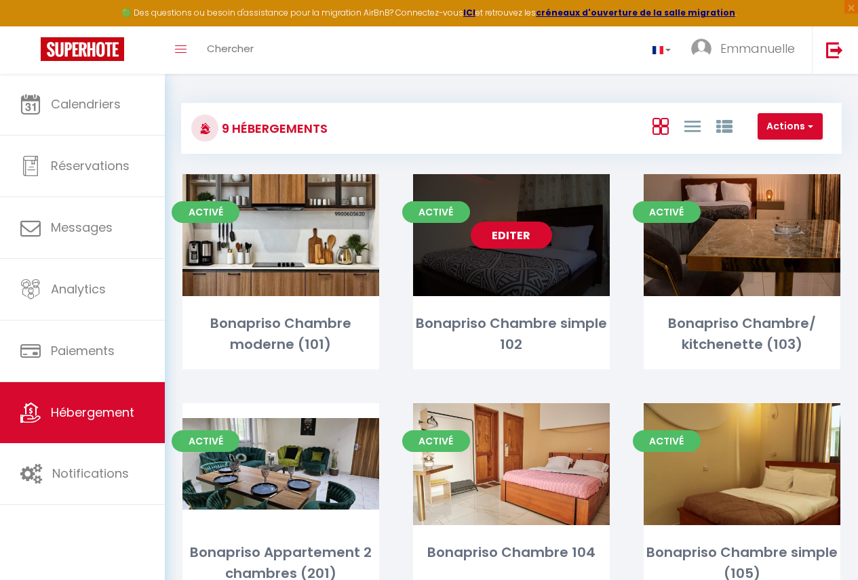
click at [513, 258] on div "Editer" at bounding box center [511, 235] width 197 height 122
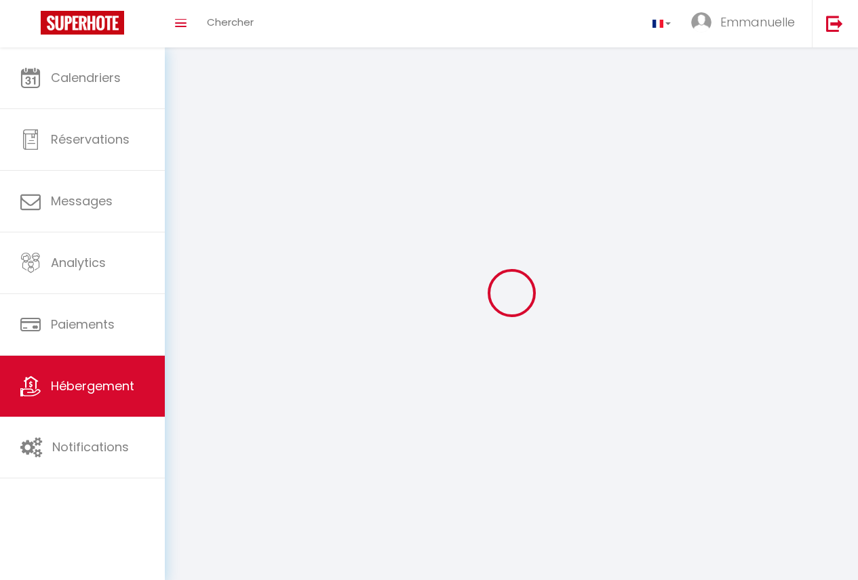
select select
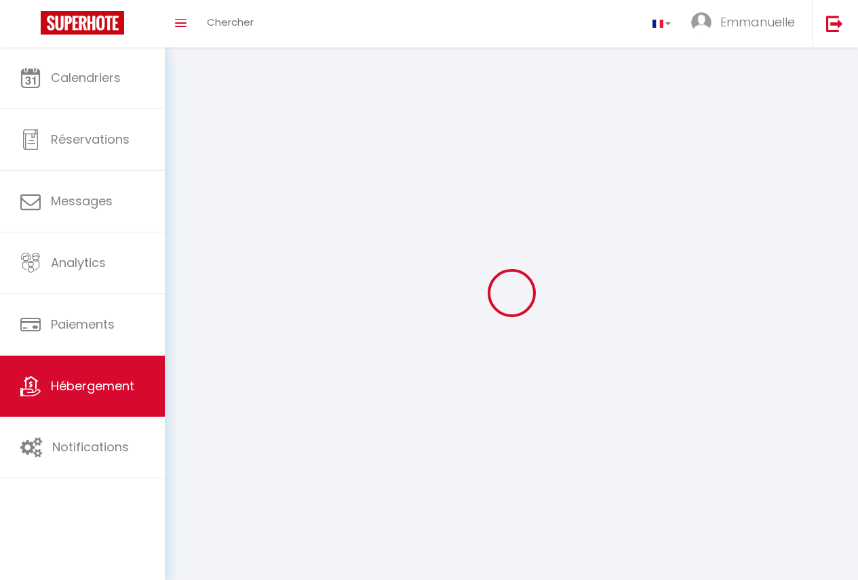
select select
checkbox input "false"
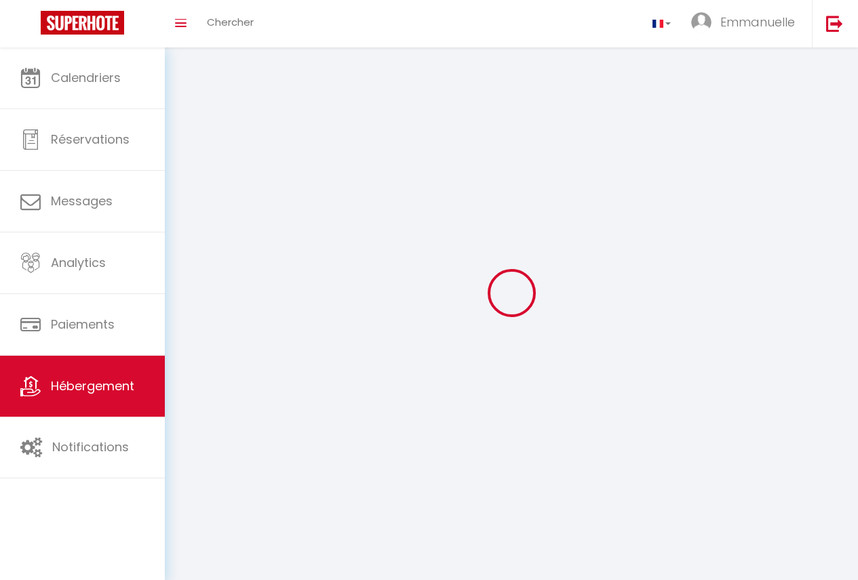
select select "28"
select select
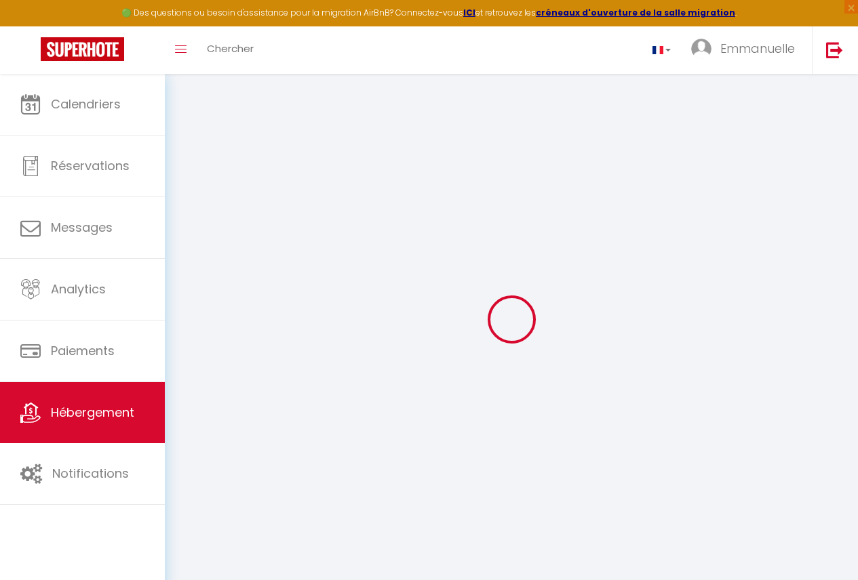
select select
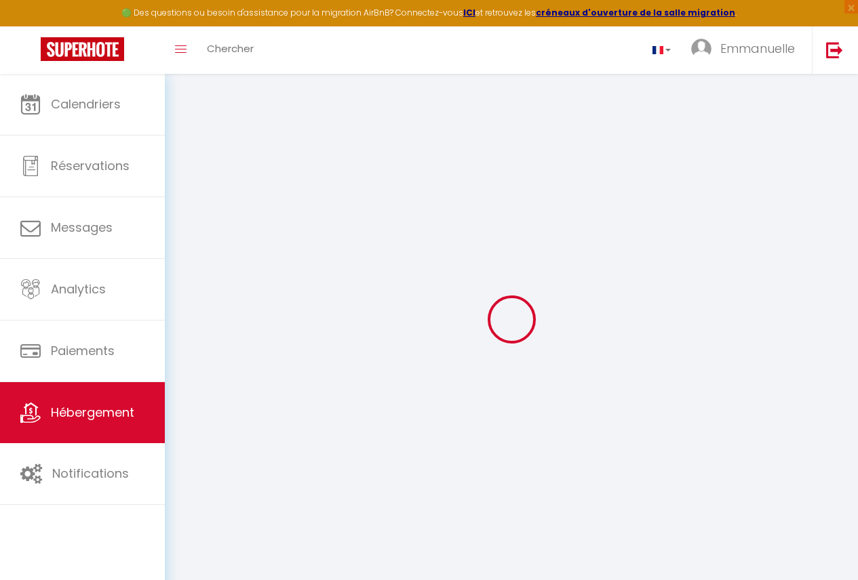
select select
checkbox input "false"
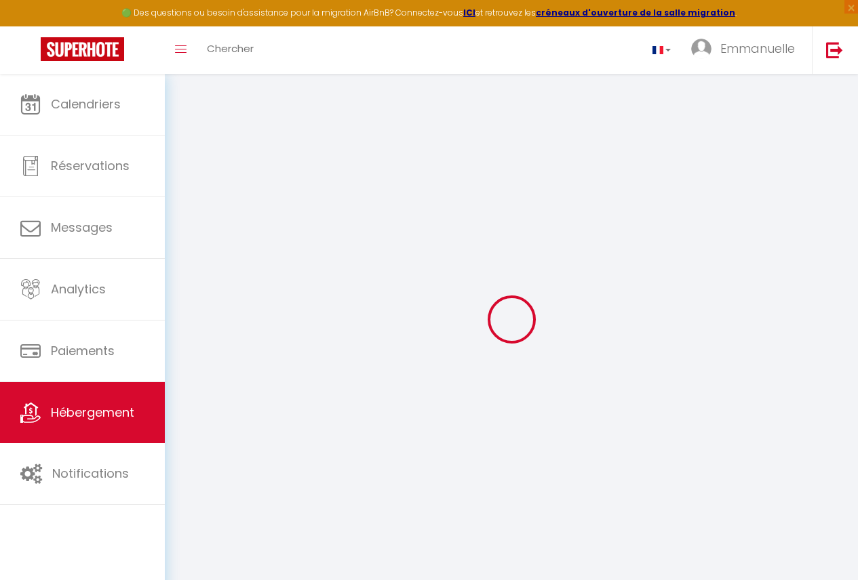
select select
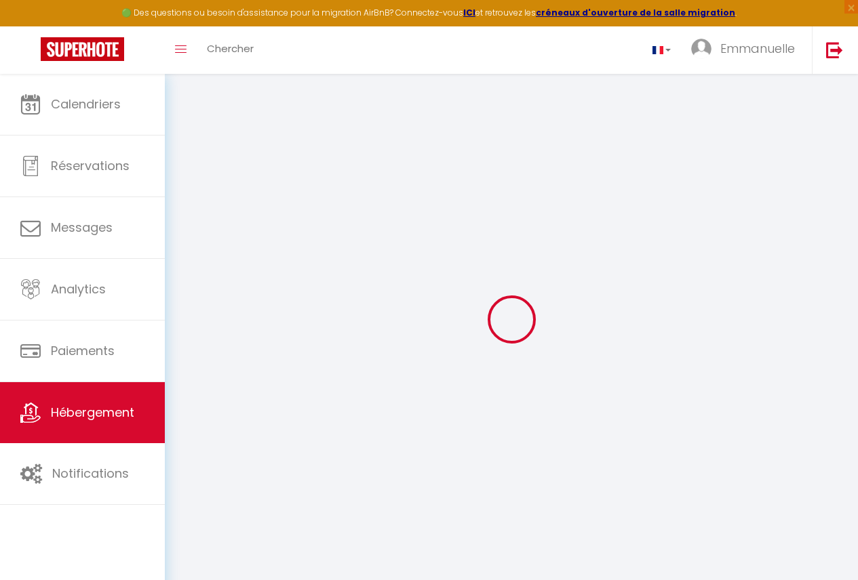
select select
checkbox input "false"
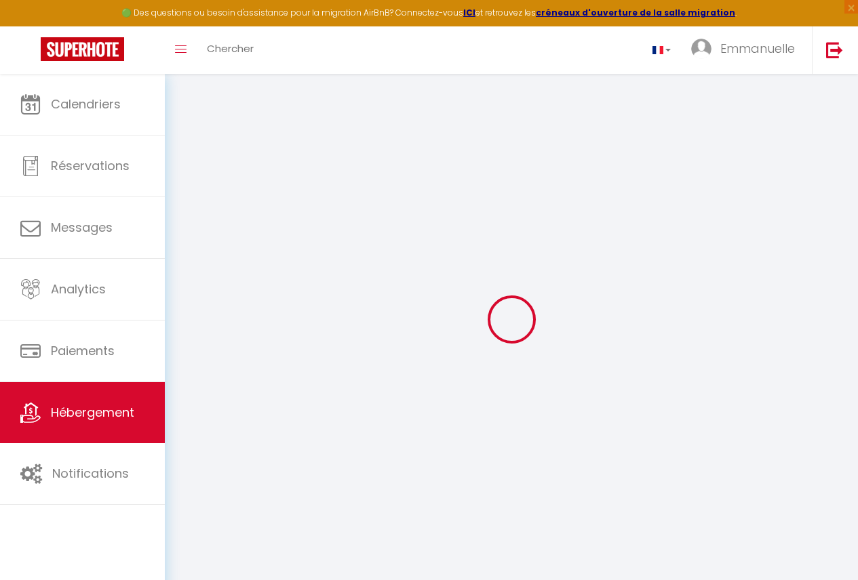
checkbox input "false"
select select
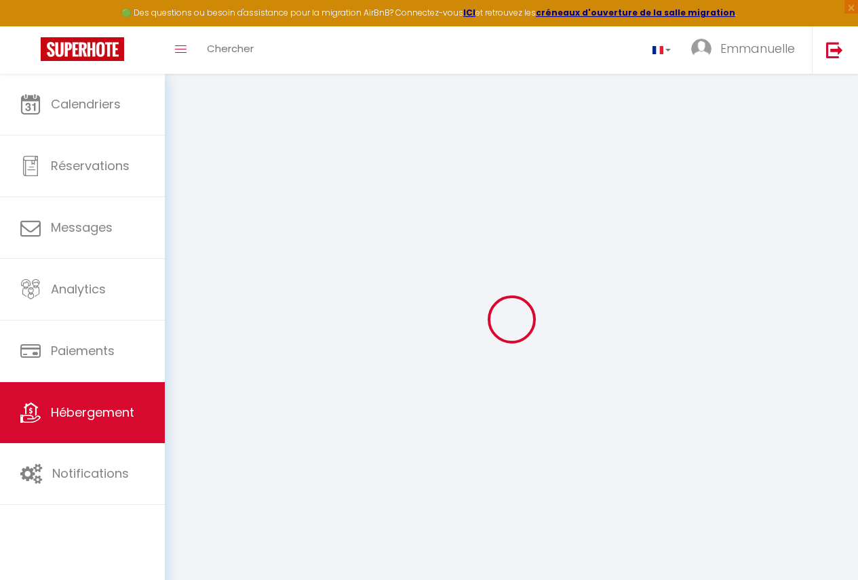
select select
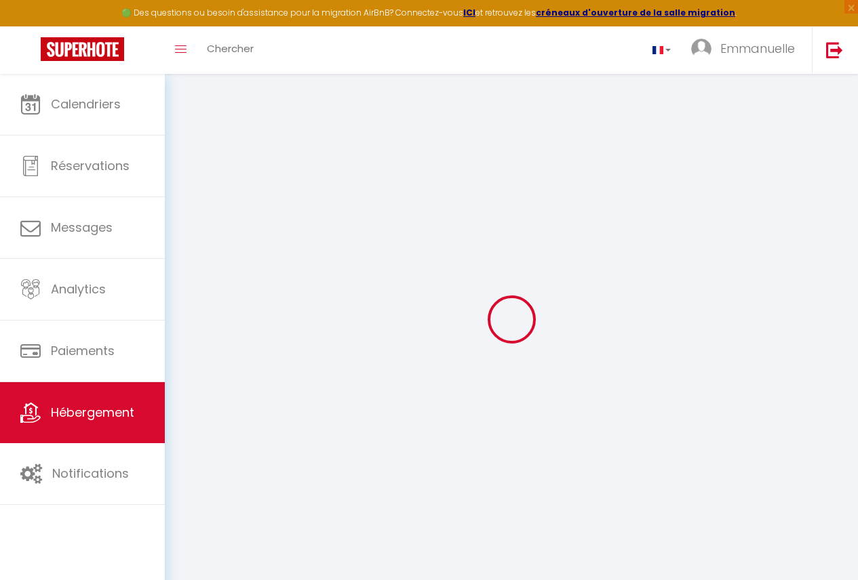
checkbox input "false"
select select
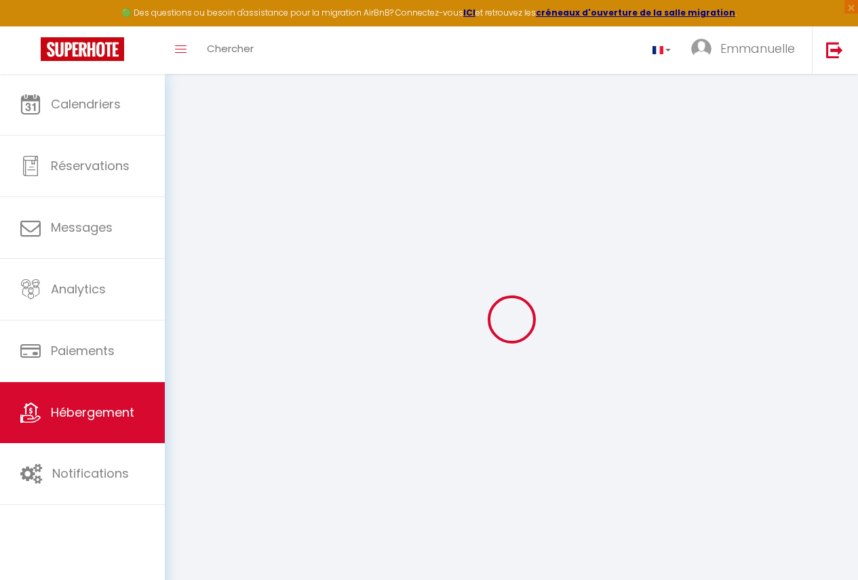
select select
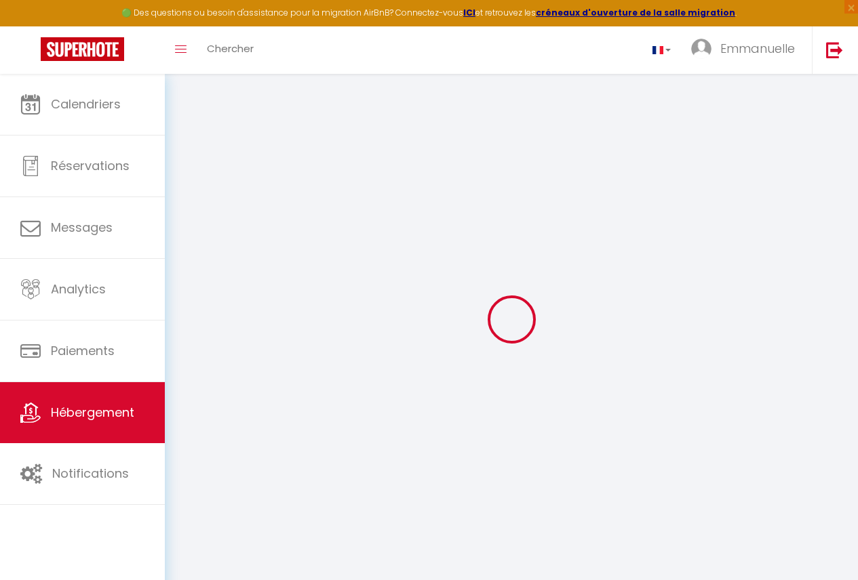
select select
checkbox input "false"
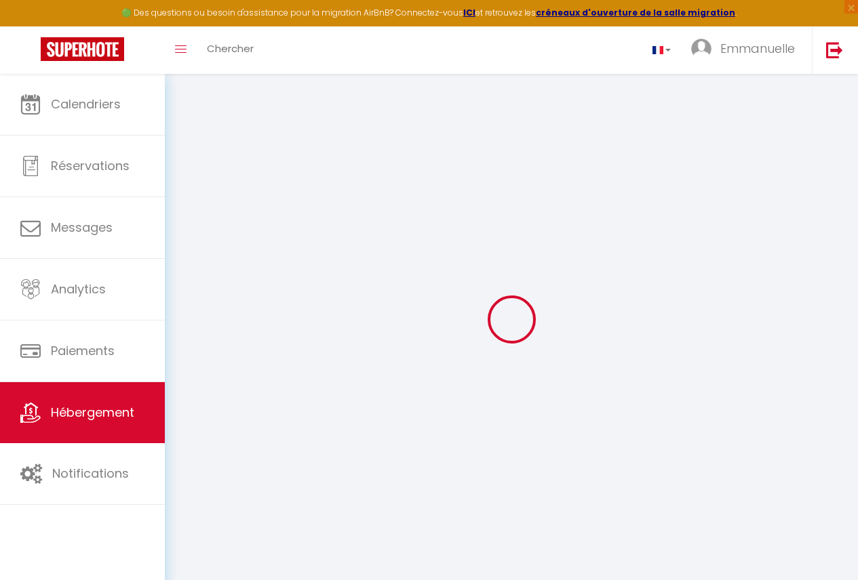
checkbox input "false"
select select
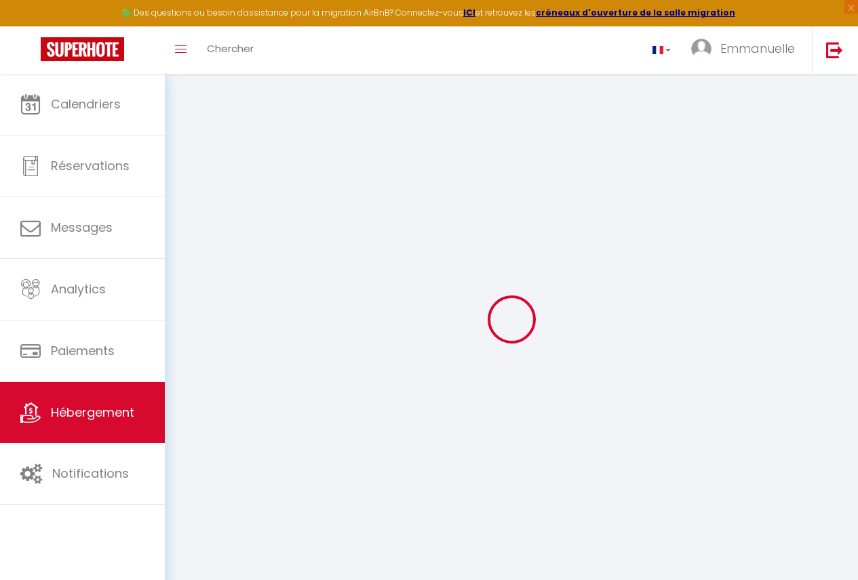
select select
checkbox input "false"
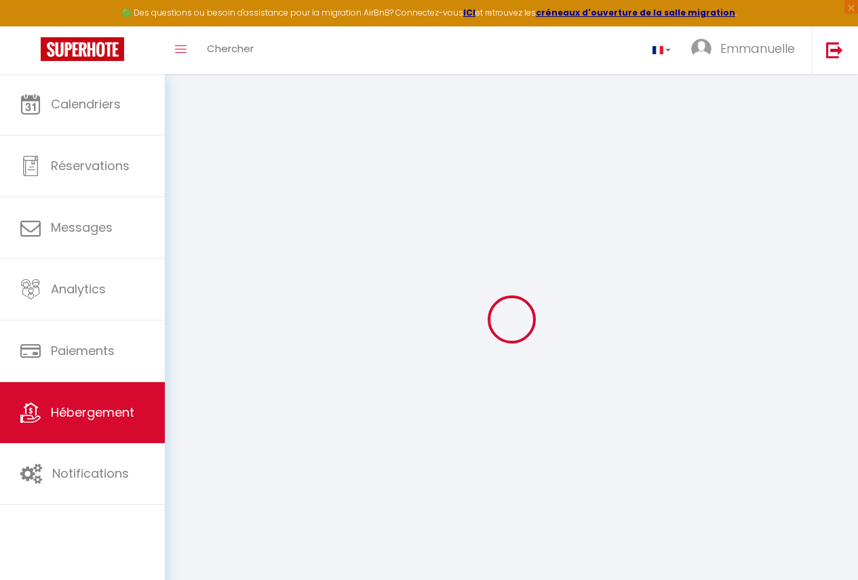
checkbox input "false"
select select
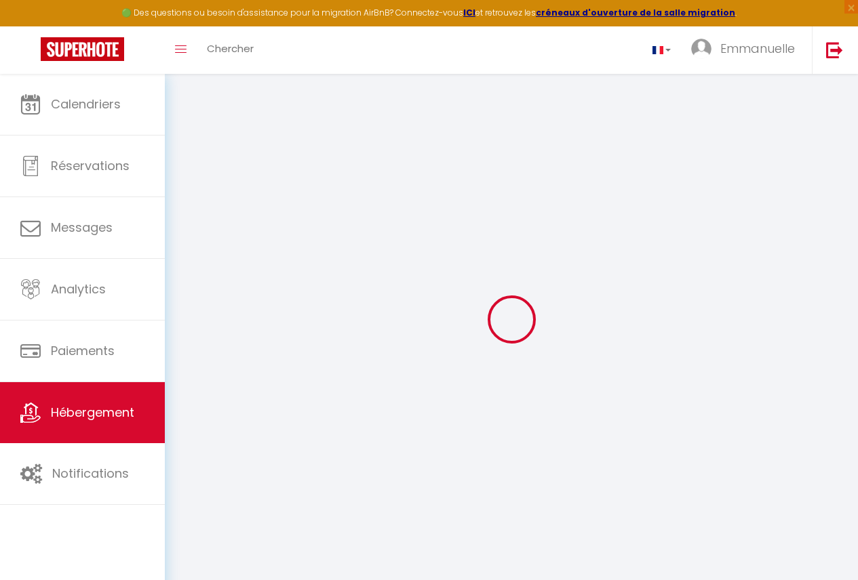
type input "Bonapriso Chambre simple 102"
type input "leslie charlene"
select select "bnb"
select select "2"
type input "39"
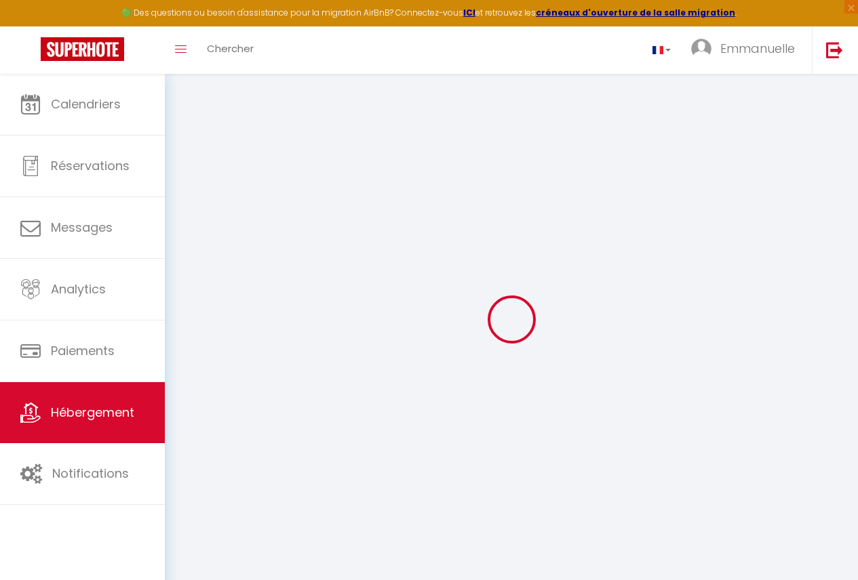
select select
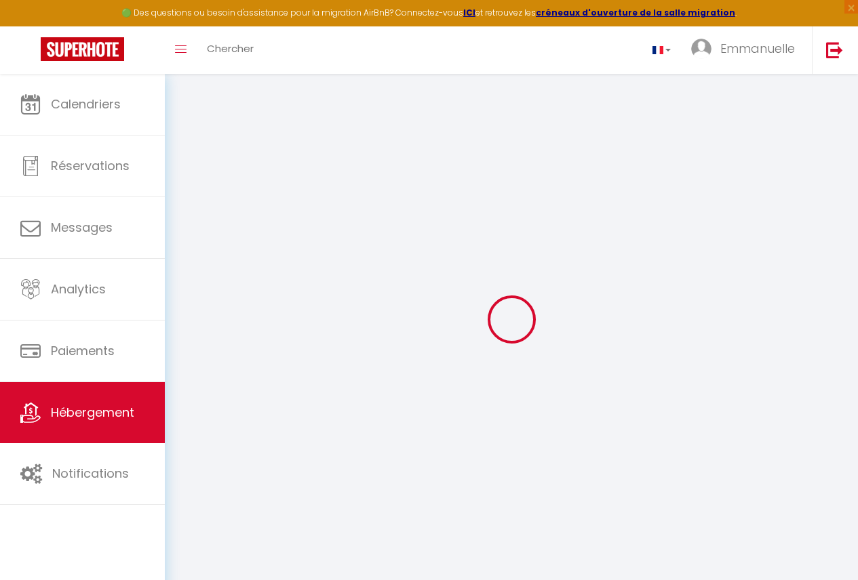
type input "entree energy club"
type input "BP12125"
type input "douala"
select select "39"
type input "charlenenguette@gmail.com"
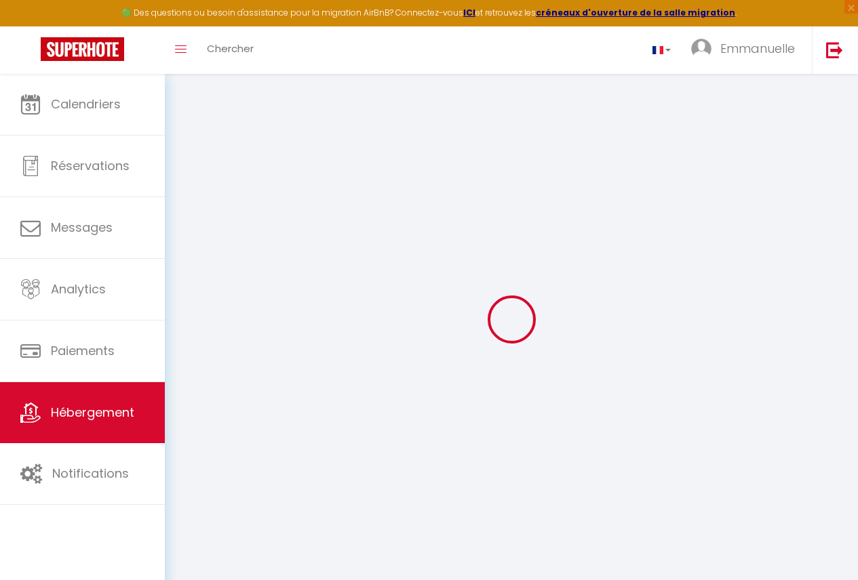
select select
checkbox input "false"
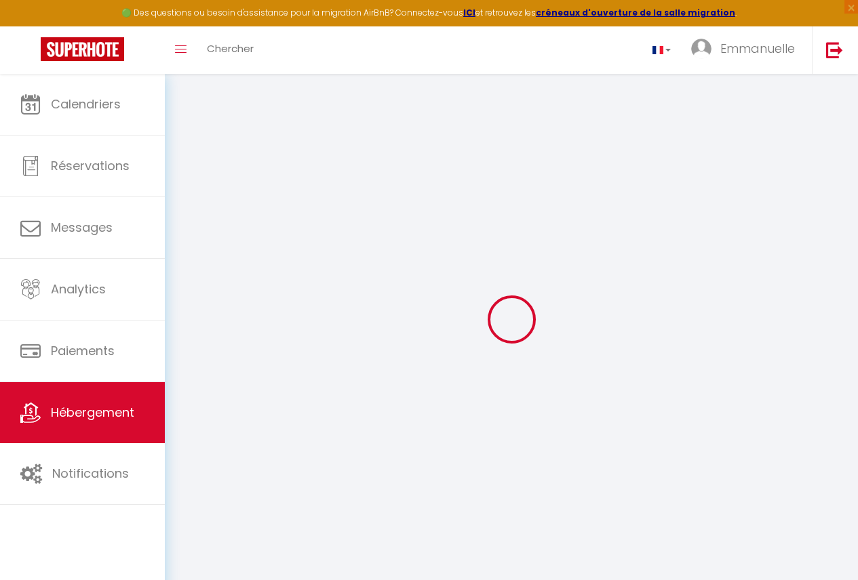
select select
type input "0"
select select
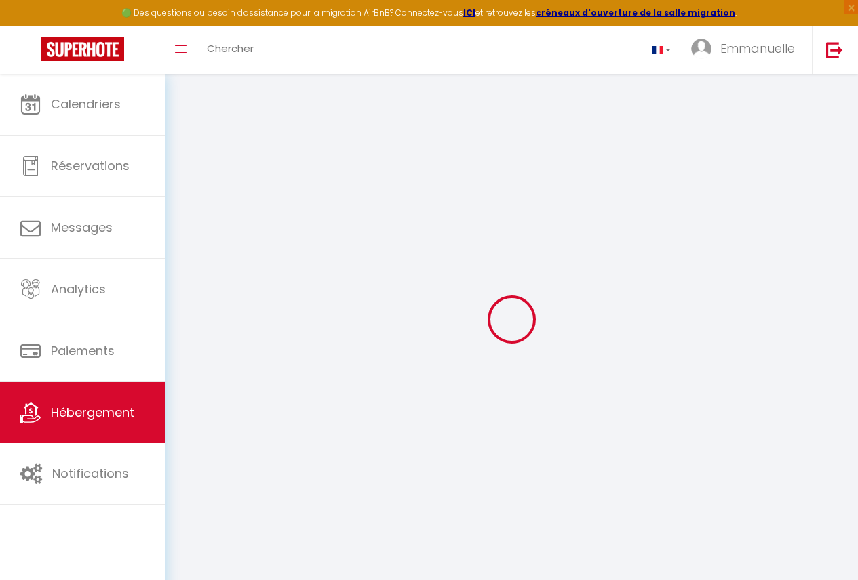
select select
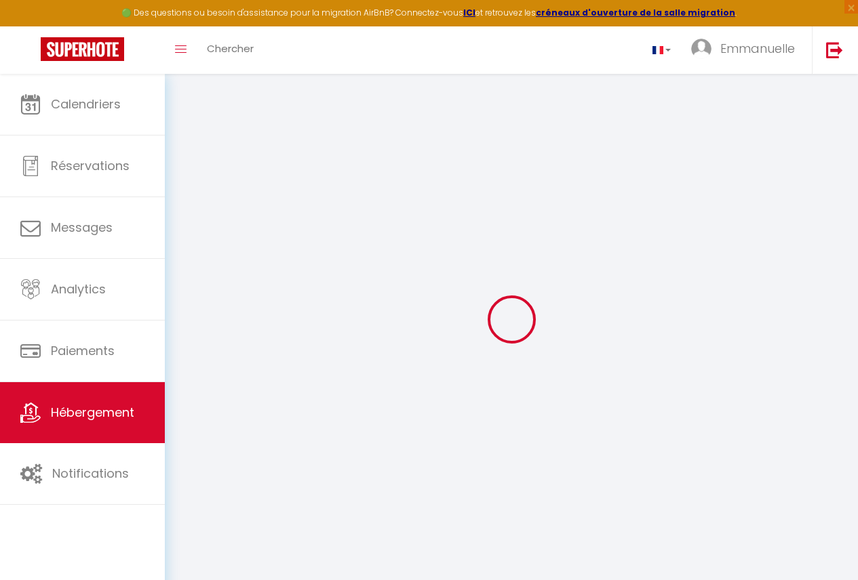
checkbox input "false"
select select
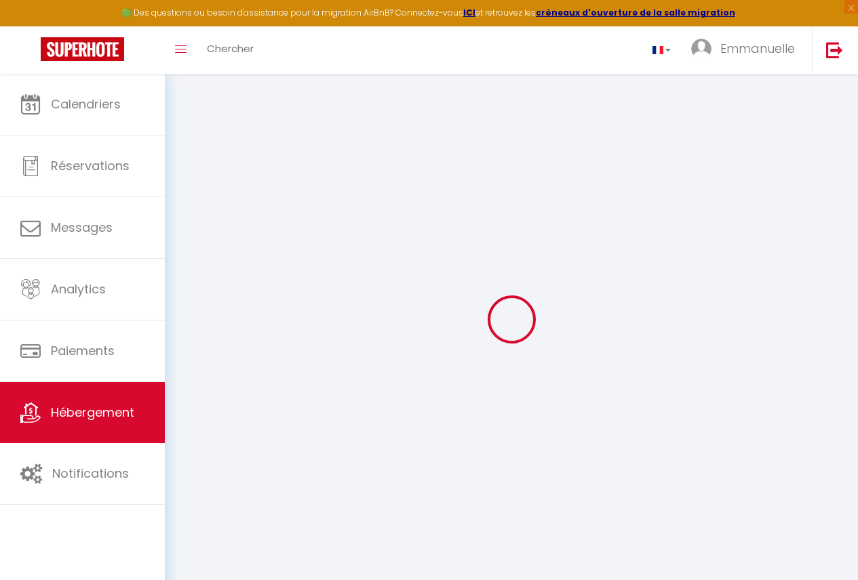
select select
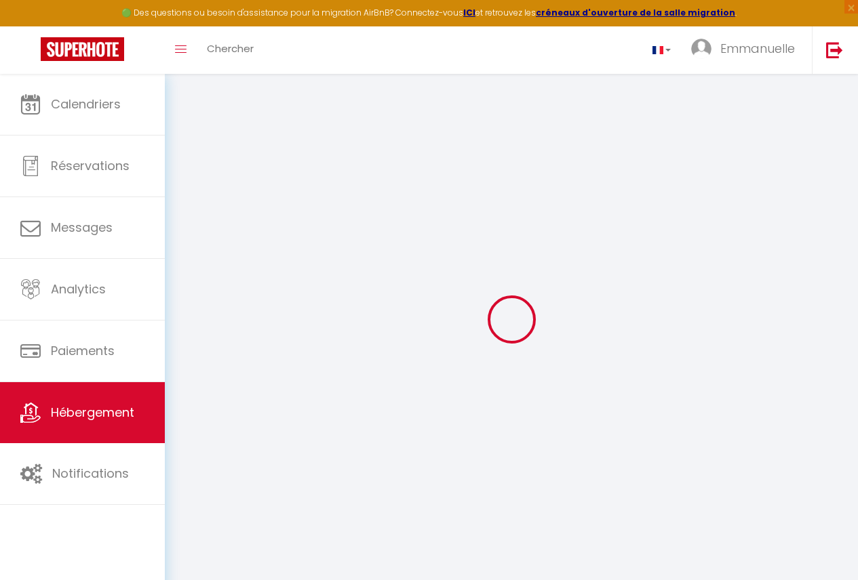
checkbox input "false"
select select
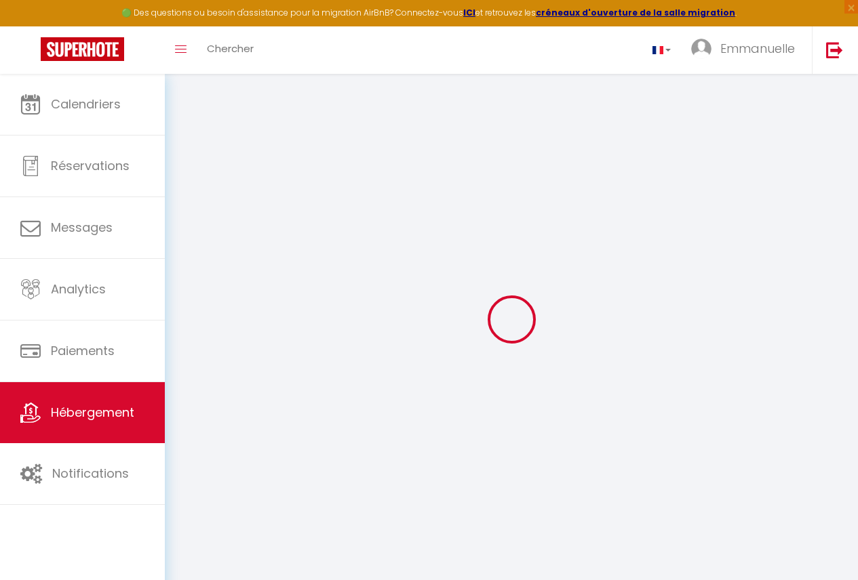
checkbox input "false"
select select
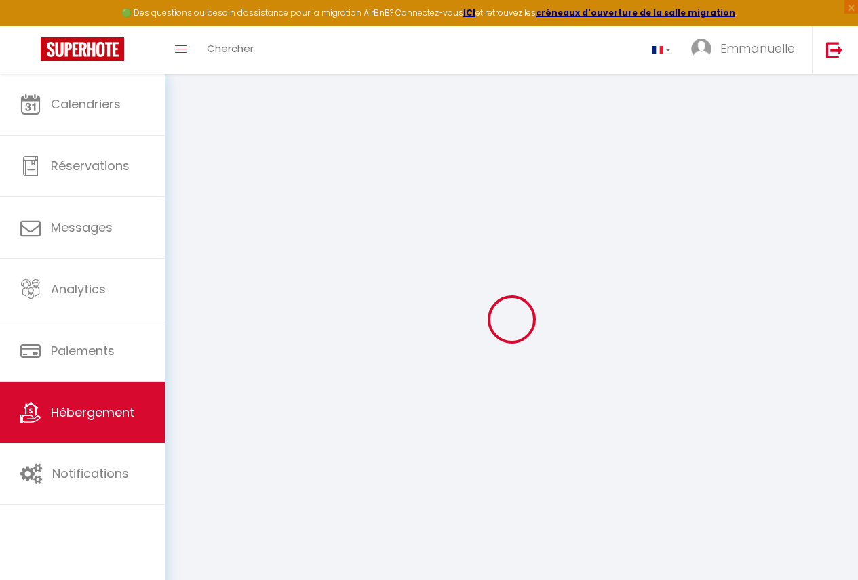
checkbox input "false"
select select "15:00"
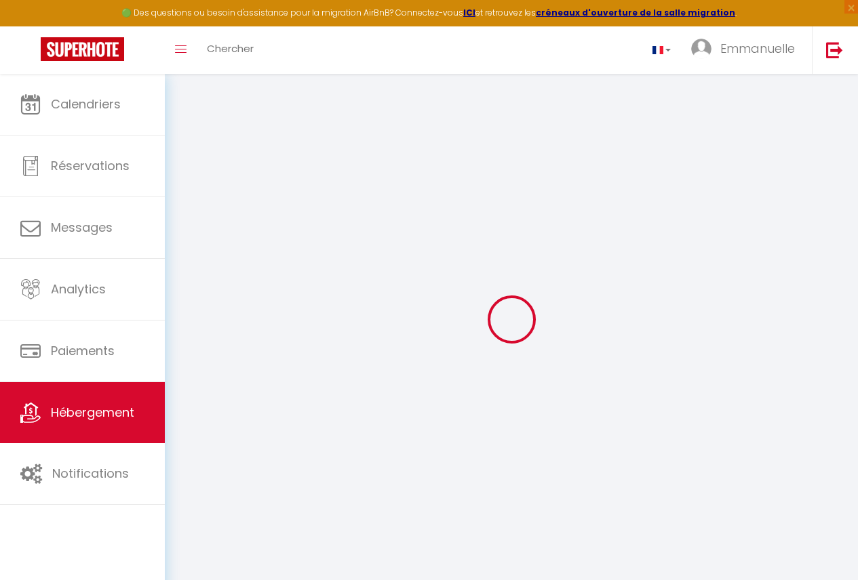
select select "23:45"
select select "11:00"
select select "30"
select select "120"
select select
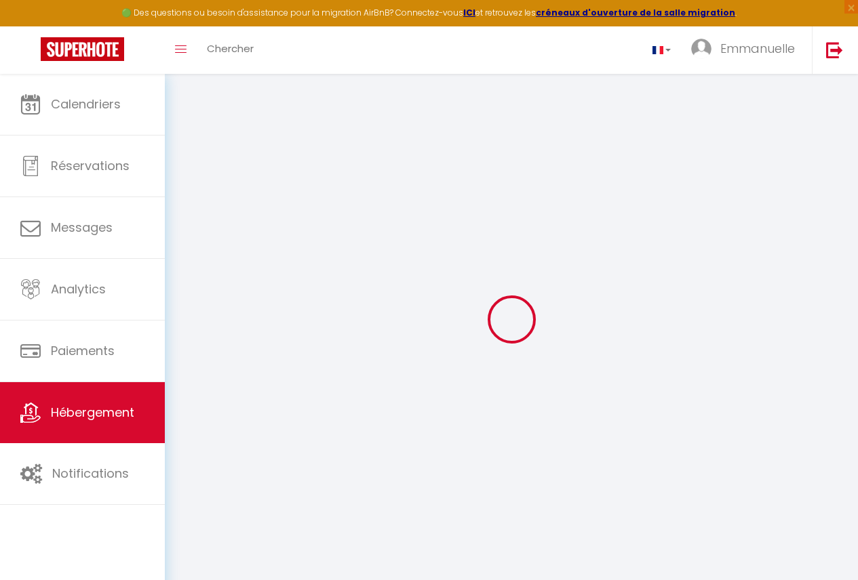
checkbox input "false"
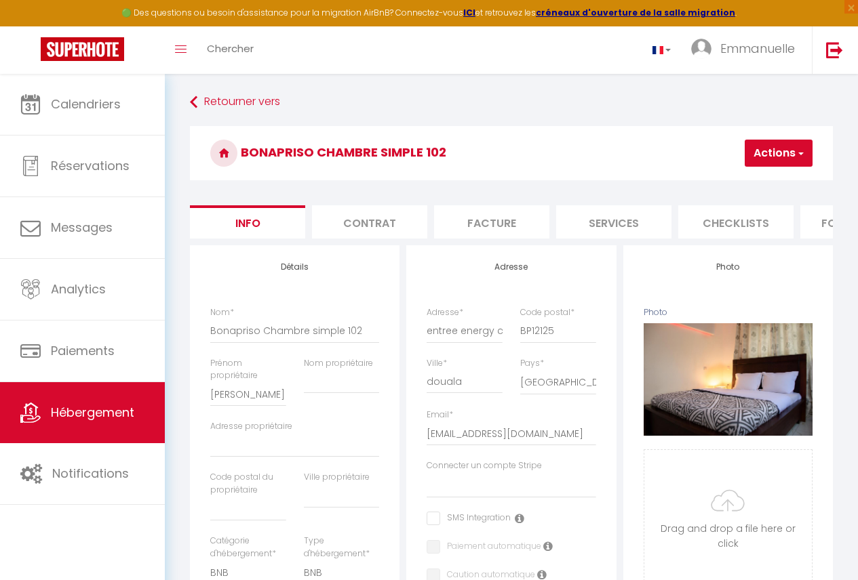
scroll to position [0, 563]
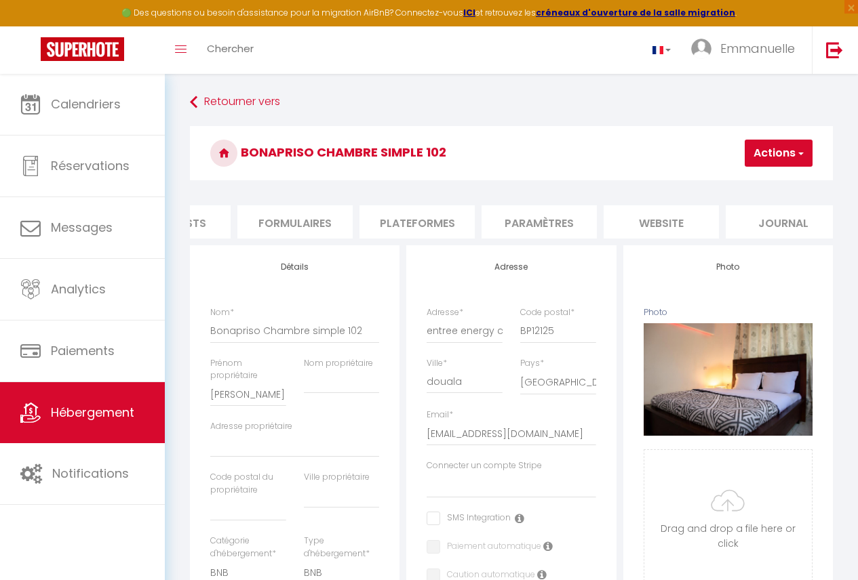
click at [423, 217] on li "Plateformes" at bounding box center [416, 221] width 115 height 33
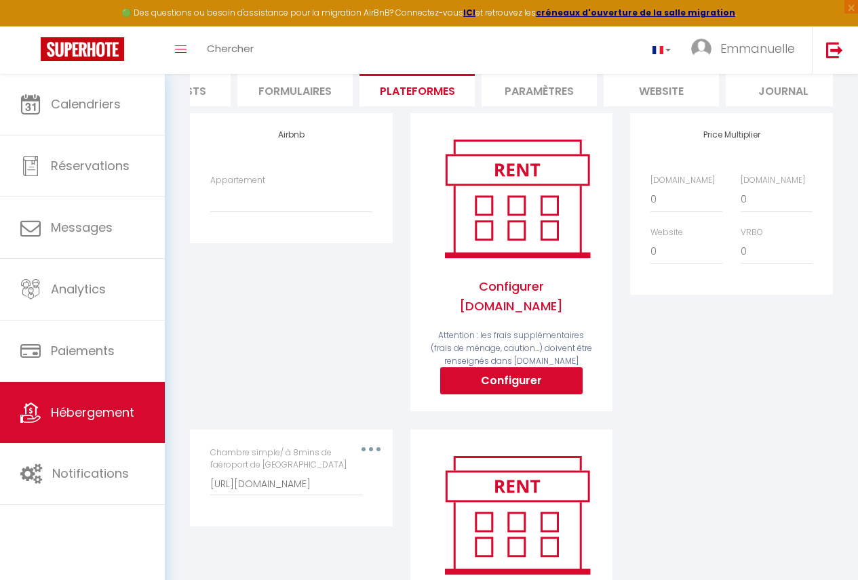
scroll to position [130, 0]
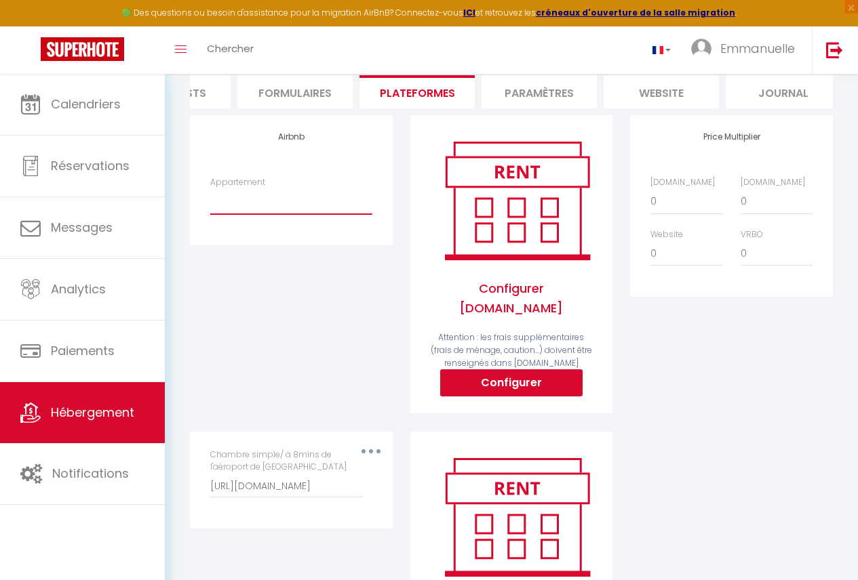
click at [239, 202] on select "Chambre simple/ À 8mins de l’[GEOGRAPHIC_DATA] - [EMAIL_ADDRESS][DOMAIN_NAME] C…" at bounding box center [290, 202] width 161 height 26
select select "6477-1399864151241299811"
click at [210, 199] on select "Chambre simple/ À 8mins de l’[GEOGRAPHIC_DATA] - [EMAIL_ADDRESS][DOMAIN_NAME] C…" at bounding box center [290, 202] width 161 height 26
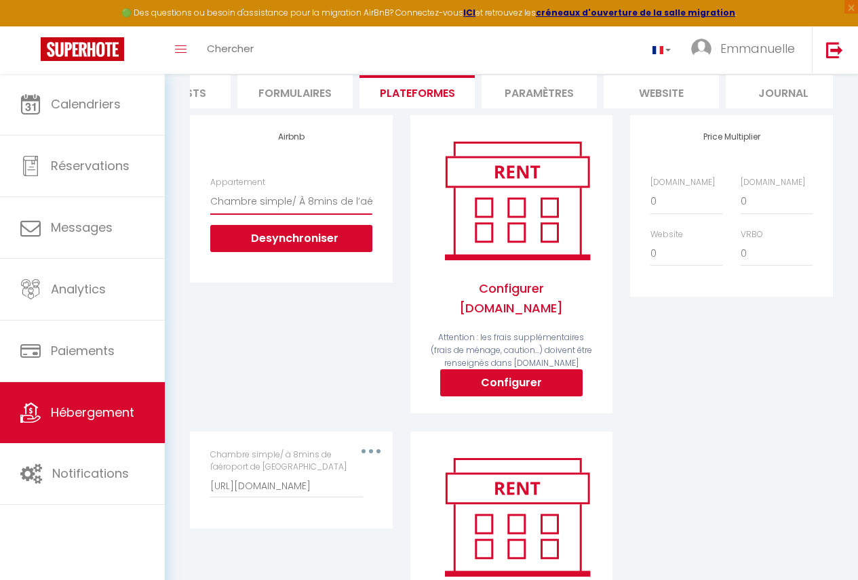
scroll to position [0, 0]
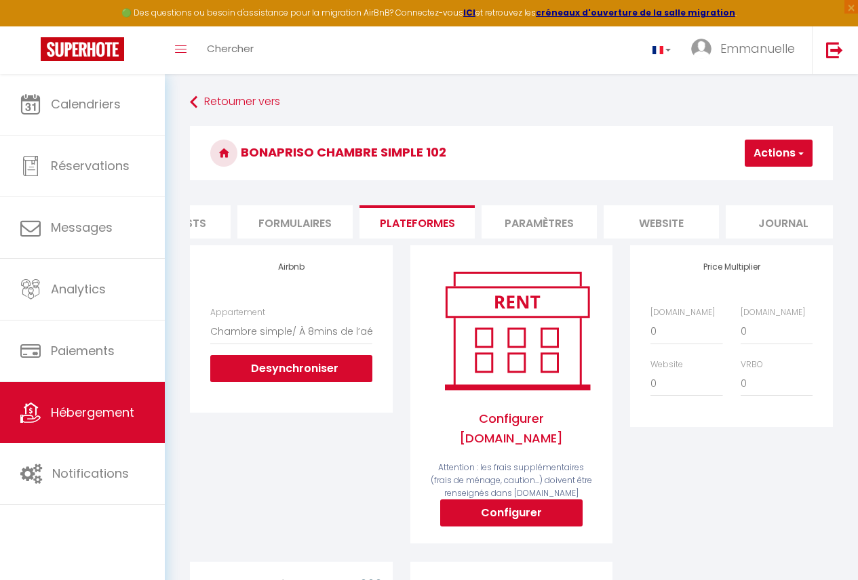
click at [593, 180] on div "Bonapriso Chambre simple 102 Actions Enregistrer" at bounding box center [511, 157] width 643 height 62
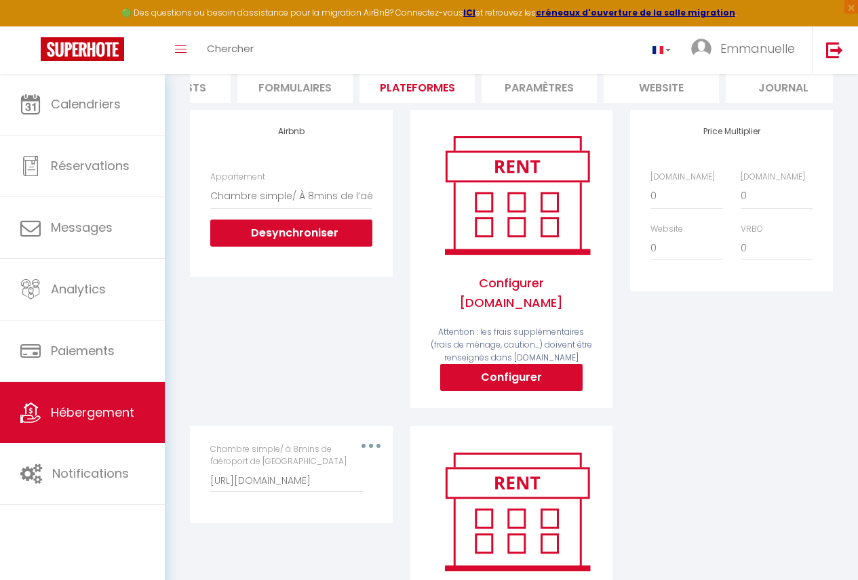
scroll to position [115, 0]
